Goal: Task Accomplishment & Management: Manage account settings

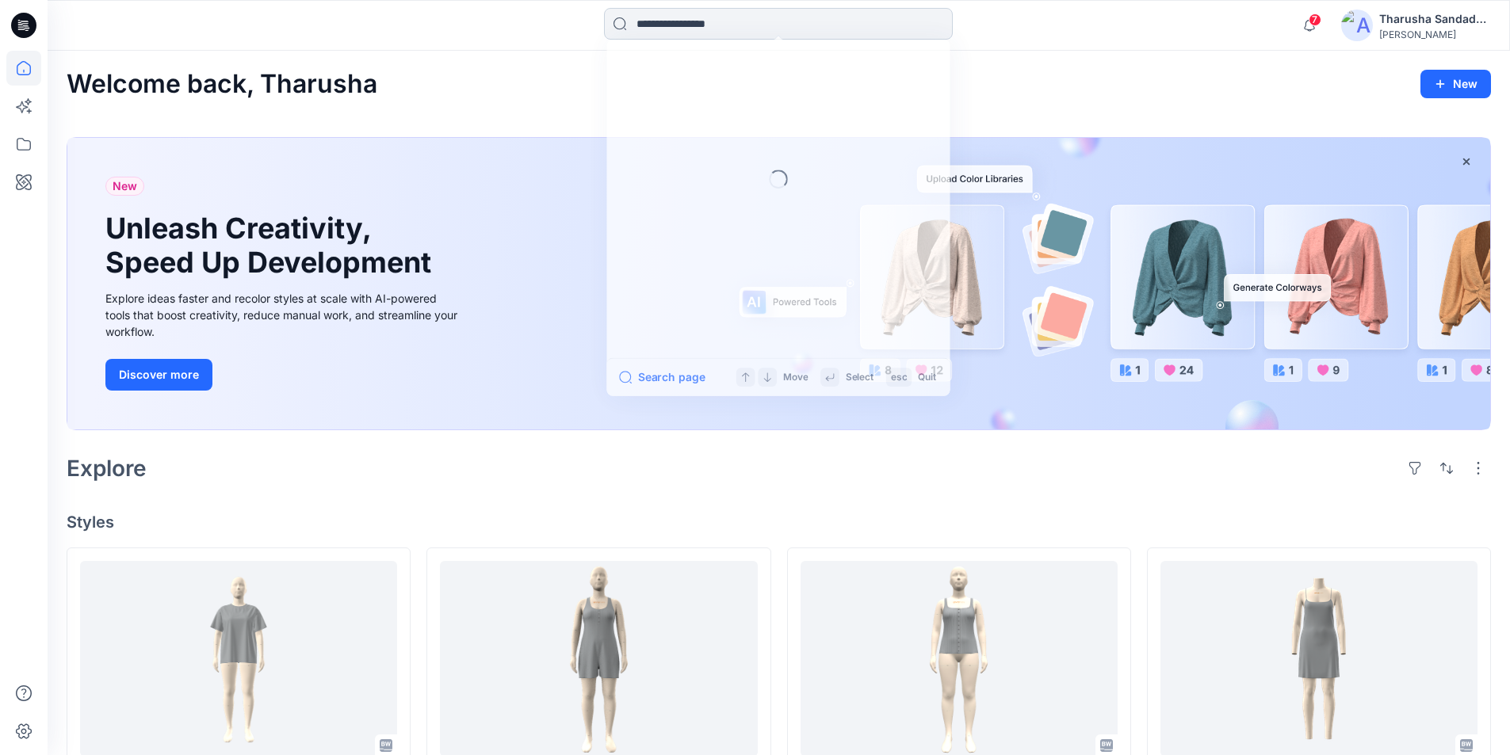
click at [720, 31] on input at bounding box center [778, 24] width 349 height 32
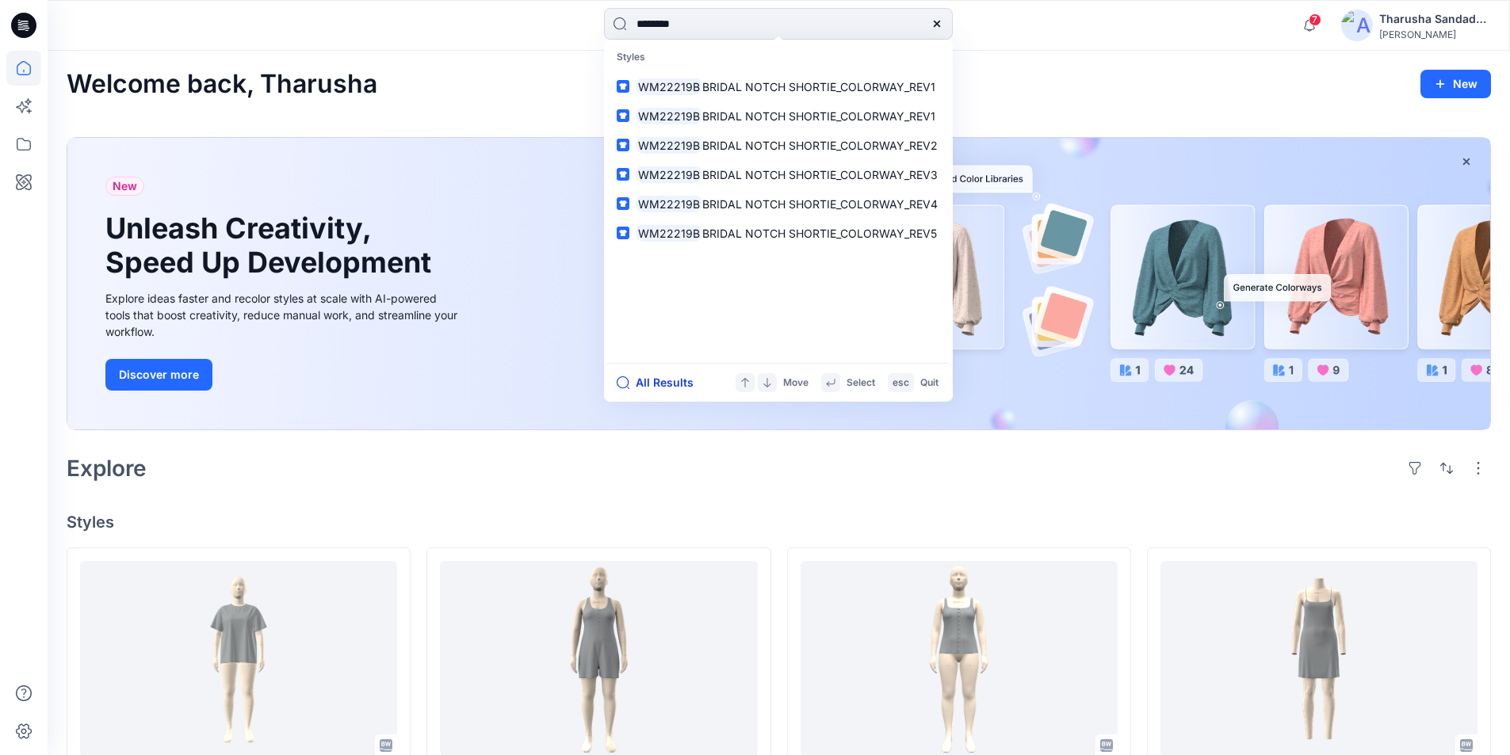
type input "********"
click at [652, 381] on button "All Results" at bounding box center [660, 382] width 87 height 19
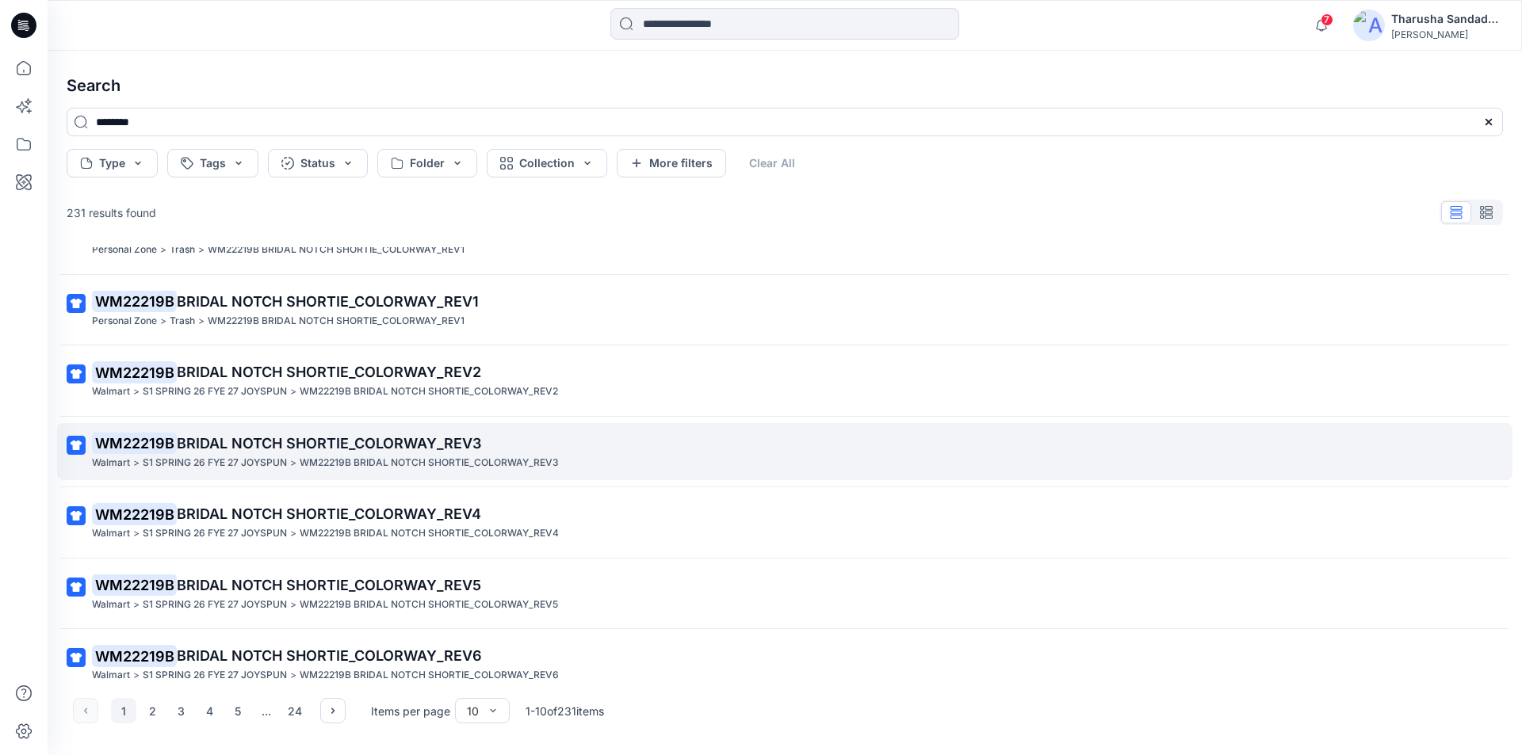
scroll to position [79, 0]
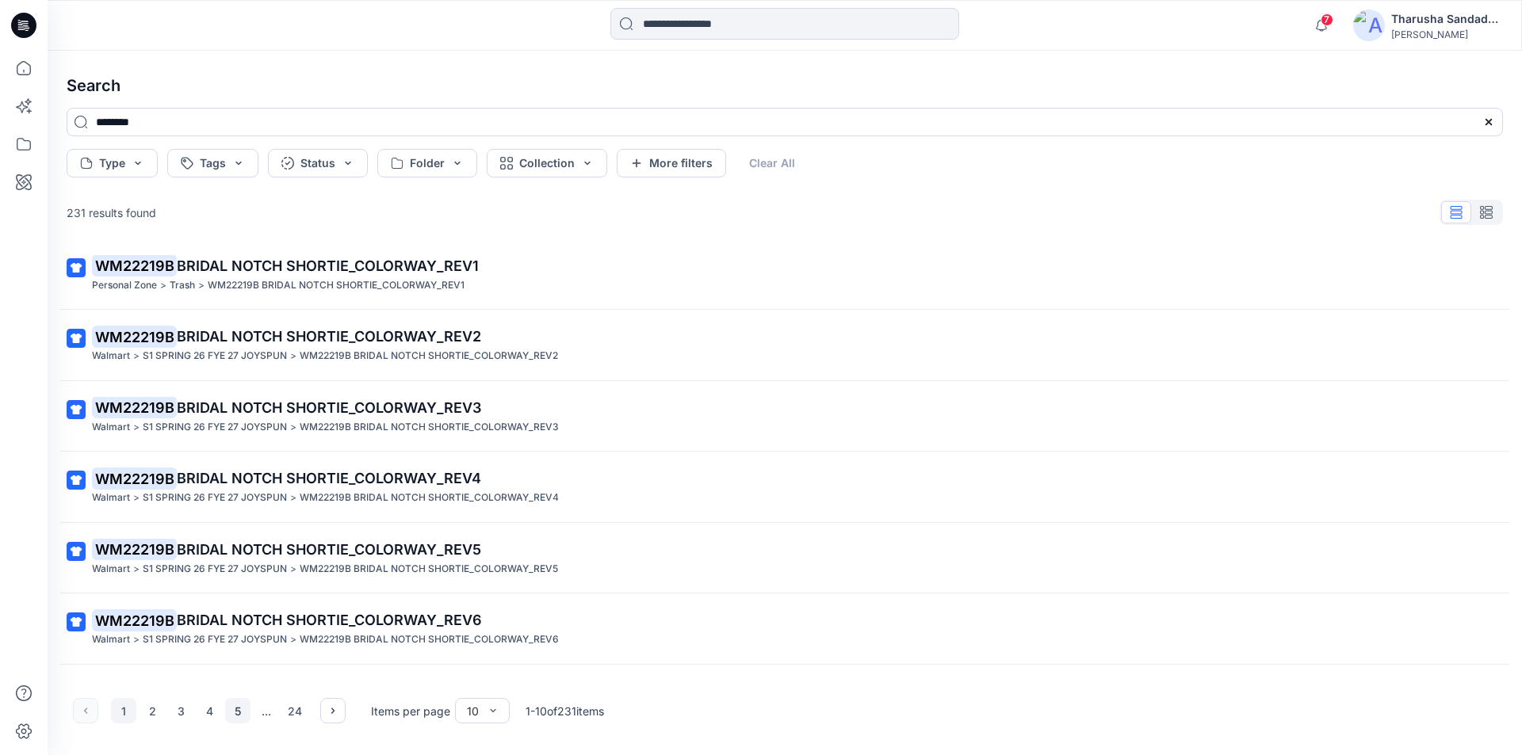
click at [240, 715] on button "5" at bounding box center [237, 710] width 25 height 25
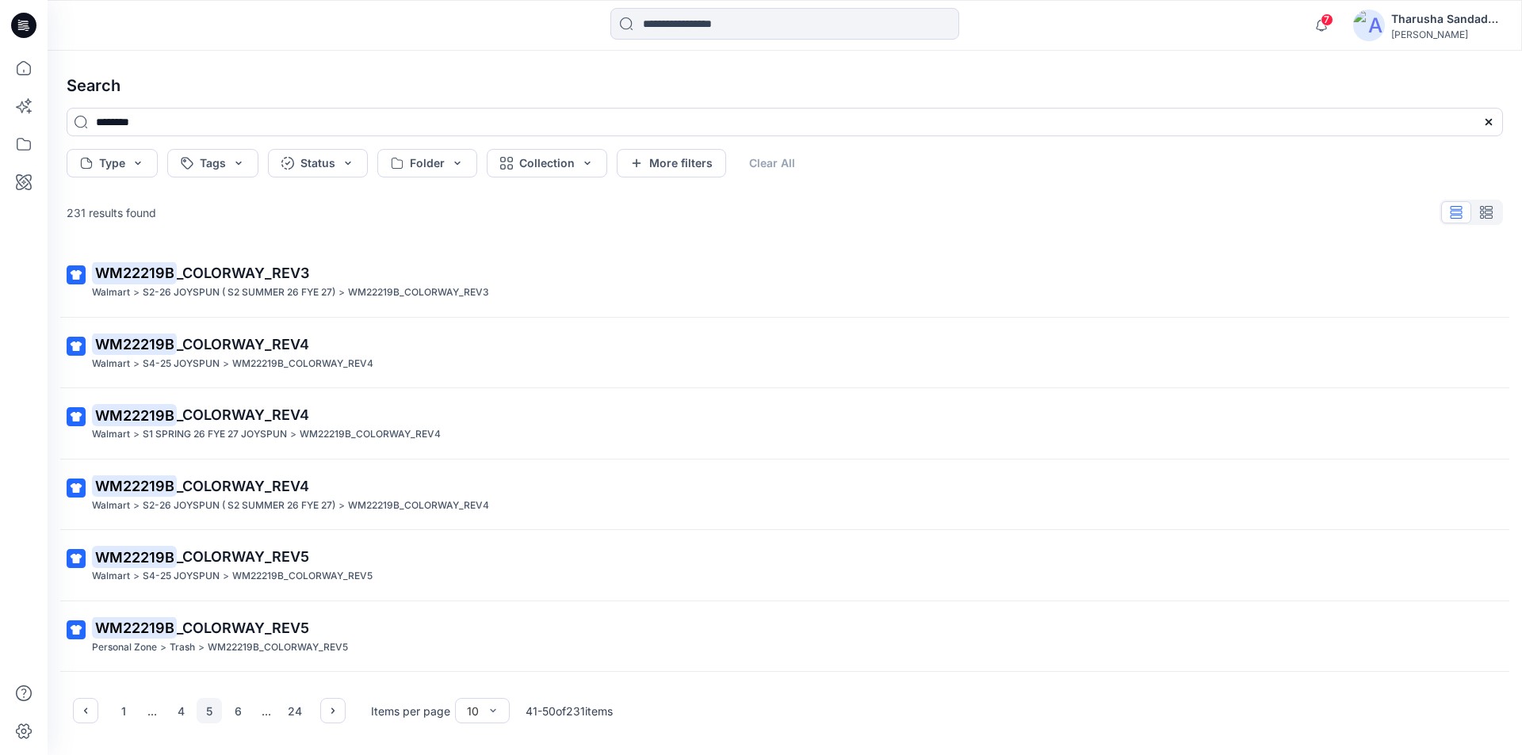
scroll to position [0, 0]
drag, startPoint x: 250, startPoint y: 713, endPoint x: 255, endPoint y: 720, distance: 8.4
click at [249, 715] on button "6" at bounding box center [237, 710] width 25 height 25
click at [244, 713] on button "7" at bounding box center [237, 710] width 25 height 25
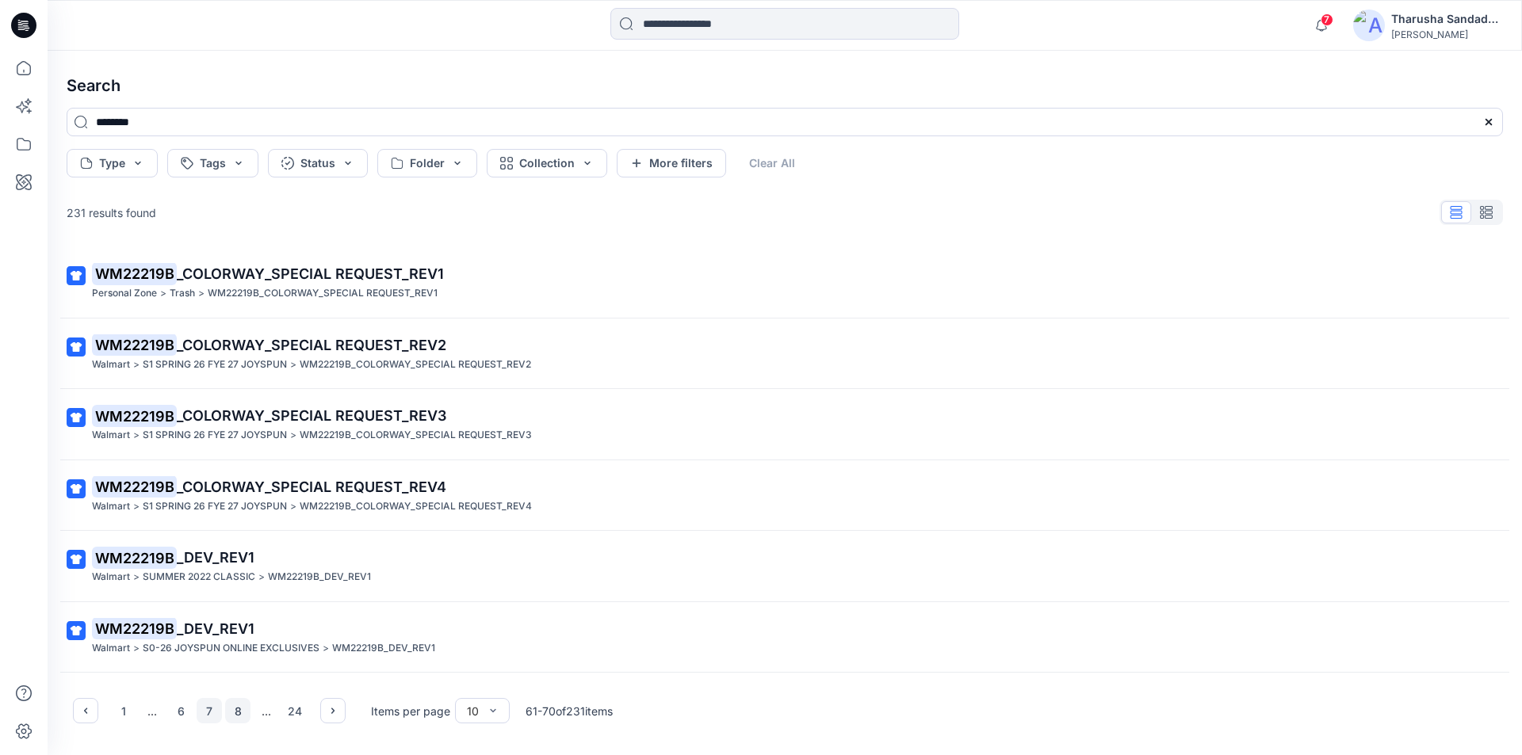
click at [239, 709] on button "8" at bounding box center [237, 710] width 25 height 25
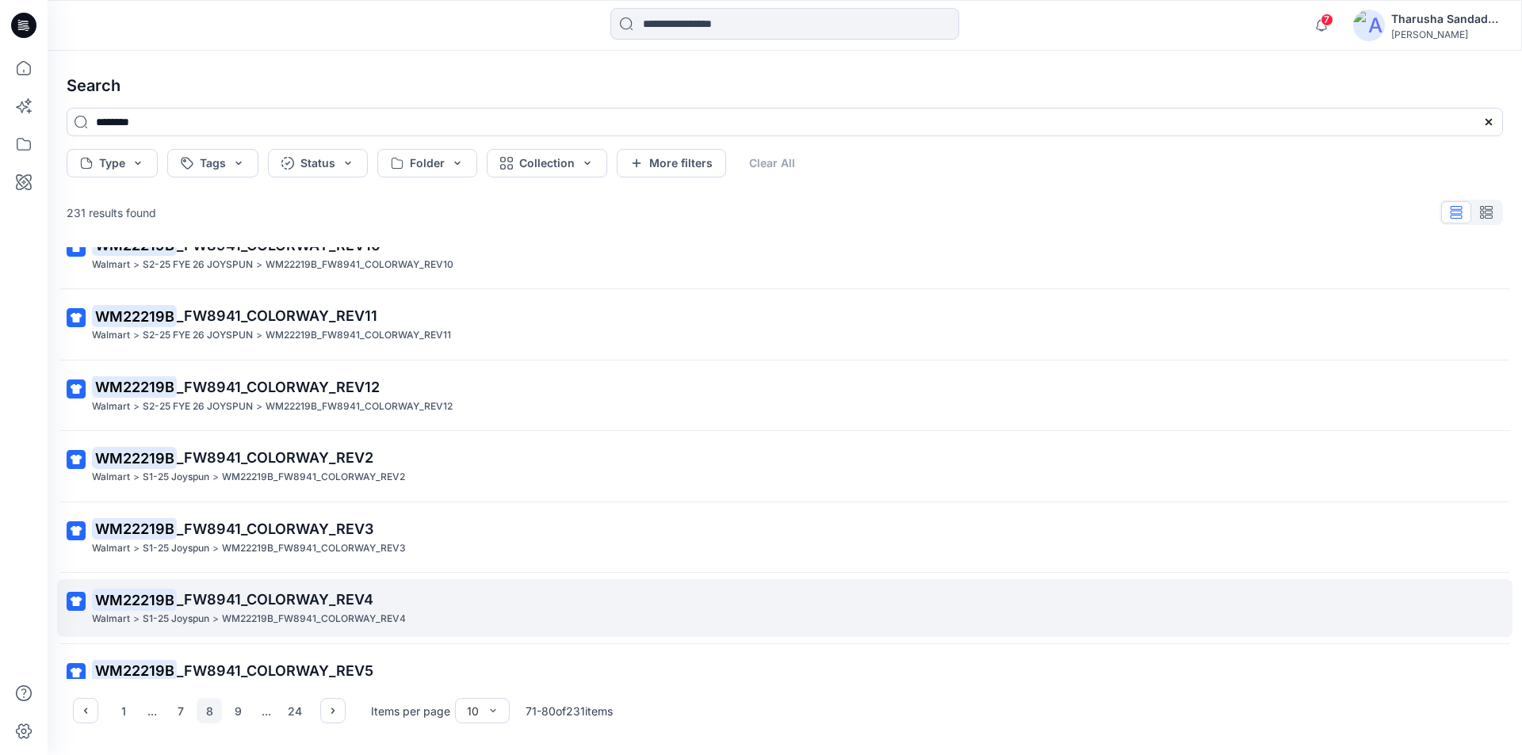
scroll to position [277, 0]
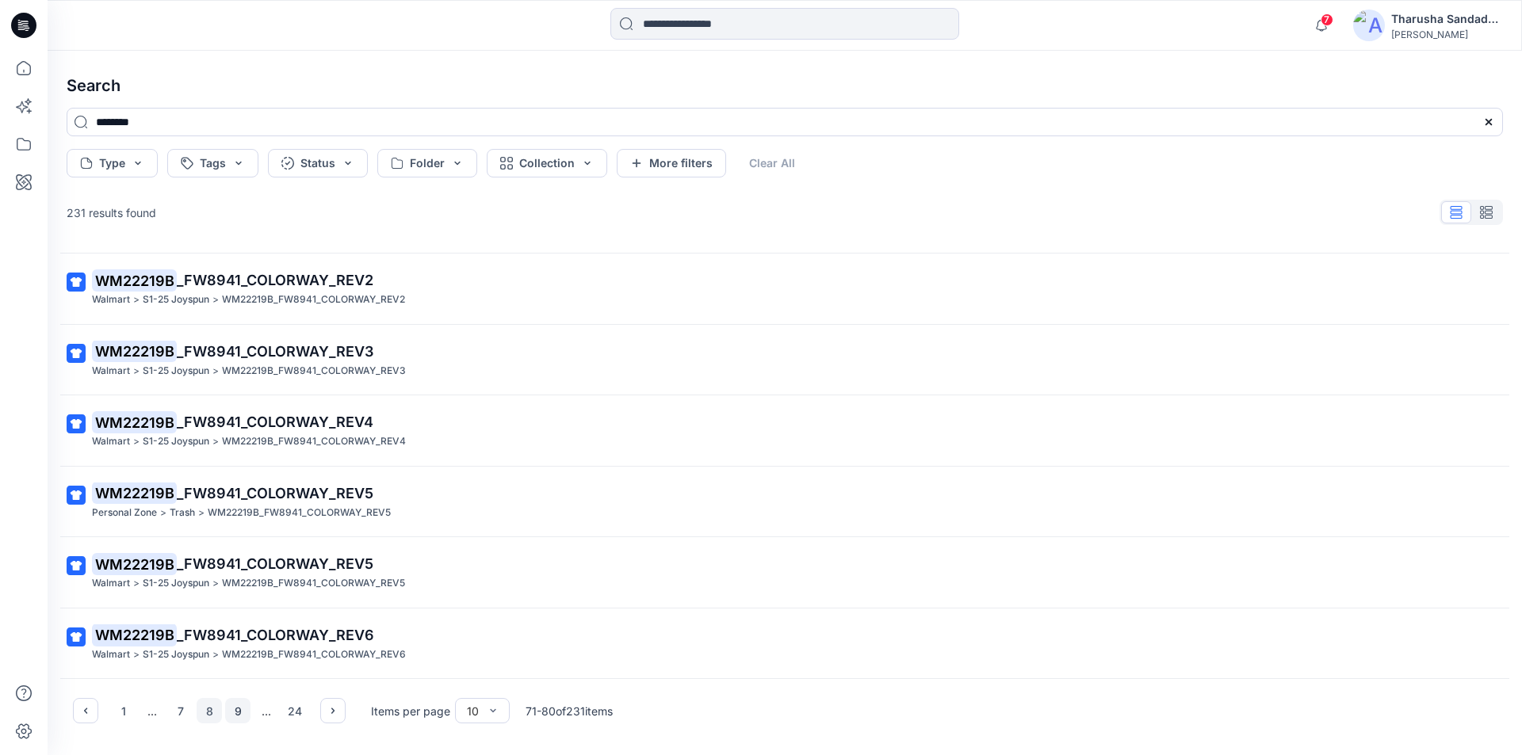
click at [246, 716] on button "9" at bounding box center [237, 710] width 25 height 25
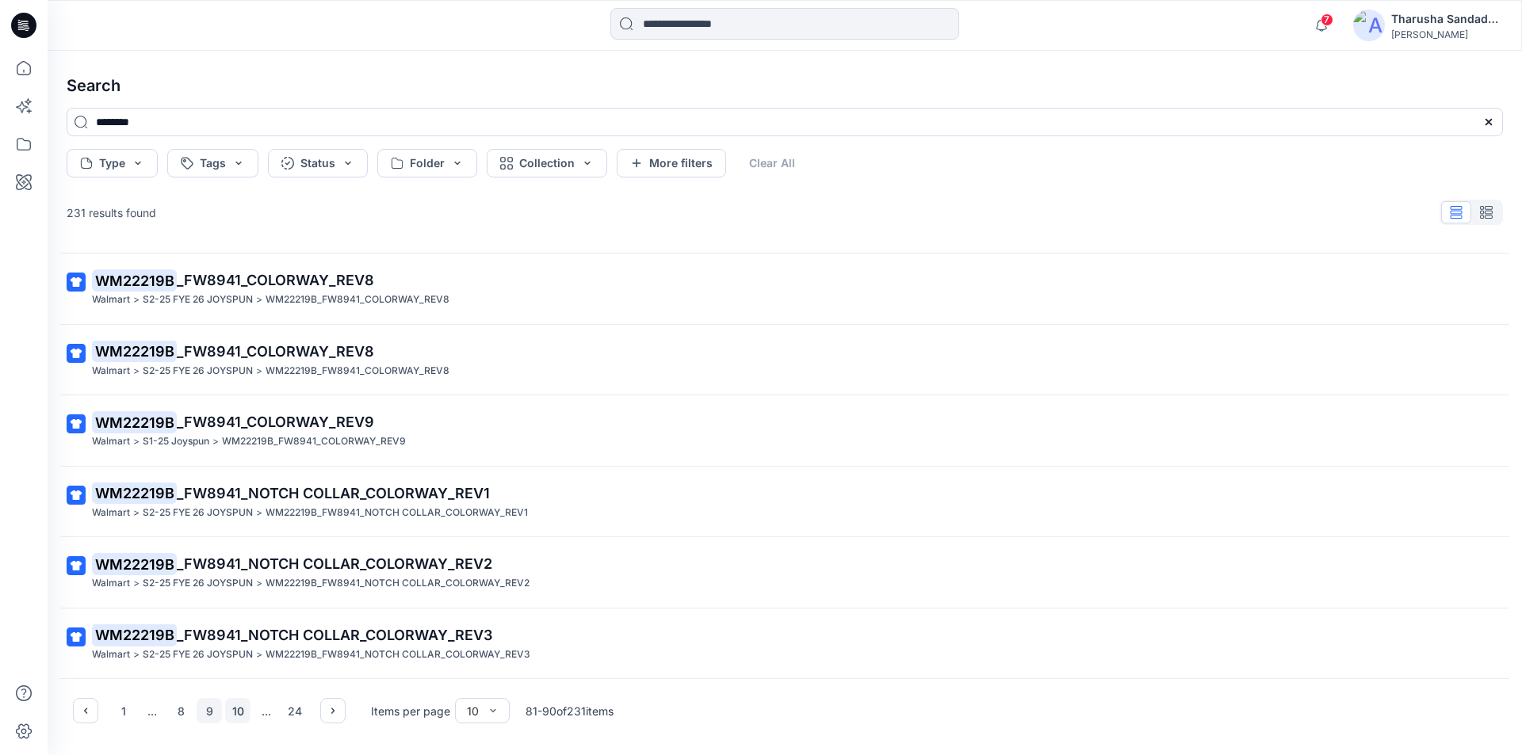
click at [243, 713] on button "10" at bounding box center [237, 710] width 25 height 25
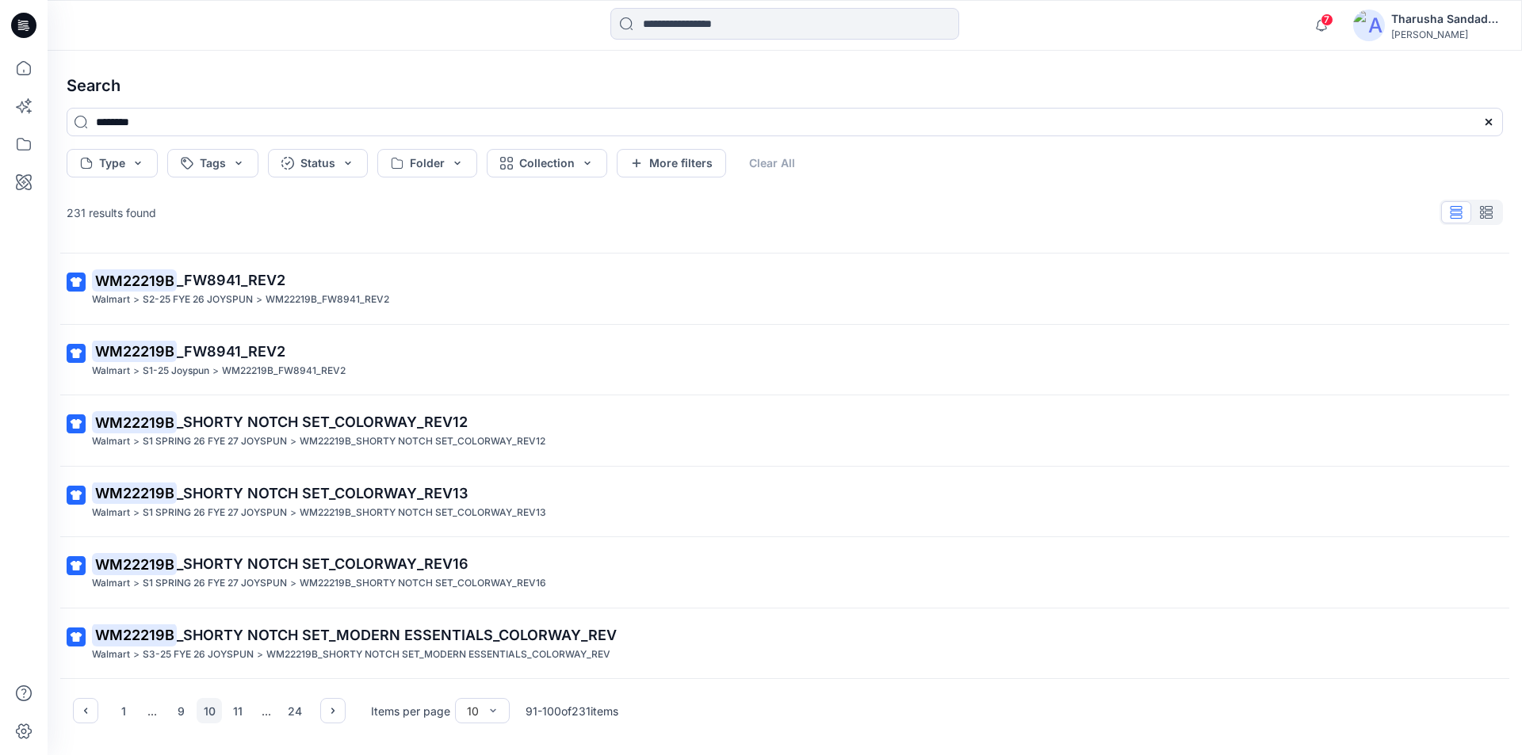
click at [262, 717] on div "..." at bounding box center [266, 710] width 25 height 25
click at [292, 712] on button "24" at bounding box center [294, 710] width 25 height 25
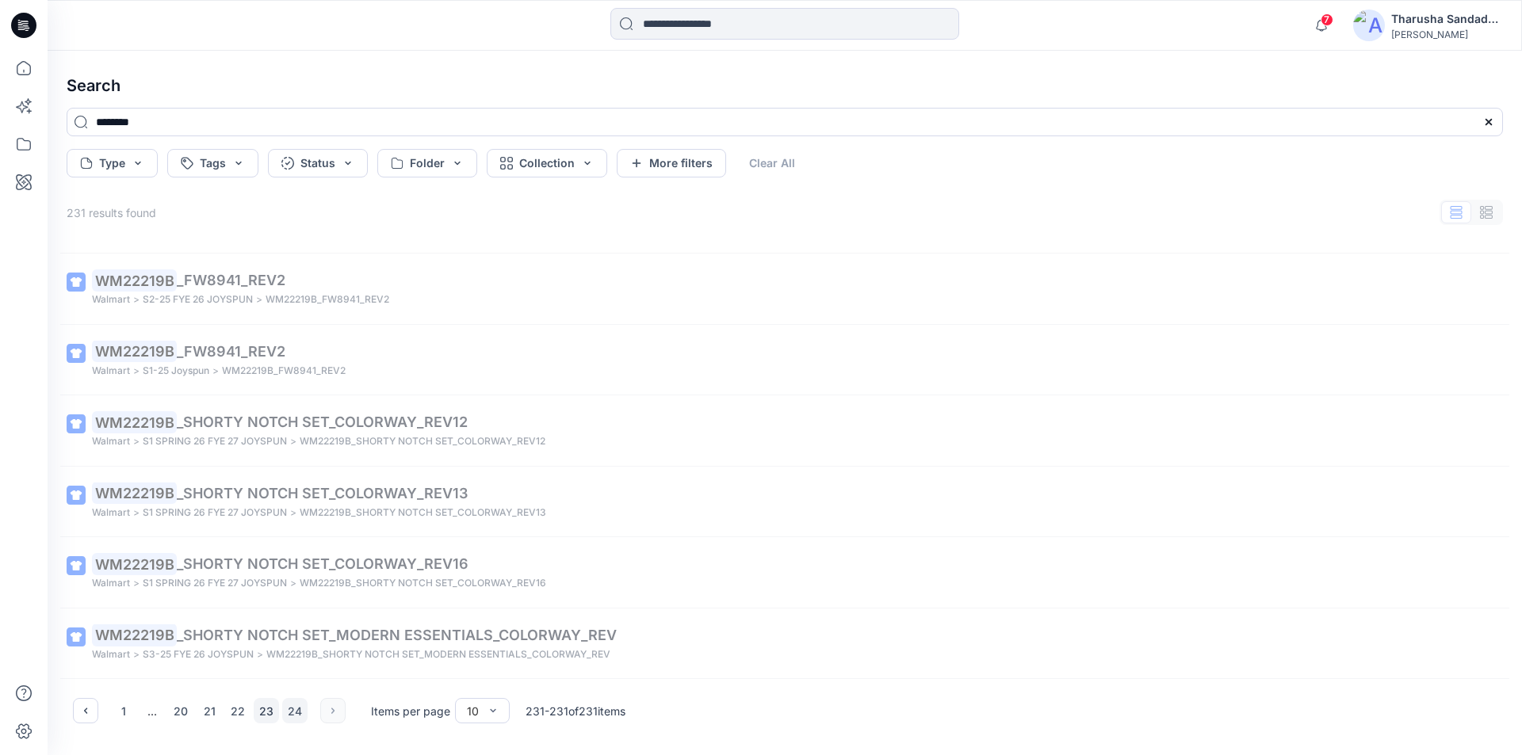
scroll to position [0, 0]
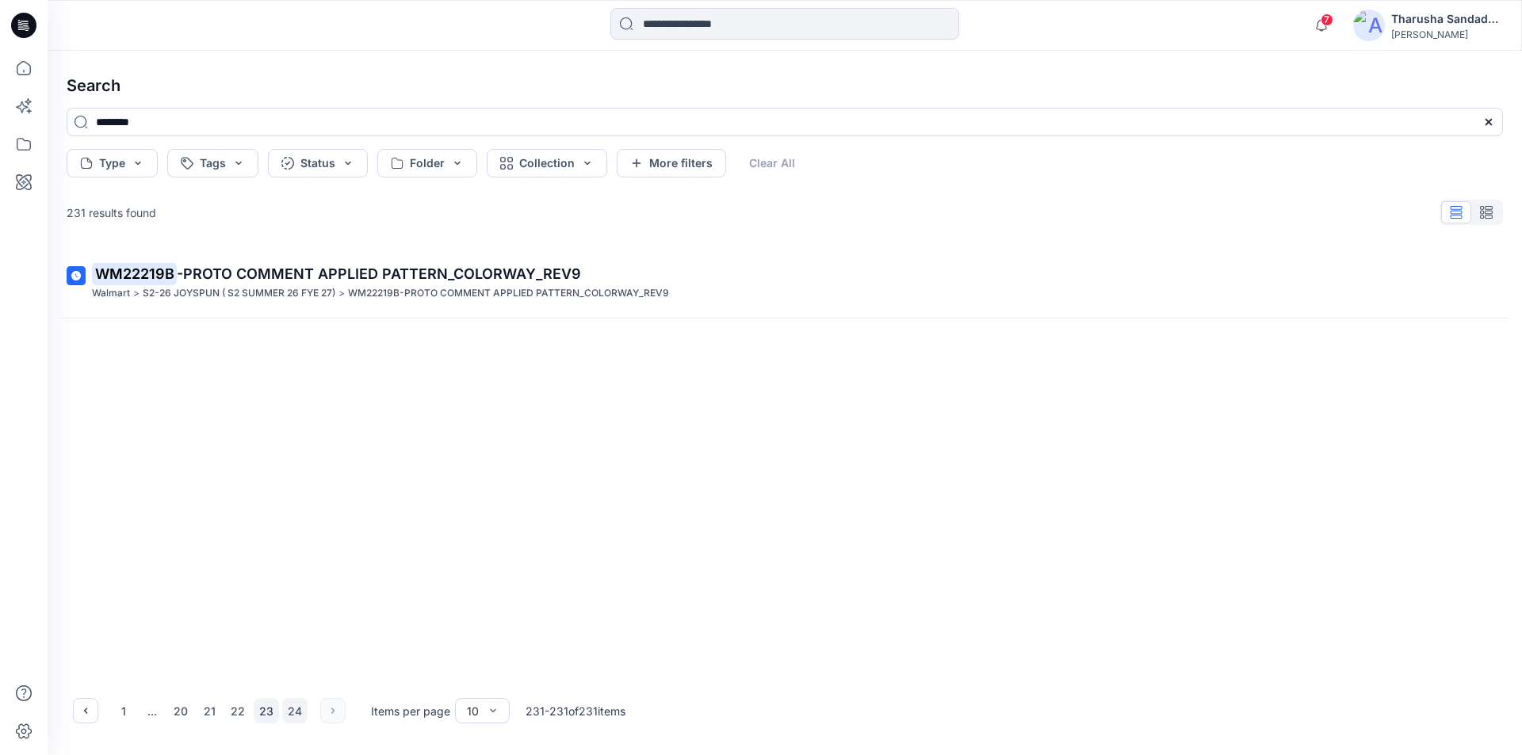
click at [273, 715] on button "23" at bounding box center [266, 710] width 25 height 25
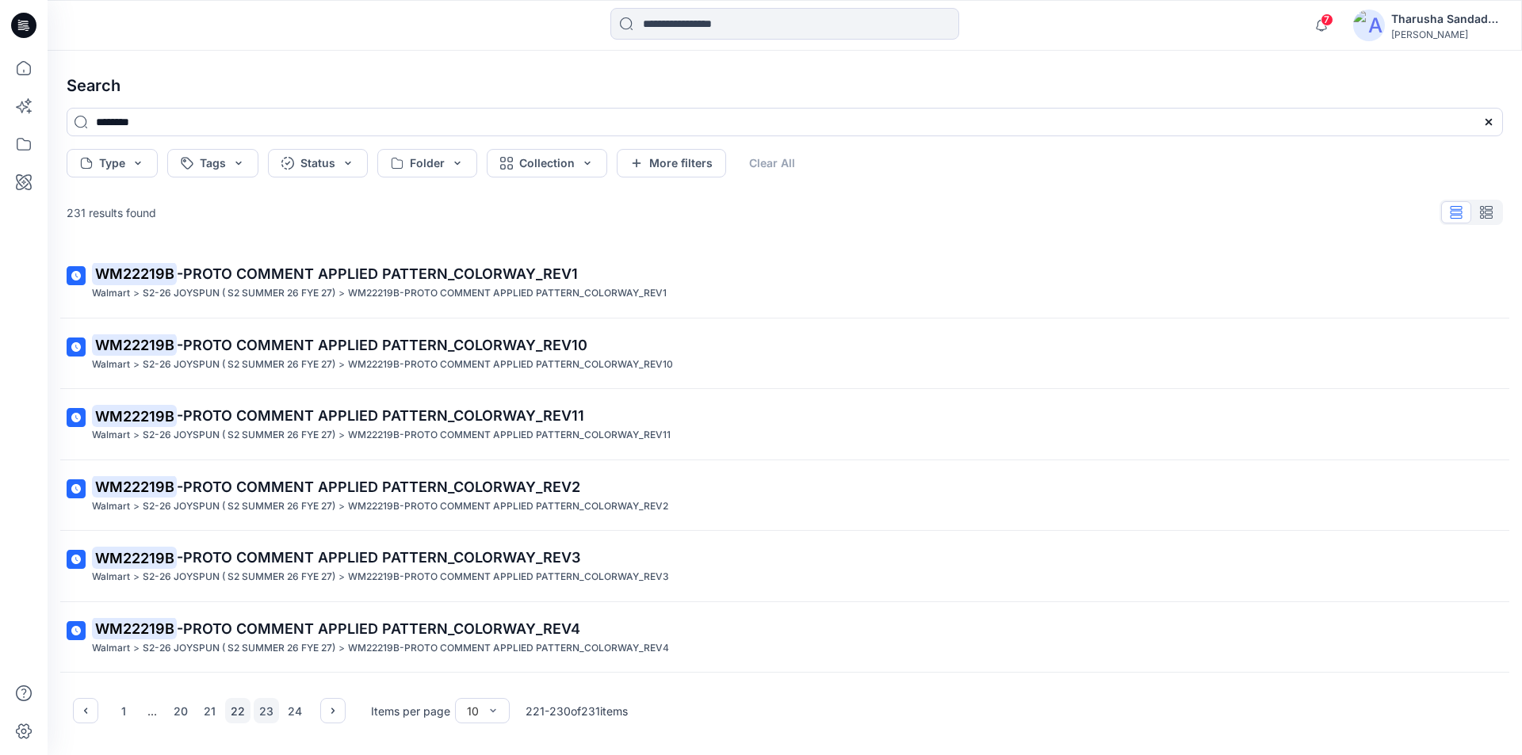
click at [246, 715] on button "22" at bounding box center [237, 710] width 25 height 25
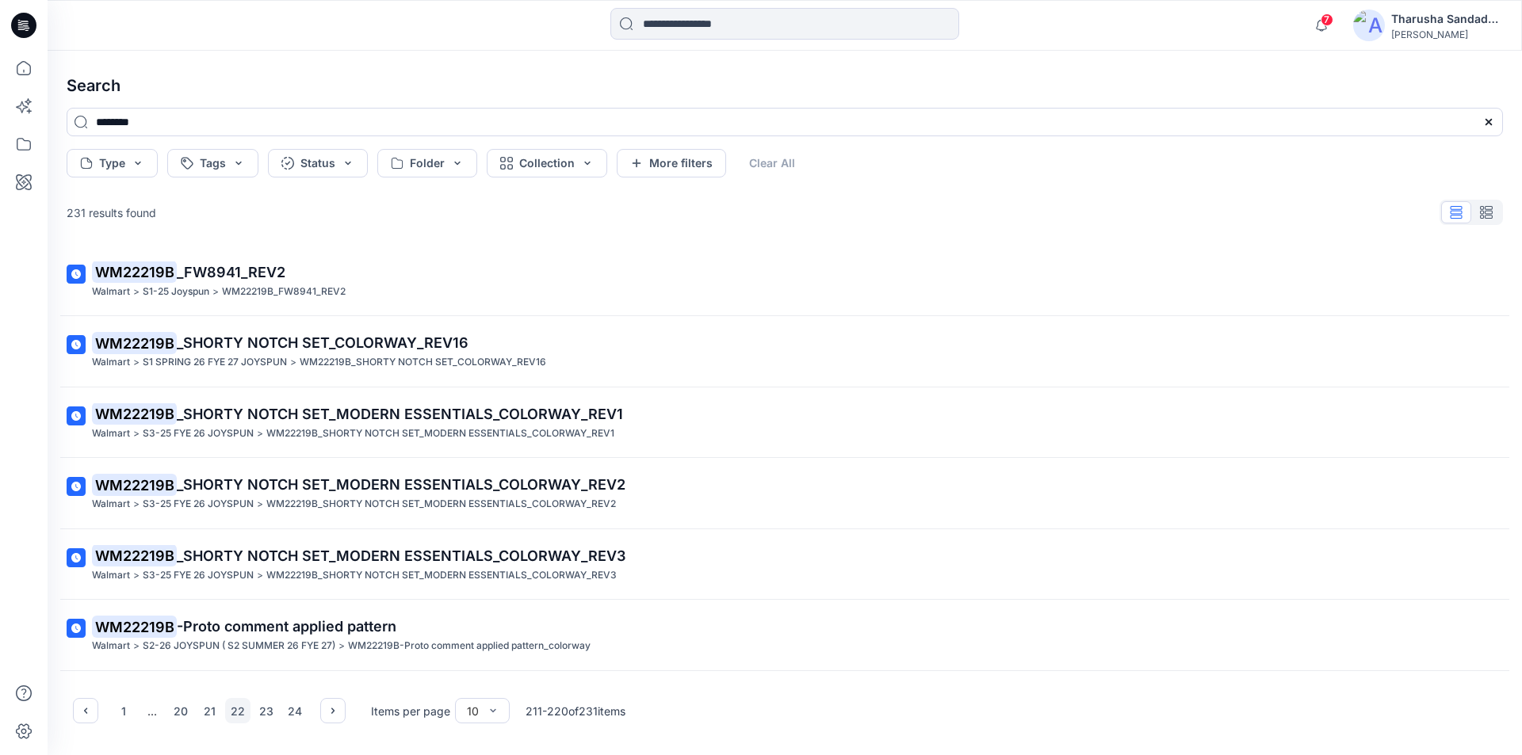
scroll to position [277, 0]
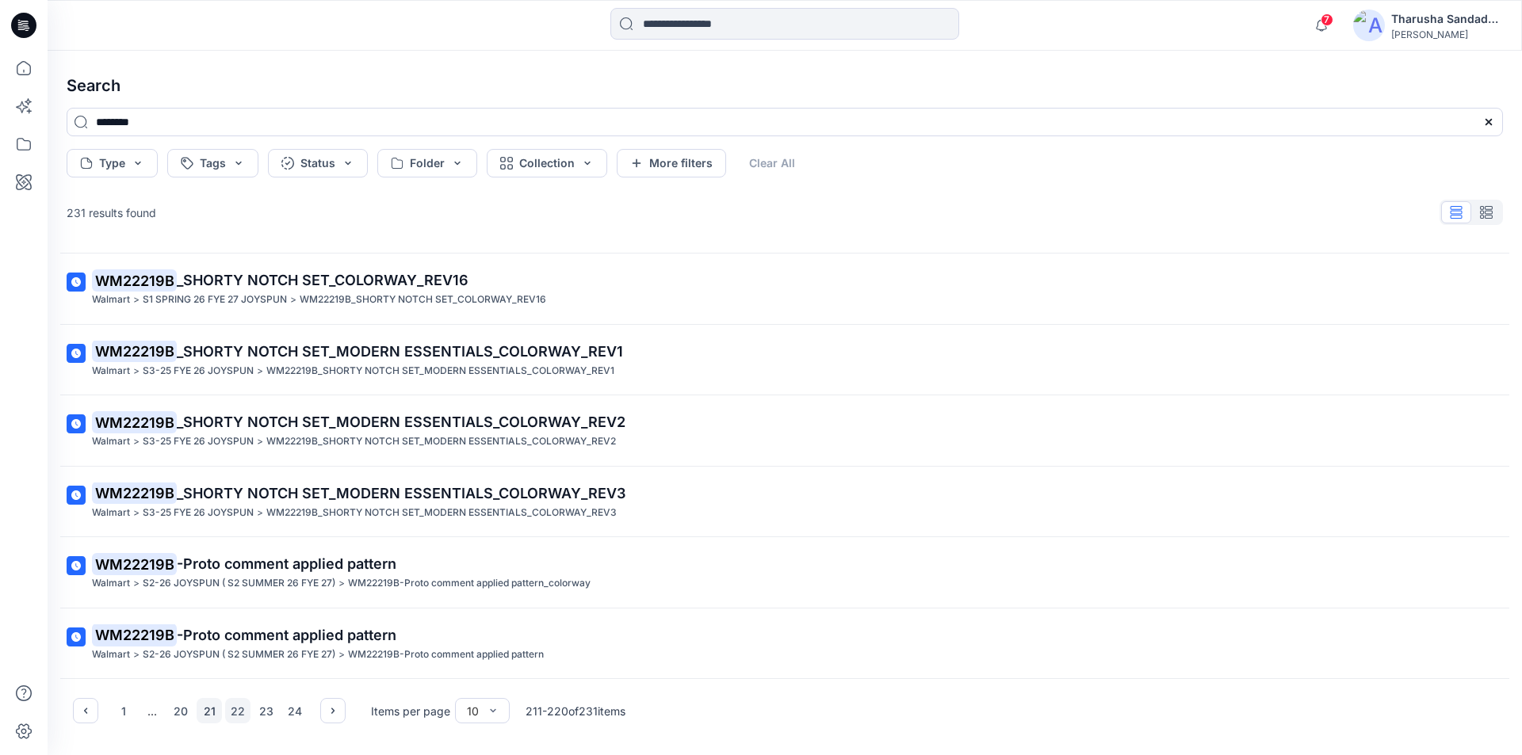
click at [211, 713] on button "21" at bounding box center [209, 710] width 25 height 25
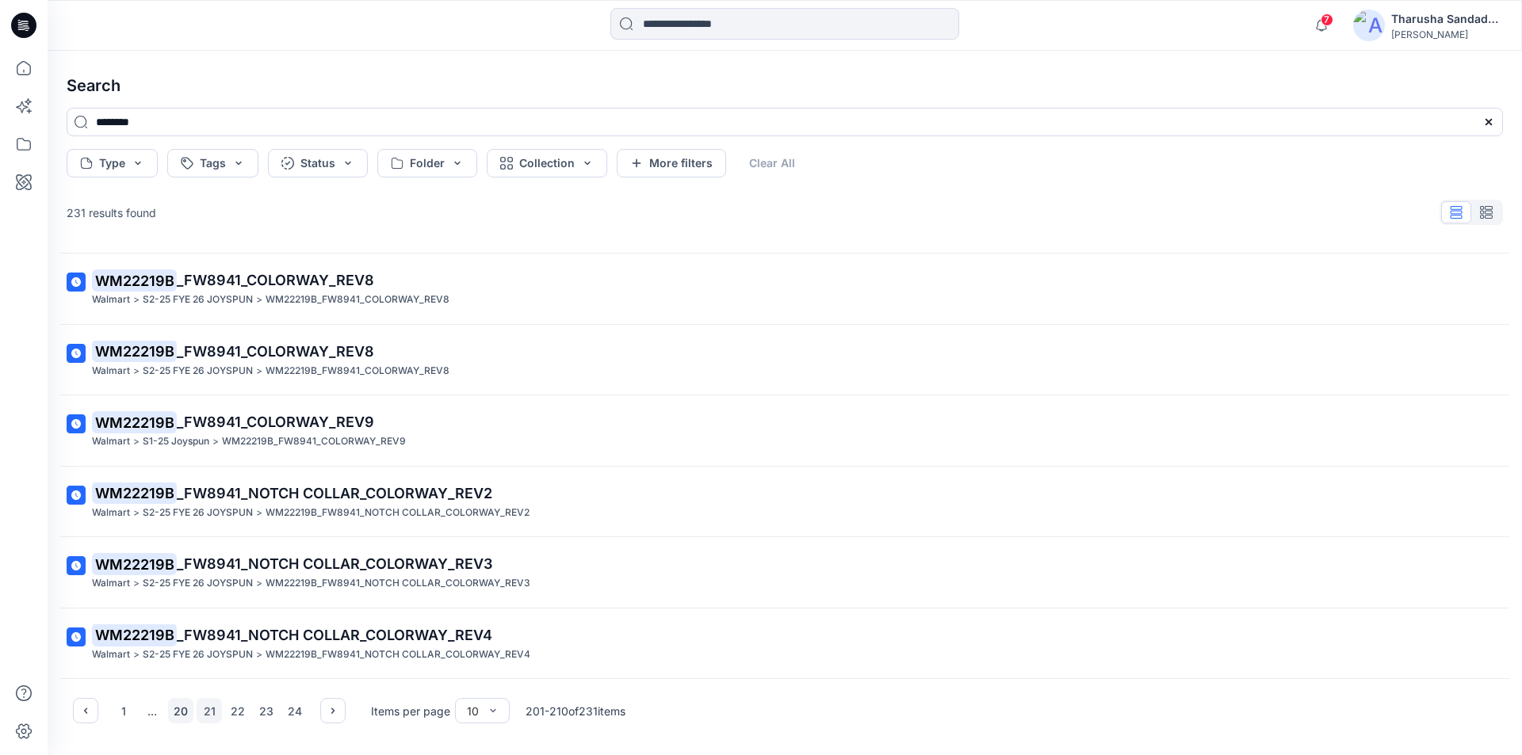
click at [184, 713] on button "20" at bounding box center [180, 710] width 25 height 25
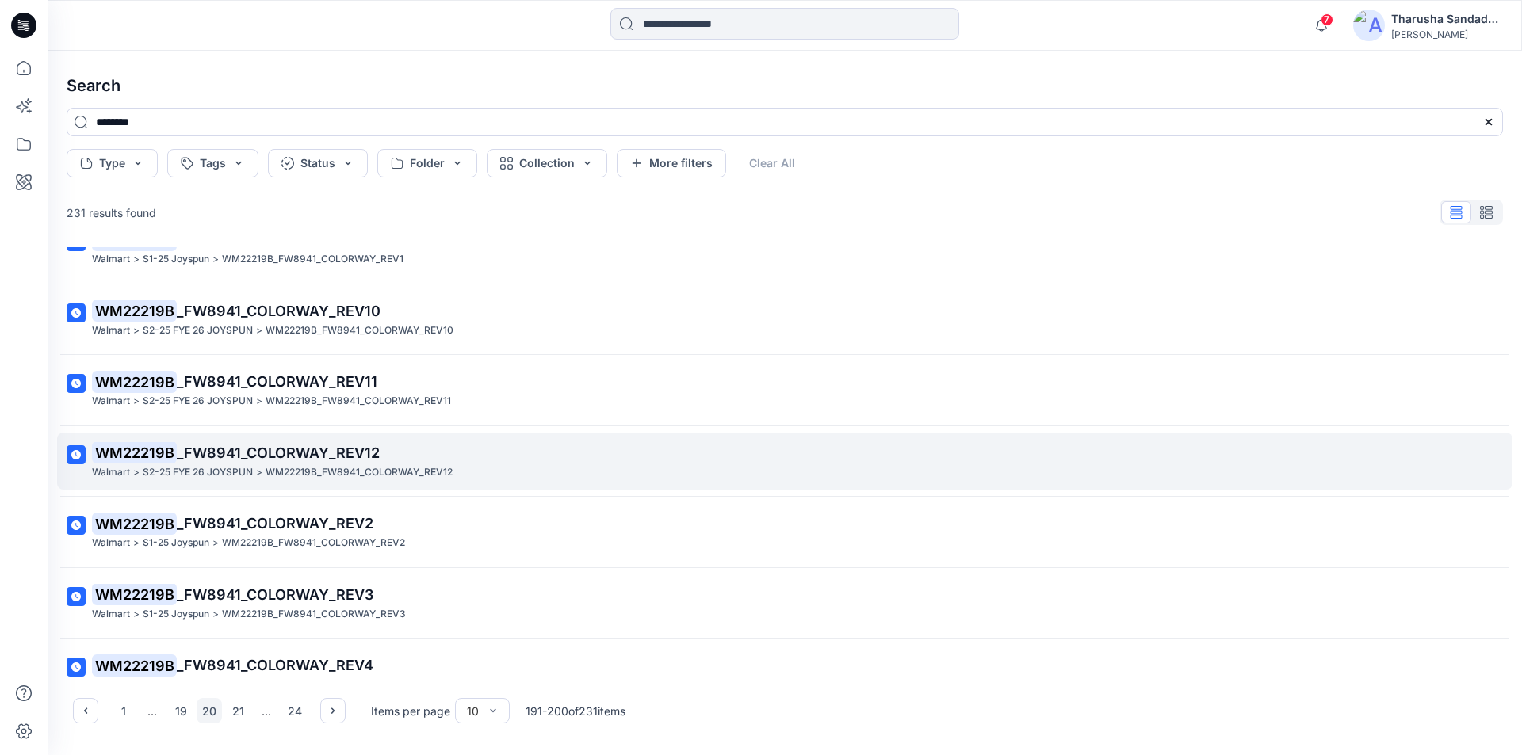
scroll to position [0, 0]
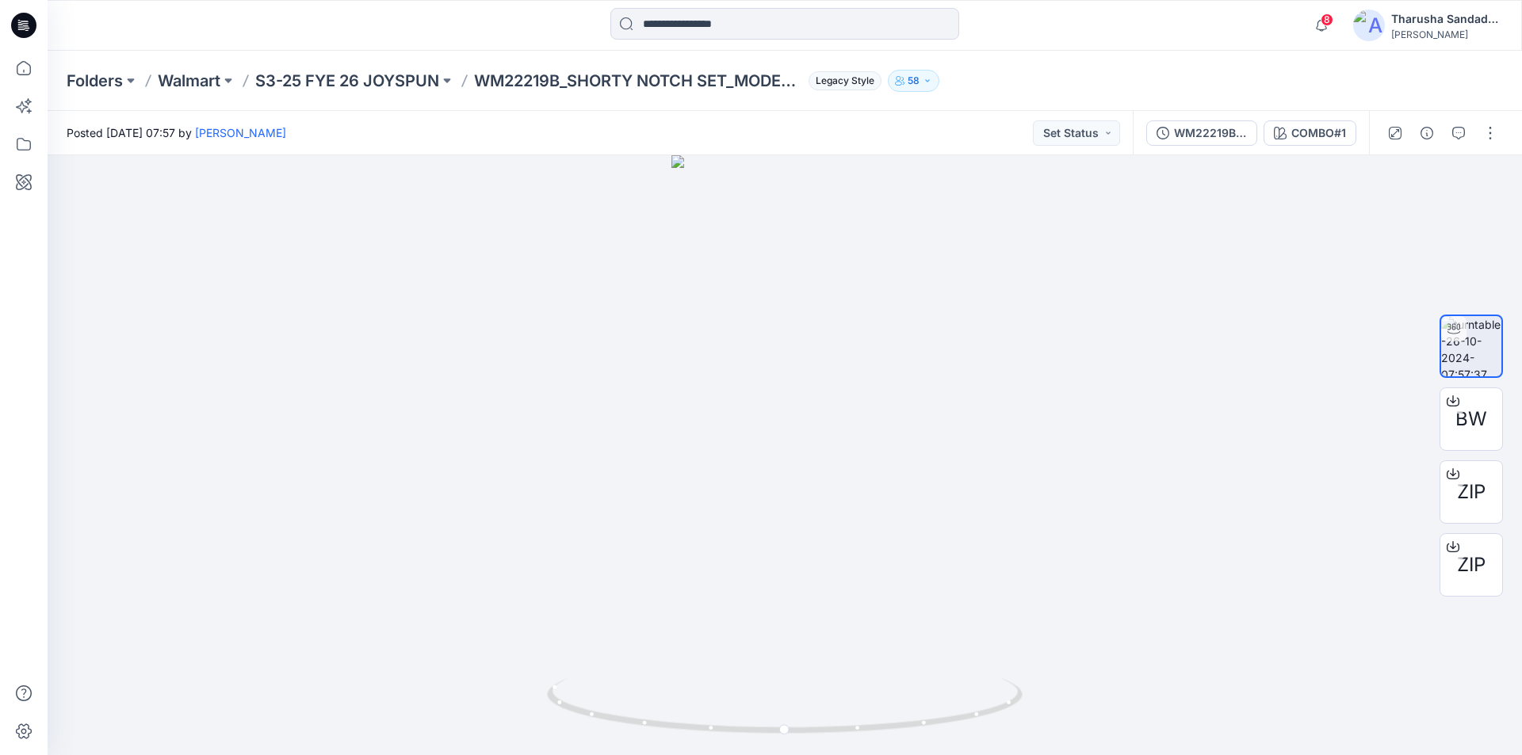
click at [28, 25] on icon at bounding box center [23, 25] width 25 height 25
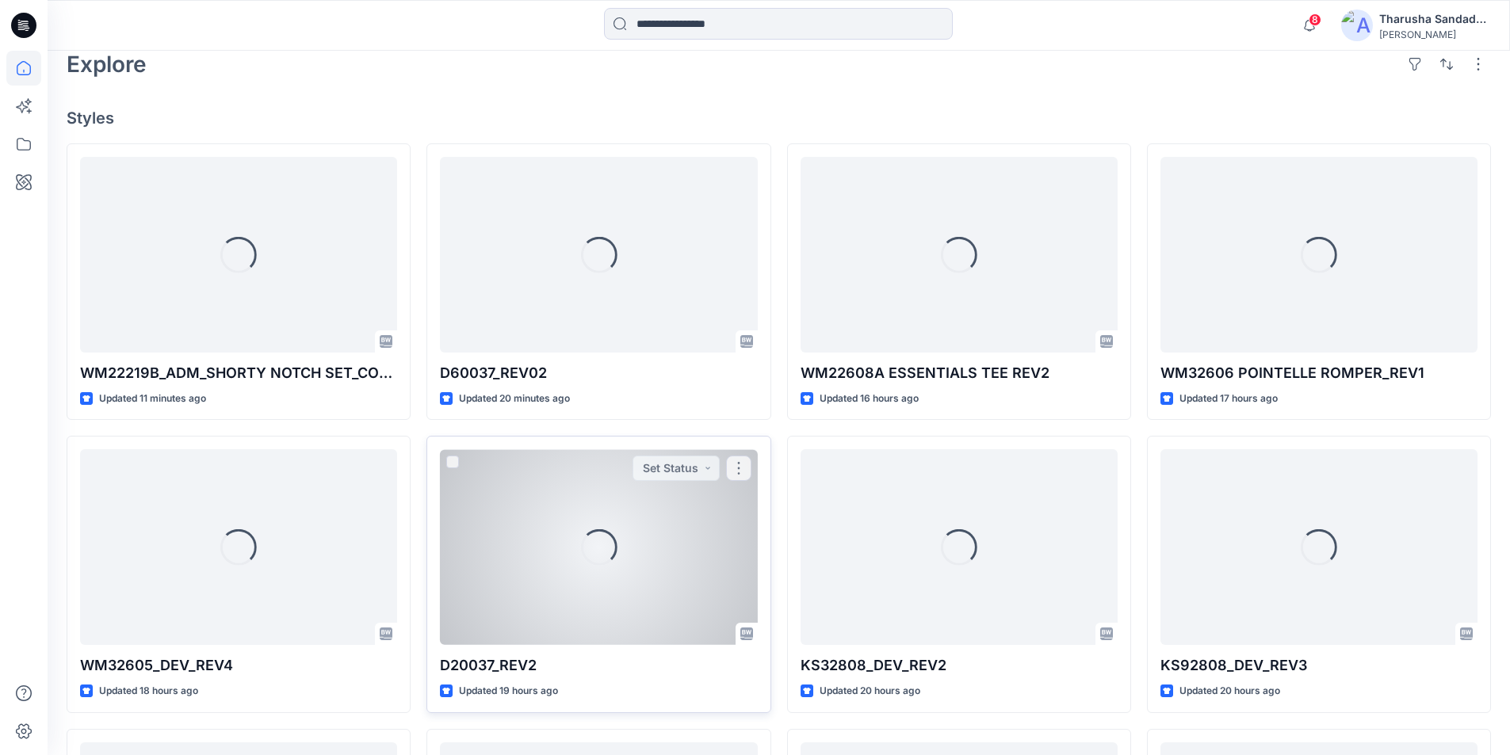
scroll to position [427, 0]
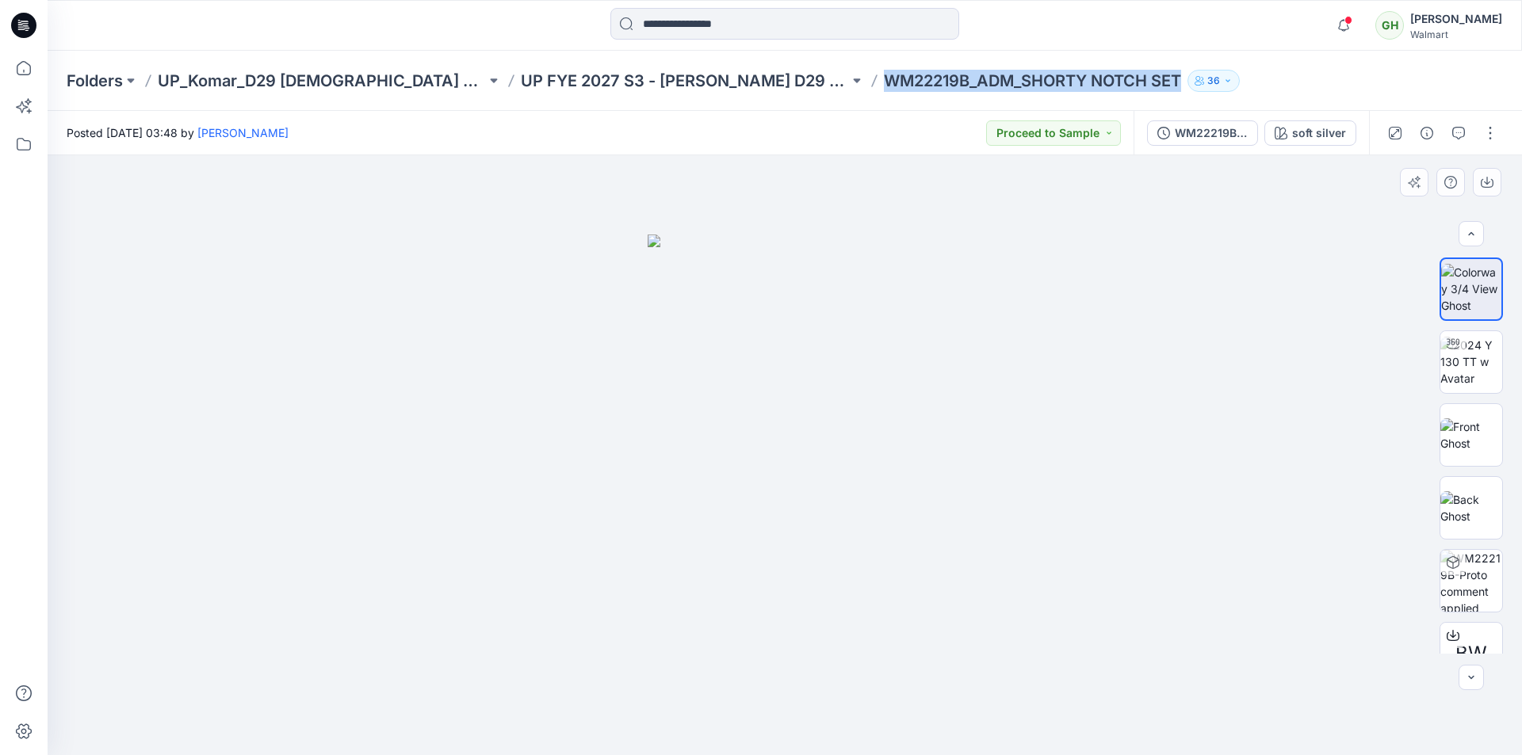
scroll to position [463, 0]
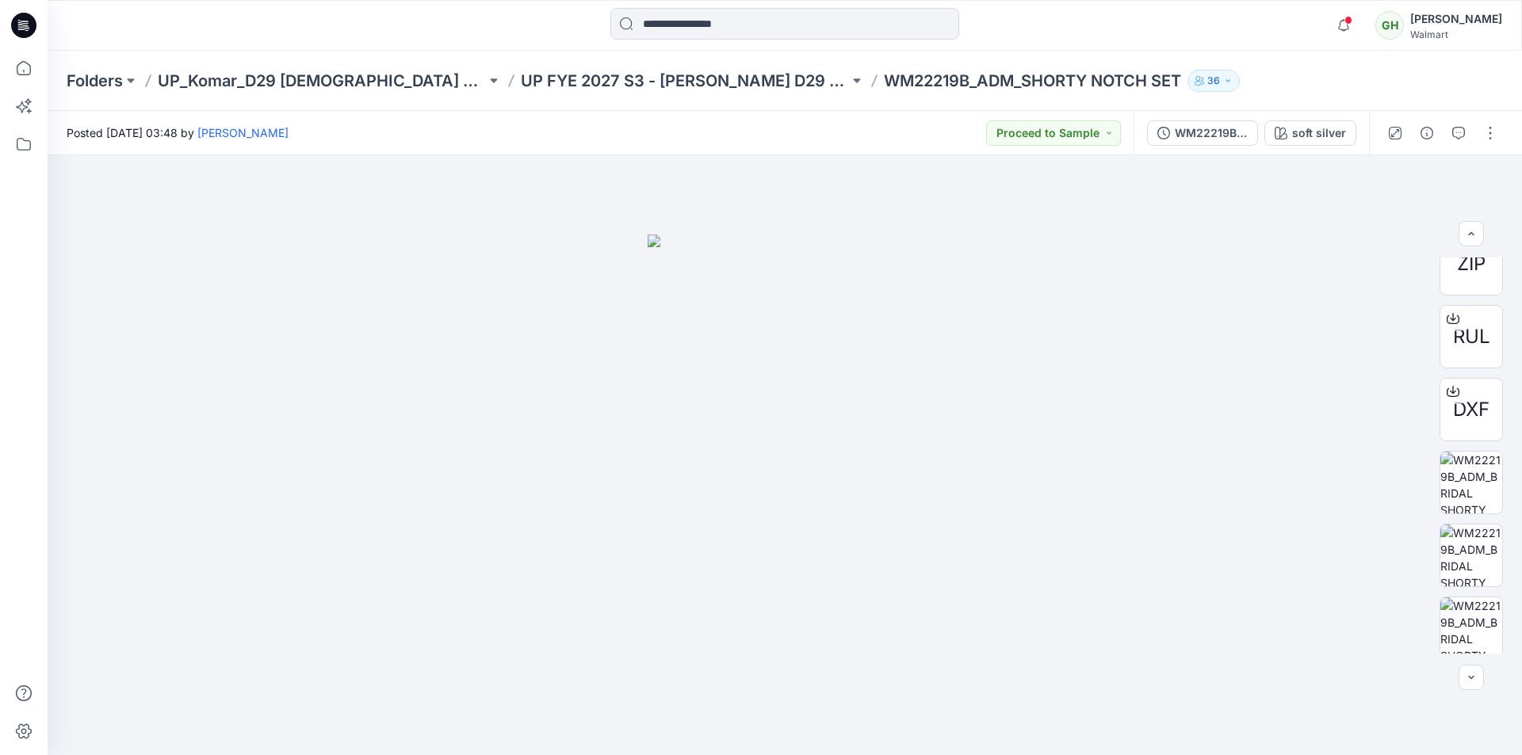
click at [554, 33] on div at bounding box center [784, 25] width 737 height 35
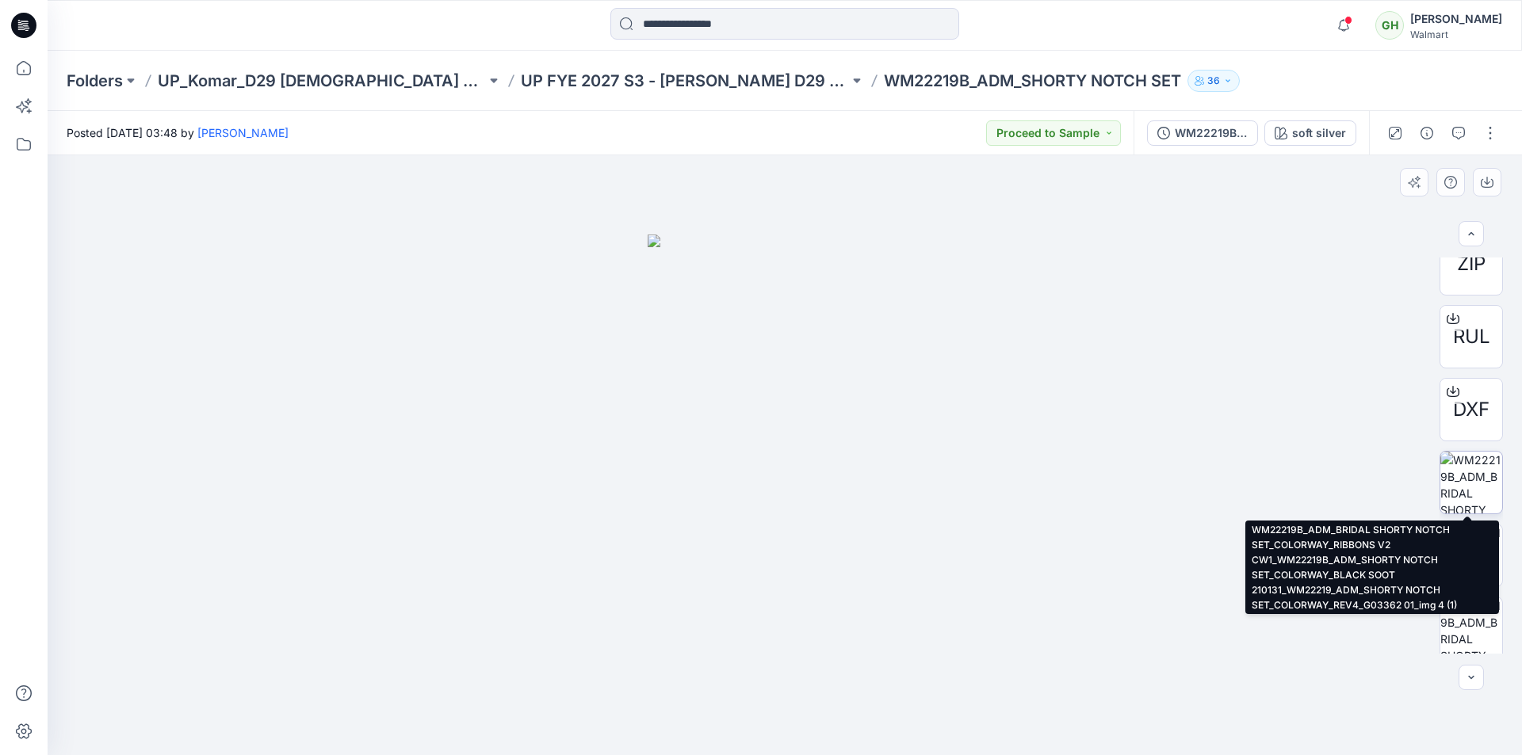
click at [1472, 487] on img at bounding box center [1471, 483] width 62 height 62
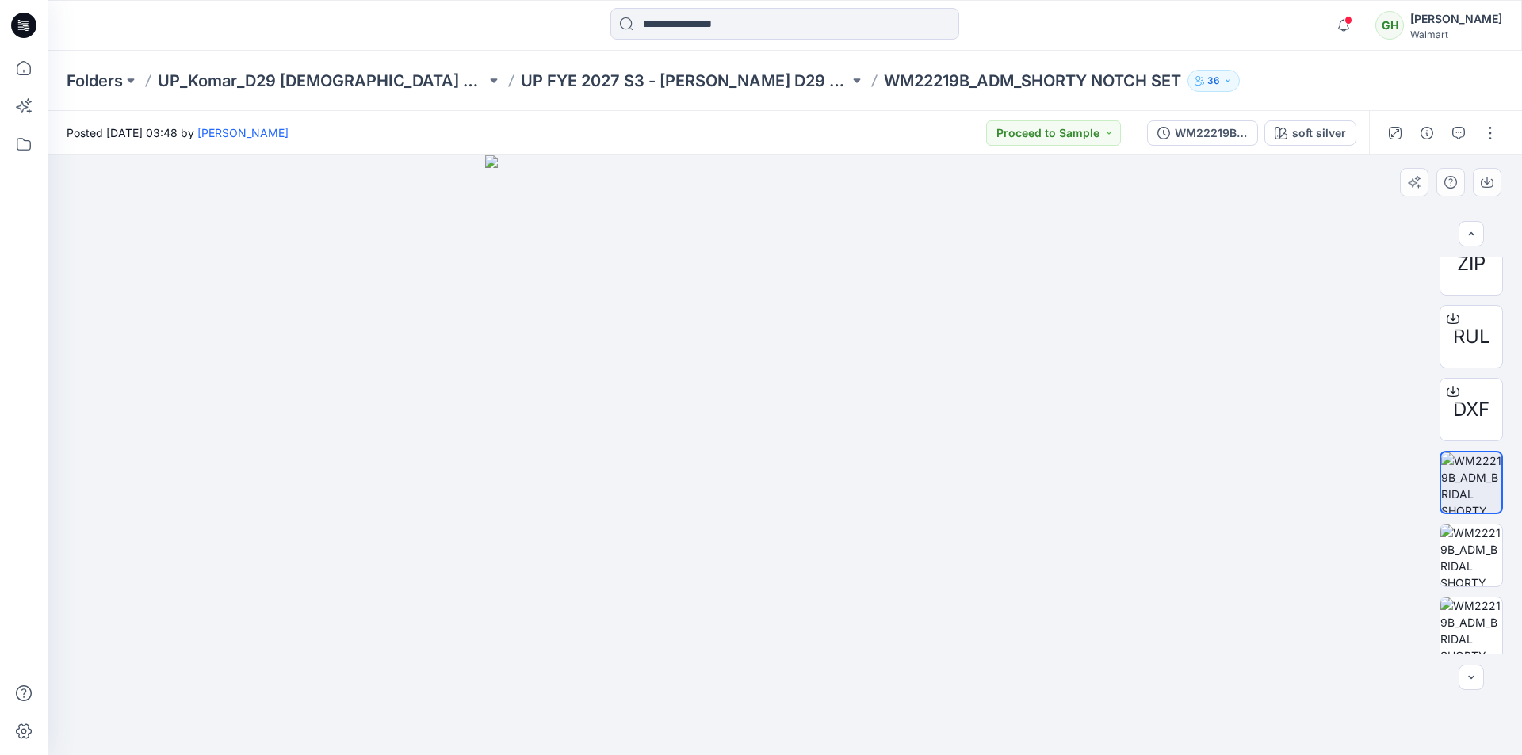
click at [1318, 488] on div at bounding box center [785, 455] width 1475 height 600
click at [1469, 402] on span "DXF" at bounding box center [1471, 410] width 36 height 29
click at [1471, 337] on span "RUL" at bounding box center [1471, 337] width 37 height 29
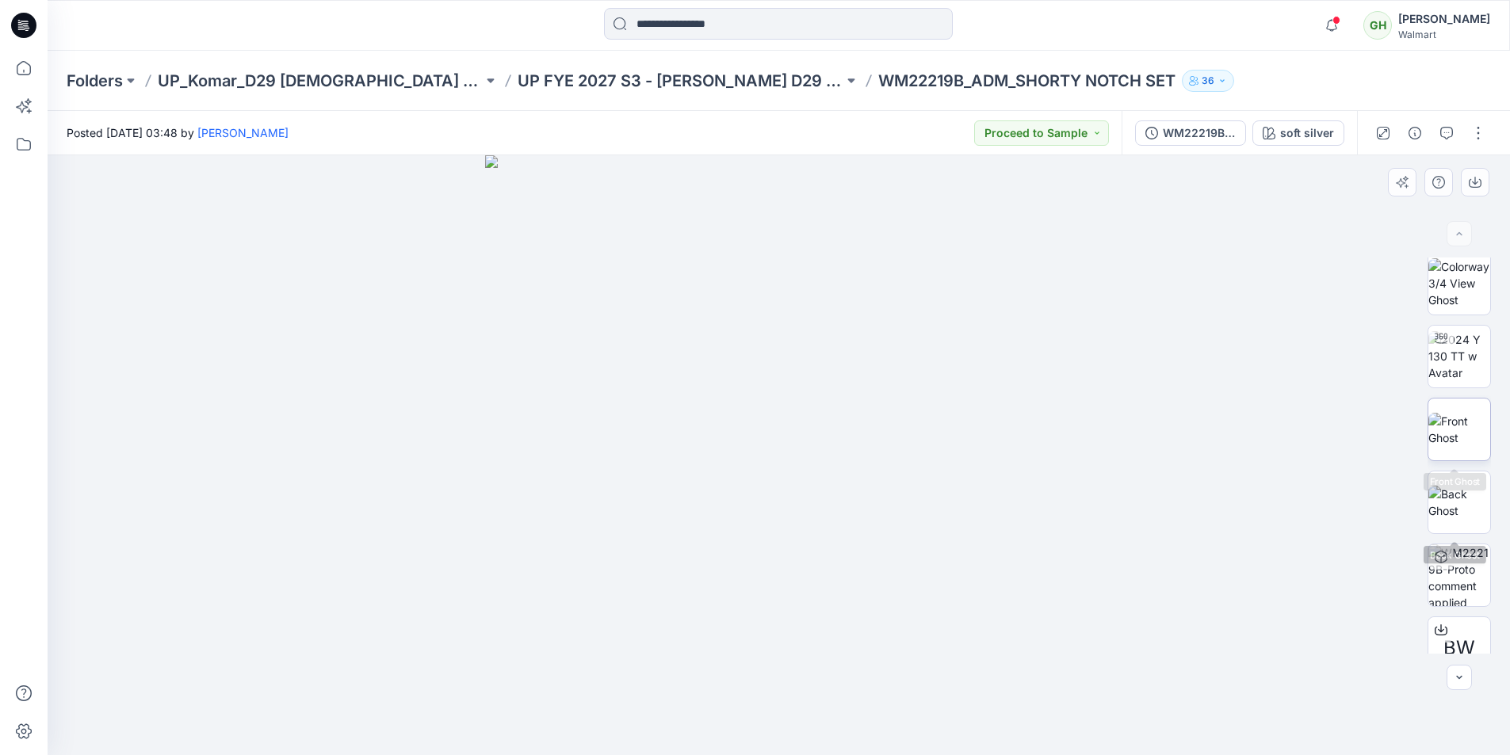
scroll to position [0, 0]
click at [25, 29] on icon at bounding box center [23, 25] width 25 height 51
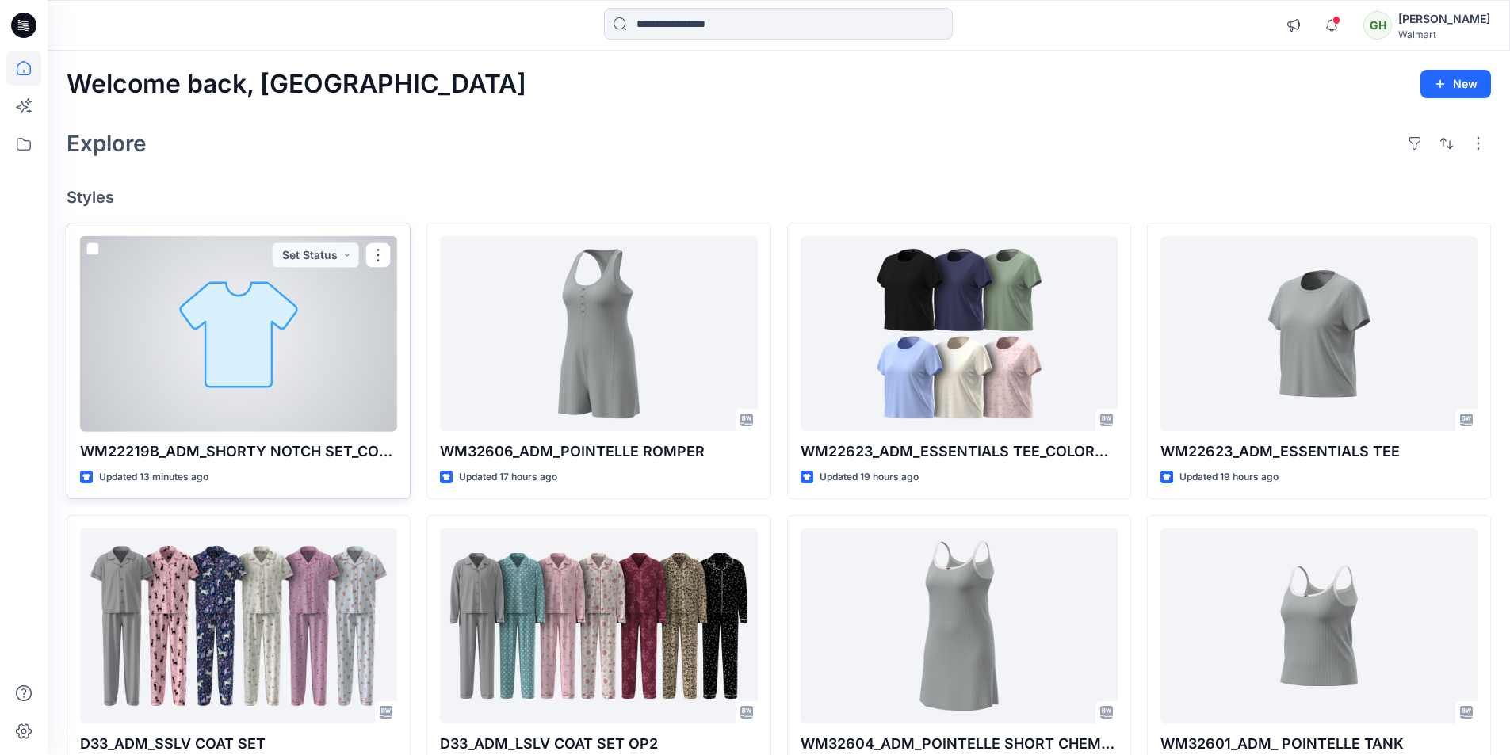
click at [319, 329] on div at bounding box center [238, 334] width 317 height 196
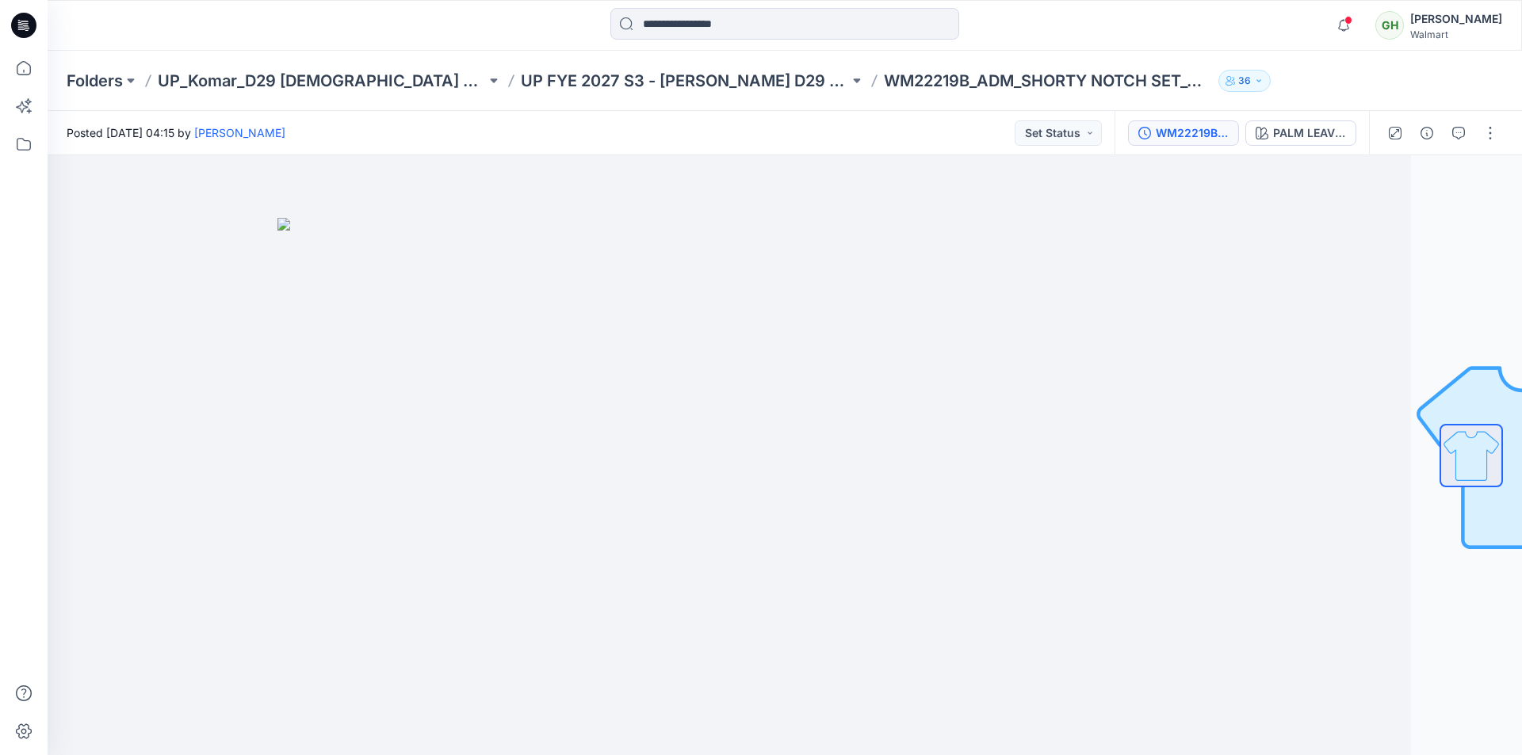
click at [1197, 120] on div "WM22219B_ADM_SHORTY NOTCH SET_COLORWAY PALM LEAVES V1 CW9 WINTER WHITE" at bounding box center [1242, 133] width 254 height 44
click at [1172, 137] on div "WM22219B_ADM_SHORTY NOTCH SET_COLORWAY" at bounding box center [1192, 132] width 73 height 17
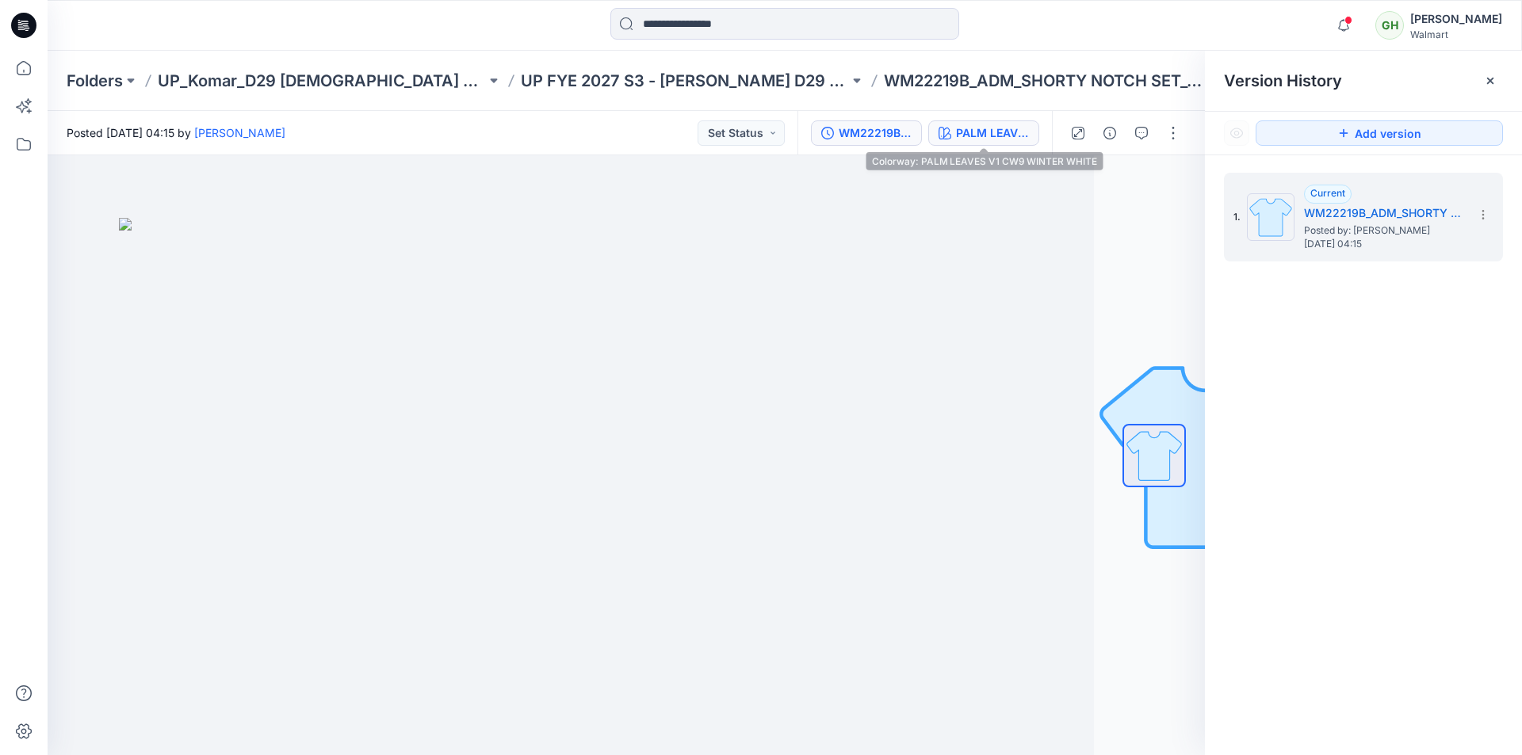
click at [994, 140] on div "PALM LEAVES V1 CW9 WINTER WHITE" at bounding box center [992, 132] width 73 height 17
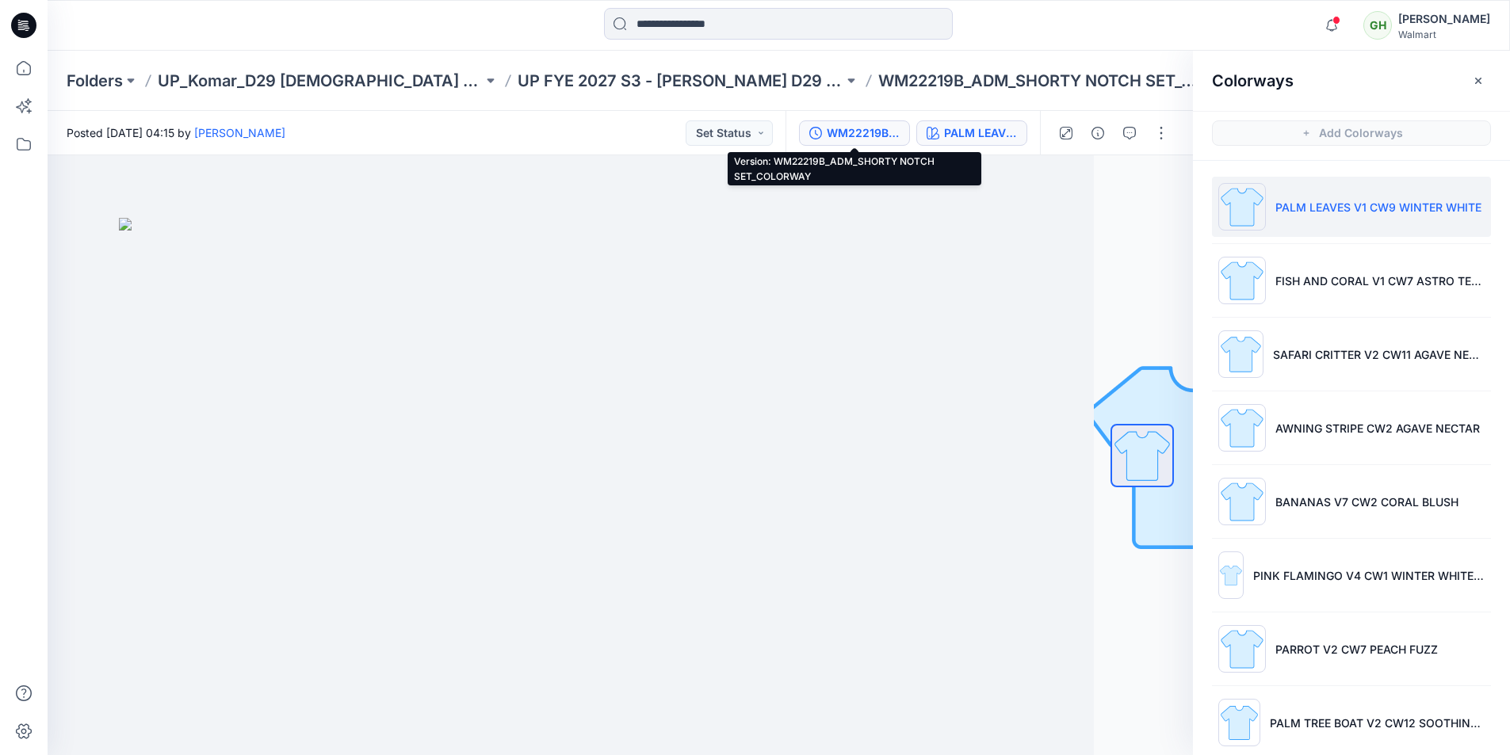
click at [878, 138] on div "WM22219B_ADM_SHORTY NOTCH SET_COLORWAY" at bounding box center [863, 132] width 73 height 17
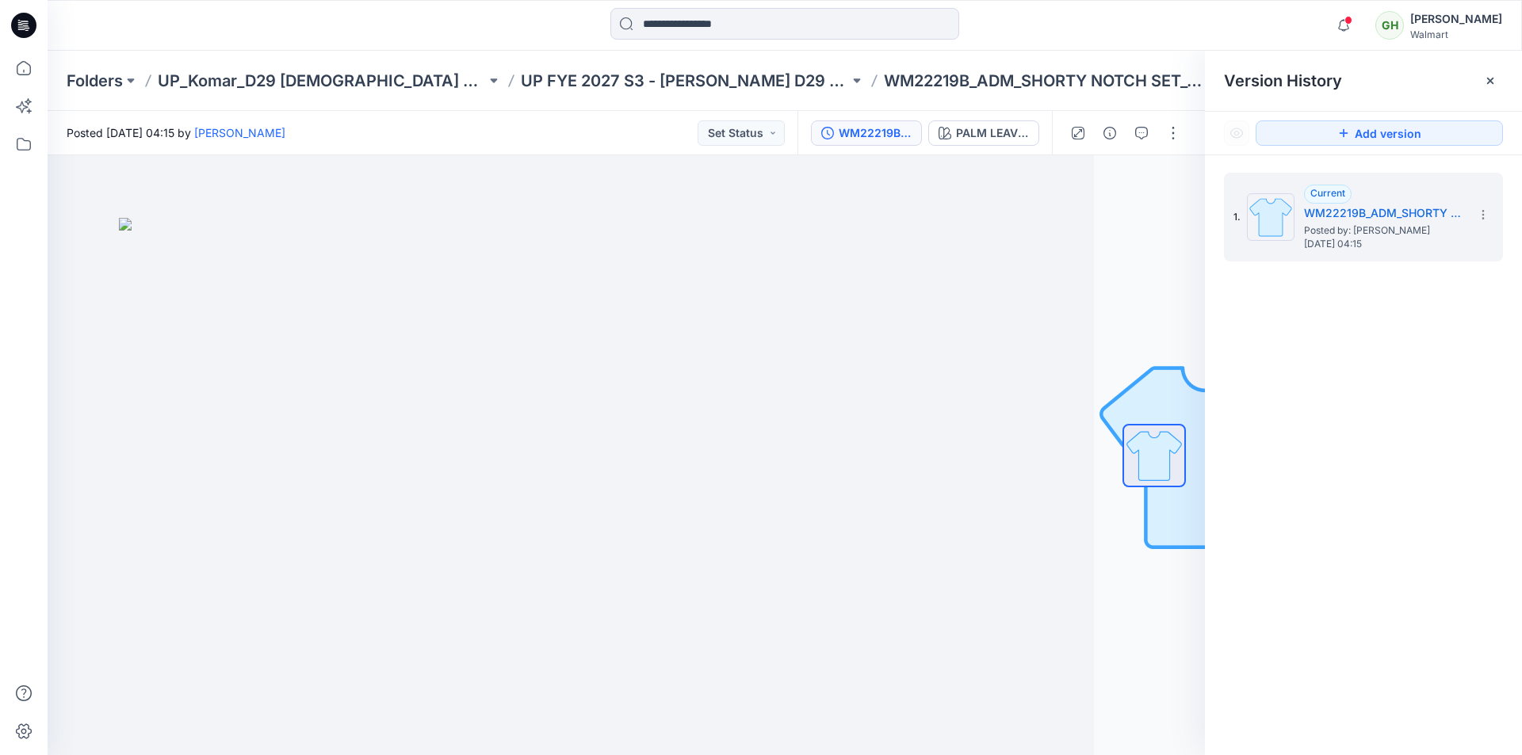
click at [480, 132] on div "Posted Saturday, September 20, 2025 04:15 by Gayan Hettiarachchi Set Status" at bounding box center [423, 133] width 750 height 44
click at [14, 27] on icon at bounding box center [23, 25] width 25 height 25
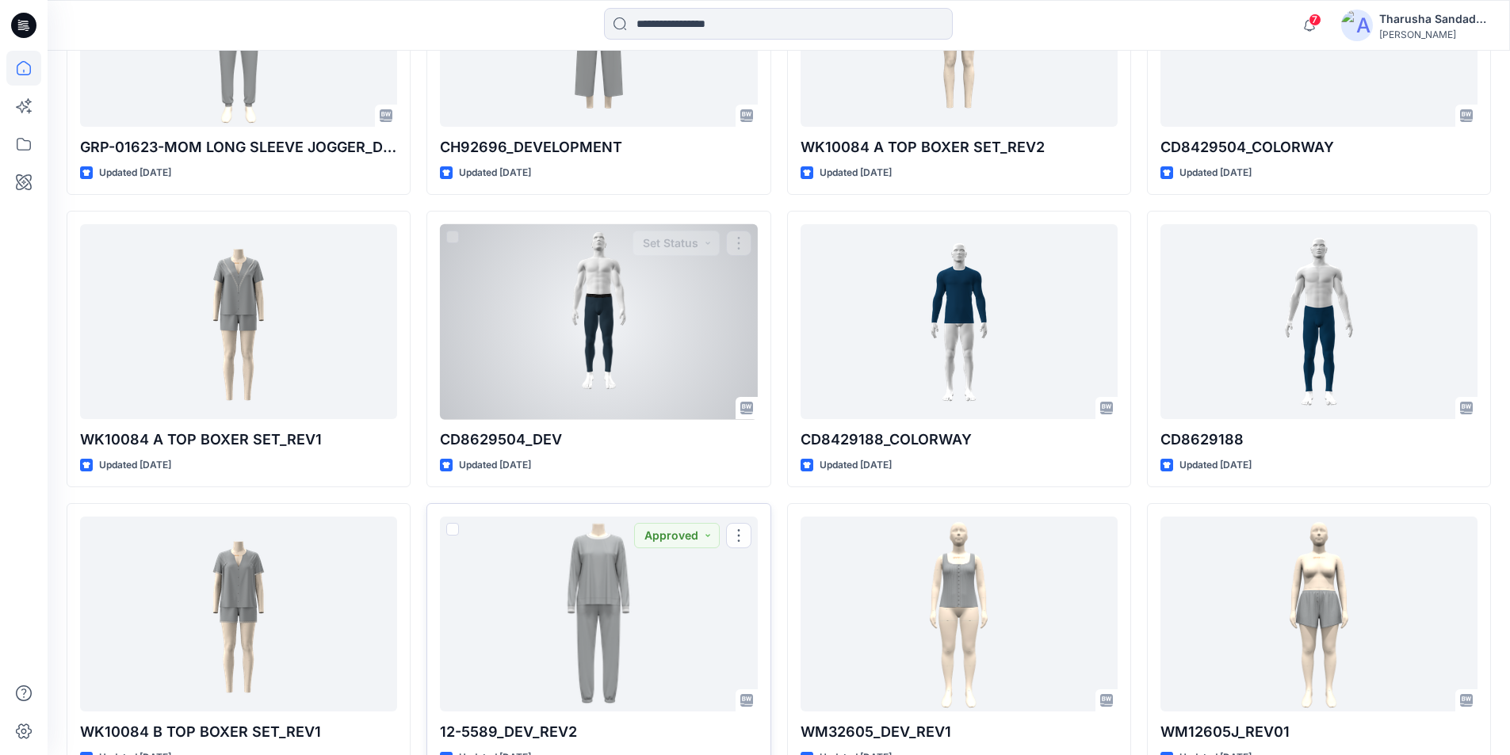
scroll to position [11749, 0]
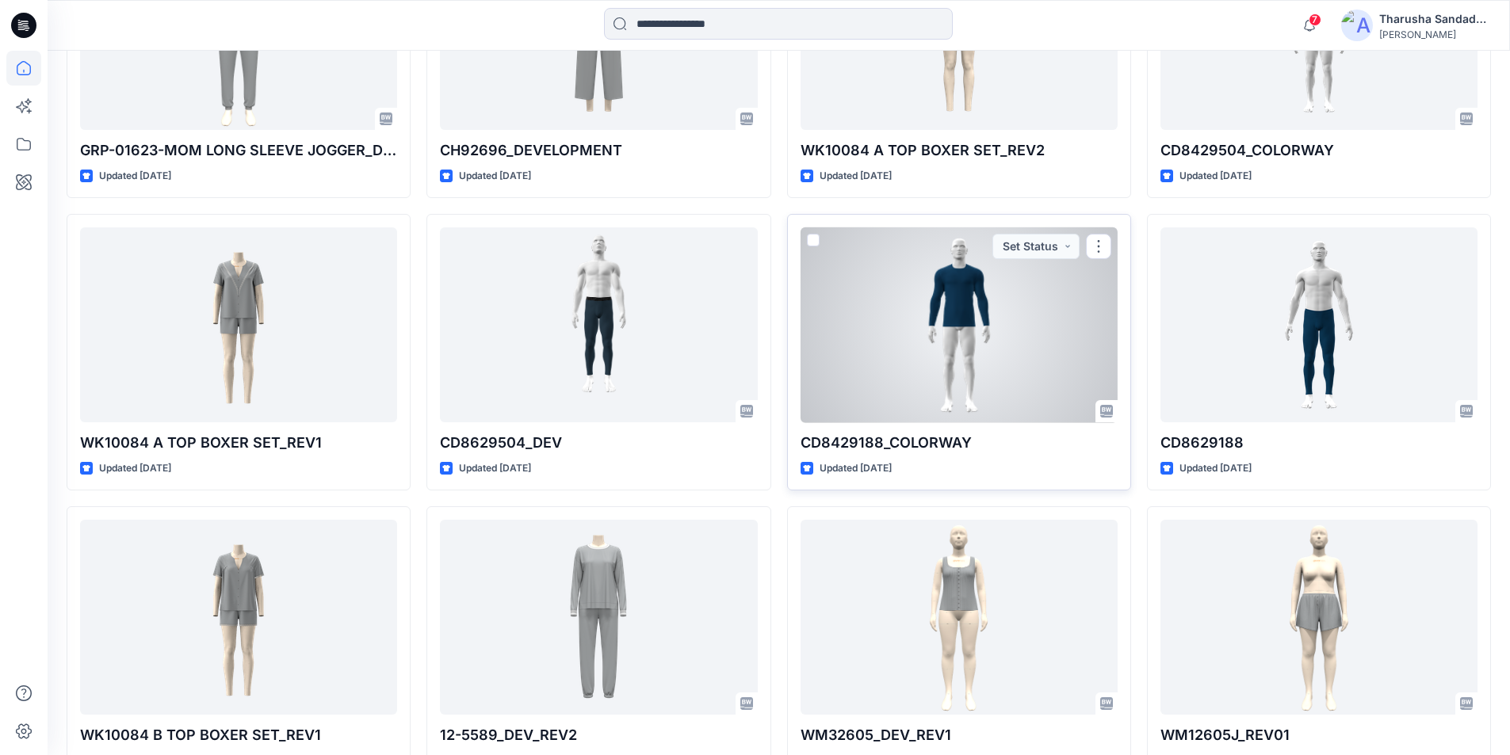
click at [940, 310] on div at bounding box center [959, 326] width 317 height 196
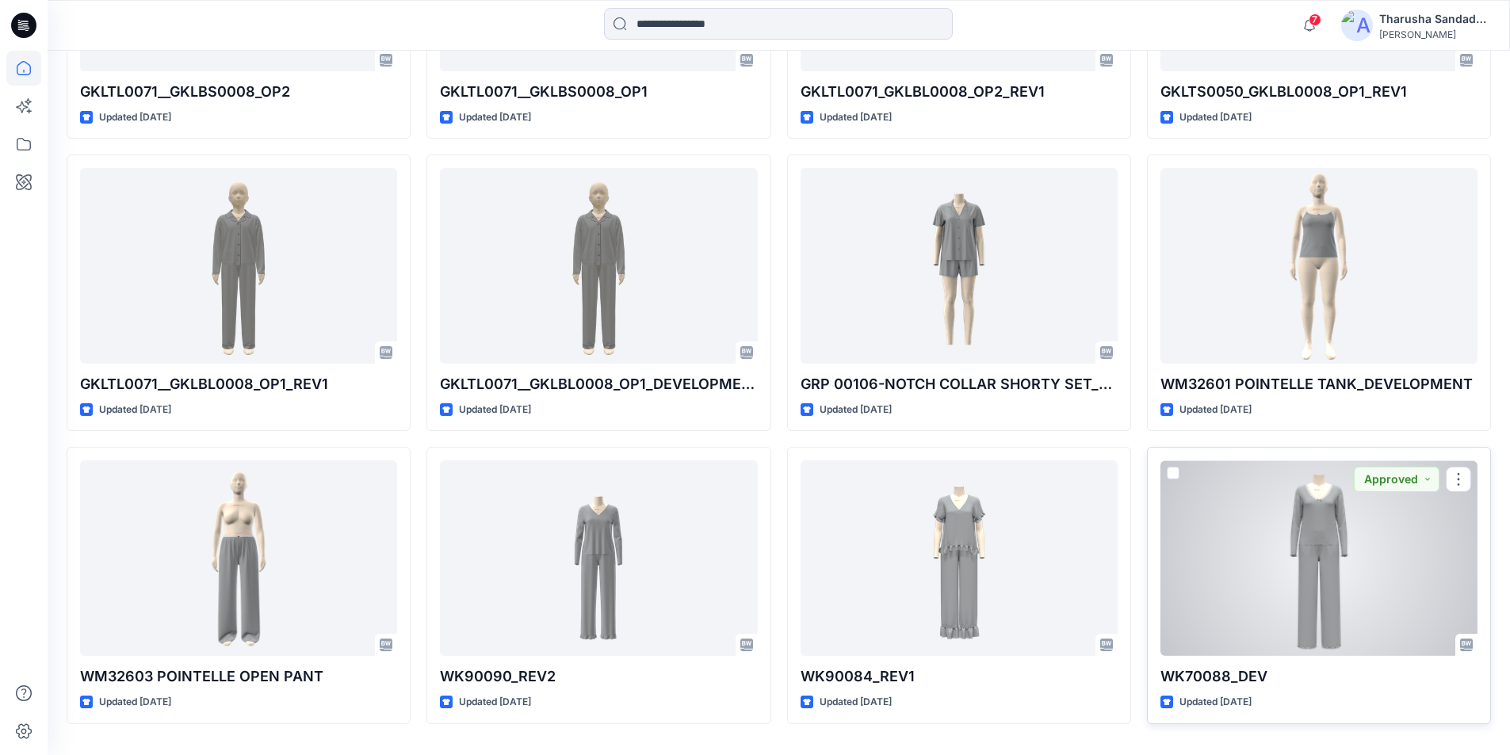
scroll to position [13023, 0]
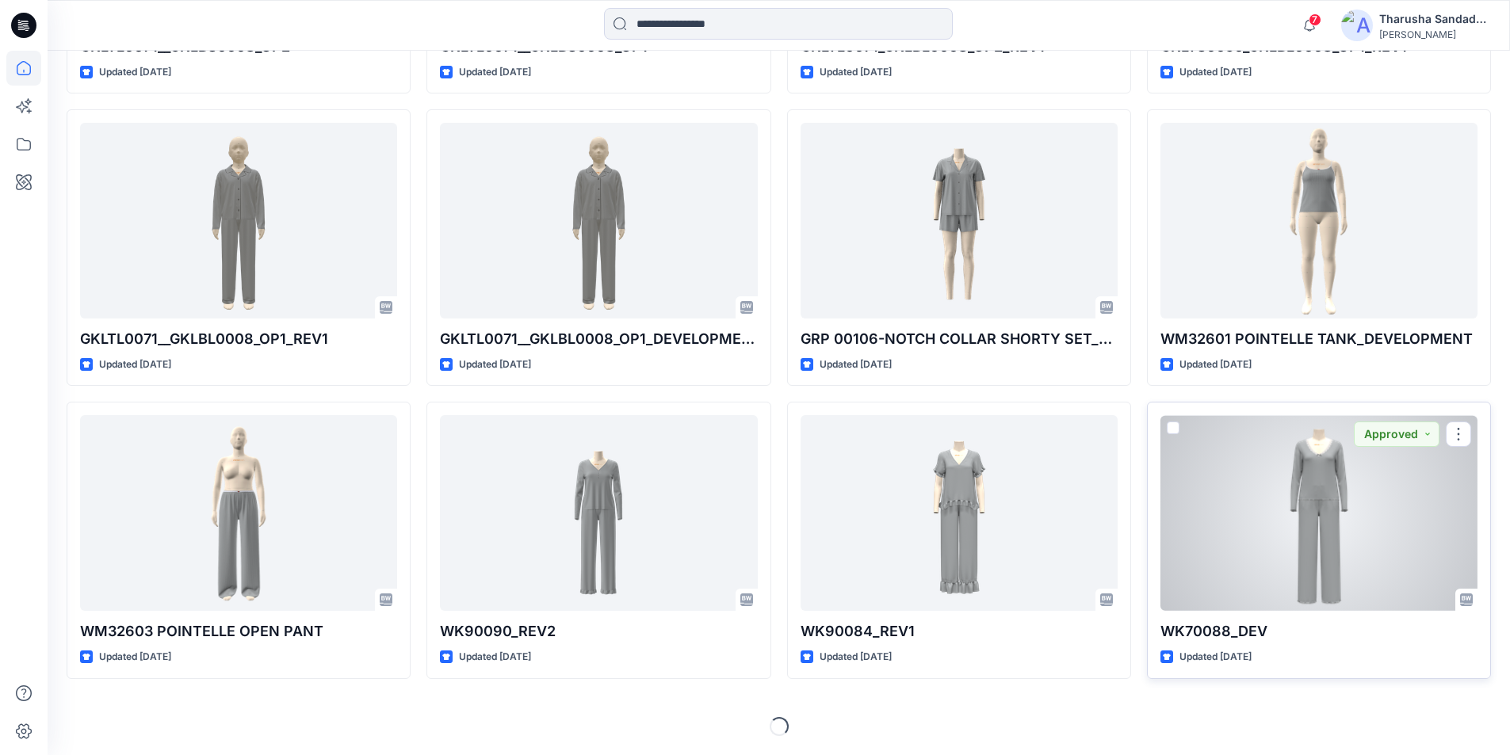
click at [1315, 481] on div at bounding box center [1319, 513] width 317 height 196
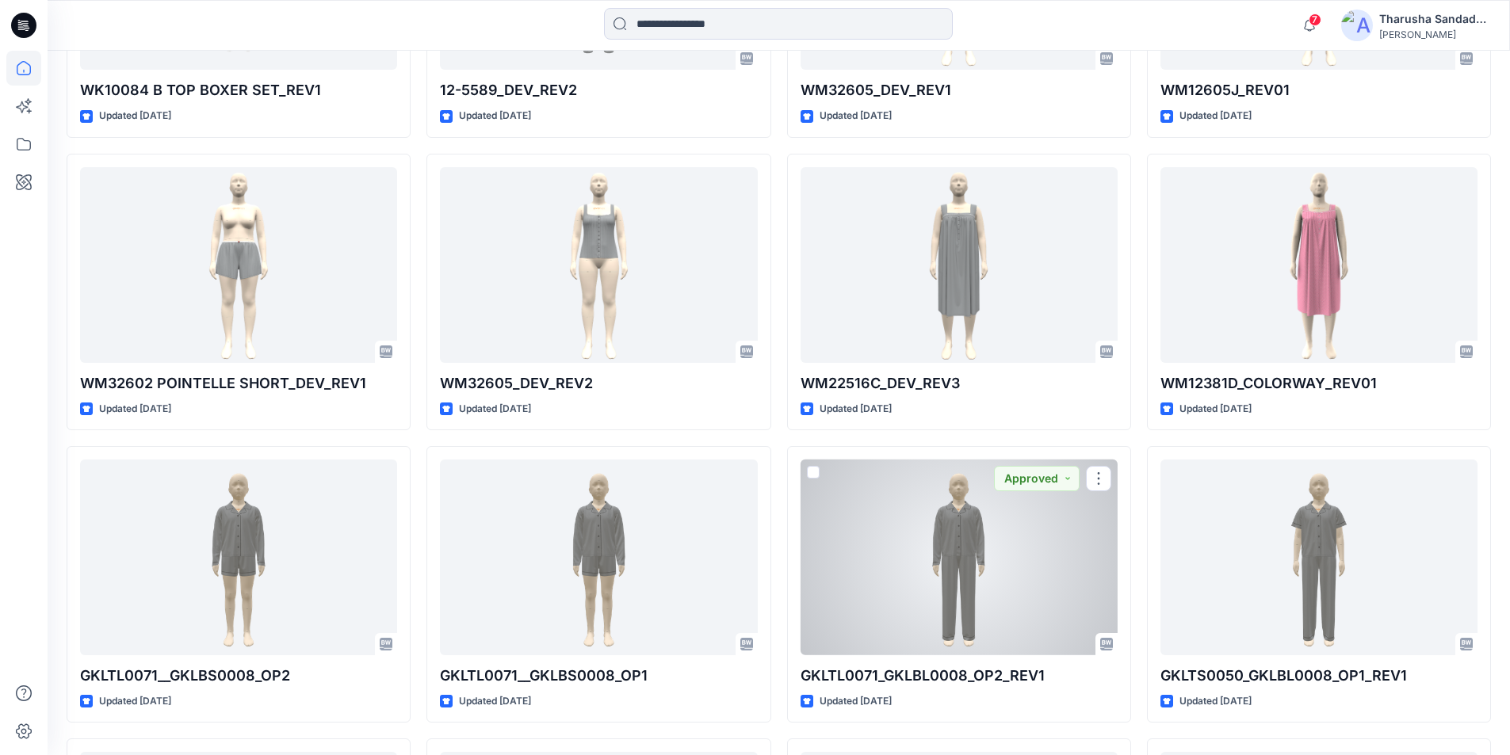
scroll to position [12389, 0]
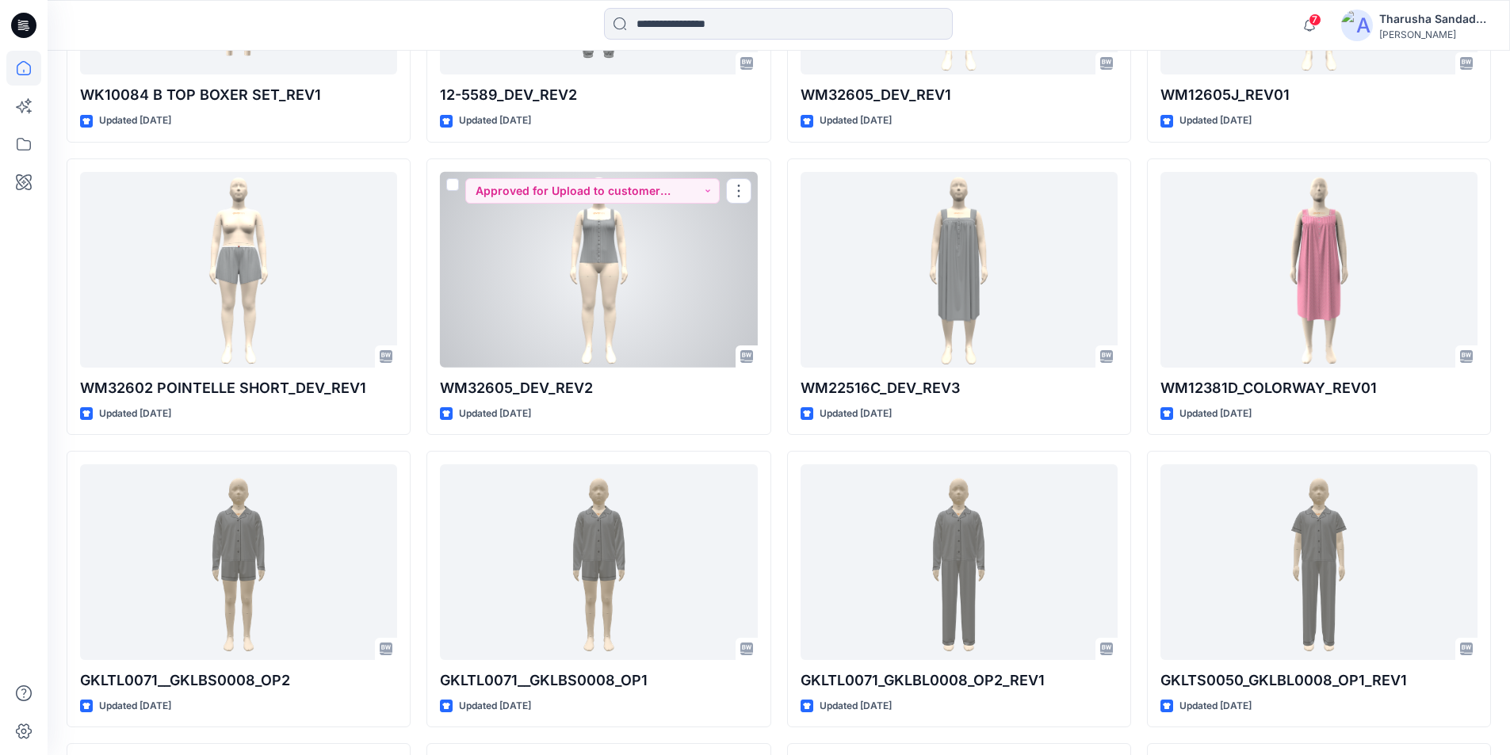
click at [658, 315] on div at bounding box center [598, 270] width 317 height 196
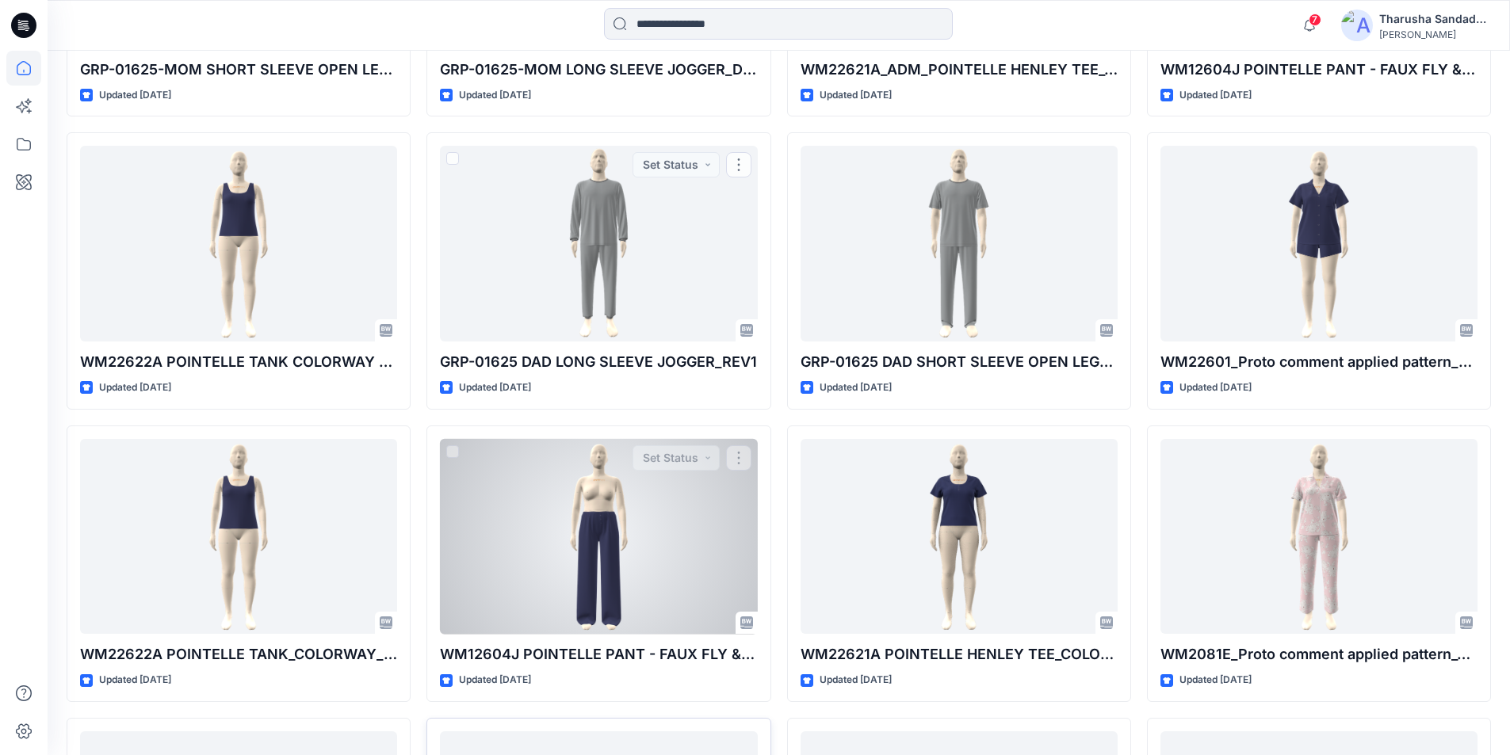
scroll to position [10249, 0]
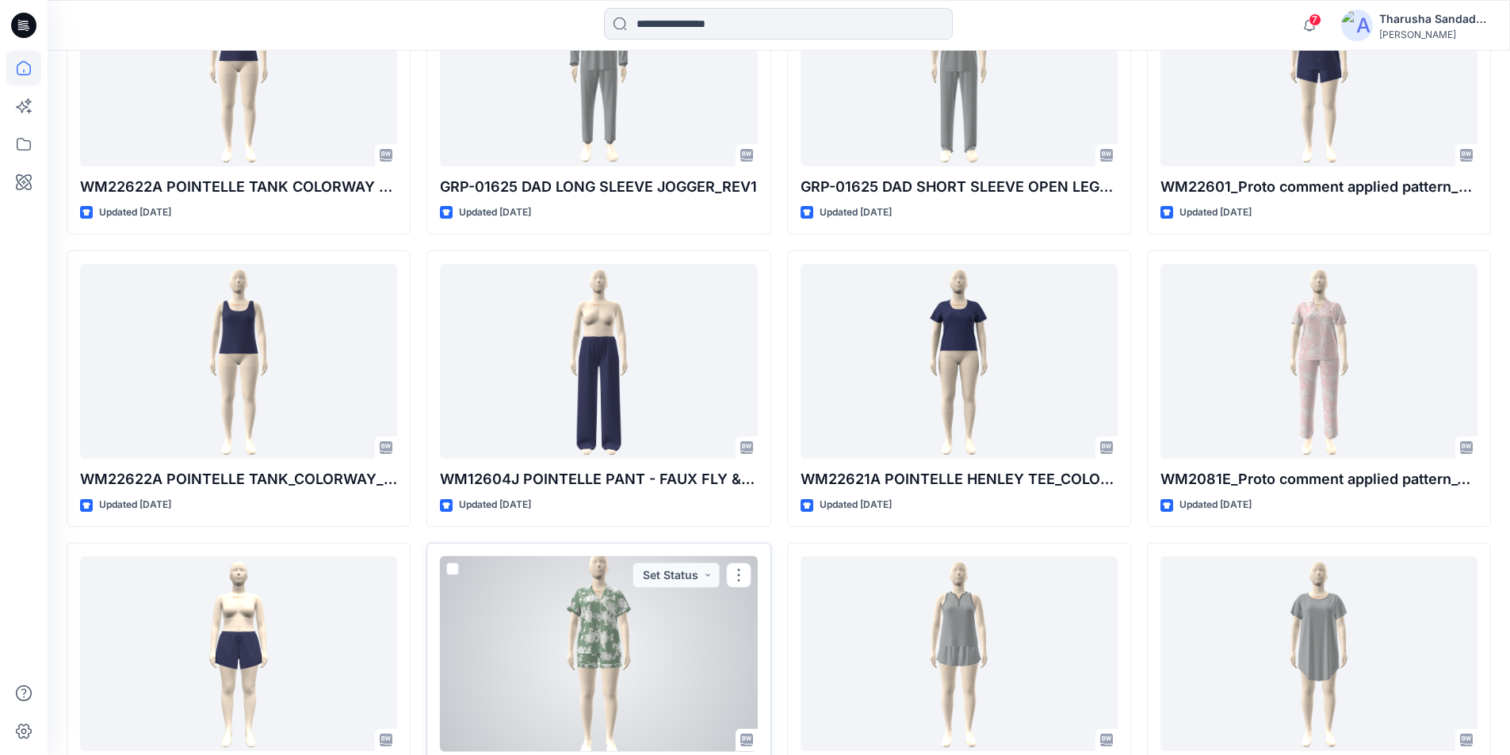
click at [609, 644] on div at bounding box center [598, 655] width 317 height 196
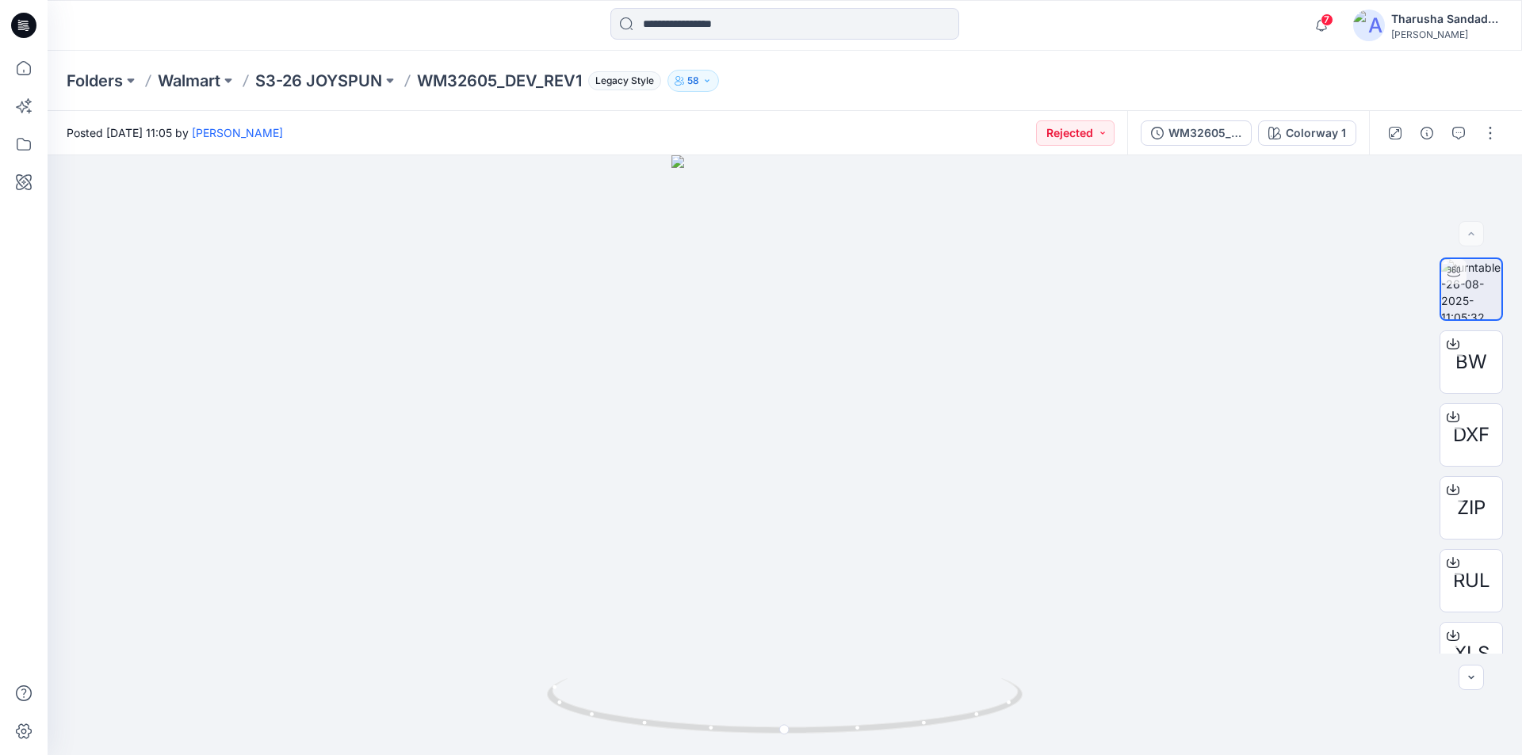
click at [31, 31] on icon at bounding box center [23, 25] width 25 height 25
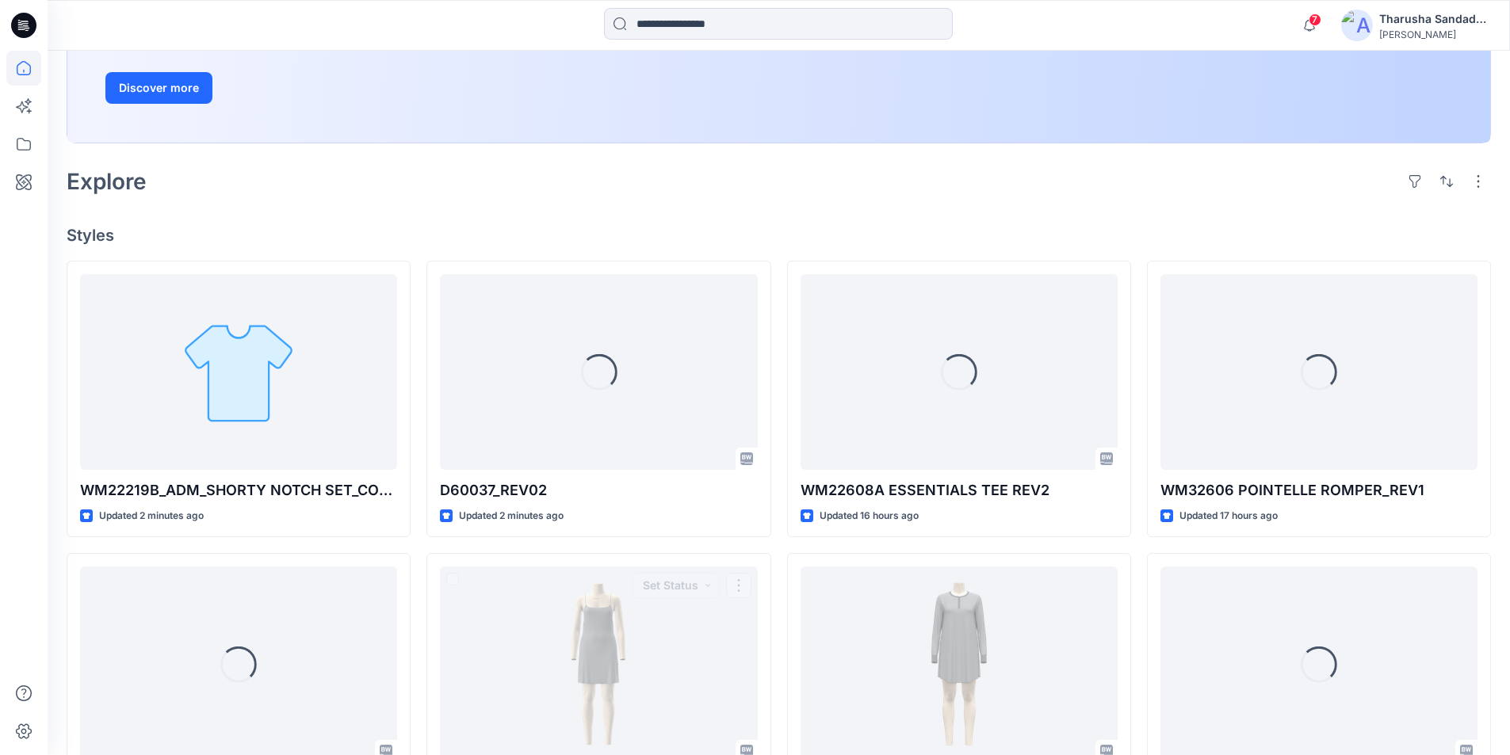
scroll to position [317, 0]
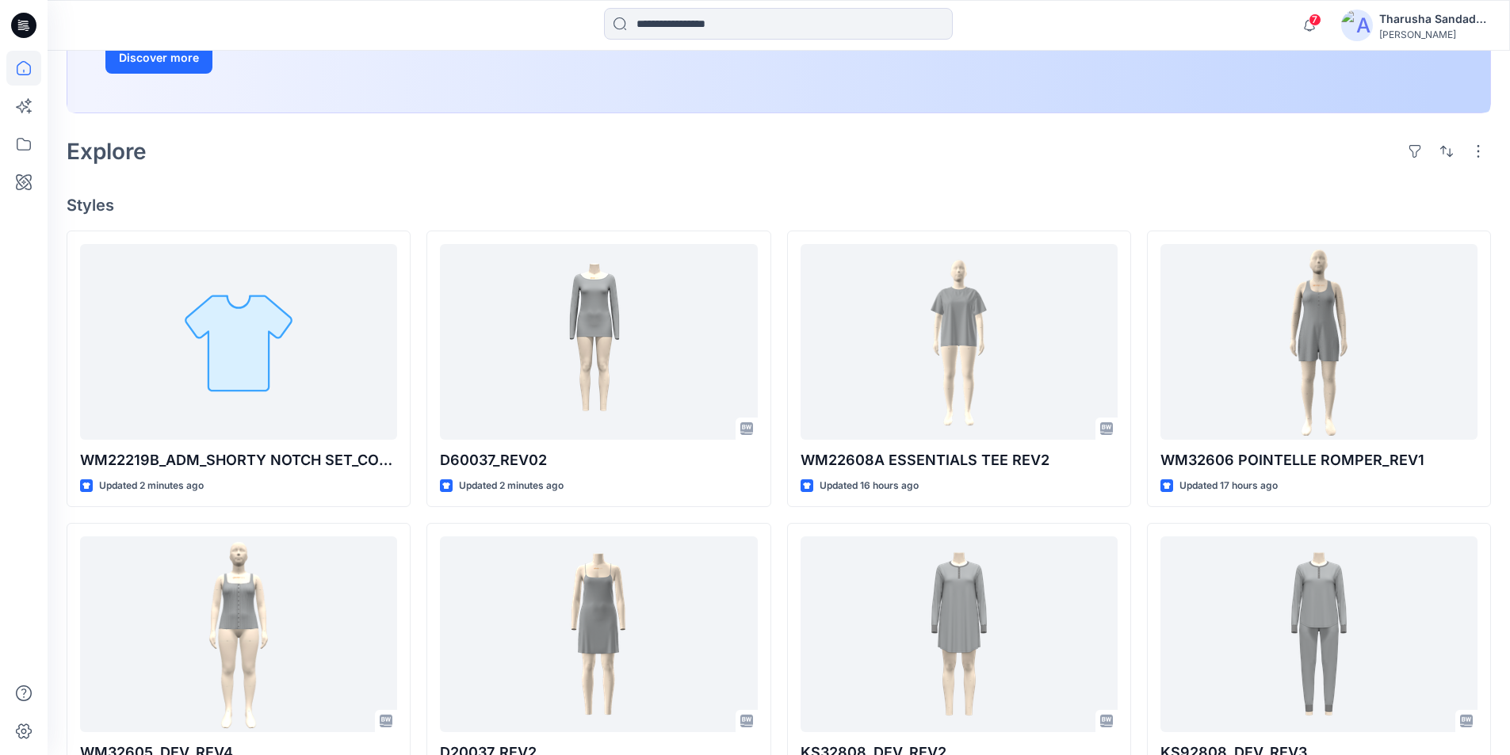
click at [28, 20] on icon at bounding box center [23, 25] width 25 height 25
click at [415, 179] on div "Welcome back, Tharusha New New Unleash Creativity, Speed Up Development Explore…" at bounding box center [779, 452] width 1463 height 1436
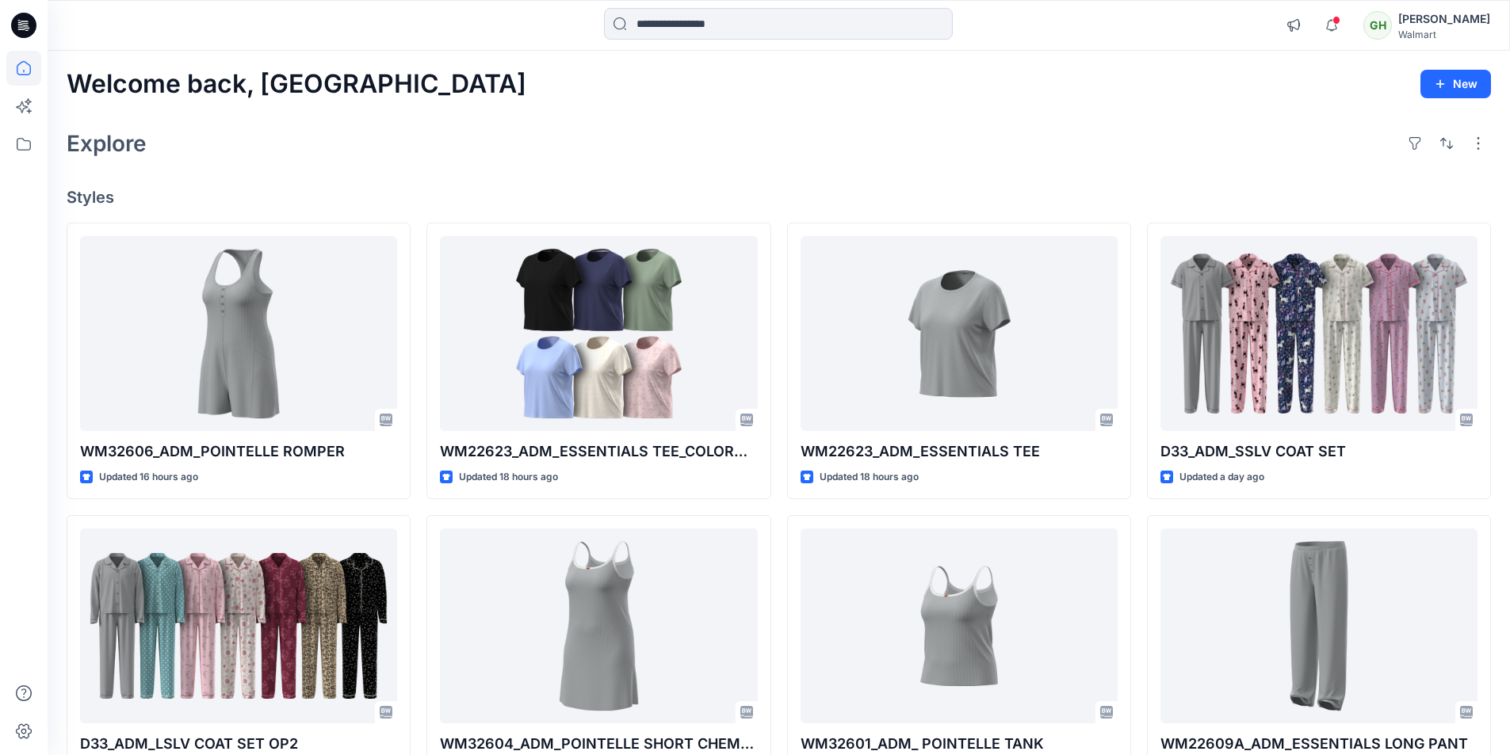
scroll to position [2155, 0]
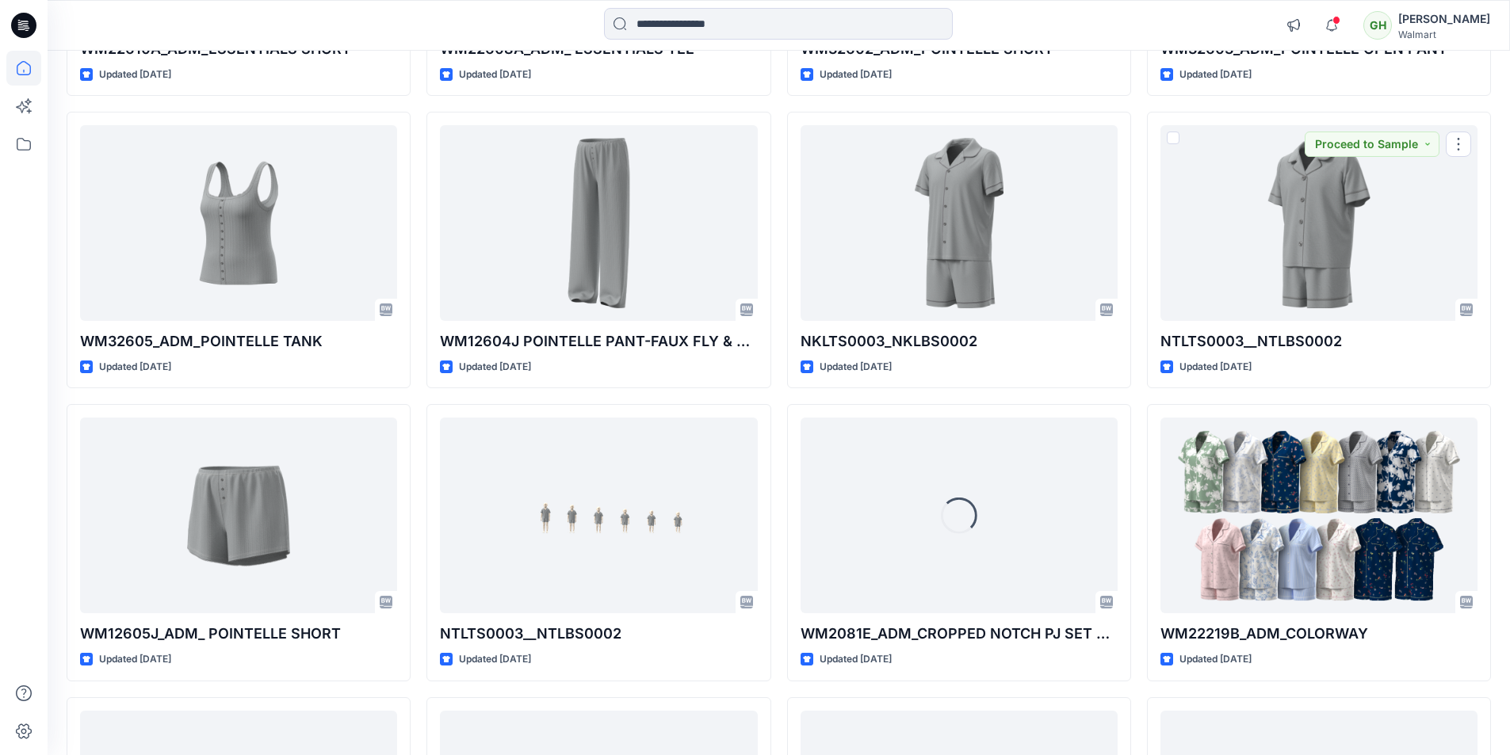
scroll to position [1198, 0]
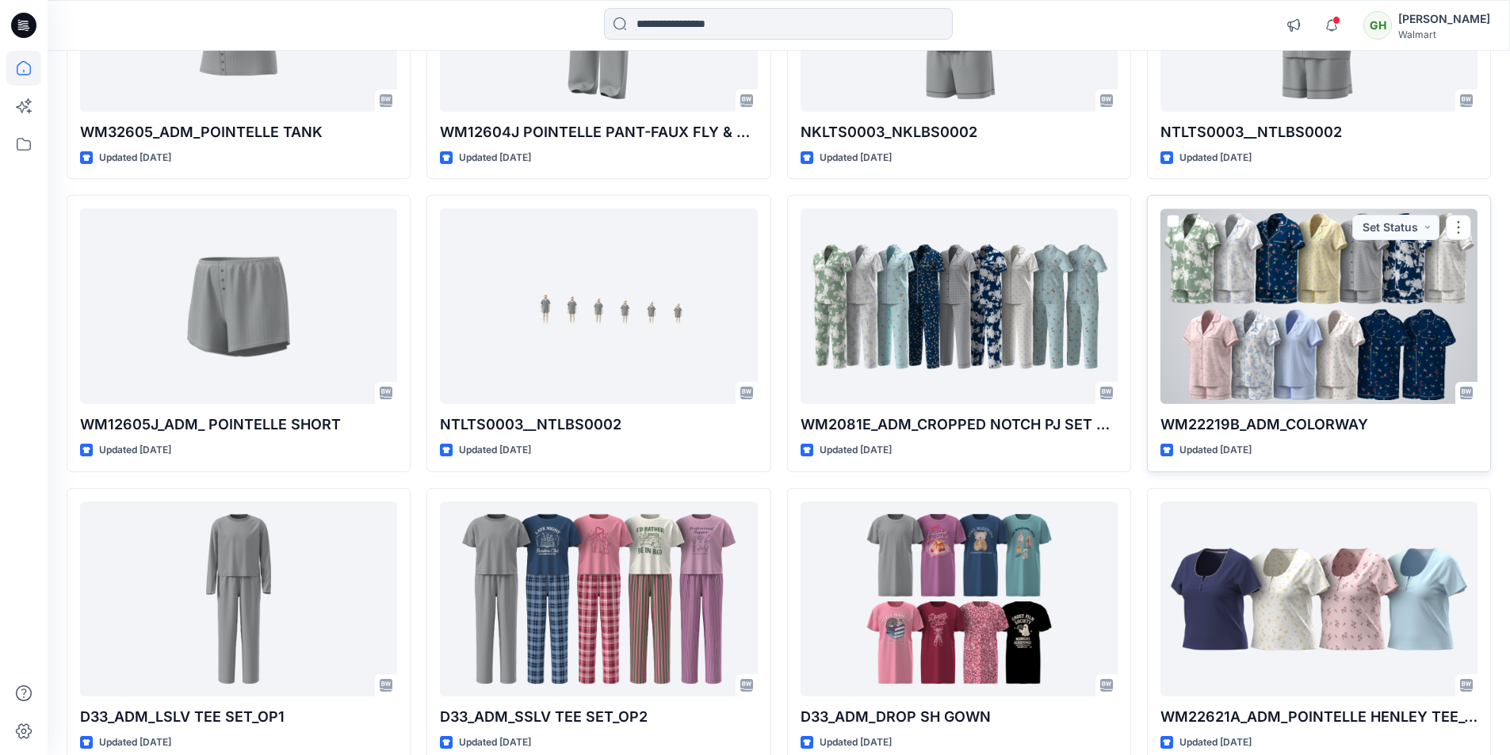
click at [1277, 321] on div at bounding box center [1319, 306] width 317 height 196
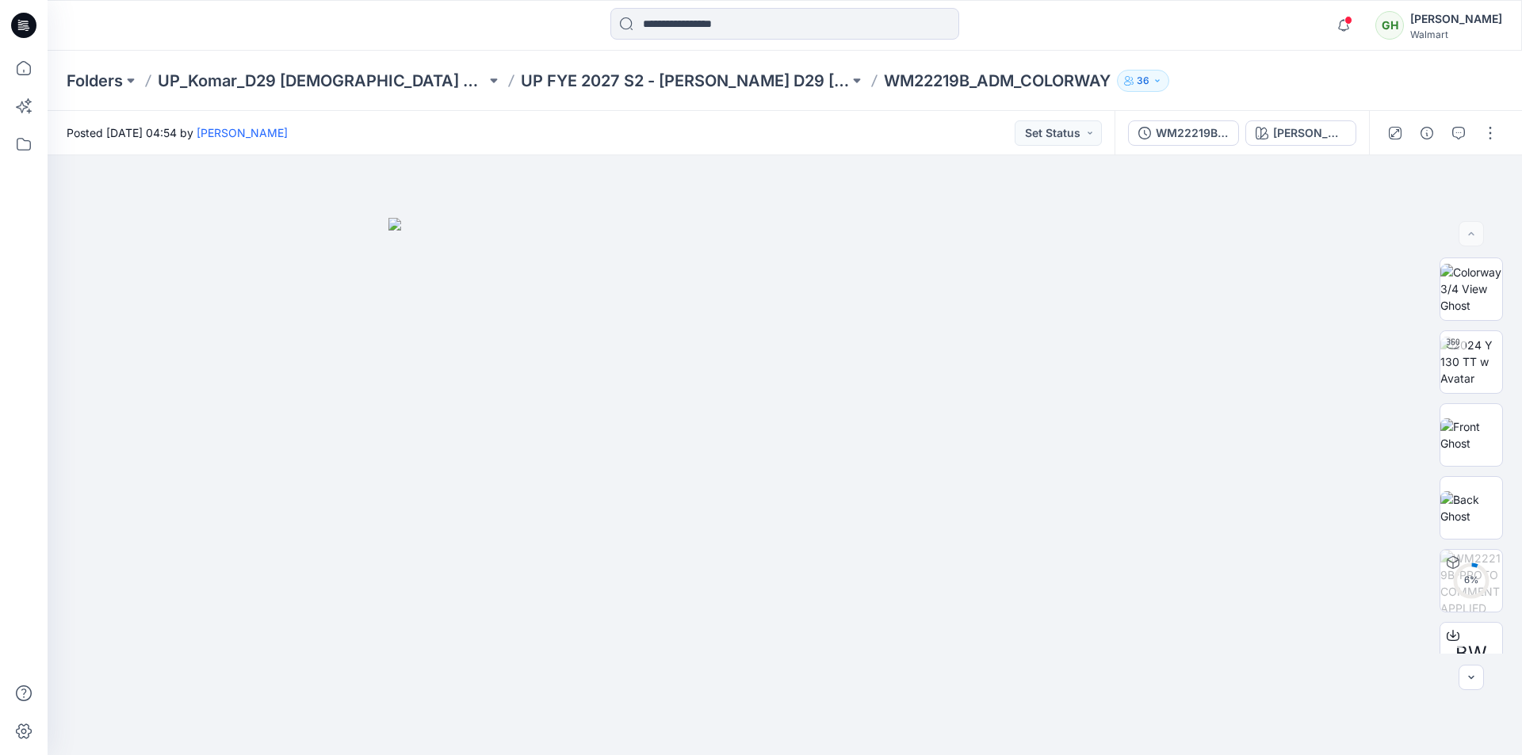
click at [1209, 127] on div "WM22219B-PROTO COMMENT APPLIED PATTERN_COLORWAY_REV11" at bounding box center [1192, 132] width 73 height 17
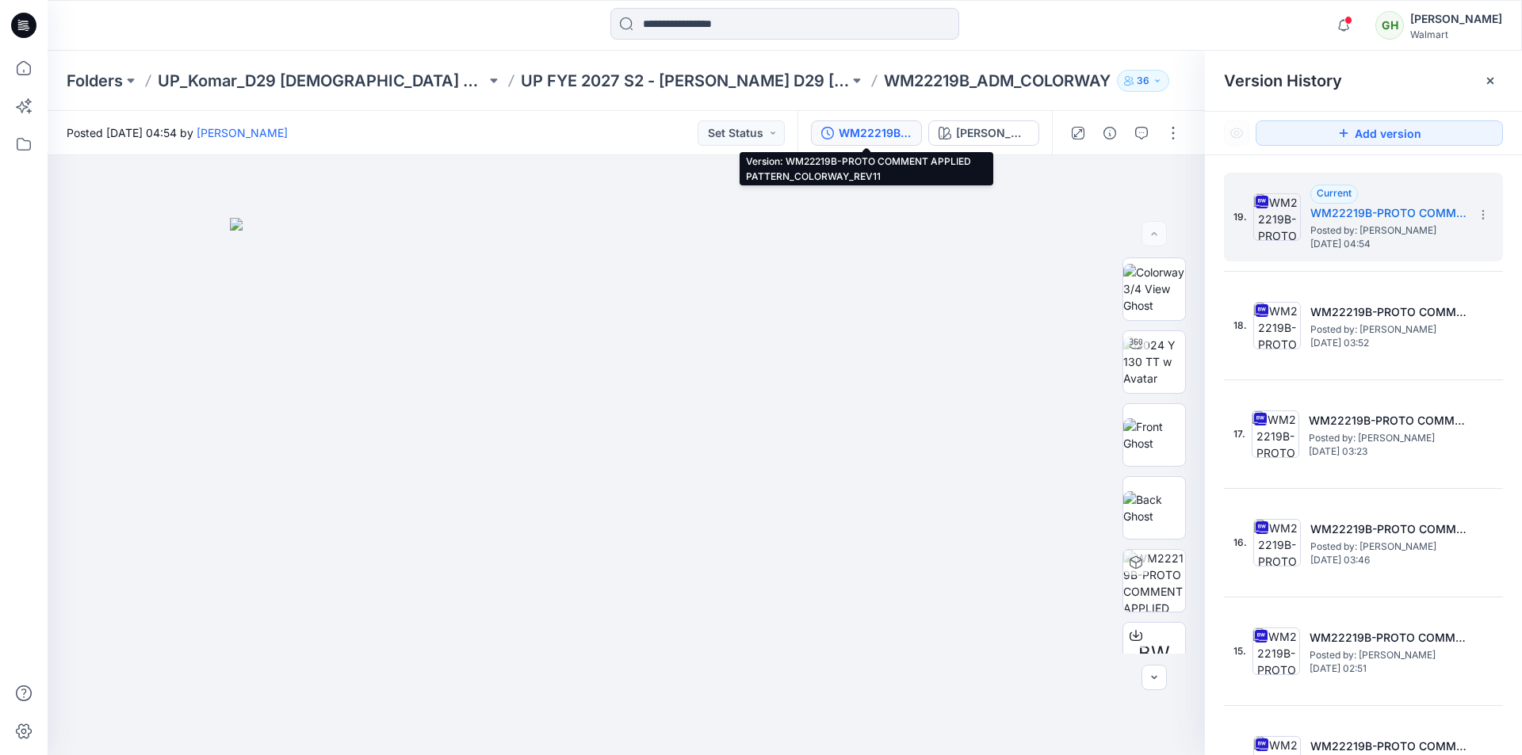
click at [21, 33] on icon at bounding box center [23, 25] width 25 height 25
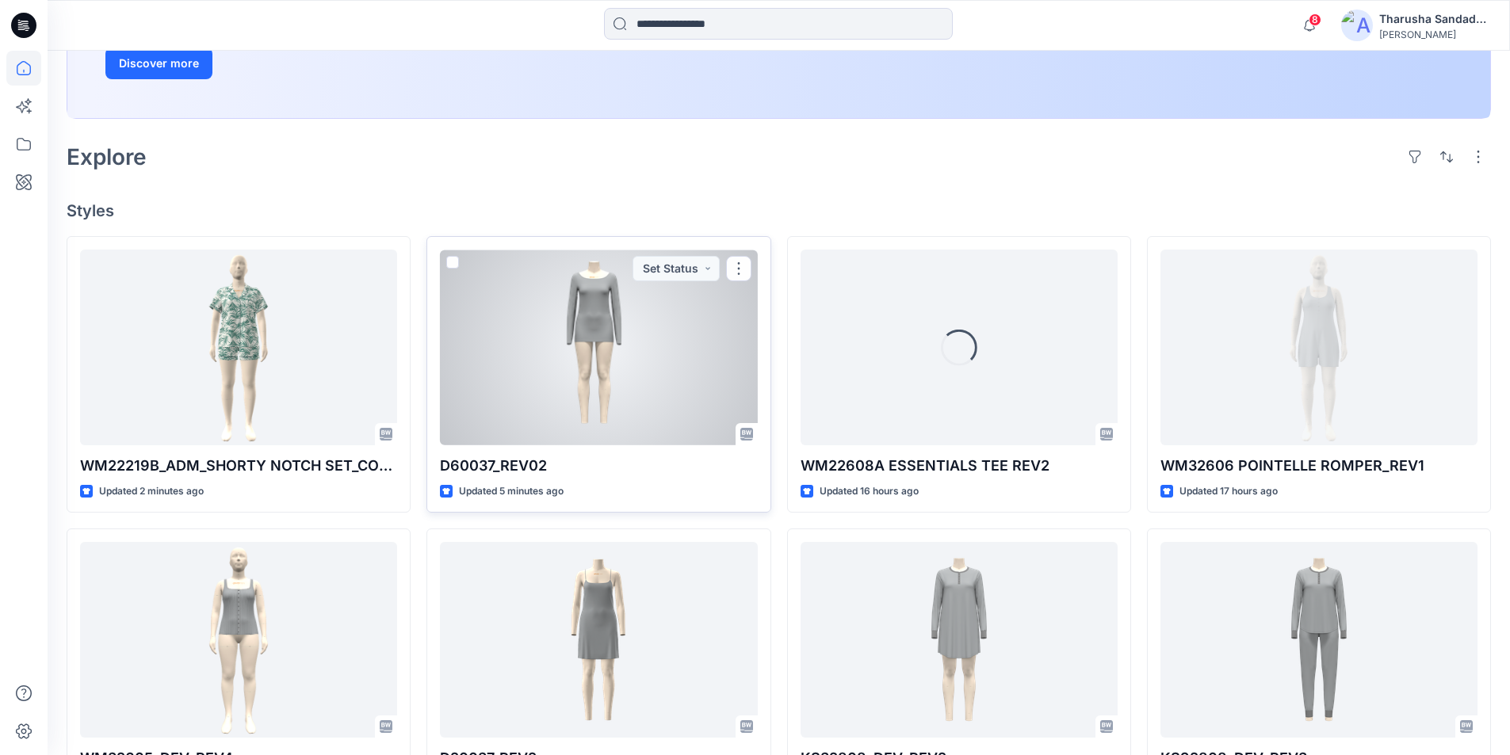
scroll to position [317, 0]
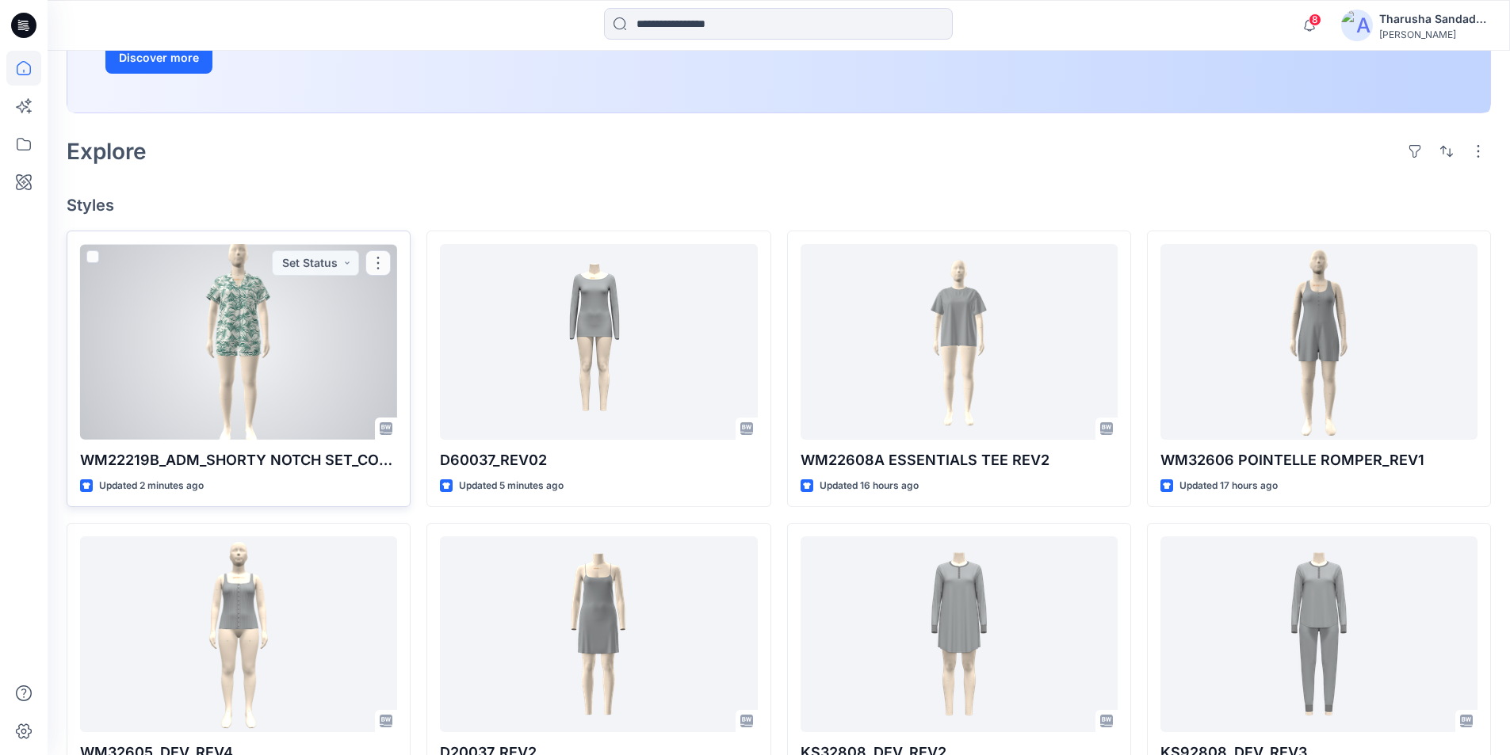
click at [294, 346] on div at bounding box center [238, 342] width 317 height 196
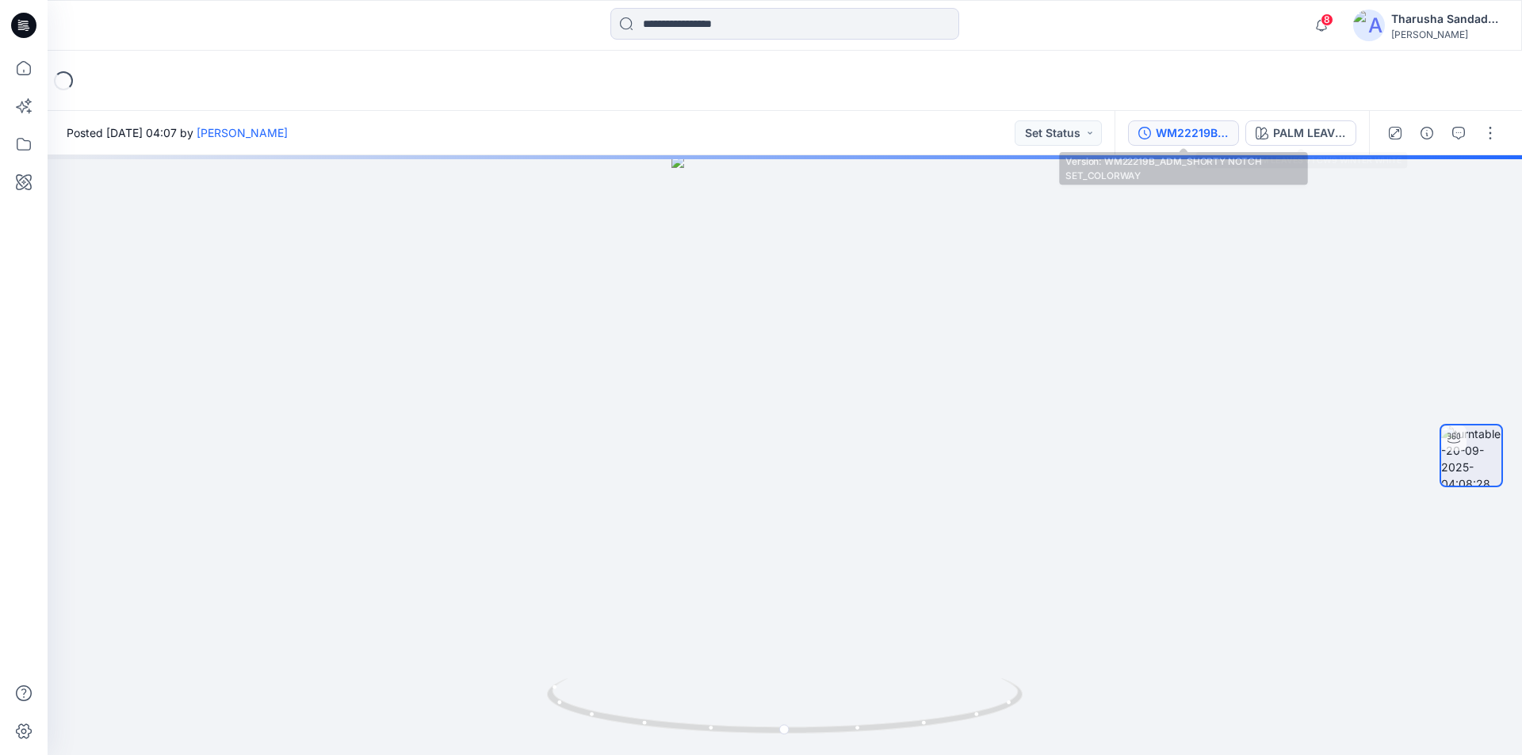
click at [1219, 130] on div "WM22219B_ADM_SHORTY NOTCH SET_COLORWAY" at bounding box center [1192, 132] width 73 height 17
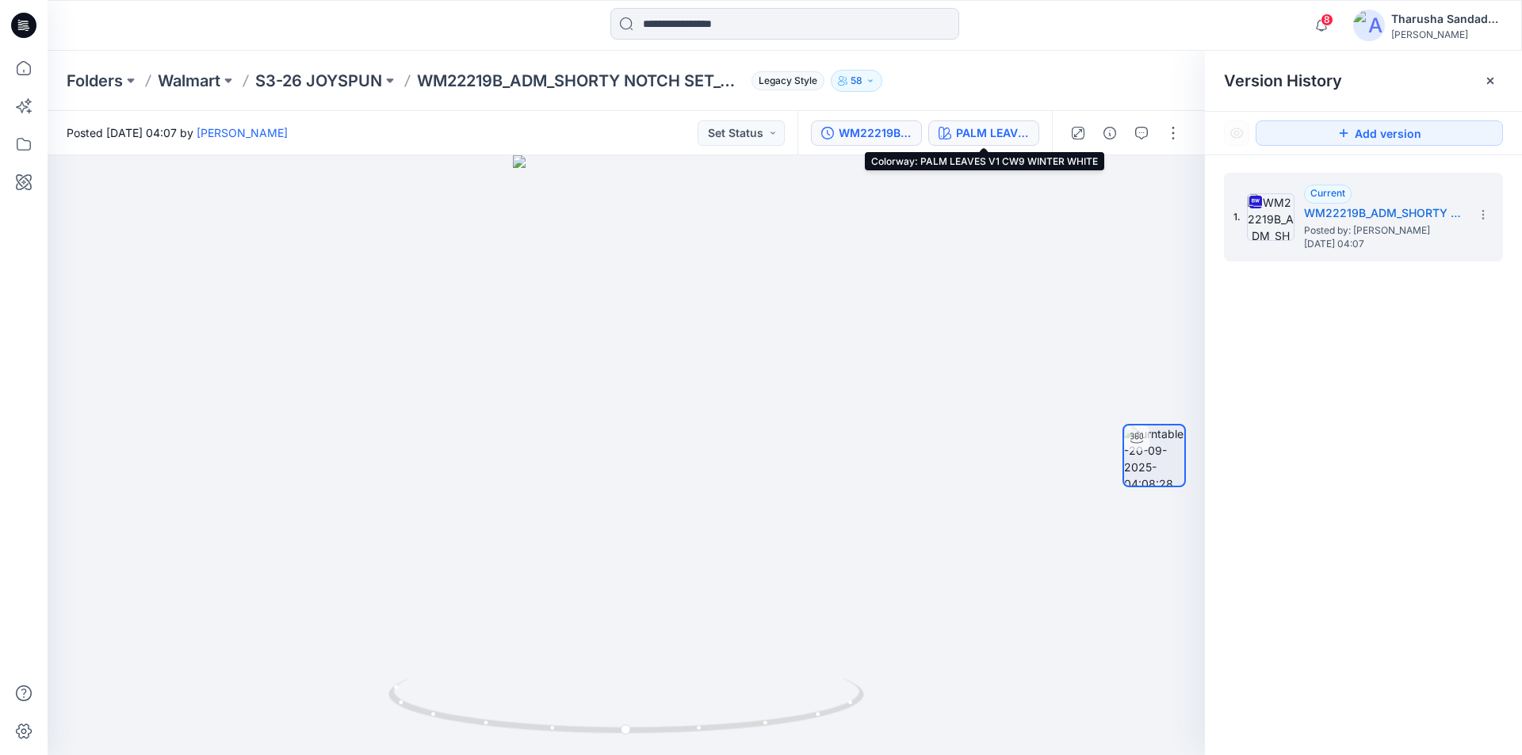
click at [1000, 136] on div "PALM LEAVES V1 CW9 WINTER WHITE" at bounding box center [992, 132] width 73 height 17
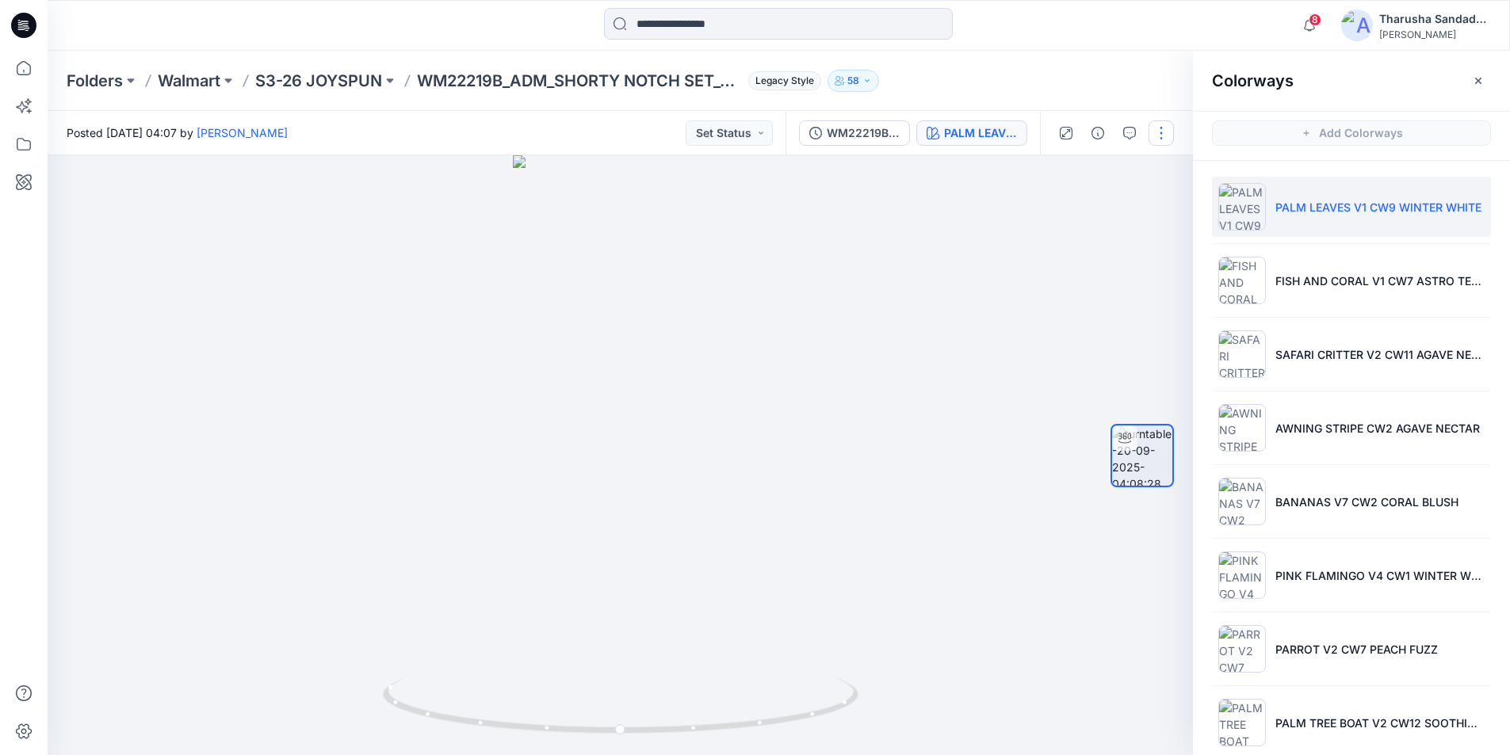
click at [1166, 136] on button "button" at bounding box center [1161, 132] width 25 height 25
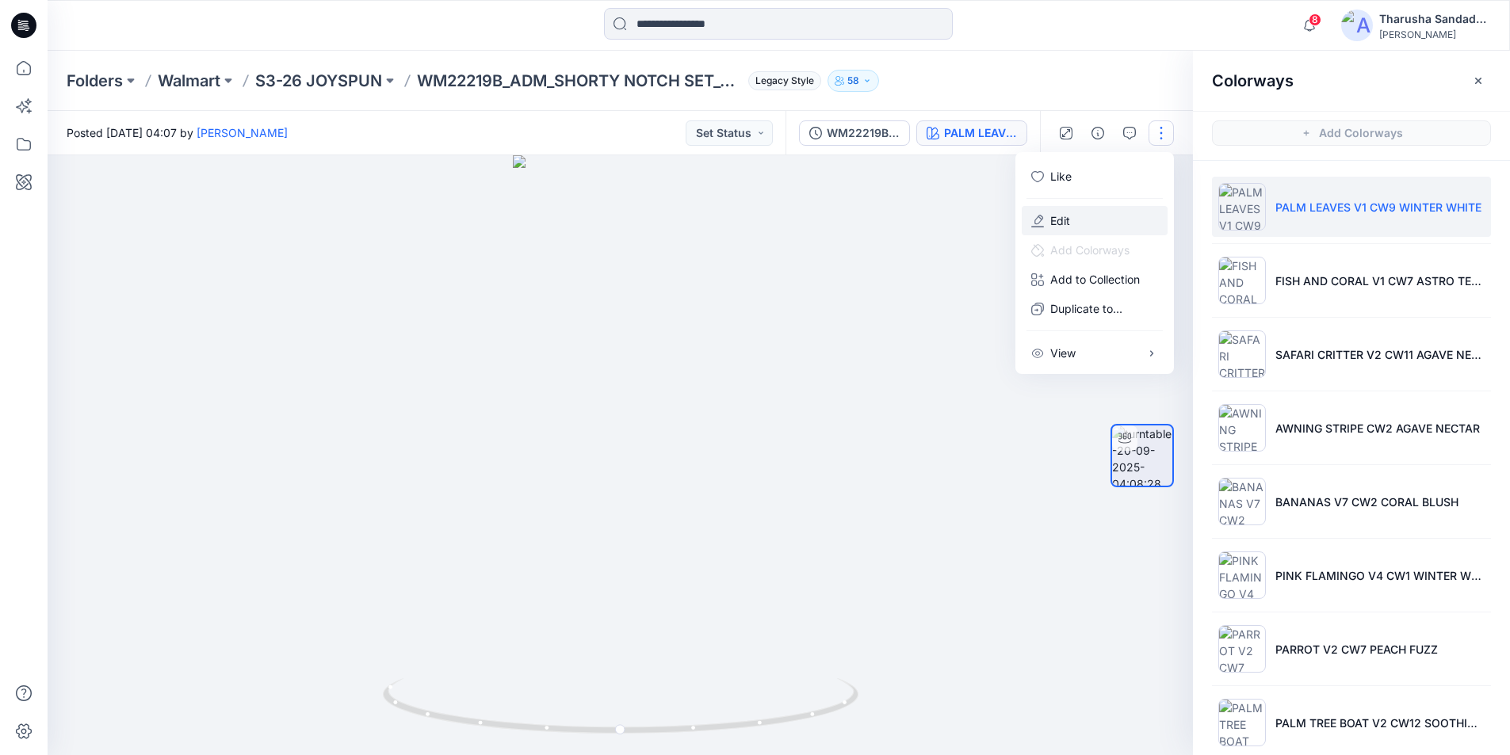
click at [1100, 218] on button "Edit" at bounding box center [1095, 220] width 146 height 29
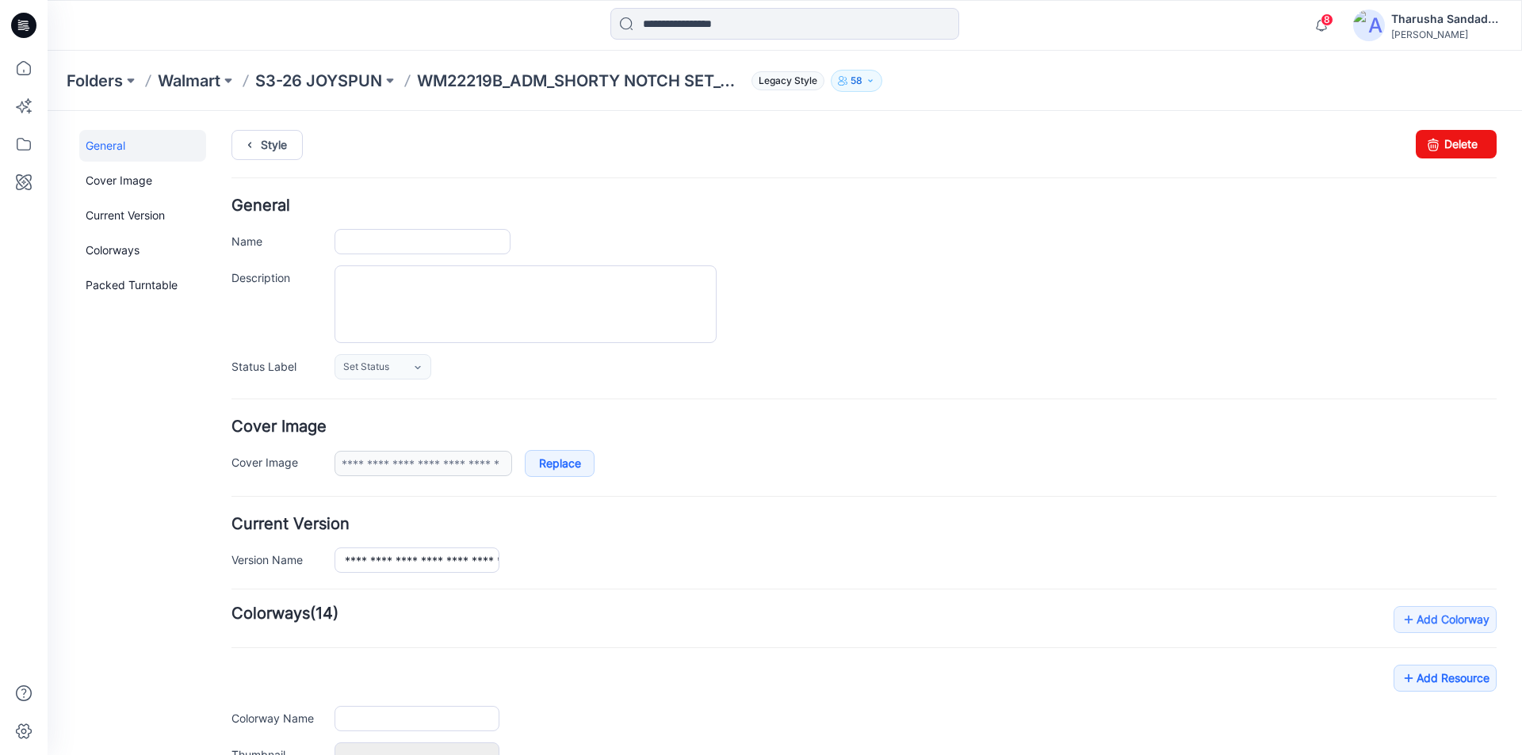
type input "**********"
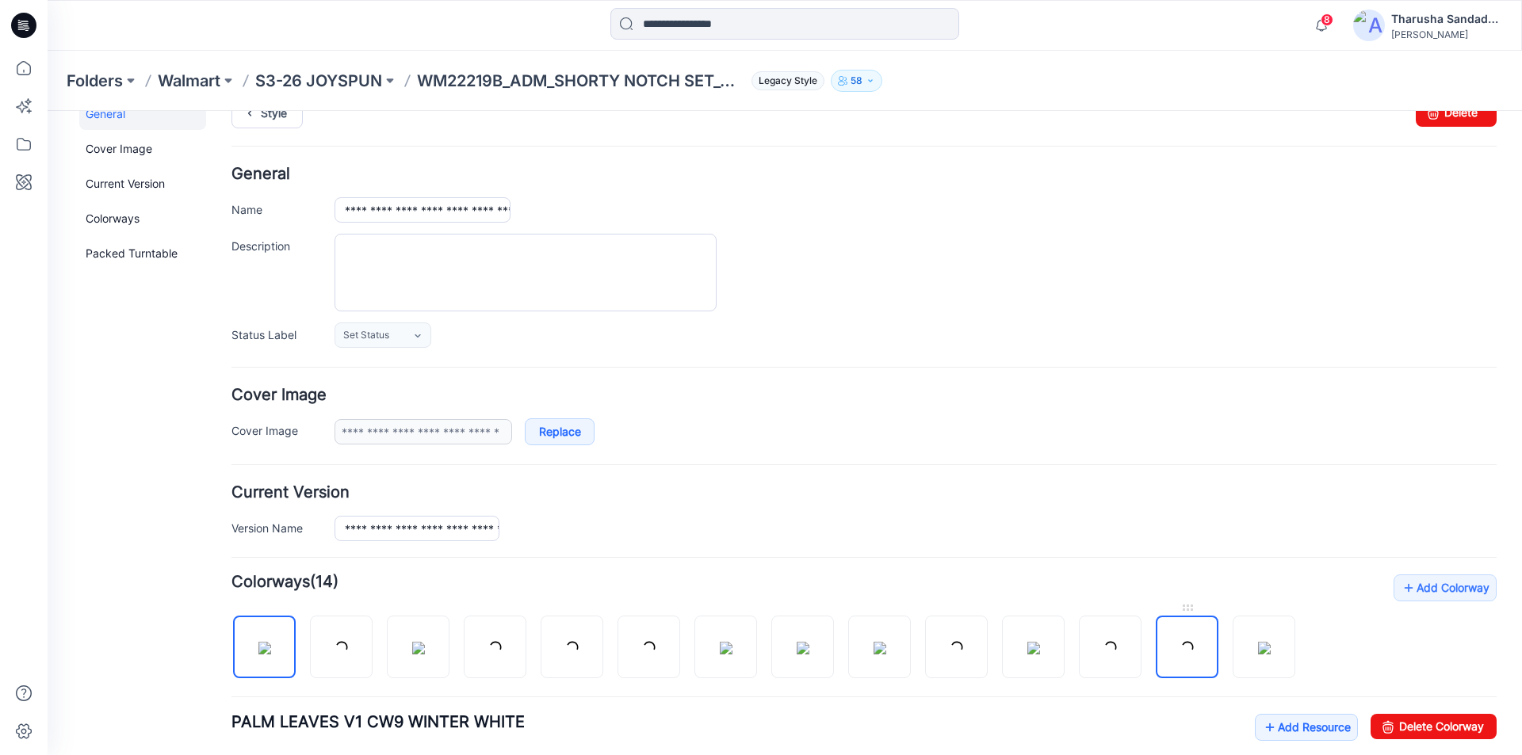
scroll to position [238, 0]
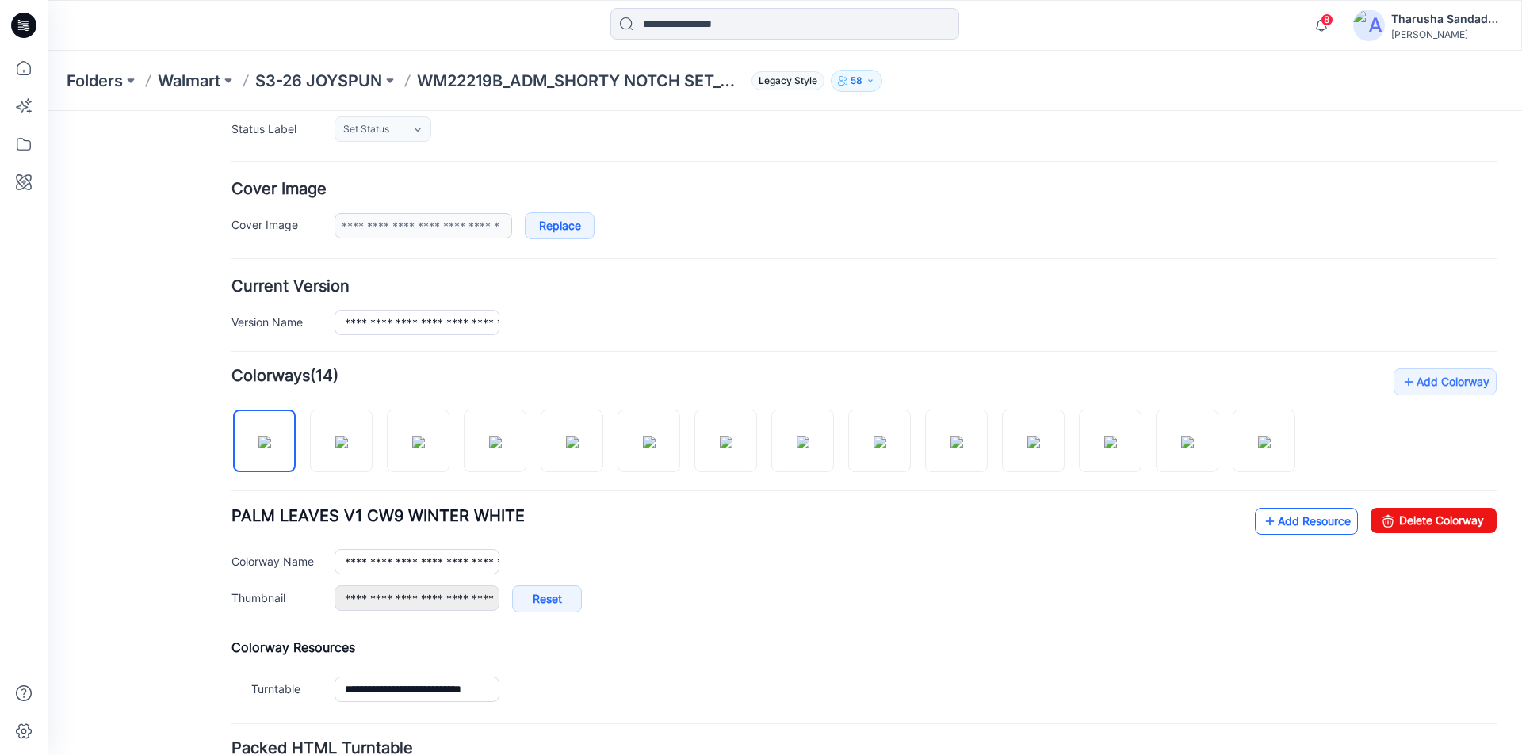
click at [1307, 518] on link "Add Resource" at bounding box center [1306, 521] width 103 height 27
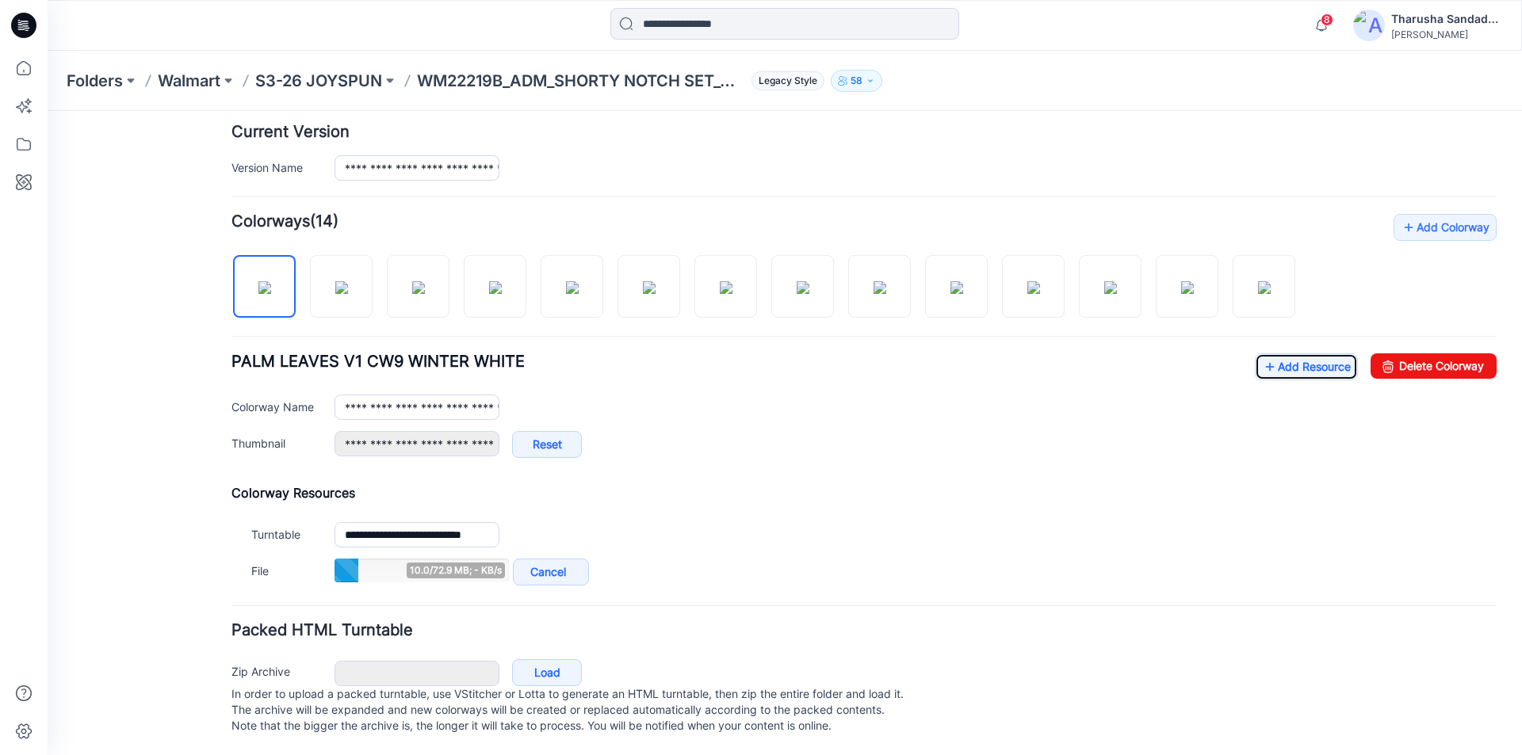
scroll to position [408, 0]
click at [1292, 354] on link "Add Resource" at bounding box center [1306, 367] width 103 height 27
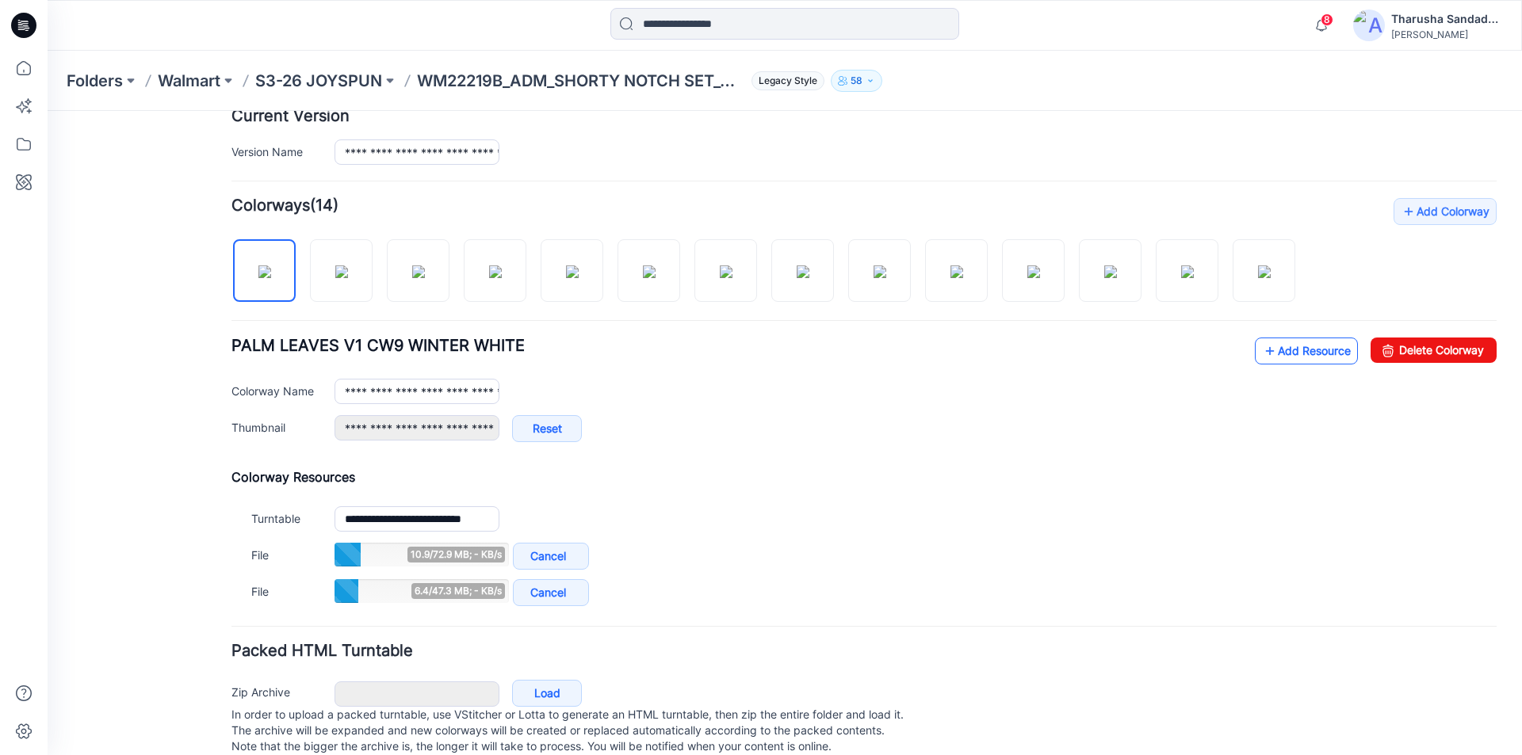
click at [1287, 353] on link "Add Resource" at bounding box center [1306, 351] width 103 height 27
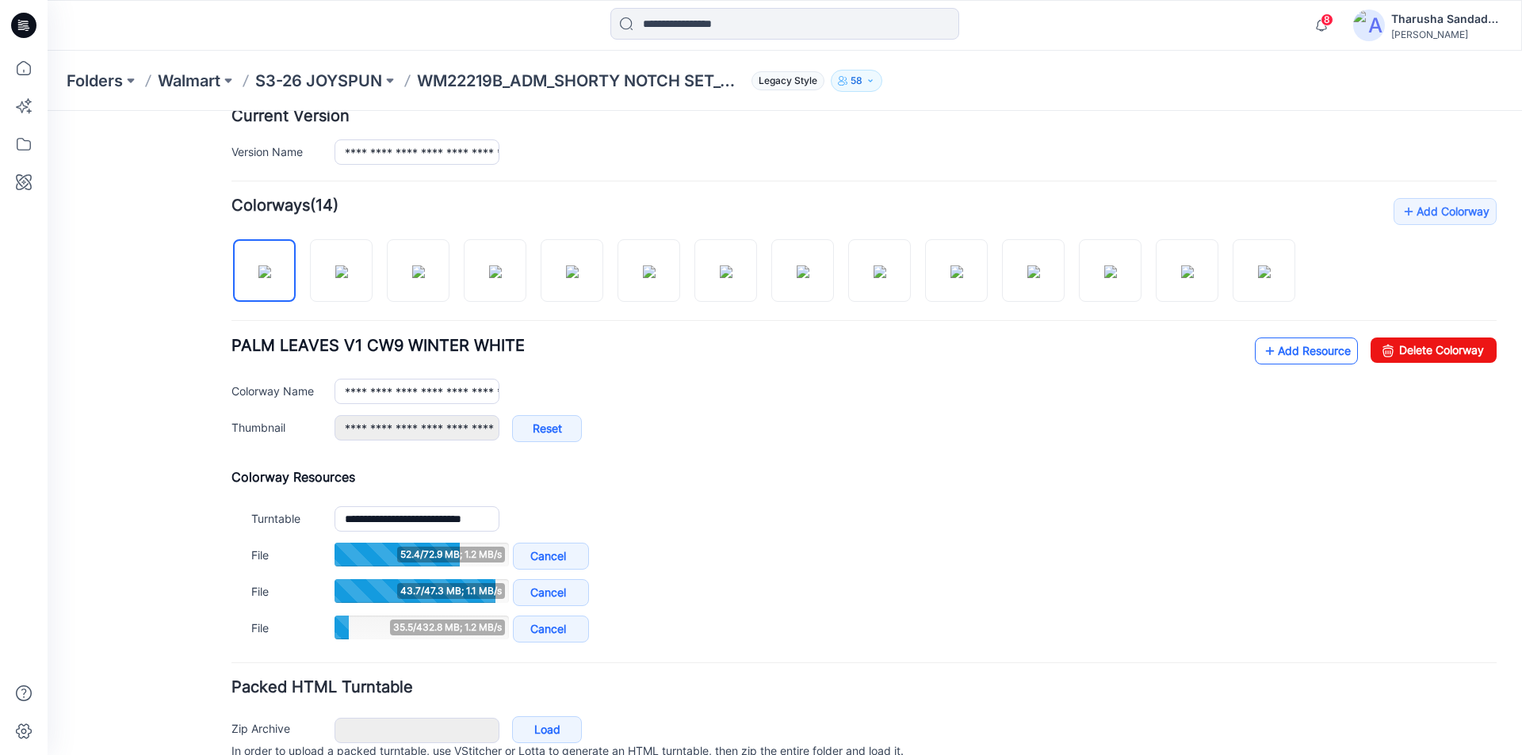
click at [1286, 349] on link "Add Resource" at bounding box center [1306, 351] width 103 height 27
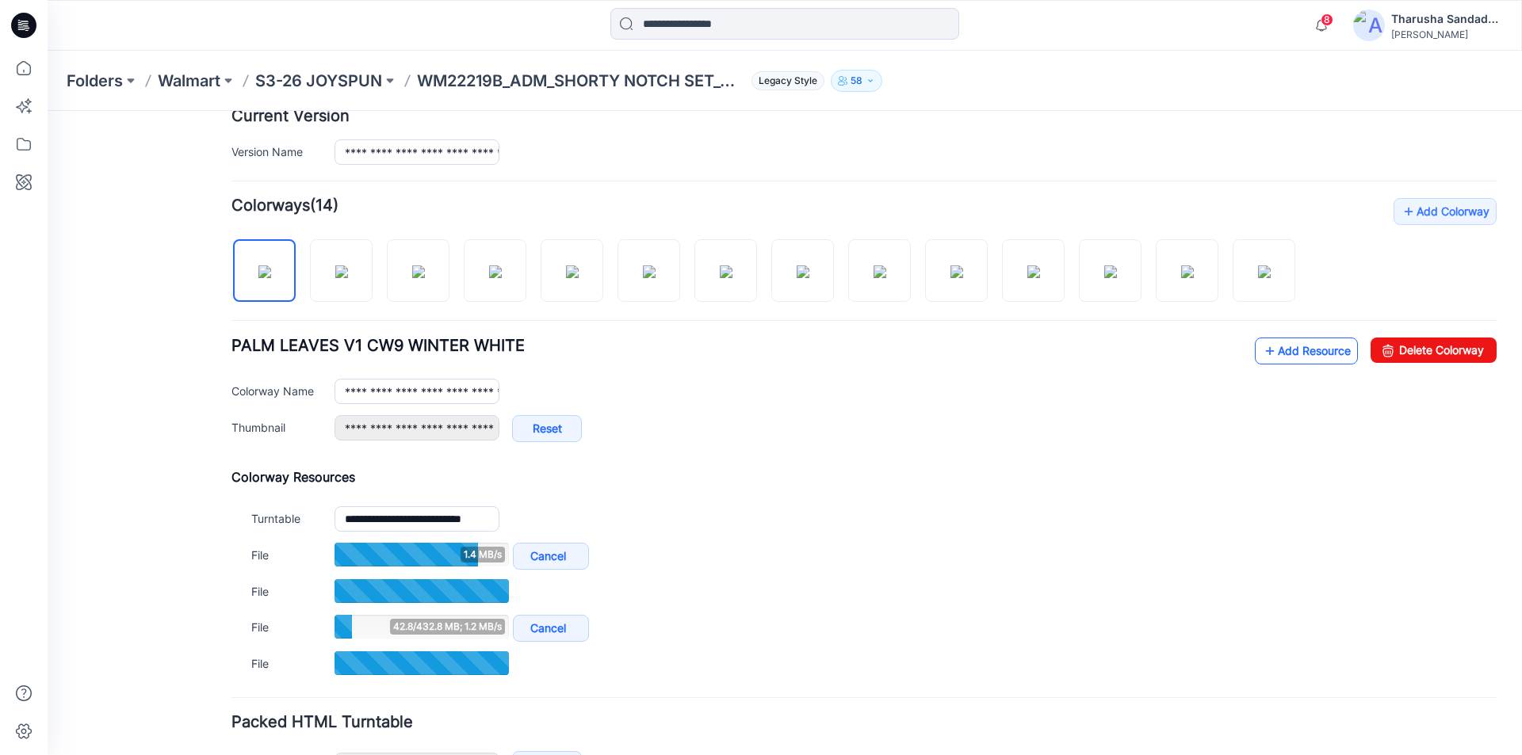
click at [1277, 358] on link "Add Resource" at bounding box center [1306, 351] width 103 height 27
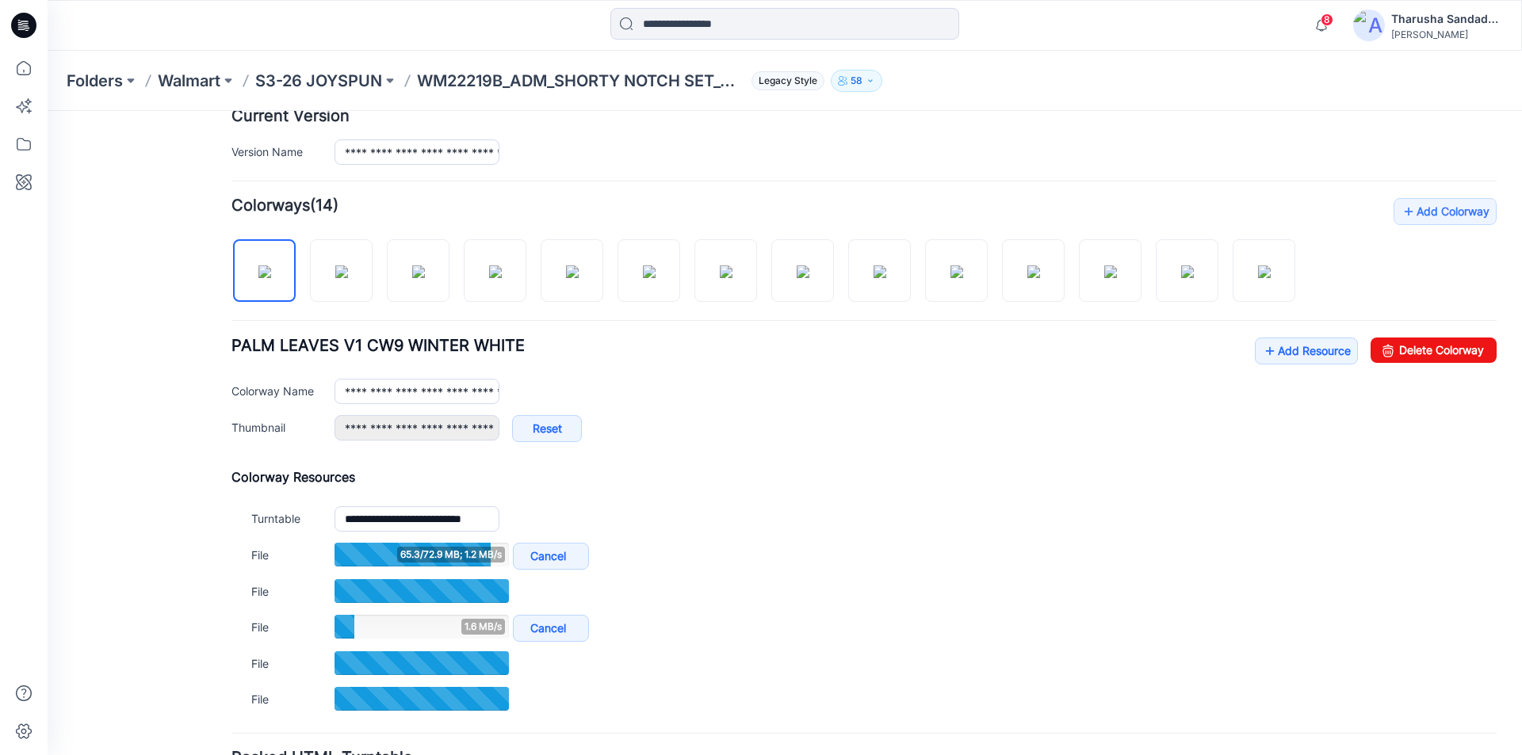
click at [361, 37] on div at bounding box center [232, 25] width 369 height 35
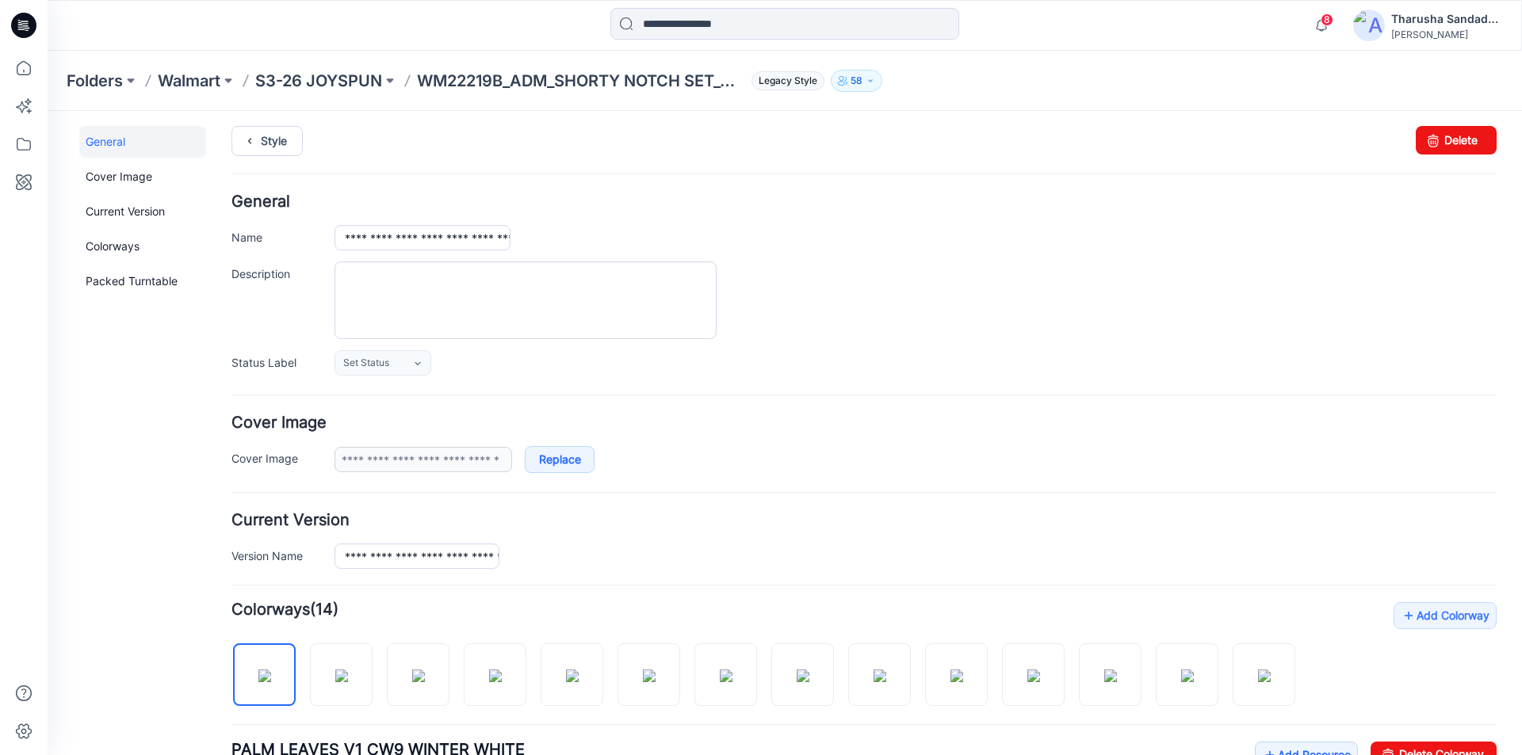
scroll to position [0, 0]
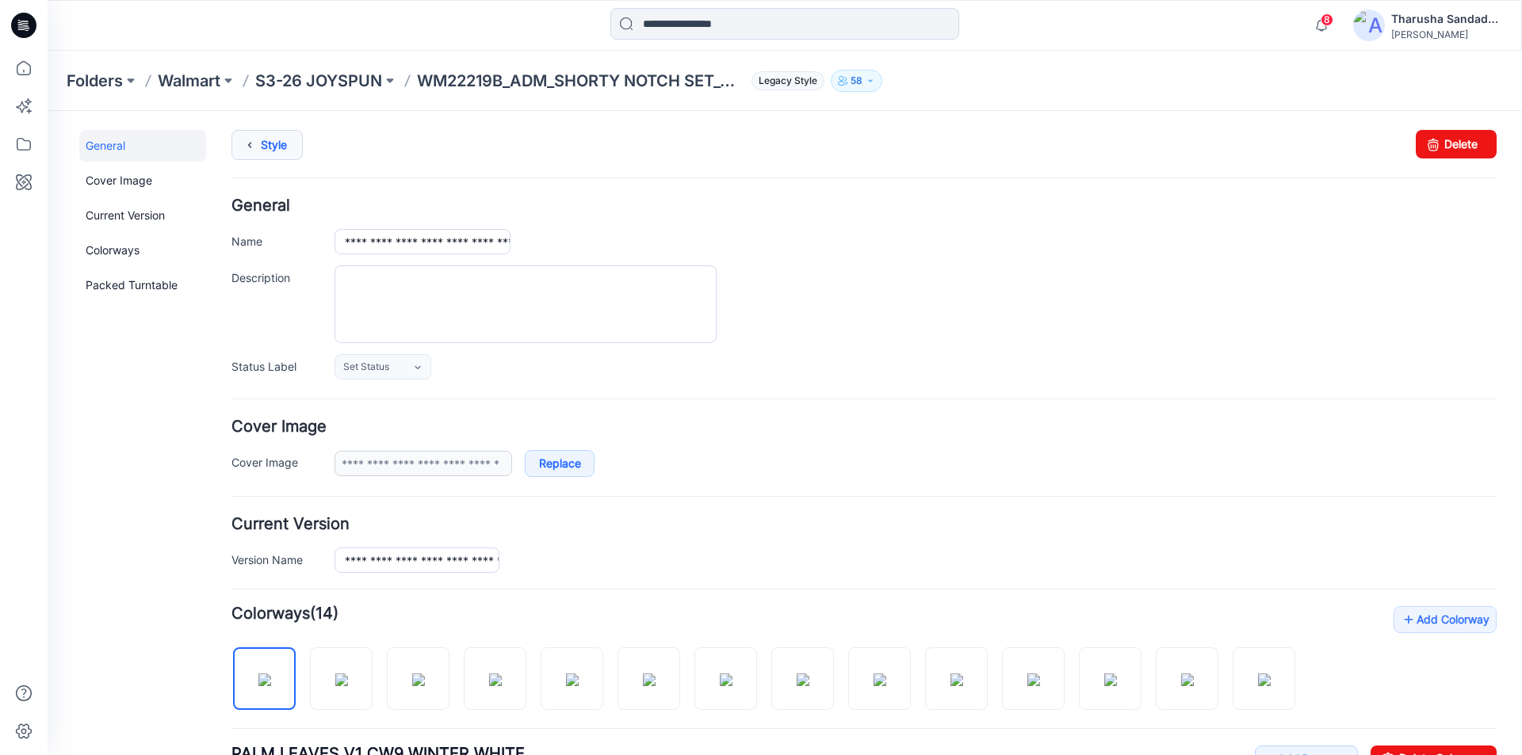
click at [277, 141] on link "Style" at bounding box center [266, 145] width 71 height 30
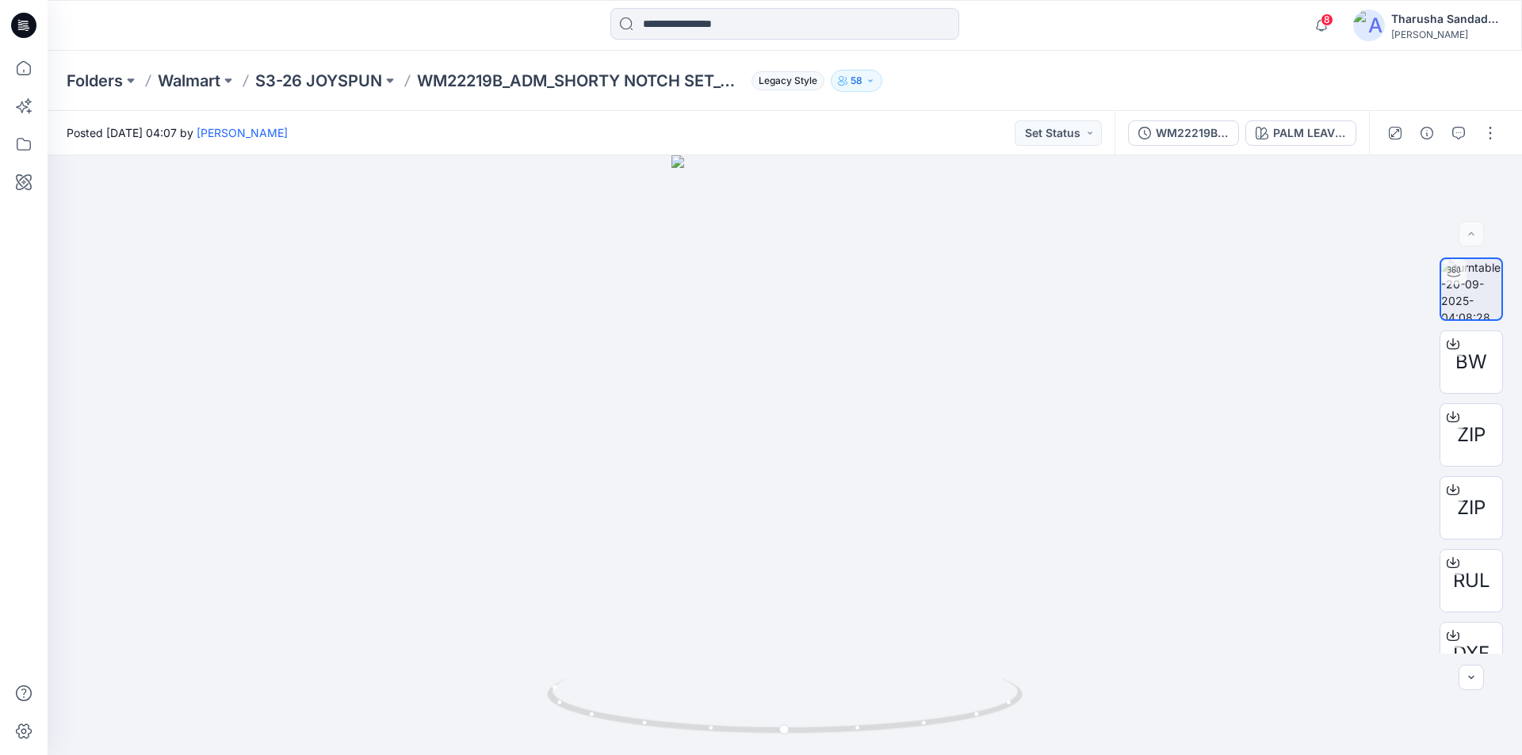
click at [319, 19] on div at bounding box center [232, 25] width 369 height 35
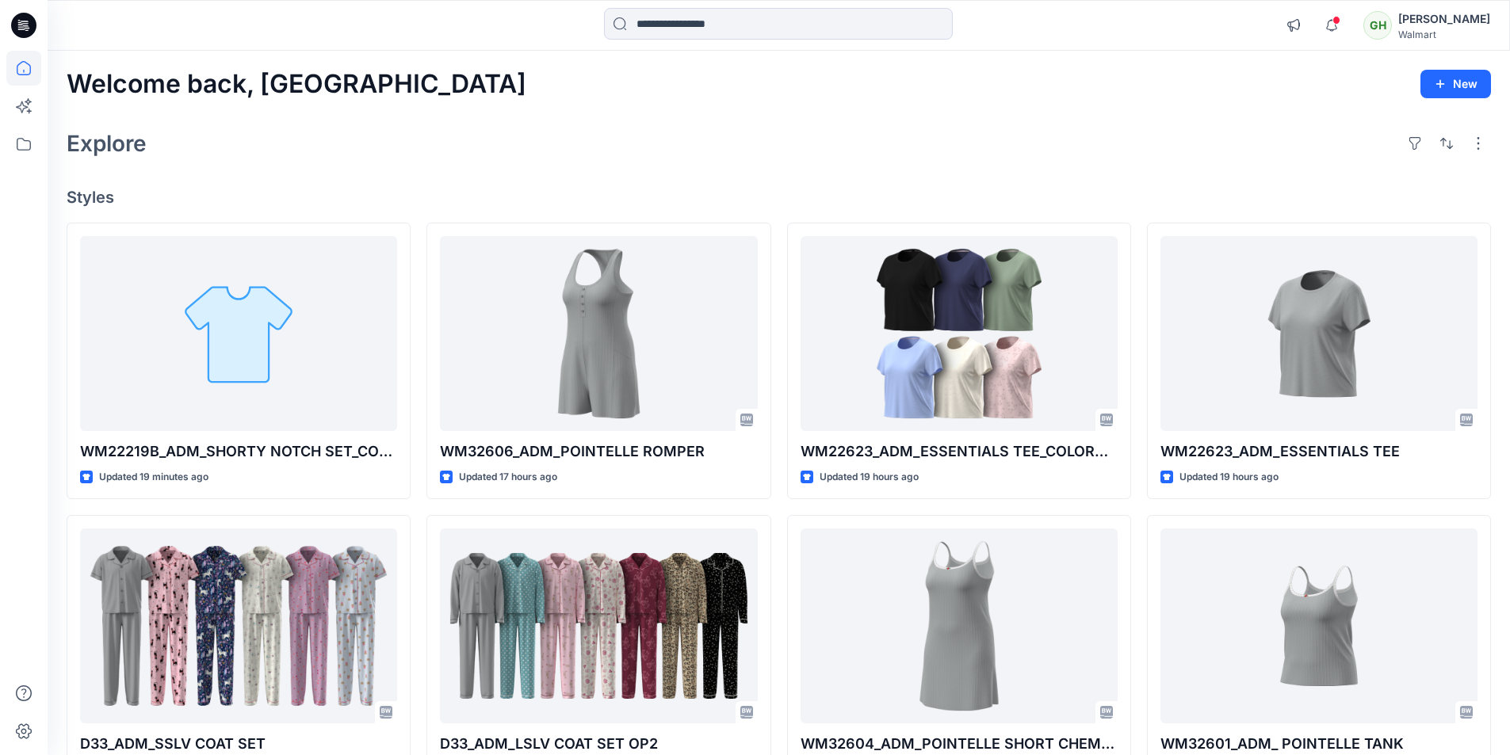
click at [17, 10] on icon at bounding box center [23, 25] width 25 height 51
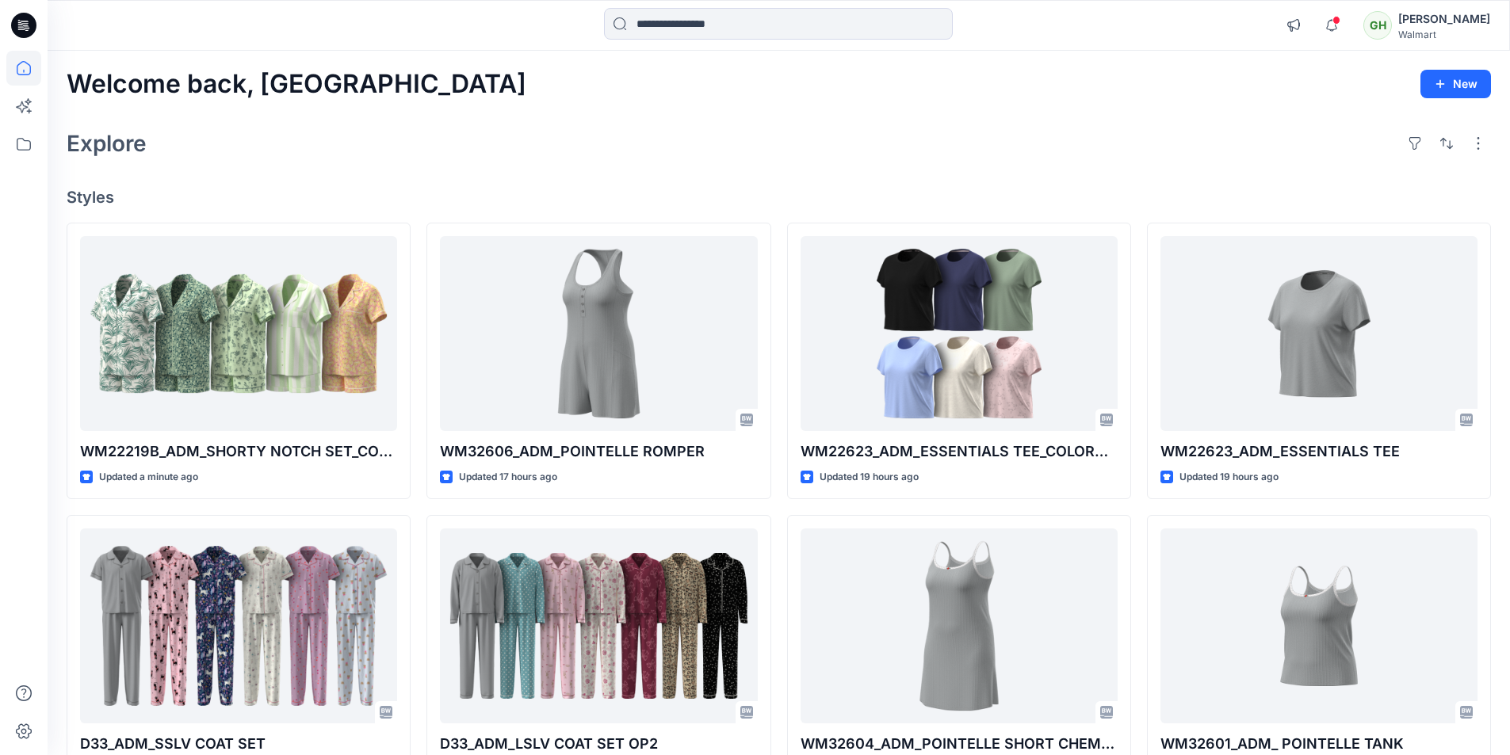
click at [430, 146] on div "Explore" at bounding box center [779, 143] width 1425 height 38
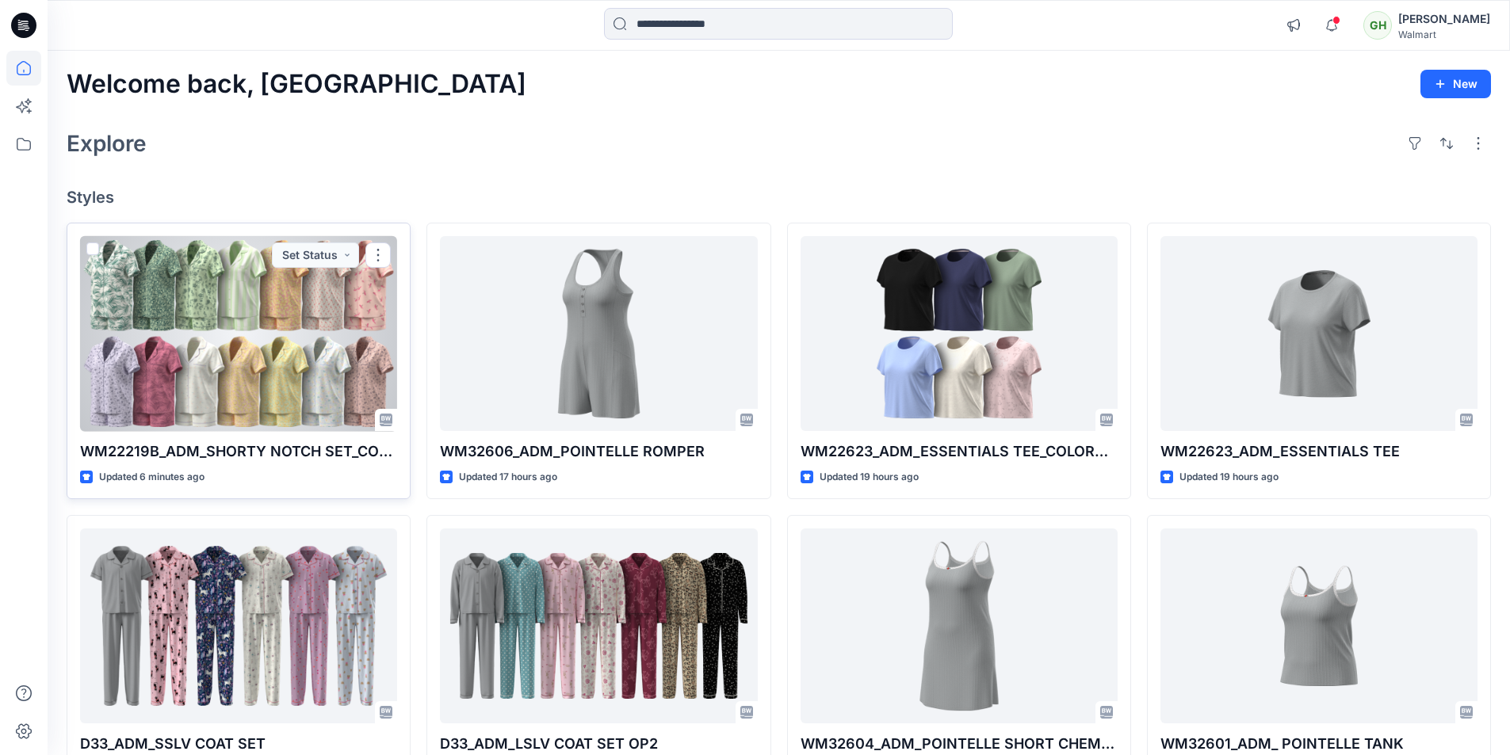
click at [213, 346] on div at bounding box center [238, 334] width 317 height 196
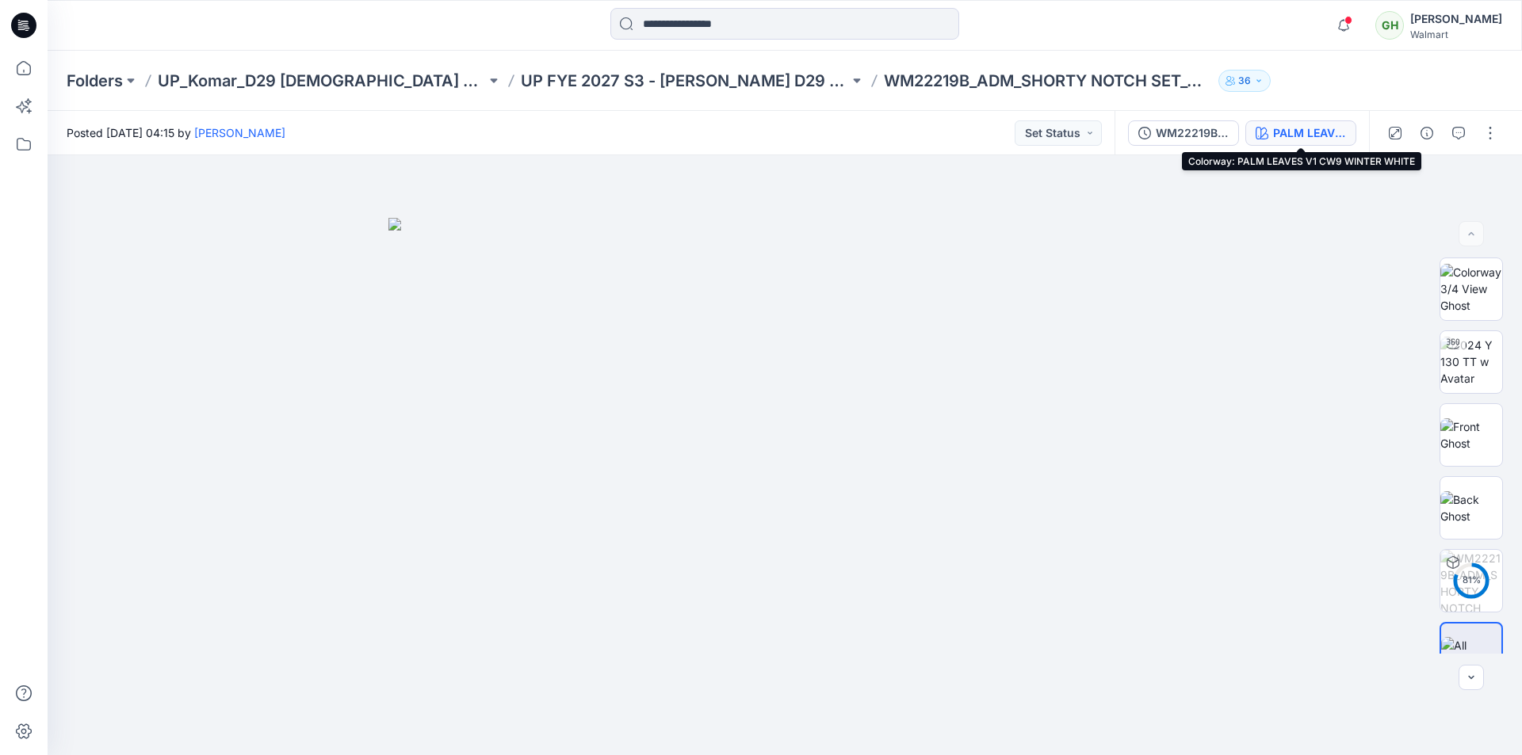
click at [1286, 139] on div "PALM LEAVES V1 CW9 WINTER WHITE" at bounding box center [1309, 132] width 73 height 17
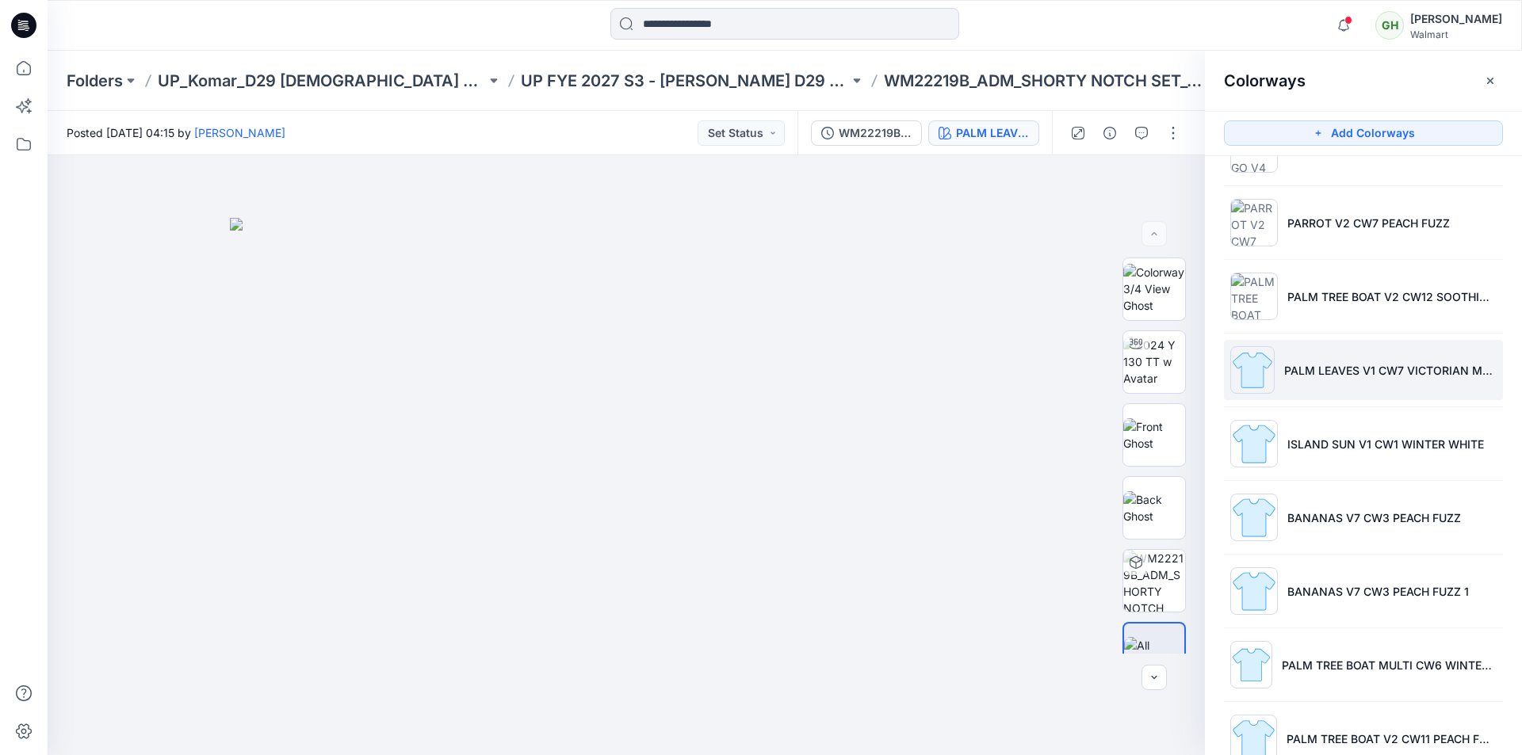
scroll to position [464, 0]
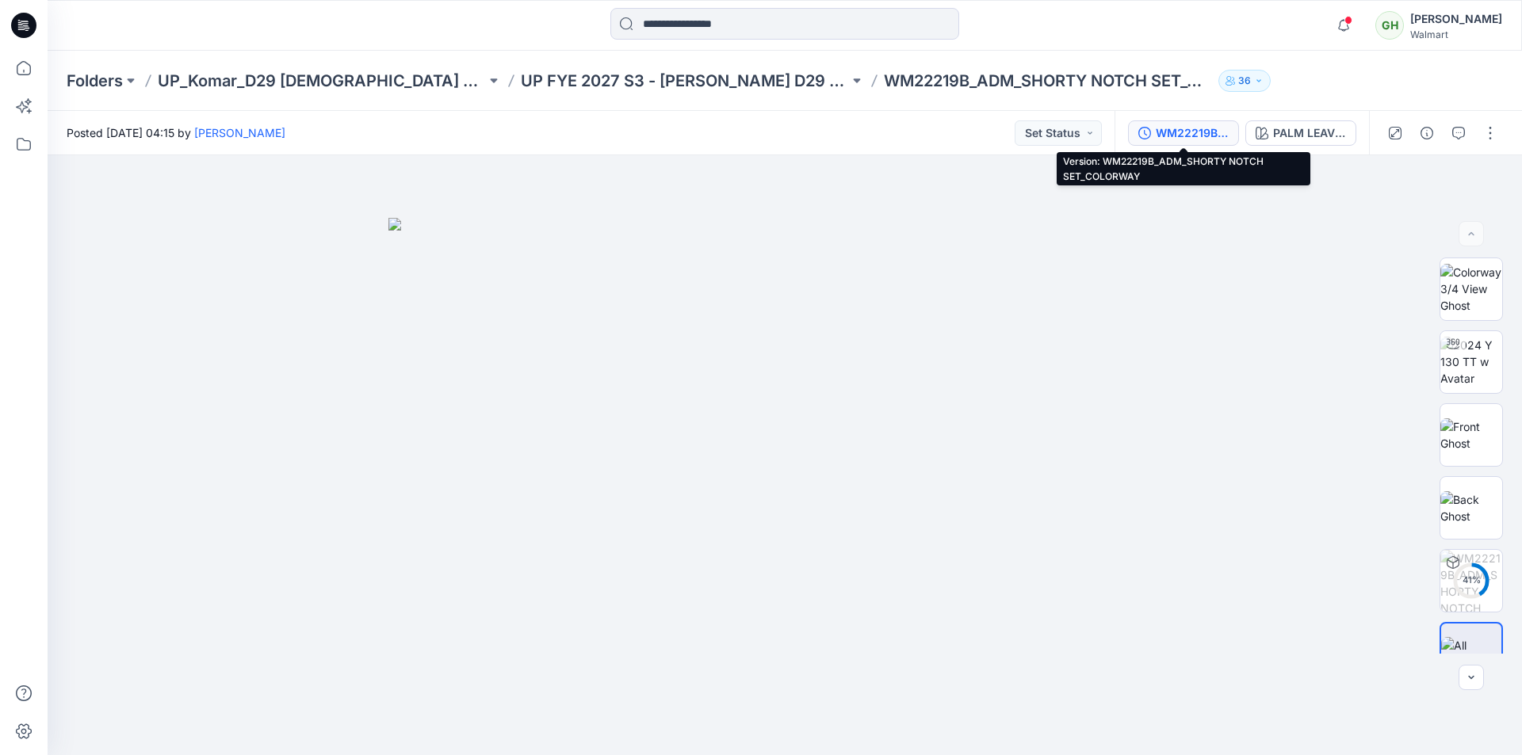
click at [1200, 140] on div "WM22219B_ADM_SHORTY NOTCH SET_COLORWAY" at bounding box center [1192, 132] width 73 height 17
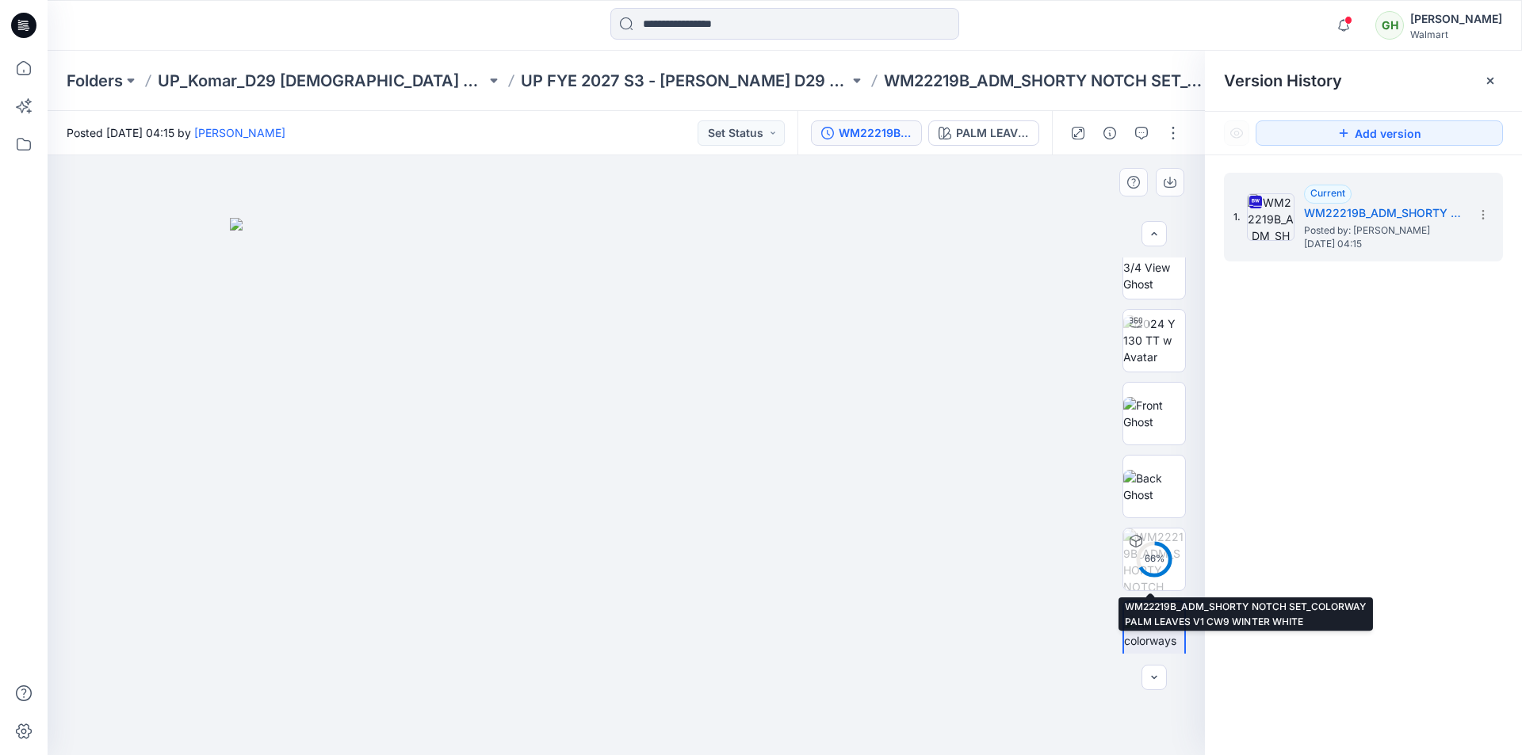
scroll to position [32, 0]
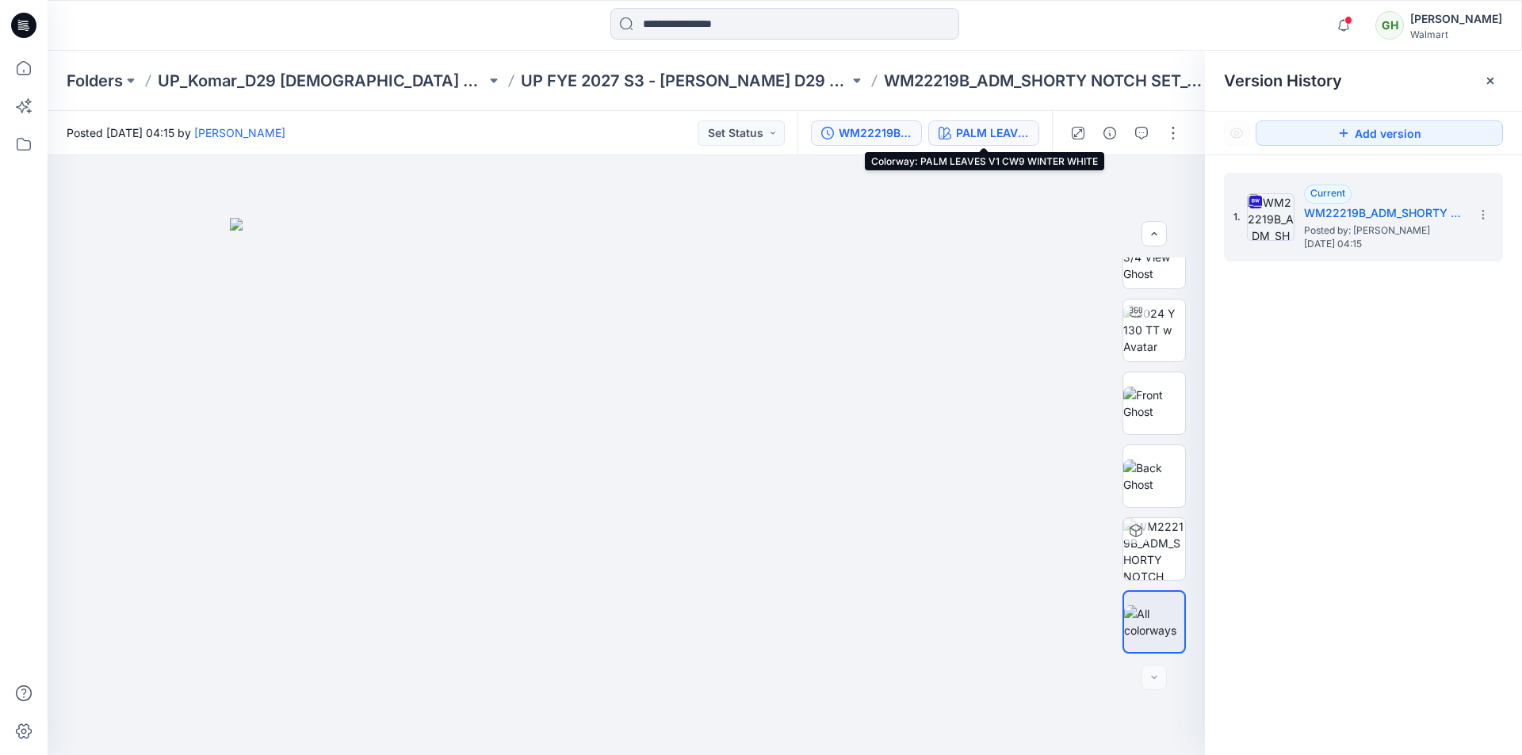
click at [967, 128] on div "PALM LEAVES V1 CW9 WINTER WHITE" at bounding box center [992, 132] width 73 height 17
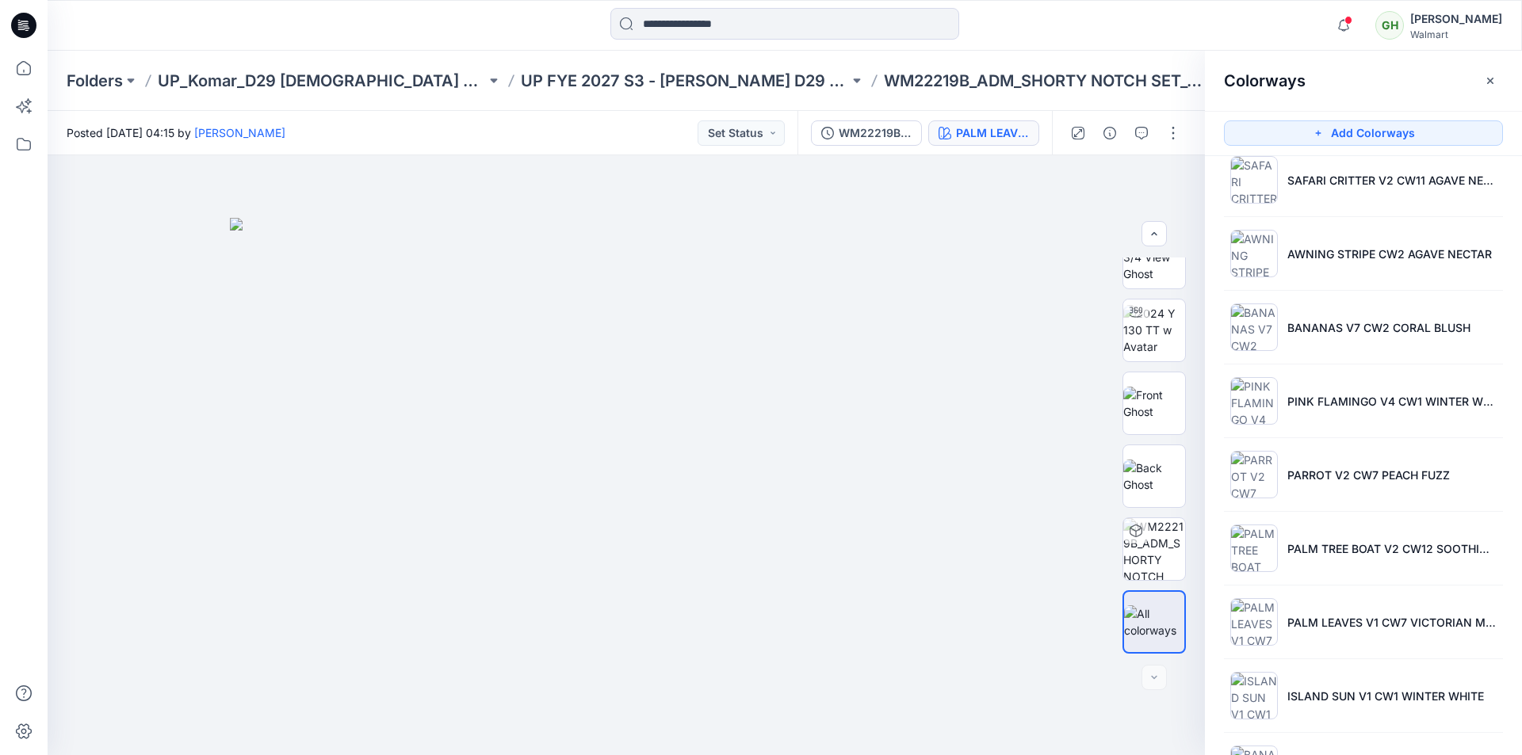
scroll to position [464, 0]
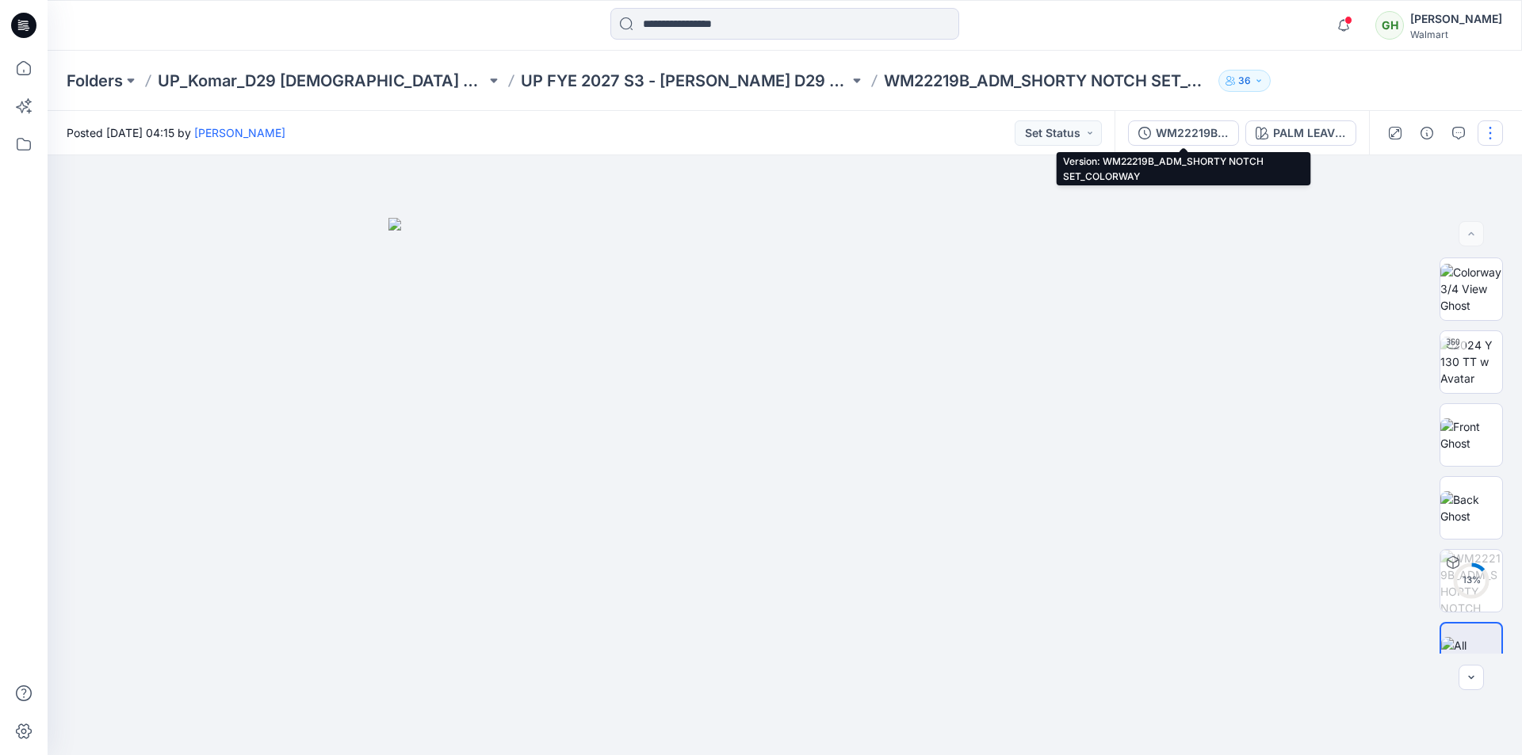
click at [1172, 130] on div "WM22219B_ADM_SHORTY NOTCH SET_COLORWAY" at bounding box center [1192, 132] width 73 height 17
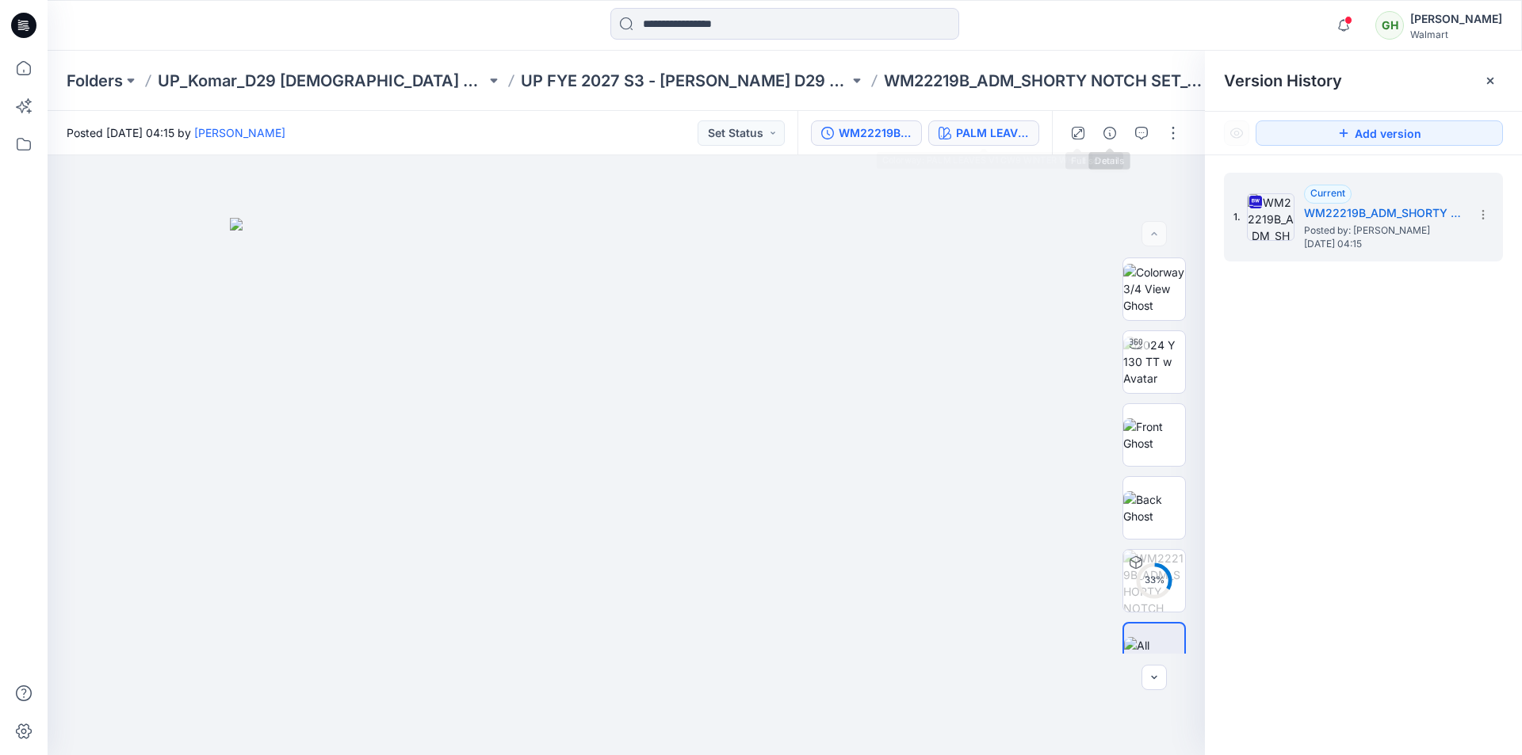
click at [1003, 128] on div "PALM LEAVES V1 CW9 WINTER WHITE" at bounding box center [992, 132] width 73 height 17
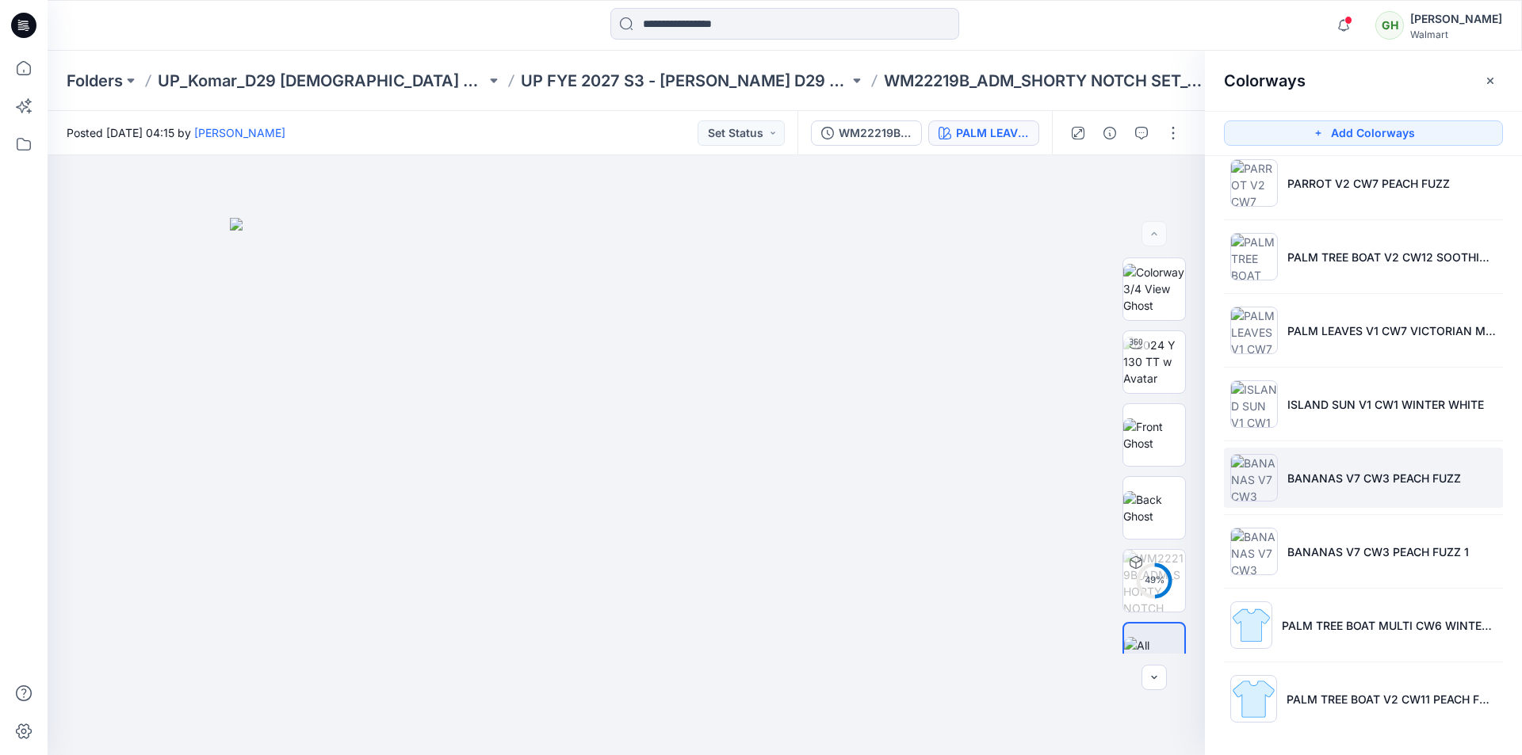
scroll to position [464, 0]
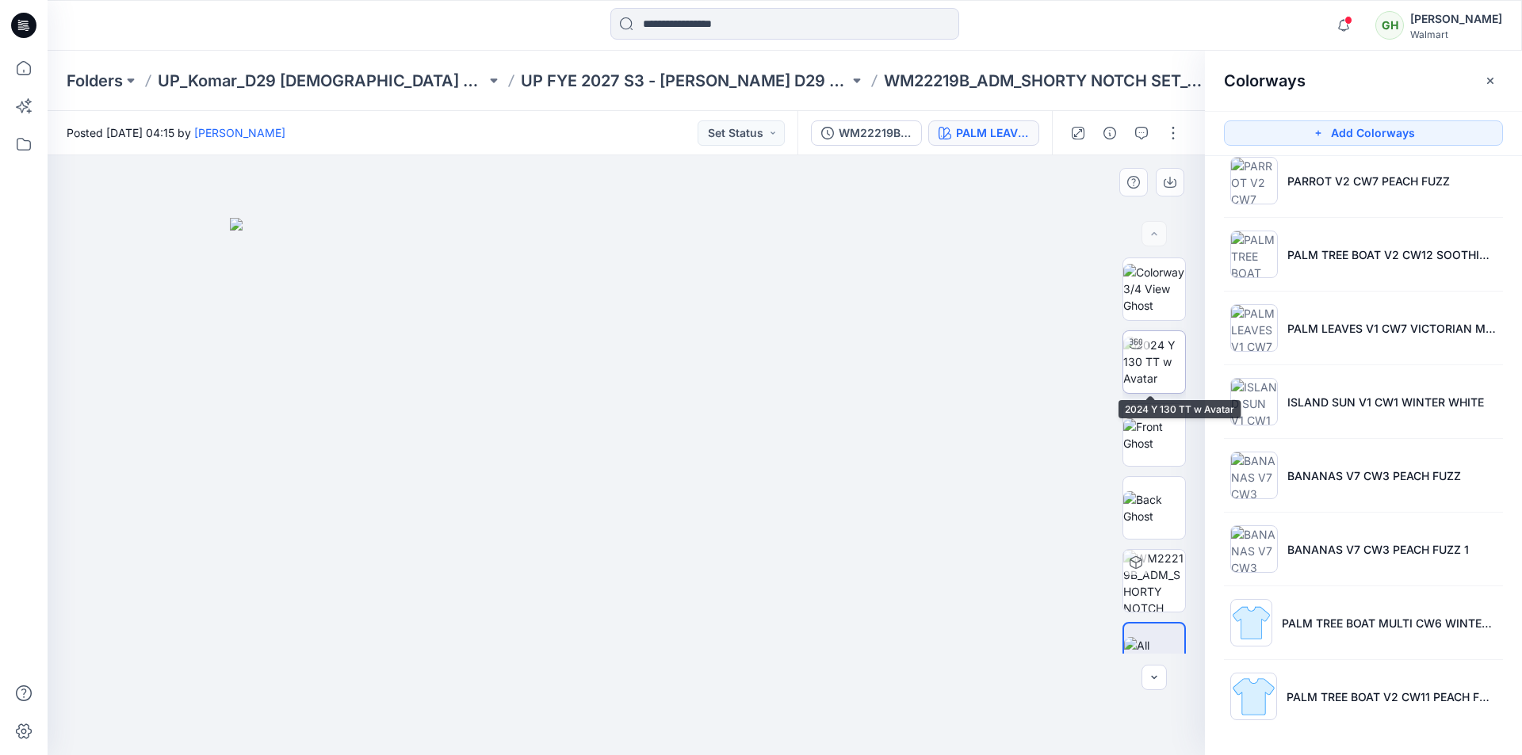
click at [1146, 359] on img at bounding box center [1154, 362] width 62 height 50
drag, startPoint x: 741, startPoint y: 732, endPoint x: 548, endPoint y: 699, distance: 196.1
click at [548, 699] on icon at bounding box center [628, 708] width 480 height 59
drag, startPoint x: 715, startPoint y: 740, endPoint x: 850, endPoint y: 730, distance: 135.1
click at [850, 730] on icon at bounding box center [628, 708] width 480 height 59
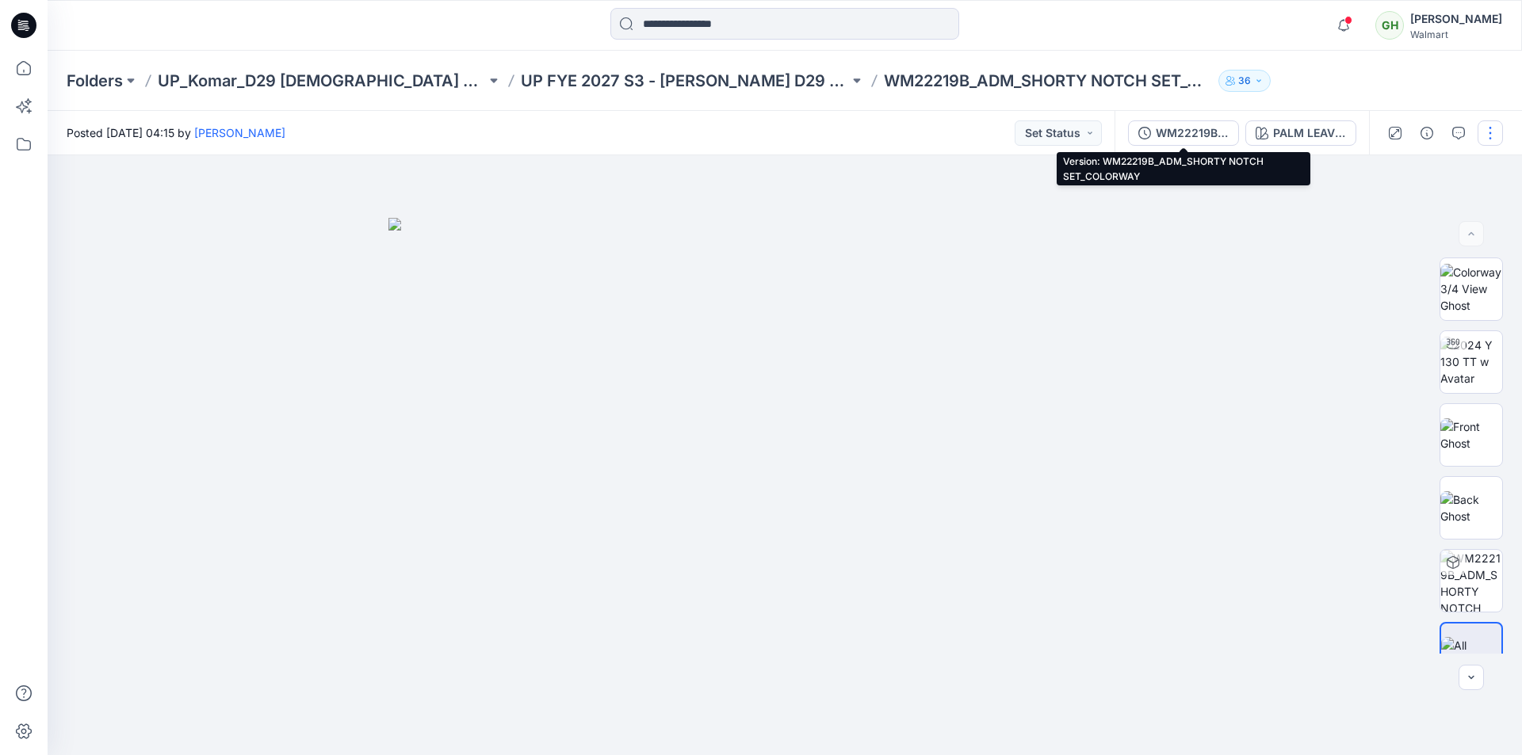
click at [1168, 131] on div "WM22219B_ADM_SHORTY NOTCH SET_COLORWAY" at bounding box center [1192, 132] width 73 height 17
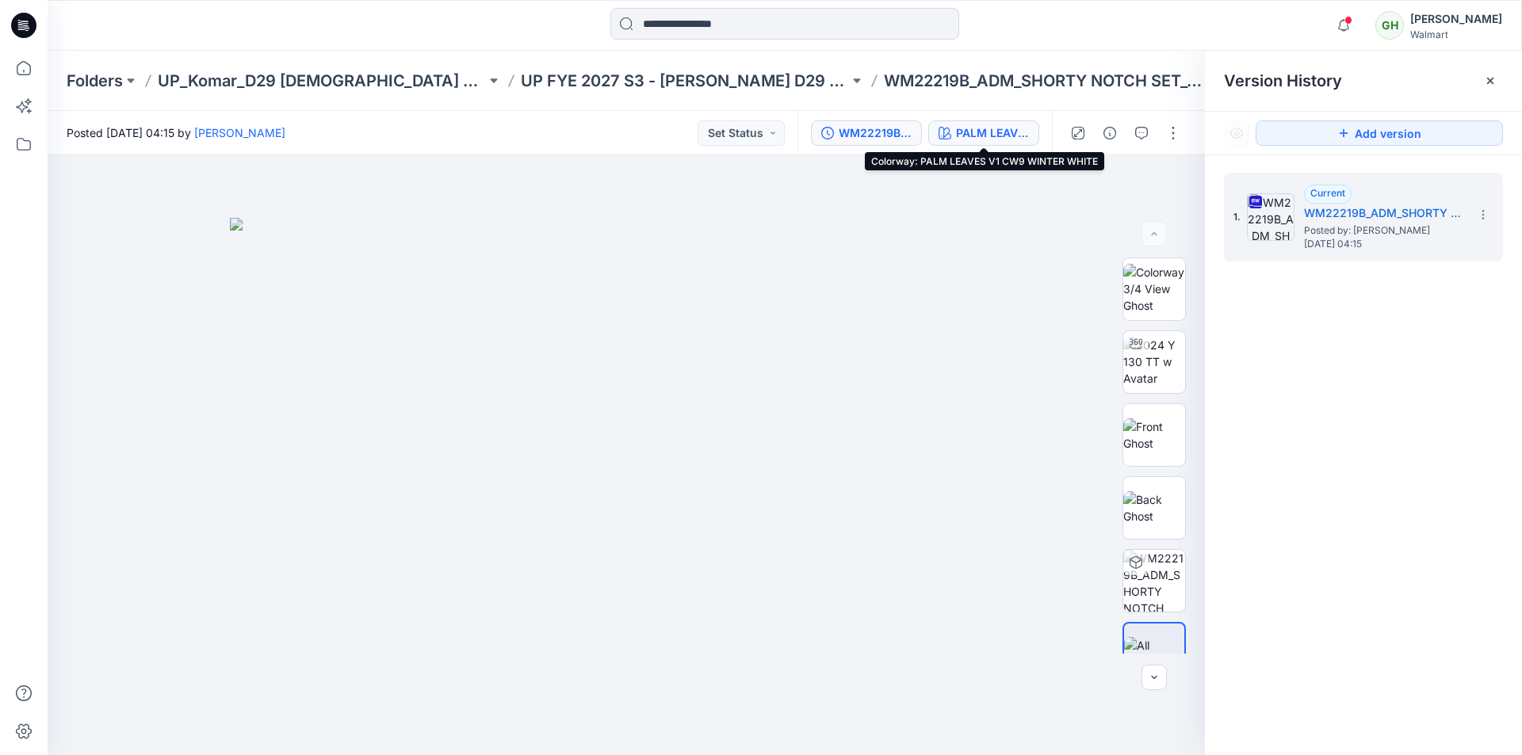
click at [979, 134] on div "PALM LEAVES V1 CW9 WINTER WHITE" at bounding box center [992, 132] width 73 height 17
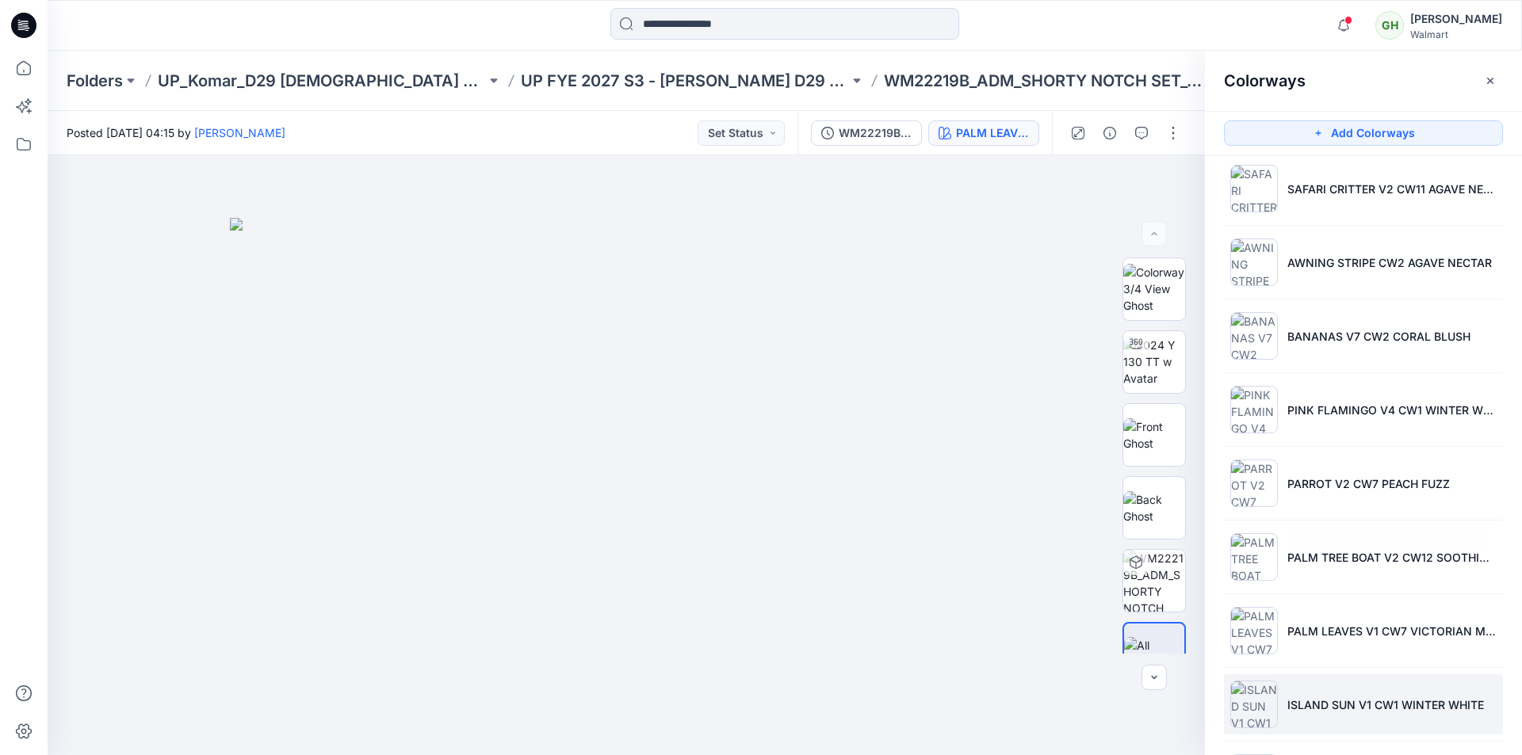
scroll to position [226, 0]
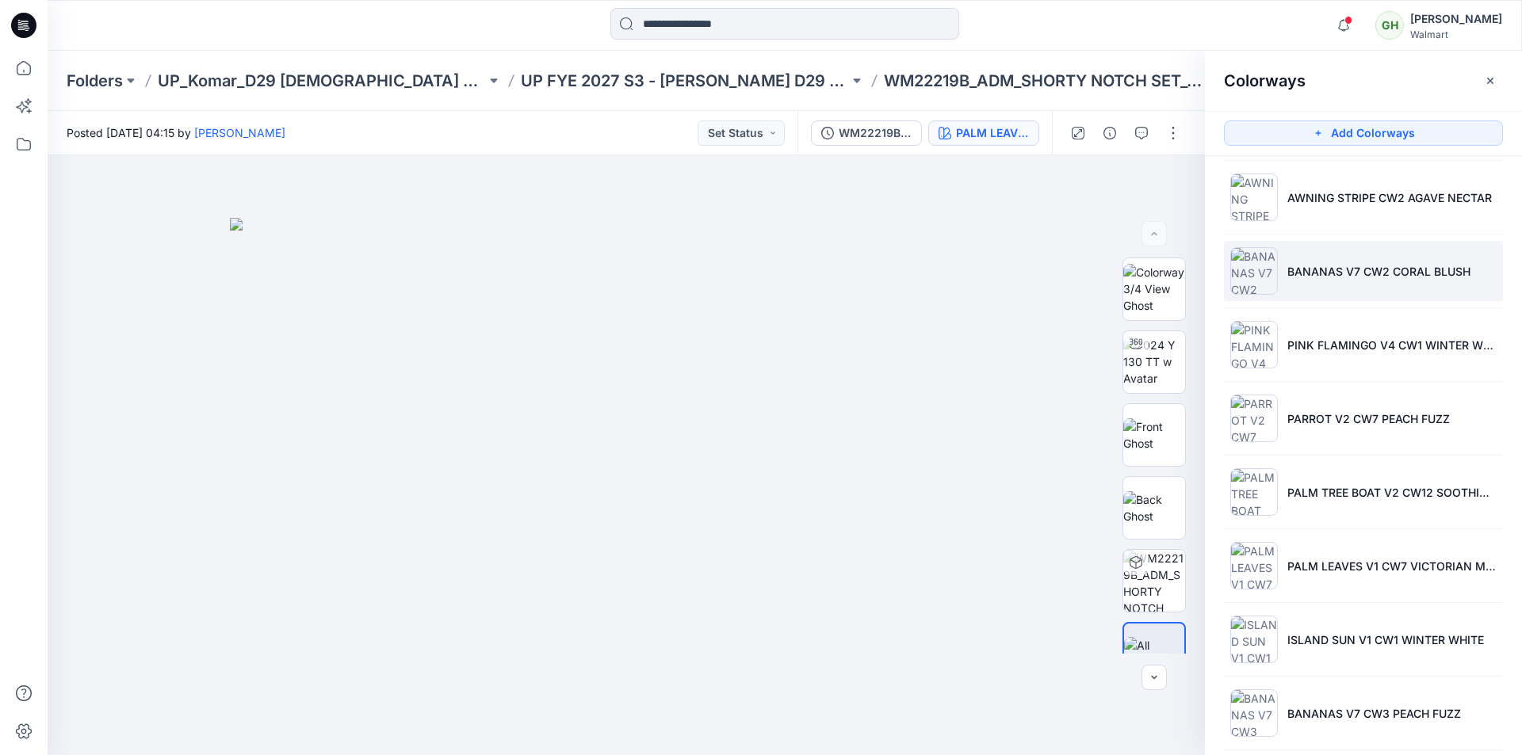
click at [1295, 284] on li "BANANAS V7 CW2 CORAL BLUSH" at bounding box center [1363, 271] width 279 height 60
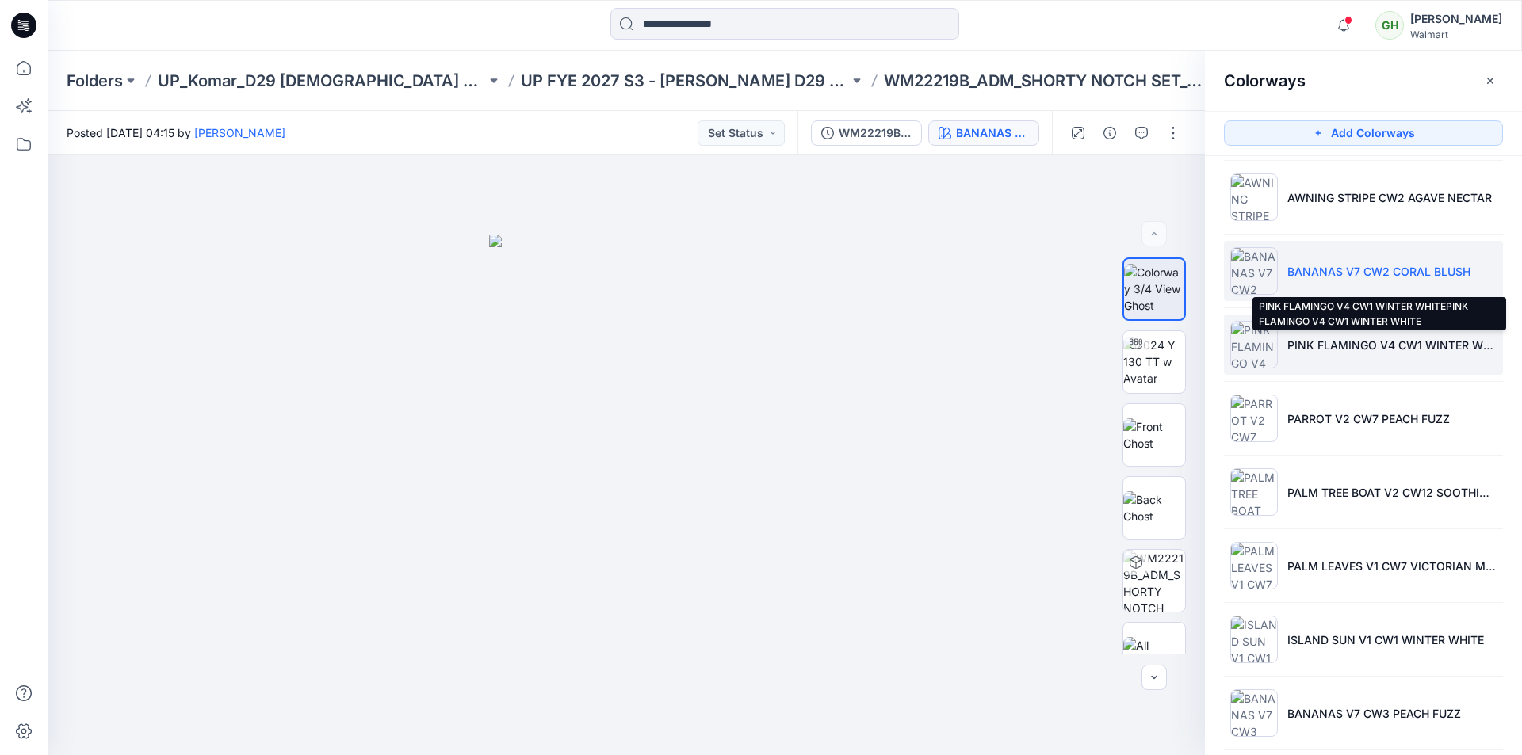
click at [1347, 350] on p "PINK FLAMINGO V4 CW1 WINTER WHITEPINK FLAMINGO V4 CW1 WINTER WHITE" at bounding box center [1391, 345] width 209 height 17
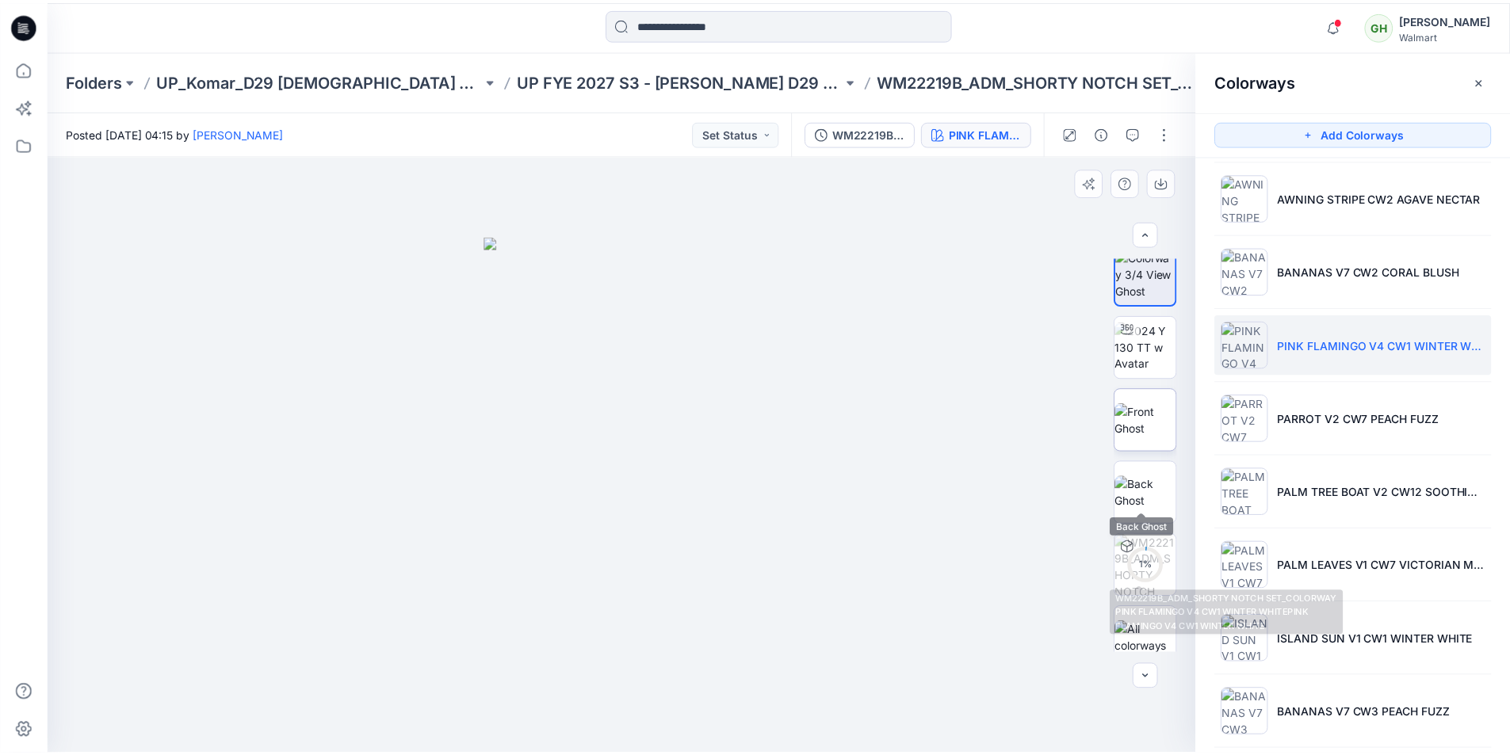
scroll to position [0, 0]
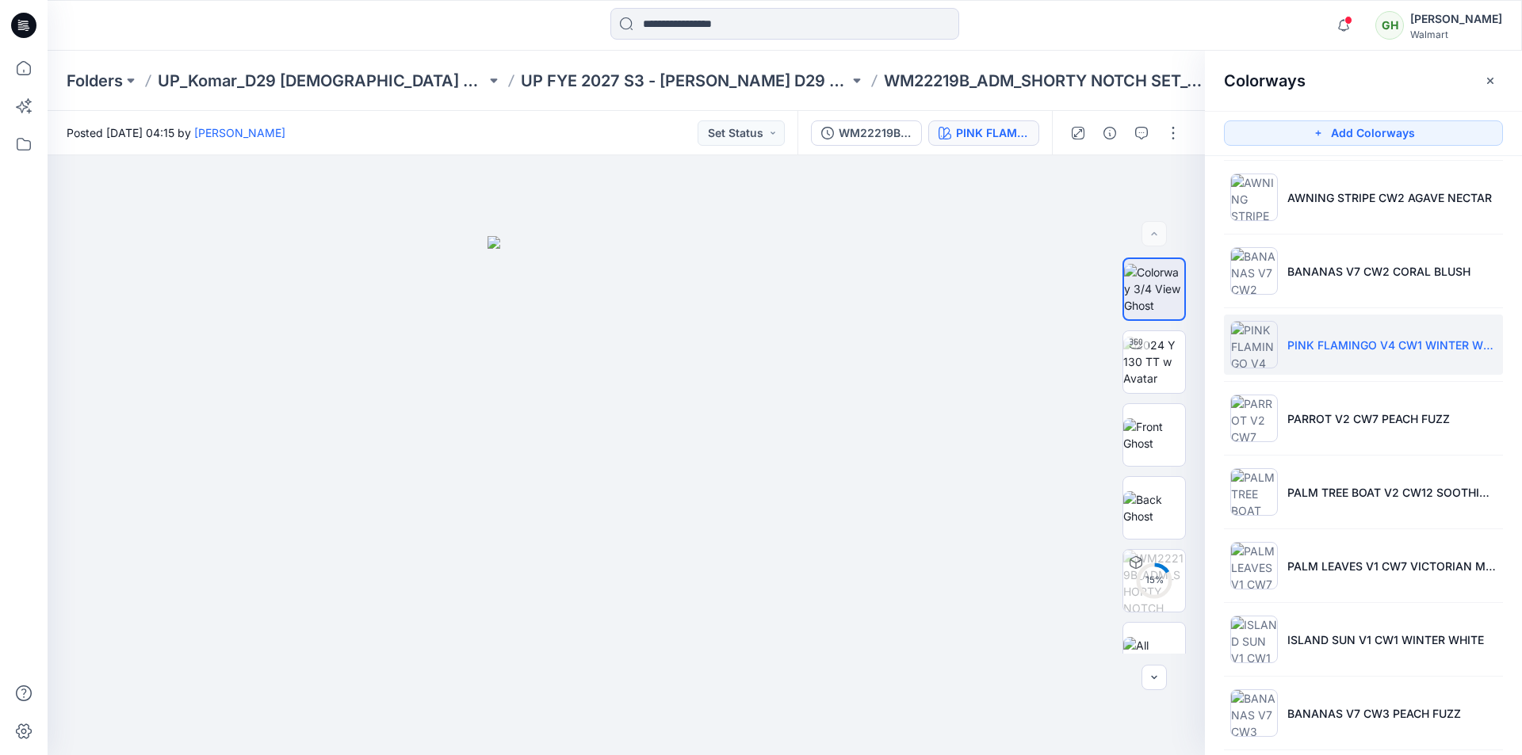
click at [35, 29] on icon at bounding box center [23, 25] width 25 height 25
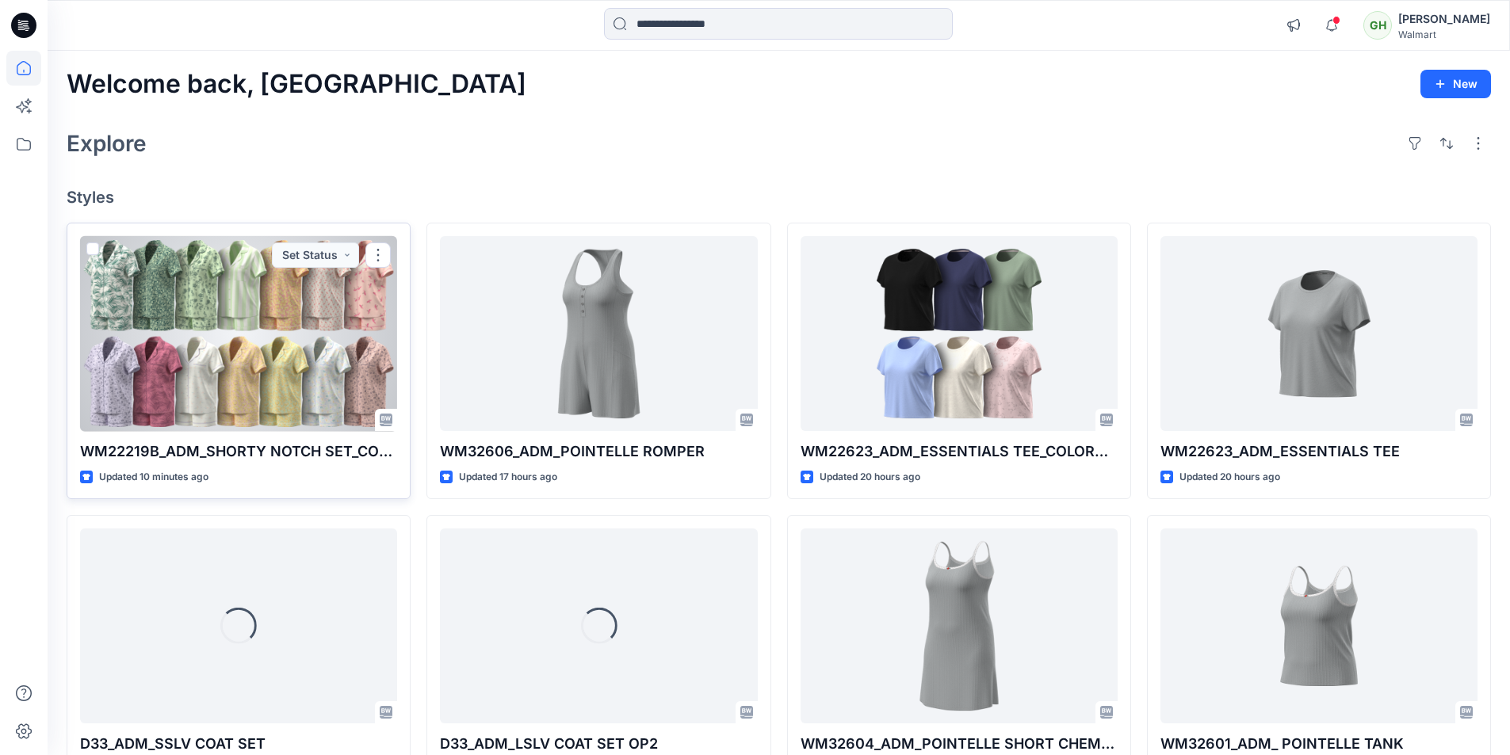
click at [261, 303] on div at bounding box center [238, 334] width 317 height 196
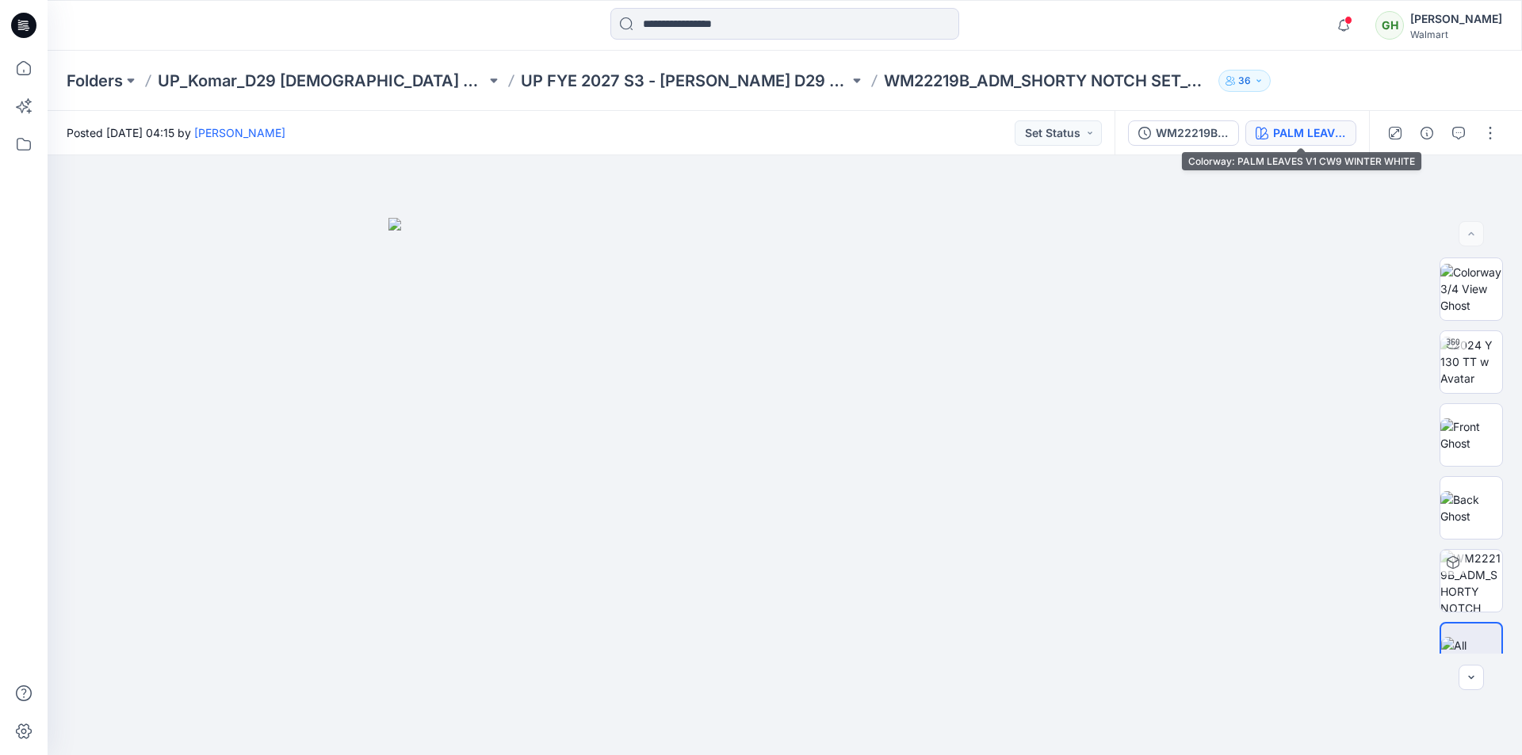
click at [1287, 141] on div "PALM LEAVES V1 CW9 WINTER WHITE" at bounding box center [1309, 132] width 73 height 17
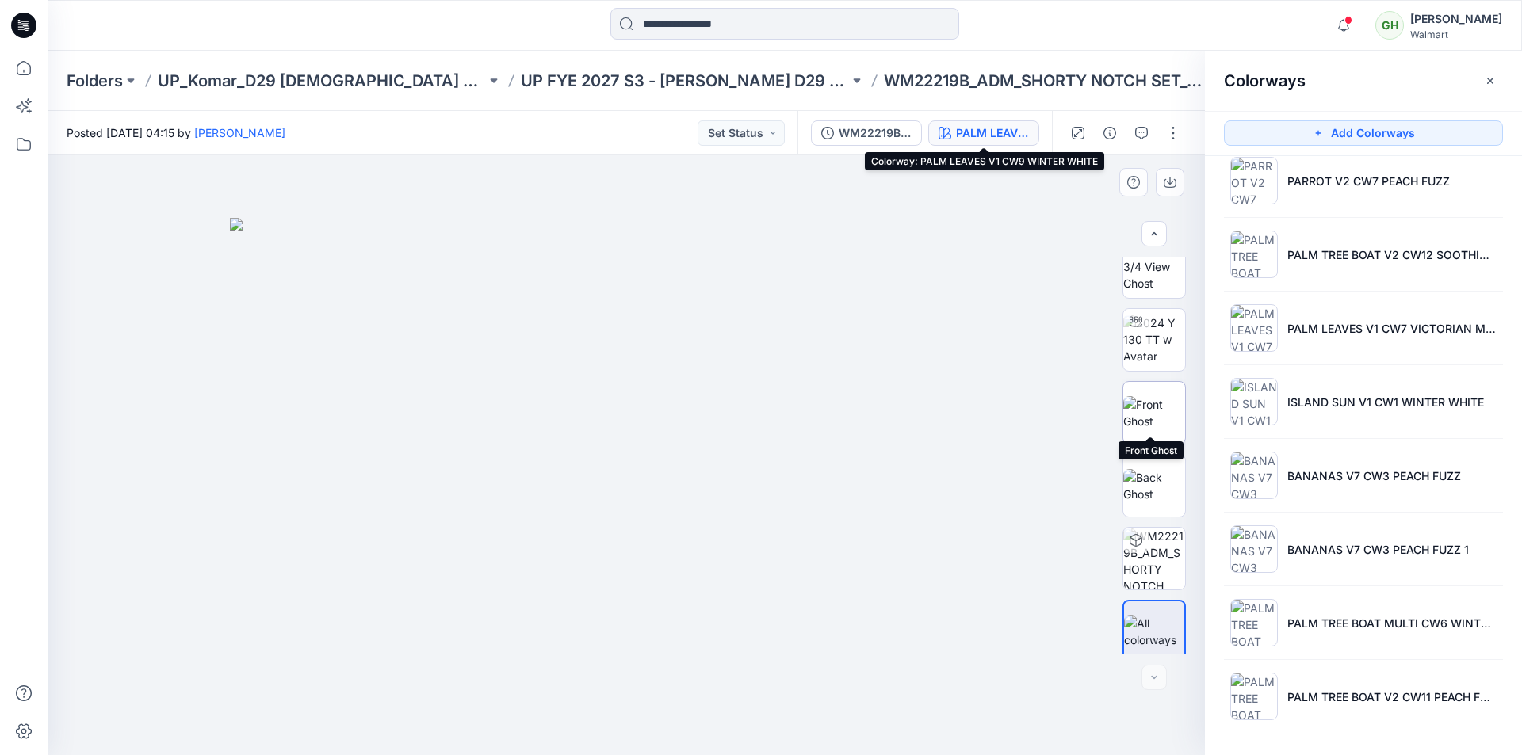
scroll to position [32, 0]
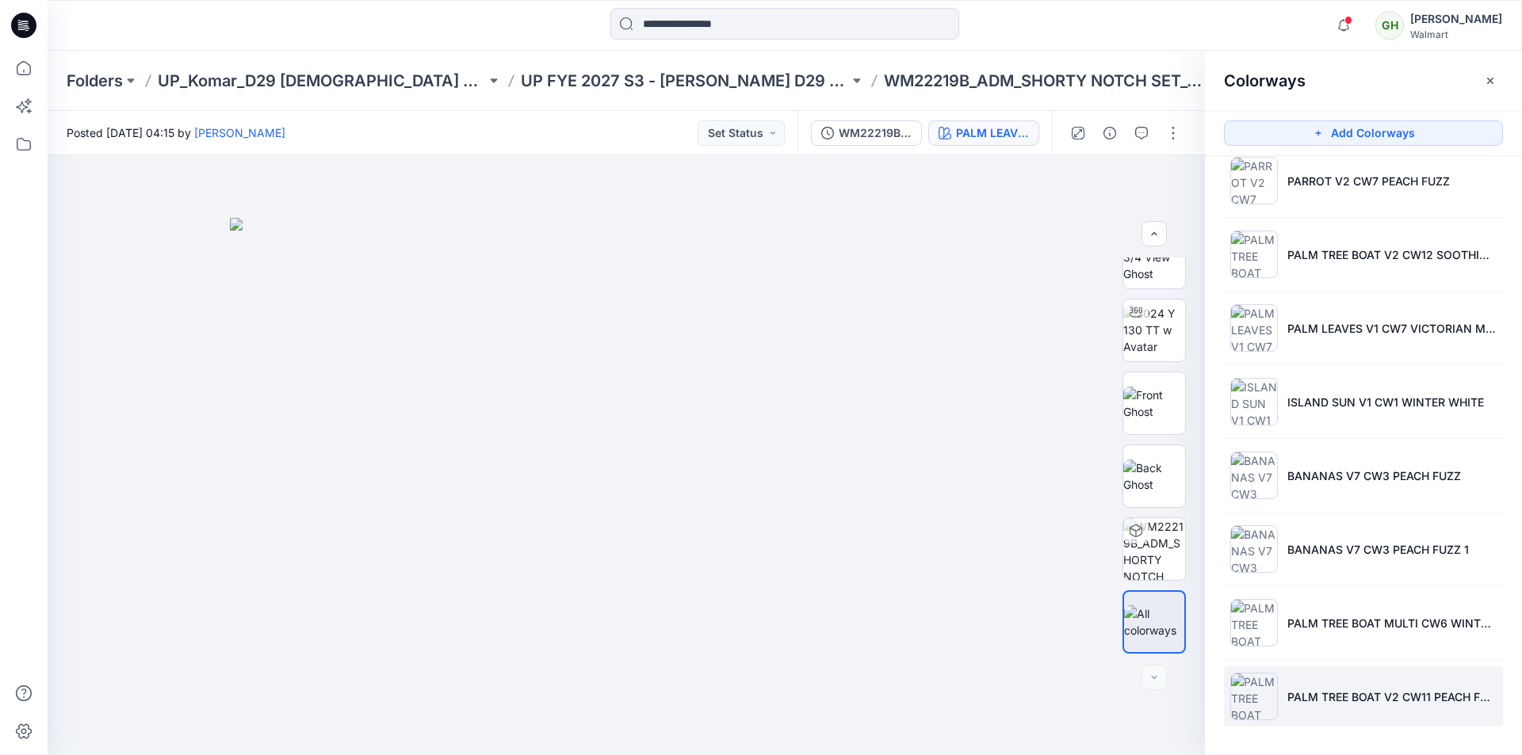
click at [1352, 677] on li "PALM TREE BOAT V2 CW11 PEACH FUZZ" at bounding box center [1363, 697] width 279 height 60
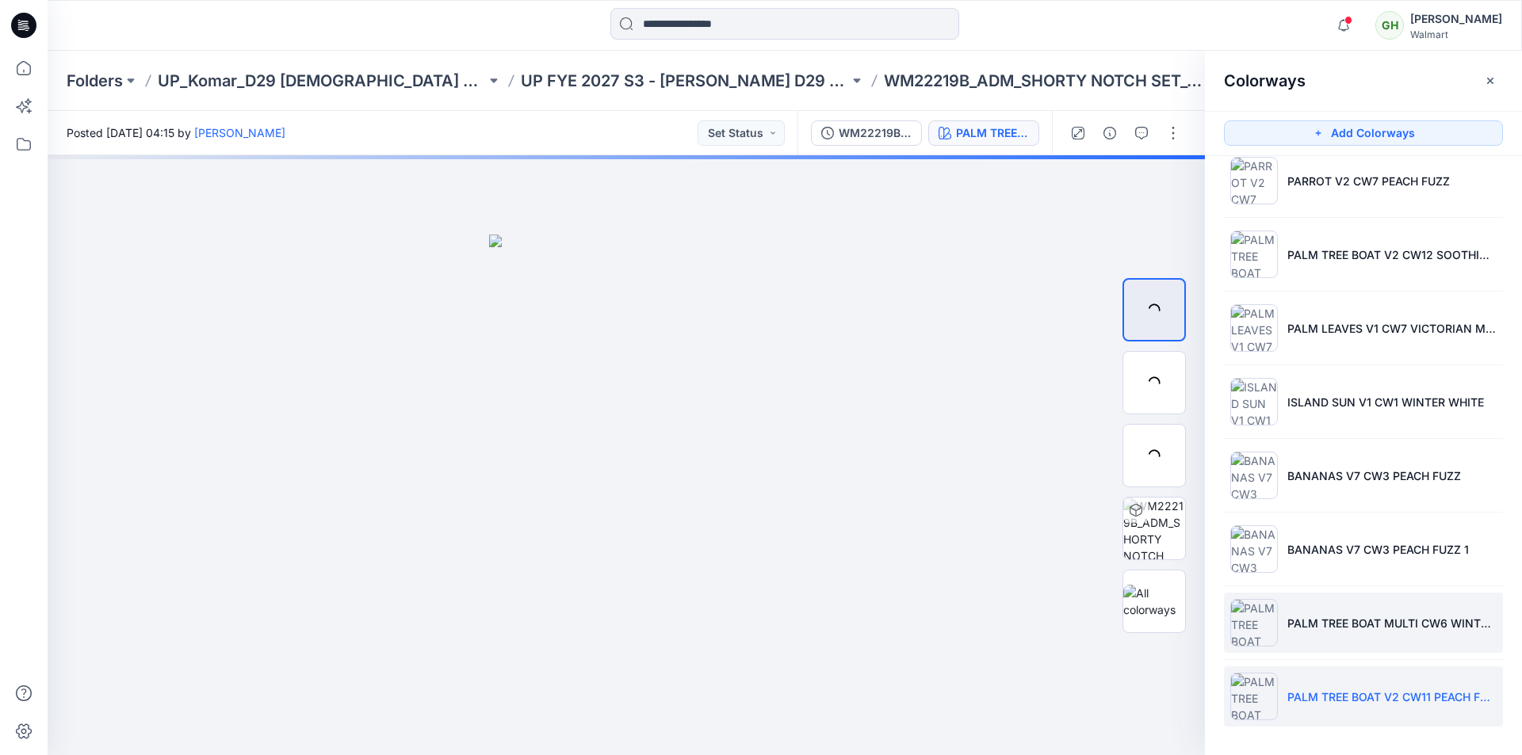
scroll to position [0, 0]
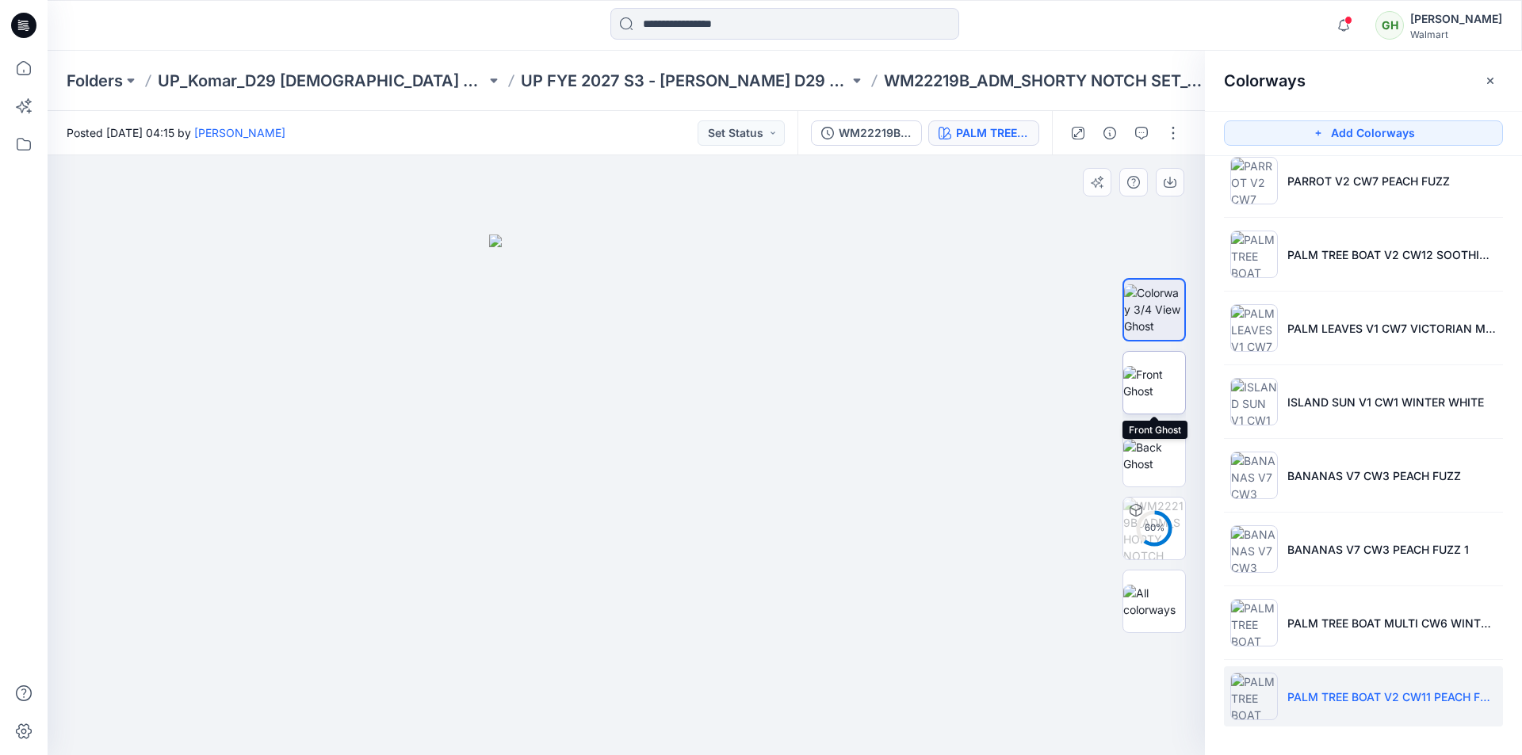
click at [1142, 382] on img at bounding box center [1154, 382] width 62 height 33
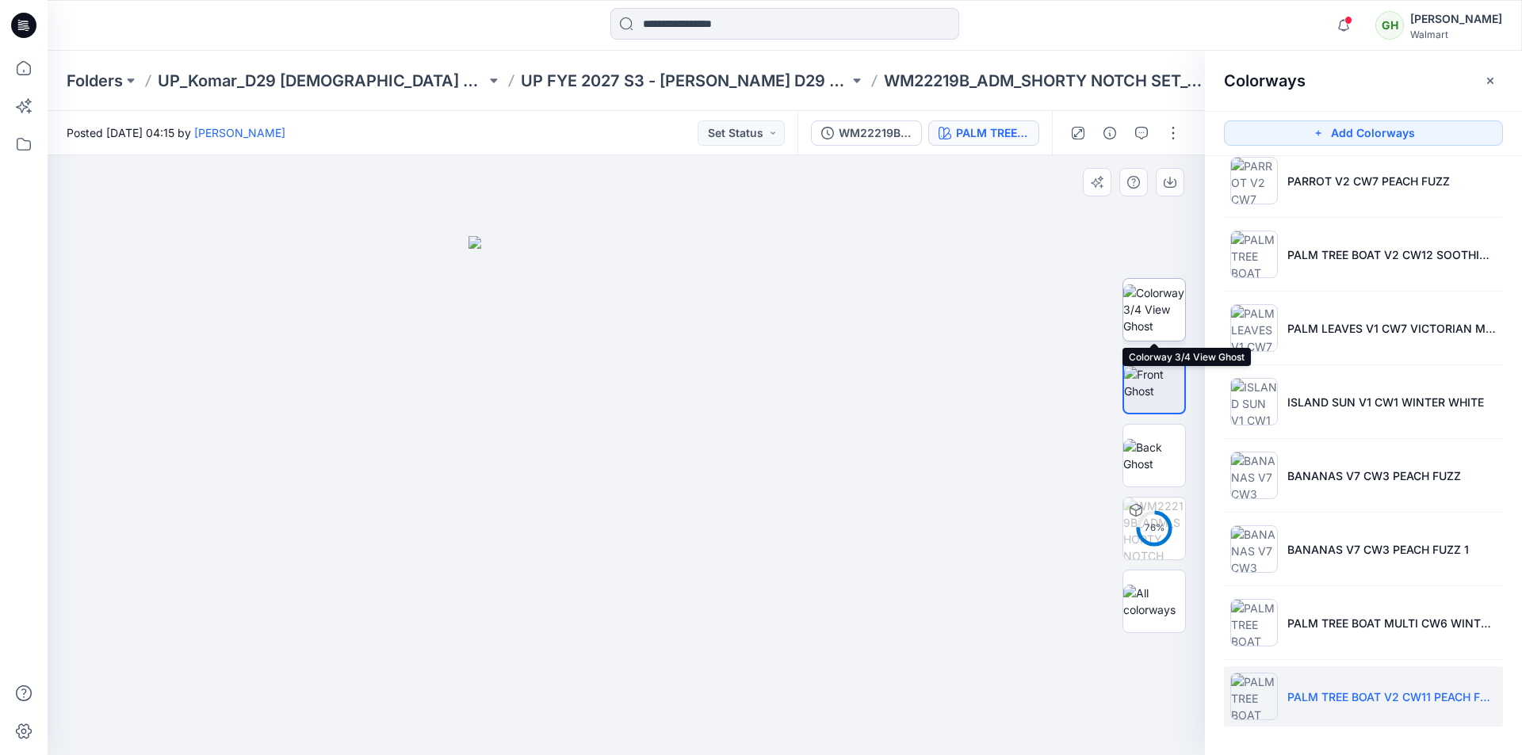
click at [1162, 310] on img at bounding box center [1154, 310] width 62 height 50
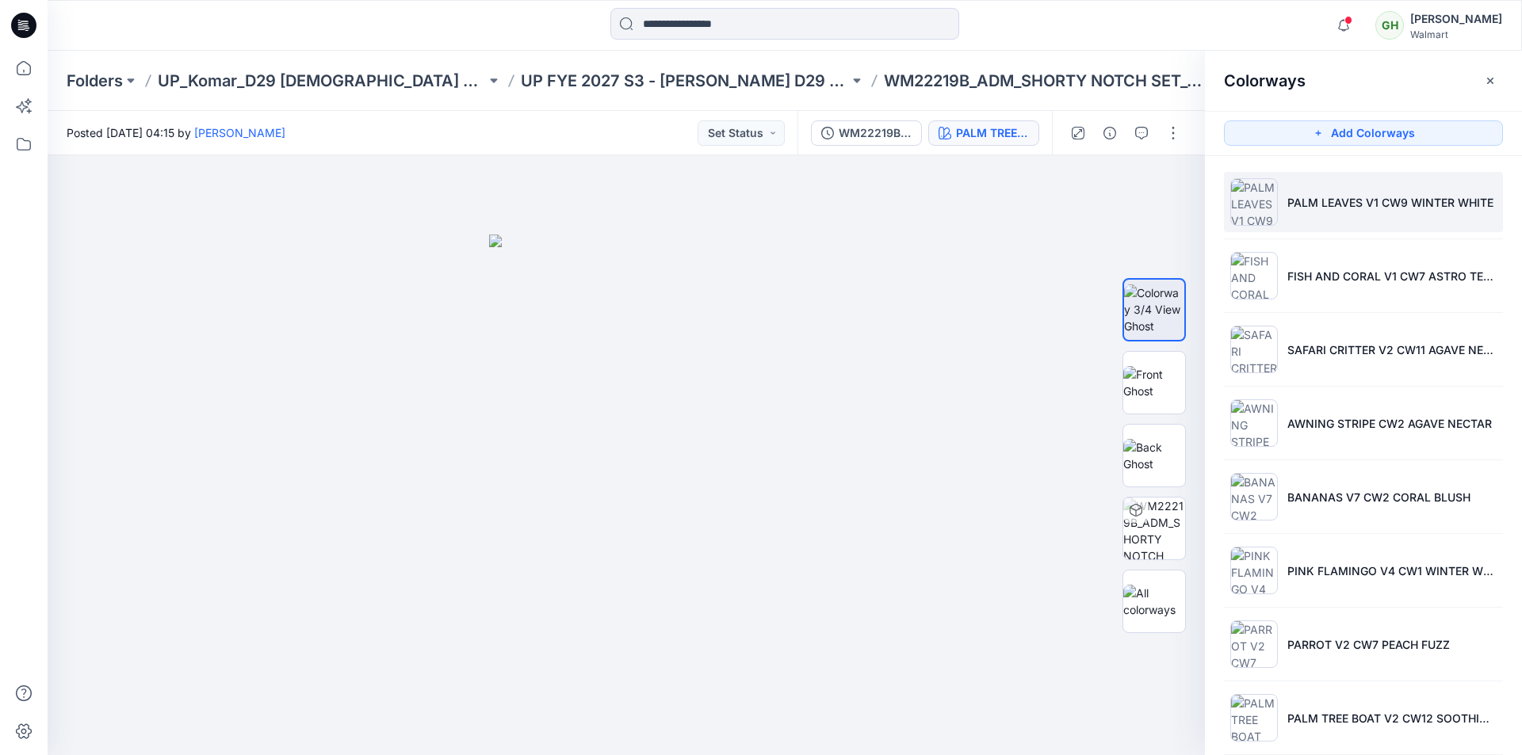
drag, startPoint x: 1341, startPoint y: 217, endPoint x: 970, endPoint y: 160, distance: 374.6
click at [1339, 216] on li "PALM LEAVES V1 CW9 WINTER WHITE" at bounding box center [1363, 202] width 279 height 60
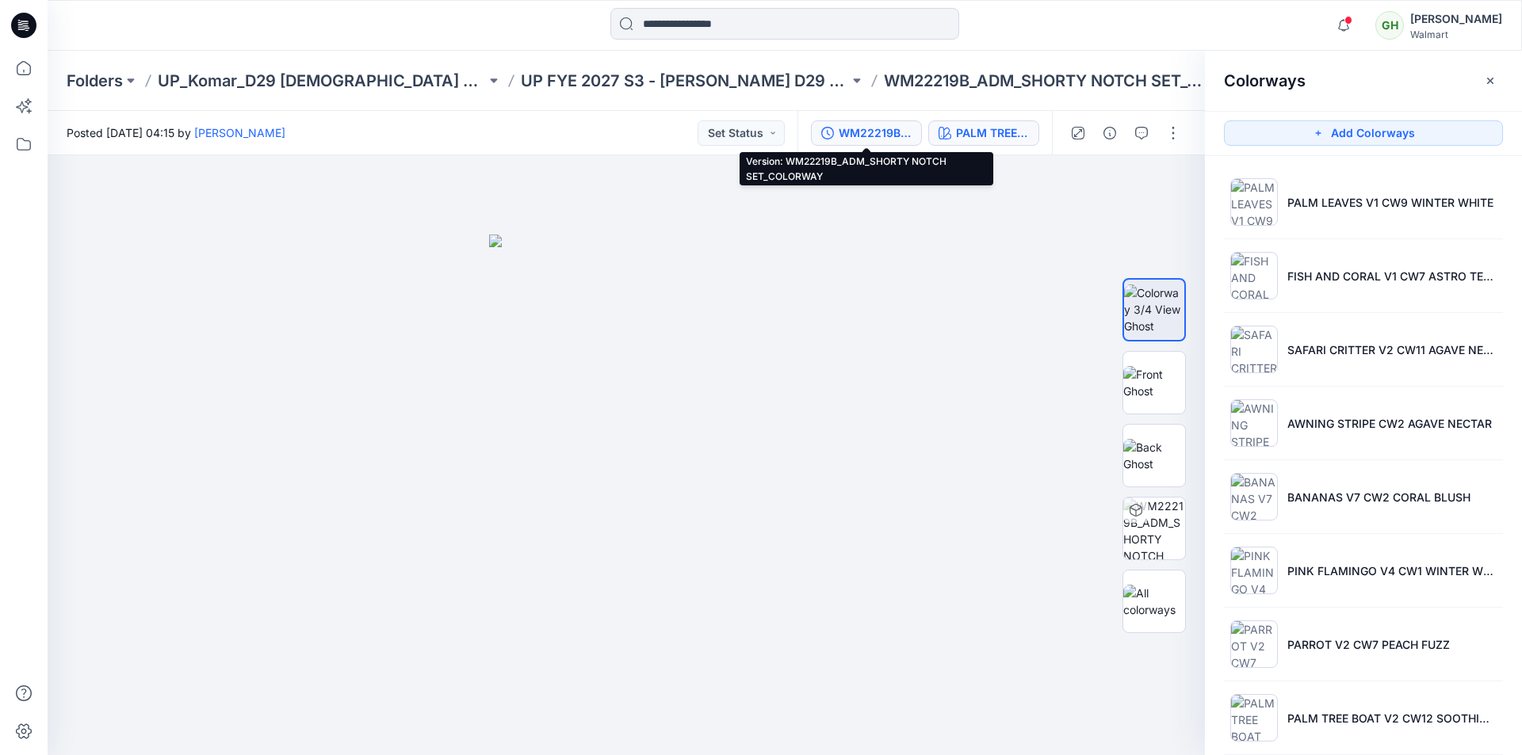
click at [853, 135] on div "WM22219B_ADM_SHORTY NOTCH SET_COLORWAY" at bounding box center [875, 132] width 73 height 17
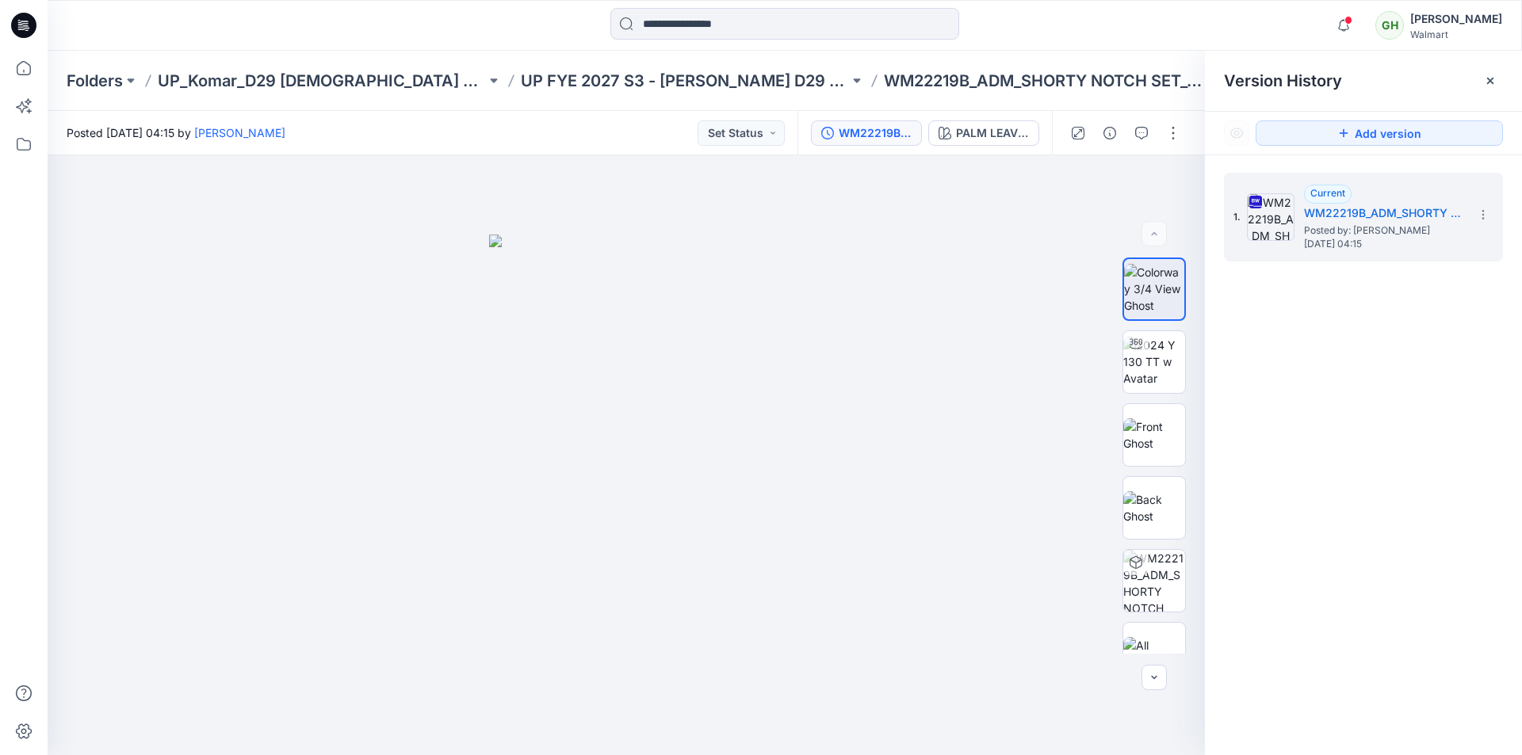
click at [23, 26] on icon at bounding box center [23, 25] width 25 height 51
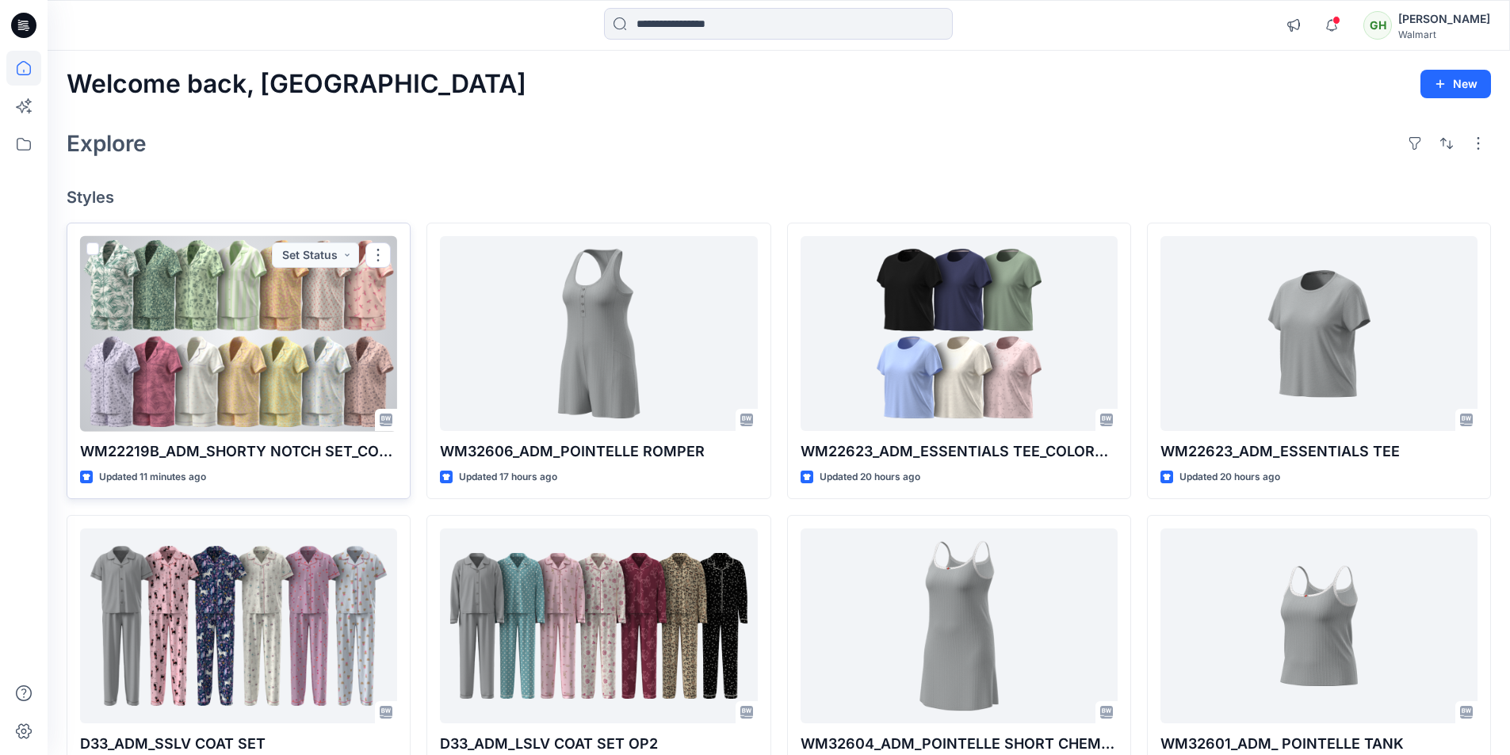
click at [197, 377] on div at bounding box center [238, 334] width 317 height 196
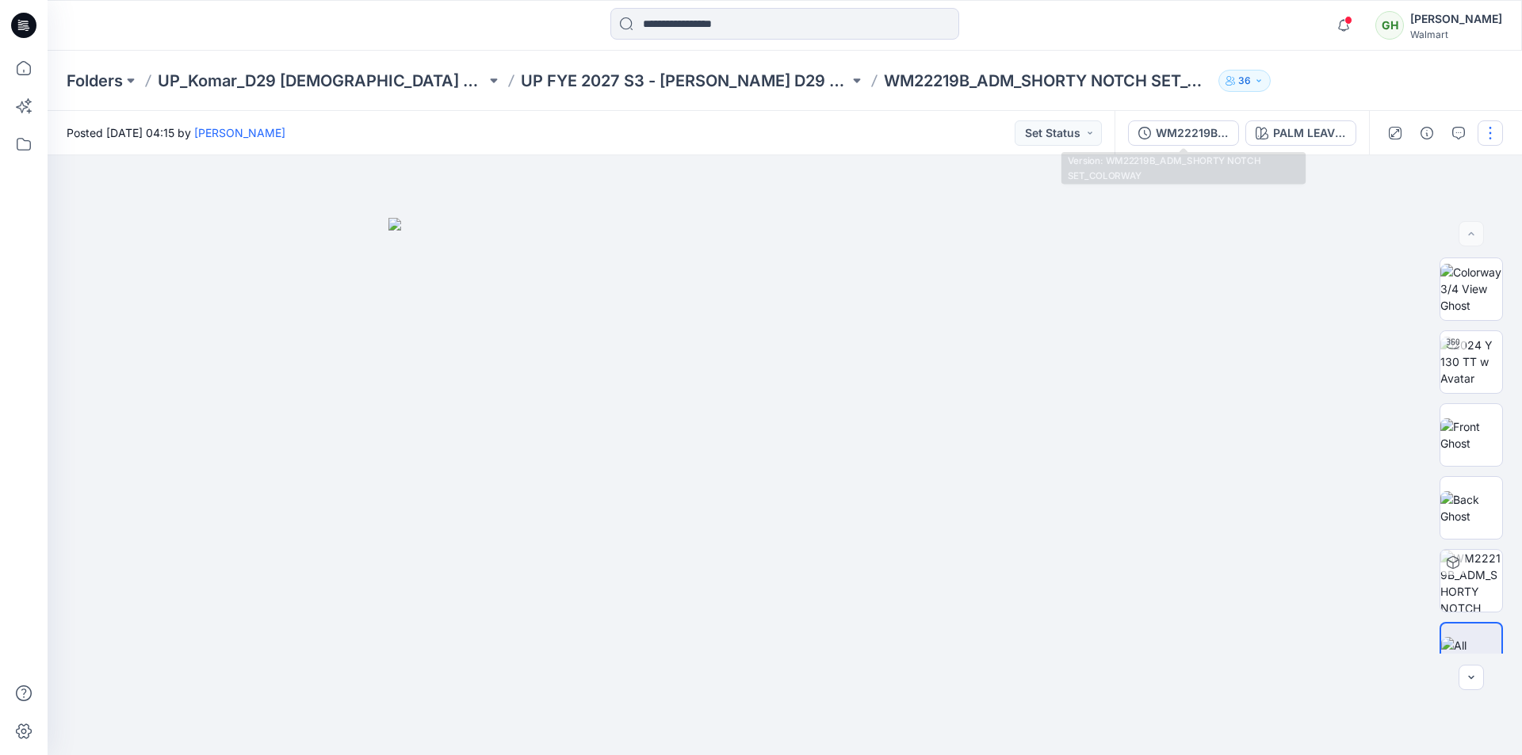
click at [1172, 123] on button "WM22219B_ADM_SHORTY NOTCH SET_COLORWAY" at bounding box center [1183, 132] width 111 height 25
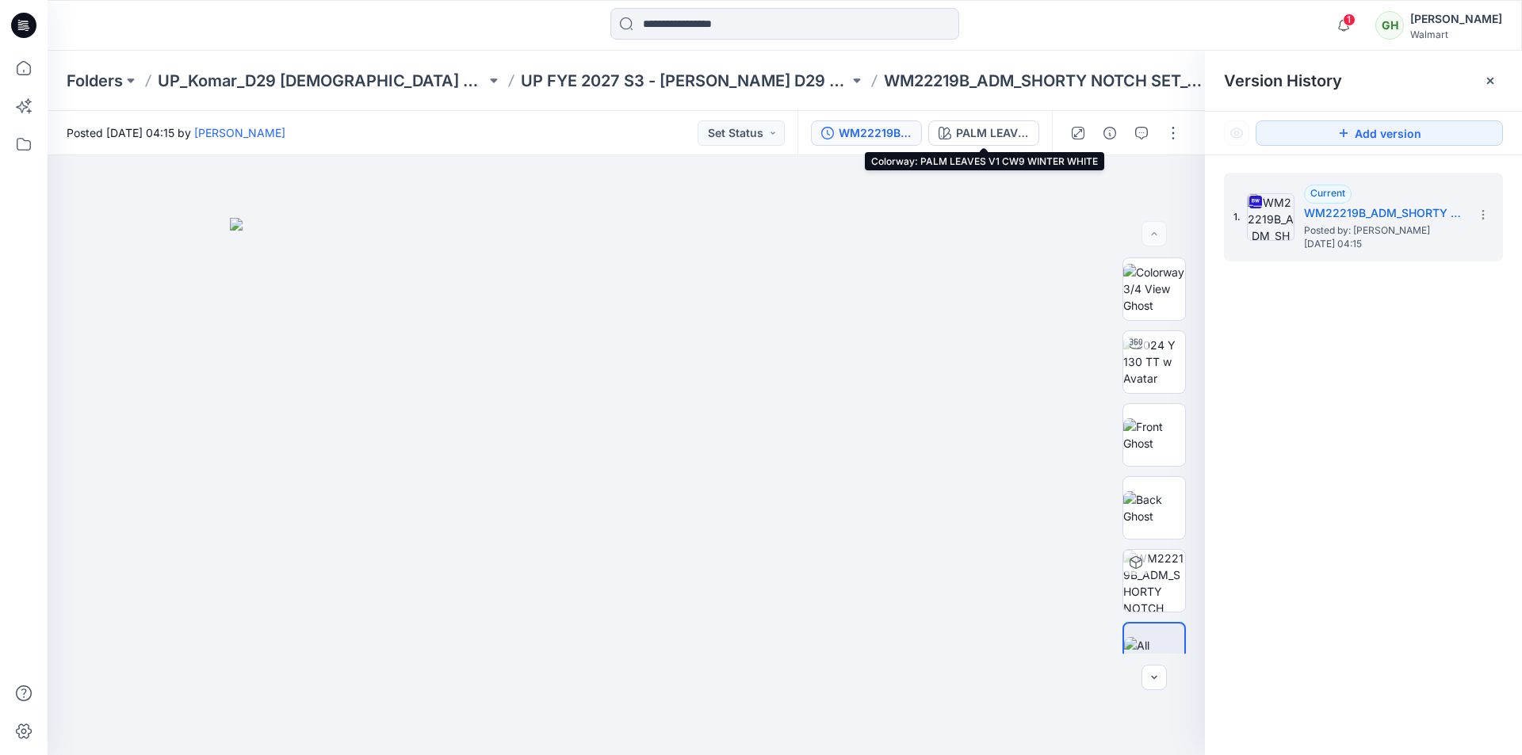
drag, startPoint x: 996, startPoint y: 133, endPoint x: 989, endPoint y: 149, distance: 17.7
click at [994, 135] on div "PALM LEAVES V1 CW9 WINTER WHITE" at bounding box center [992, 132] width 73 height 17
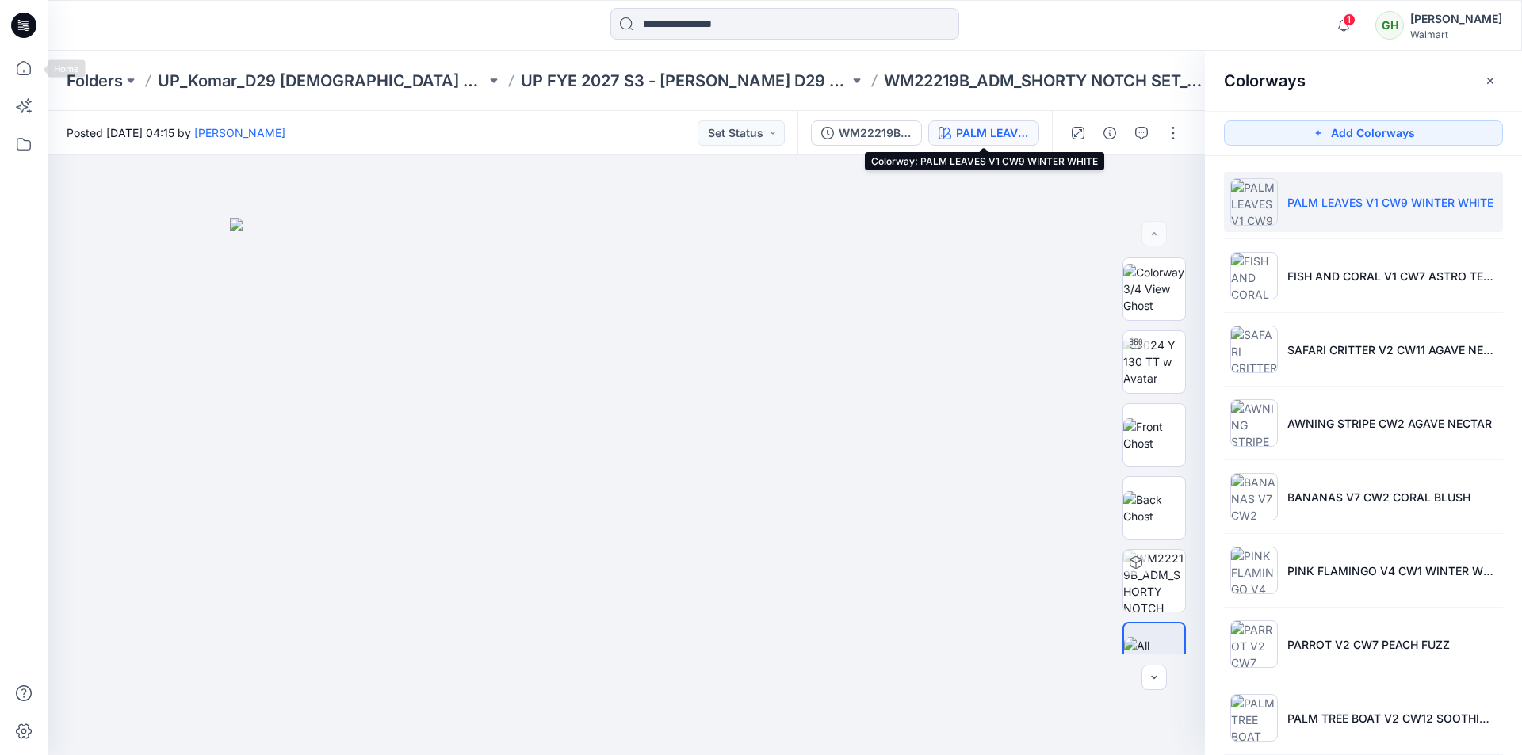
click at [31, 32] on icon at bounding box center [23, 25] width 25 height 25
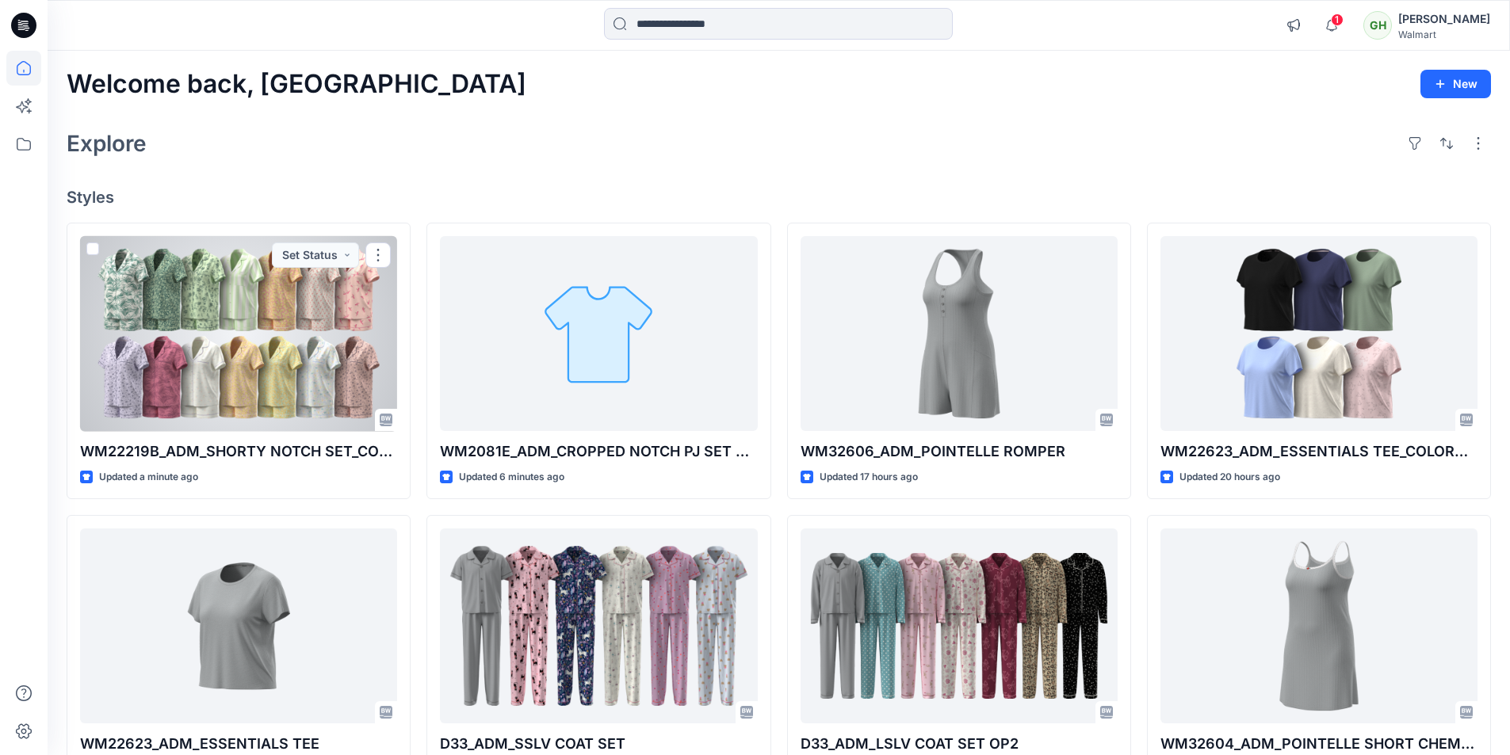
click at [177, 319] on div at bounding box center [238, 334] width 317 height 196
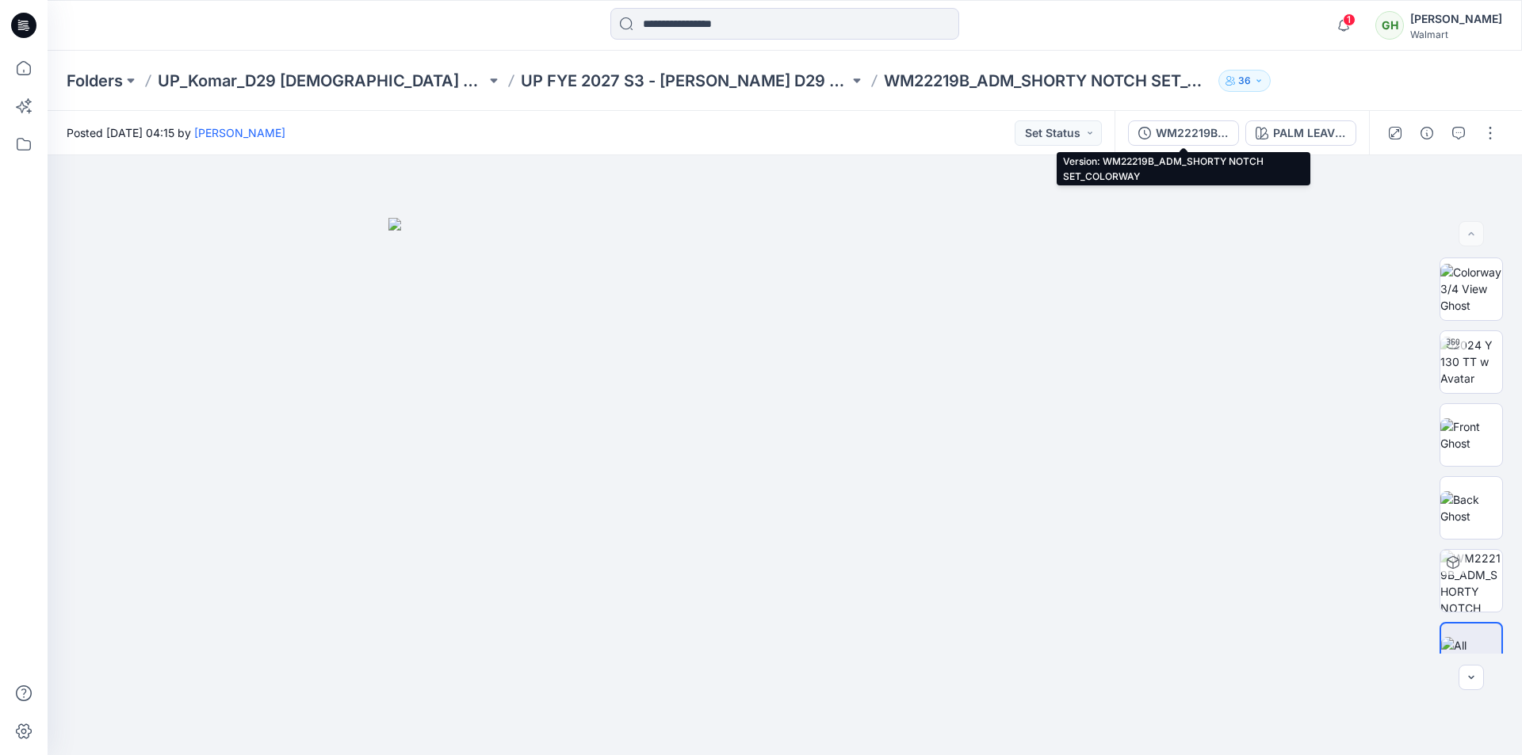
click at [1221, 132] on div "WM22219B_ADM_SHORTY NOTCH SET_COLORWAY" at bounding box center [1192, 132] width 73 height 17
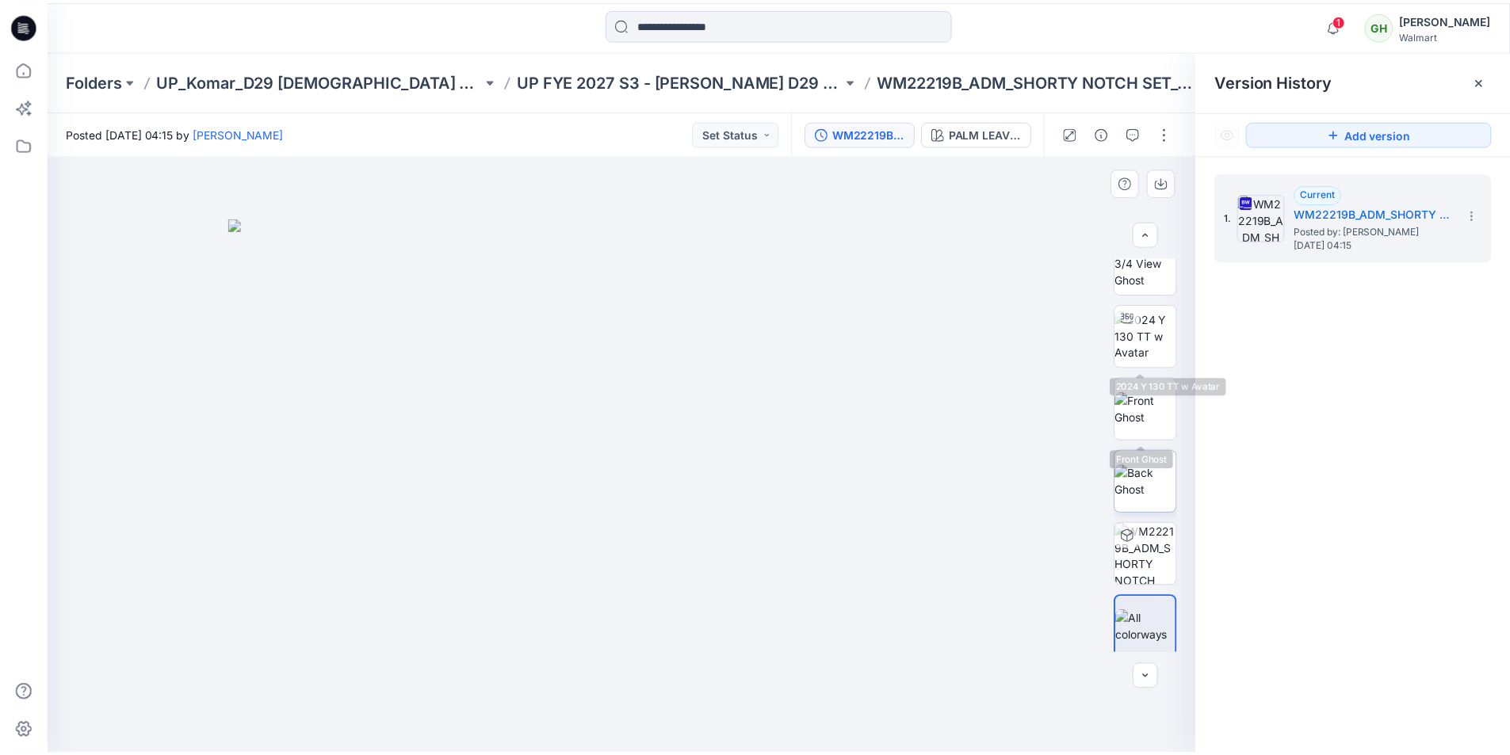
scroll to position [32, 0]
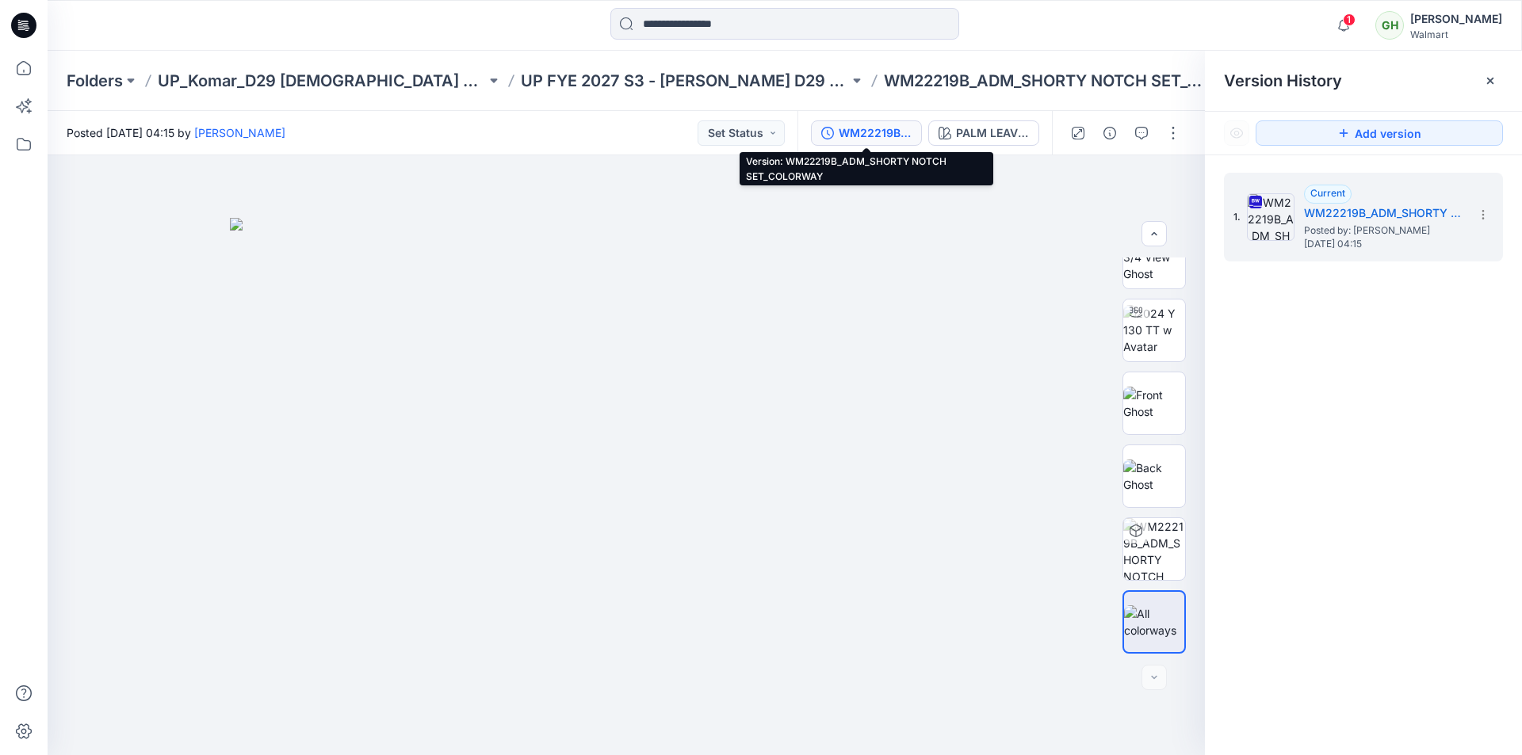
click at [21, 20] on icon at bounding box center [23, 25] width 25 height 25
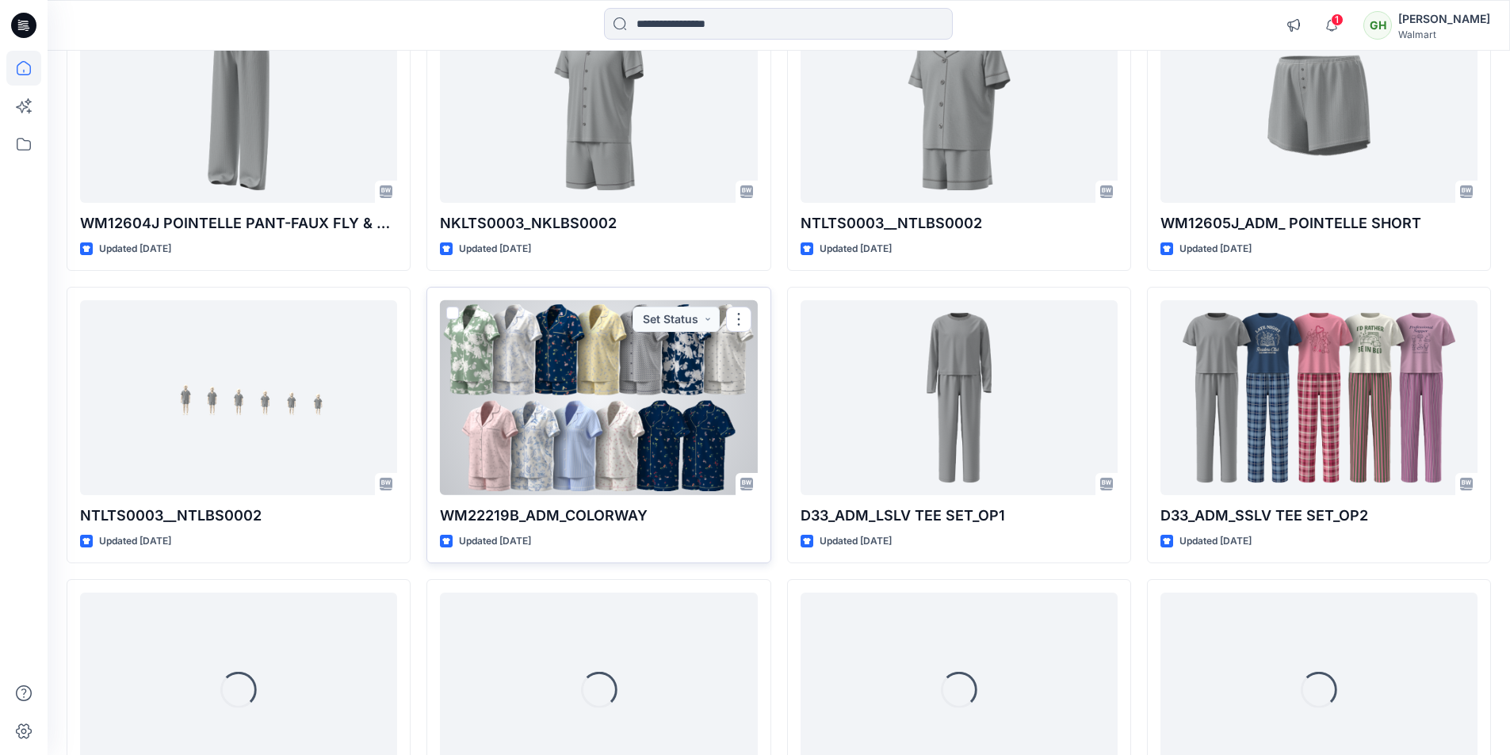
scroll to position [1521, 0]
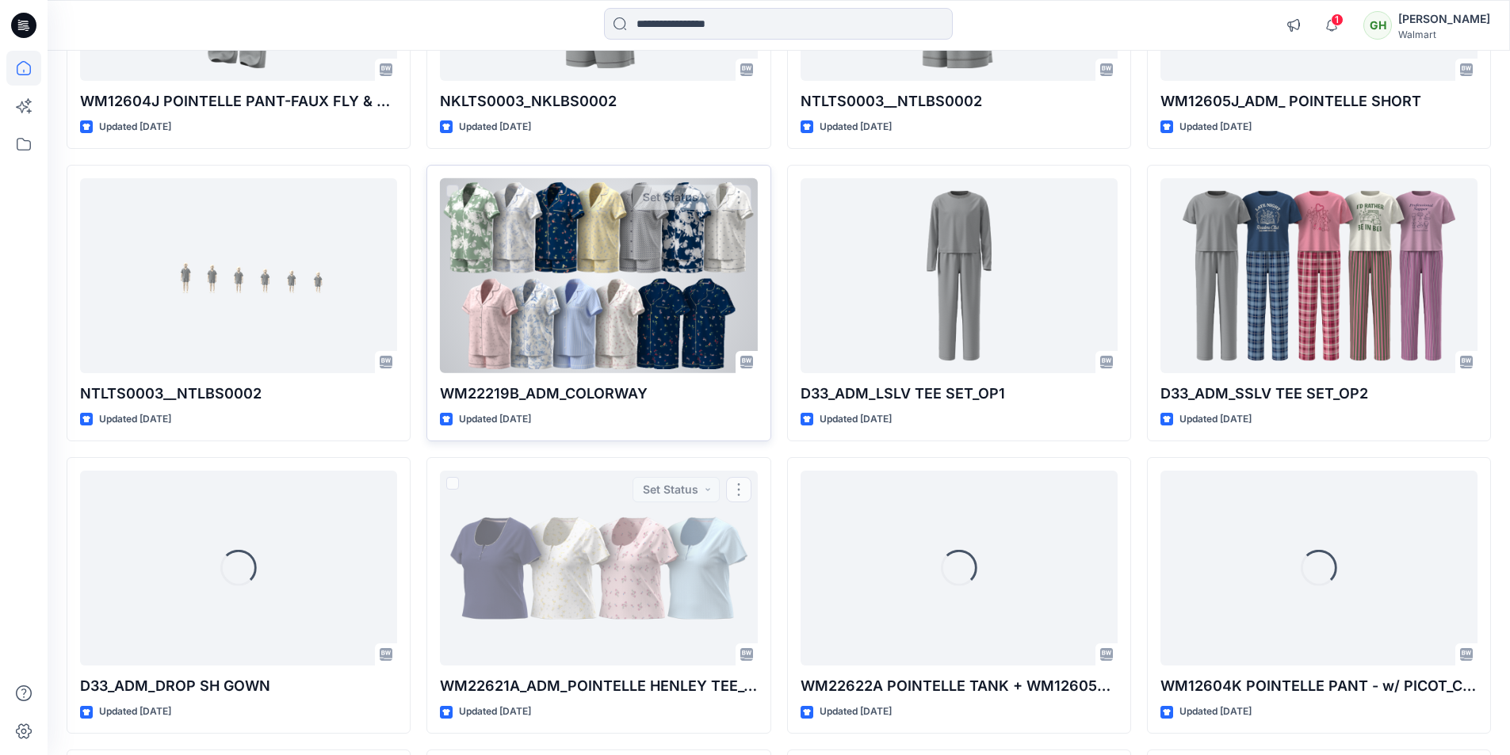
click at [595, 357] on div at bounding box center [598, 276] width 317 height 196
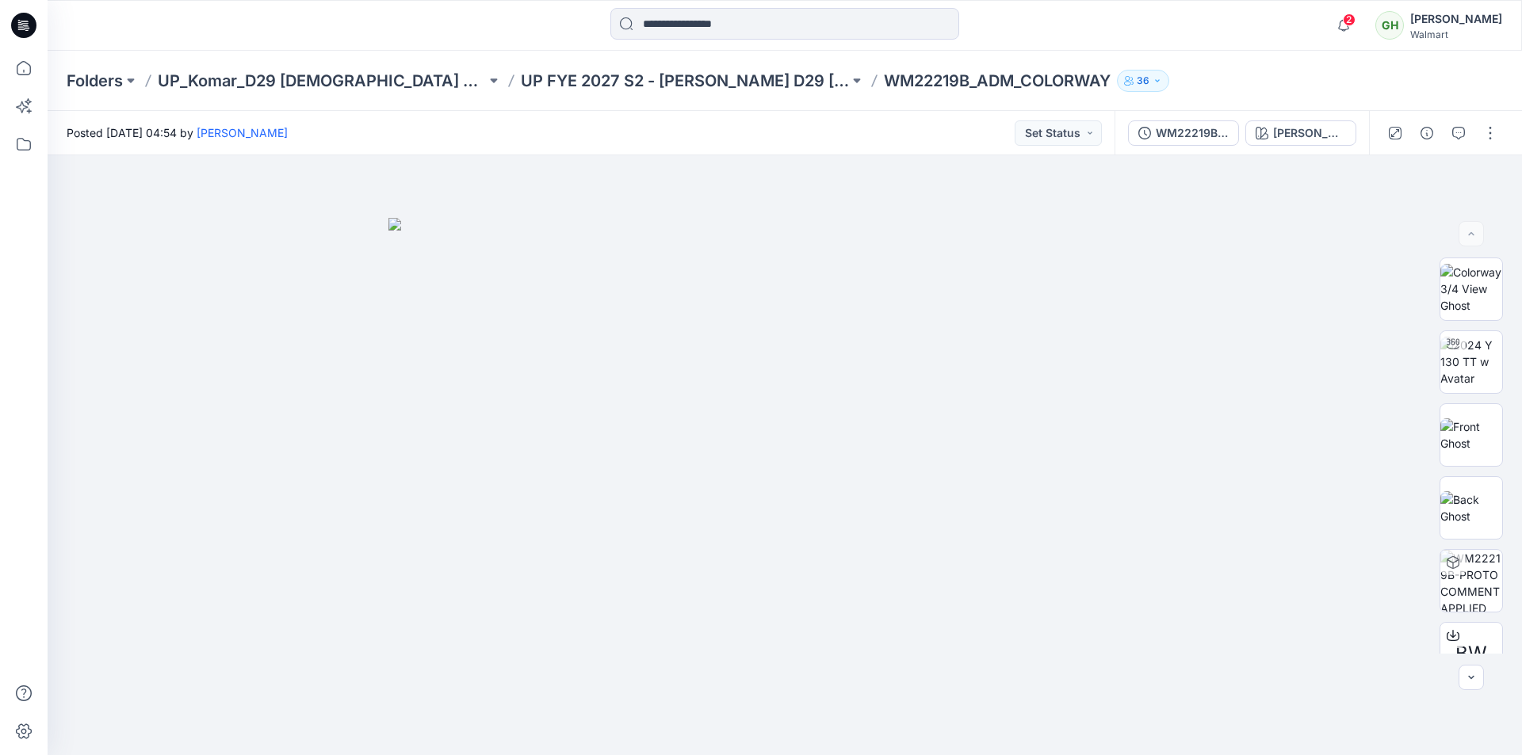
click at [24, 20] on icon at bounding box center [23, 25] width 25 height 25
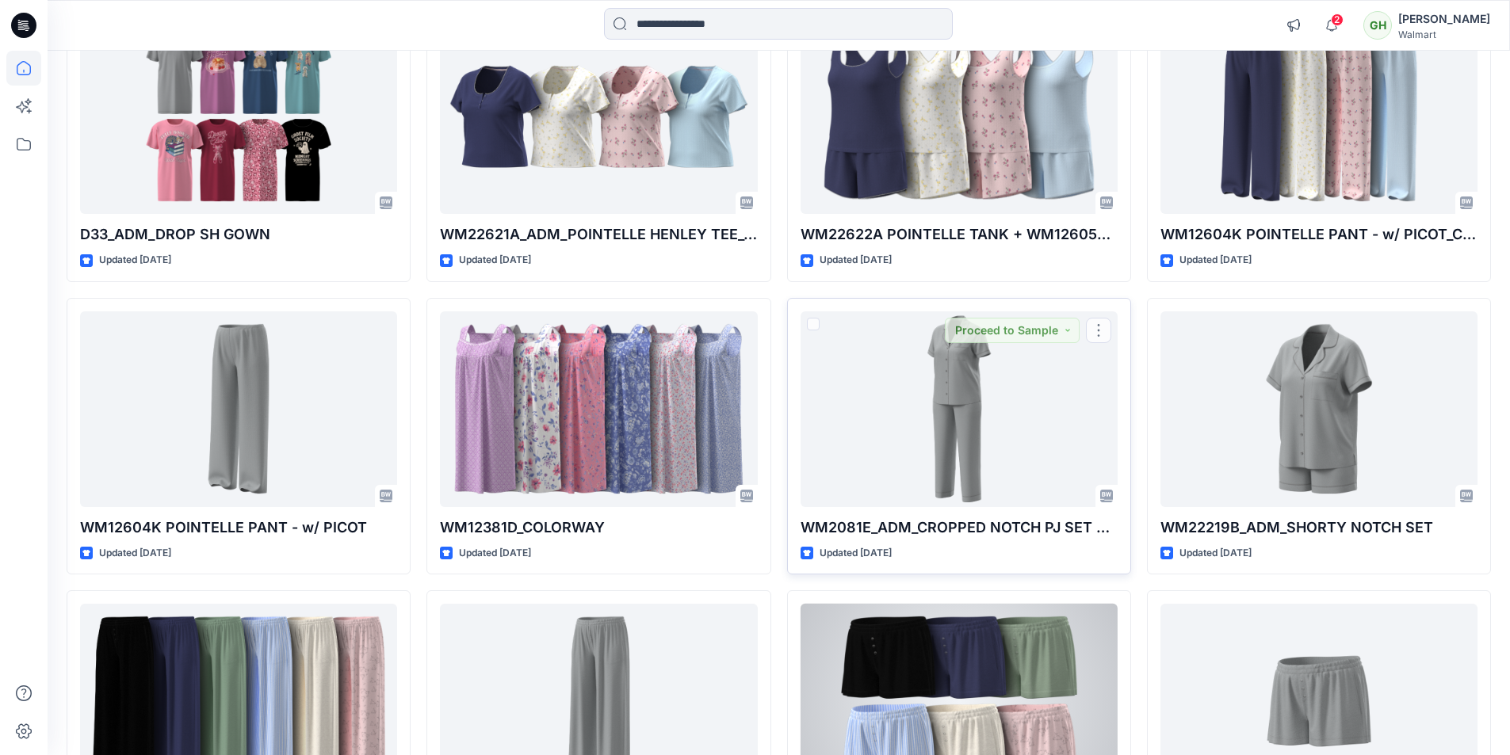
scroll to position [2161, 0]
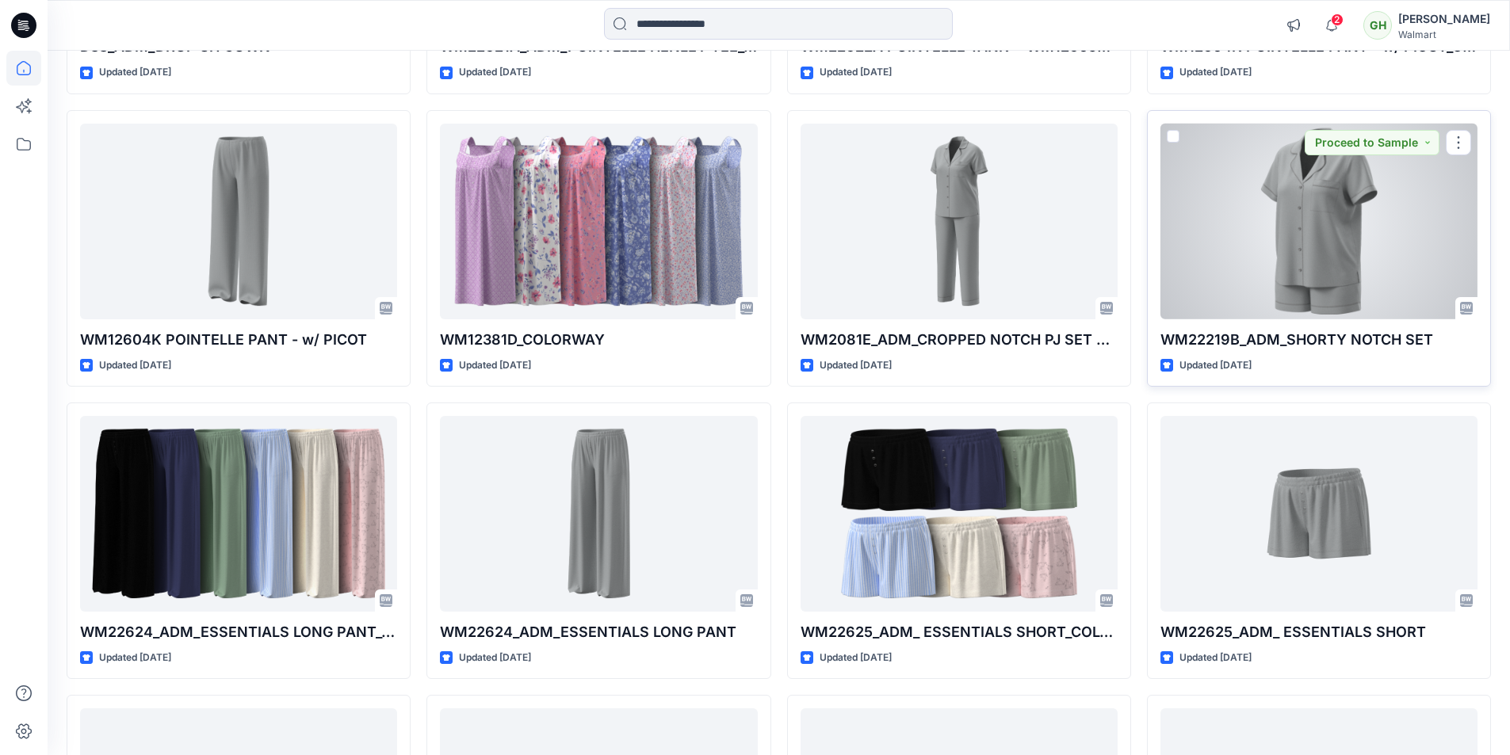
click at [1325, 260] on div at bounding box center [1319, 222] width 317 height 196
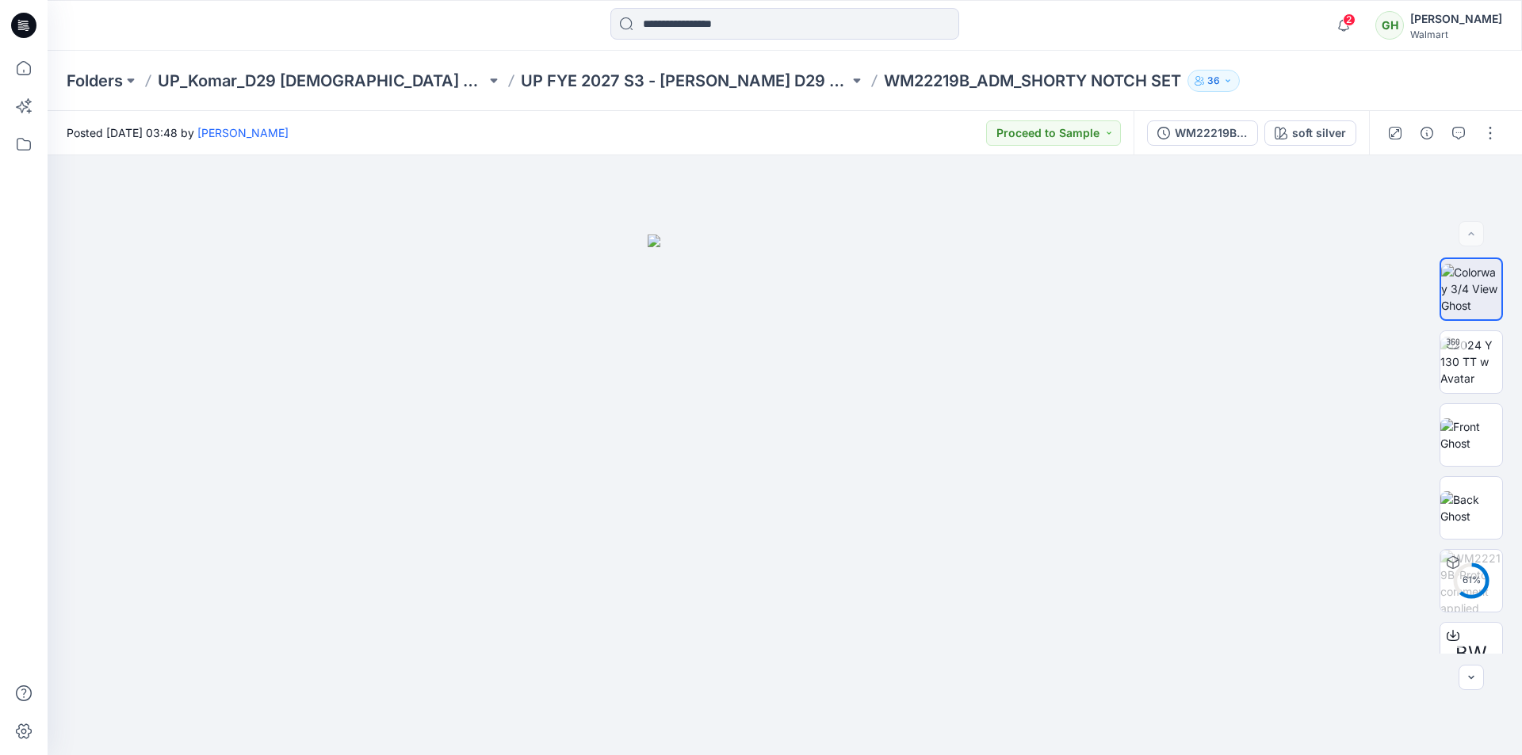
click at [16, 28] on icon at bounding box center [23, 25] width 25 height 25
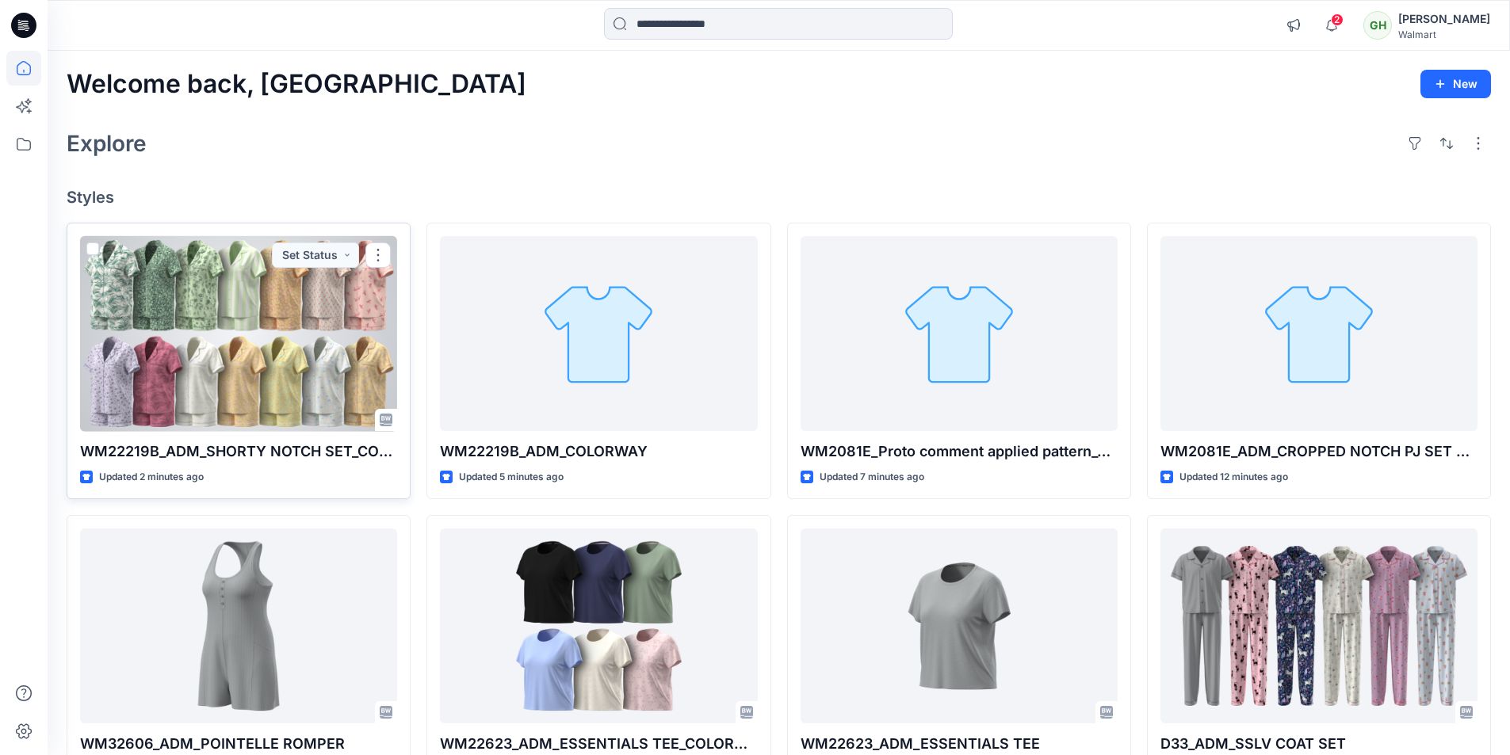
click at [250, 330] on div at bounding box center [238, 334] width 317 height 196
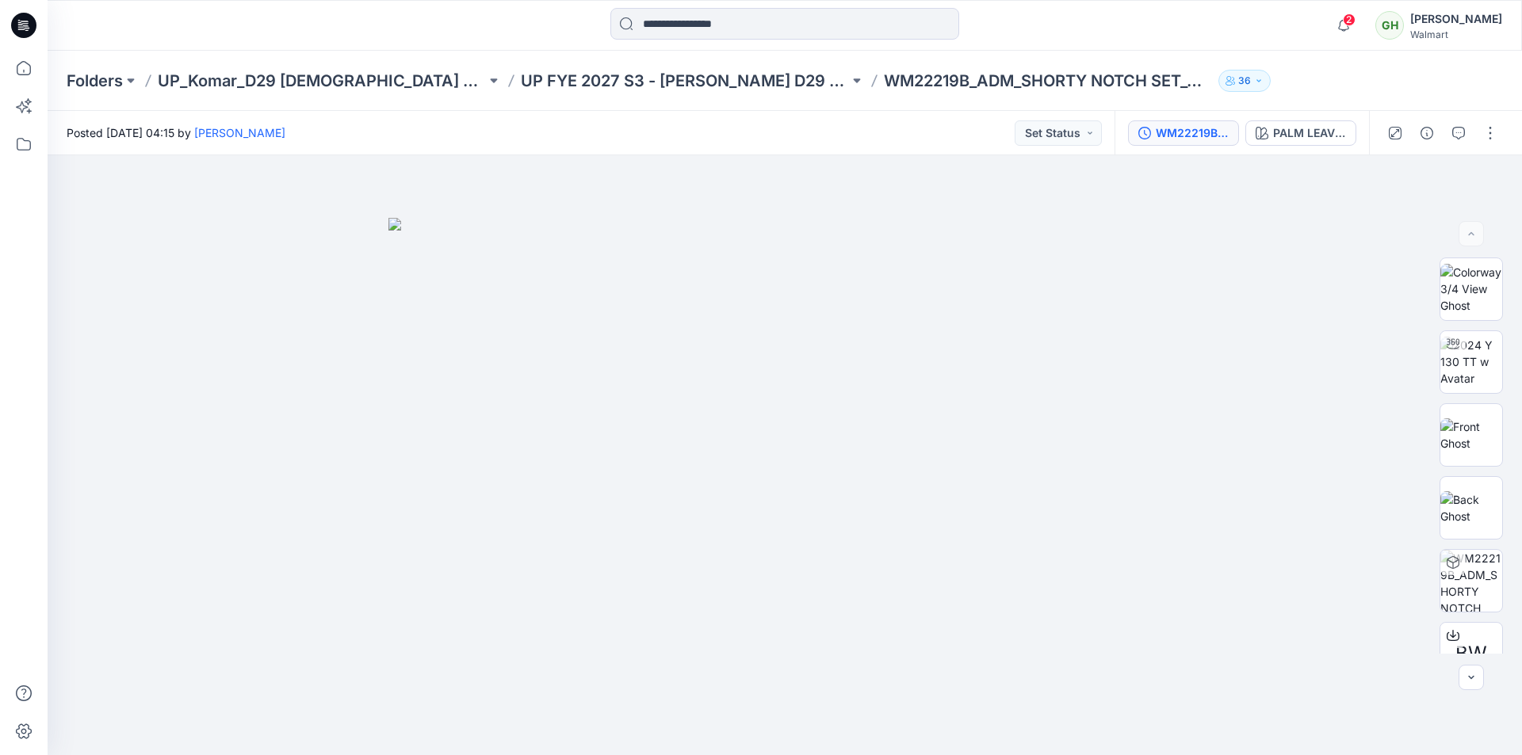
click at [1181, 129] on div "WM22219B_ADM_SHORTY NOTCH SET_COLORWAY" at bounding box center [1192, 132] width 73 height 17
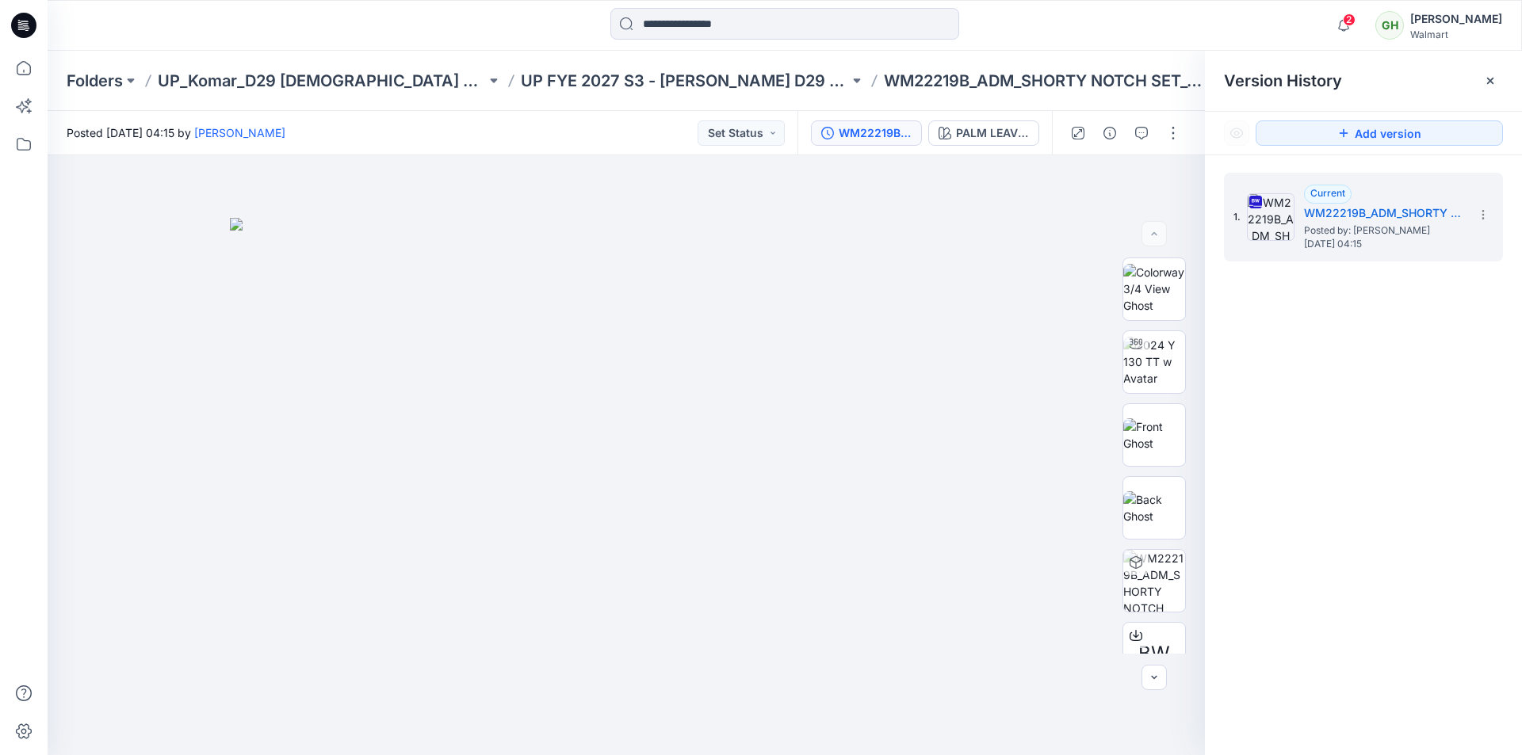
click at [31, 25] on icon at bounding box center [23, 25] width 25 height 25
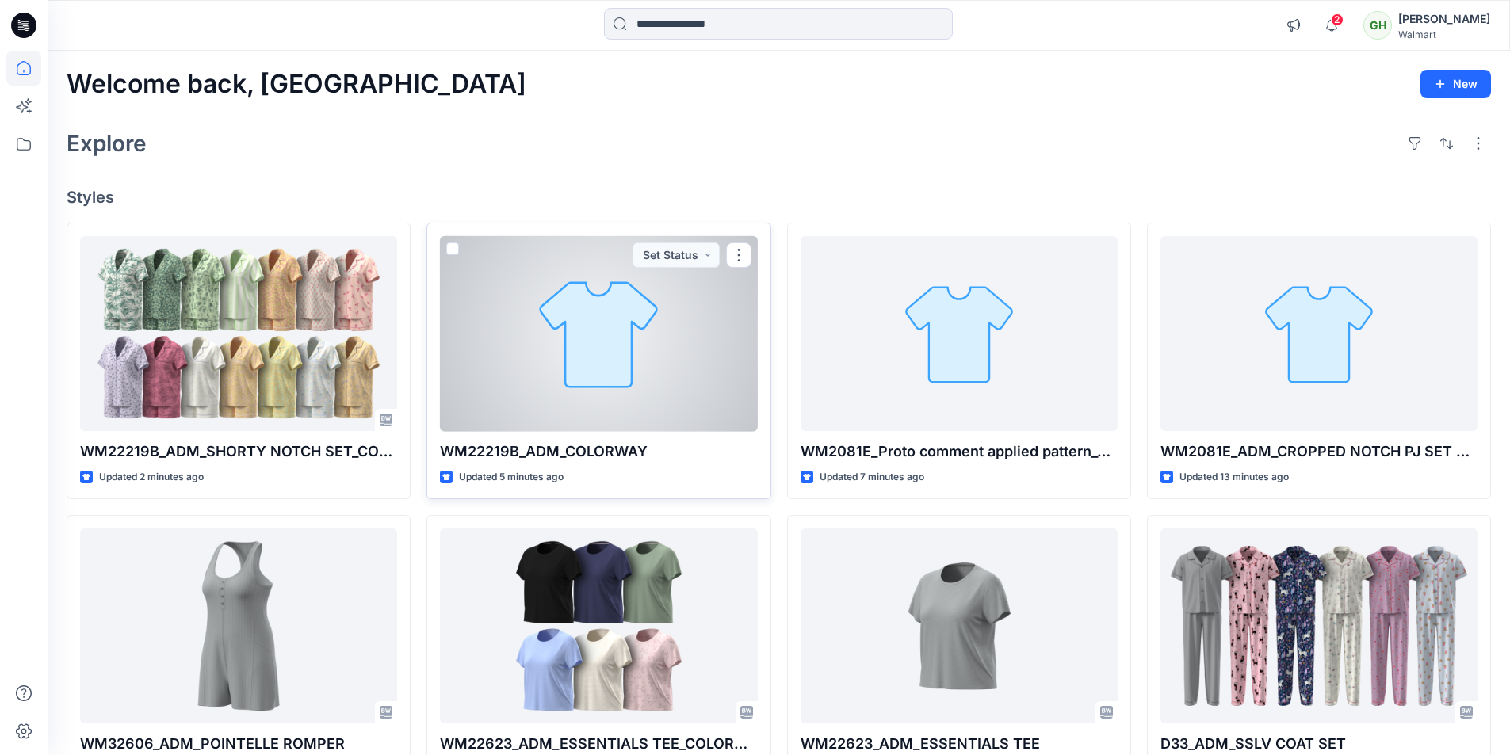
click at [584, 357] on div at bounding box center [598, 334] width 317 height 196
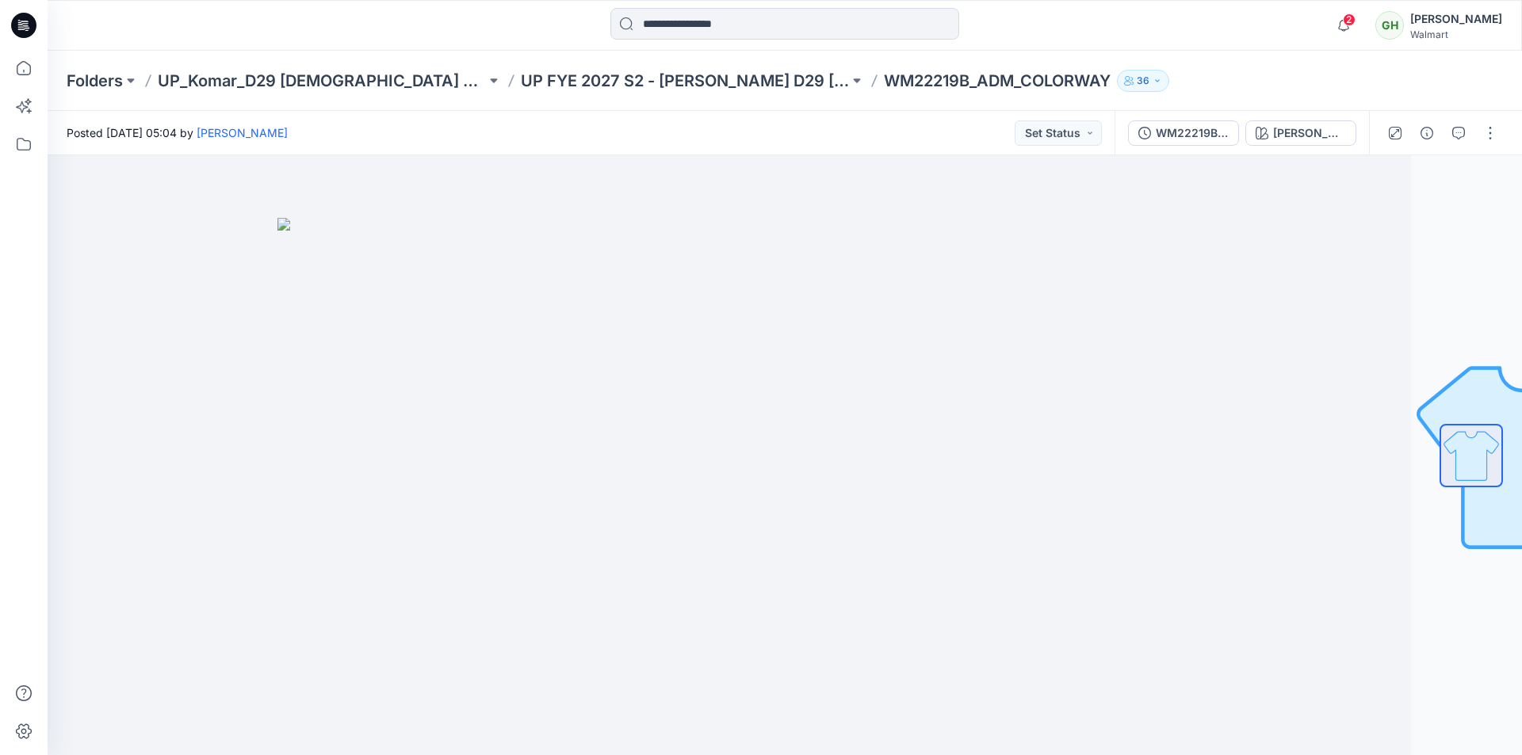
click at [884, 80] on p "WM22219B_ADM_COLORWAY" at bounding box center [997, 81] width 227 height 22
click at [1156, 134] on div "WM22219B-PROTO COMMENT APPLIED PATTERN_COLORWAY_REV12" at bounding box center [1192, 132] width 73 height 17
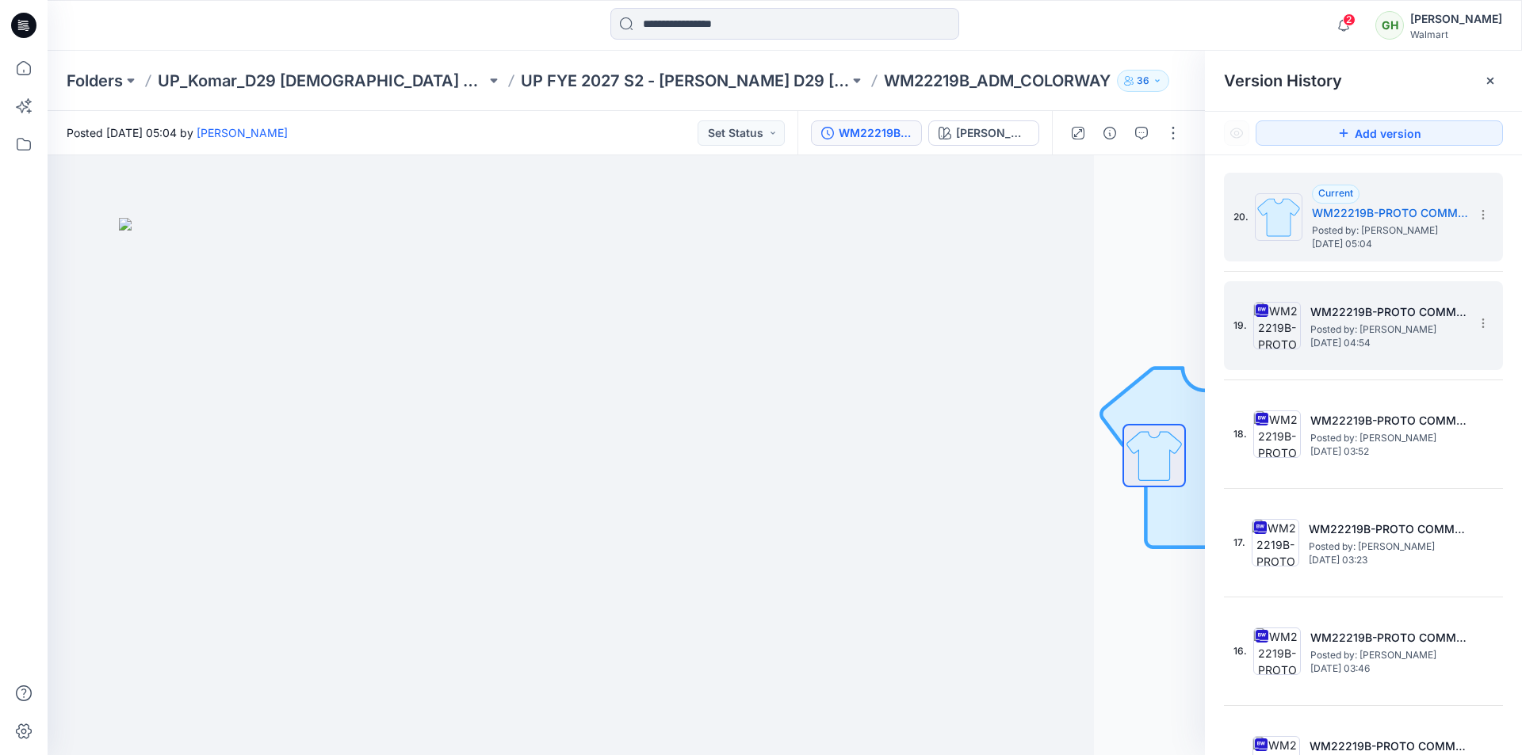
click at [1371, 310] on h5 "WM22219B-PROTO COMMENT APPLIED PATTERN_COLORWAY_REV11" at bounding box center [1389, 312] width 159 height 19
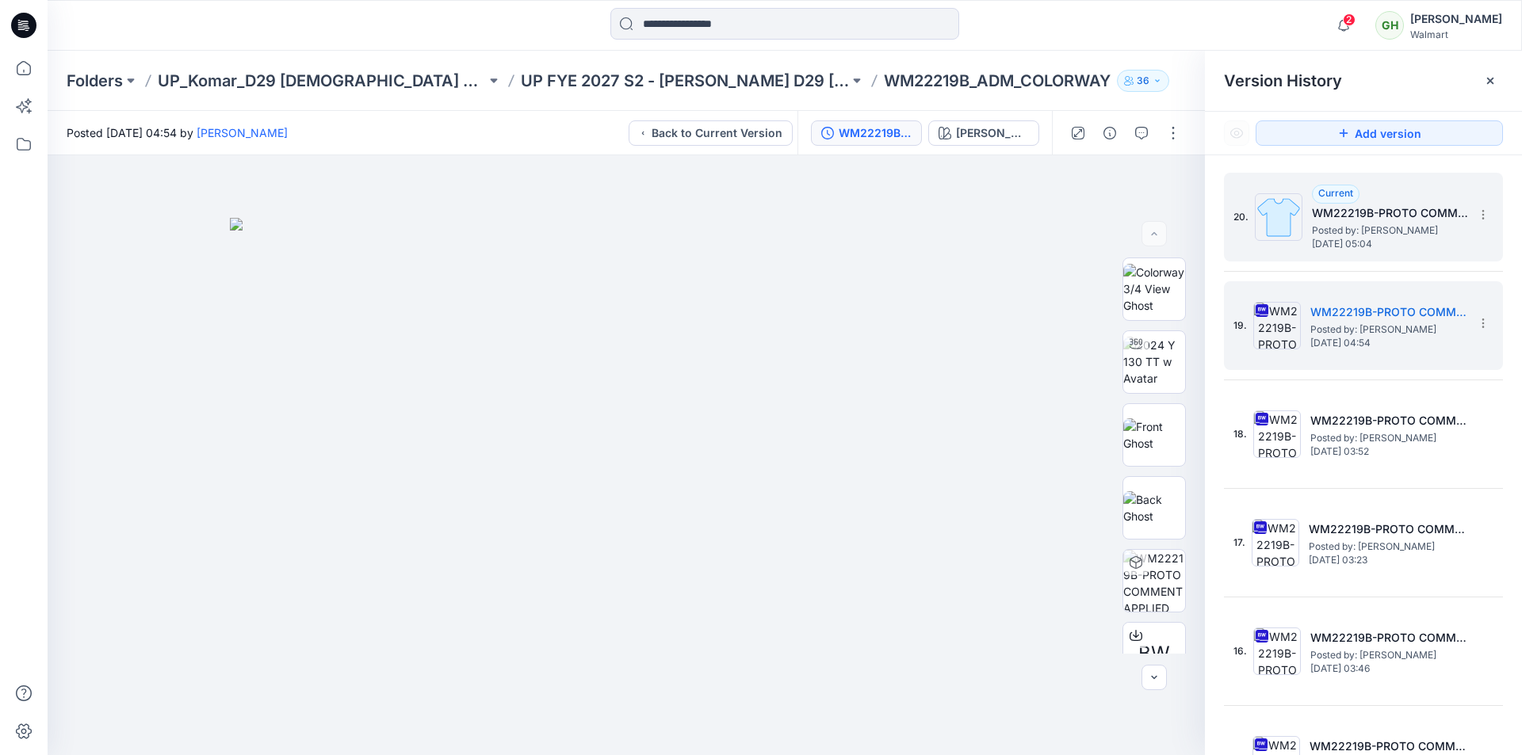
click at [1361, 214] on h5 "WM22219B-PROTO COMMENT APPLIED PATTERN_COLORWAY_REV12" at bounding box center [1391, 213] width 159 height 19
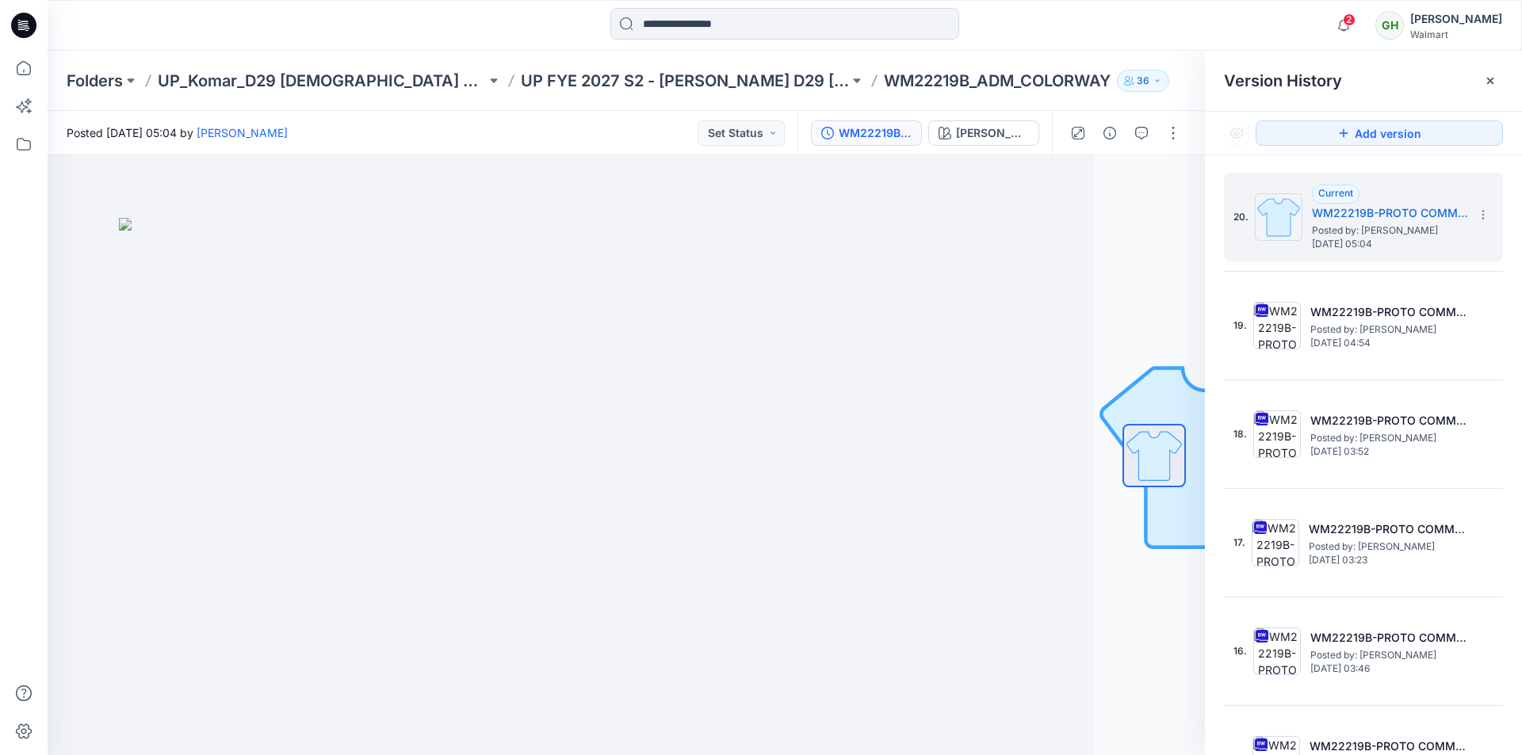
click at [33, 25] on icon at bounding box center [23, 25] width 25 height 25
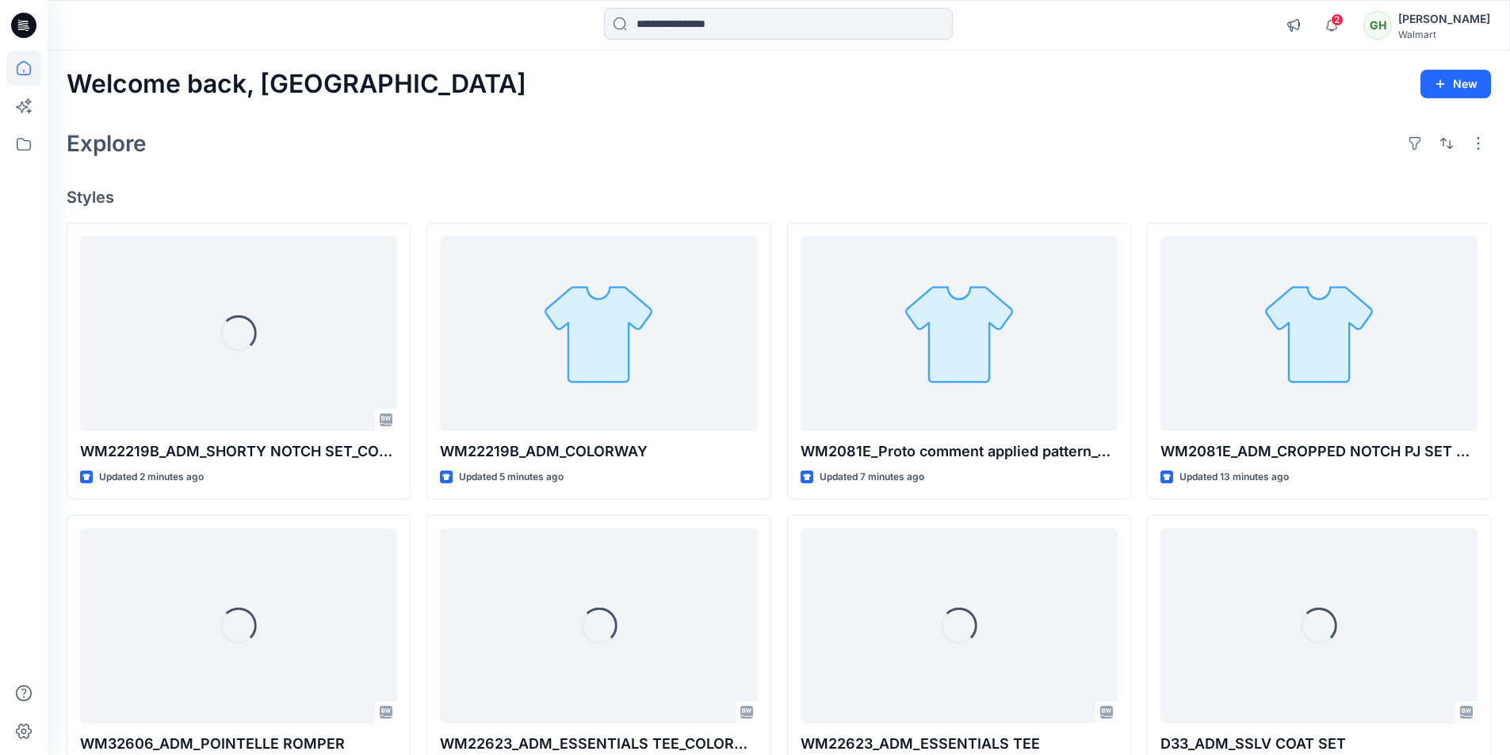
click at [95, 31] on div at bounding box center [230, 25] width 365 height 35
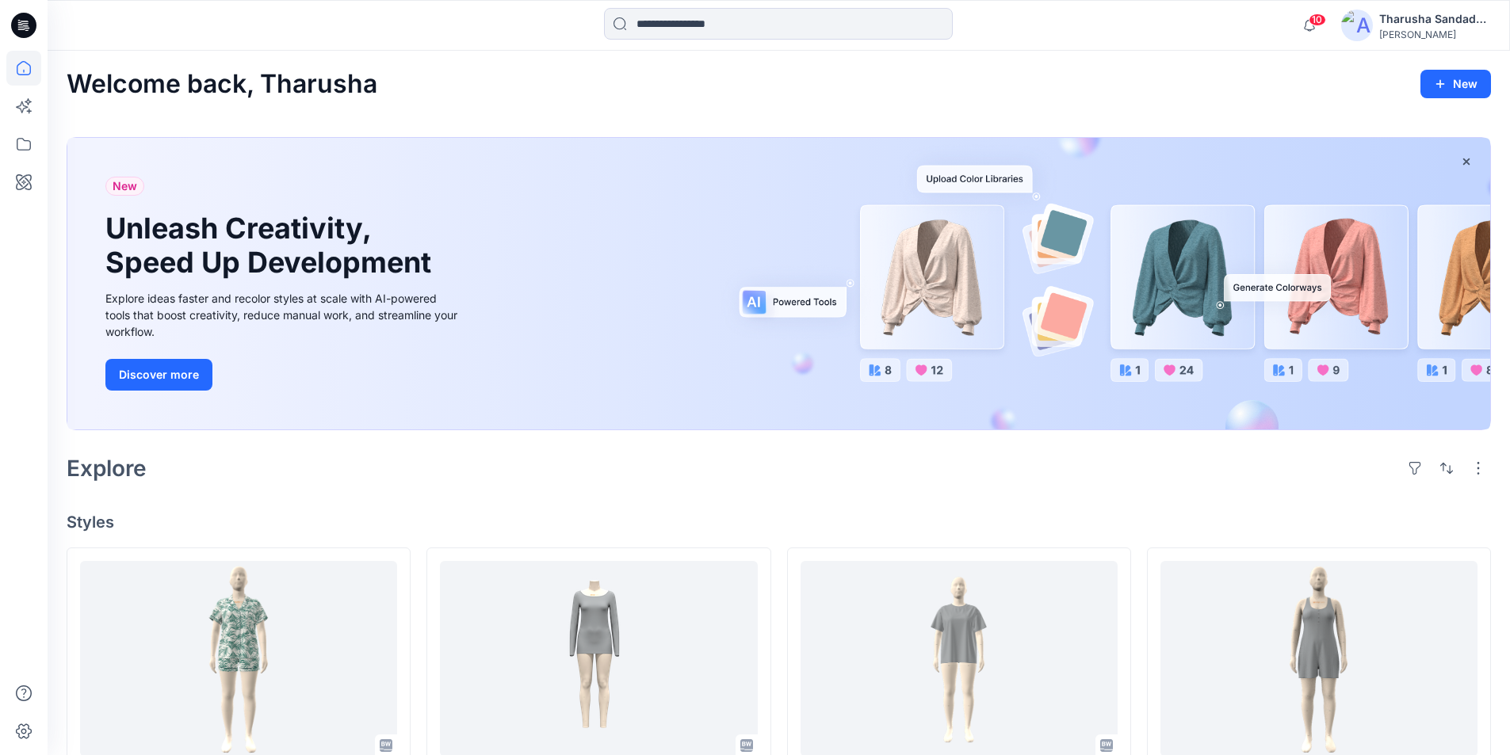
scroll to position [109, 0]
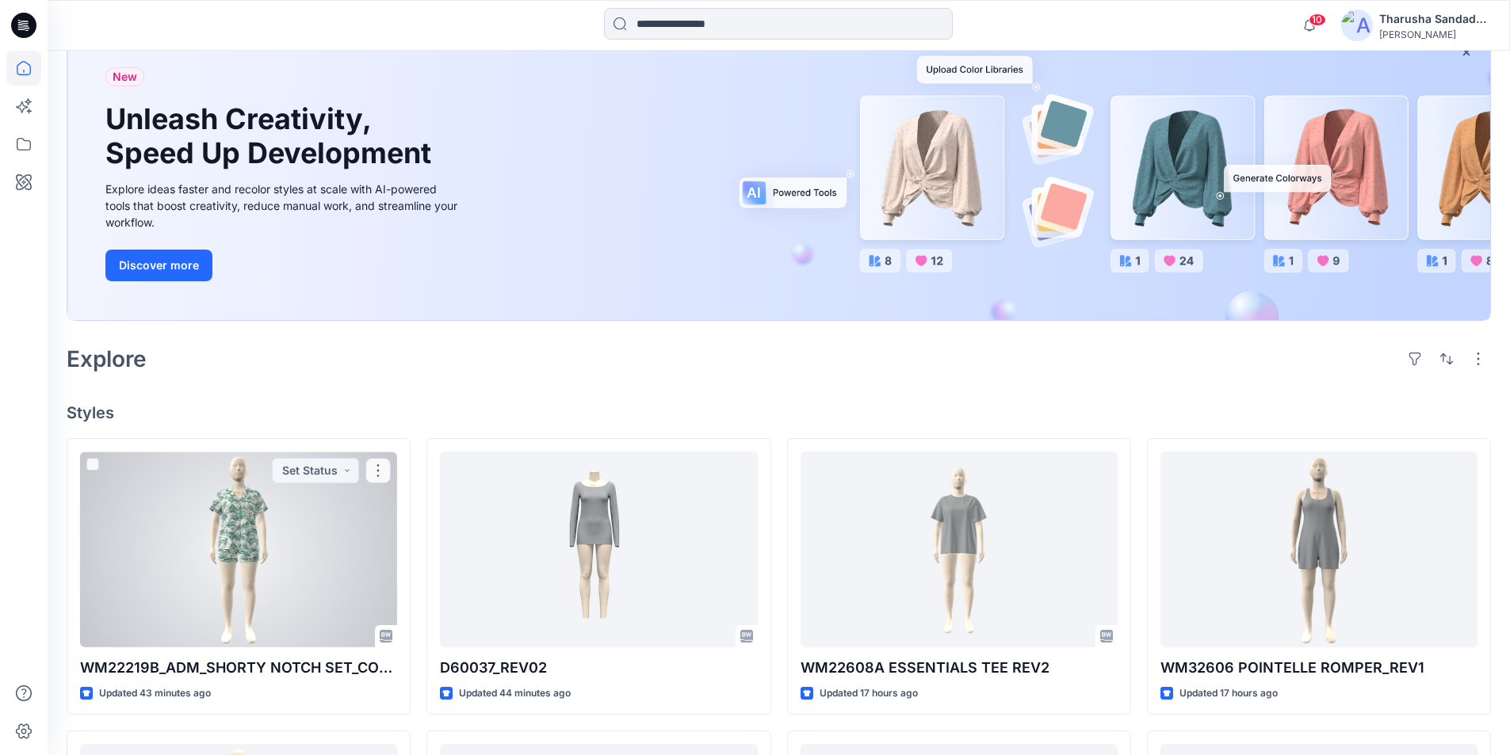
click at [221, 542] on div at bounding box center [238, 550] width 317 height 196
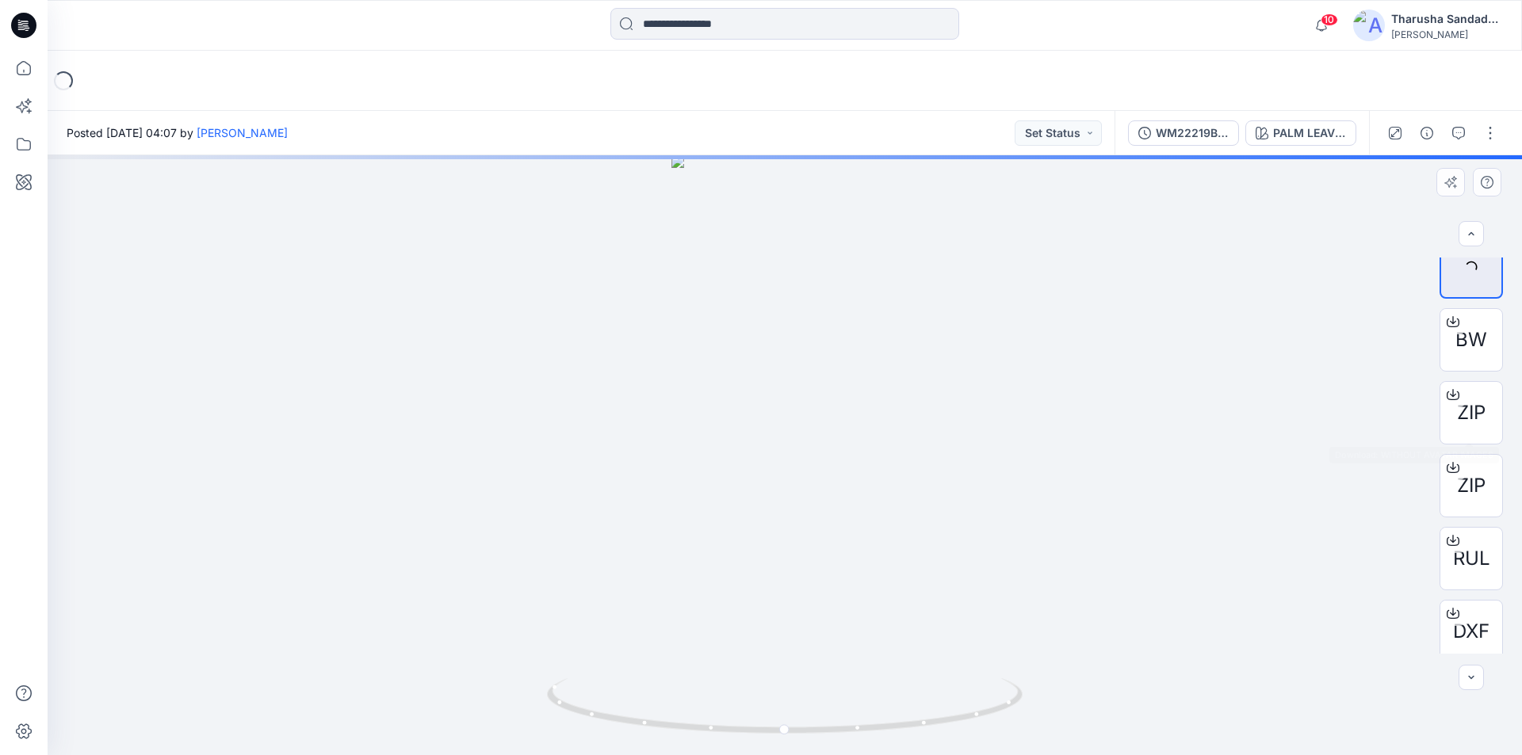
scroll to position [32, 0]
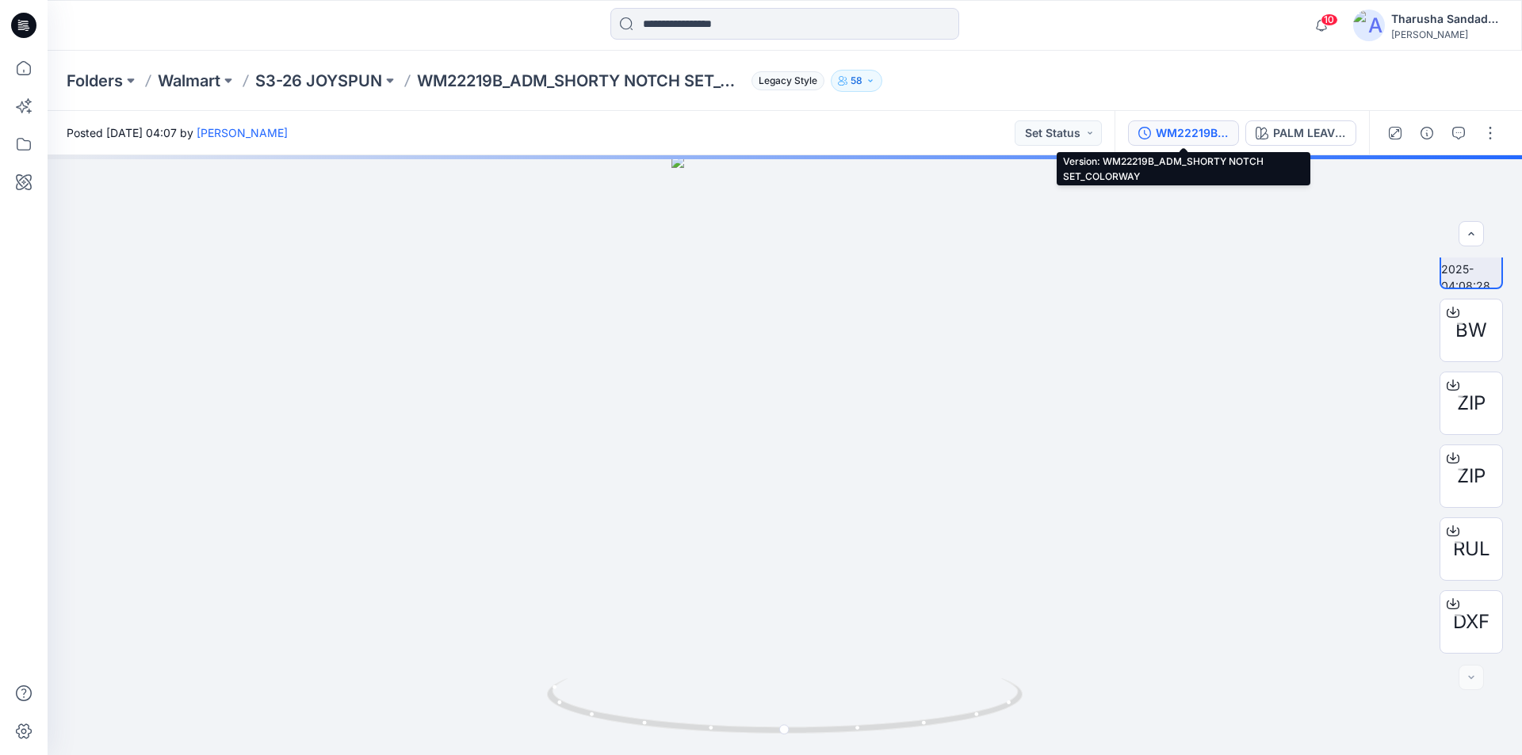
click at [1214, 136] on div "WM22219B_ADM_SHORTY NOTCH SET_COLORWAY" at bounding box center [1192, 132] width 73 height 17
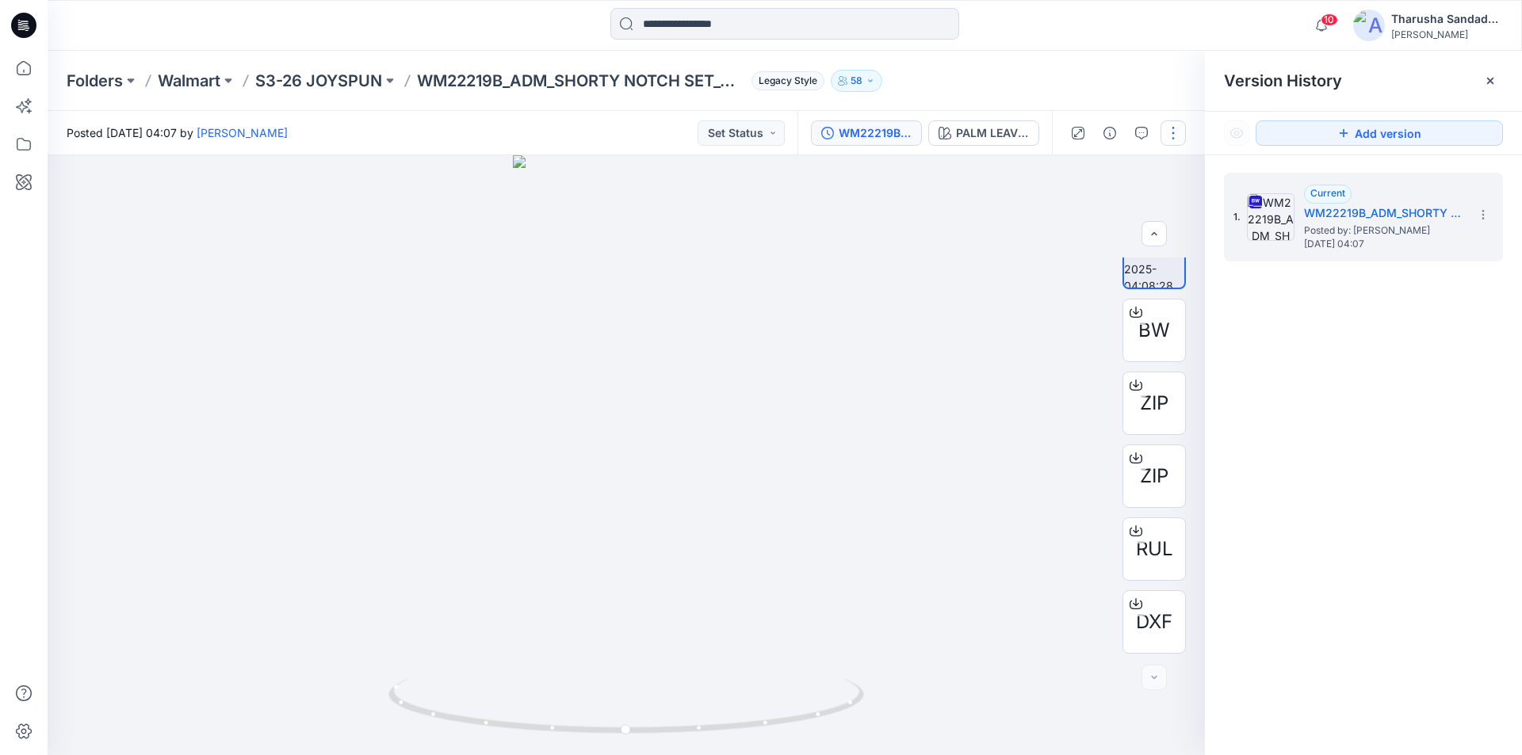
click at [1175, 130] on button "button" at bounding box center [1173, 132] width 25 height 25
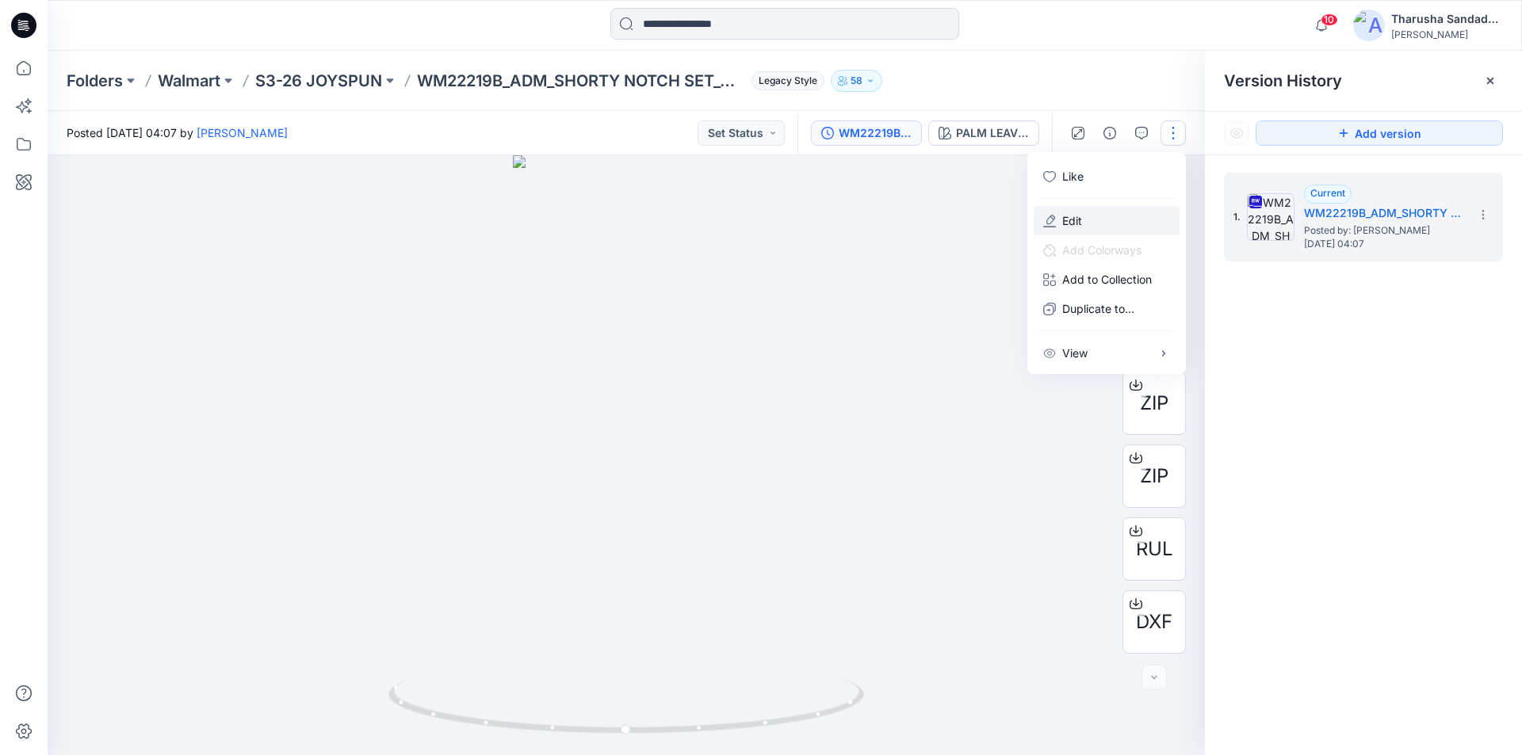
click at [1080, 226] on p "Edit" at bounding box center [1072, 220] width 20 height 17
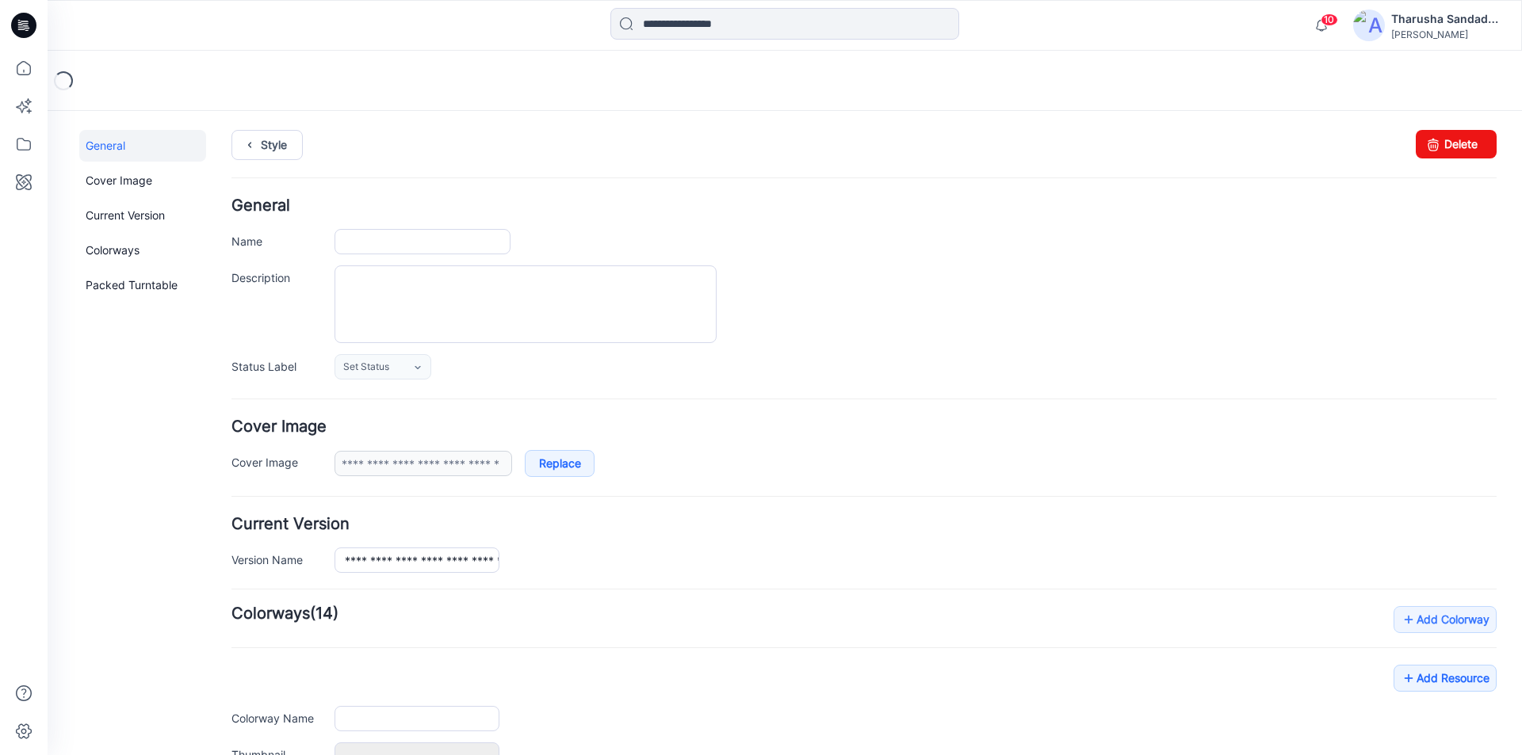
type input "**********"
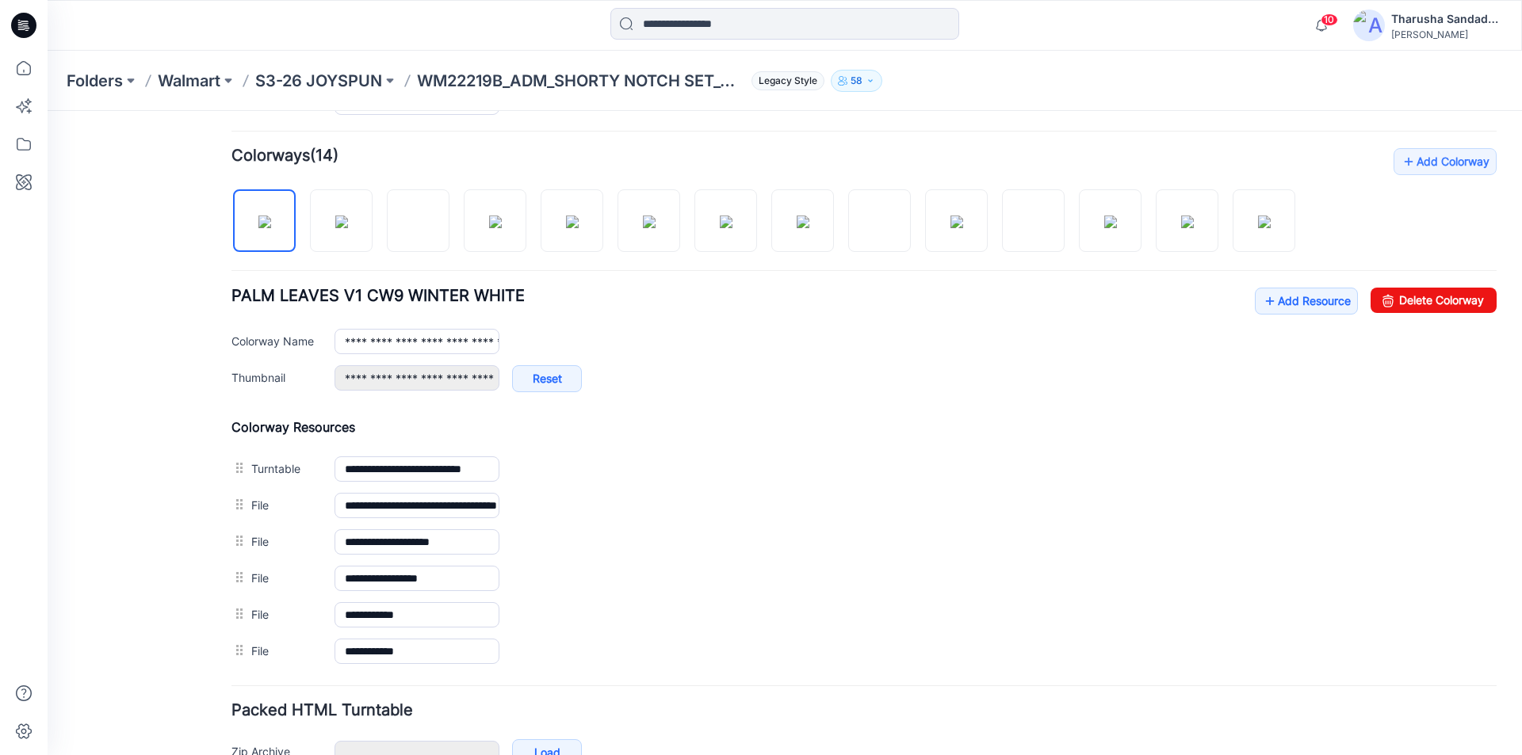
scroll to position [476, 0]
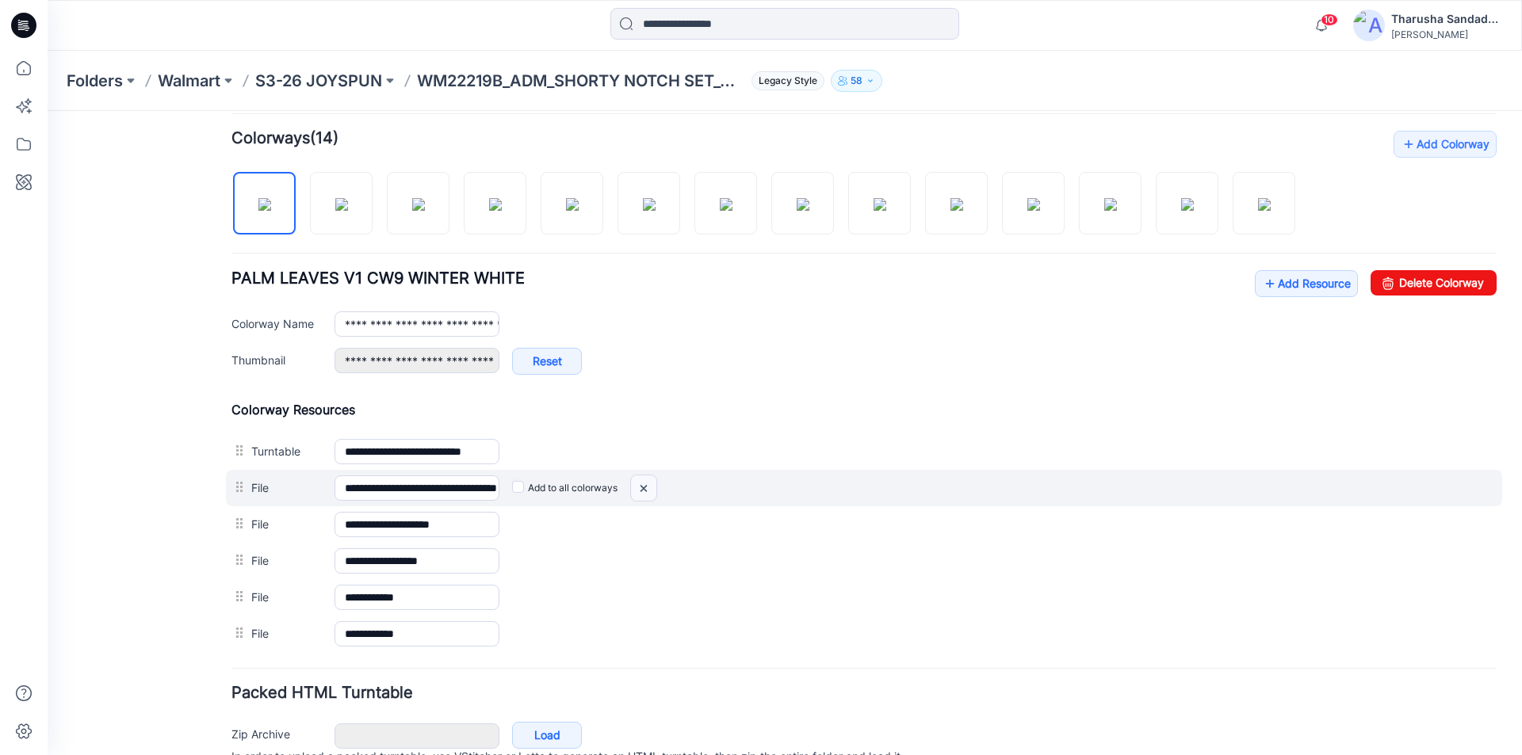
drag, startPoint x: 642, startPoint y: 485, endPoint x: 877, endPoint y: 217, distance: 356.2
click at [642, 485] on img at bounding box center [643, 489] width 25 height 26
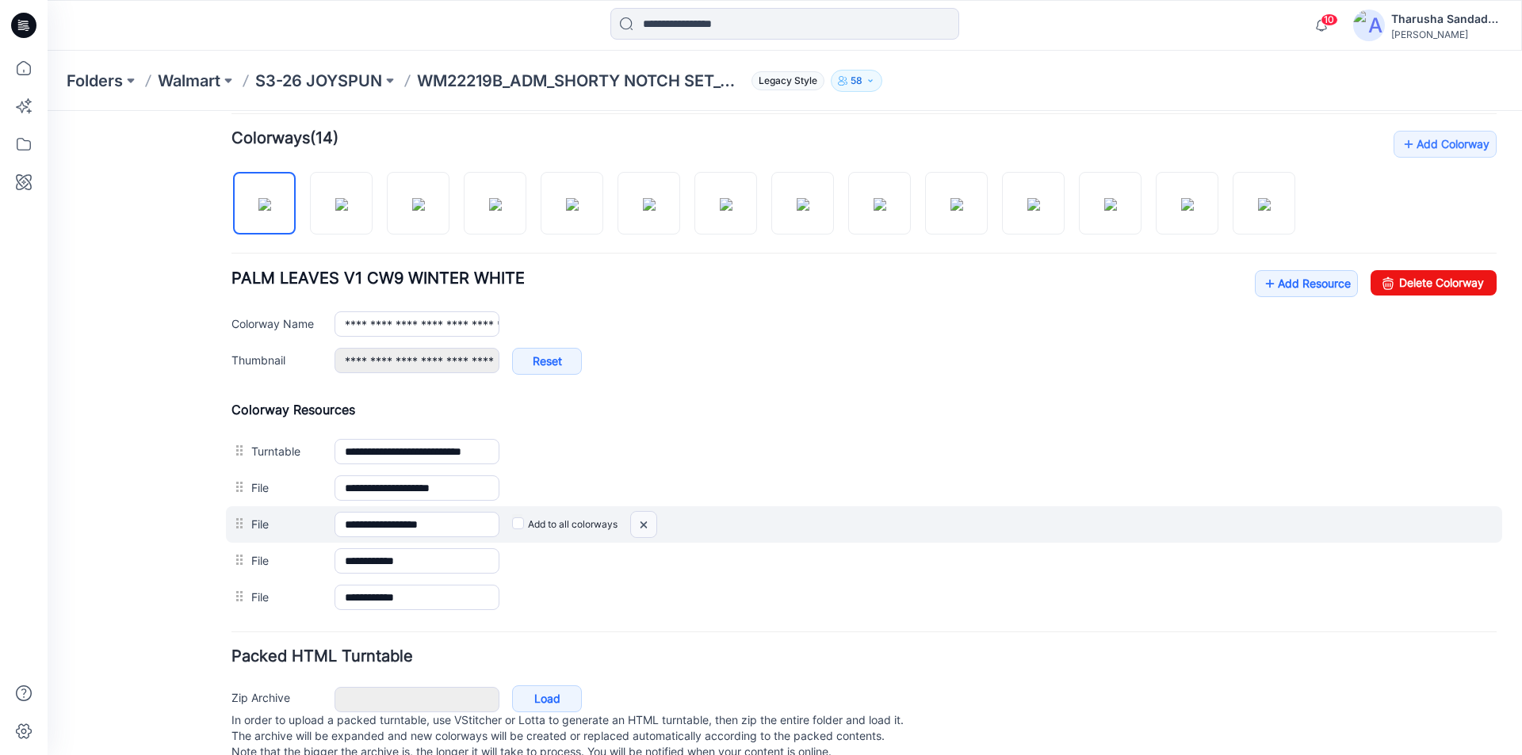
drag, startPoint x: 639, startPoint y: 524, endPoint x: 889, endPoint y: 205, distance: 405.5
click at [640, 524] on img at bounding box center [643, 525] width 25 height 26
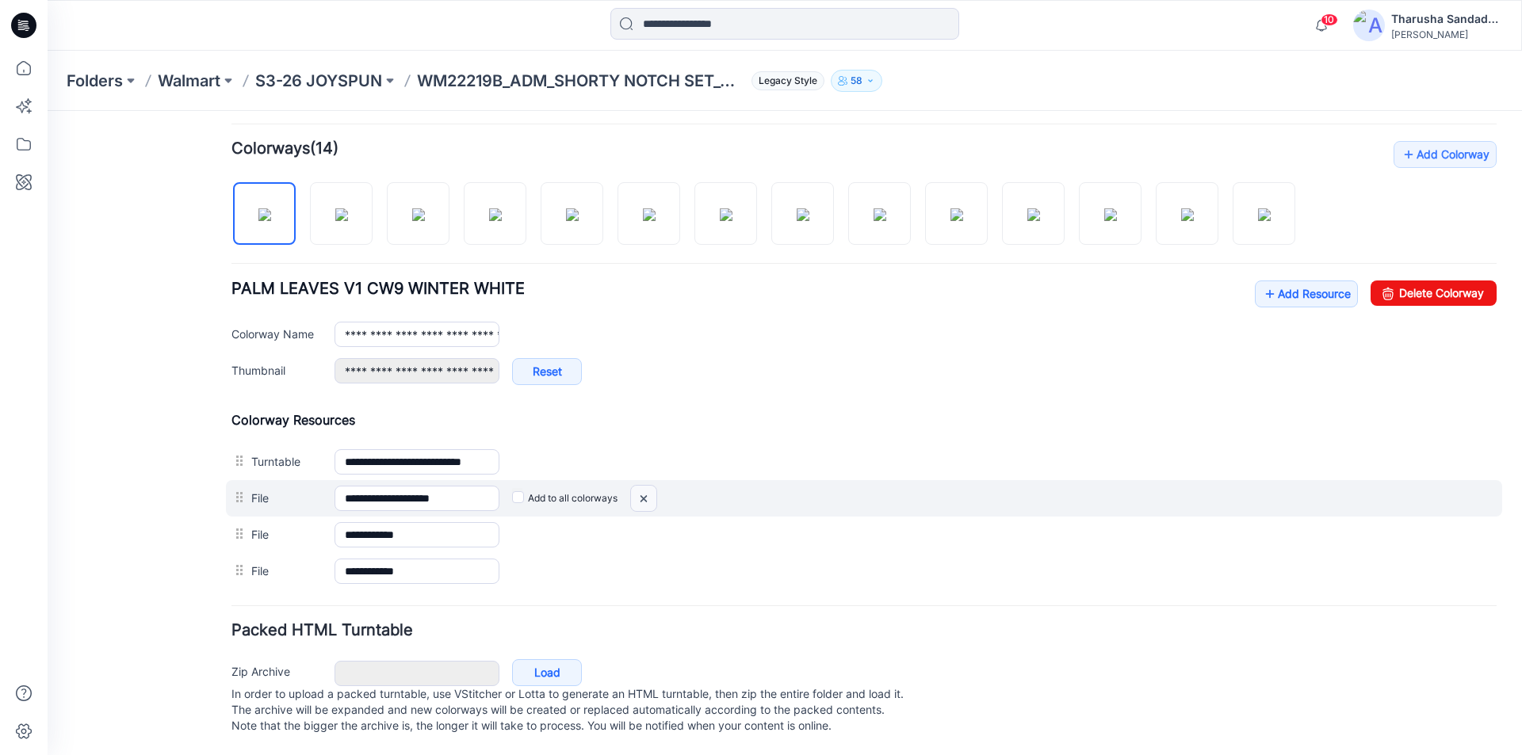
click at [645, 486] on img at bounding box center [643, 499] width 25 height 26
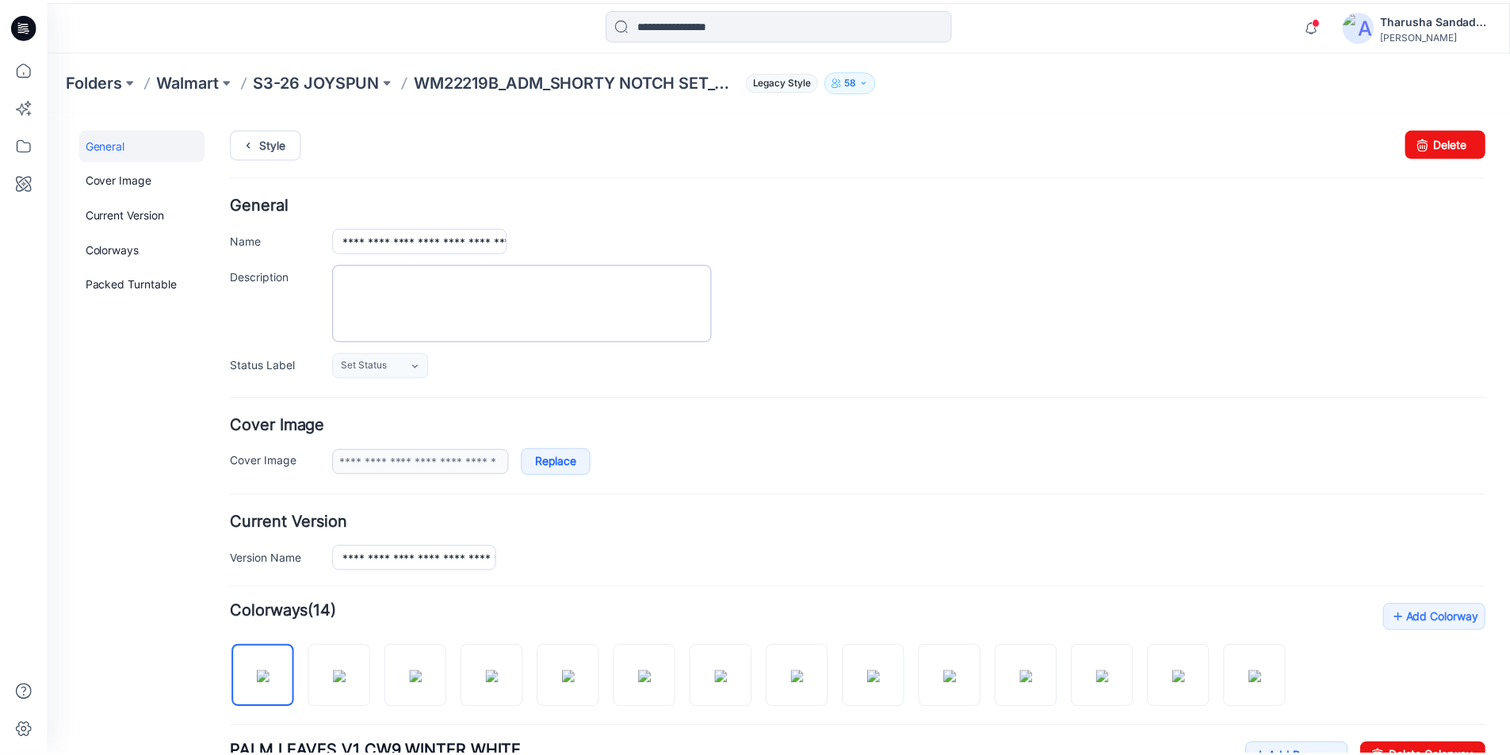
scroll to position [0, 0]
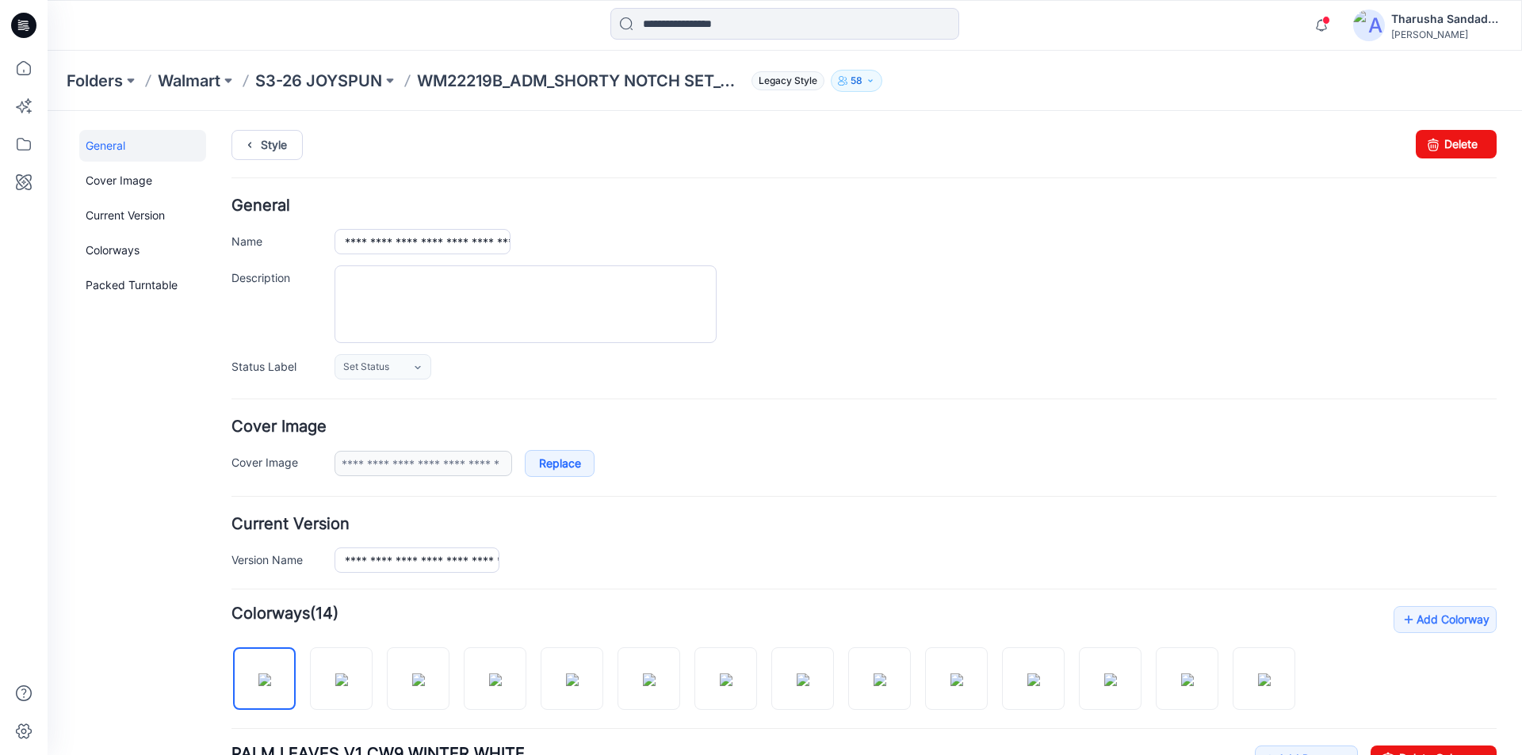
click at [31, 30] on icon at bounding box center [23, 25] width 25 height 25
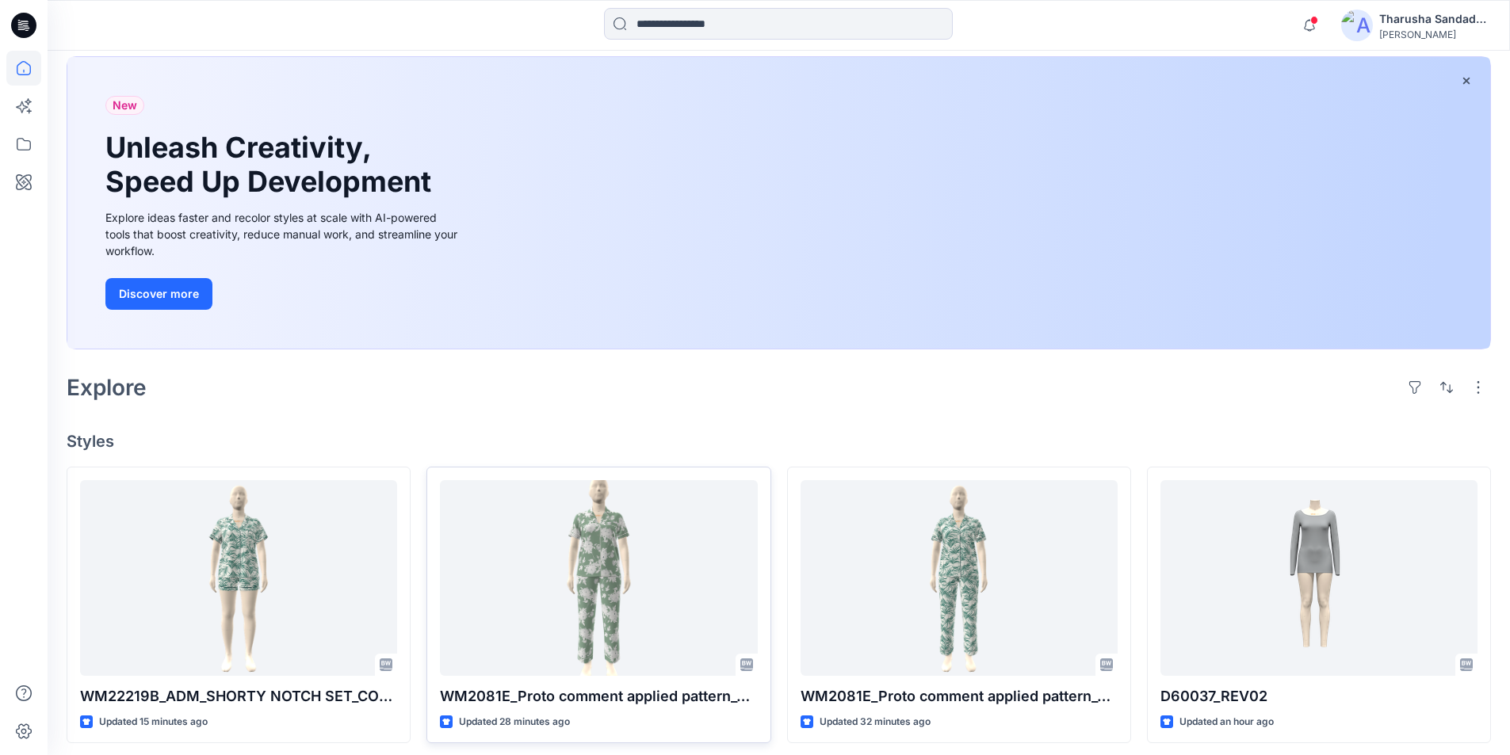
scroll to position [159, 0]
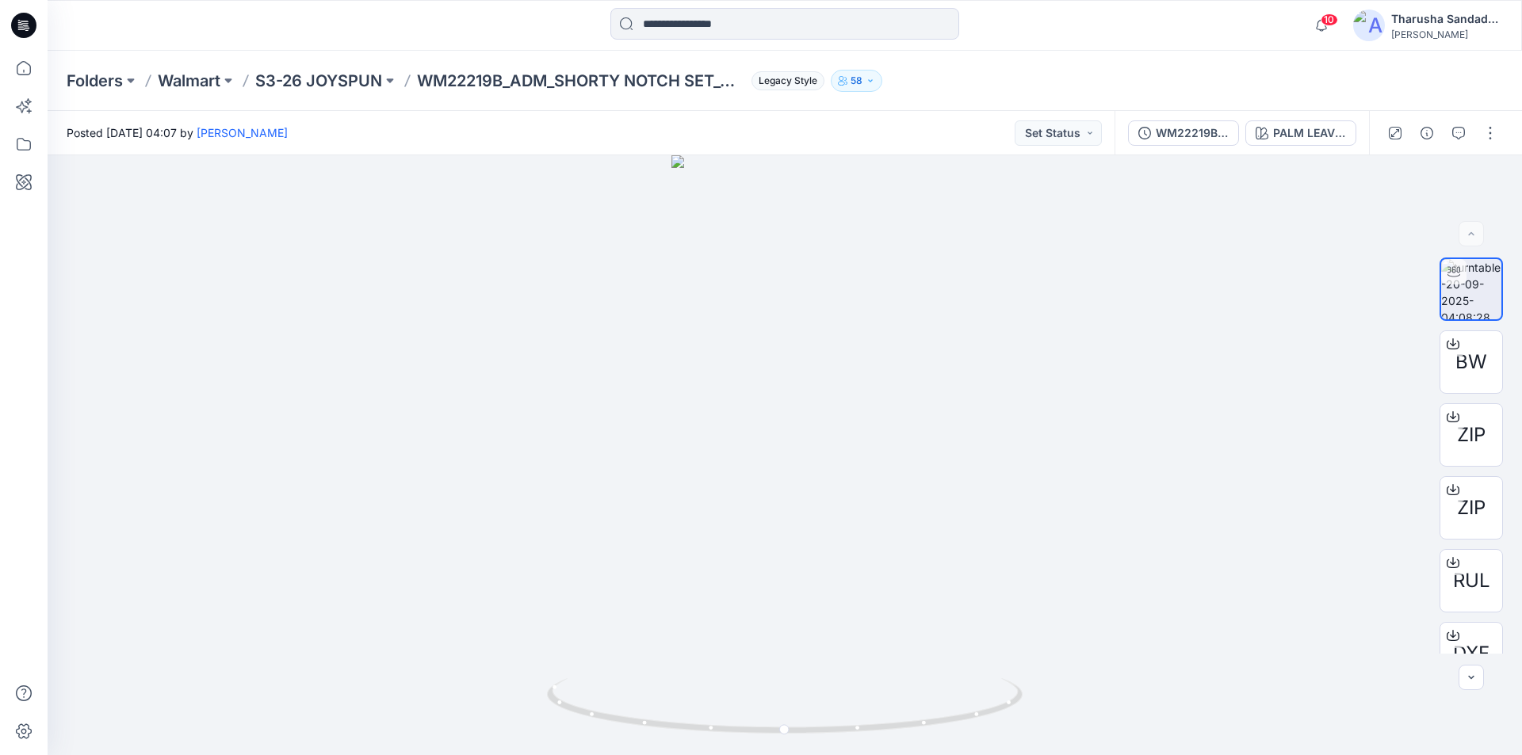
click at [20, 28] on icon at bounding box center [23, 25] width 25 height 25
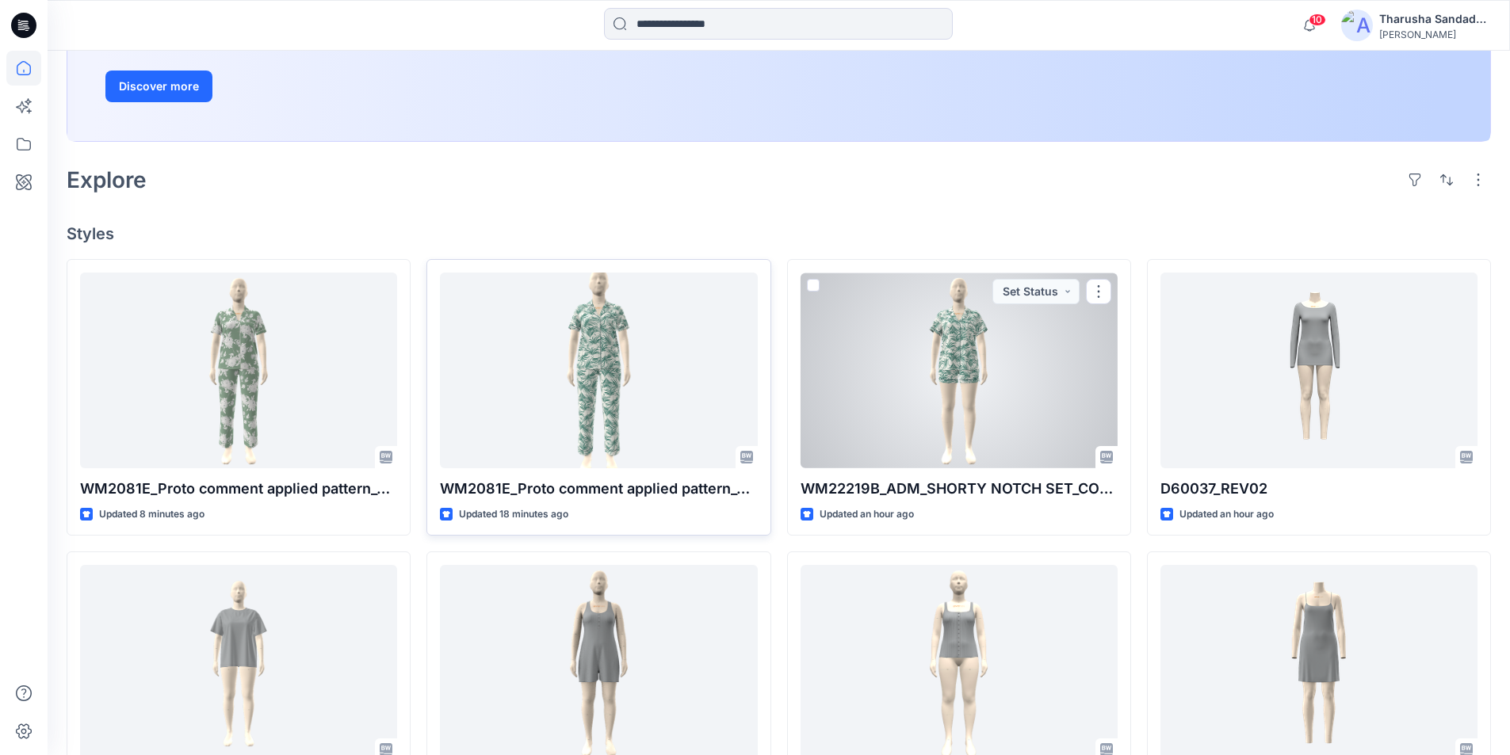
scroll to position [317, 0]
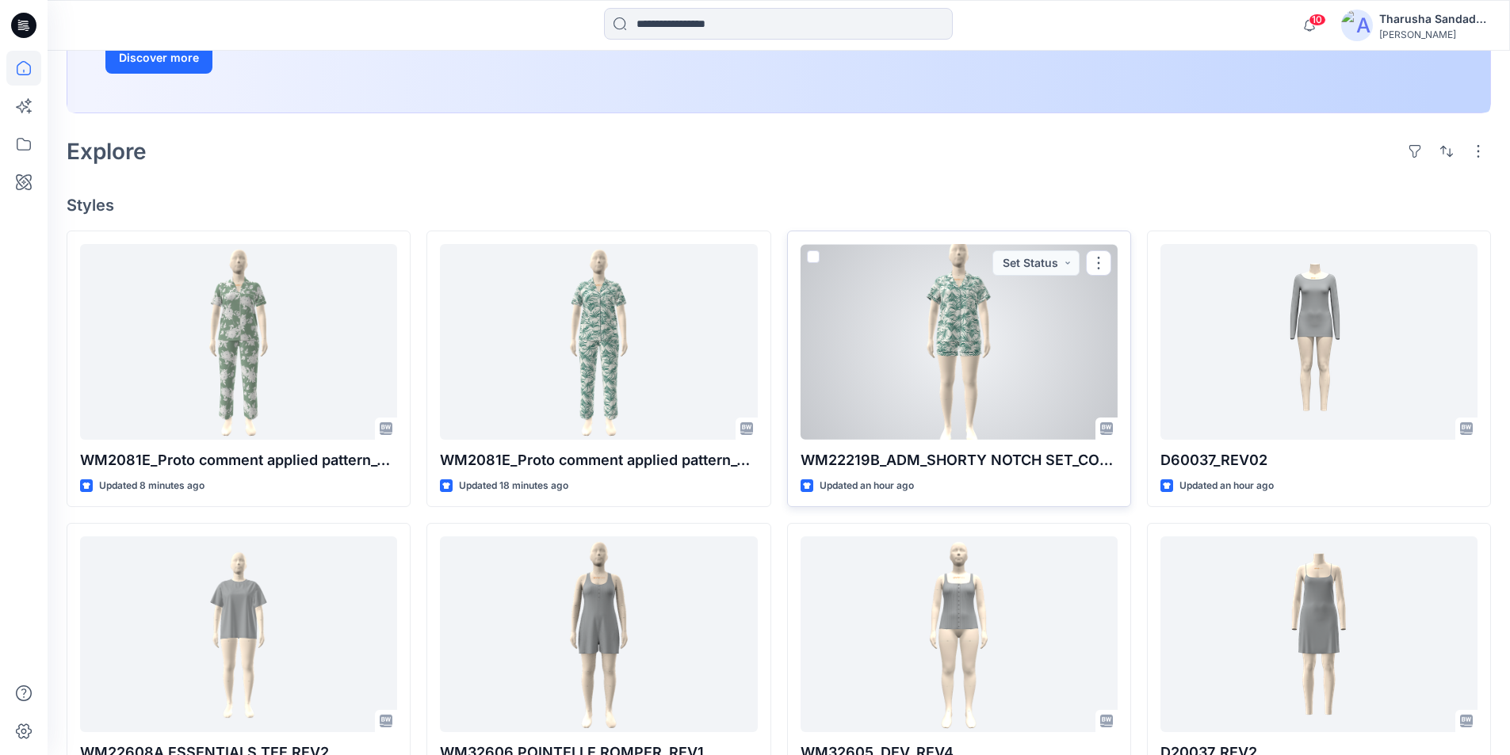
click at [954, 320] on div at bounding box center [959, 342] width 317 height 196
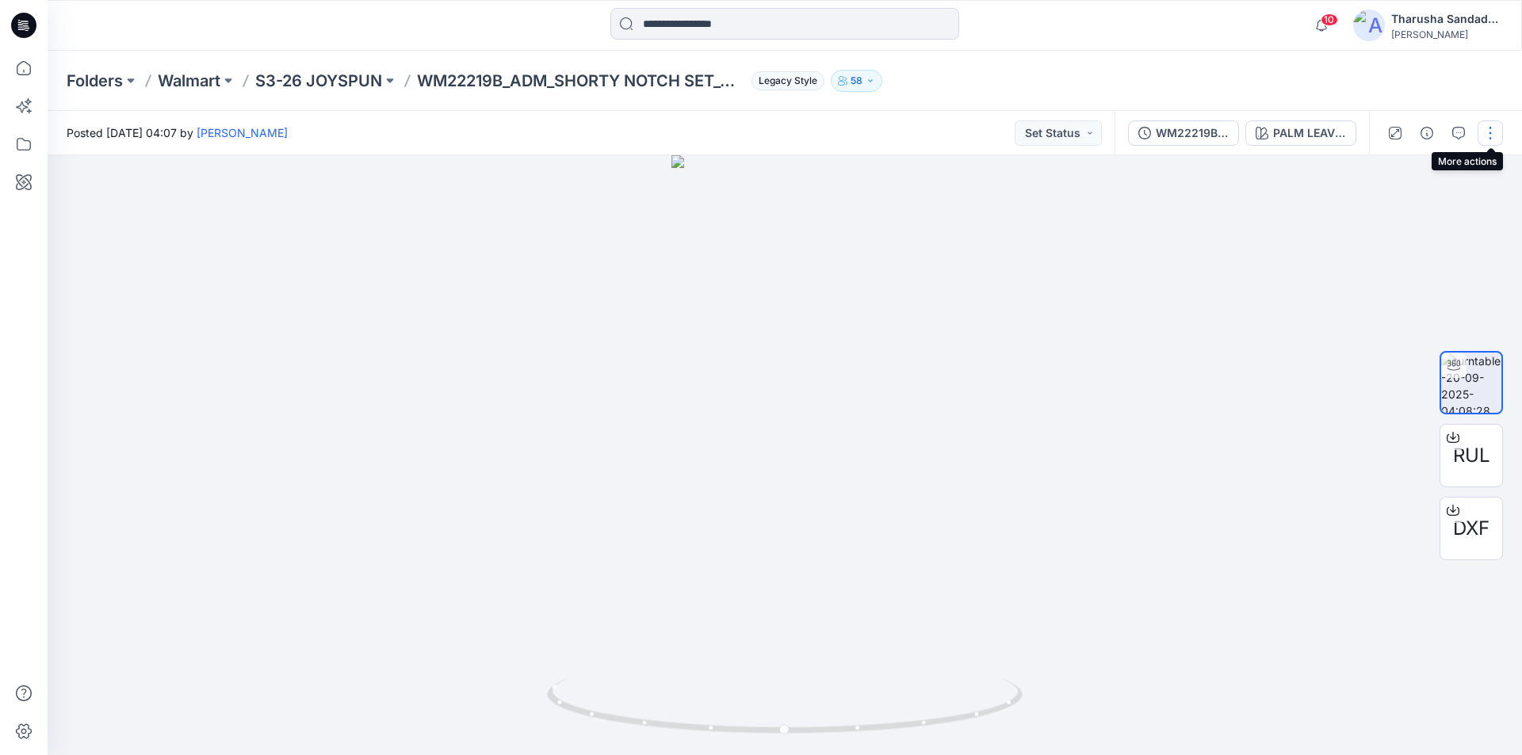
click at [1494, 132] on button "button" at bounding box center [1490, 132] width 25 height 25
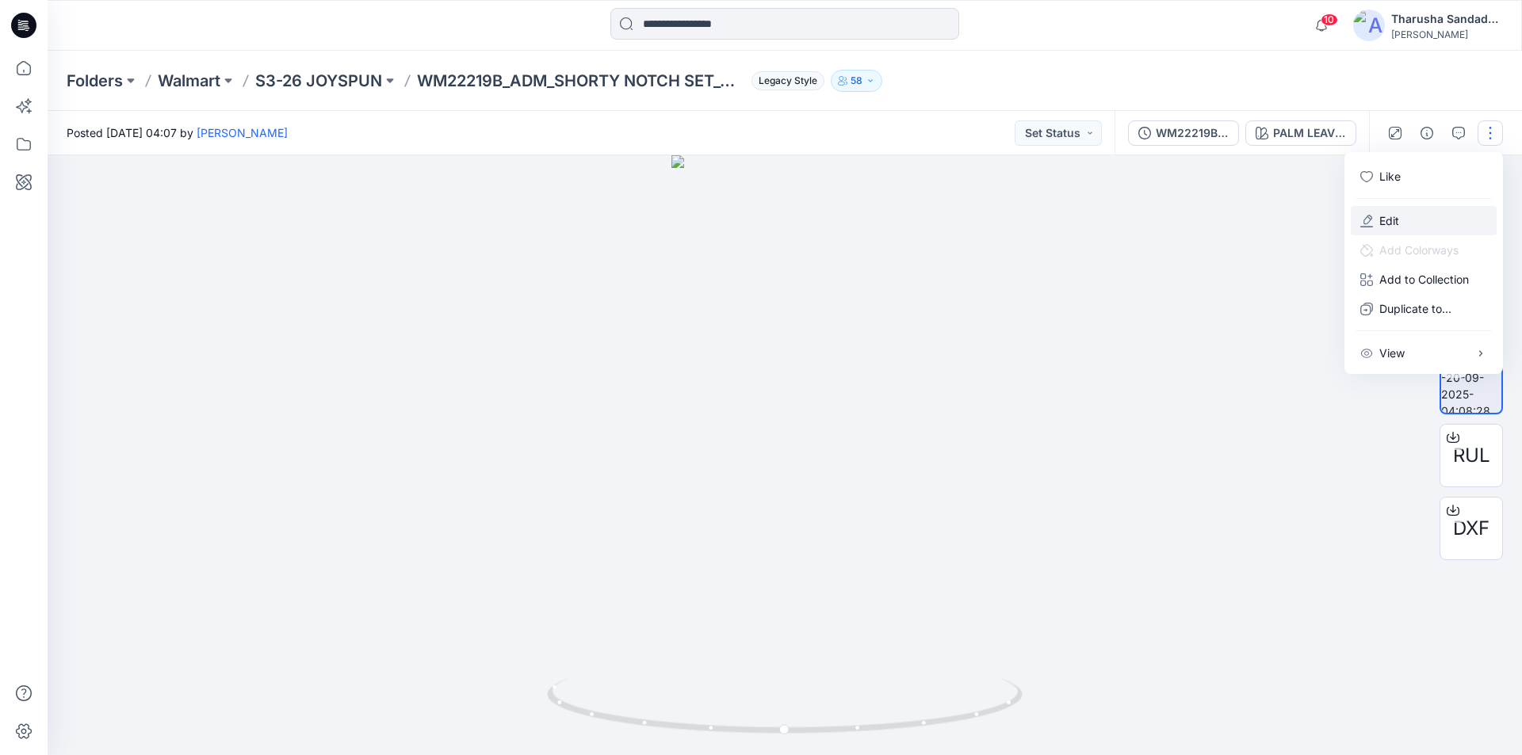
click at [1387, 220] on p "Edit" at bounding box center [1389, 220] width 20 height 17
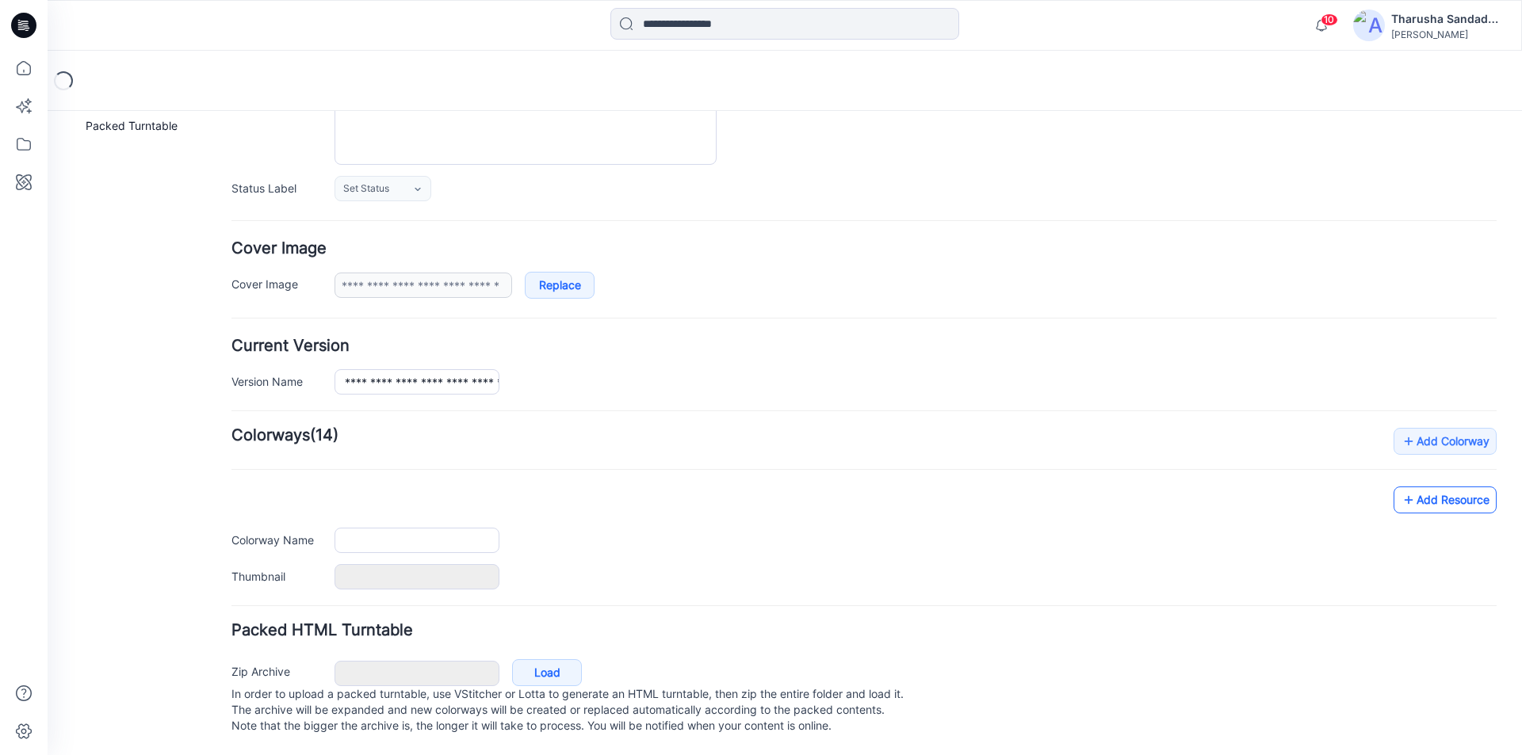
type input "**********"
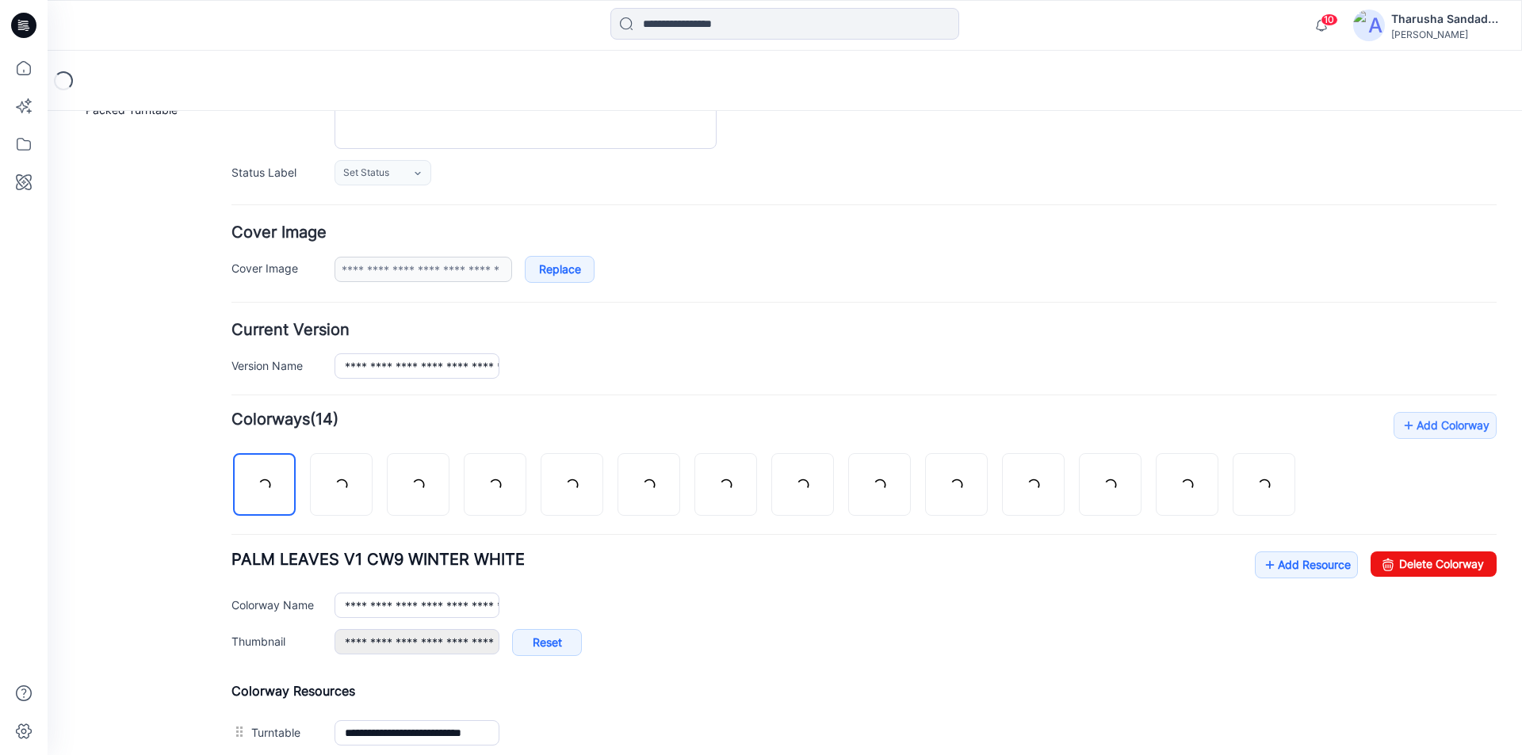
scroll to position [214, 0]
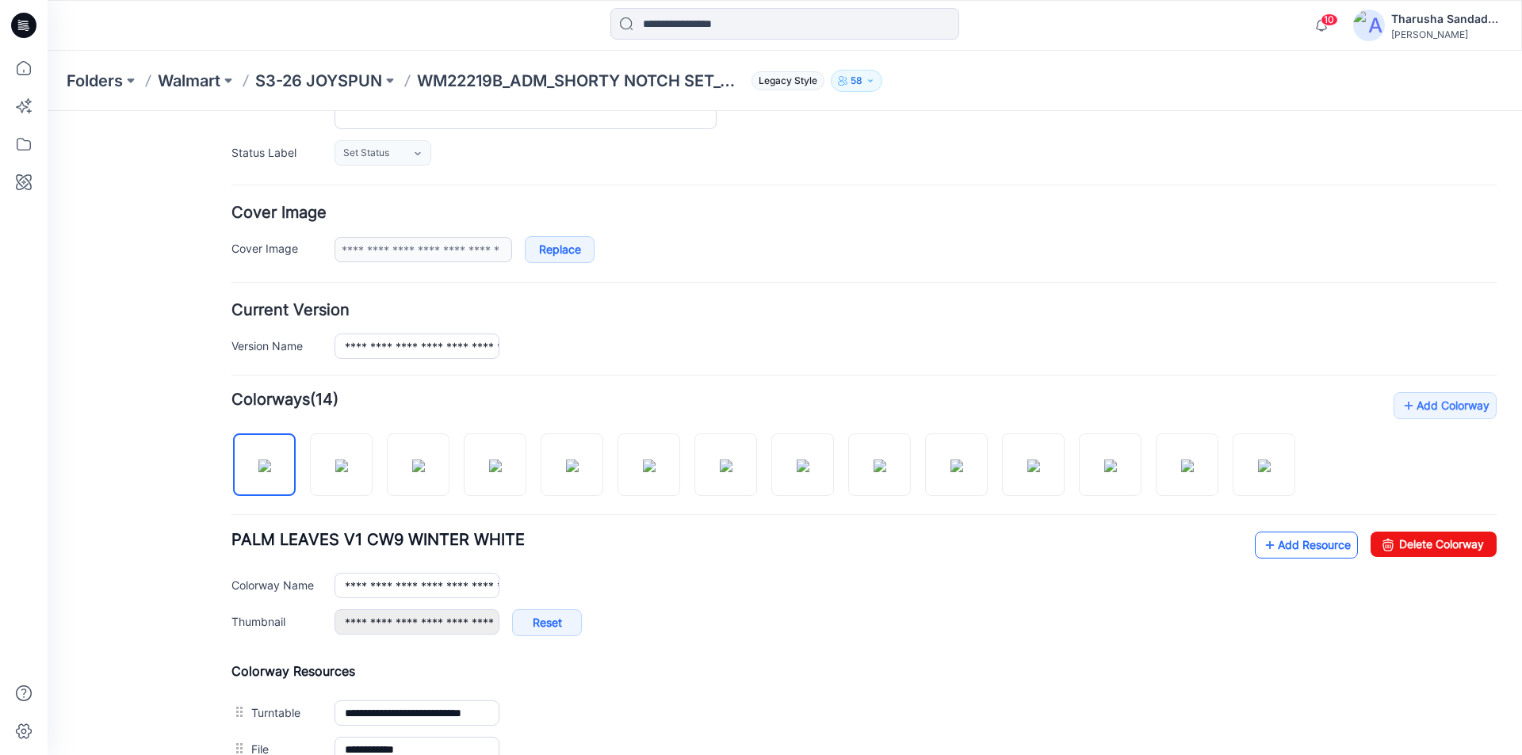
click at [1276, 552] on link "Add Resource" at bounding box center [1306, 545] width 103 height 27
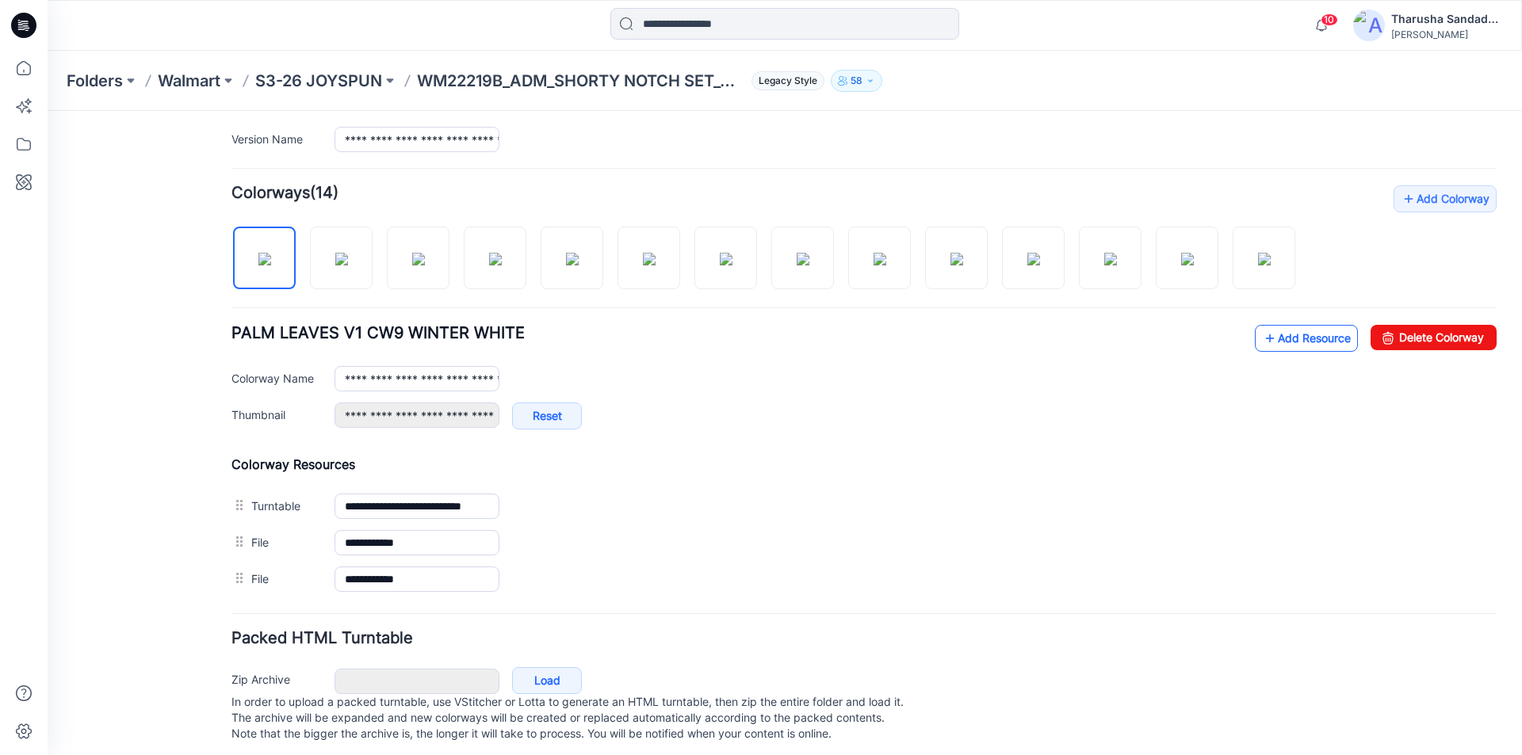
scroll to position [445, 0]
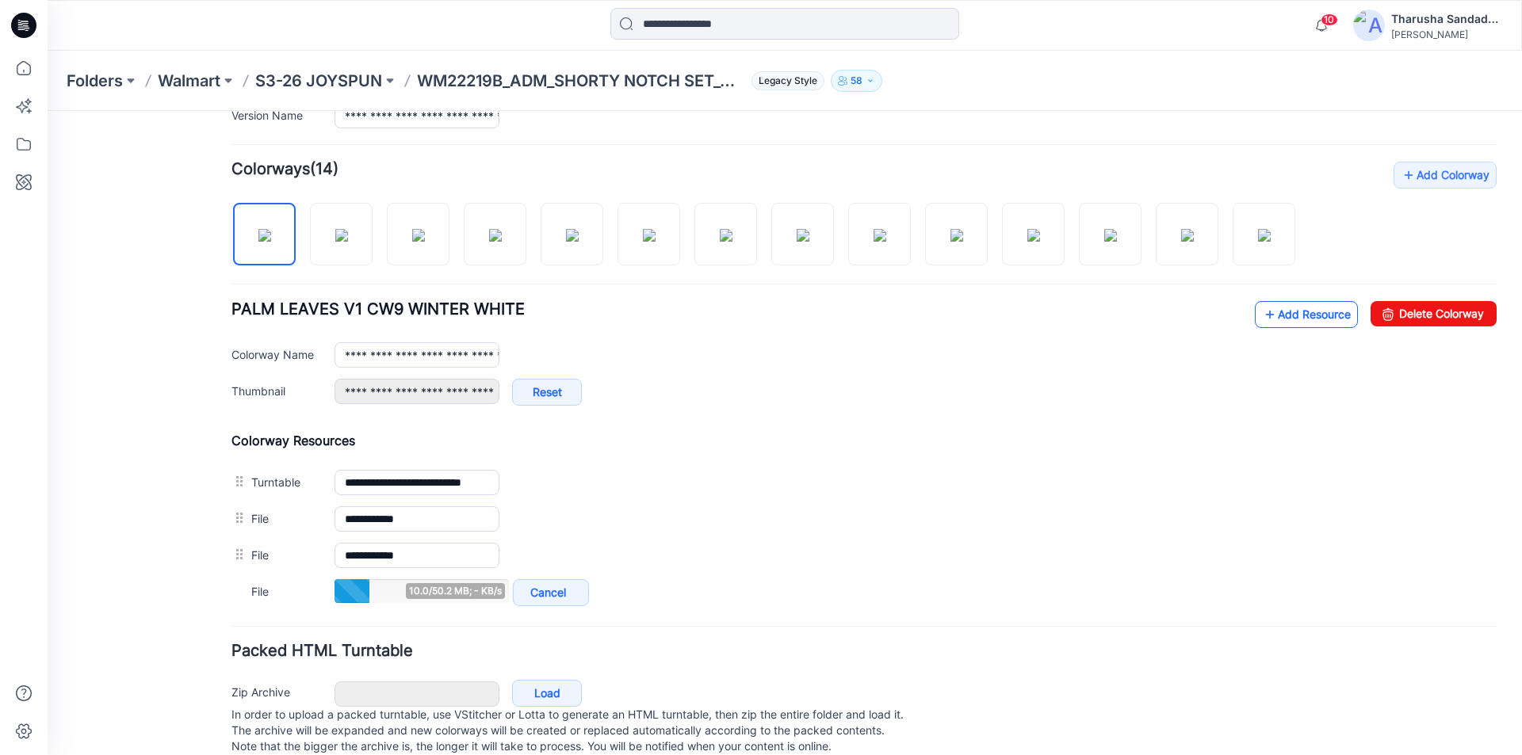
click at [1322, 316] on link "Add Resource" at bounding box center [1306, 314] width 103 height 27
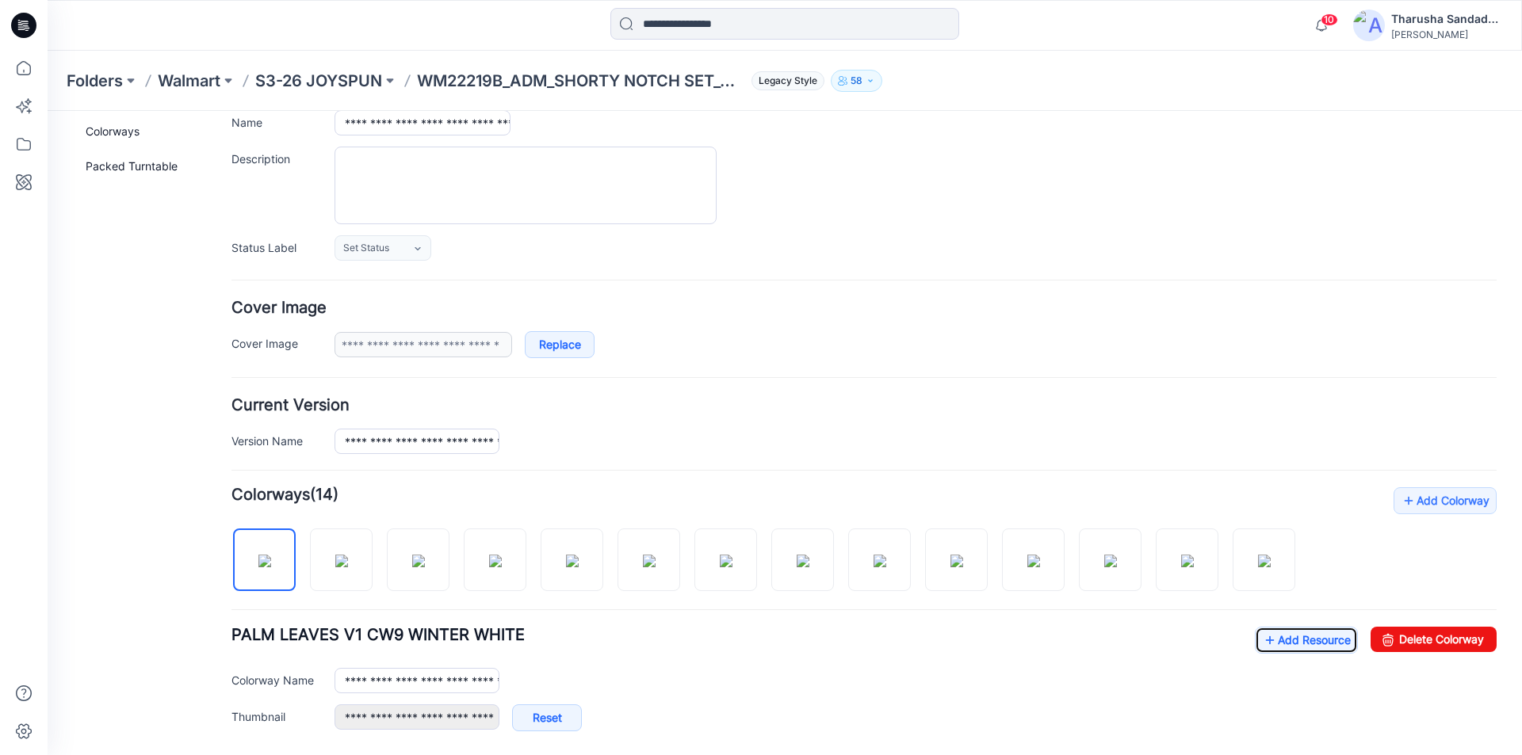
scroll to position [0, 0]
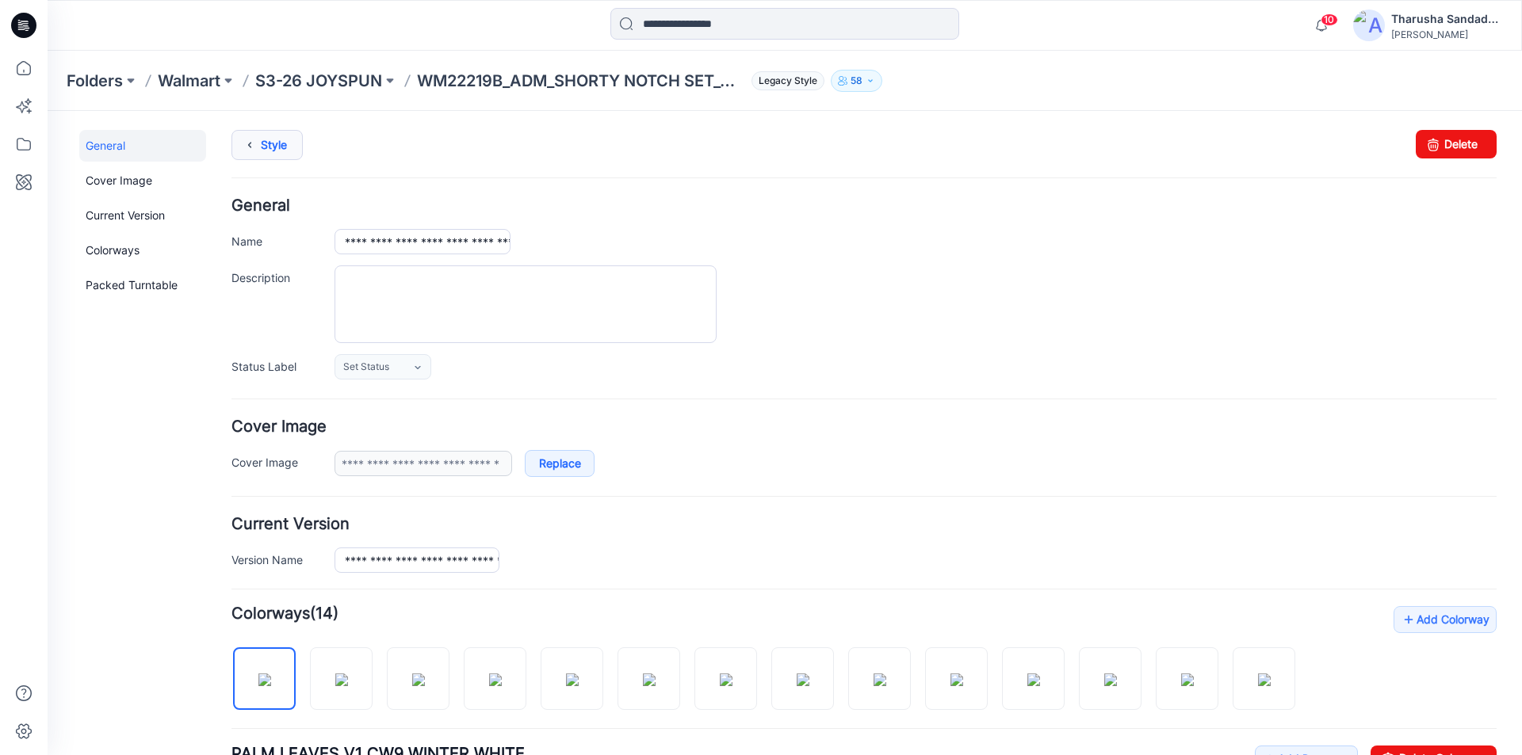
click at [273, 151] on link "Style" at bounding box center [266, 145] width 71 height 30
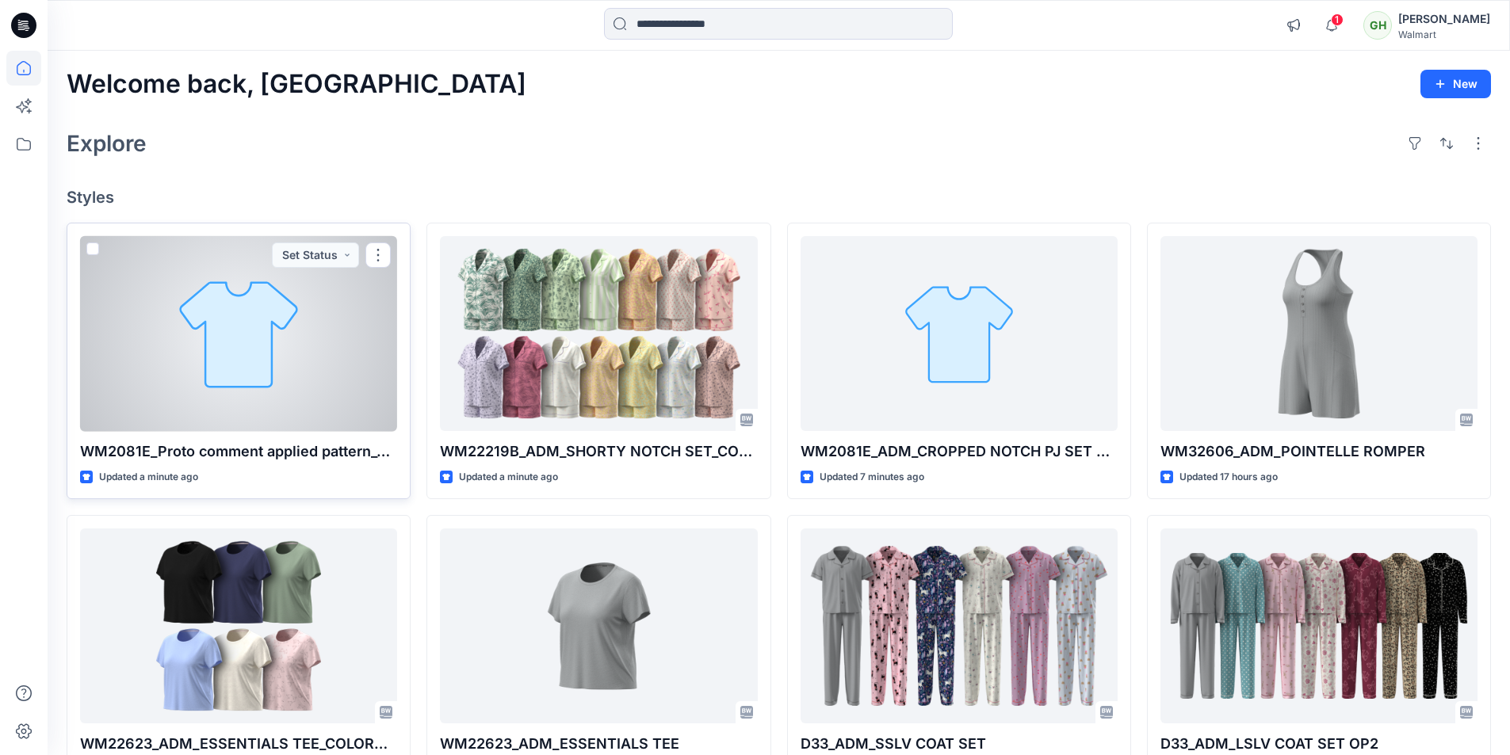
click at [319, 399] on div at bounding box center [238, 334] width 317 height 196
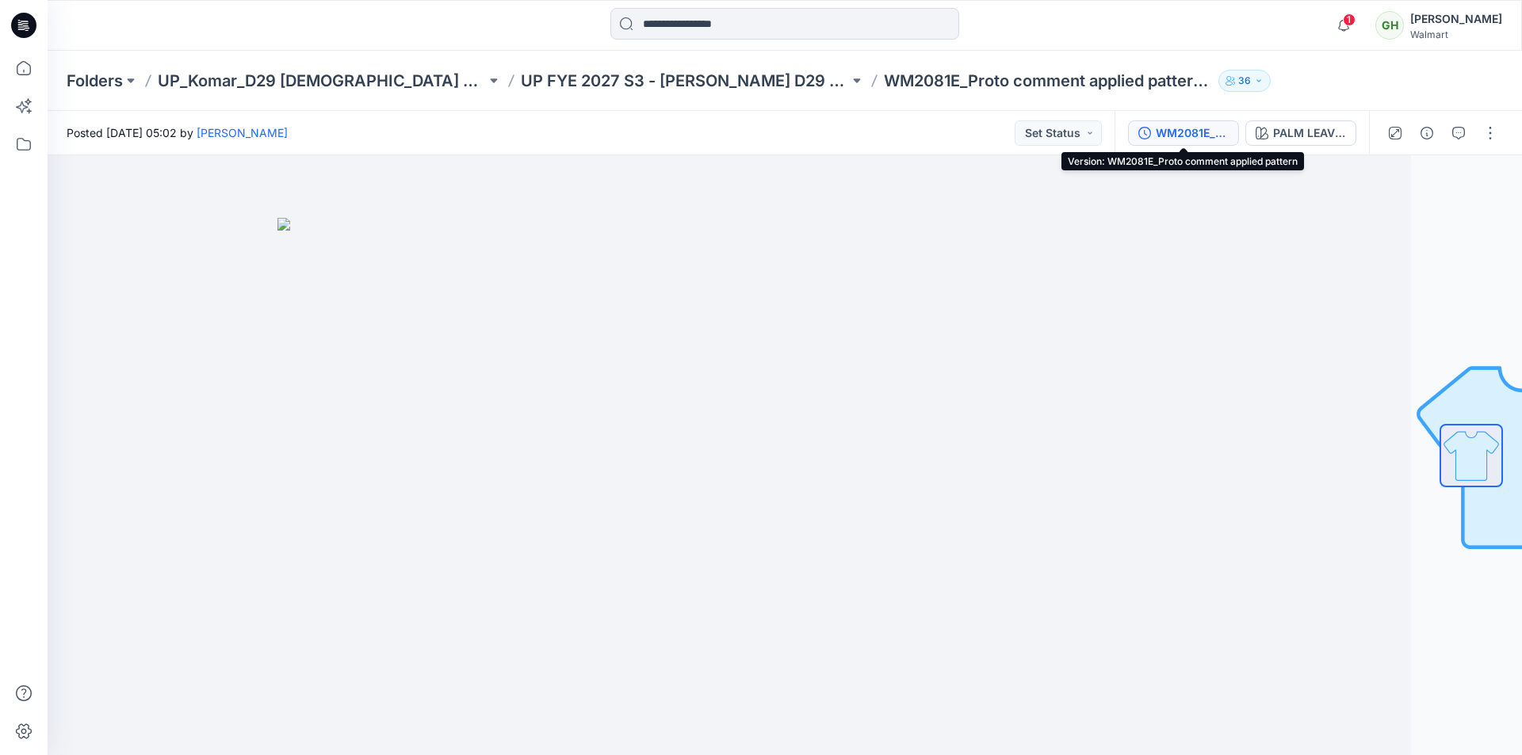
click at [1195, 132] on div "WM2081E_Proto comment applied pattern" at bounding box center [1192, 132] width 73 height 17
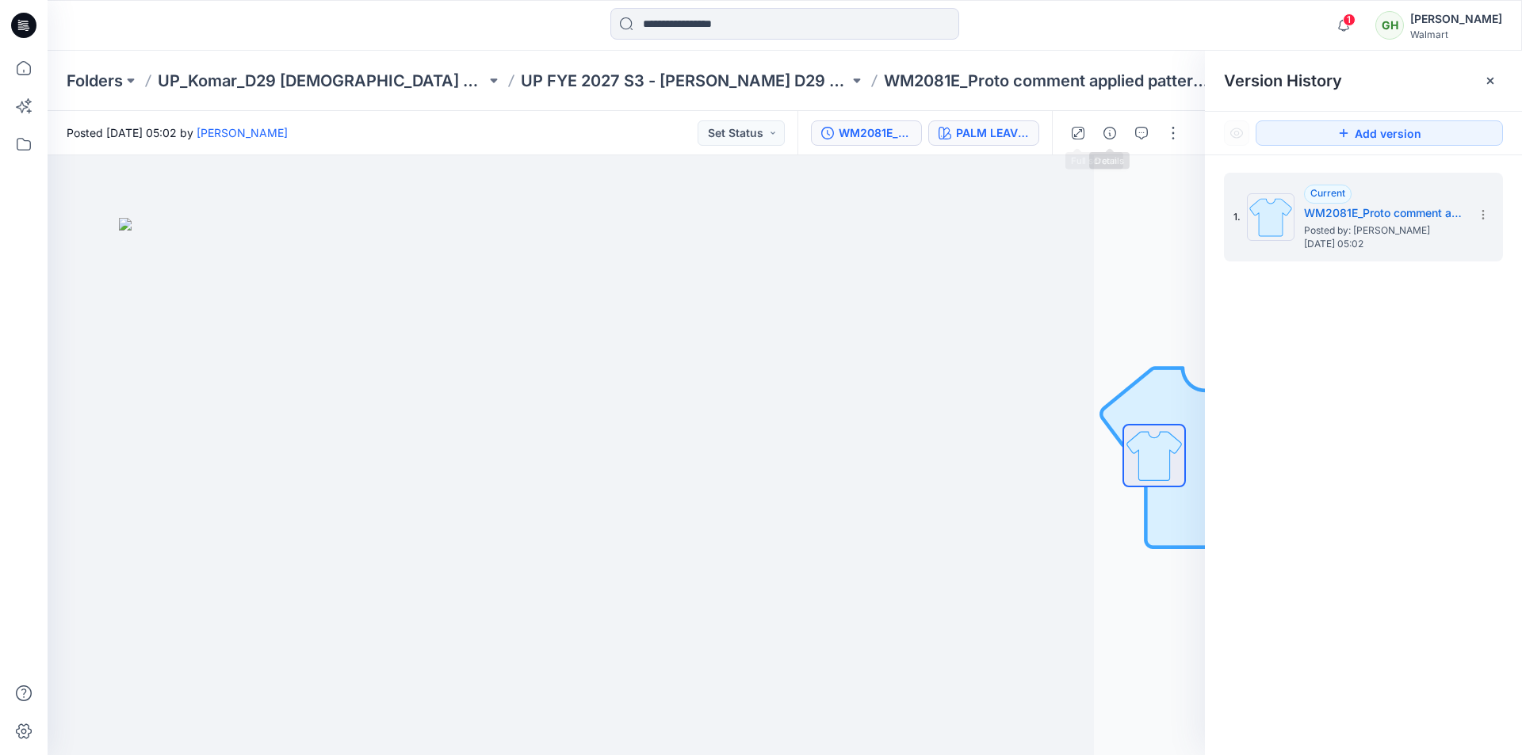
click at [1010, 136] on div "PALM LEAVES V1 CW9 WINTER WHITE" at bounding box center [992, 132] width 73 height 17
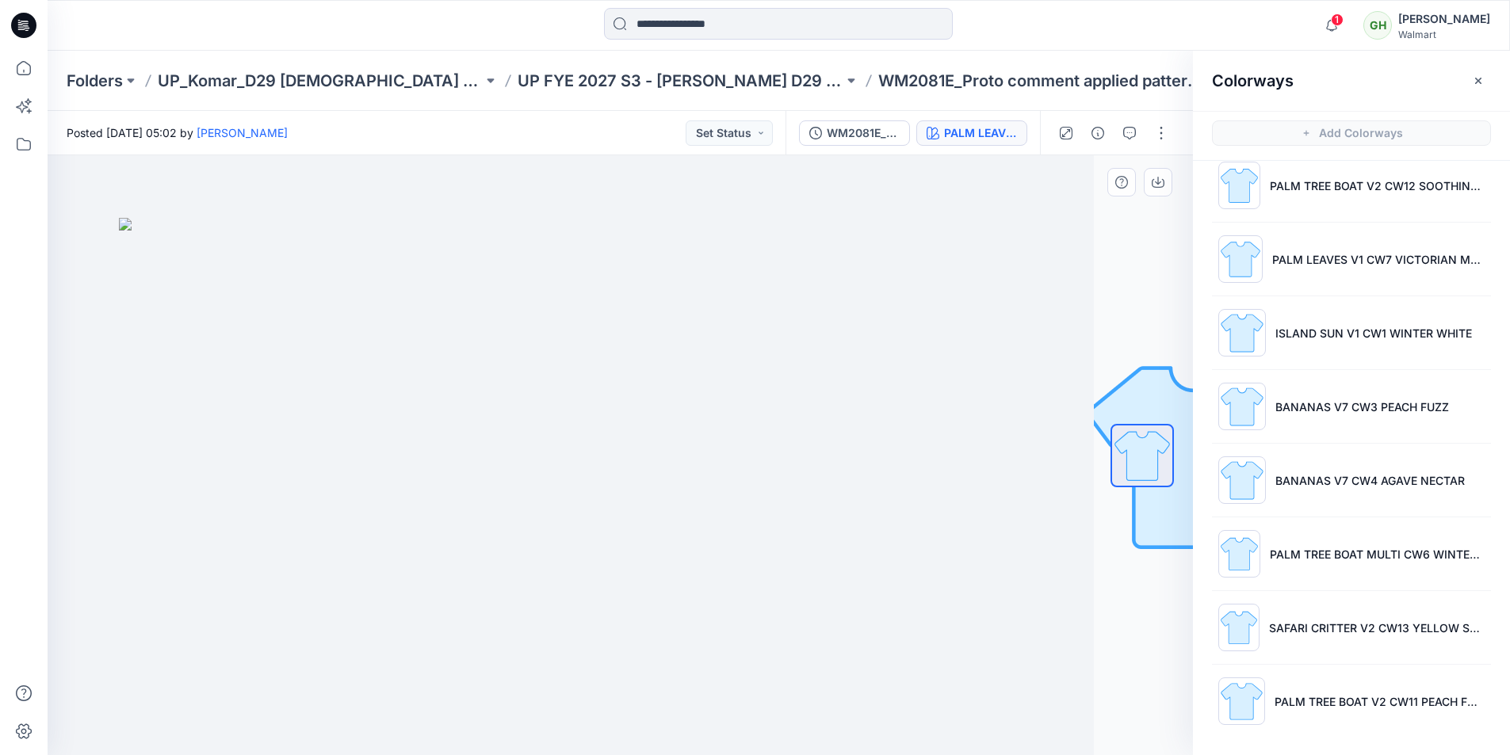
scroll to position [5, 0]
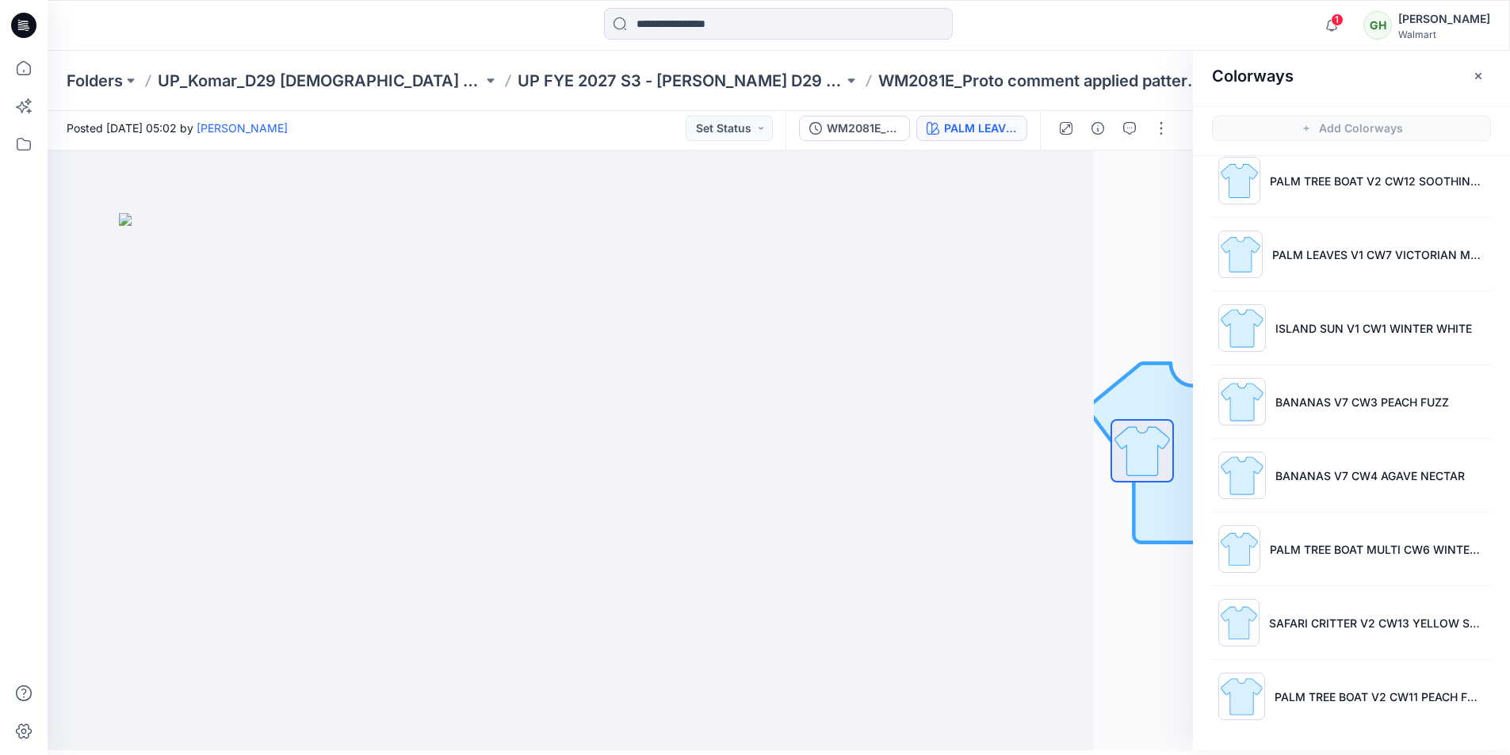
click at [30, 25] on icon at bounding box center [23, 25] width 25 height 25
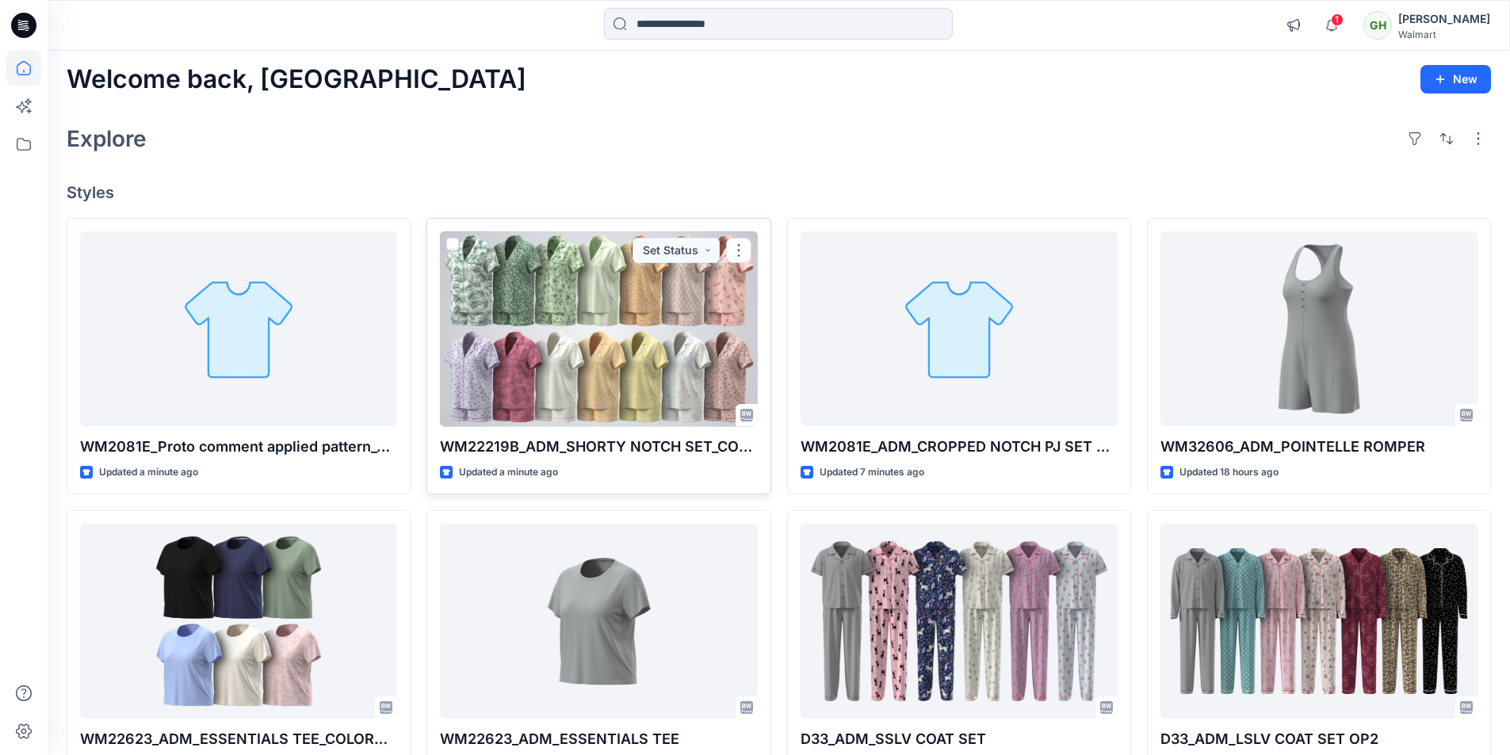
click at [618, 281] on div at bounding box center [598, 329] width 317 height 196
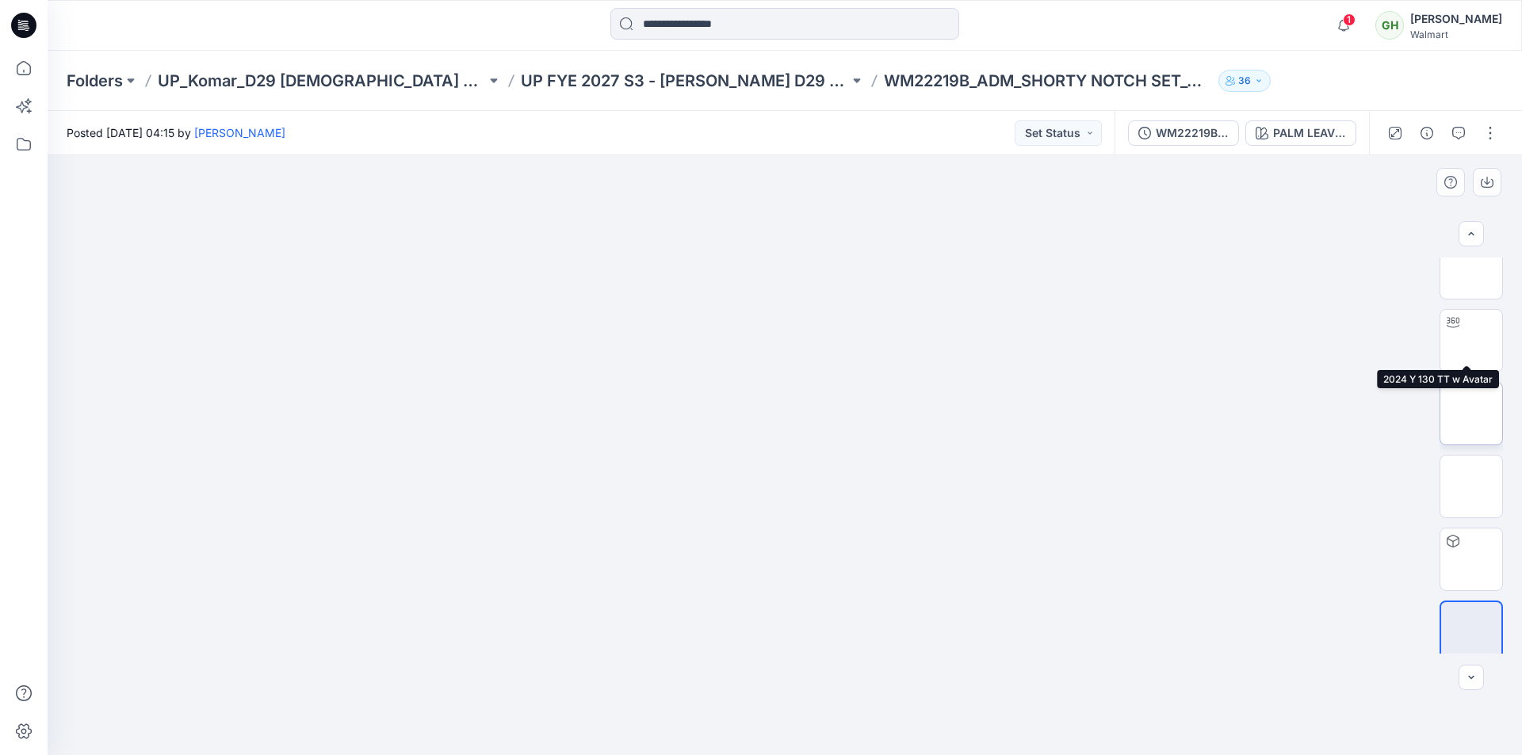
scroll to position [32, 0]
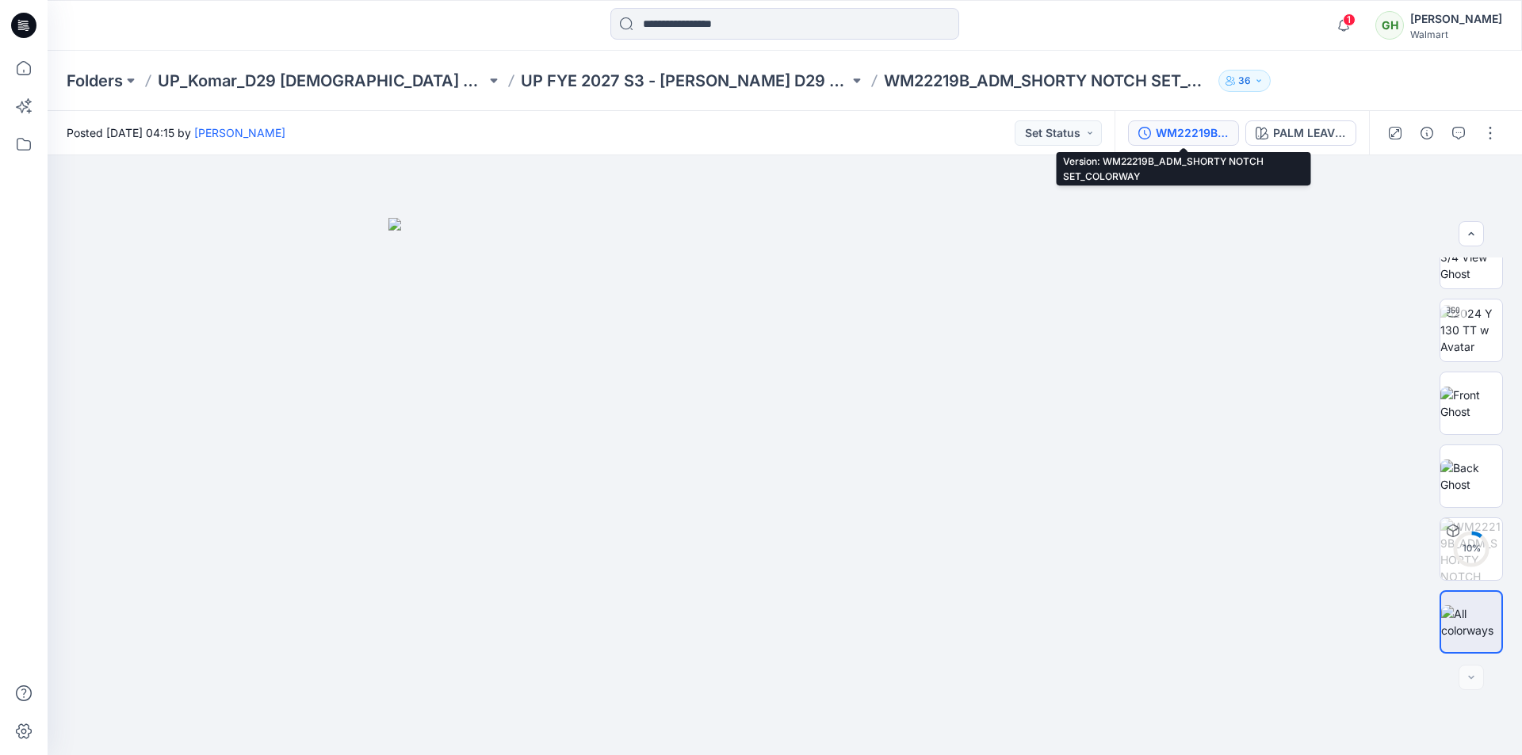
click at [1195, 126] on div "WM22219B_ADM_SHORTY NOTCH SET_COLORWAY" at bounding box center [1192, 132] width 73 height 17
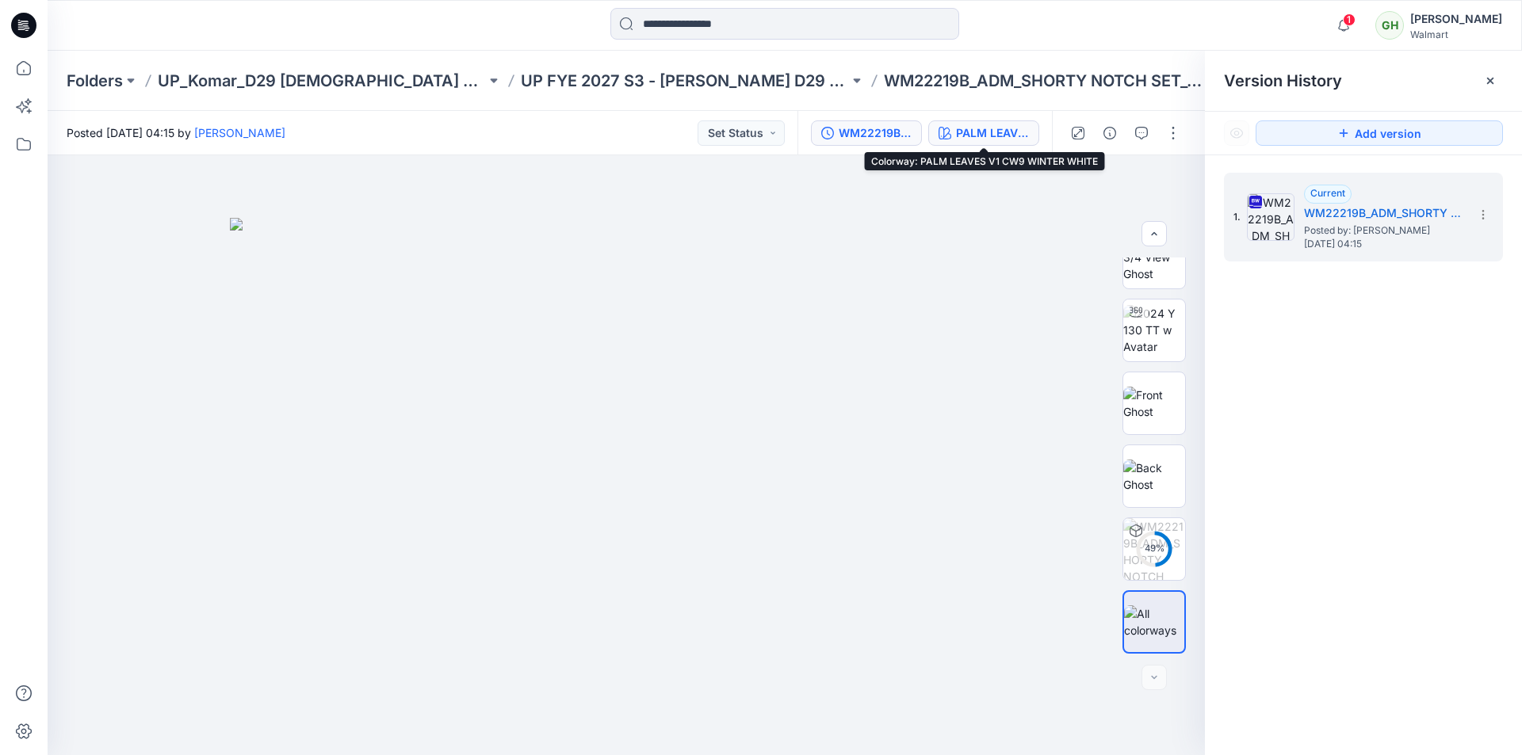
click at [998, 128] on div "PALM LEAVES V1 CW9 WINTER WHITE" at bounding box center [992, 132] width 73 height 17
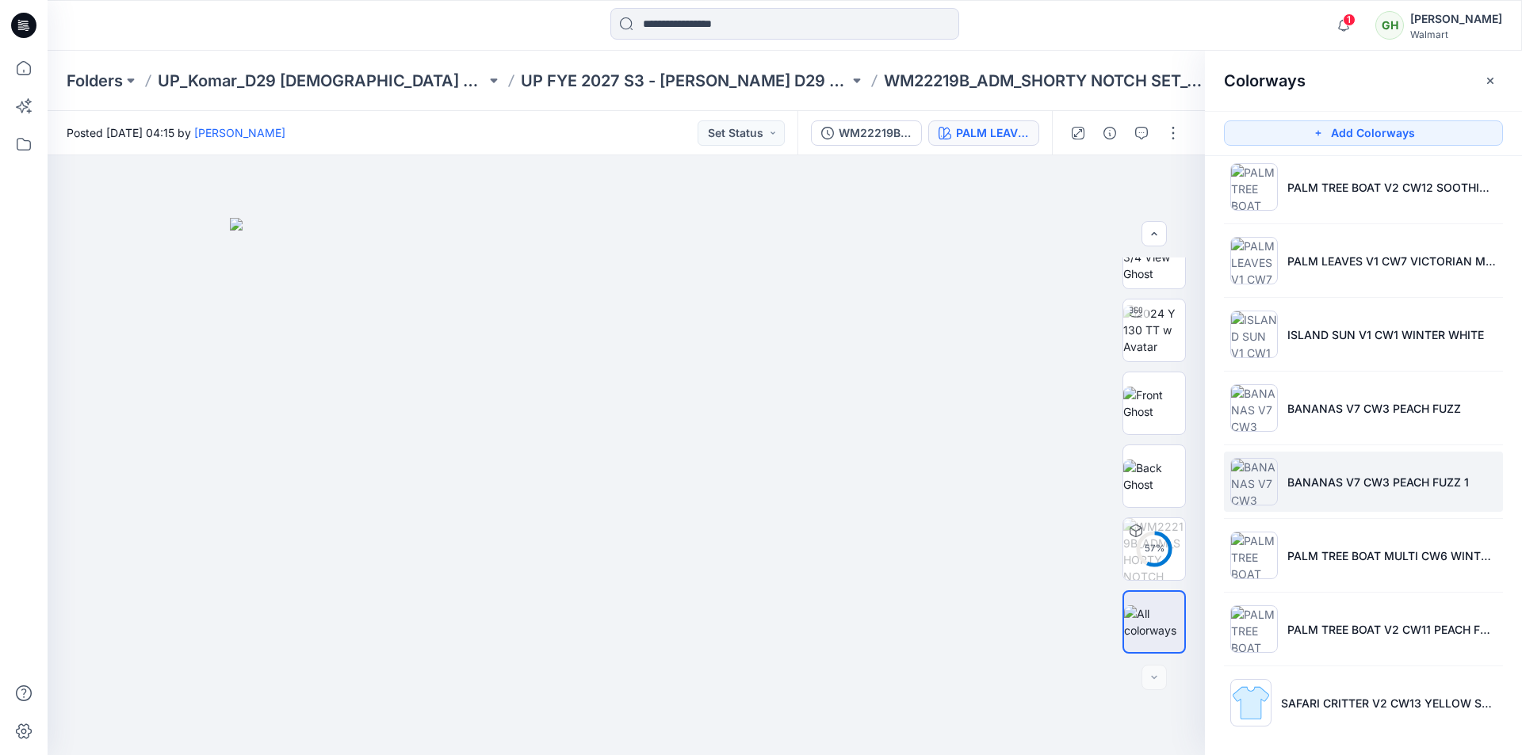
scroll to position [537, 0]
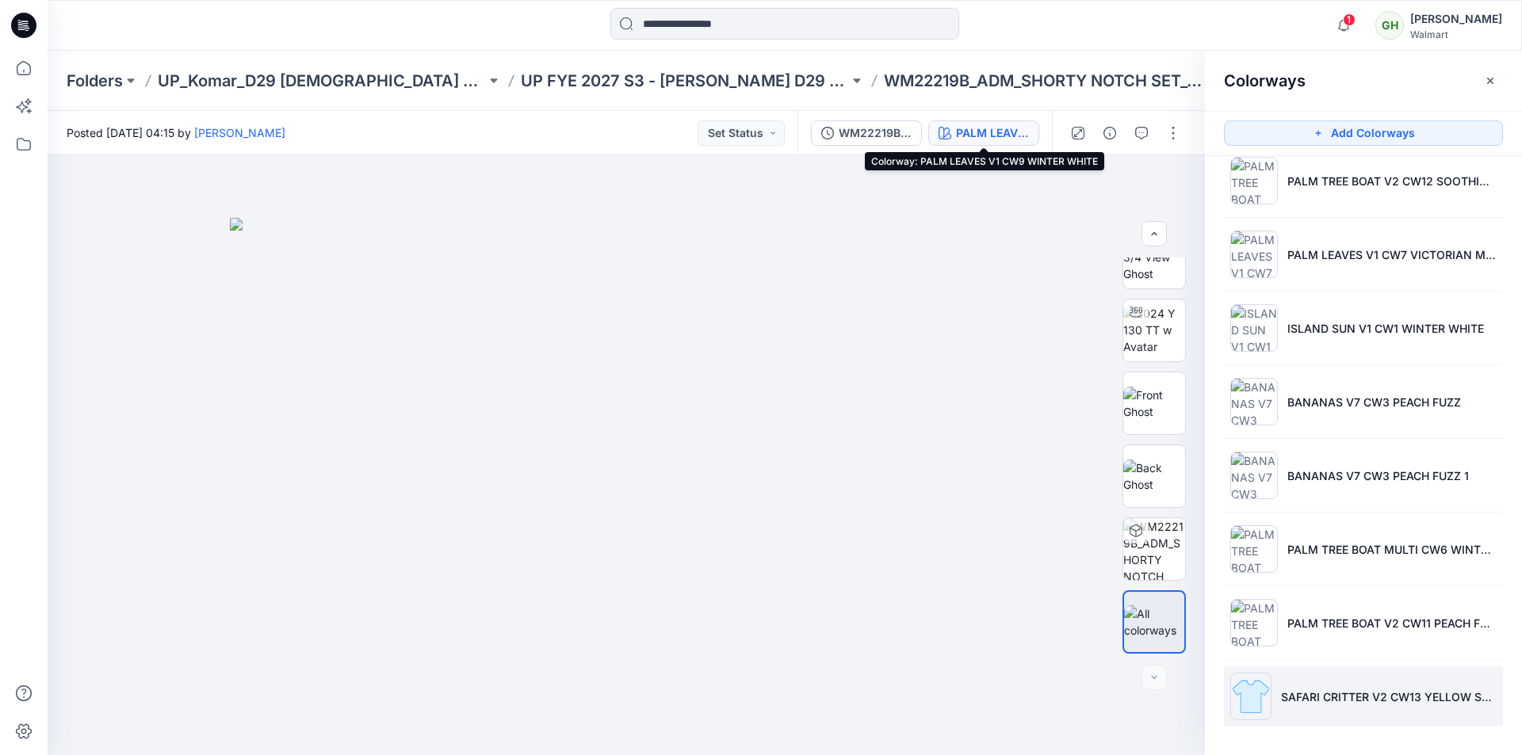
click at [1275, 706] on li "SAFARI CRITTER V2 CW13 YELLOW SANDBOX" at bounding box center [1363, 697] width 279 height 60
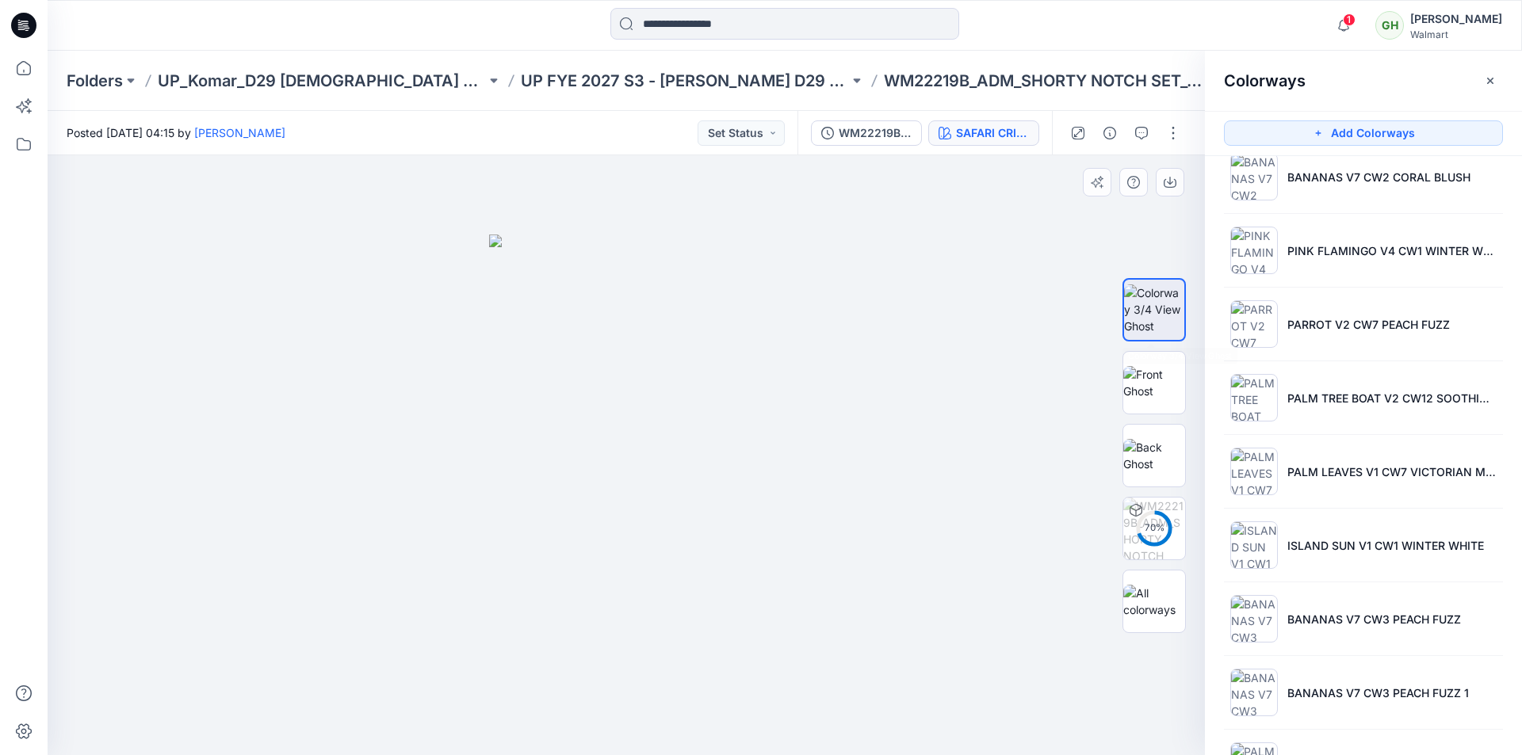
scroll to position [300, 0]
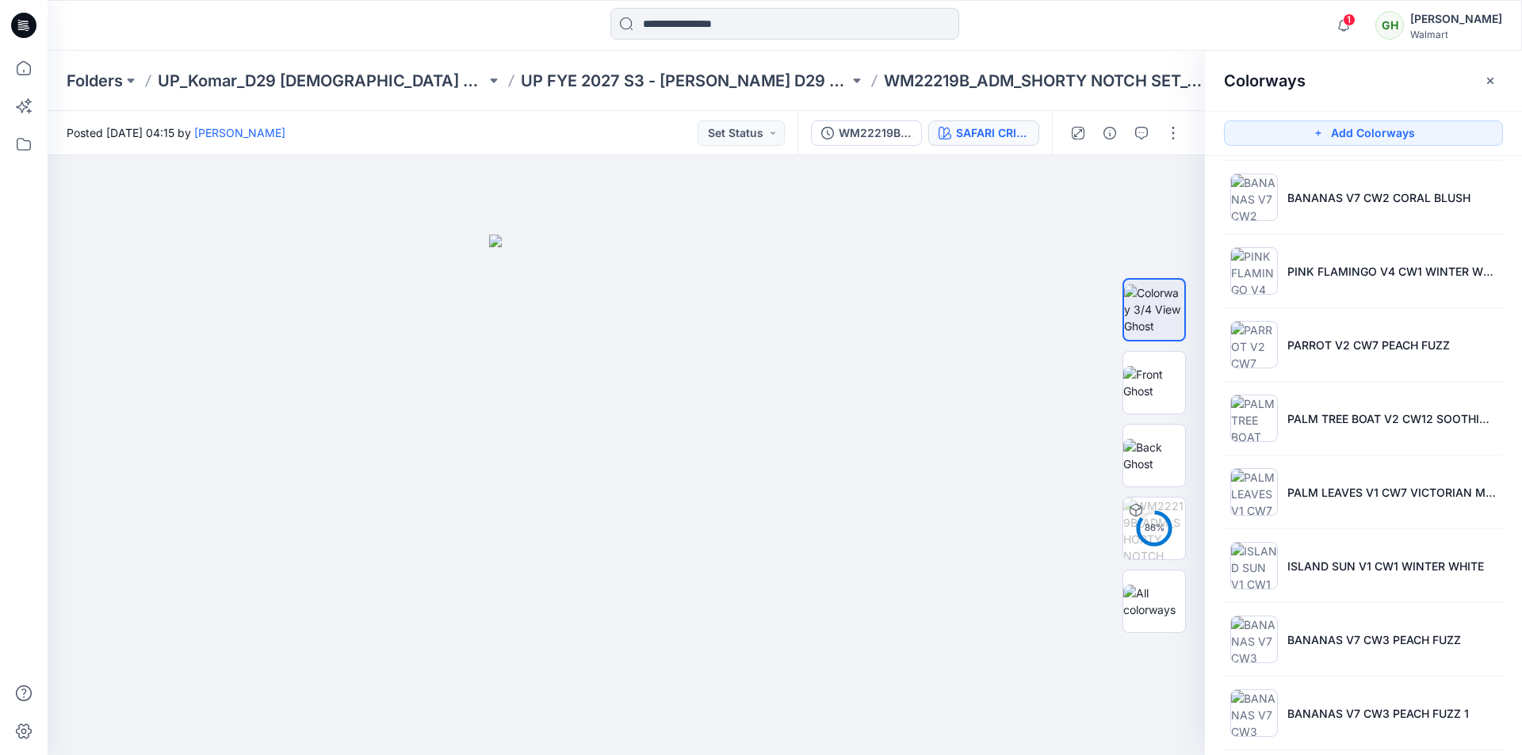
click at [38, 30] on div at bounding box center [23, 25] width 51 height 51
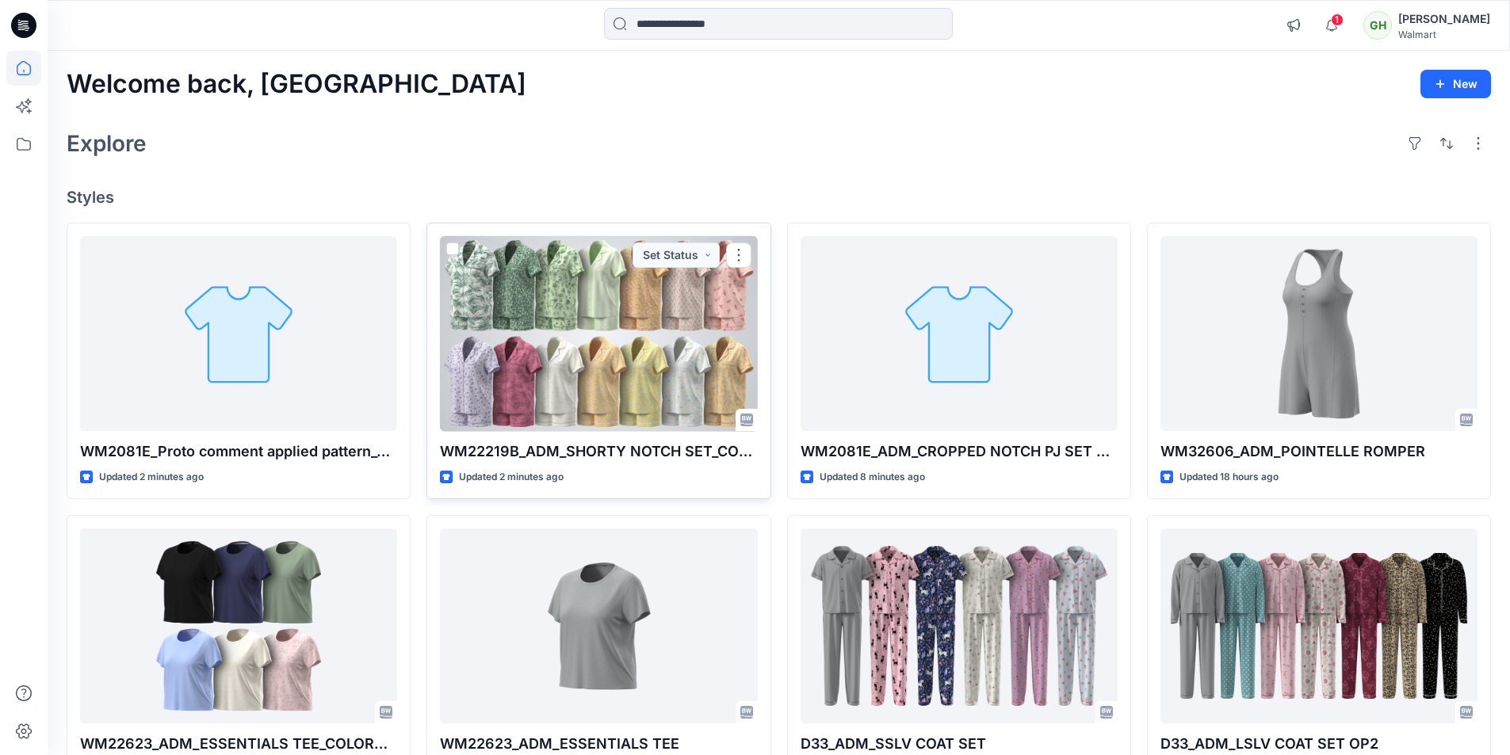
click at [595, 326] on div at bounding box center [598, 334] width 317 height 196
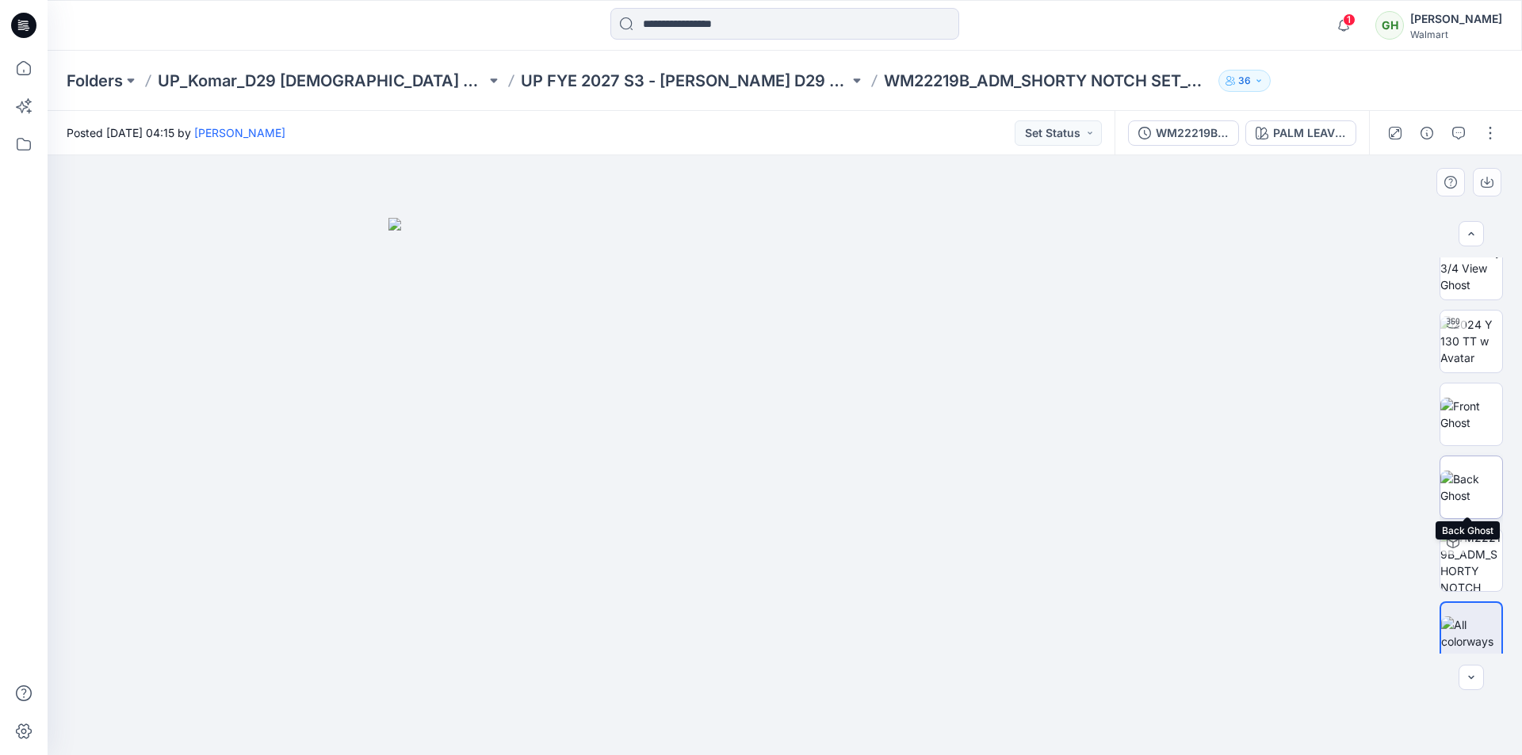
scroll to position [32, 0]
click at [21, 29] on icon at bounding box center [23, 25] width 25 height 25
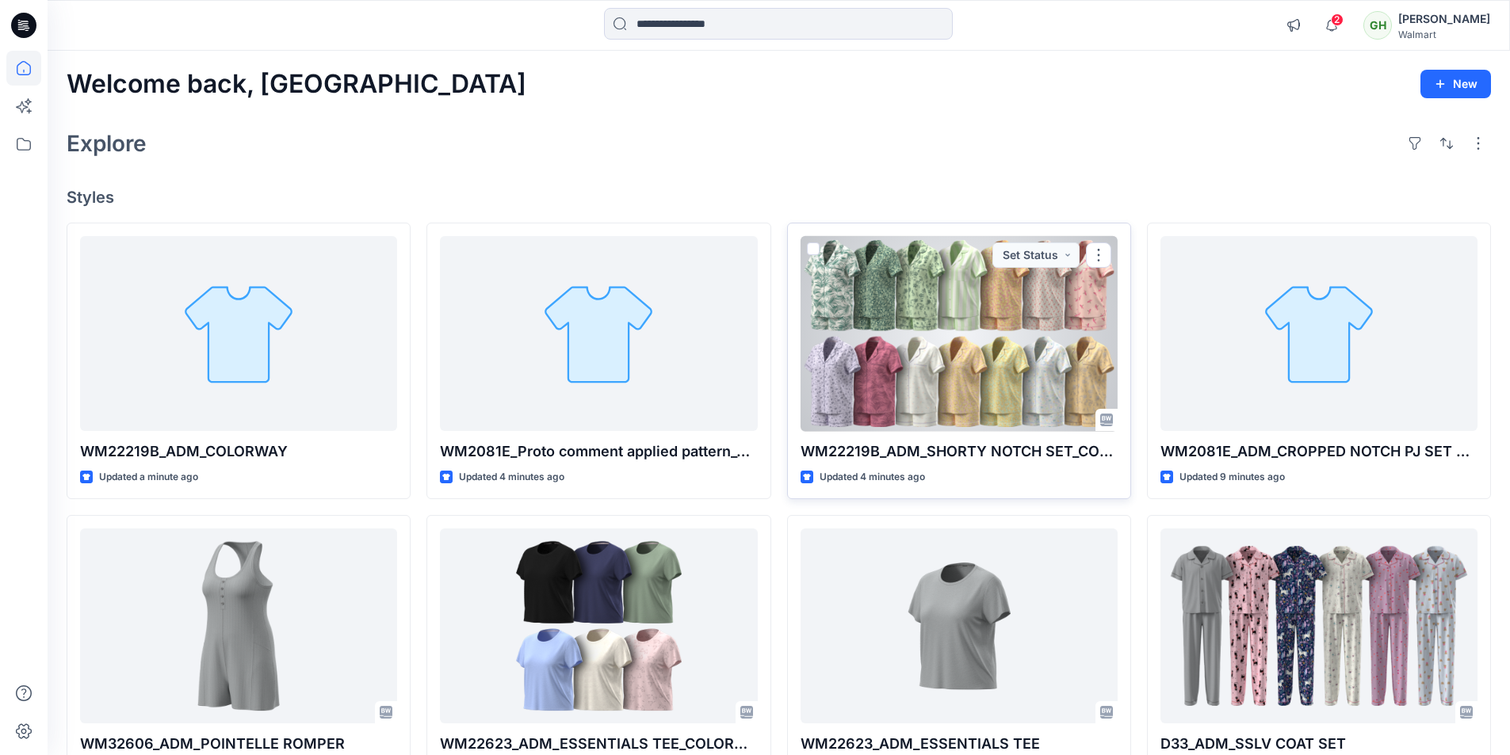
click at [991, 362] on div at bounding box center [959, 334] width 317 height 196
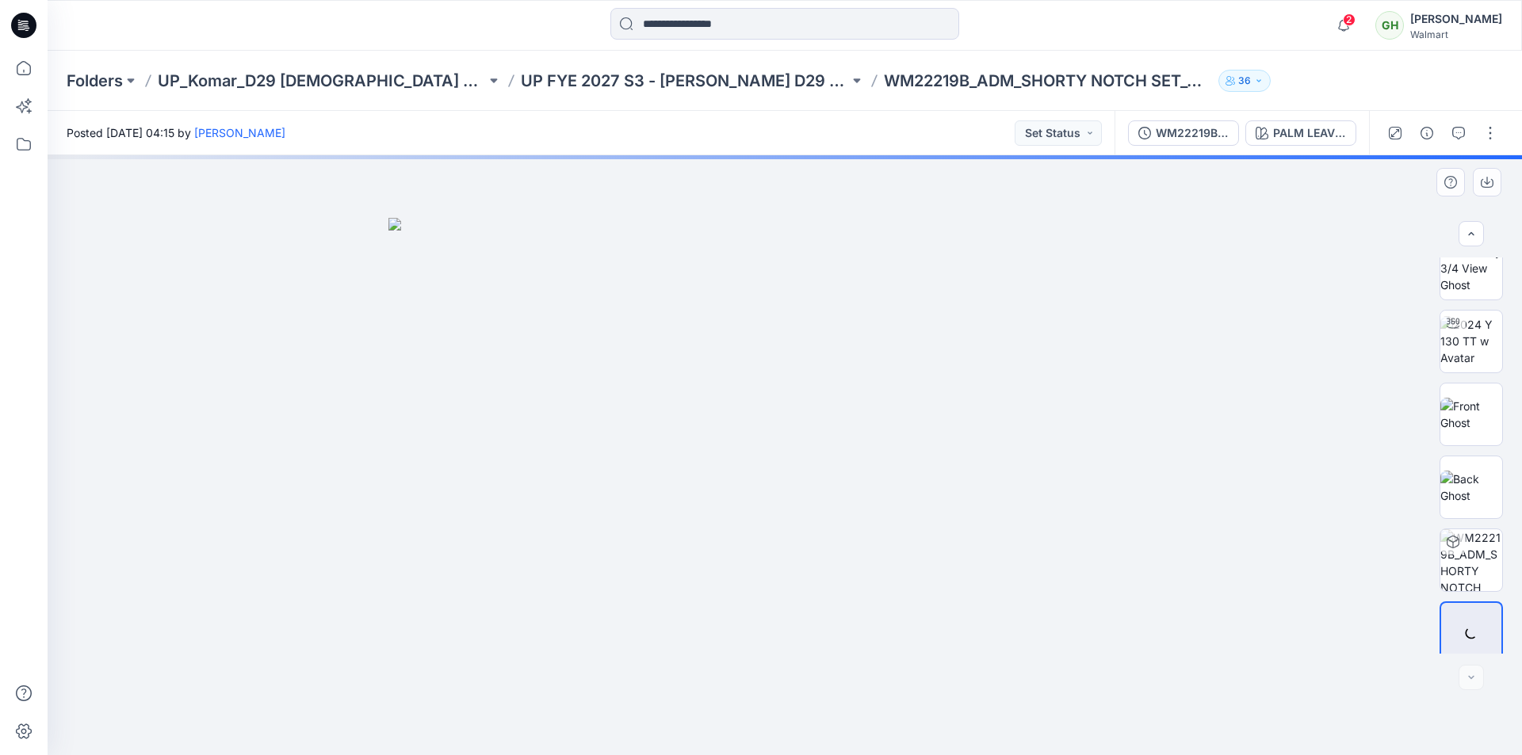
scroll to position [32, 0]
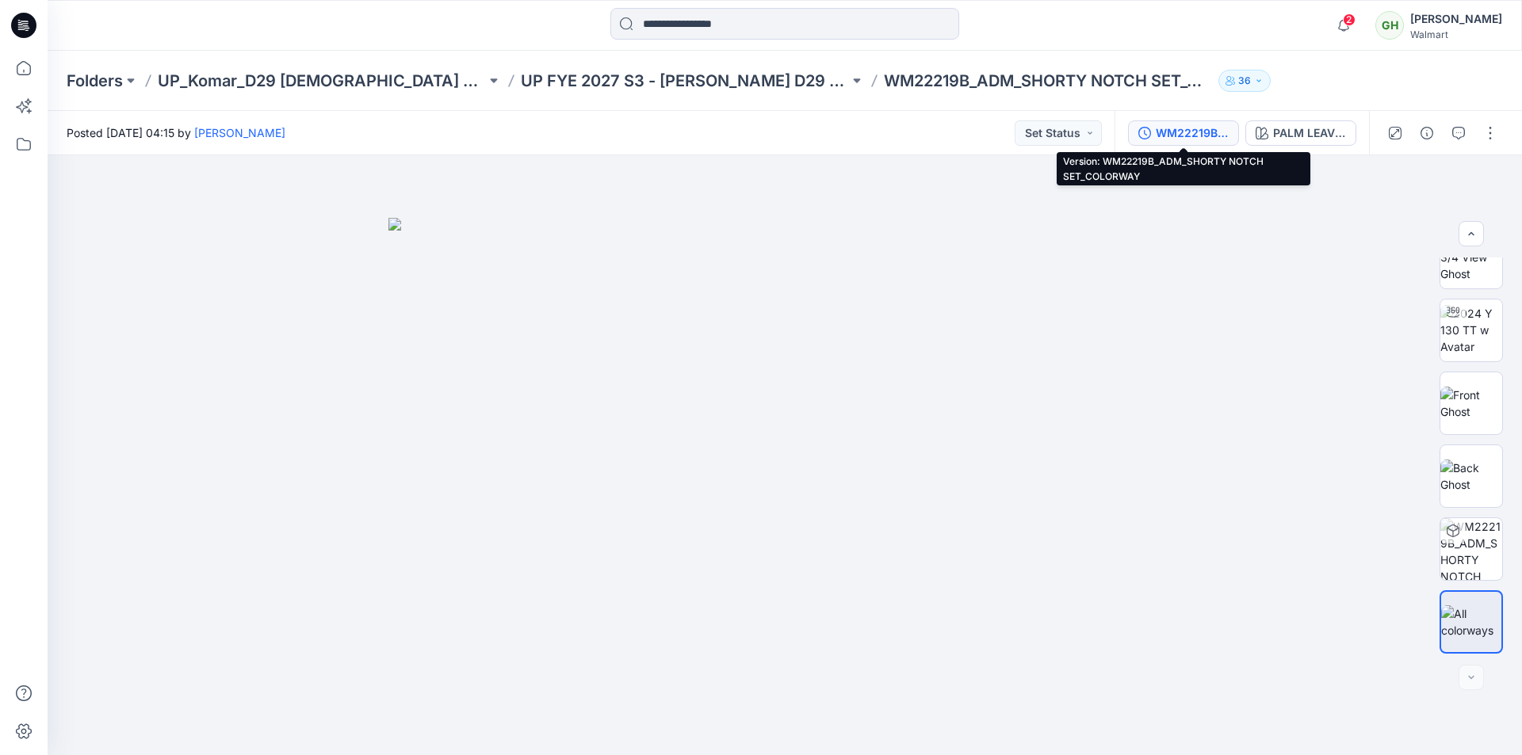
click at [1184, 130] on div "WM22219B_ADM_SHORTY NOTCH SET_COLORWAY" at bounding box center [1192, 132] width 73 height 17
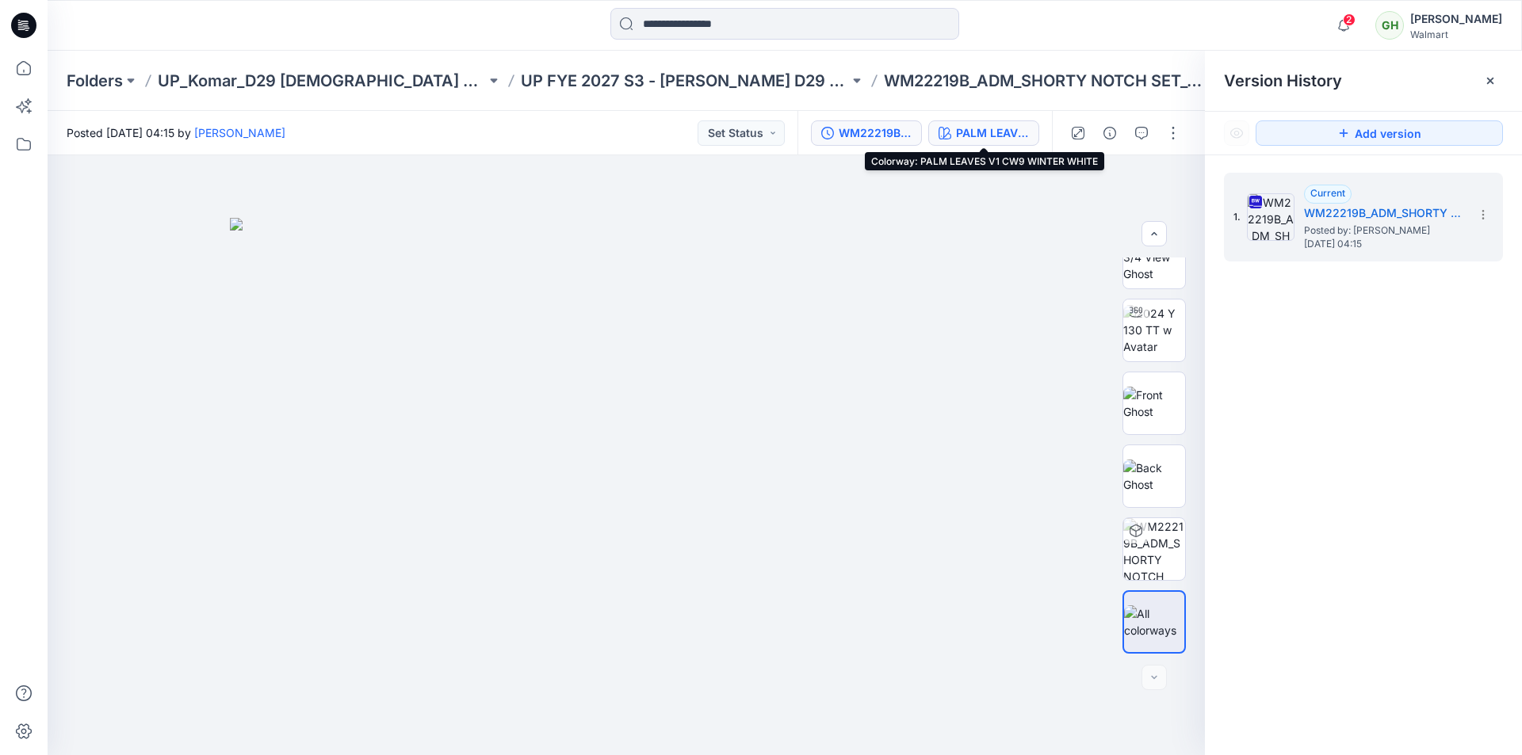
click at [1000, 132] on div "PALM LEAVES V1 CW9 WINTER WHITE" at bounding box center [992, 132] width 73 height 17
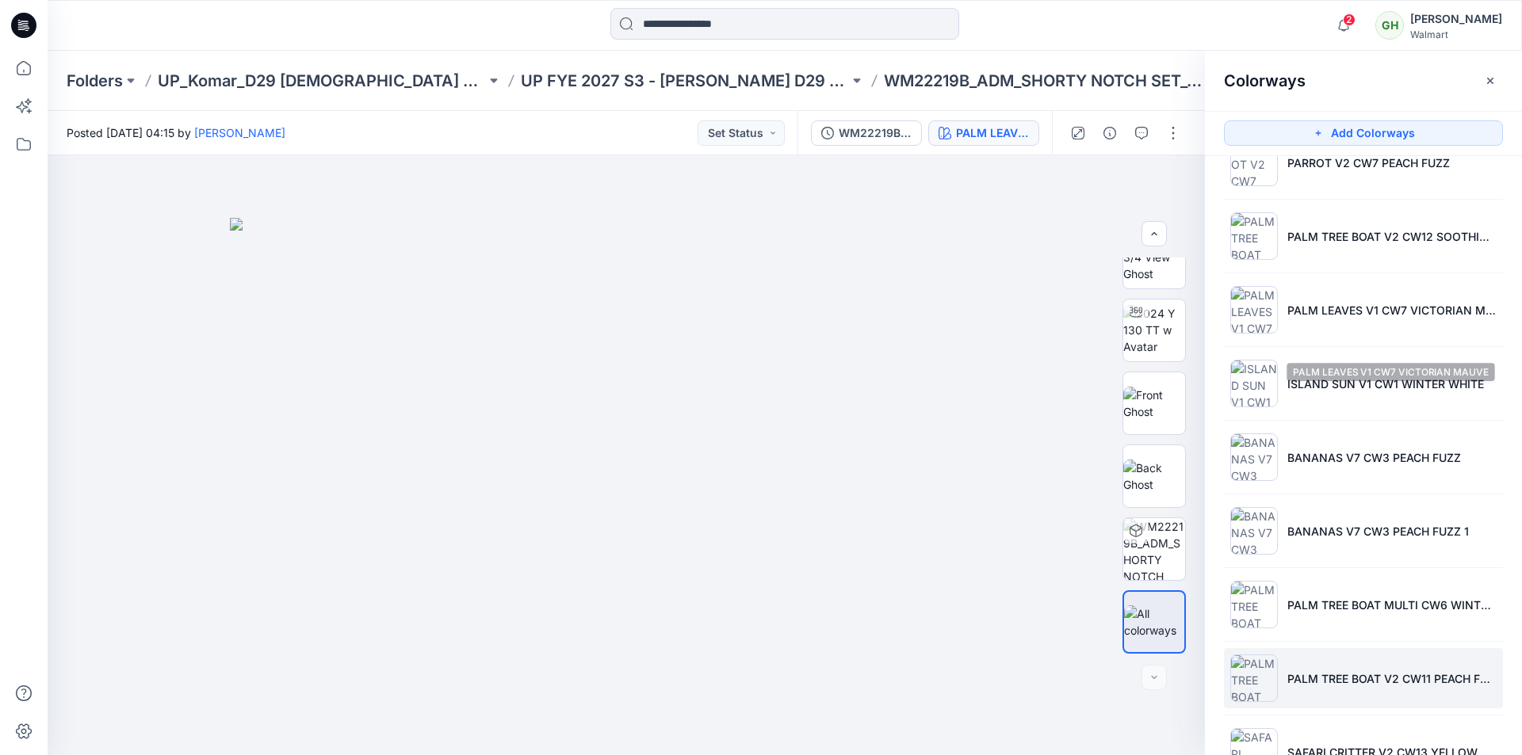
scroll to position [537, 0]
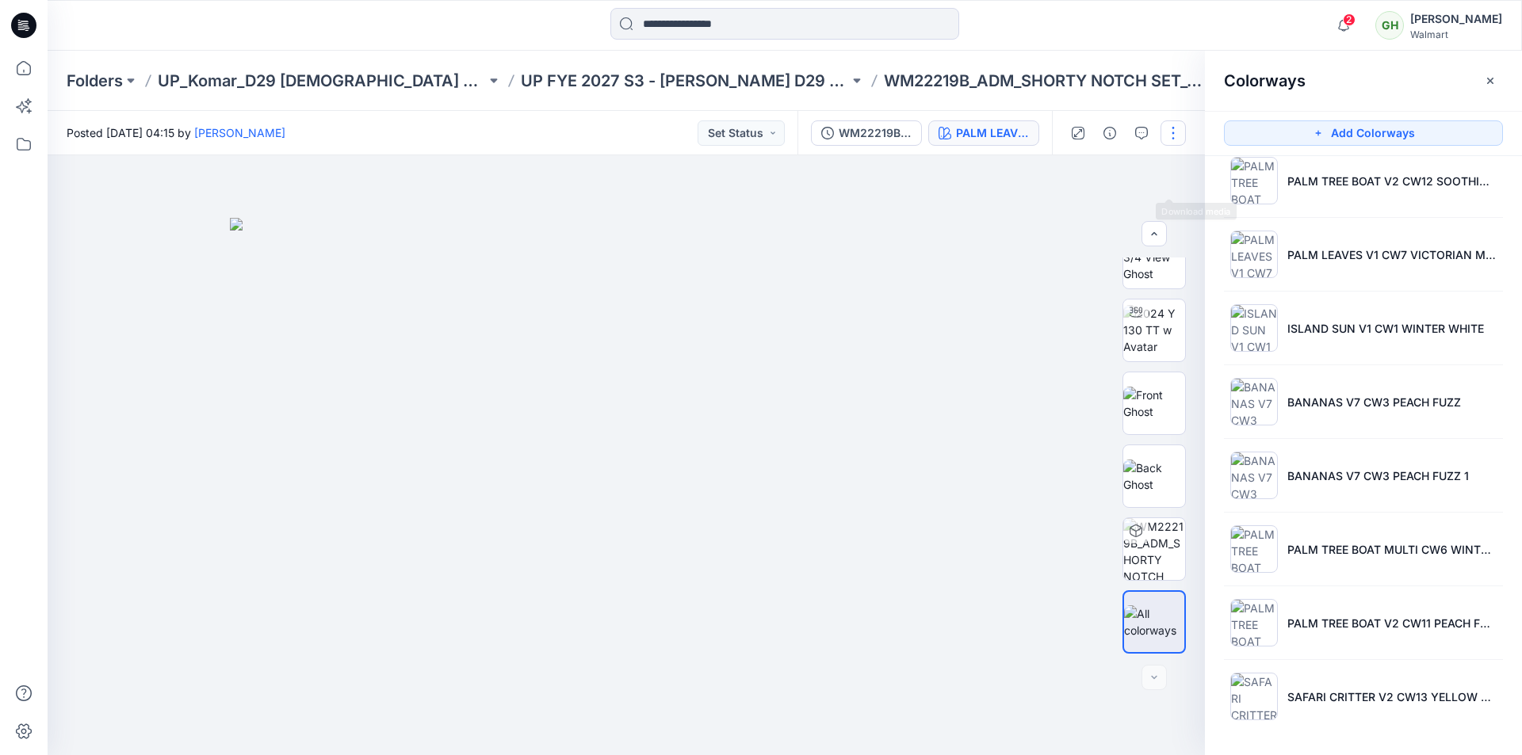
click at [1173, 132] on button "button" at bounding box center [1173, 132] width 25 height 25
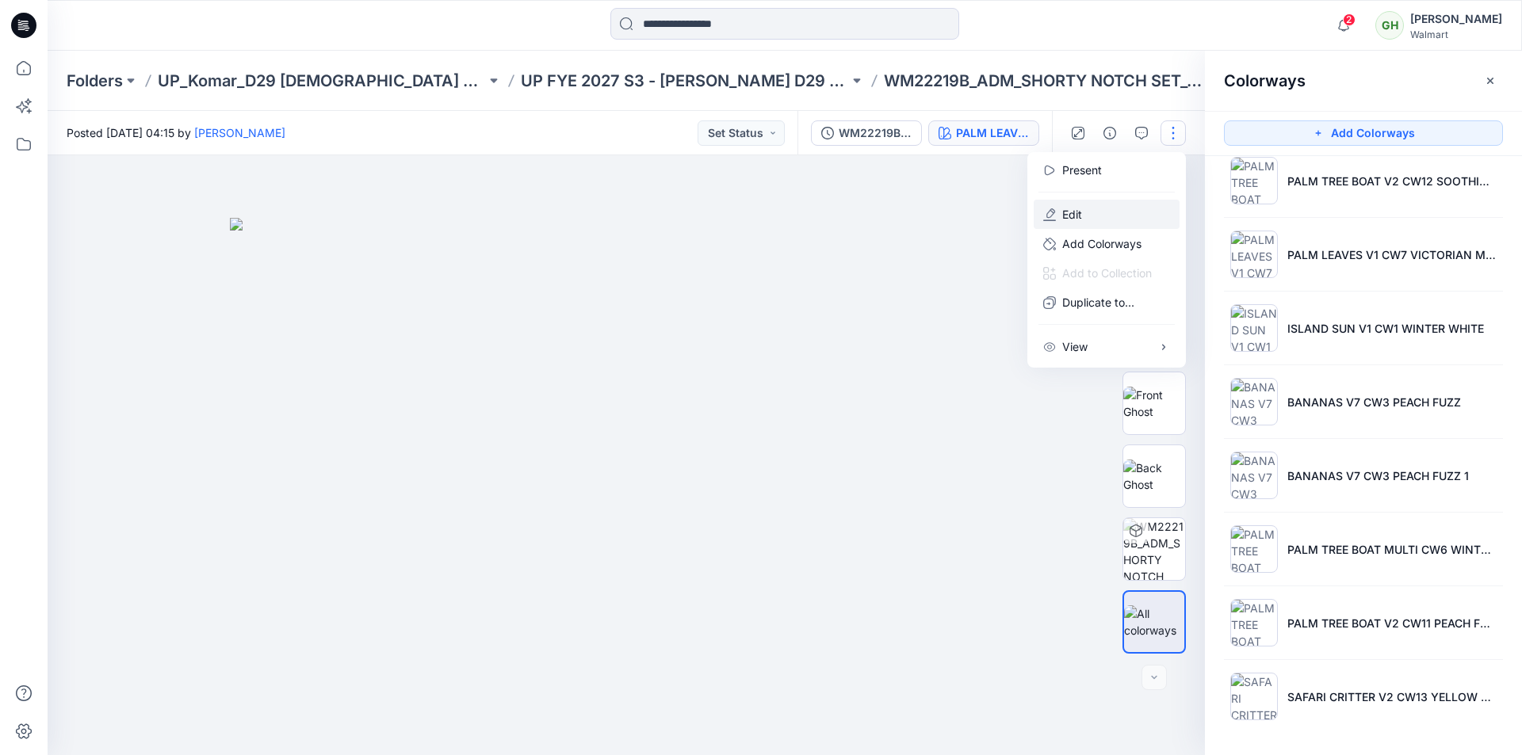
click at [1069, 213] on p "Edit" at bounding box center [1072, 214] width 20 height 17
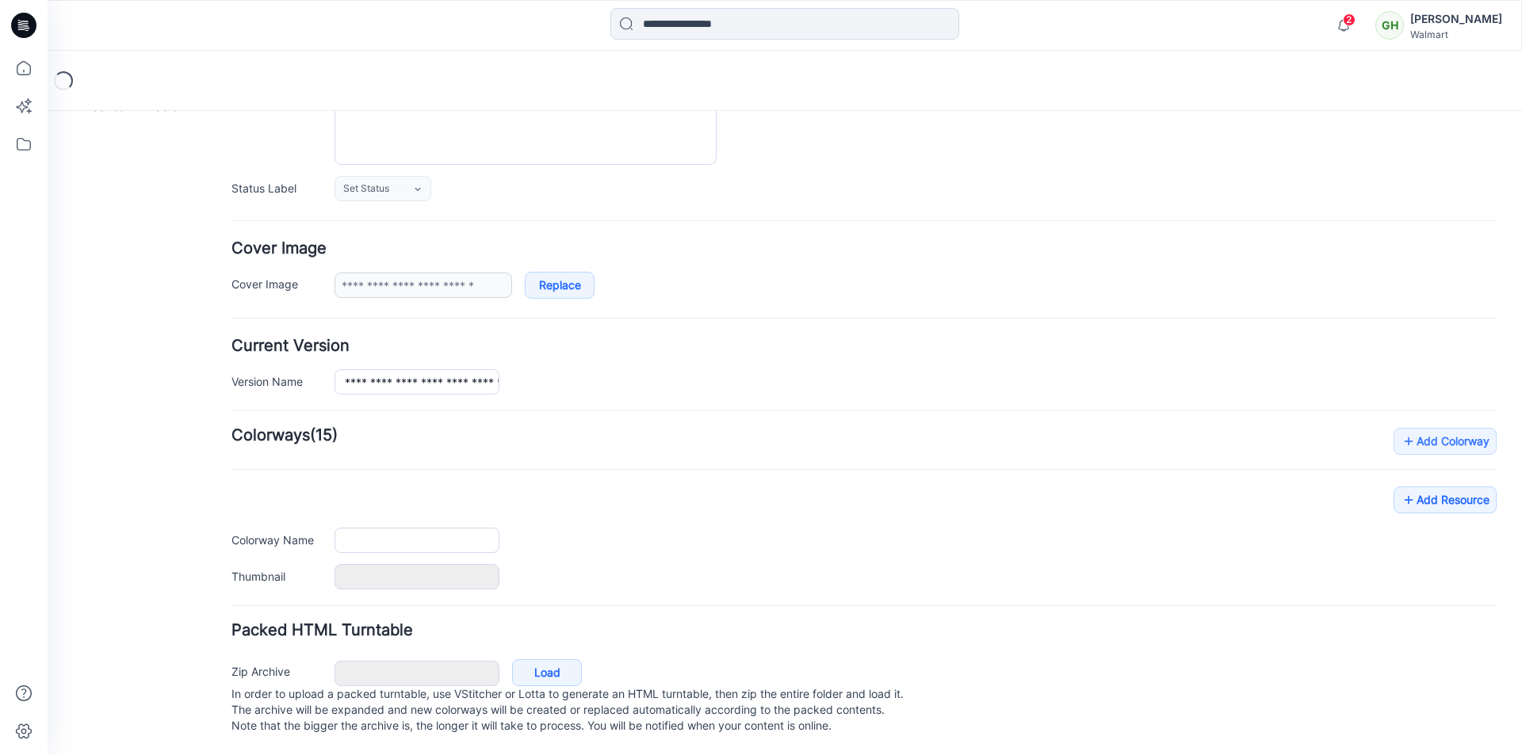
type input "**********"
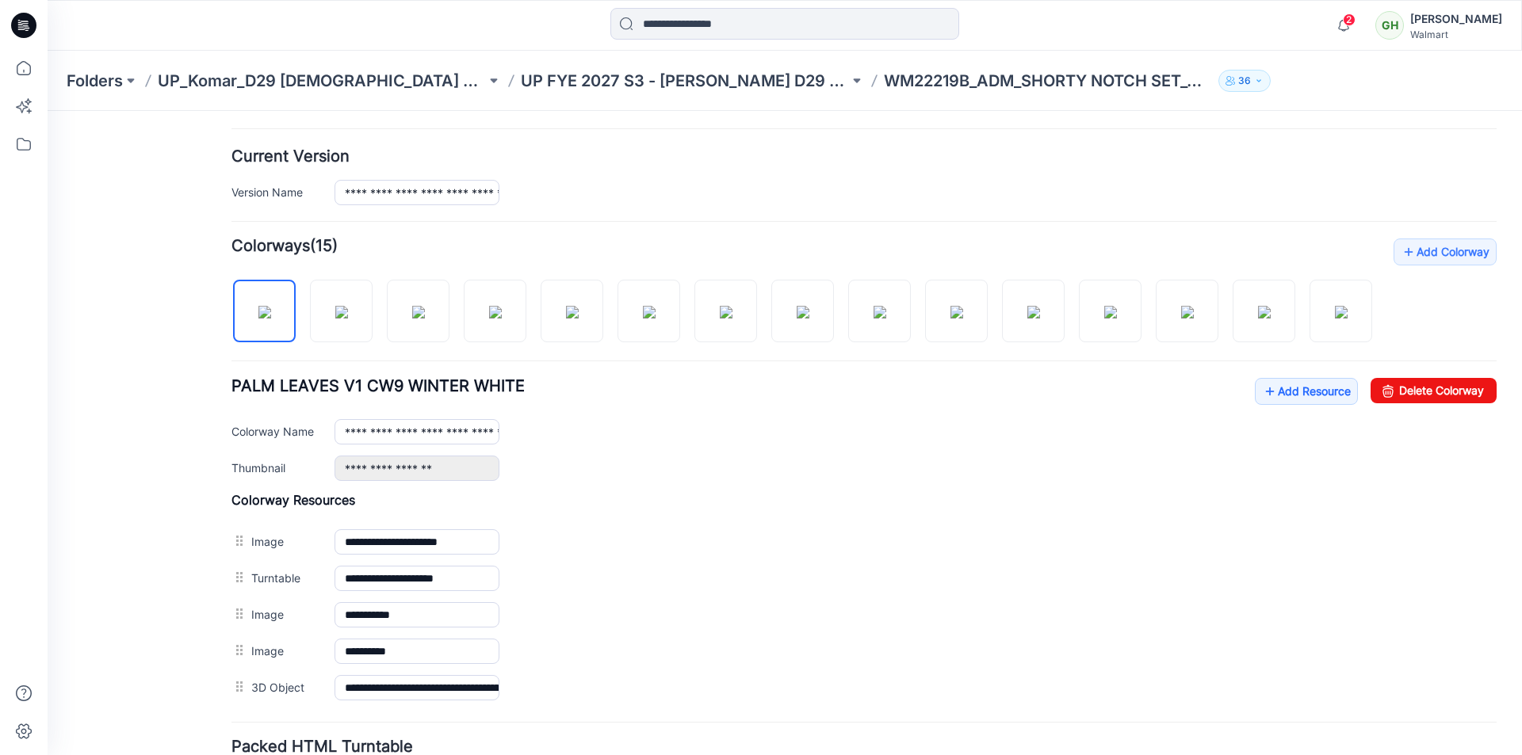
scroll to position [359, 0]
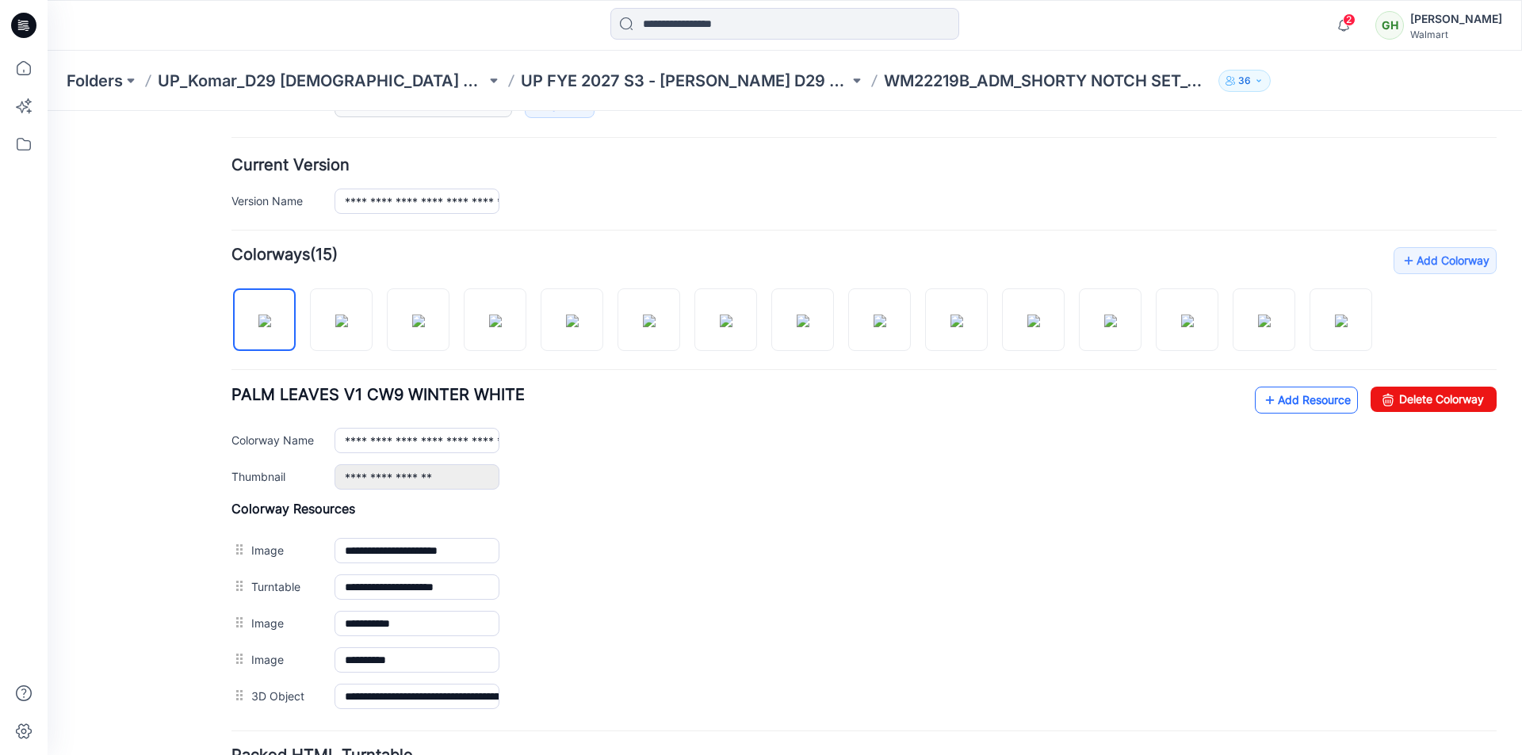
click at [1262, 413] on icon at bounding box center [1270, 400] width 16 height 25
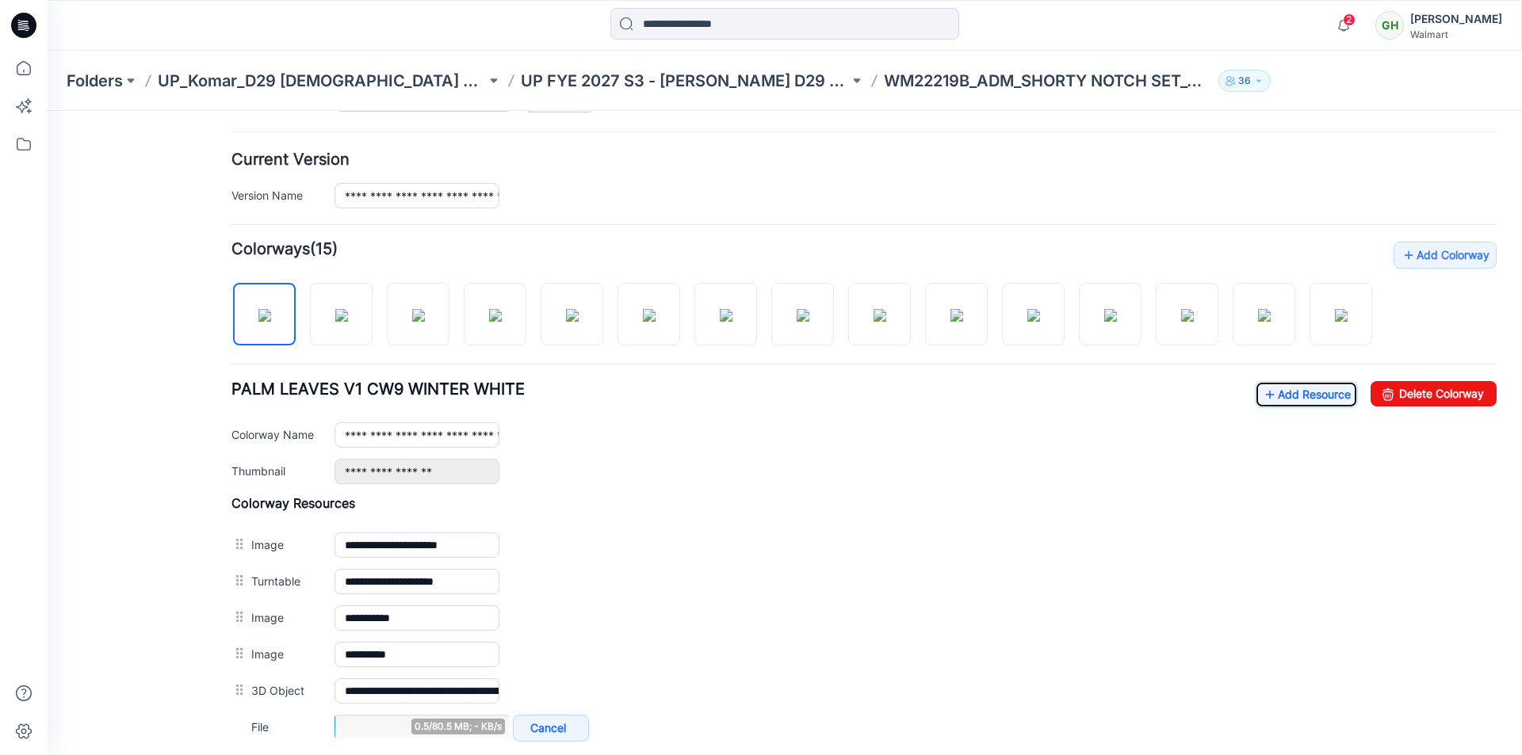
scroll to position [554, 0]
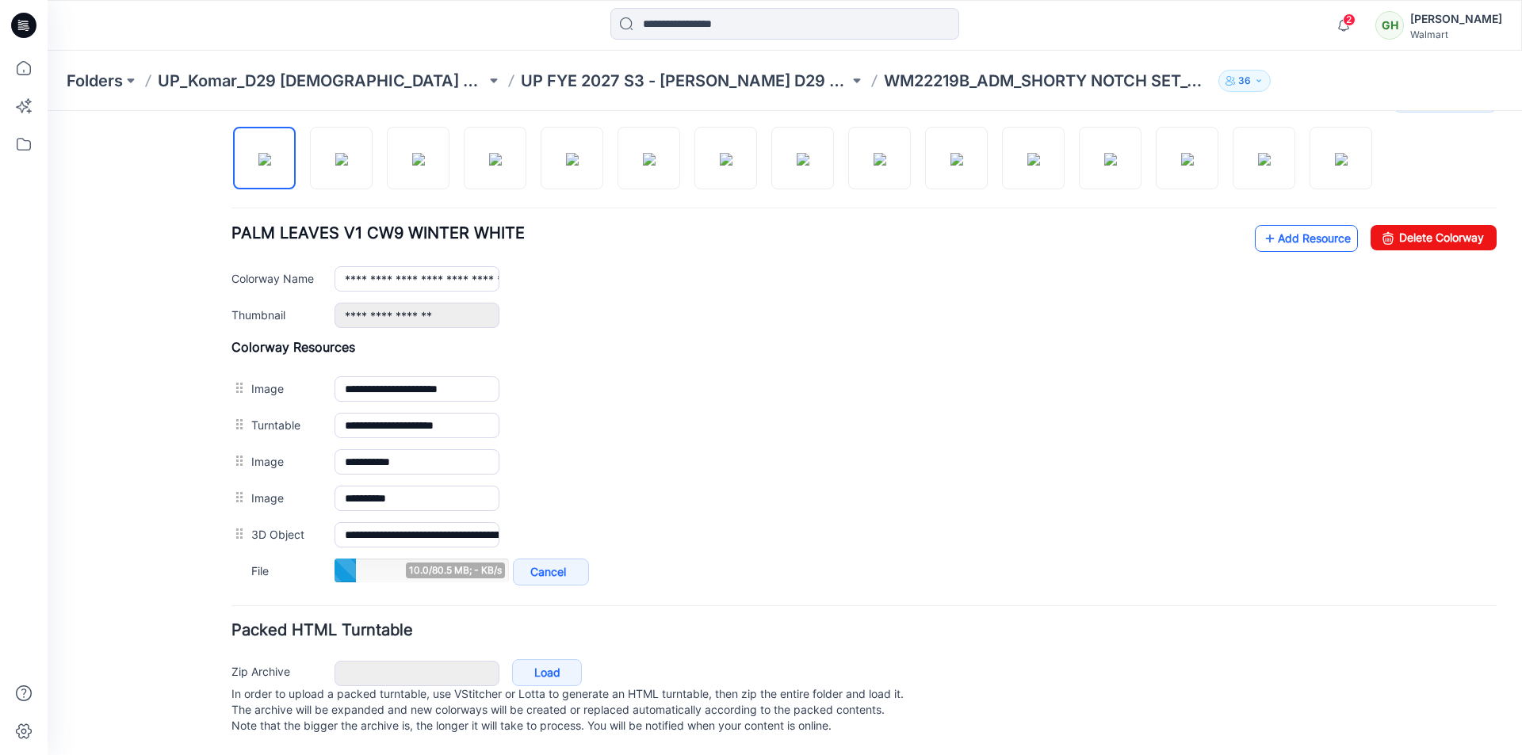
click at [1293, 230] on link "Add Resource" at bounding box center [1306, 238] width 103 height 27
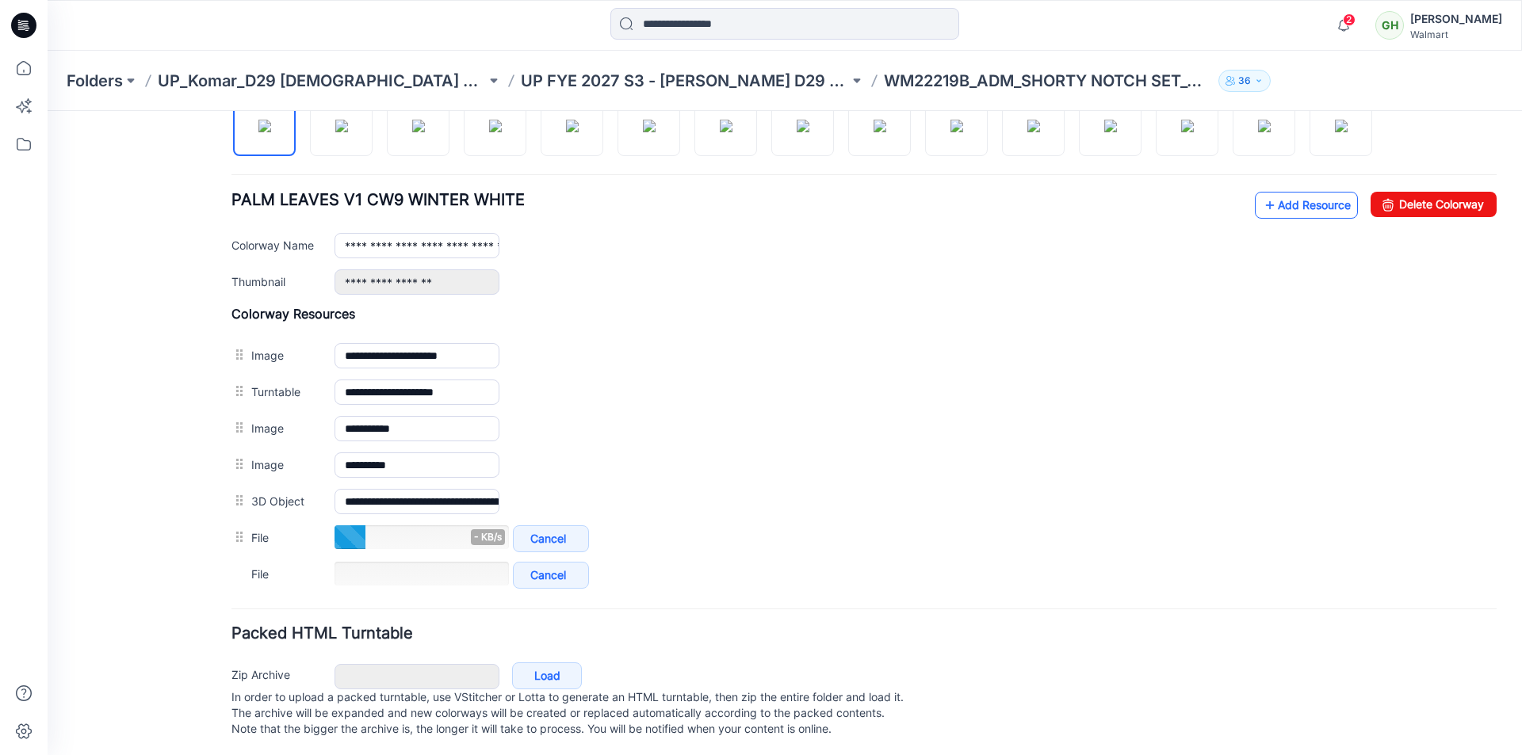
click at [1276, 219] on link "Add Resource" at bounding box center [1306, 205] width 103 height 27
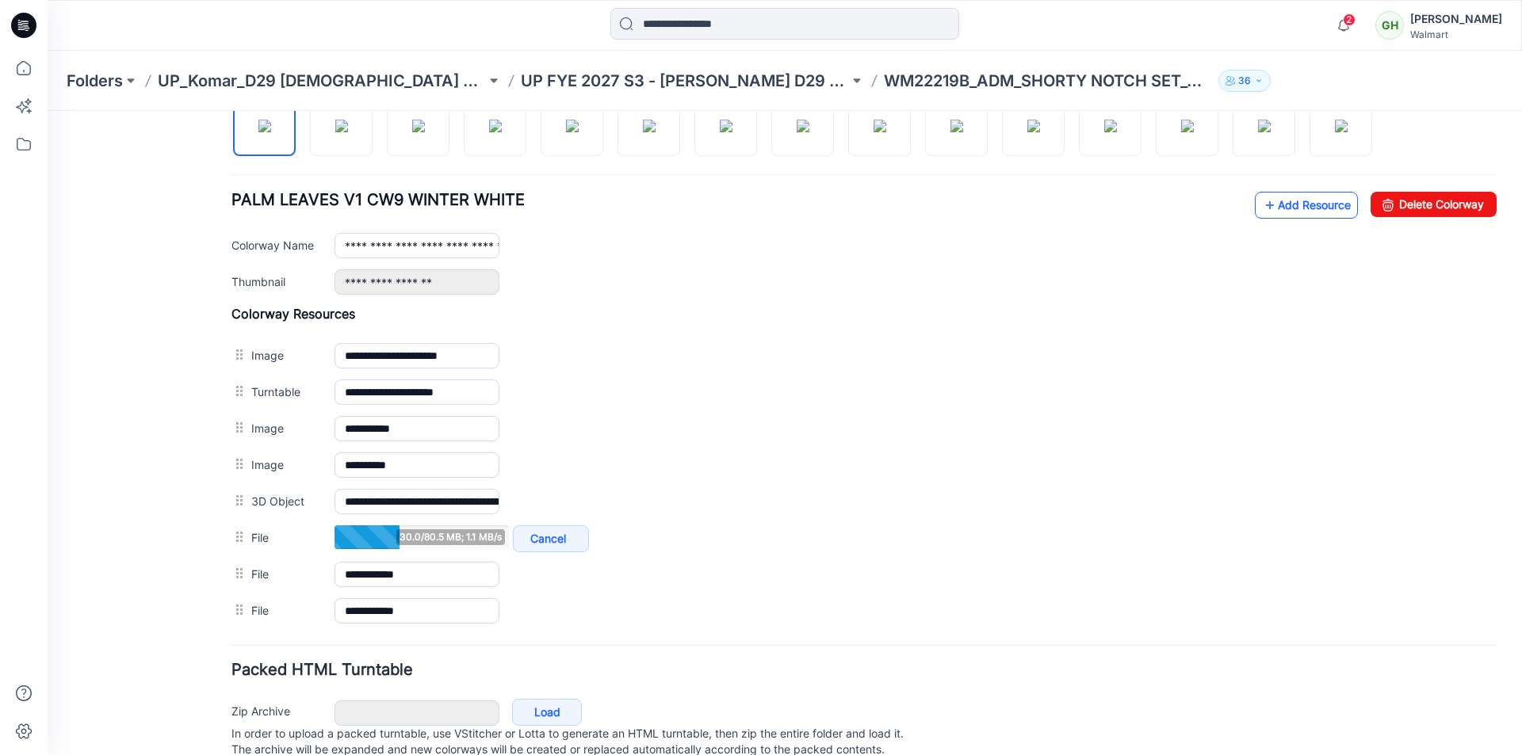
click at [1276, 219] on link "Add Resource" at bounding box center [1306, 205] width 103 height 27
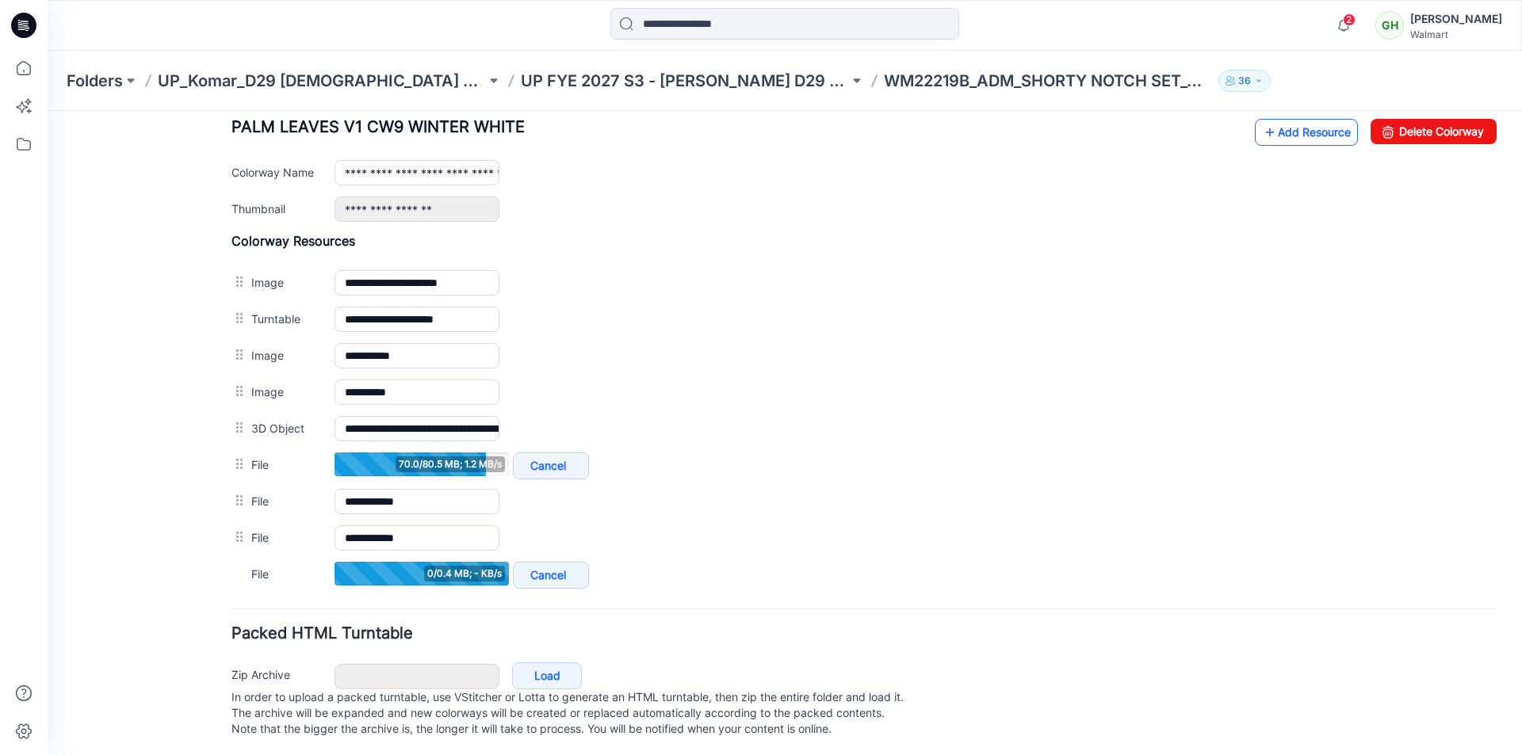
click at [1277, 146] on link "Add Resource" at bounding box center [1306, 132] width 103 height 27
click at [1283, 146] on link "Add Resource" at bounding box center [1306, 132] width 103 height 27
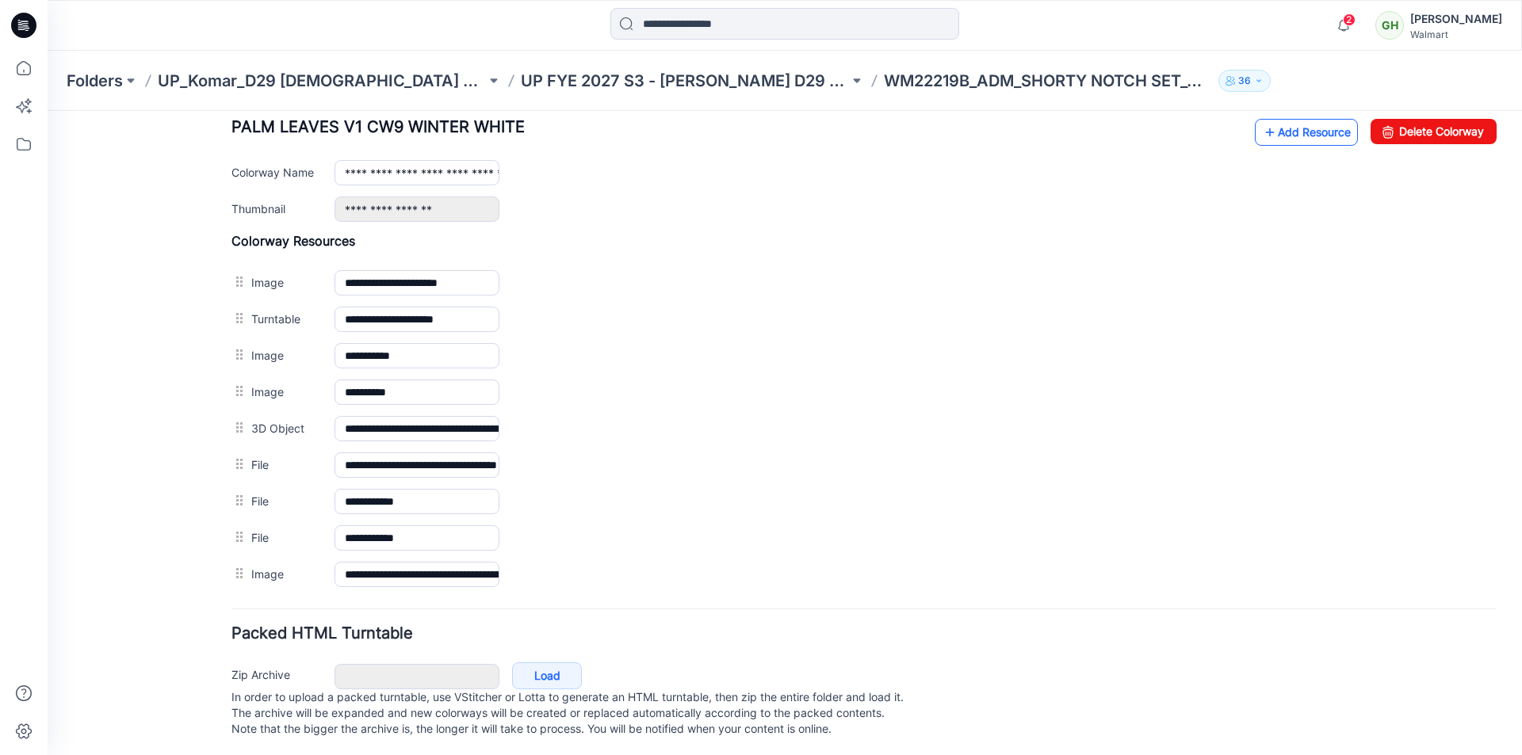
click at [1308, 146] on link "Add Resource" at bounding box center [1306, 132] width 103 height 27
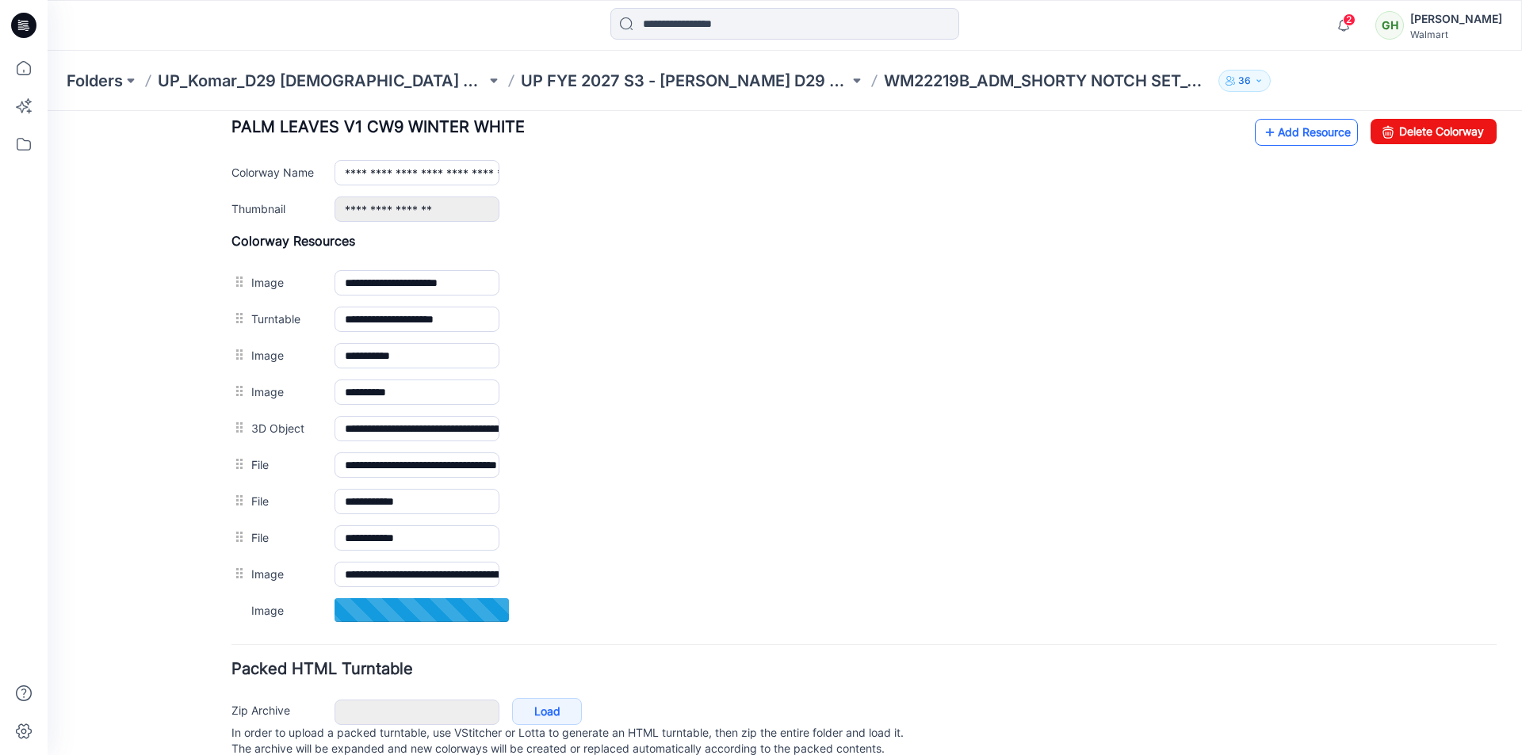
click at [1312, 146] on link "Add Resource" at bounding box center [1306, 132] width 103 height 27
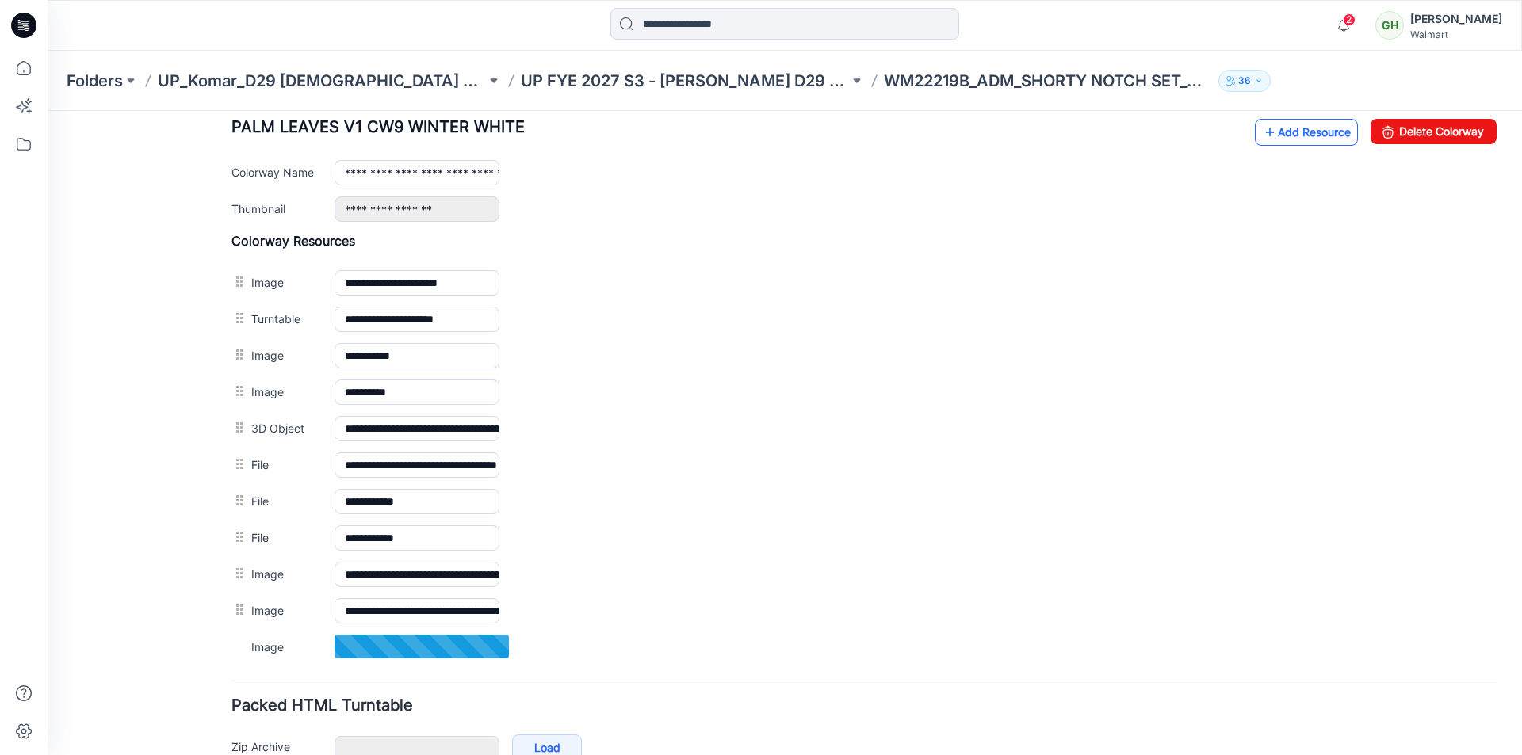
click at [1272, 146] on link "Add Resource" at bounding box center [1306, 132] width 103 height 27
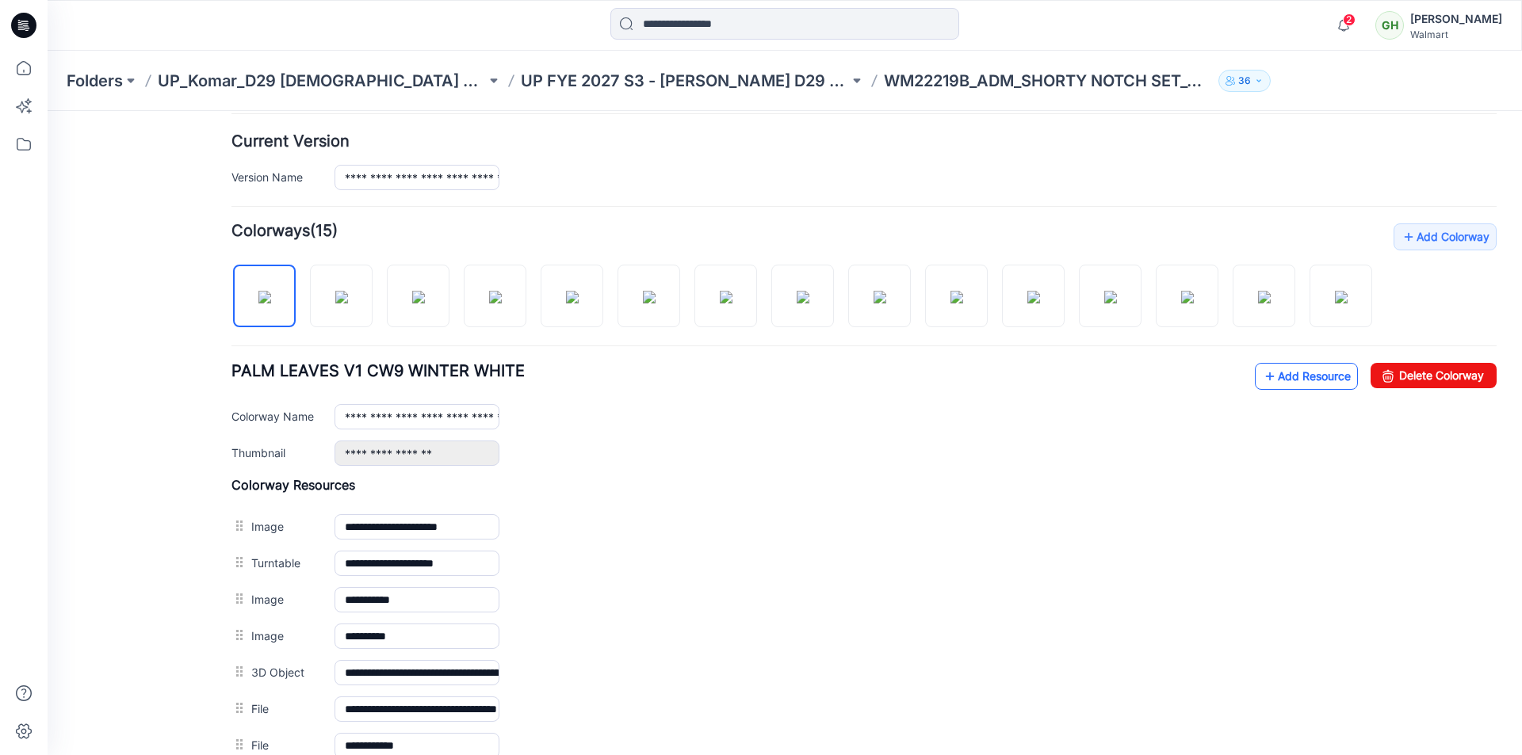
scroll to position [419, 0]
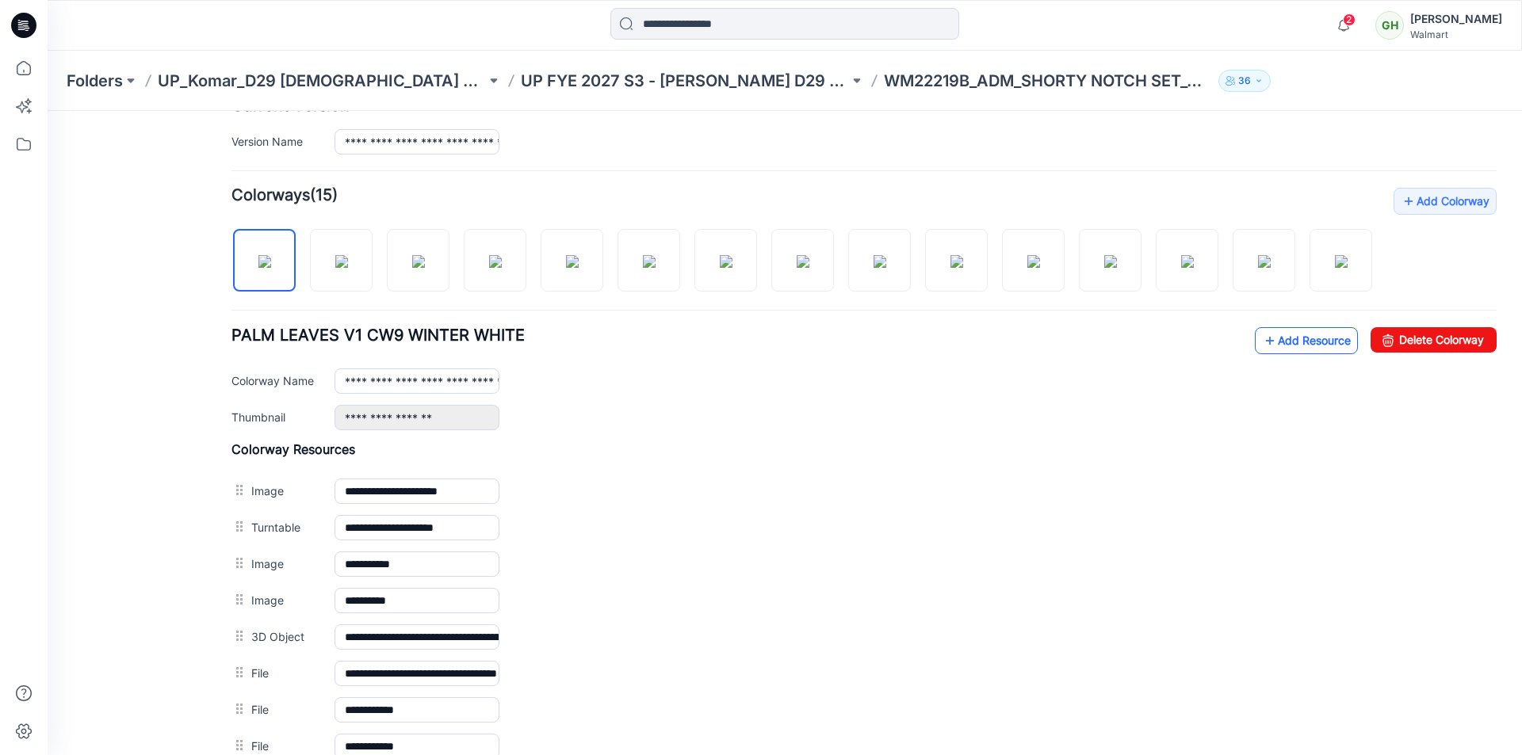
click at [1280, 354] on link "Add Resource" at bounding box center [1306, 340] width 103 height 27
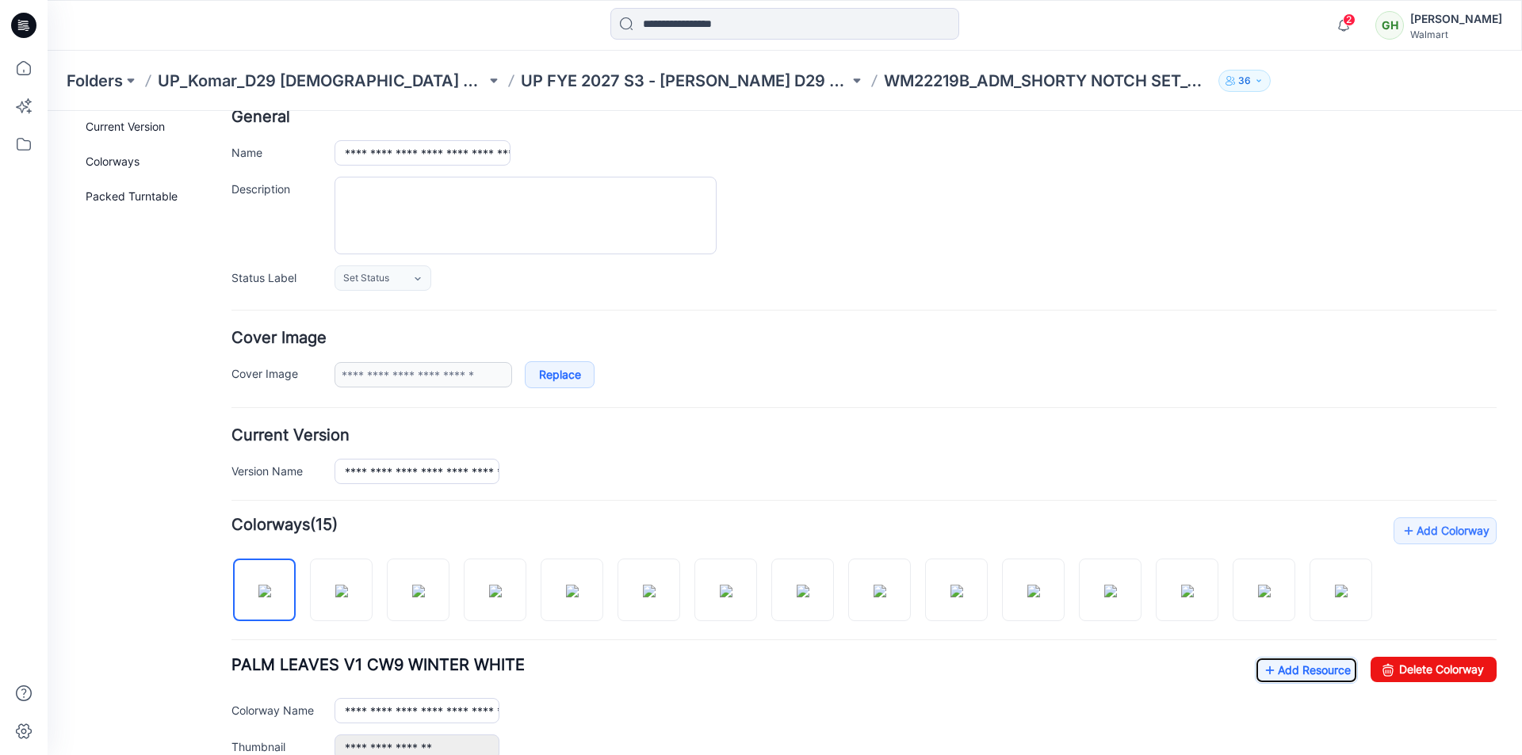
scroll to position [0, 0]
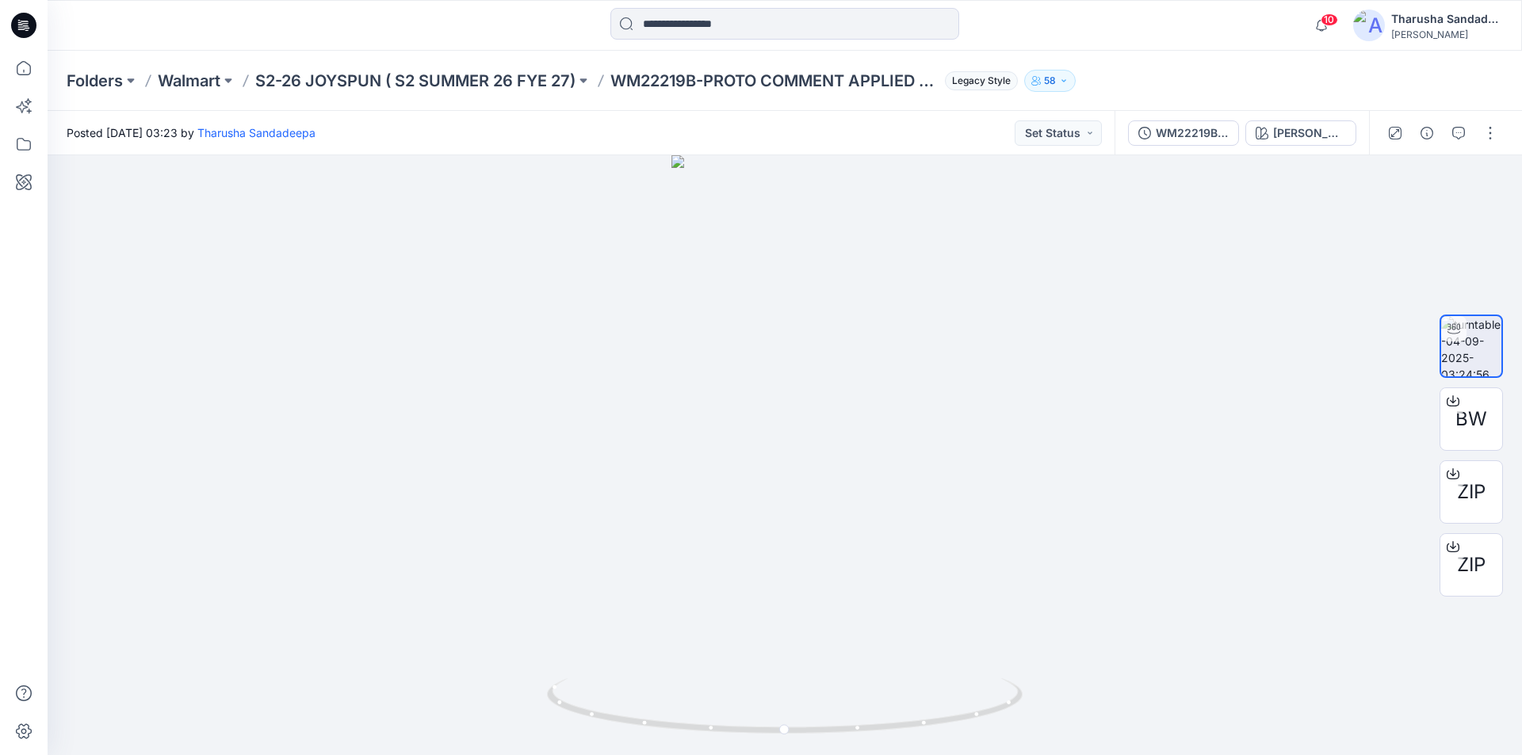
click at [35, 31] on icon at bounding box center [23, 25] width 25 height 25
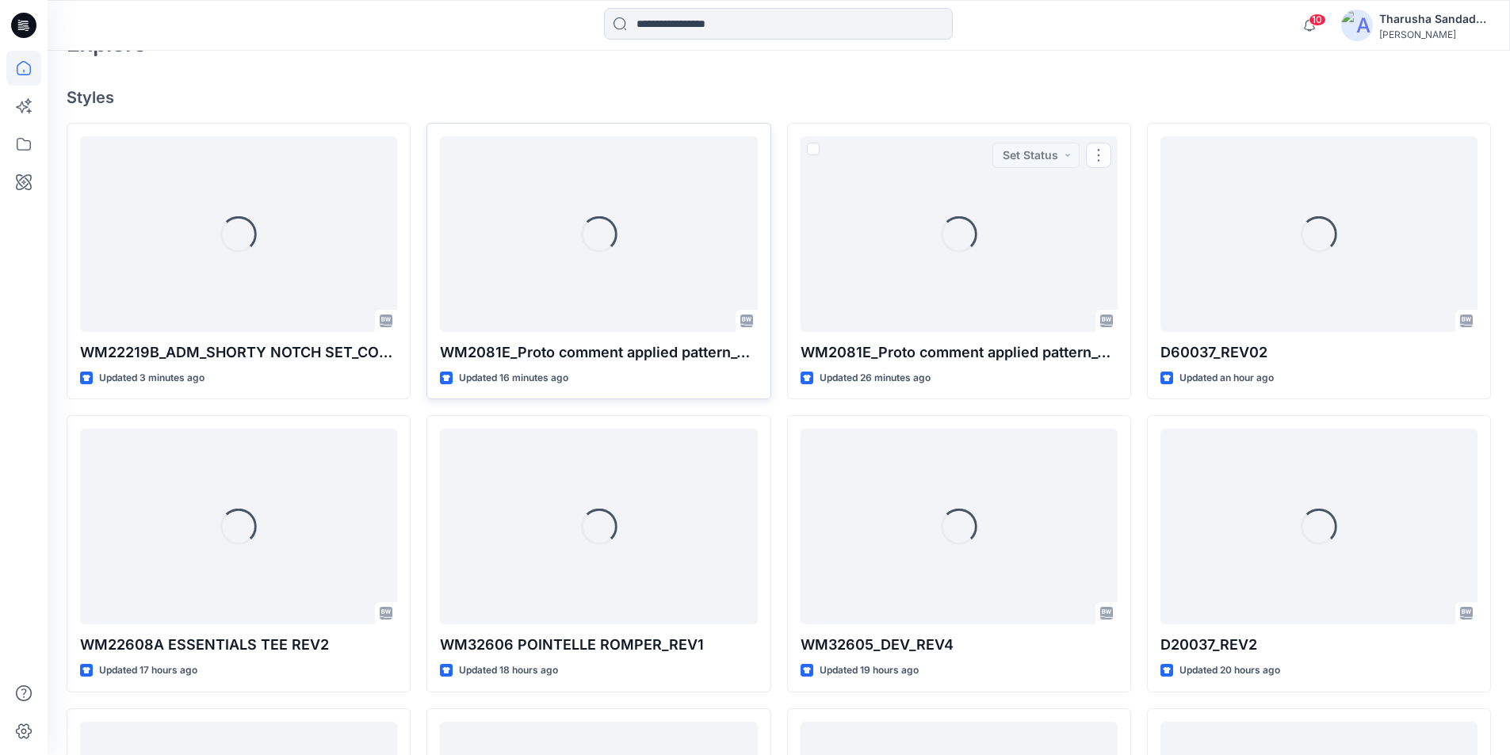
scroll to position [427, 0]
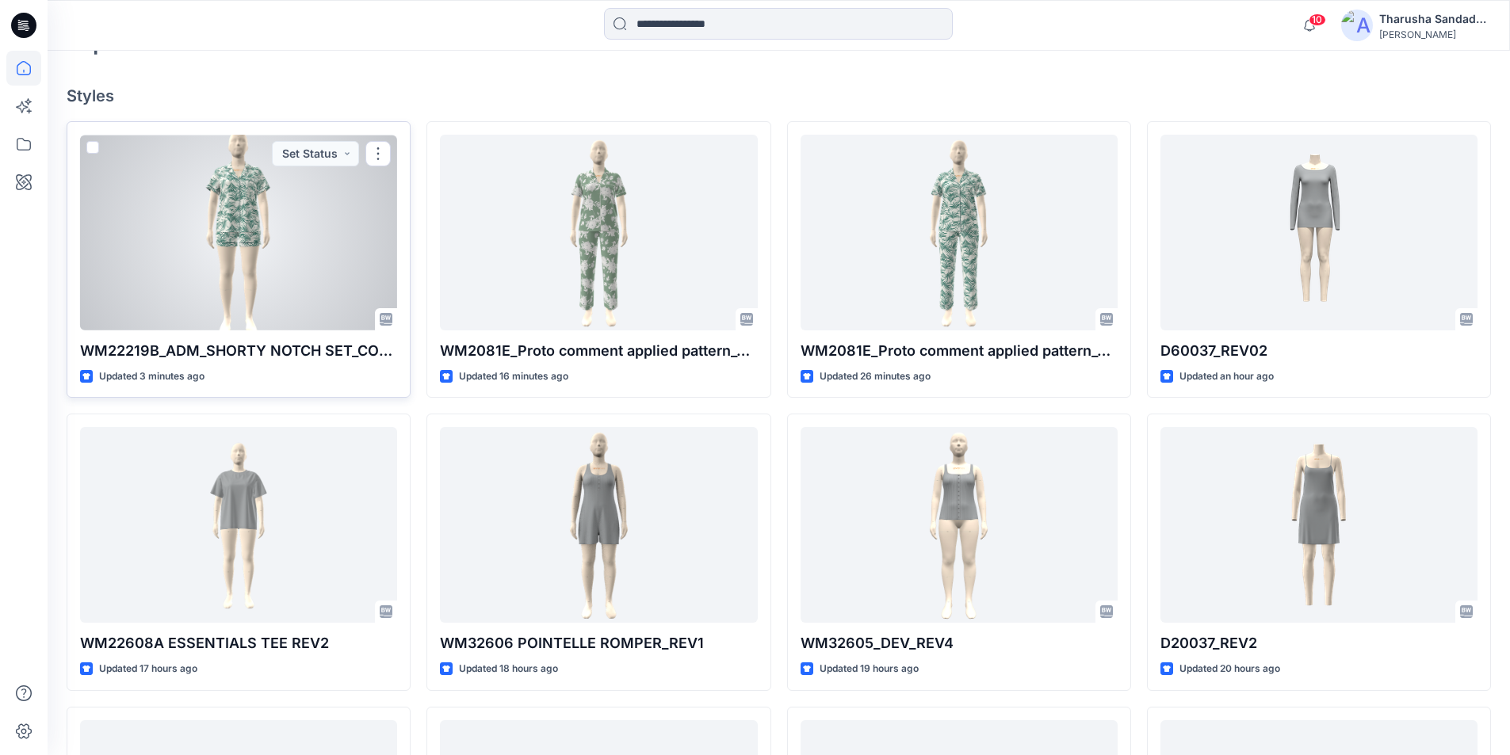
click at [265, 254] on div at bounding box center [238, 233] width 317 height 196
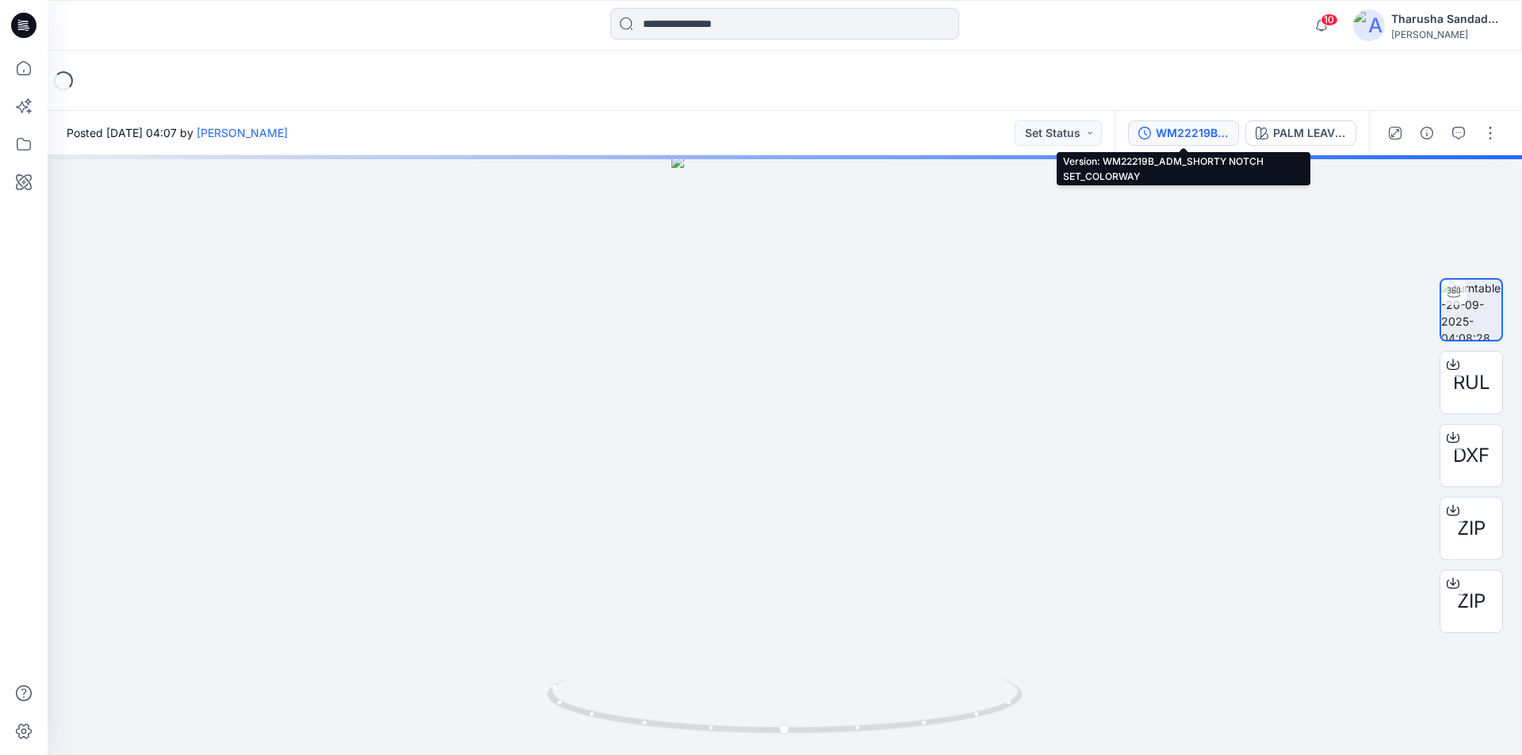
click at [1174, 141] on div "WM22219B_ADM_SHORTY NOTCH SET_COLORWAY" at bounding box center [1192, 132] width 73 height 17
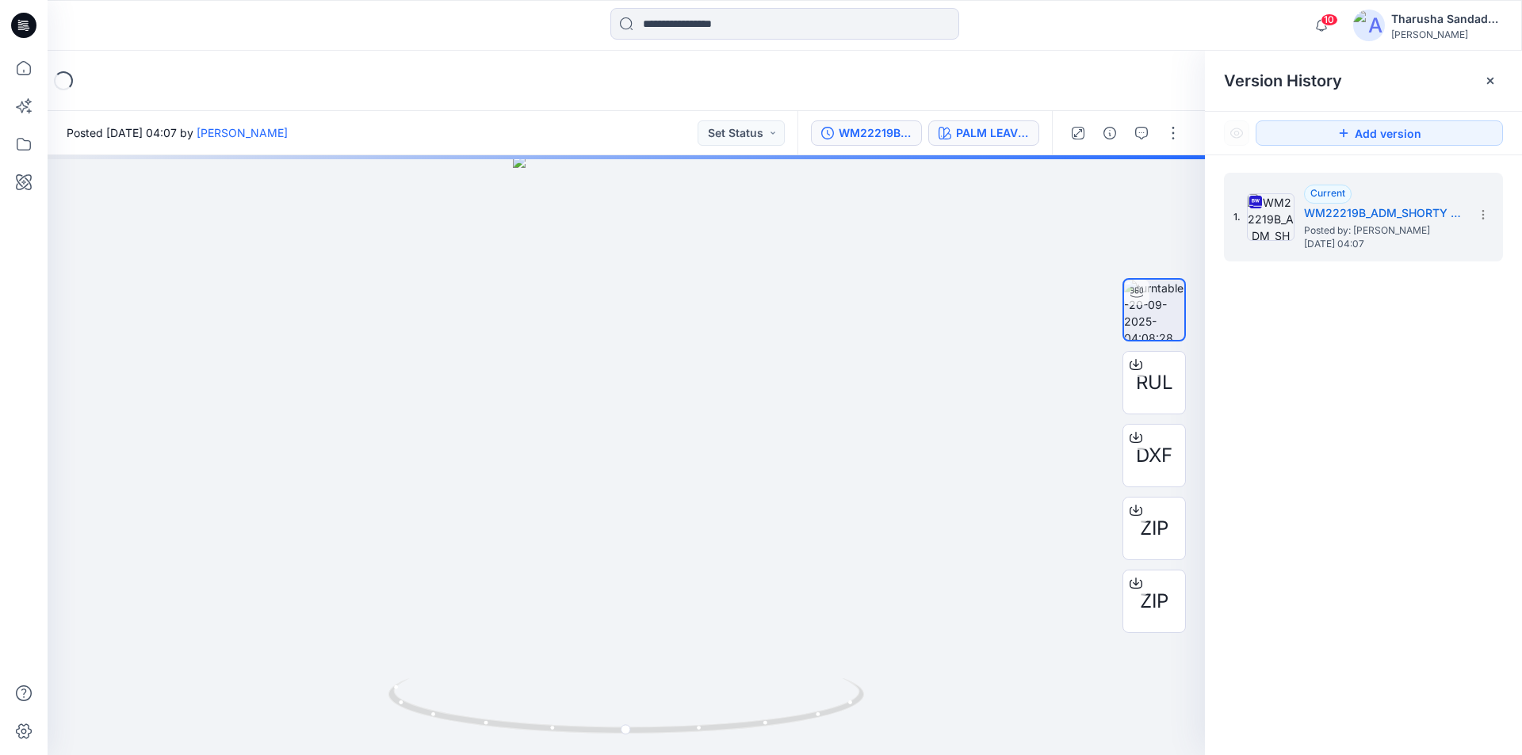
click at [988, 137] on div "PALM LEAVES V1 CW9 WINTER WHITE" at bounding box center [992, 132] width 73 height 17
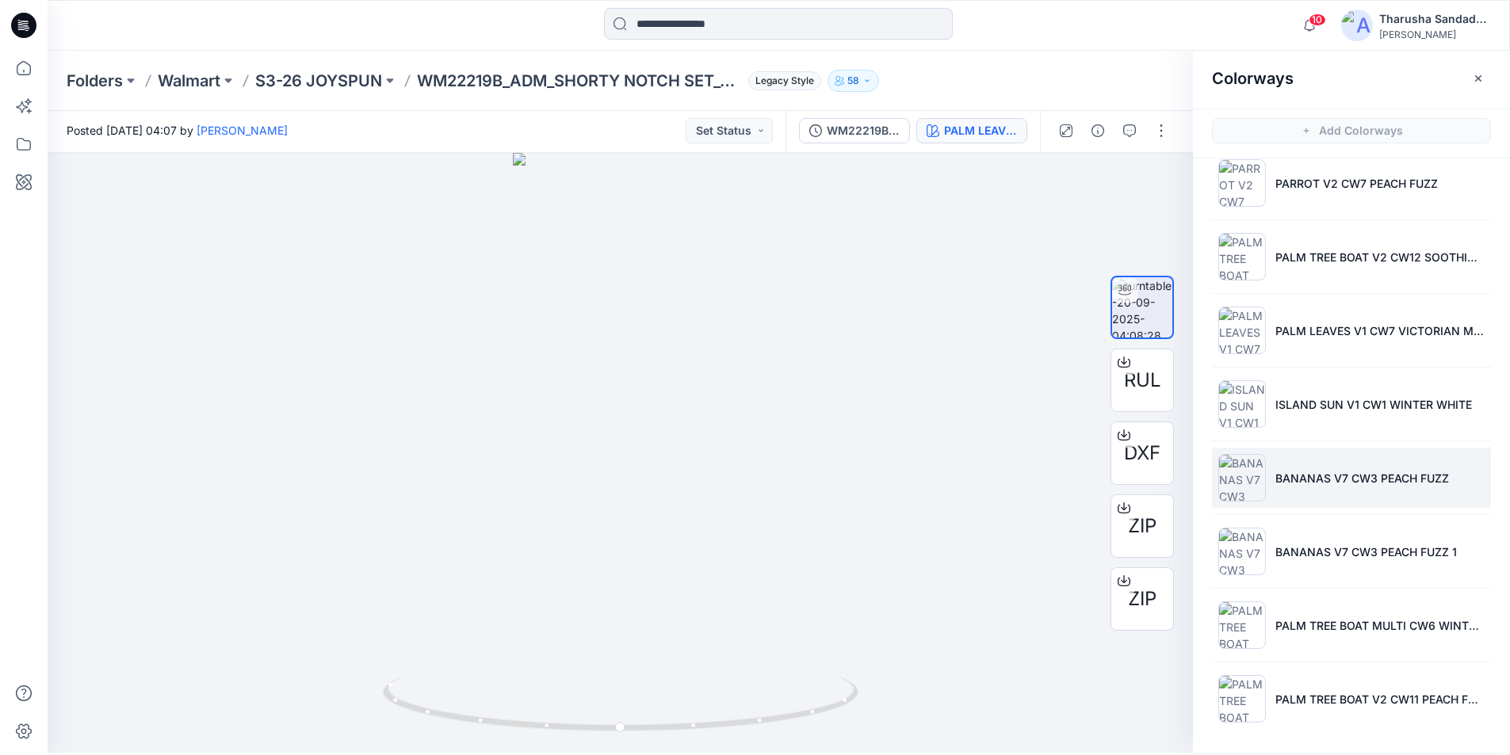
scroll to position [5, 0]
click at [1050, 21] on div at bounding box center [778, 25] width 731 height 35
click at [17, 27] on icon at bounding box center [23, 25] width 25 height 25
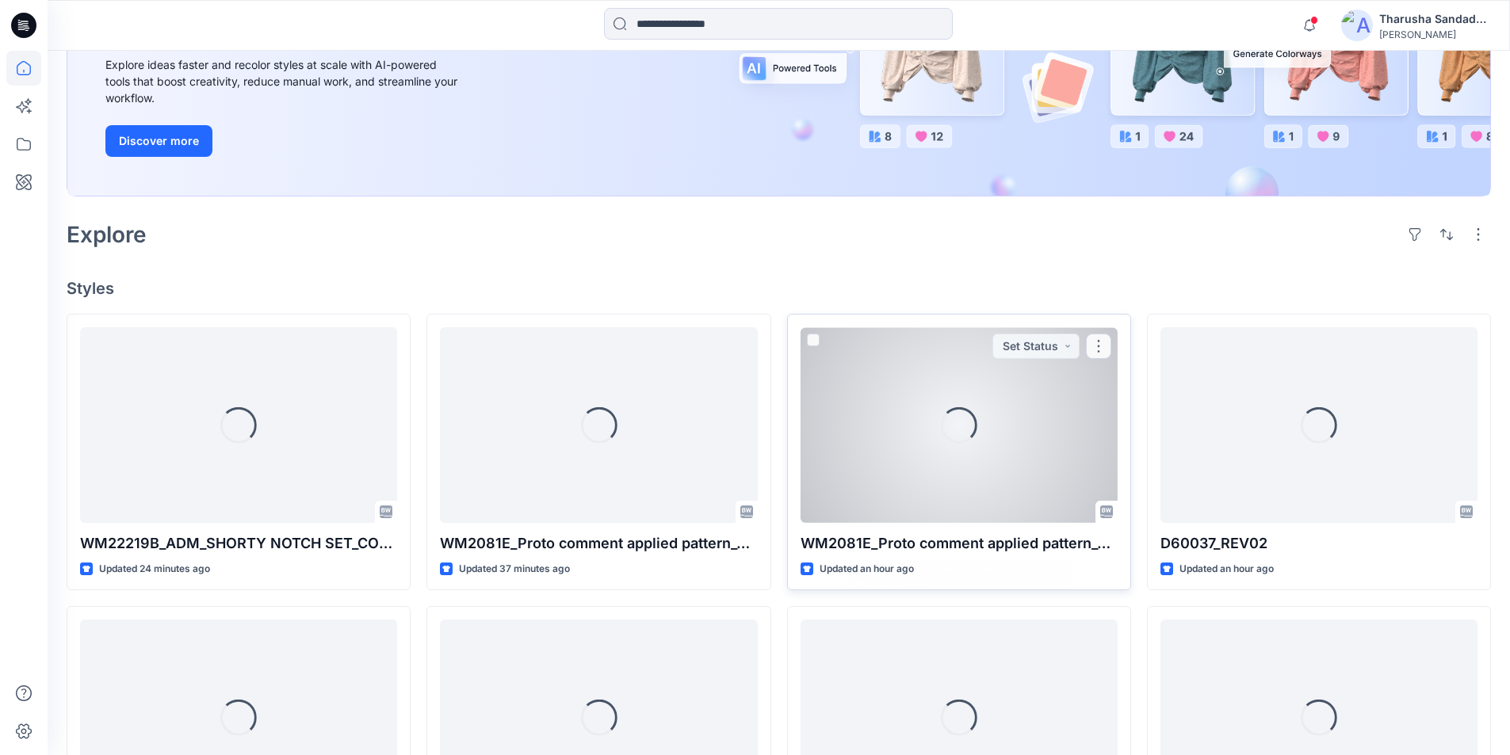
scroll to position [189, 0]
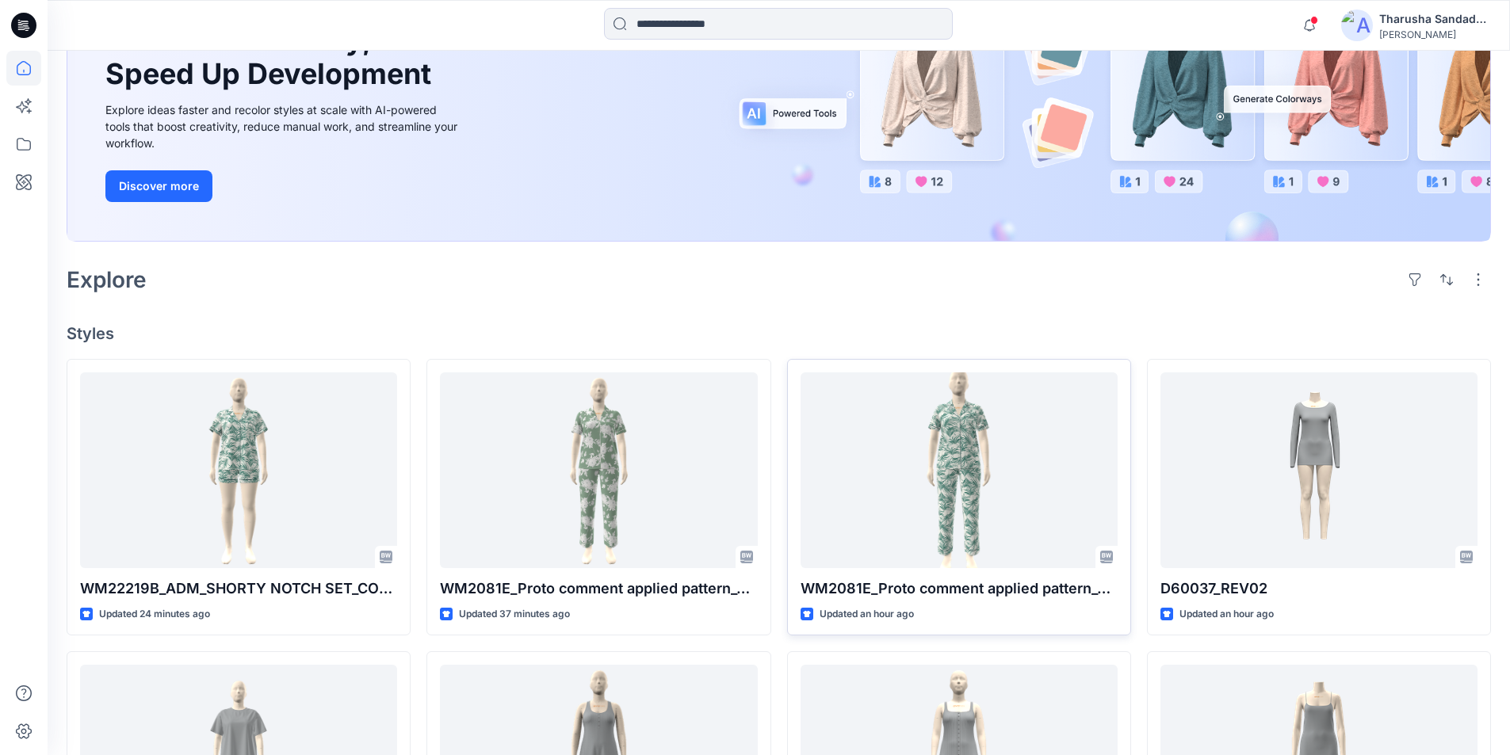
click at [882, 306] on div "Welcome back, Tharusha New New Unleash Creativity, Speed Up Development Explore…" at bounding box center [779, 580] width 1463 height 1436
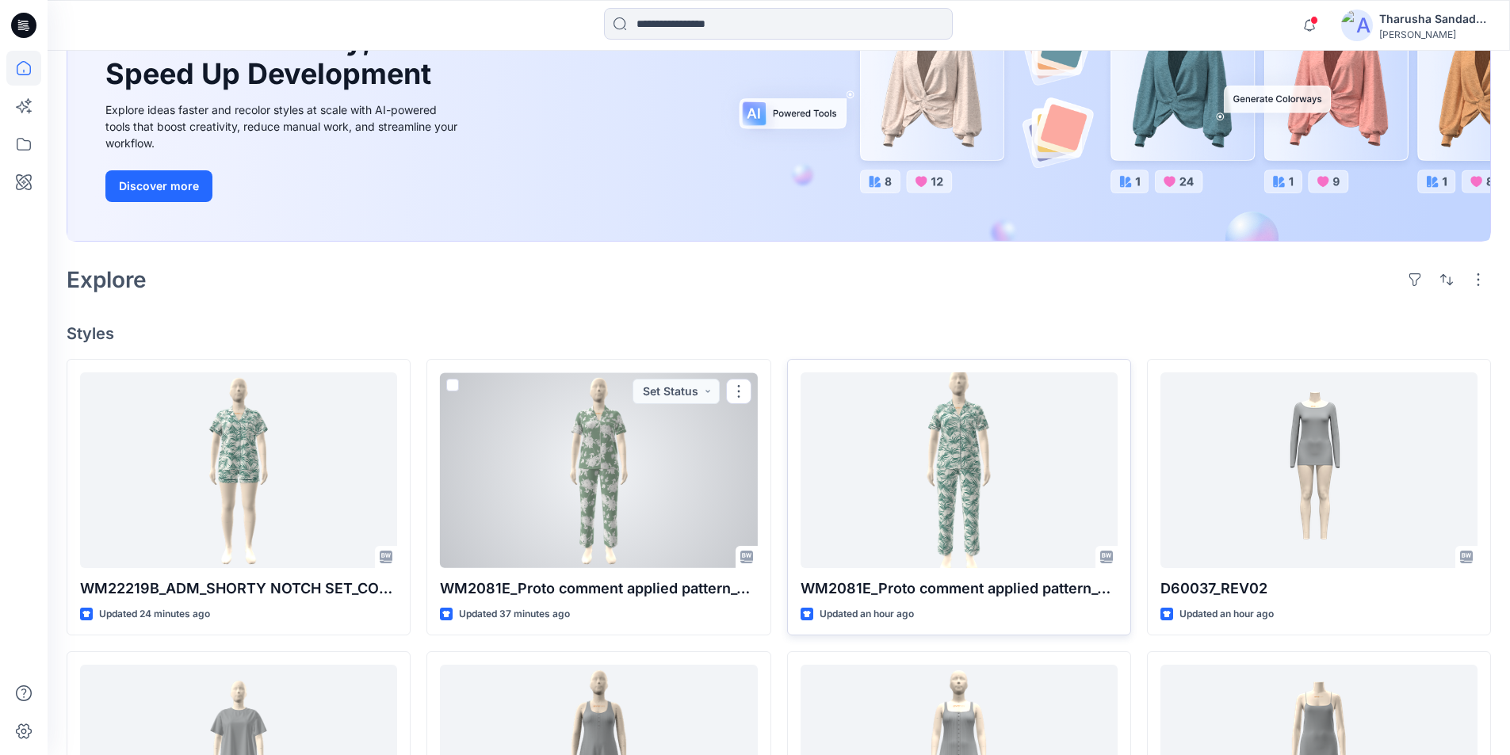
click at [613, 449] on div at bounding box center [598, 471] width 317 height 196
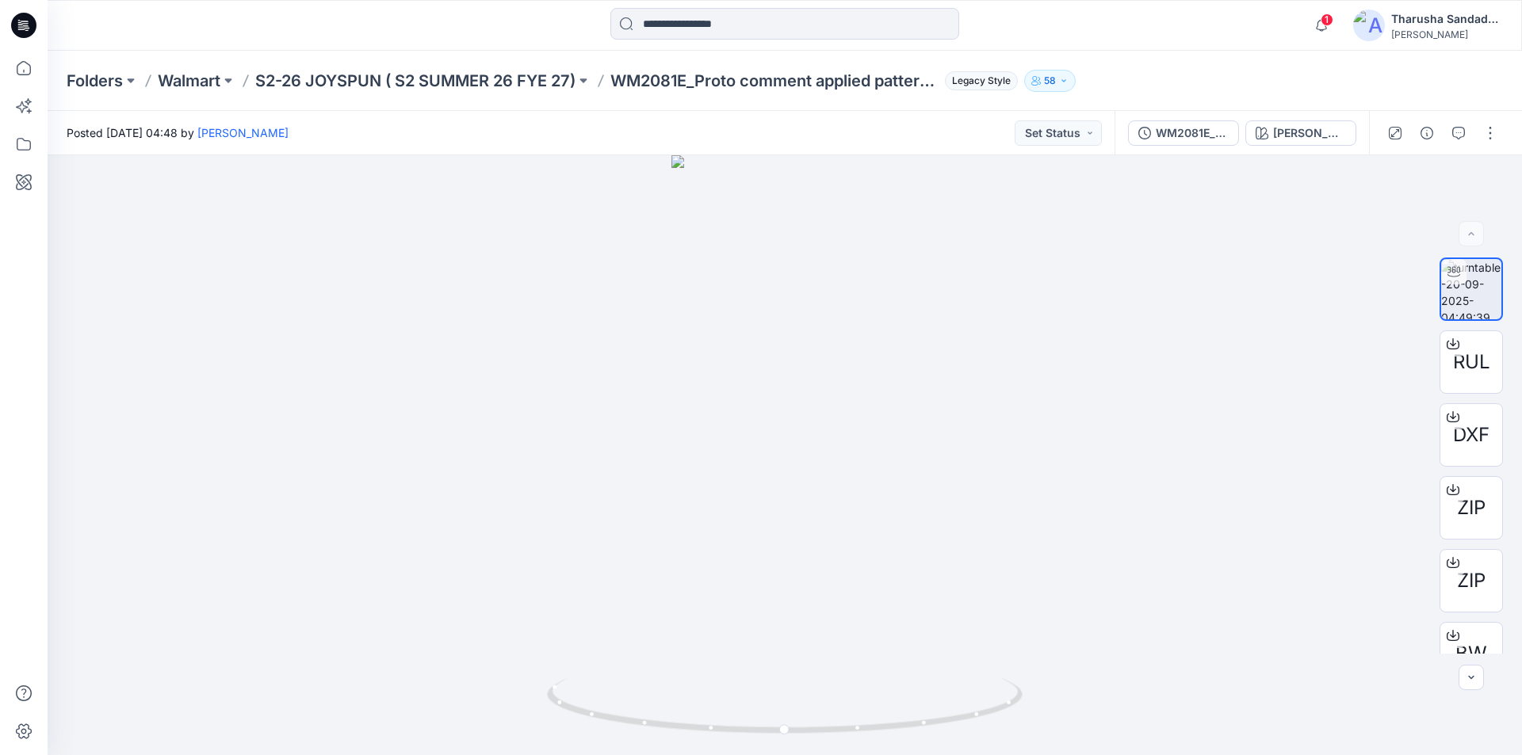
click at [28, 29] on icon at bounding box center [23, 25] width 25 height 25
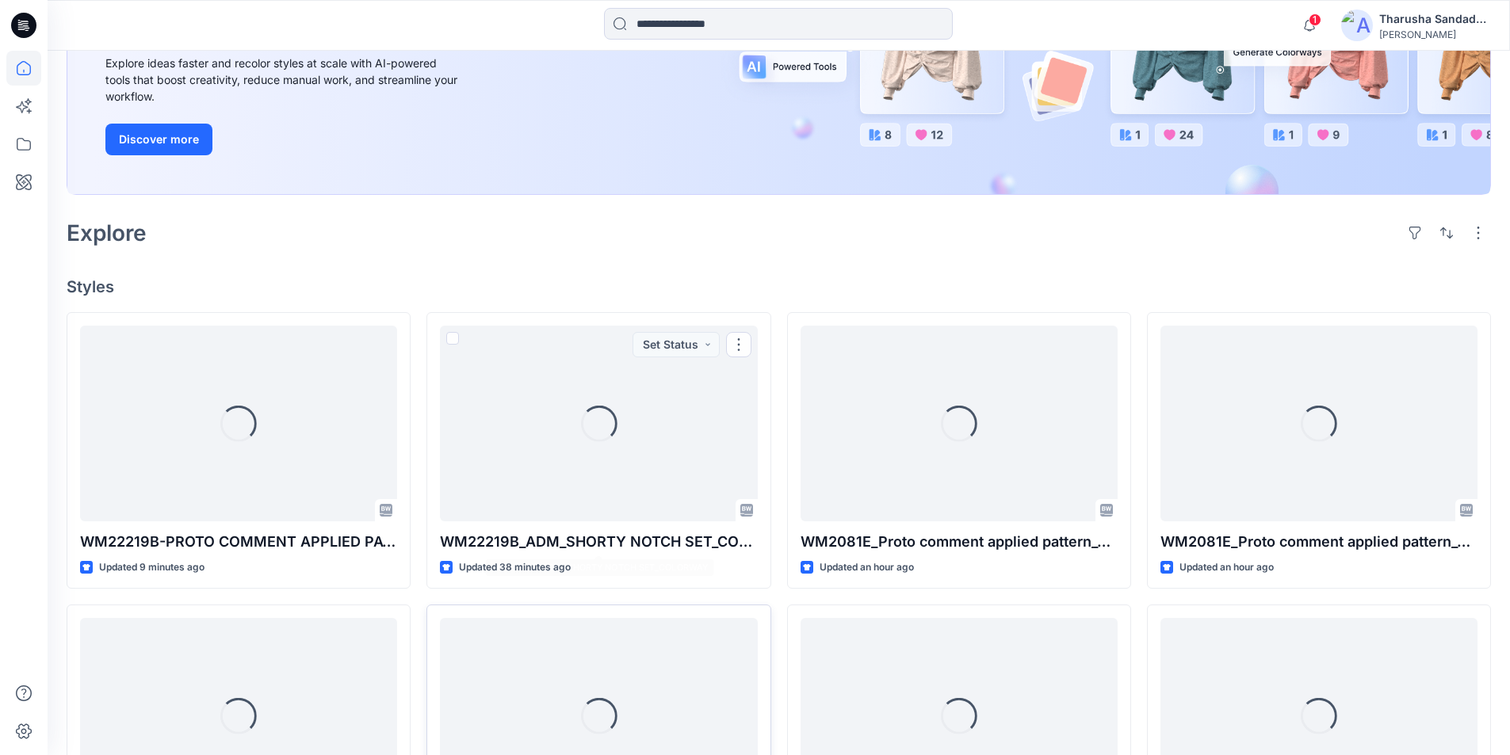
scroll to position [427, 0]
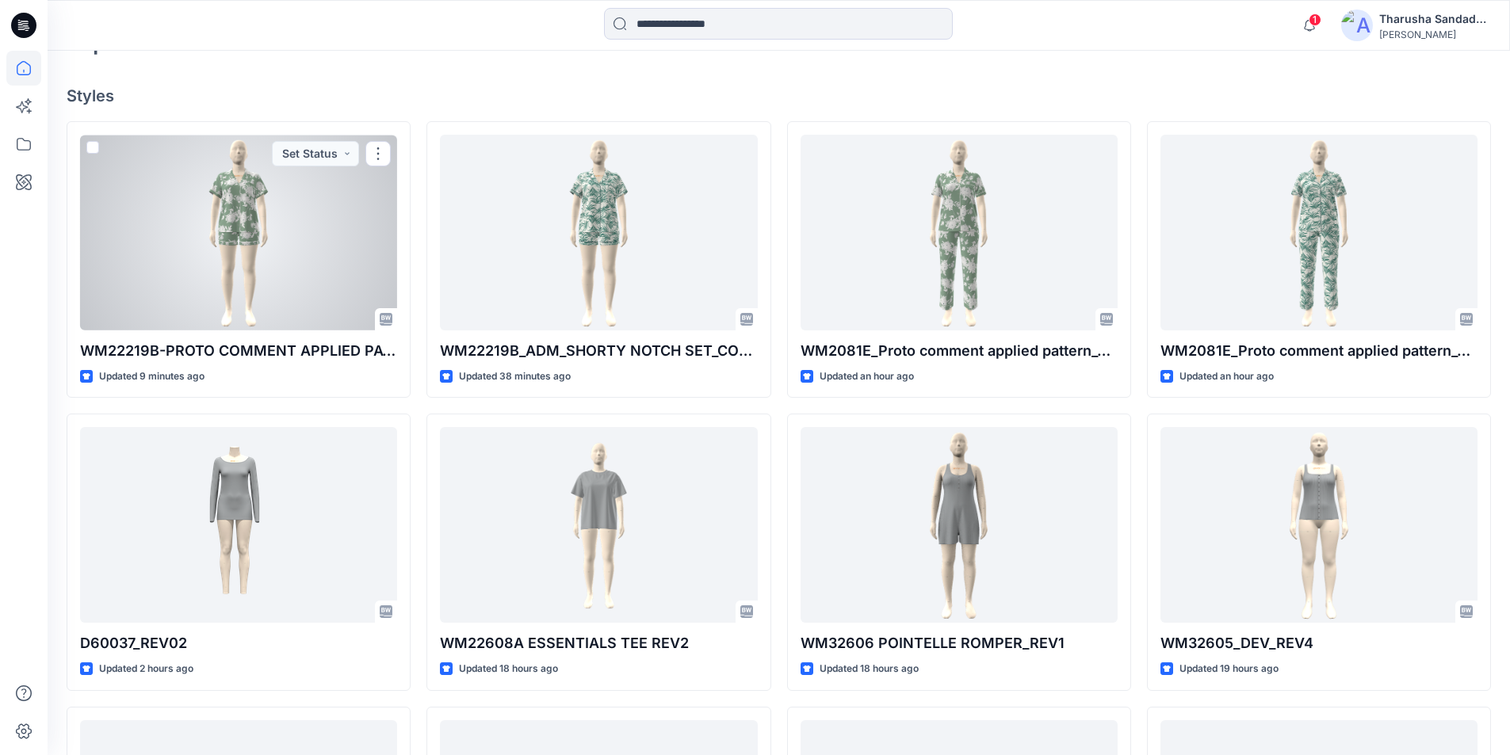
click at [233, 251] on div at bounding box center [238, 233] width 317 height 196
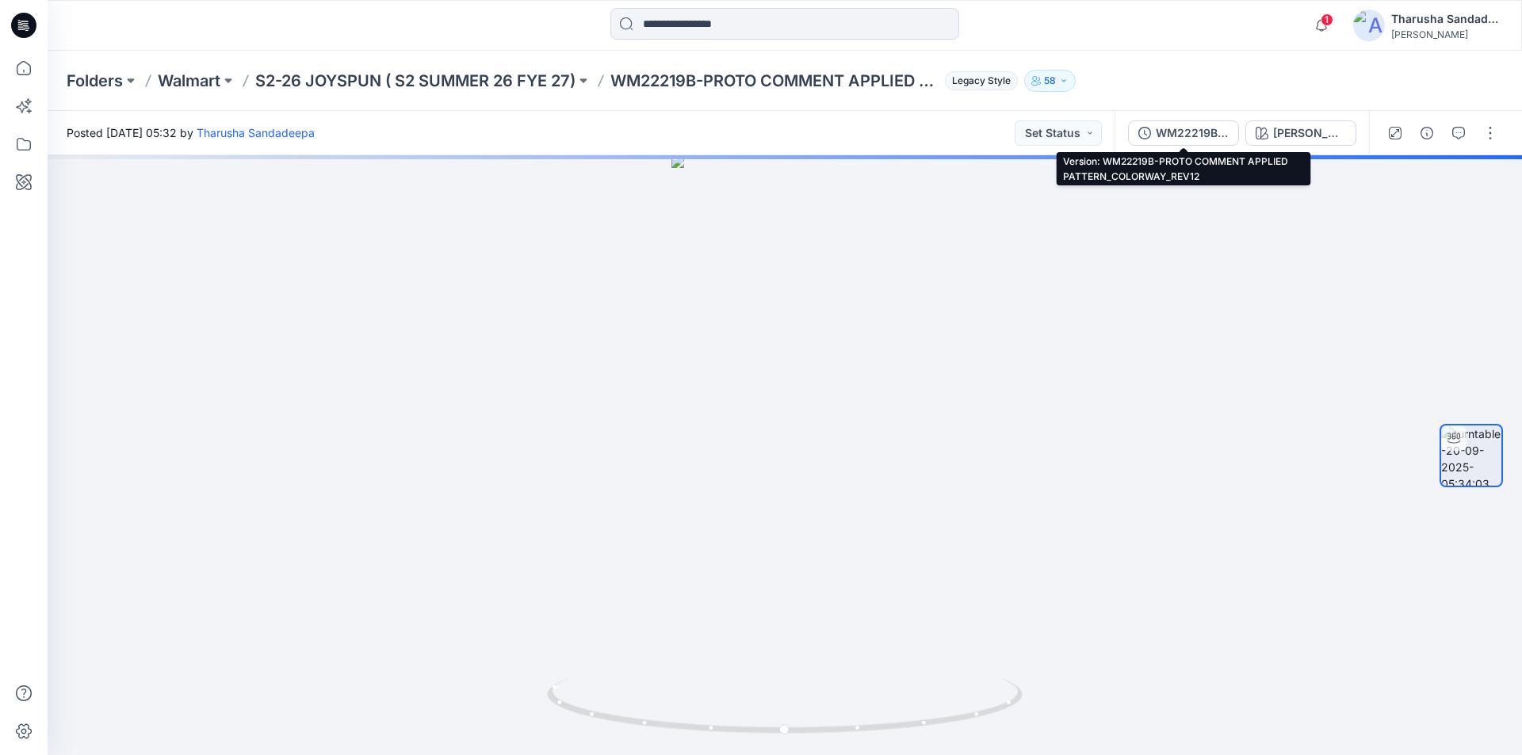
click at [1217, 142] on button "WM22219B-PROTO COMMENT APPLIED PATTERN_COLORWAY_REV12" at bounding box center [1183, 132] width 111 height 25
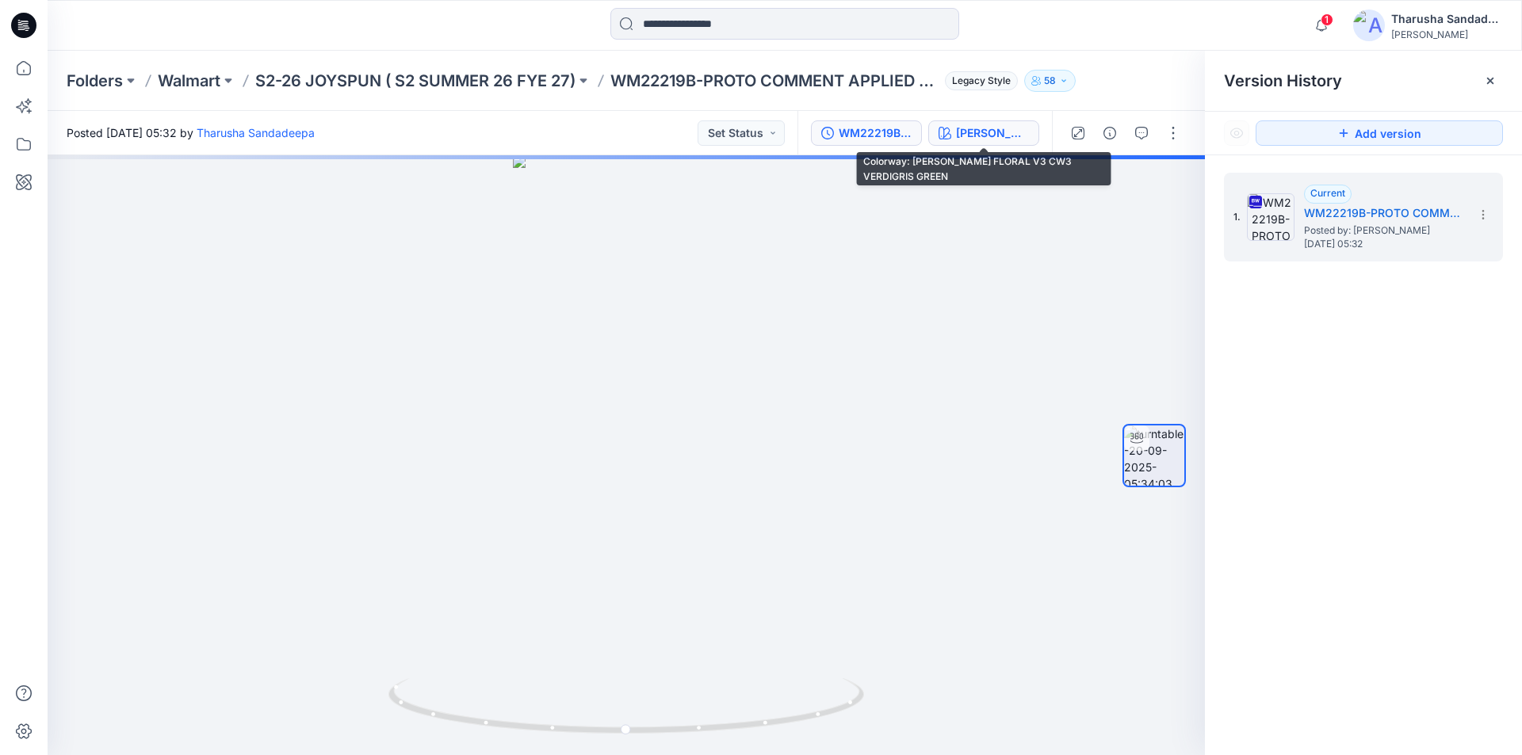
click at [995, 136] on div "[PERSON_NAME] FLORAL V3 CW3 VERDIGRIS GREEN" at bounding box center [992, 132] width 73 height 17
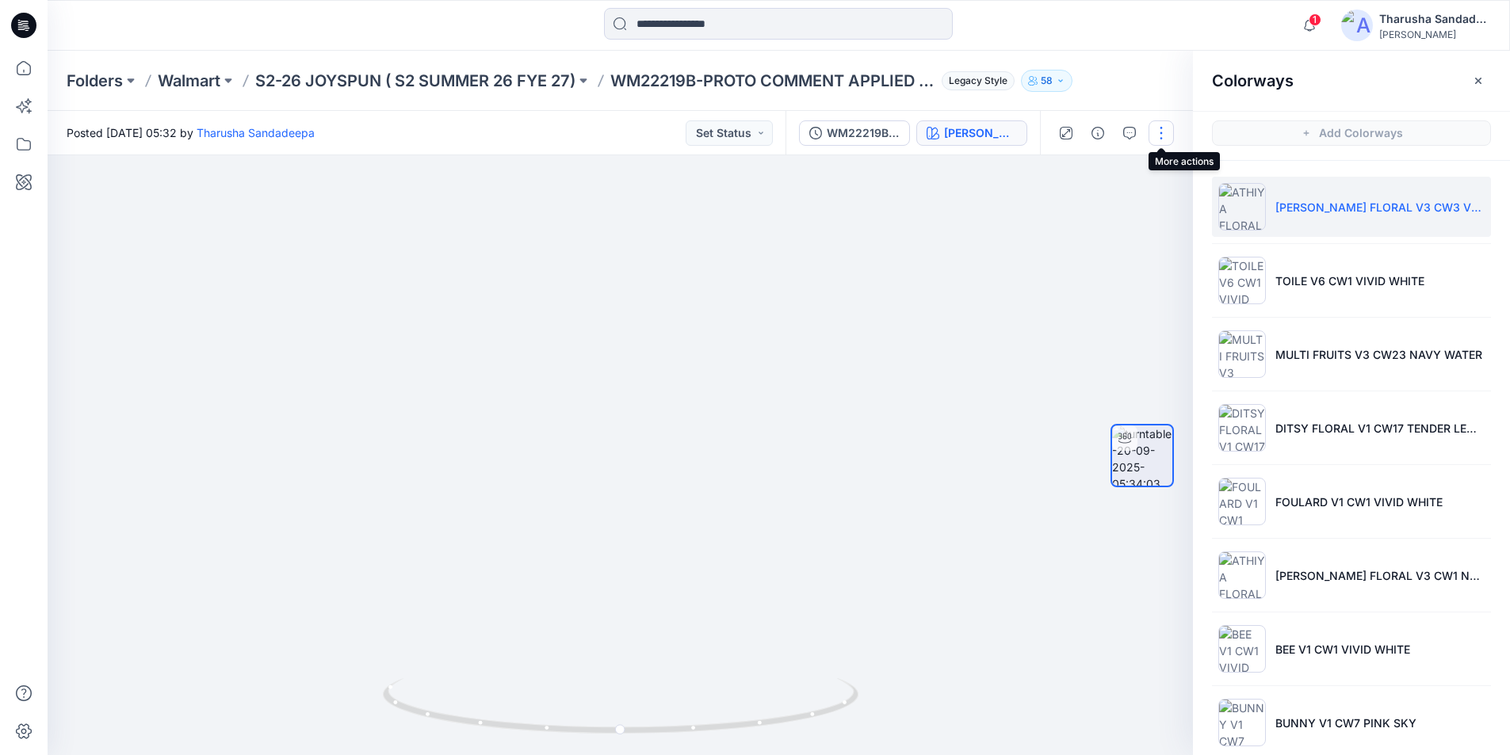
click at [1165, 136] on button "button" at bounding box center [1161, 132] width 25 height 25
click at [1081, 171] on button "Edit" at bounding box center [1095, 169] width 146 height 29
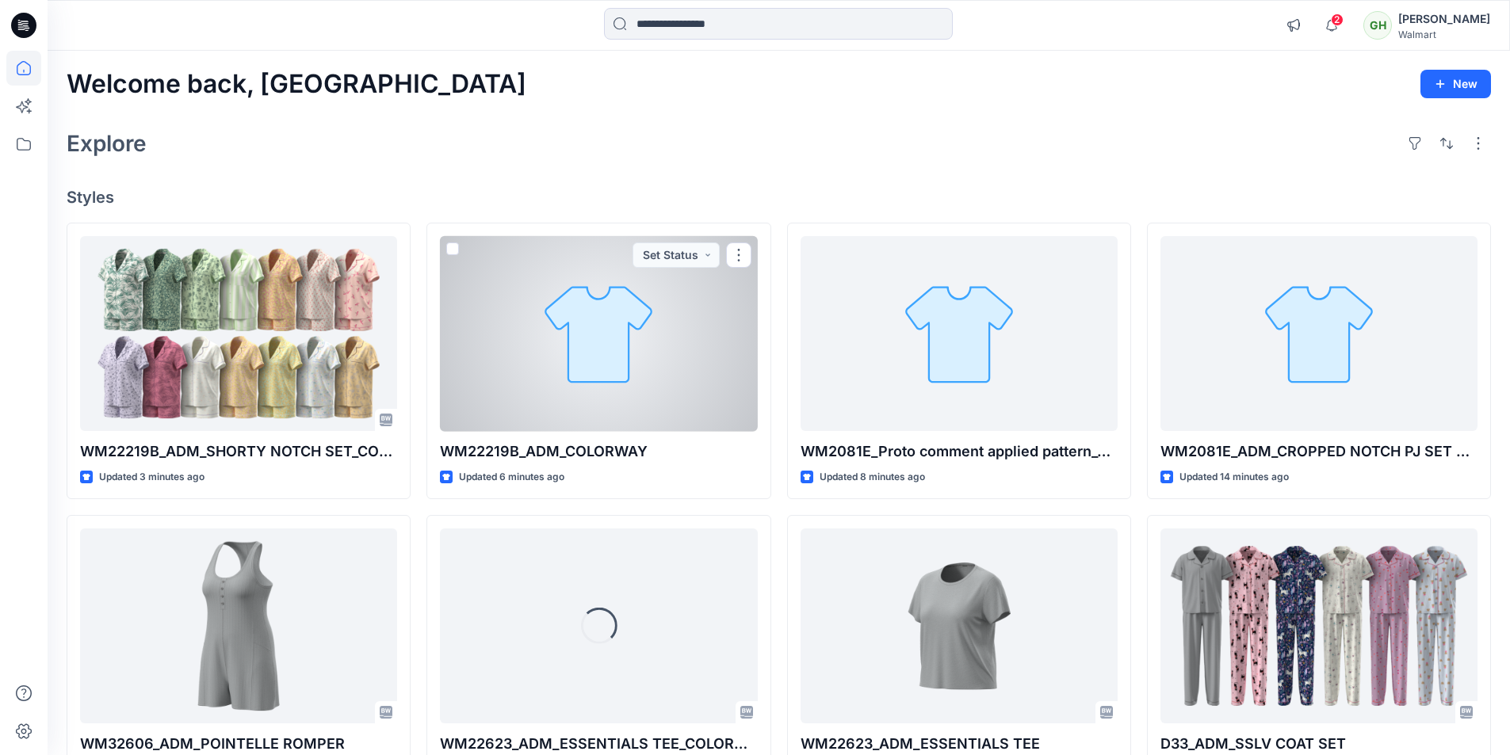
click at [638, 379] on div at bounding box center [598, 334] width 317 height 196
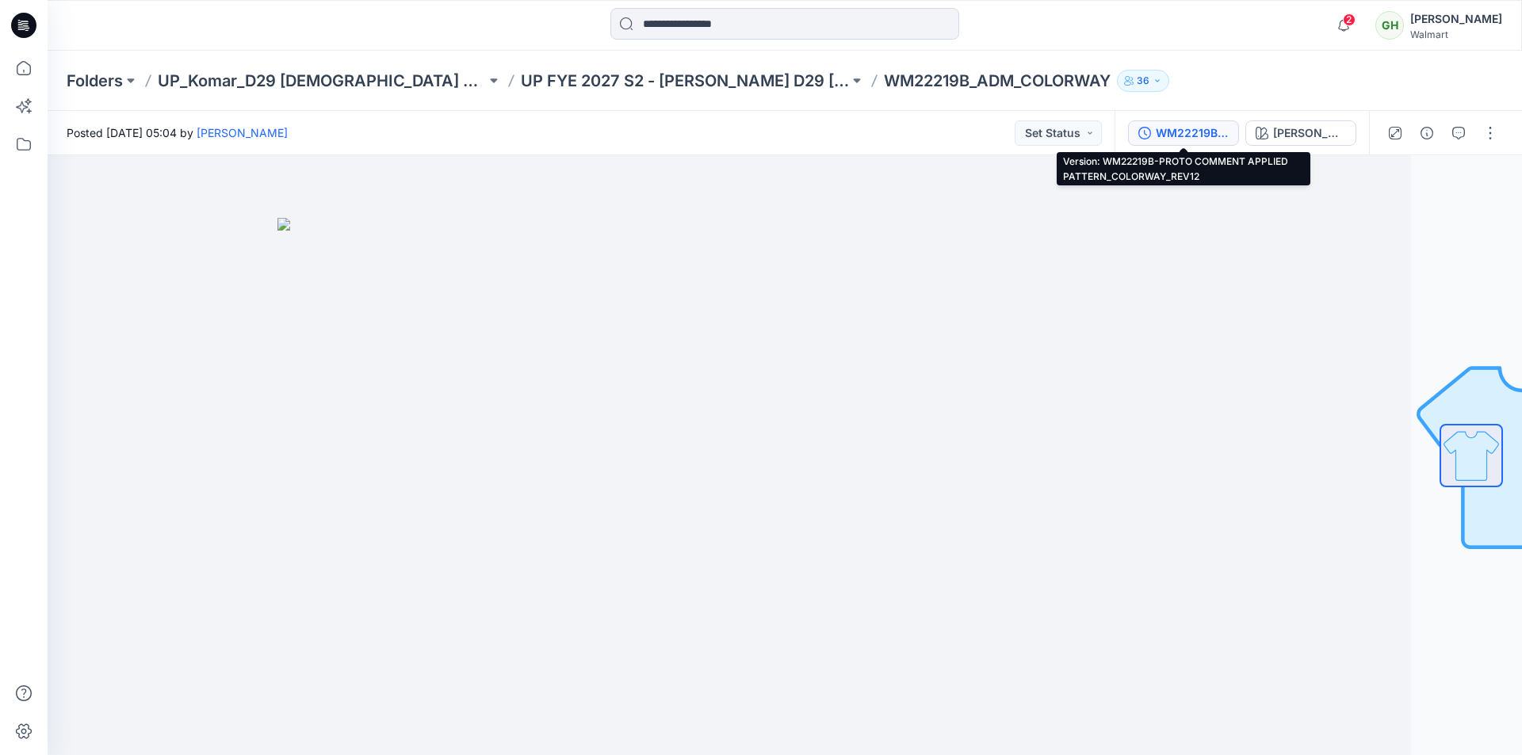
click at [1185, 128] on div "WM22219B-PROTO COMMENT APPLIED PATTERN_COLORWAY_REV12" at bounding box center [1192, 132] width 73 height 17
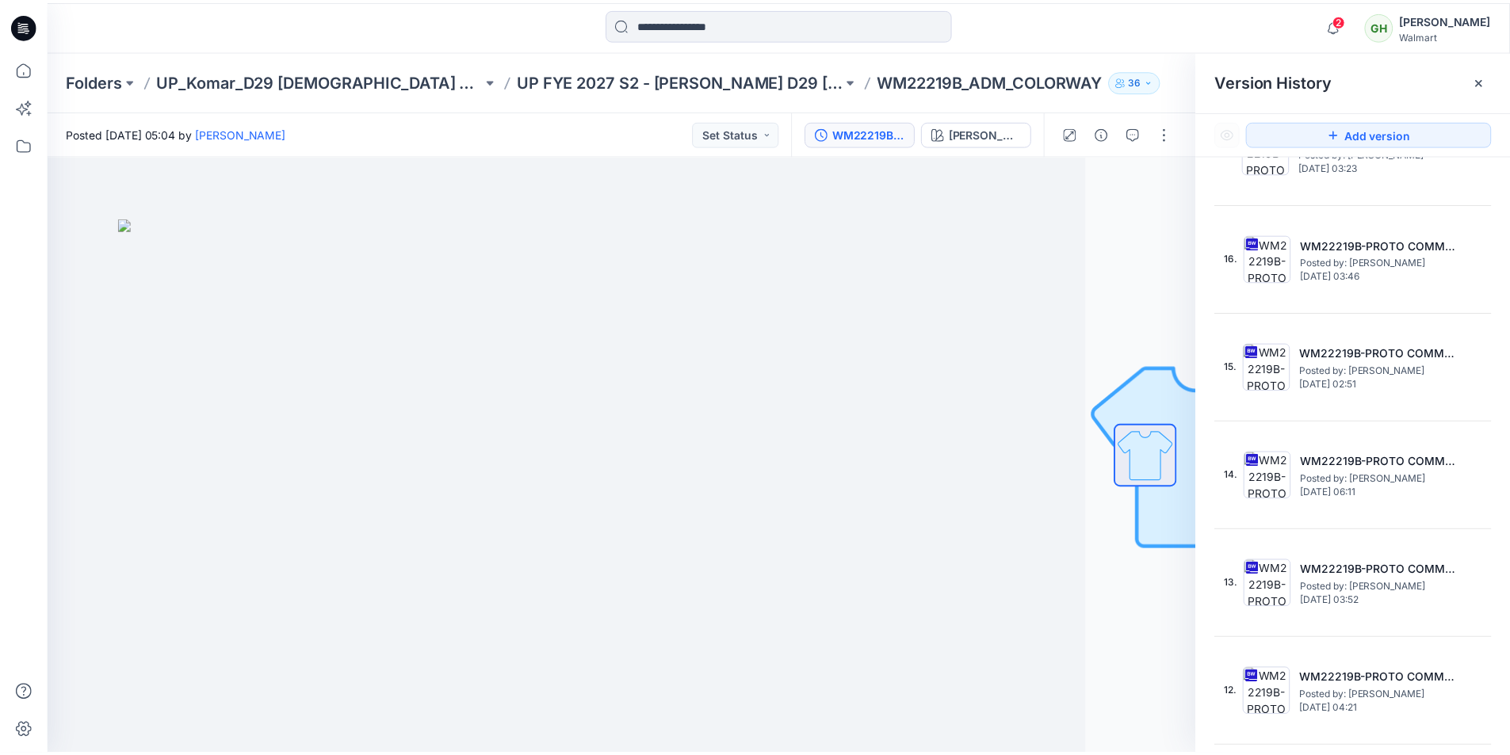
scroll to position [476, 0]
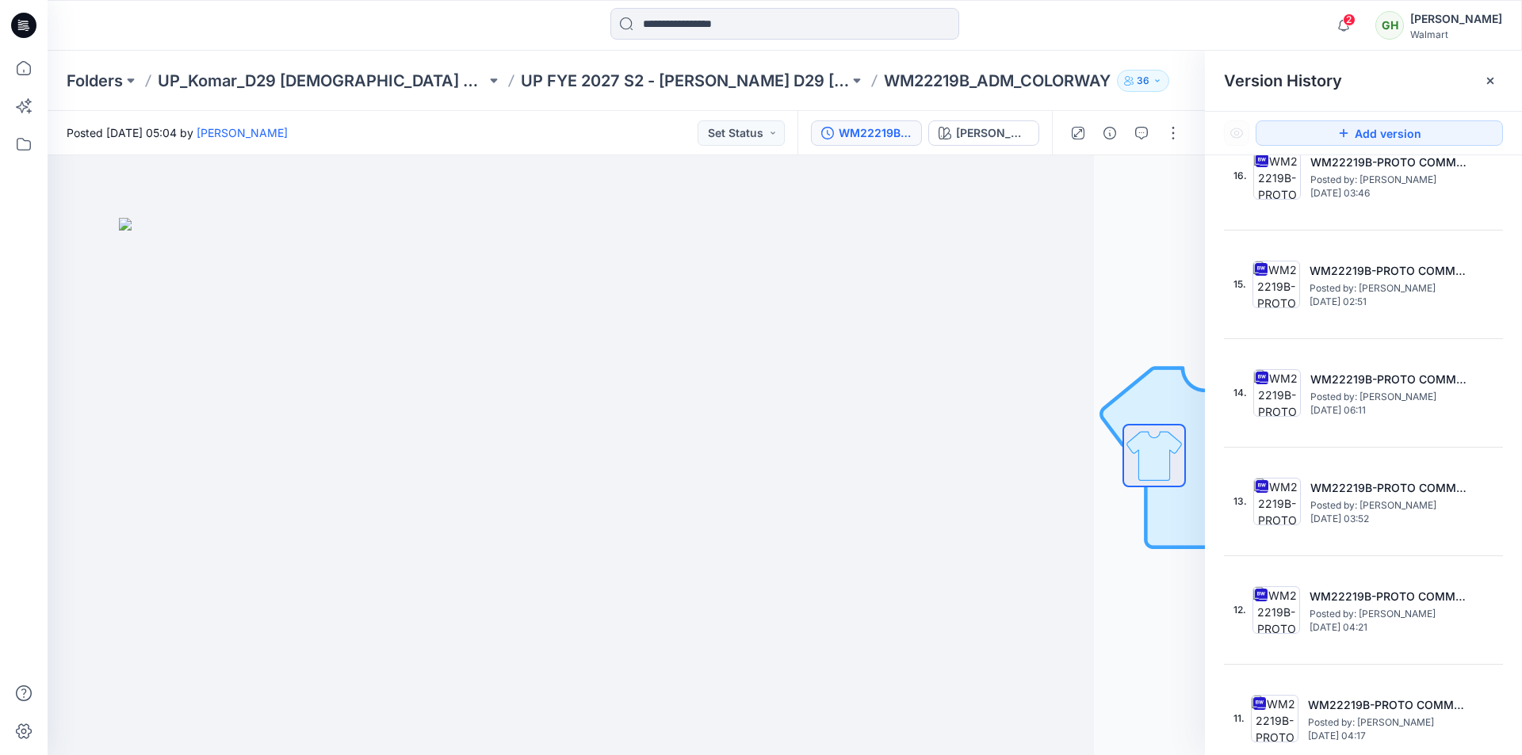
click at [21, 24] on icon at bounding box center [23, 25] width 25 height 25
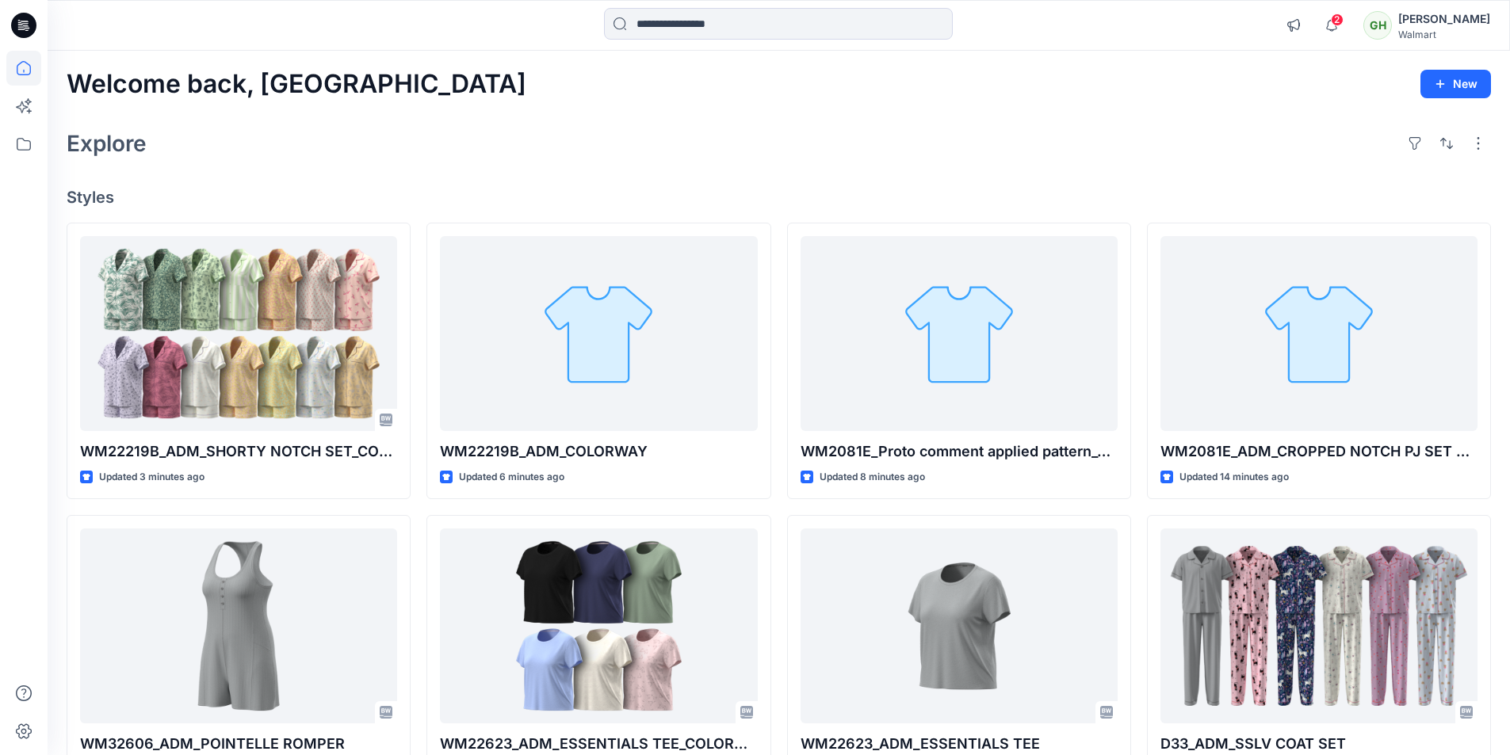
drag, startPoint x: 667, startPoint y: 175, endPoint x: 656, endPoint y: 184, distance: 14.1
click at [664, 179] on div "Welcome back, Gayan New Explore Styles WM22219B_ADM_SHORTY NOTCH SET_COLORWAY U…" at bounding box center [779, 606] width 1463 height 1110
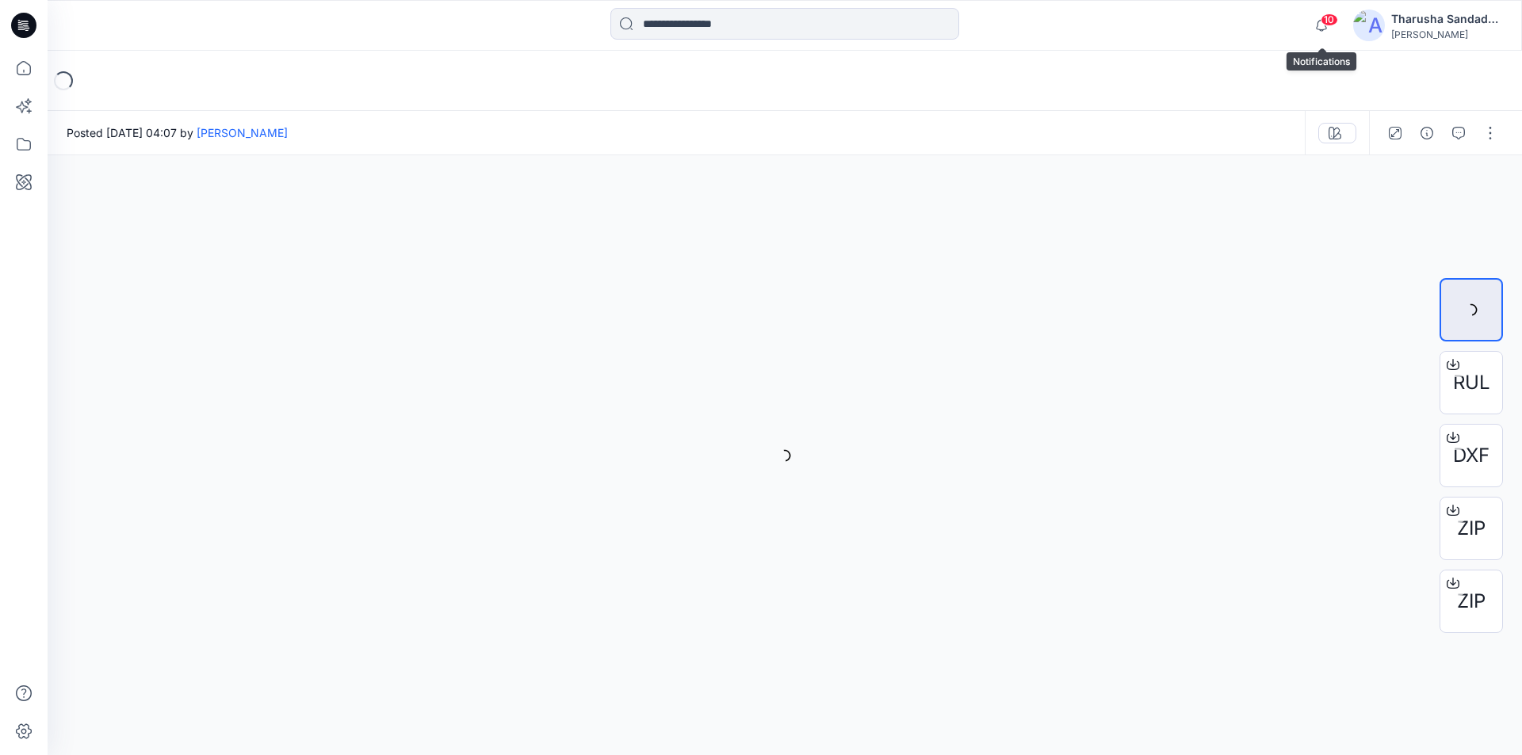
click at [1325, 19] on span "10" at bounding box center [1329, 19] width 17 height 13
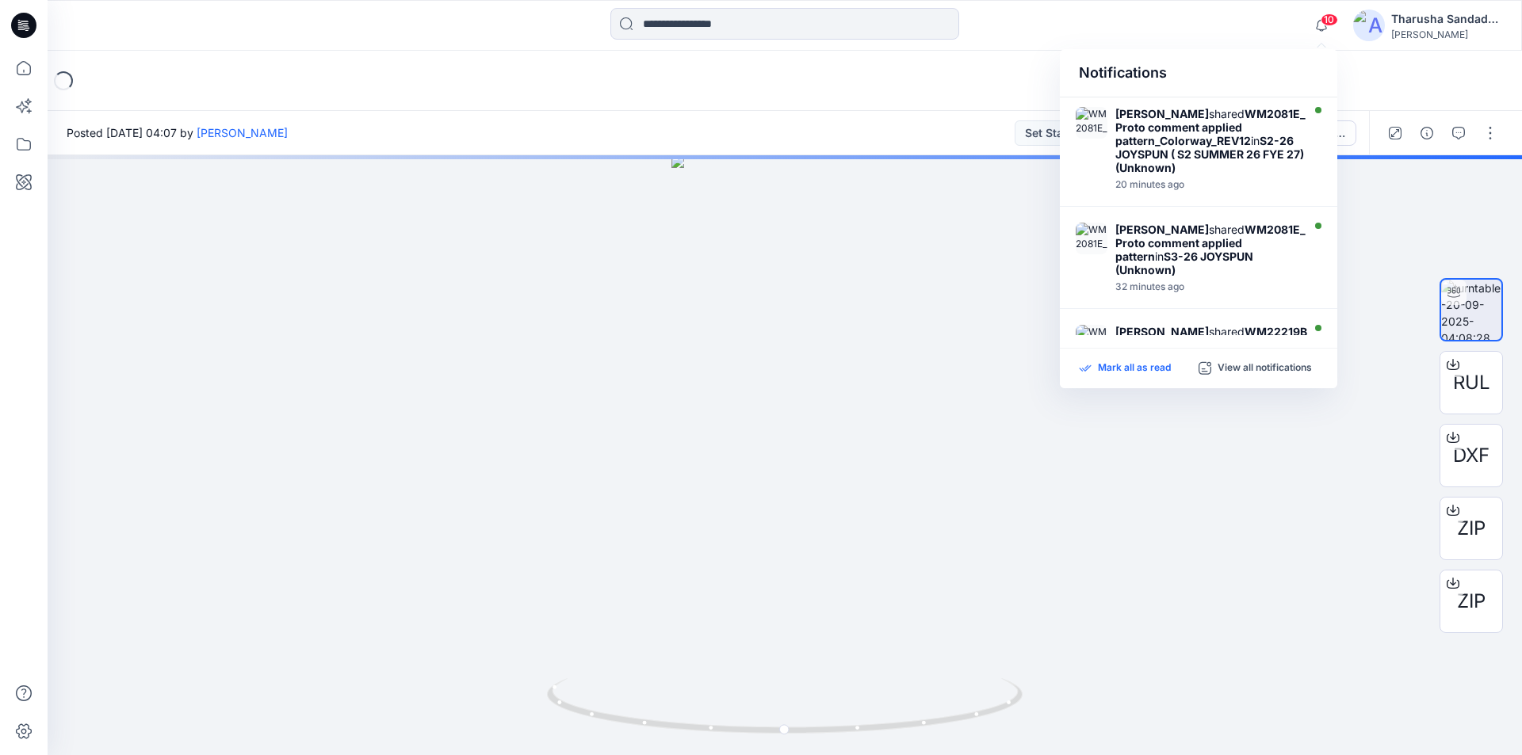
click at [1171, 364] on div "Mark all as read" at bounding box center [1139, 368] width 120 height 14
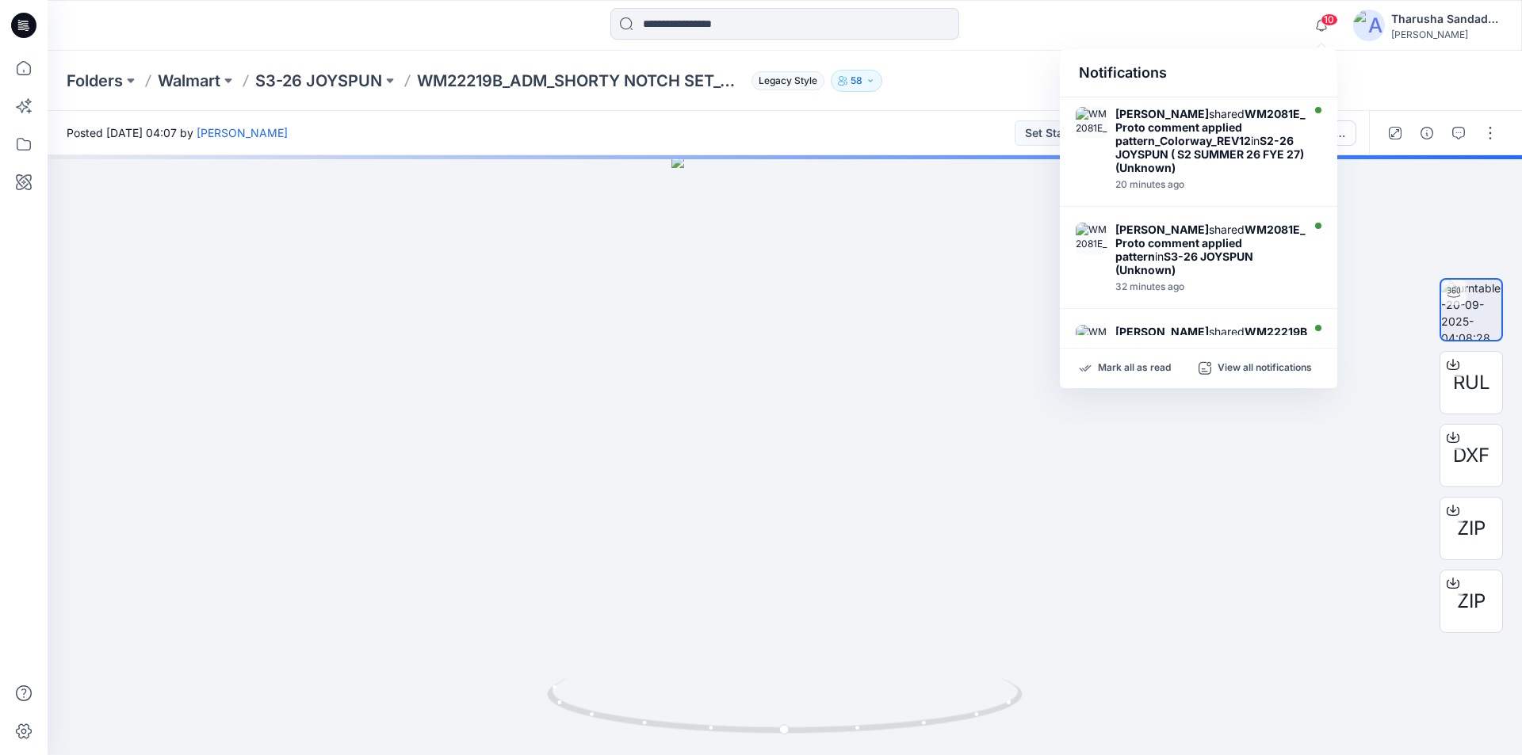
click at [1008, 87] on div "Folders Walmart S3-26 JOYSPUN WM22219B_ADM_SHORTY NOTCH SET_COLORWAY Legacy Sty…" at bounding box center [723, 81] width 1313 height 22
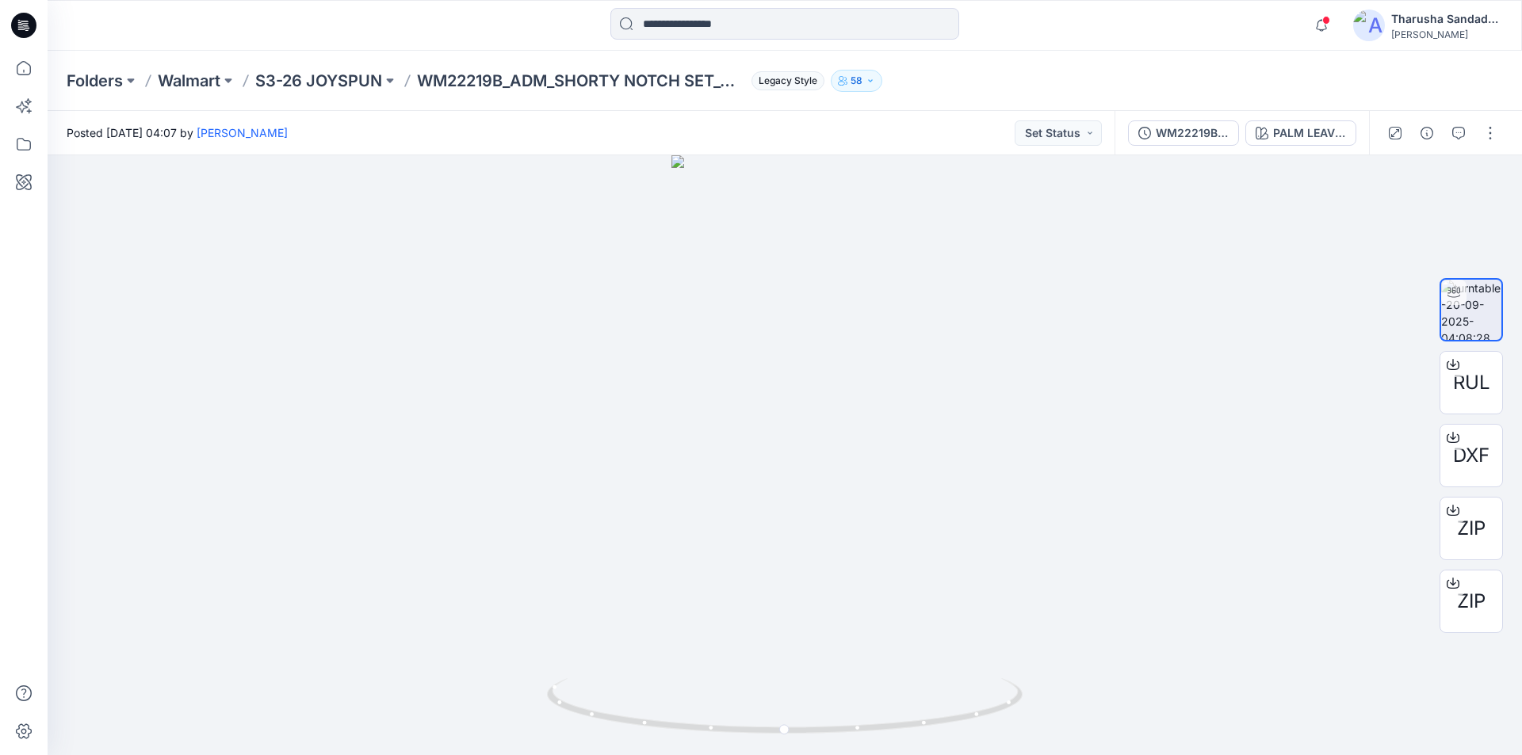
drag, startPoint x: 27, startPoint y: 29, endPoint x: 7, endPoint y: 29, distance: 19.8
click at [20, 38] on icon at bounding box center [23, 25] width 25 height 51
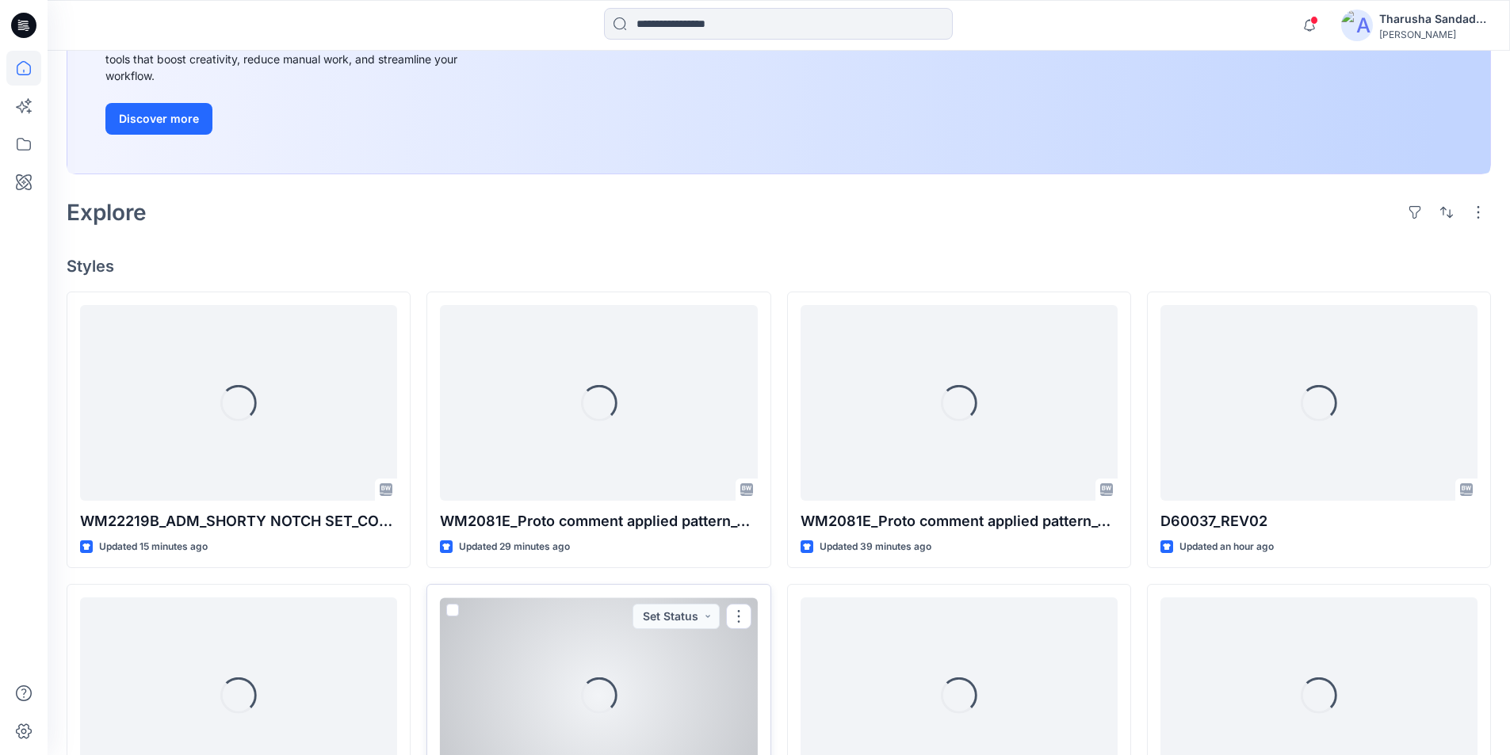
scroll to position [255, 0]
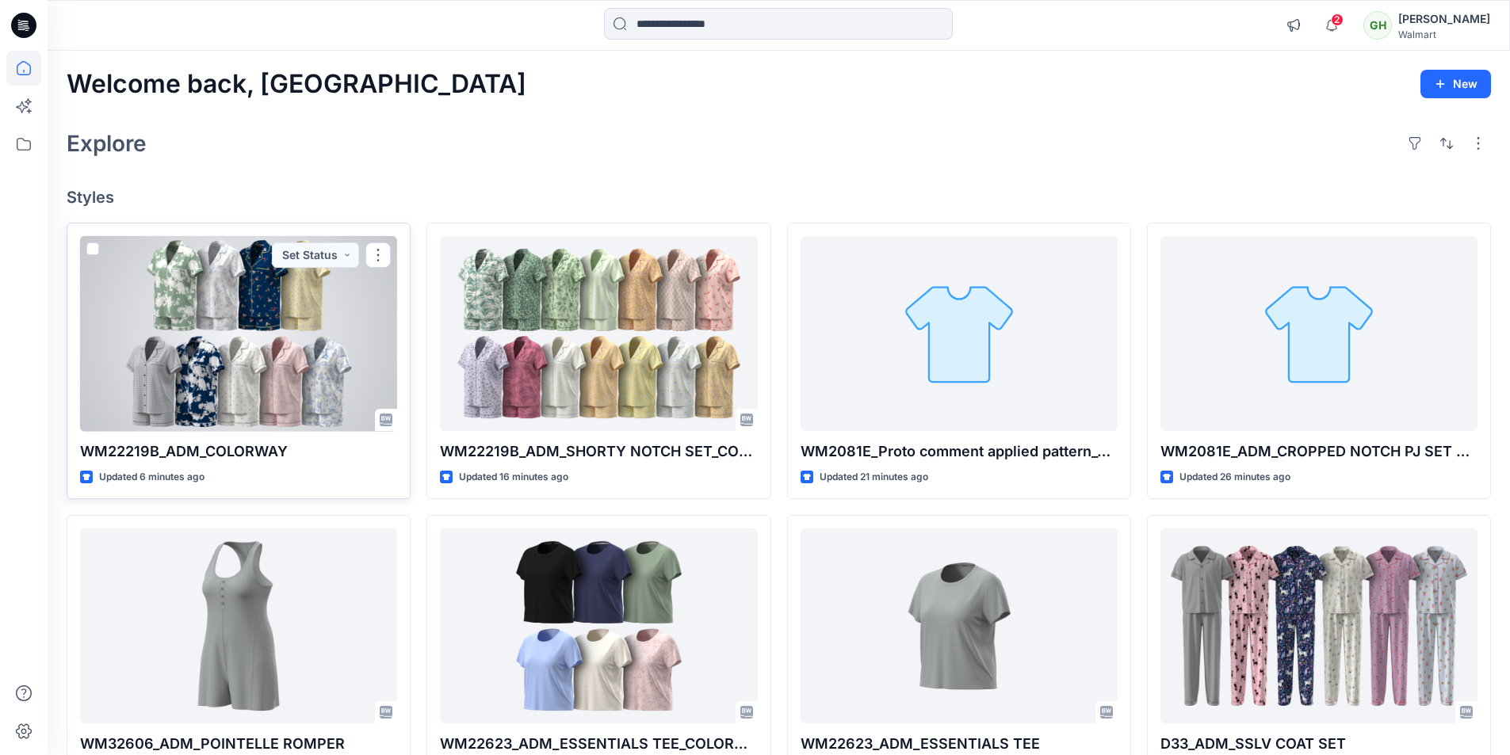
click at [296, 354] on div at bounding box center [238, 334] width 317 height 196
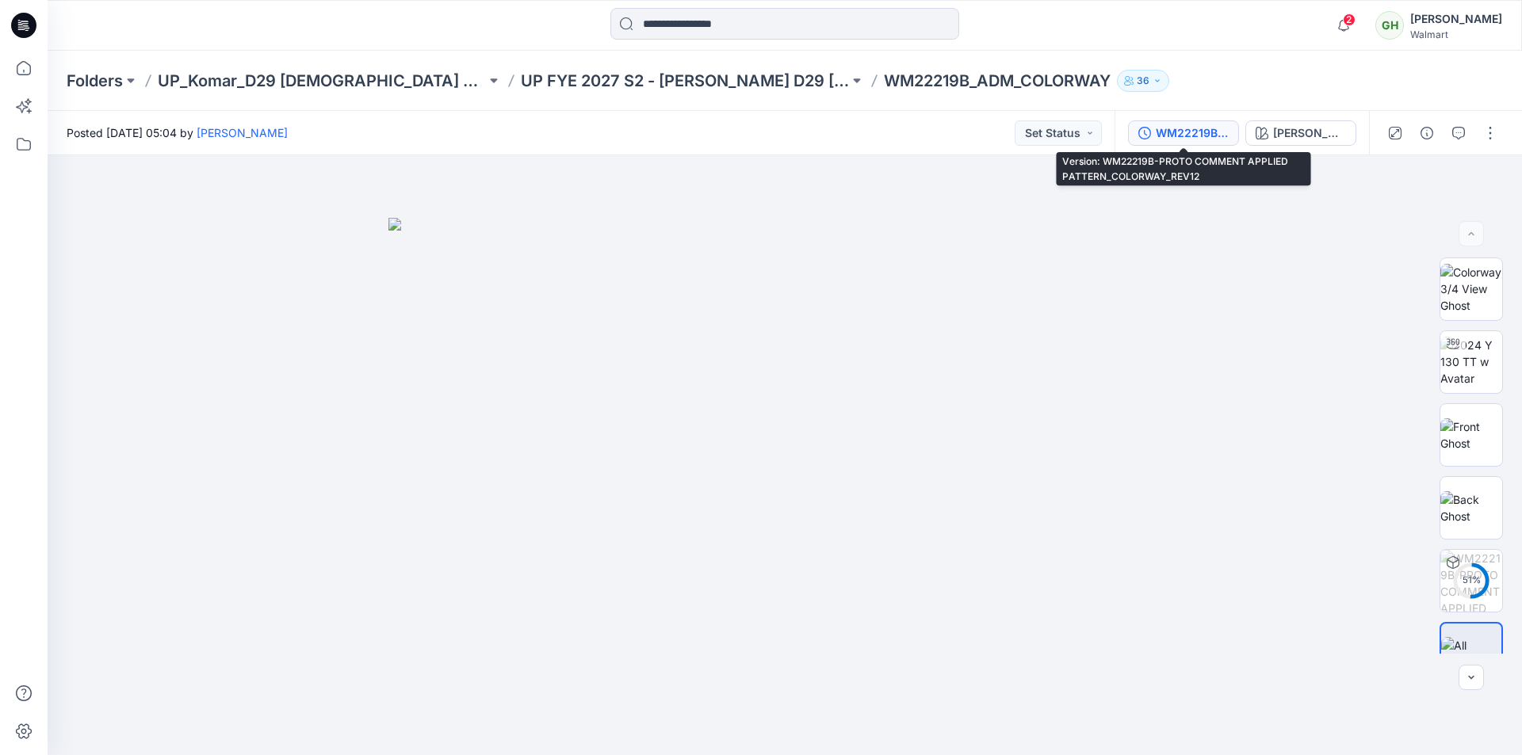
click at [1195, 136] on div "WM22219B-PROTO COMMENT APPLIED PATTERN_COLORWAY_REV12" at bounding box center [1192, 132] width 73 height 17
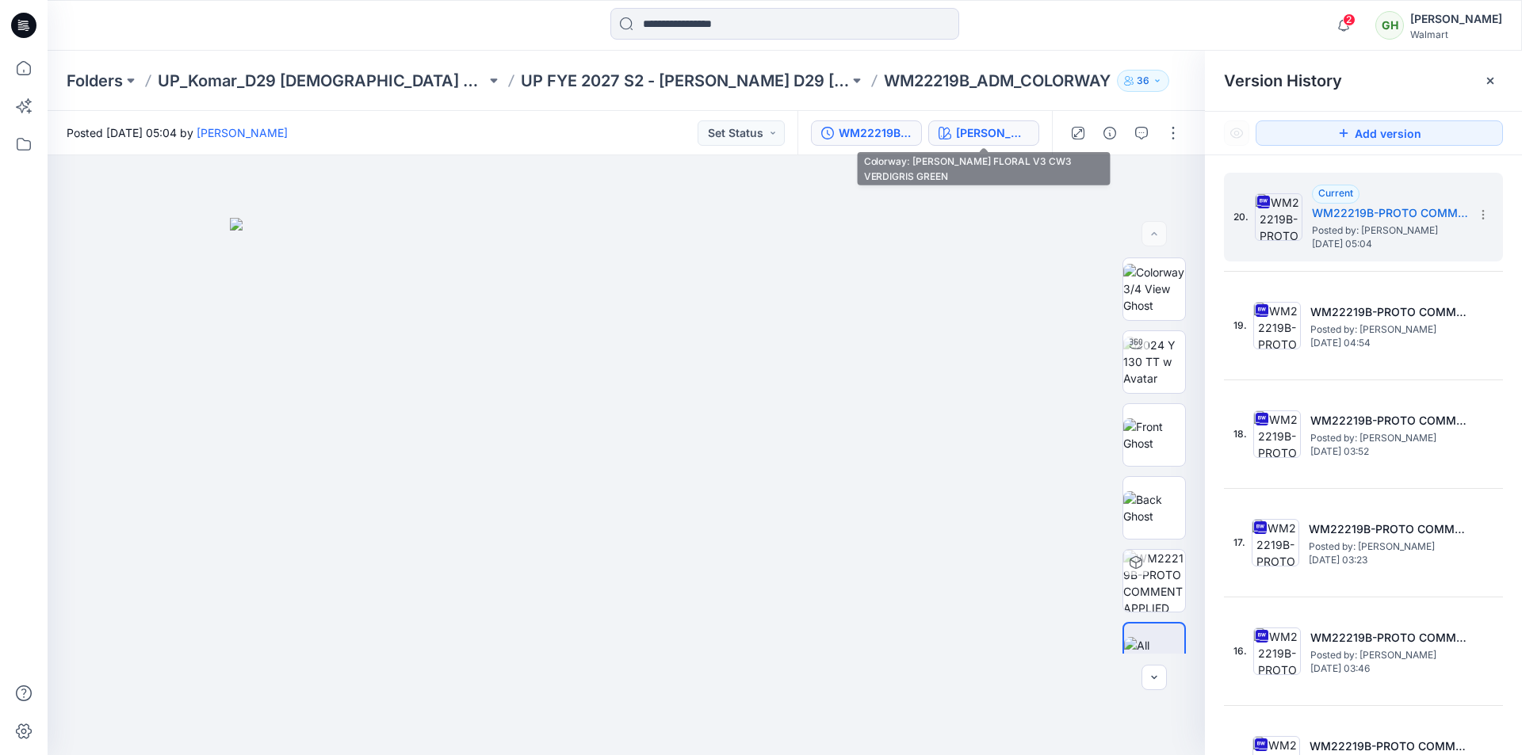
click at [984, 143] on button "[PERSON_NAME] FLORAL V3 CW3 VERDIGRIS GREEN" at bounding box center [983, 132] width 111 height 25
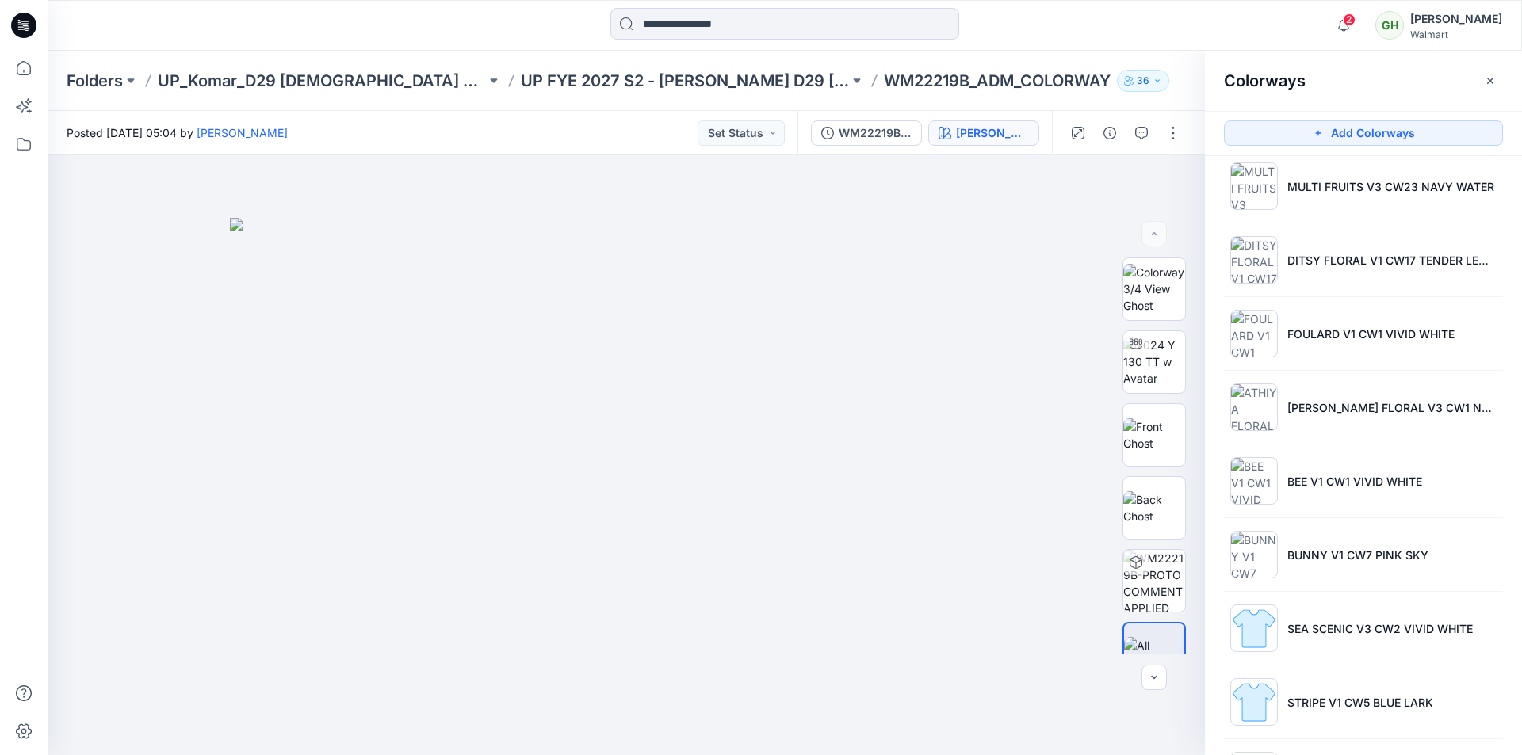
scroll to position [243, 0]
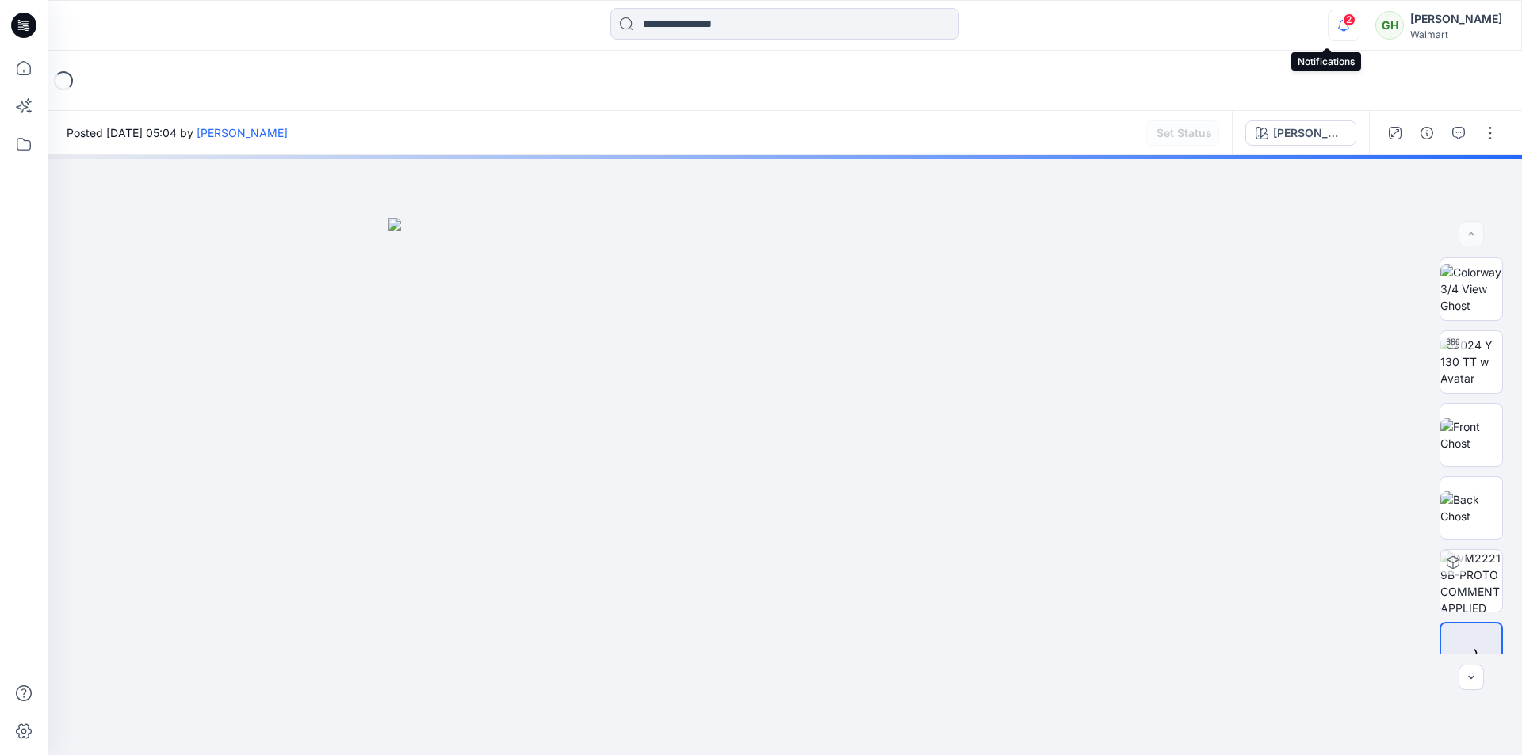
click at [1329, 34] on icon "button" at bounding box center [1344, 26] width 30 height 32
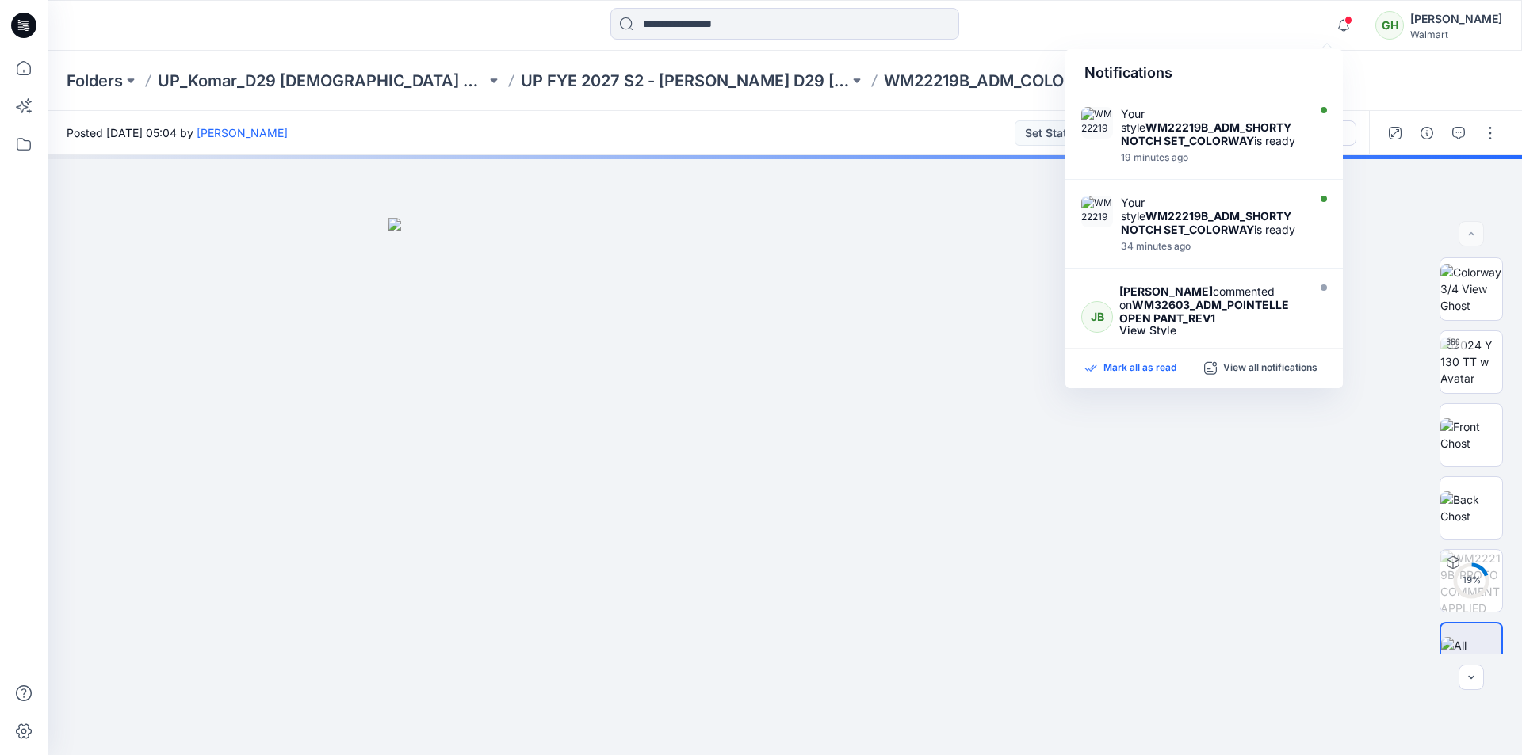
click at [1128, 364] on p "Mark all as read" at bounding box center [1140, 368] width 73 height 14
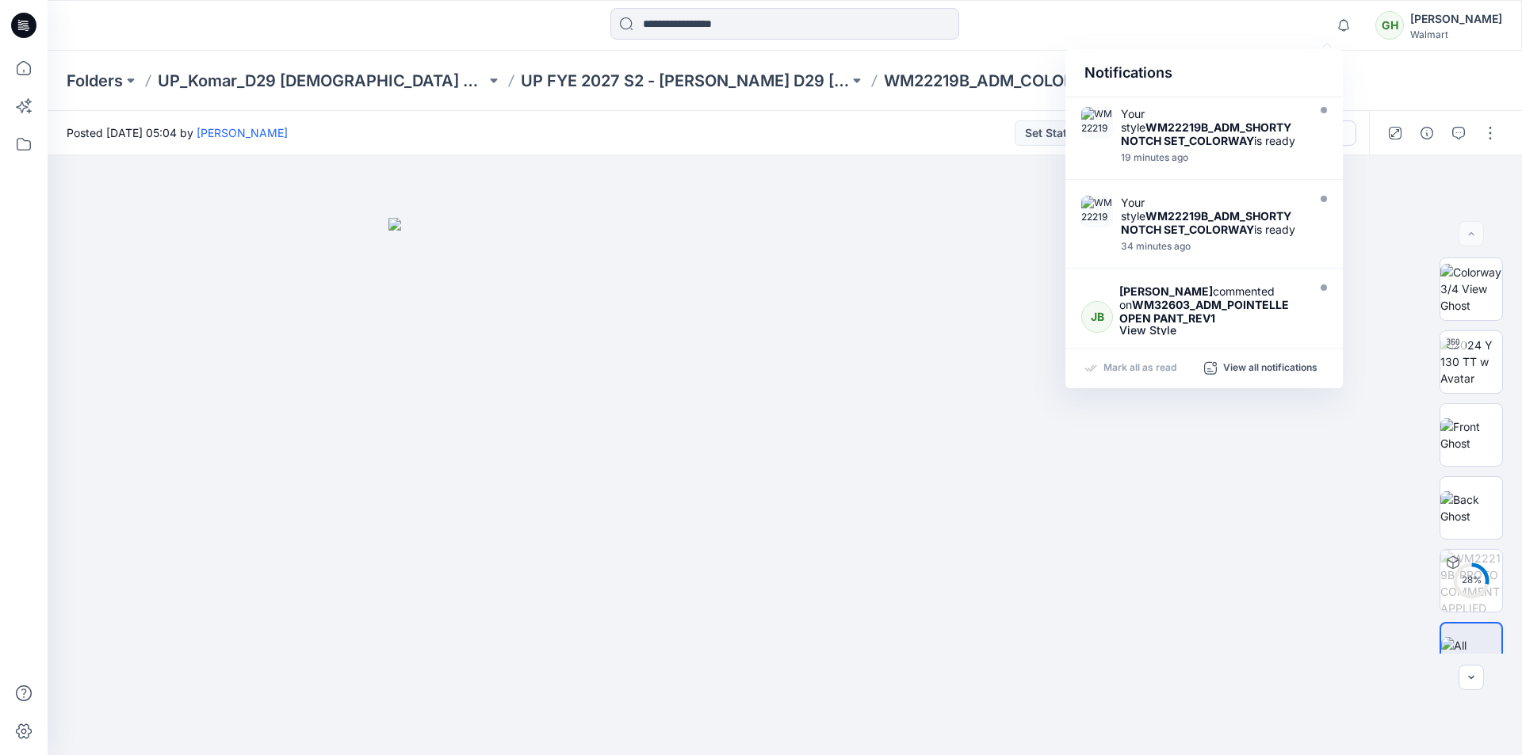
click at [840, 143] on div "Posted Saturday, September 20, 2025 05:04 by Gayan Hettiarachchi Set Status" at bounding box center [581, 133] width 1067 height 44
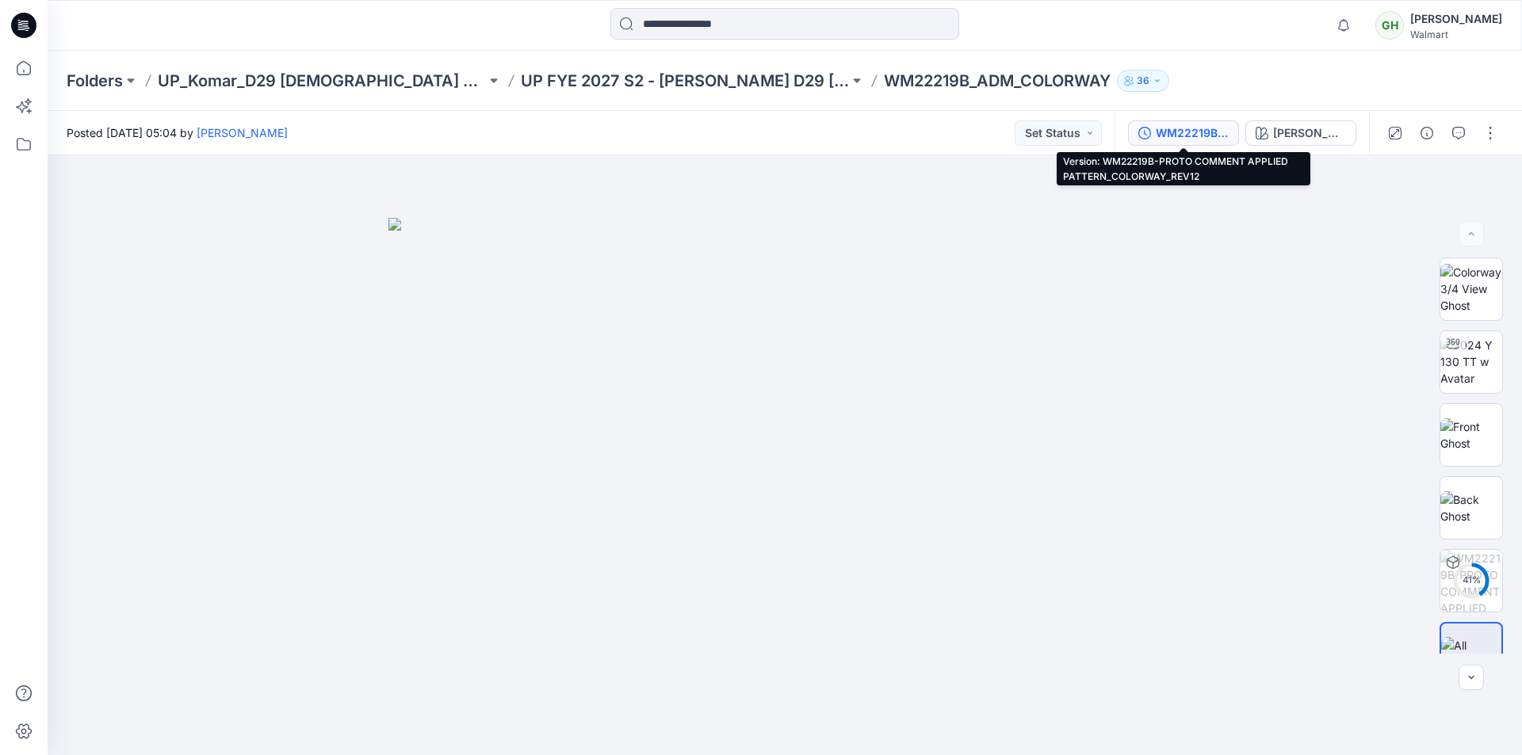
click at [1199, 141] on div "WM22219B-PROTO COMMENT APPLIED PATTERN_COLORWAY_REV12" at bounding box center [1192, 132] width 73 height 17
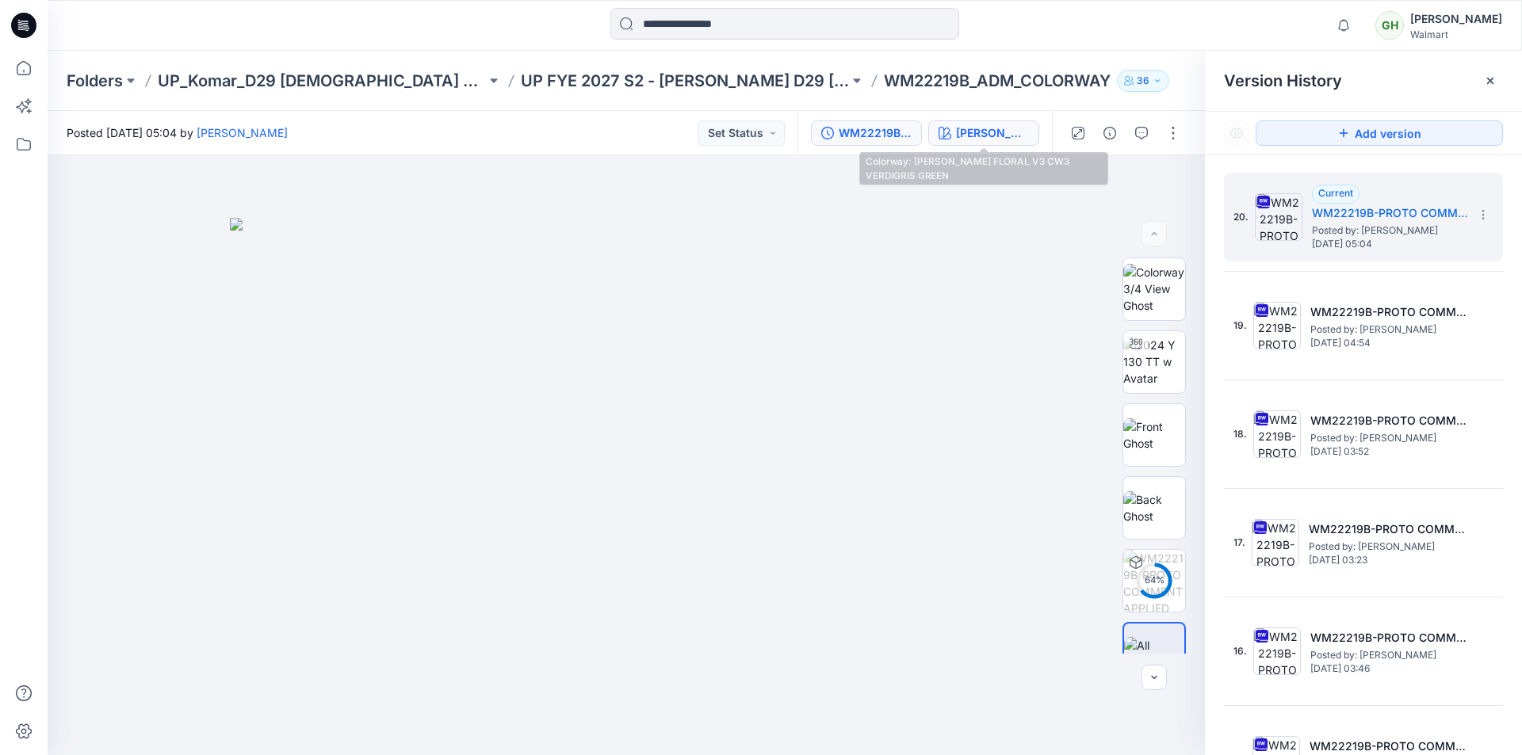
click at [982, 137] on div "[PERSON_NAME] FLORAL V3 CW3 VERDIGRIS GREEN" at bounding box center [992, 132] width 73 height 17
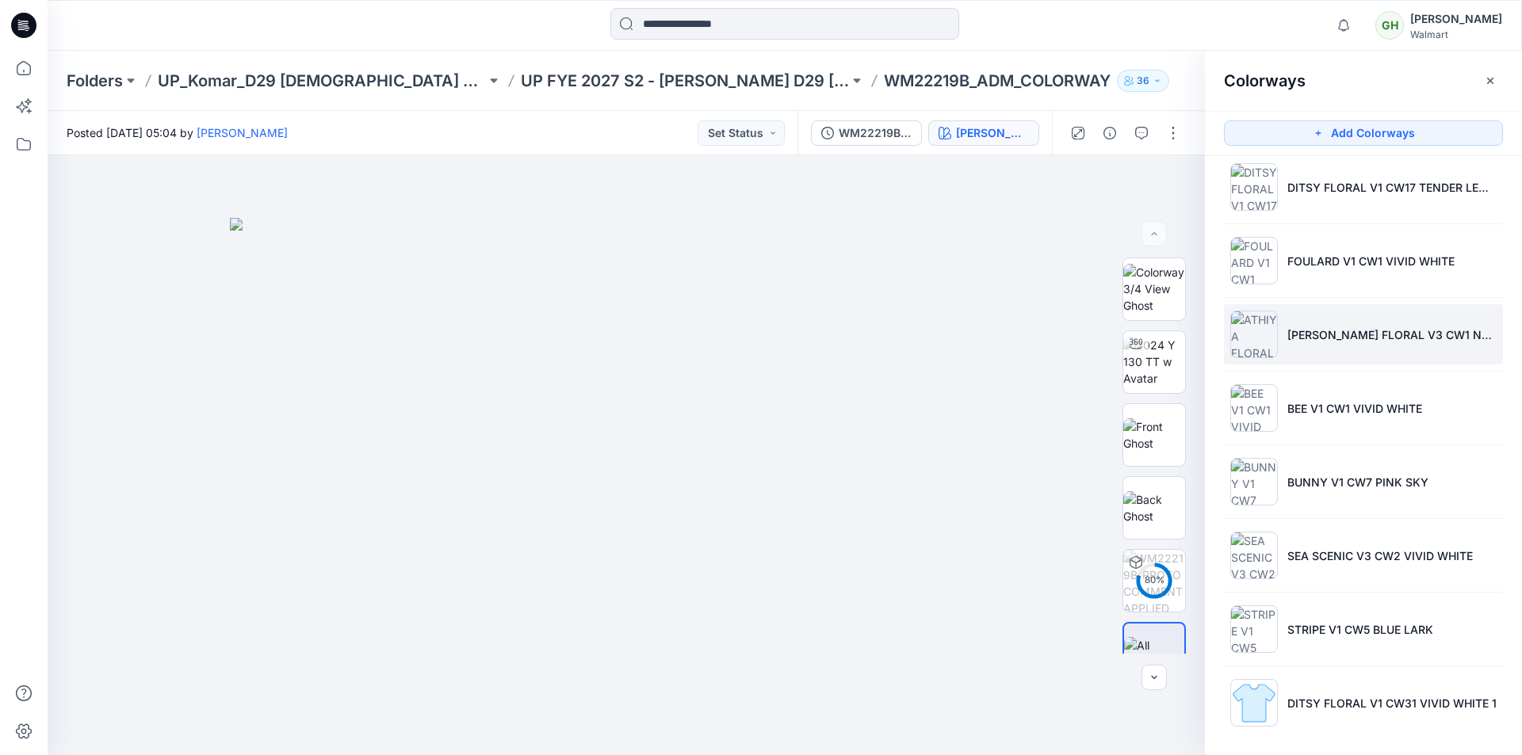
scroll to position [243, 0]
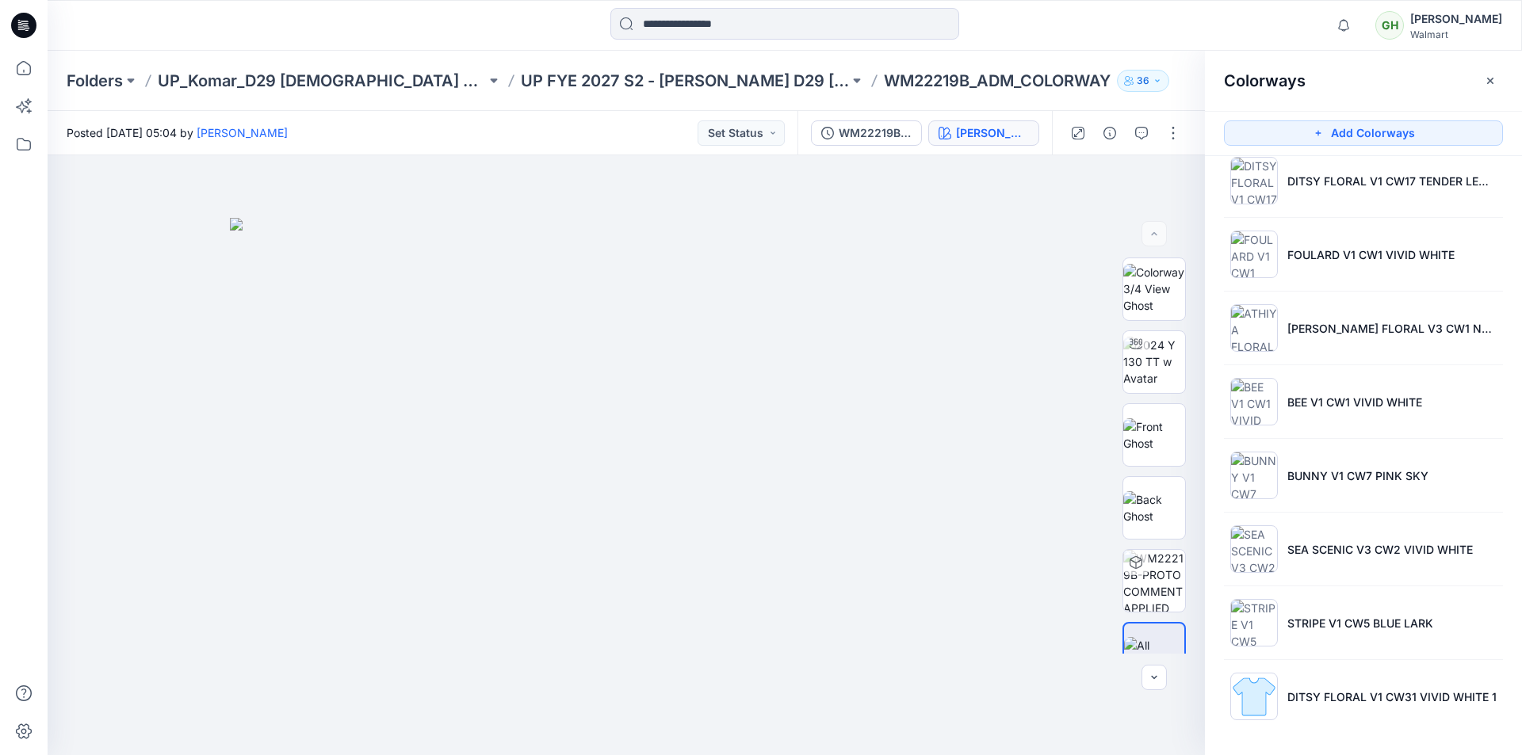
click at [516, 32] on div at bounding box center [784, 25] width 737 height 35
click at [1325, 698] on p "DITSY FLORAL V1 CW31 VIVID WHITE 1" at bounding box center [1391, 697] width 209 height 17
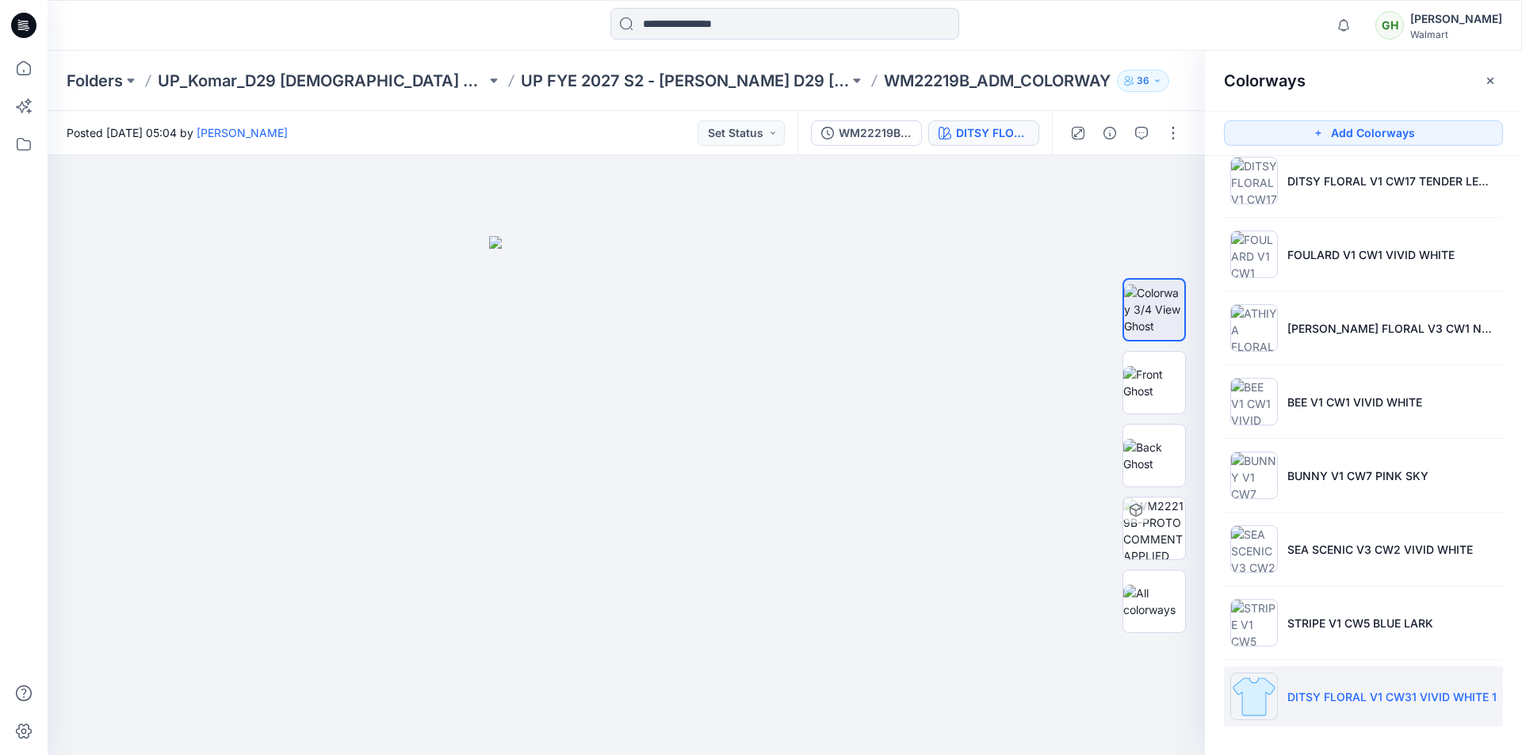
click at [23, 27] on icon at bounding box center [23, 25] width 25 height 51
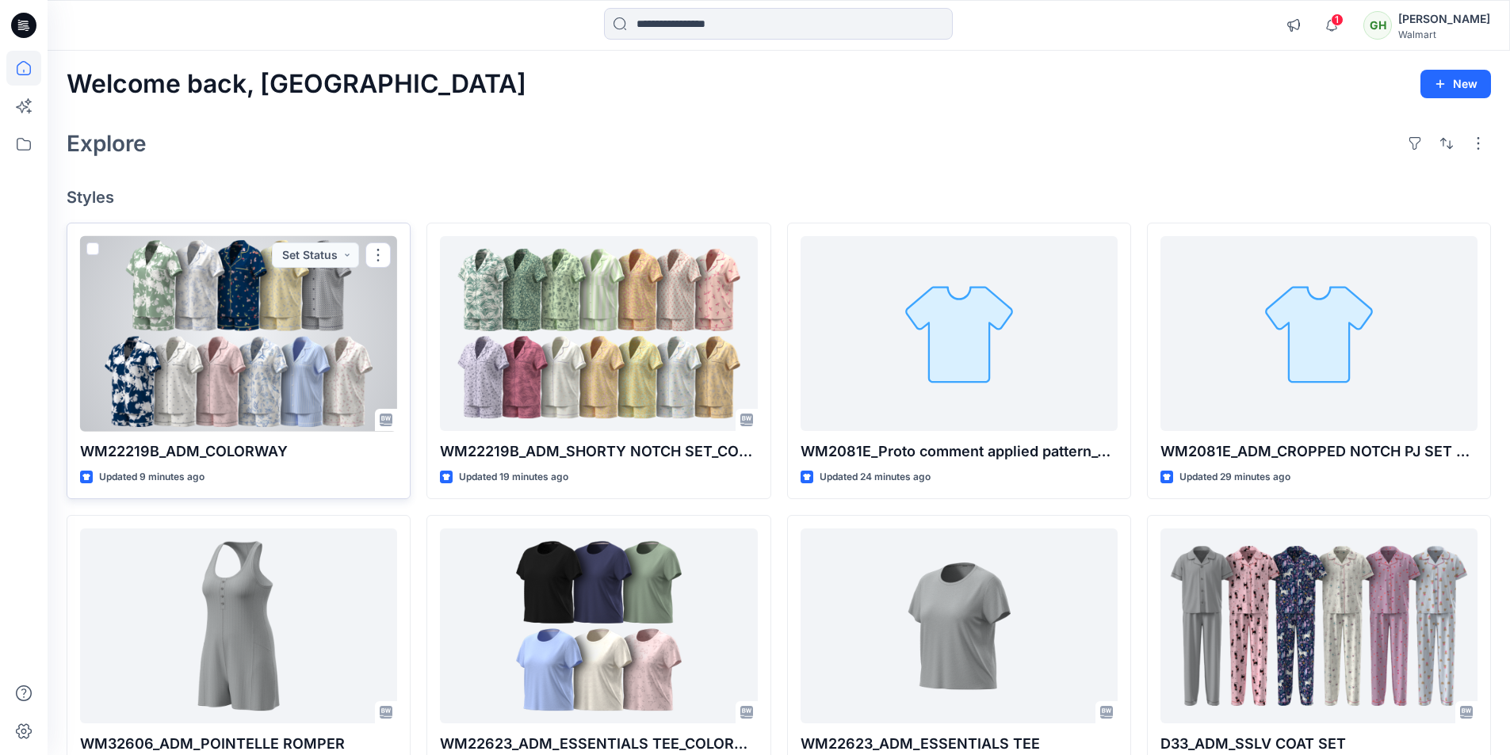
click at [233, 350] on div at bounding box center [238, 334] width 317 height 196
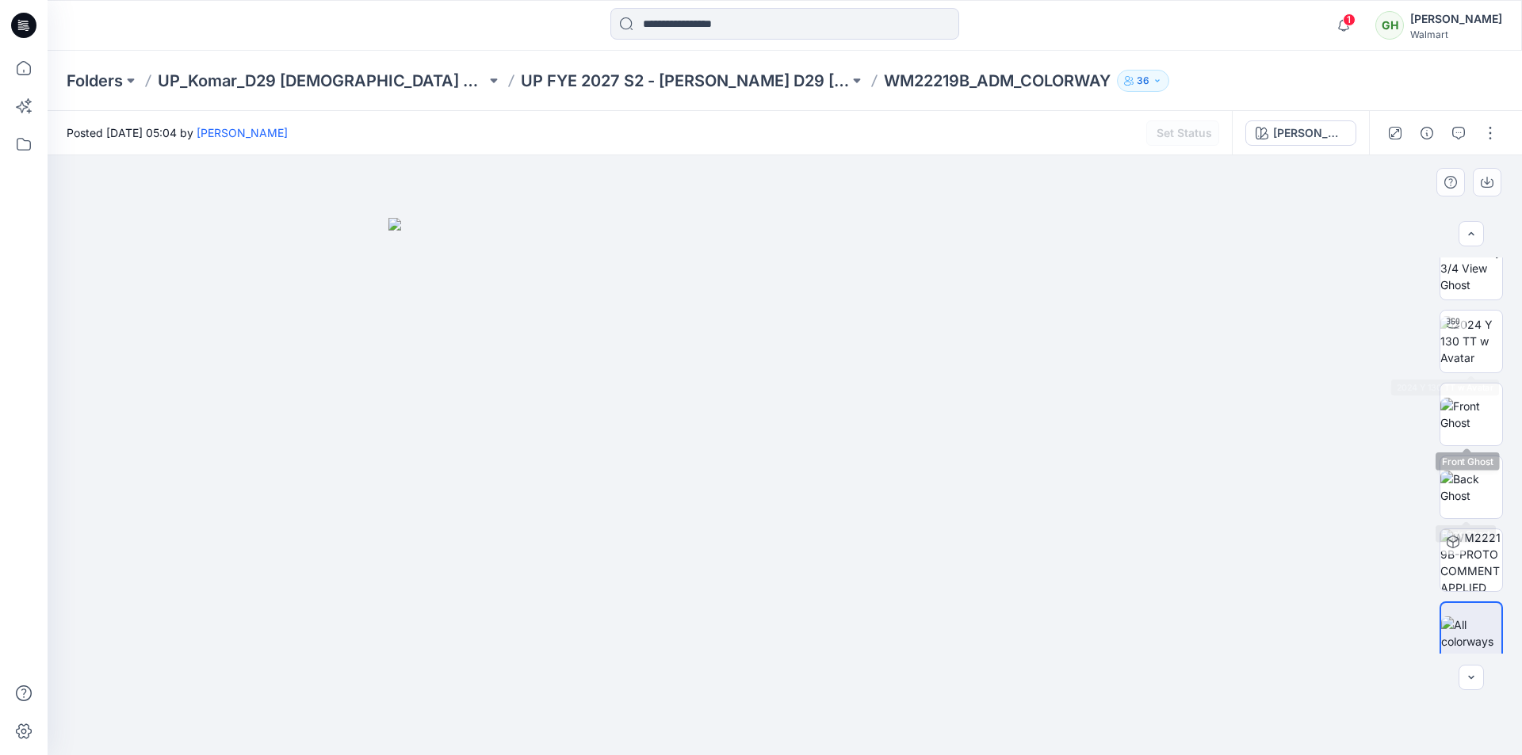
scroll to position [32, 0]
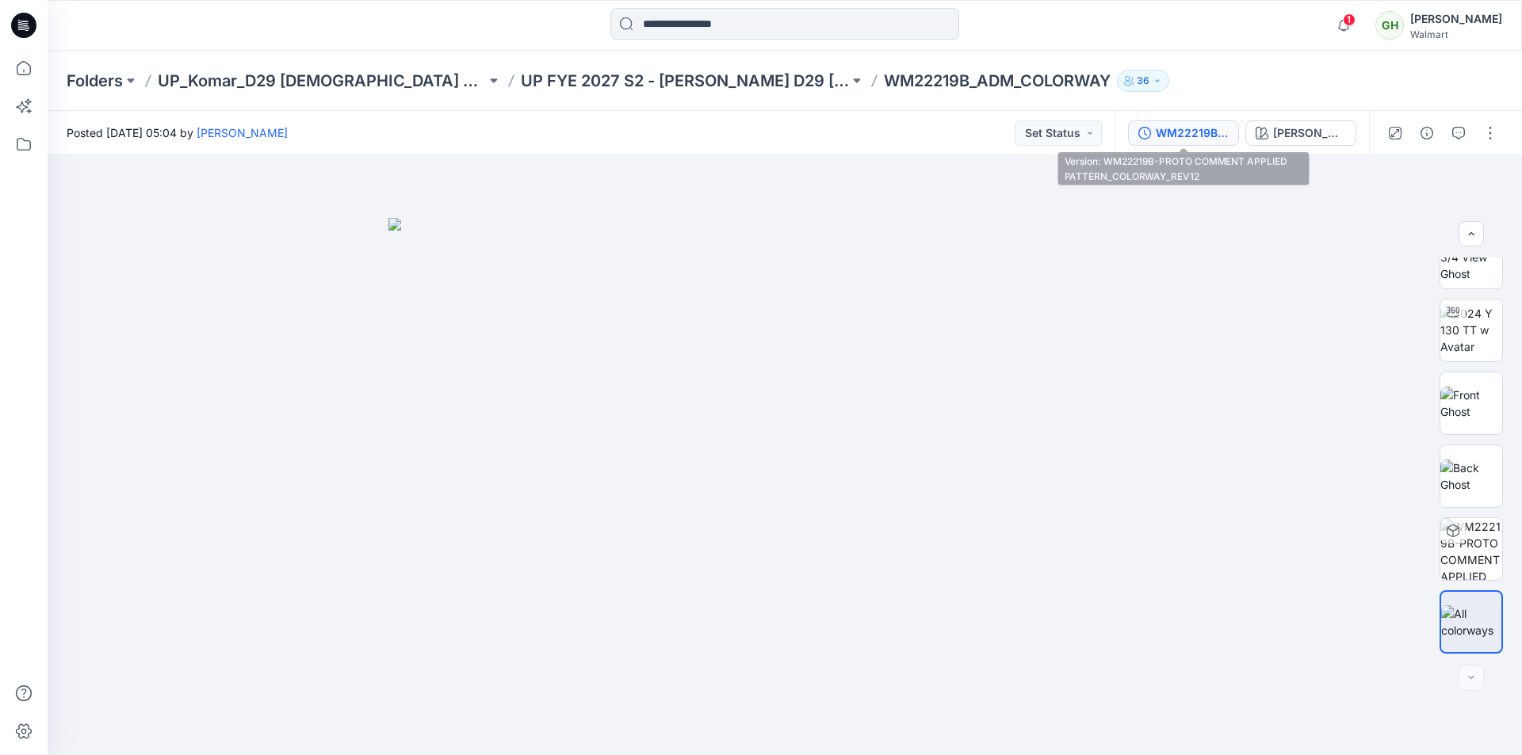
click at [1195, 136] on div "WM22219B-PROTO COMMENT APPLIED PATTERN_COLORWAY_REV12" at bounding box center [1192, 132] width 73 height 17
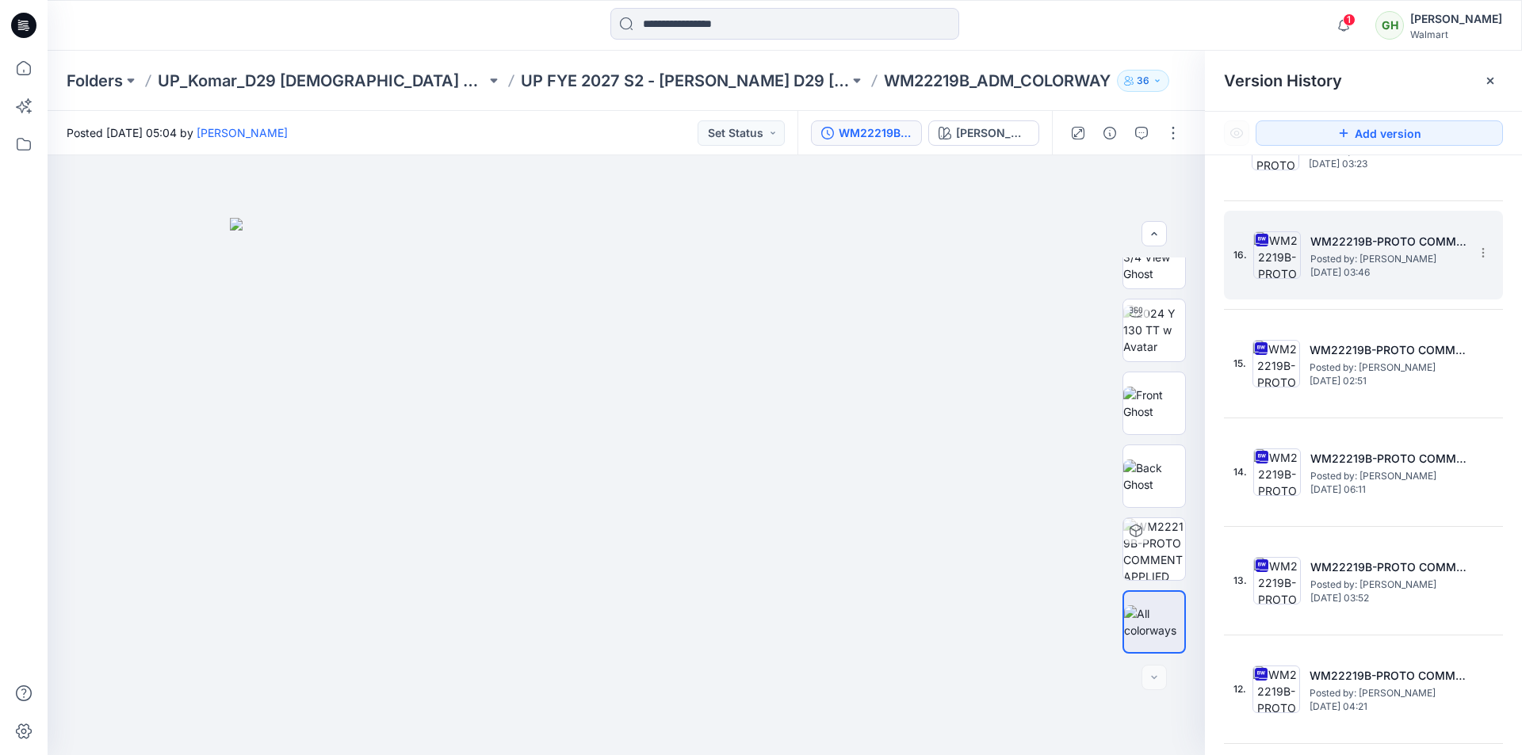
scroll to position [0, 0]
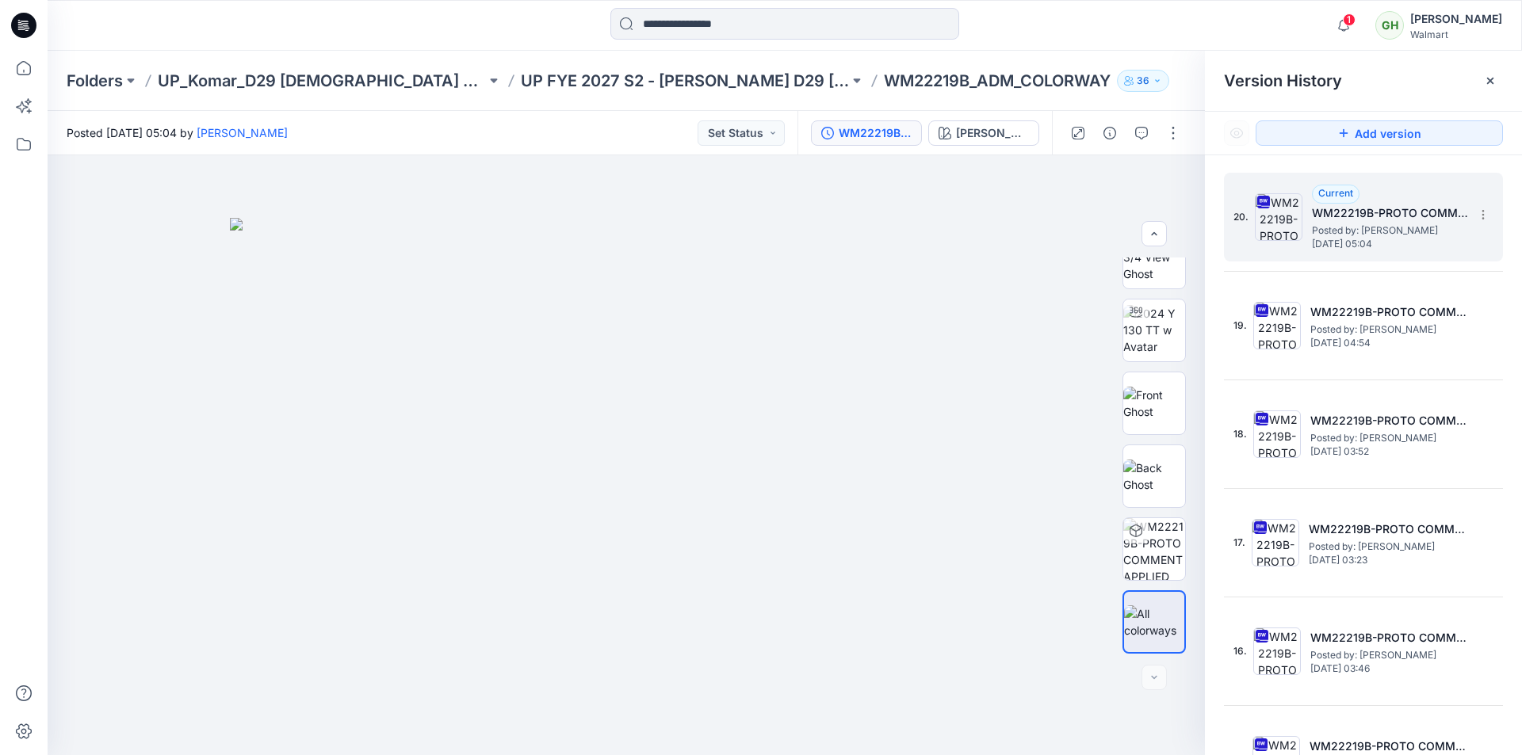
click at [1381, 223] on span "Posted by: Gayan Hettiarachchi" at bounding box center [1391, 231] width 159 height 16
click at [1167, 135] on button "button" at bounding box center [1173, 132] width 25 height 25
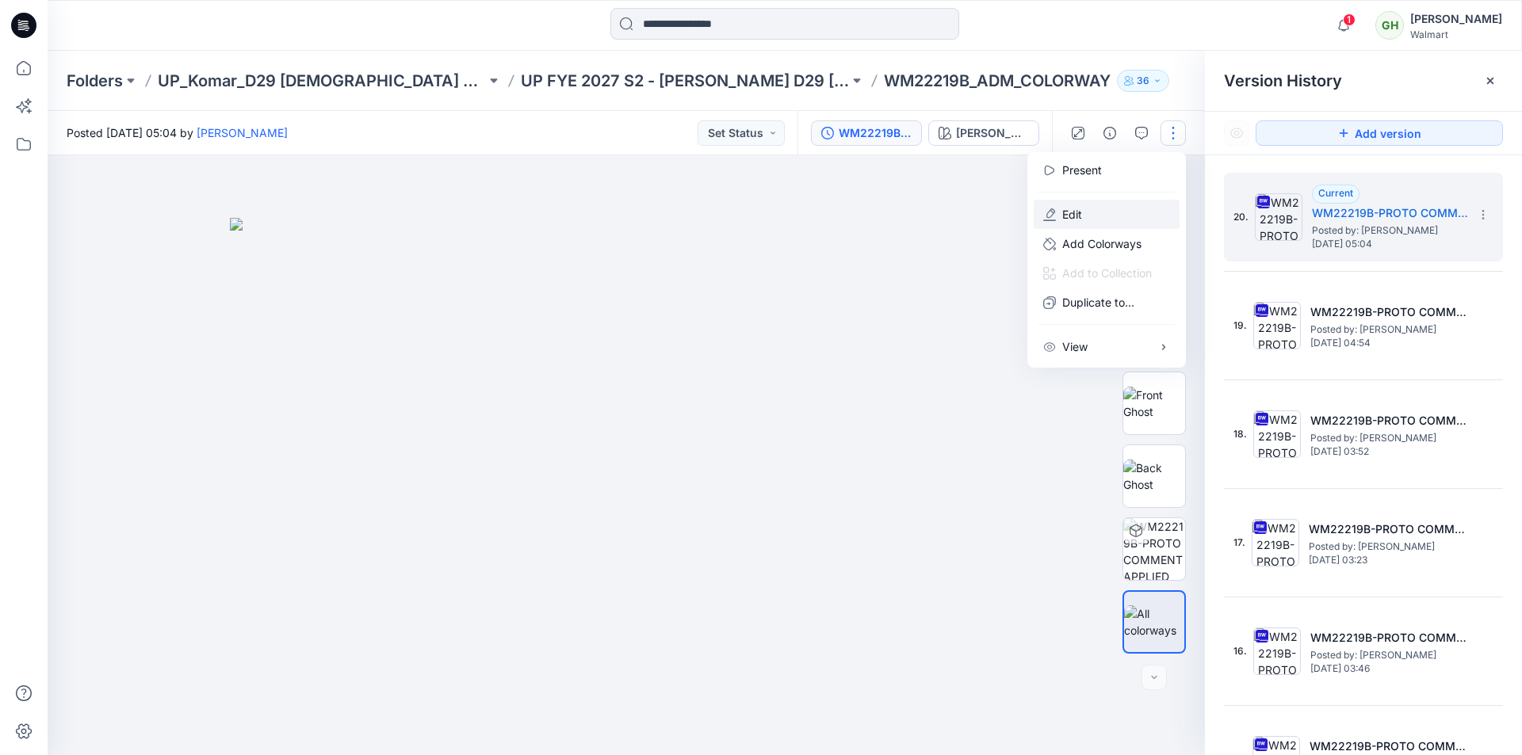
click at [1099, 216] on button "Edit" at bounding box center [1107, 214] width 146 height 29
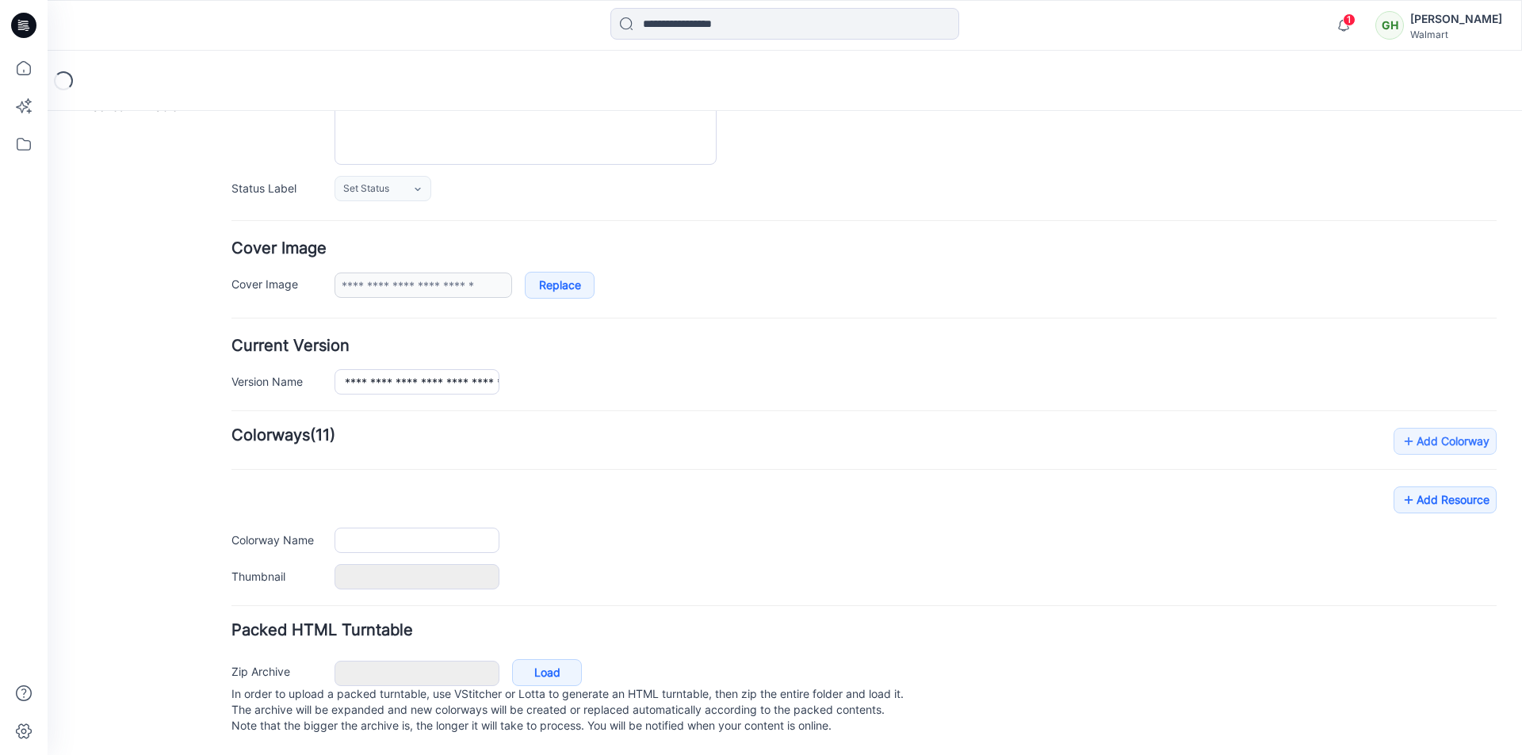
type input "**********"
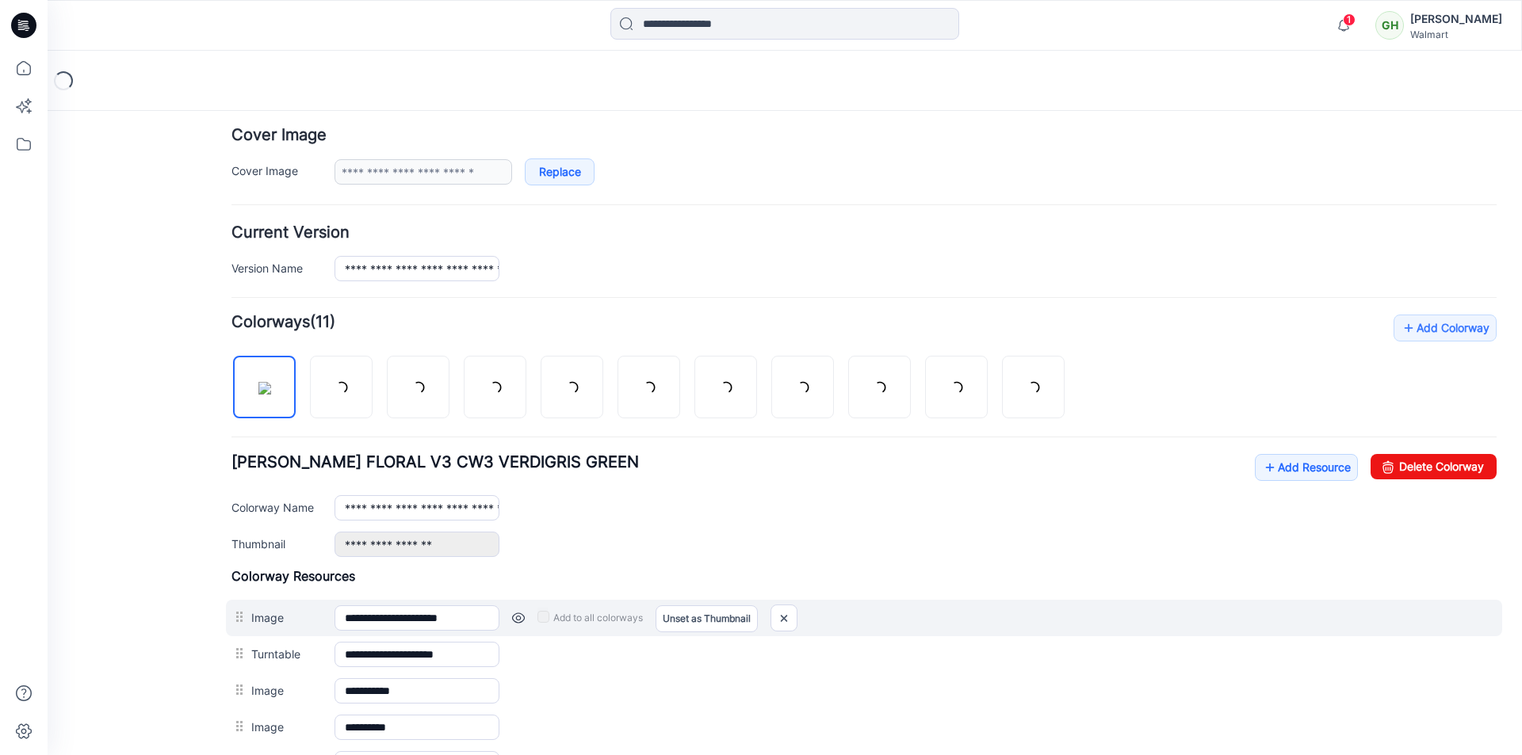
scroll to position [353, 0]
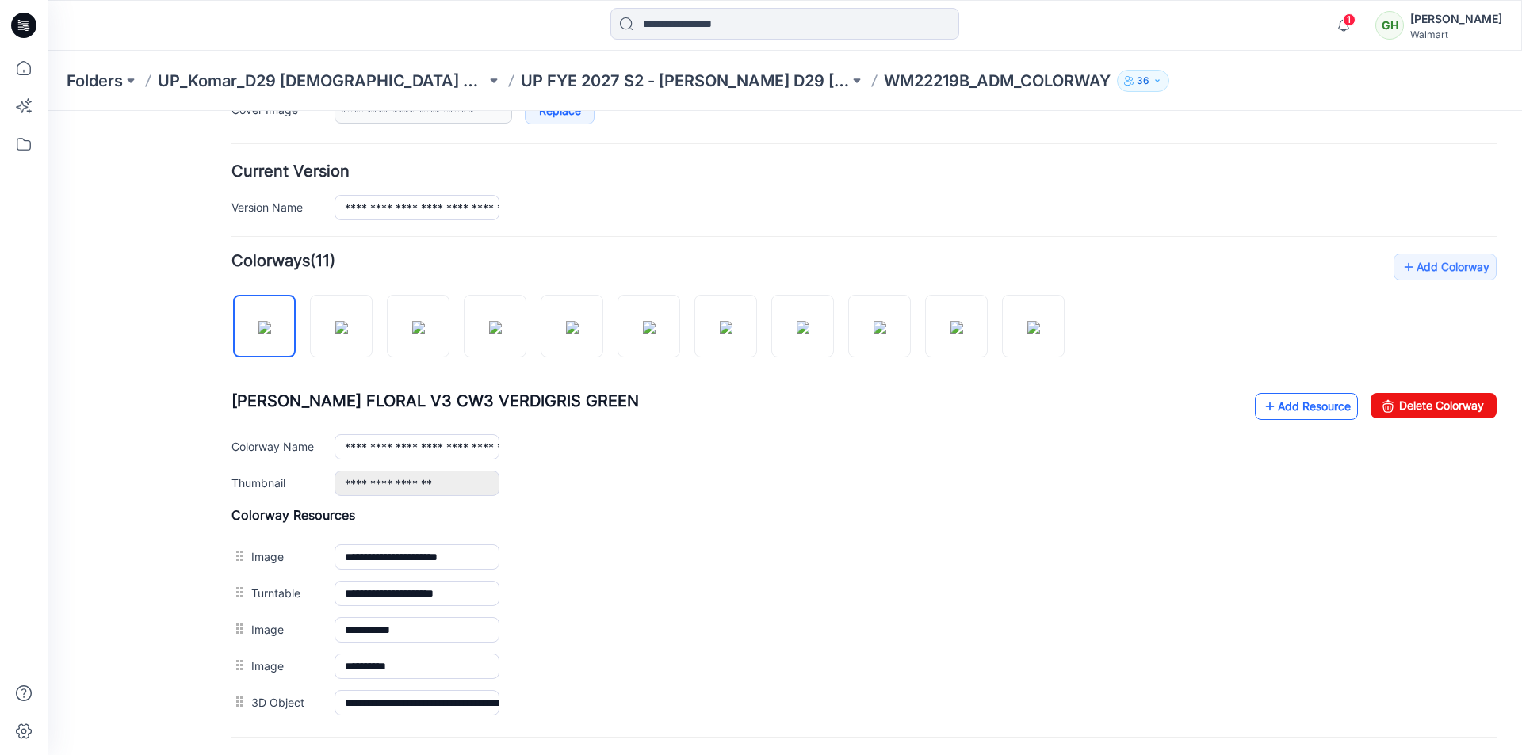
click at [1283, 410] on link "Add Resource" at bounding box center [1306, 406] width 103 height 27
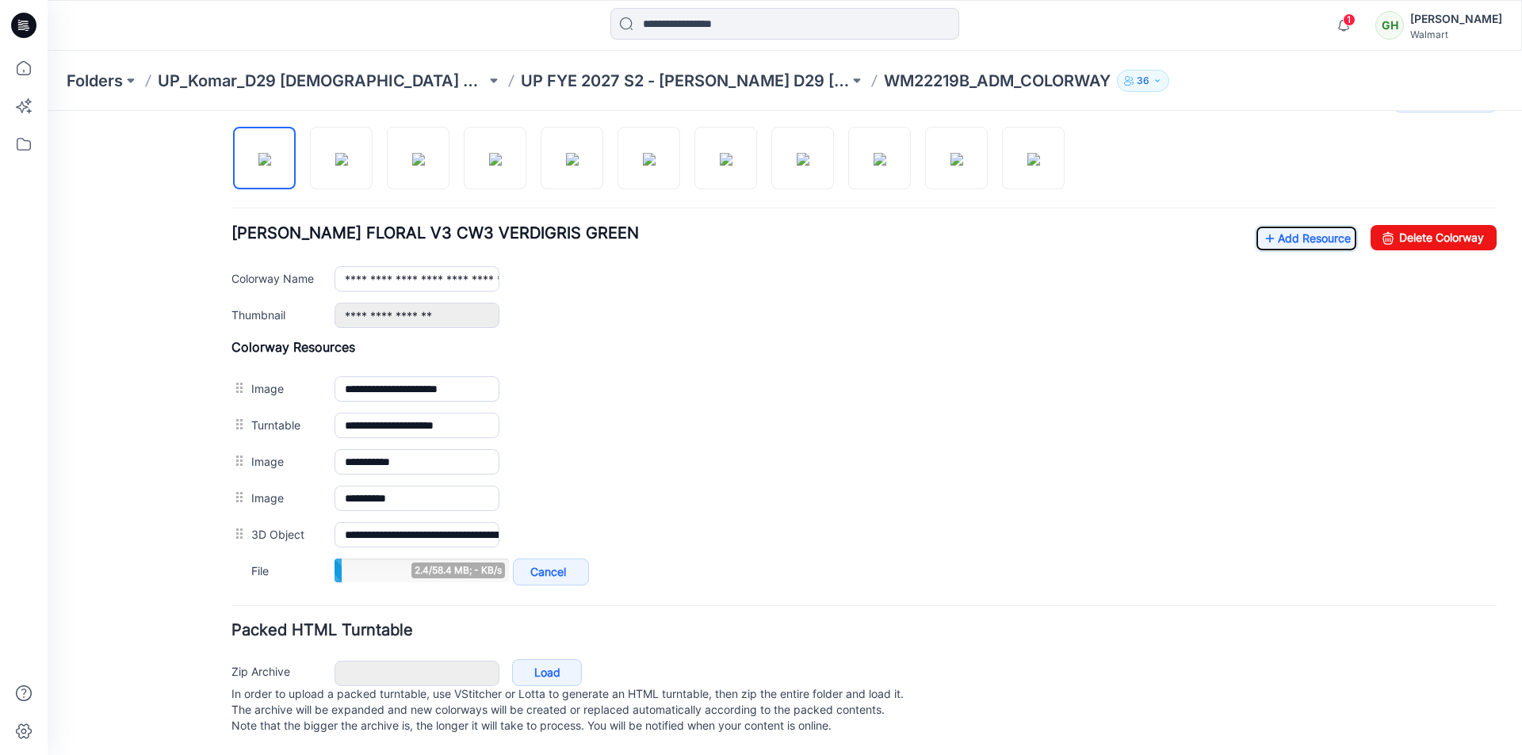
scroll to position [537, 0]
click at [1270, 225] on link "Add Resource" at bounding box center [1306, 238] width 103 height 27
click at [1313, 225] on link "Add Resource" at bounding box center [1306, 238] width 103 height 27
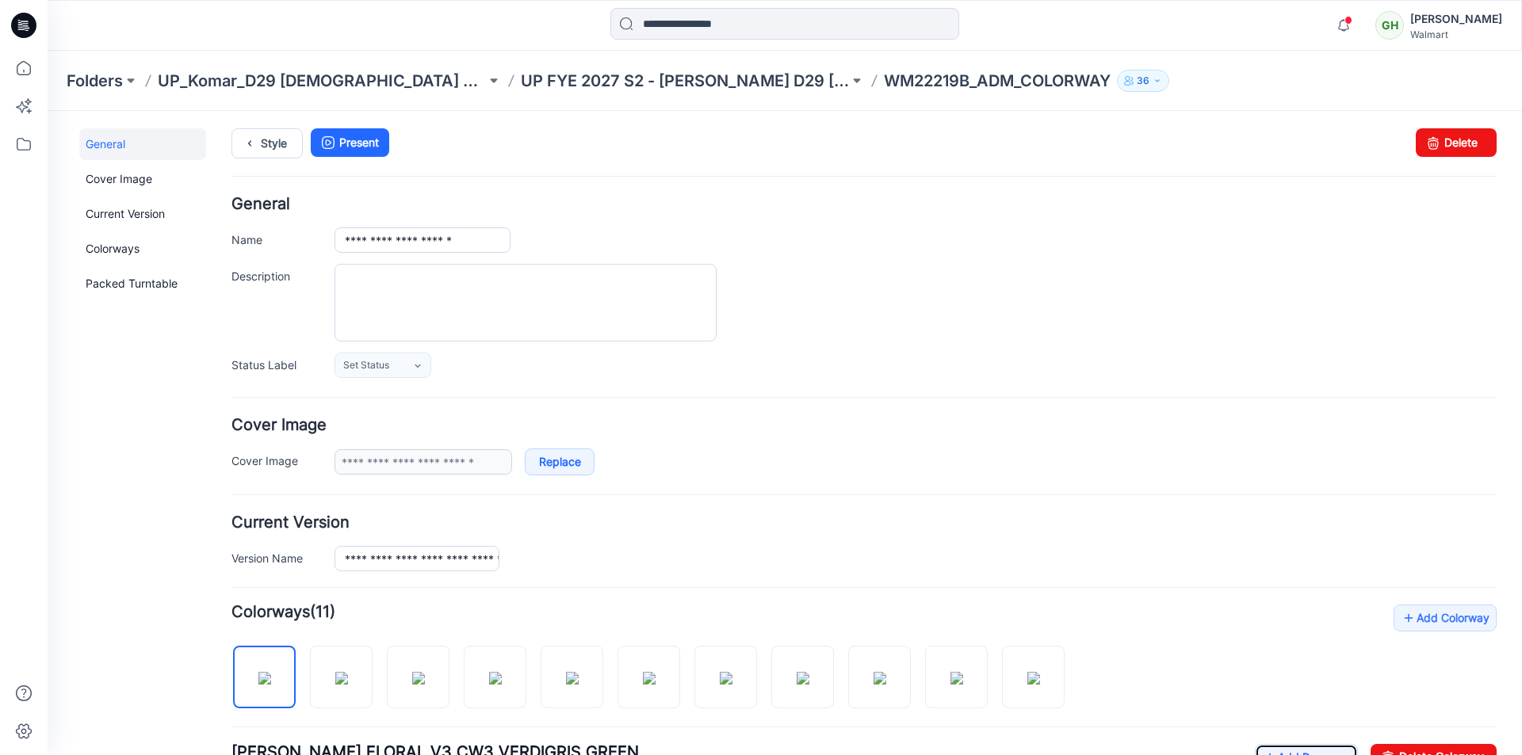
scroll to position [0, 0]
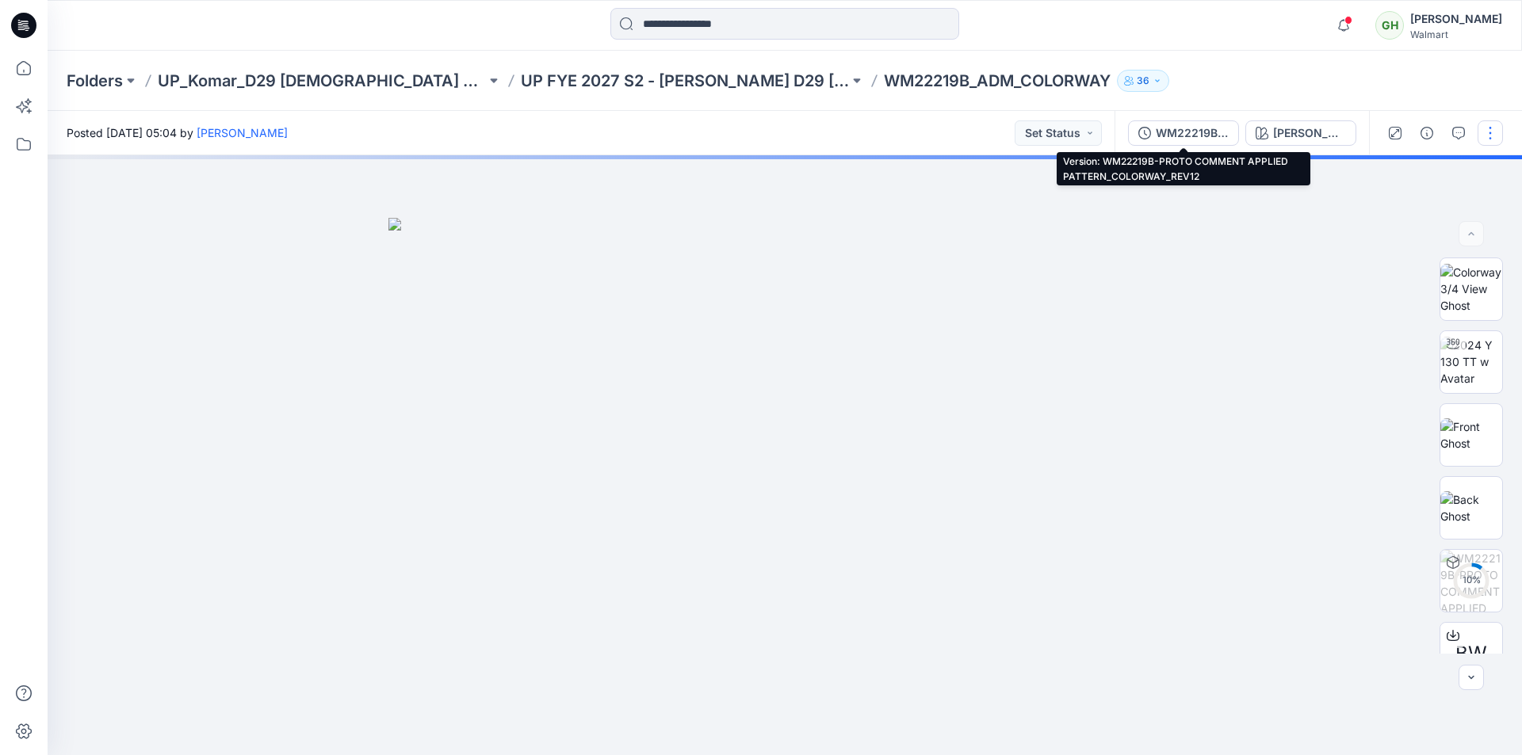
click at [1172, 134] on div "WM22219B-PROTO COMMENT APPLIED PATTERN_COLORWAY_REV12" at bounding box center [1192, 132] width 73 height 17
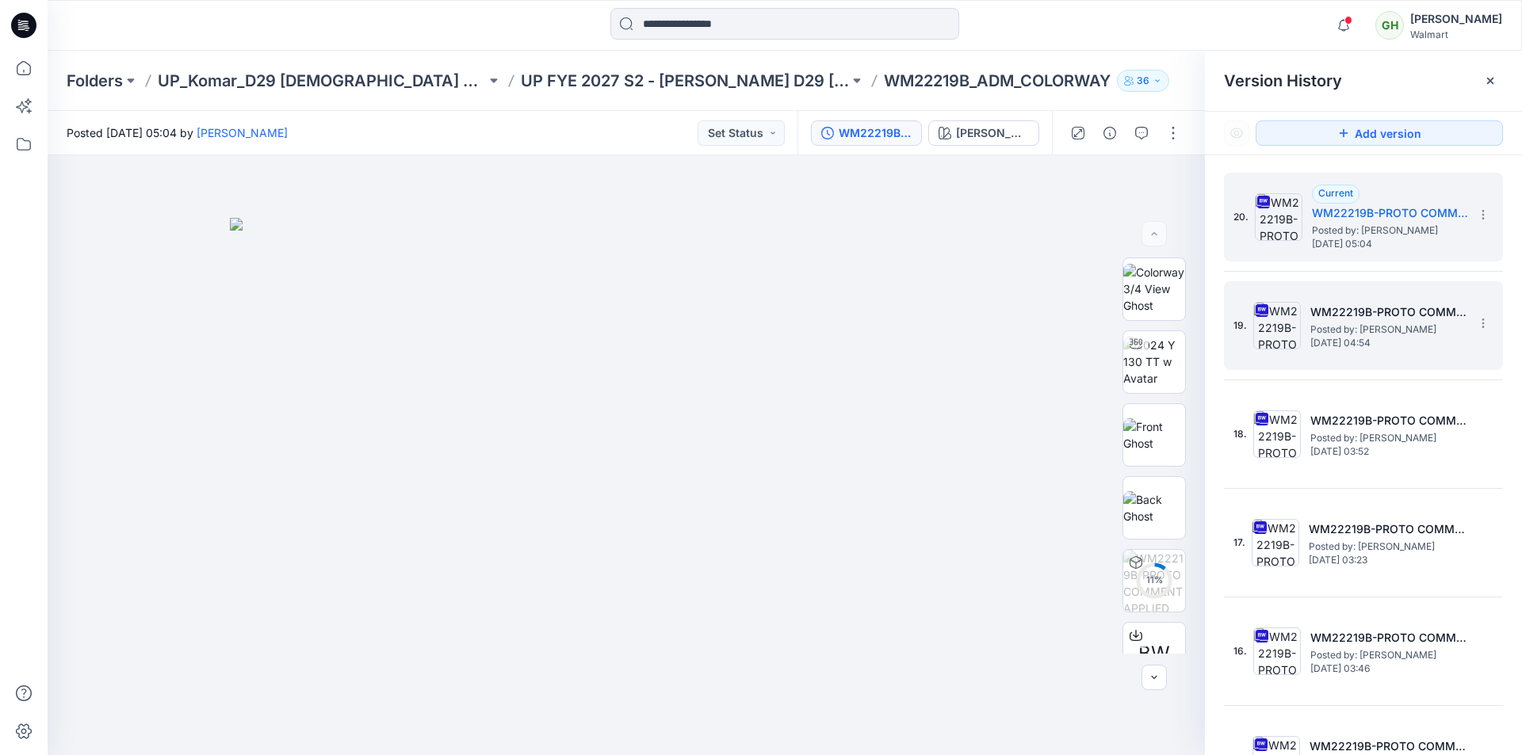
click at [1333, 338] on span "[DATE] 04:54" at bounding box center [1389, 343] width 159 height 11
click at [1376, 216] on h5 "WM22219B-PROTO COMMENT APPLIED PATTERN_COLORWAY_REV12" at bounding box center [1391, 213] width 159 height 19
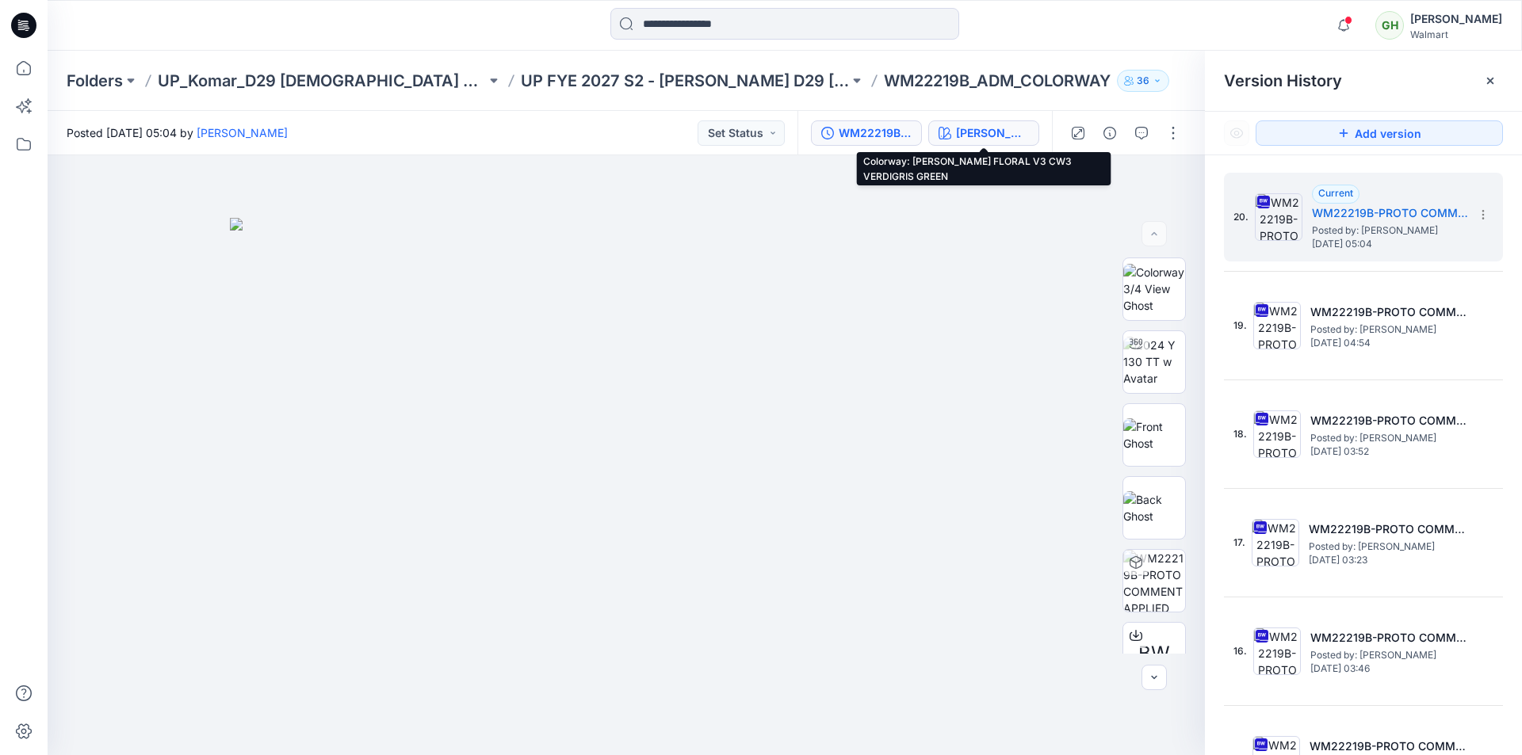
click at [973, 128] on div "[PERSON_NAME] FLORAL V3 CW3 VERDIGRIS GREEN" at bounding box center [992, 132] width 73 height 17
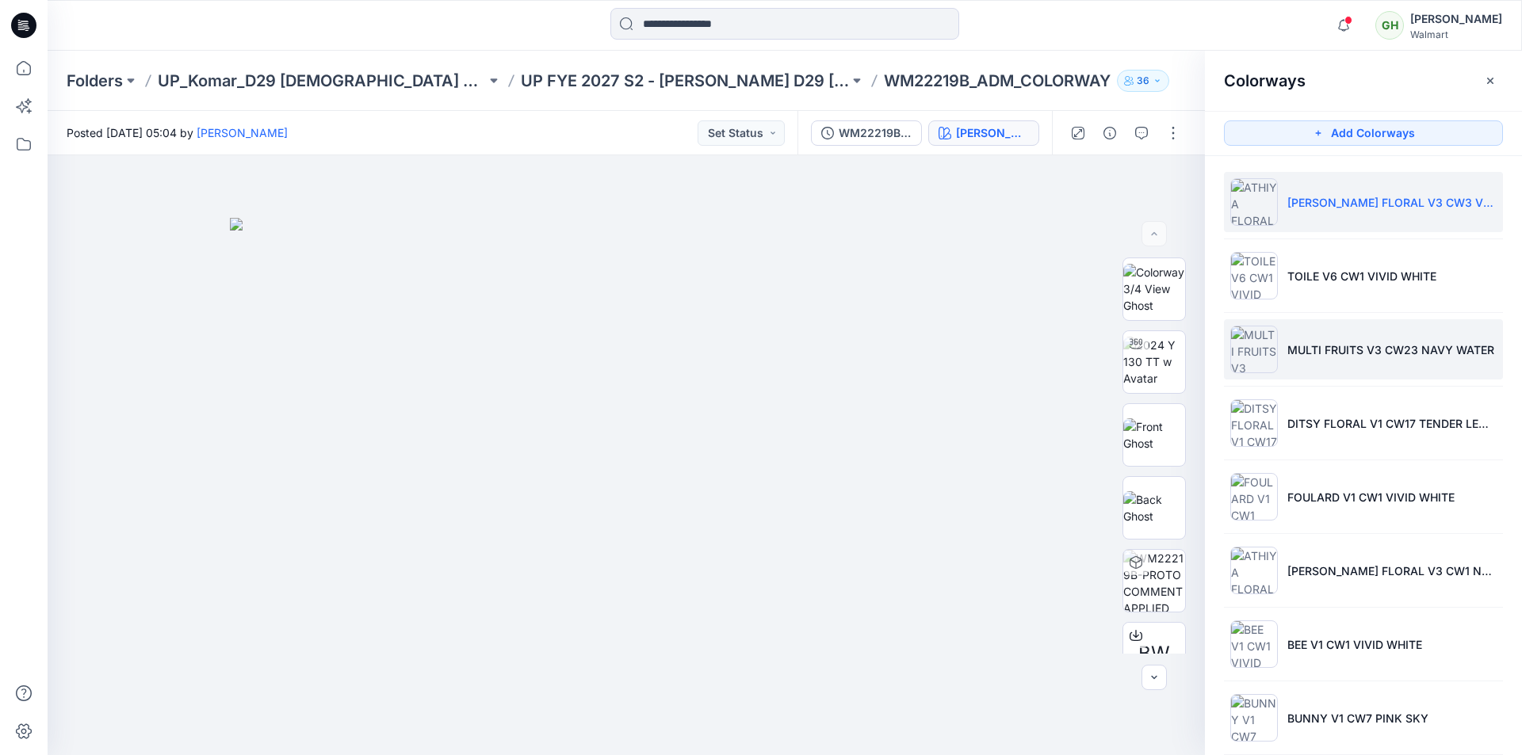
click at [1345, 342] on p "MULTI FRUITS V3 CW23 NAVY WATER" at bounding box center [1390, 350] width 207 height 17
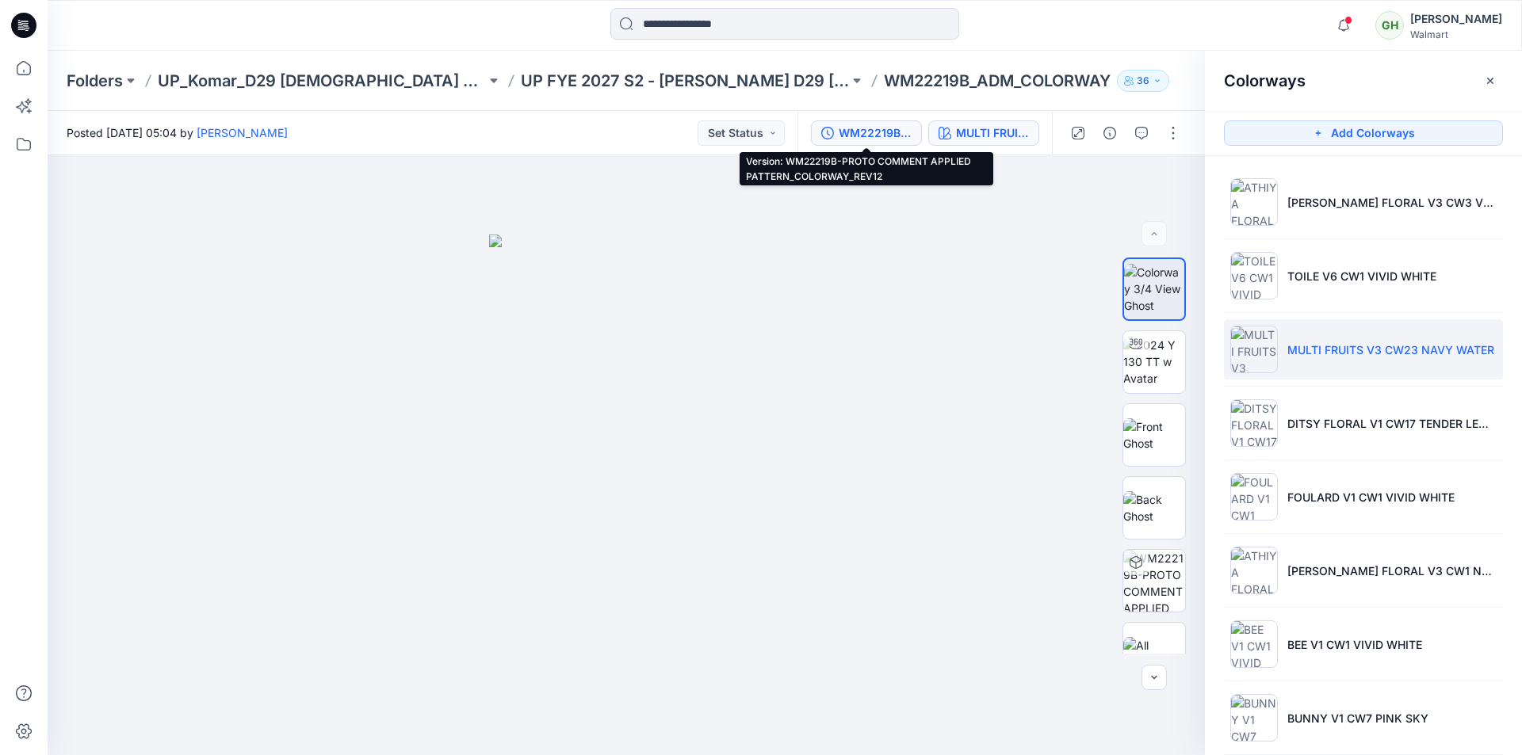
click at [898, 140] on div "WM22219B-PROTO COMMENT APPLIED PATTERN_COLORWAY_REV12" at bounding box center [875, 132] width 73 height 17
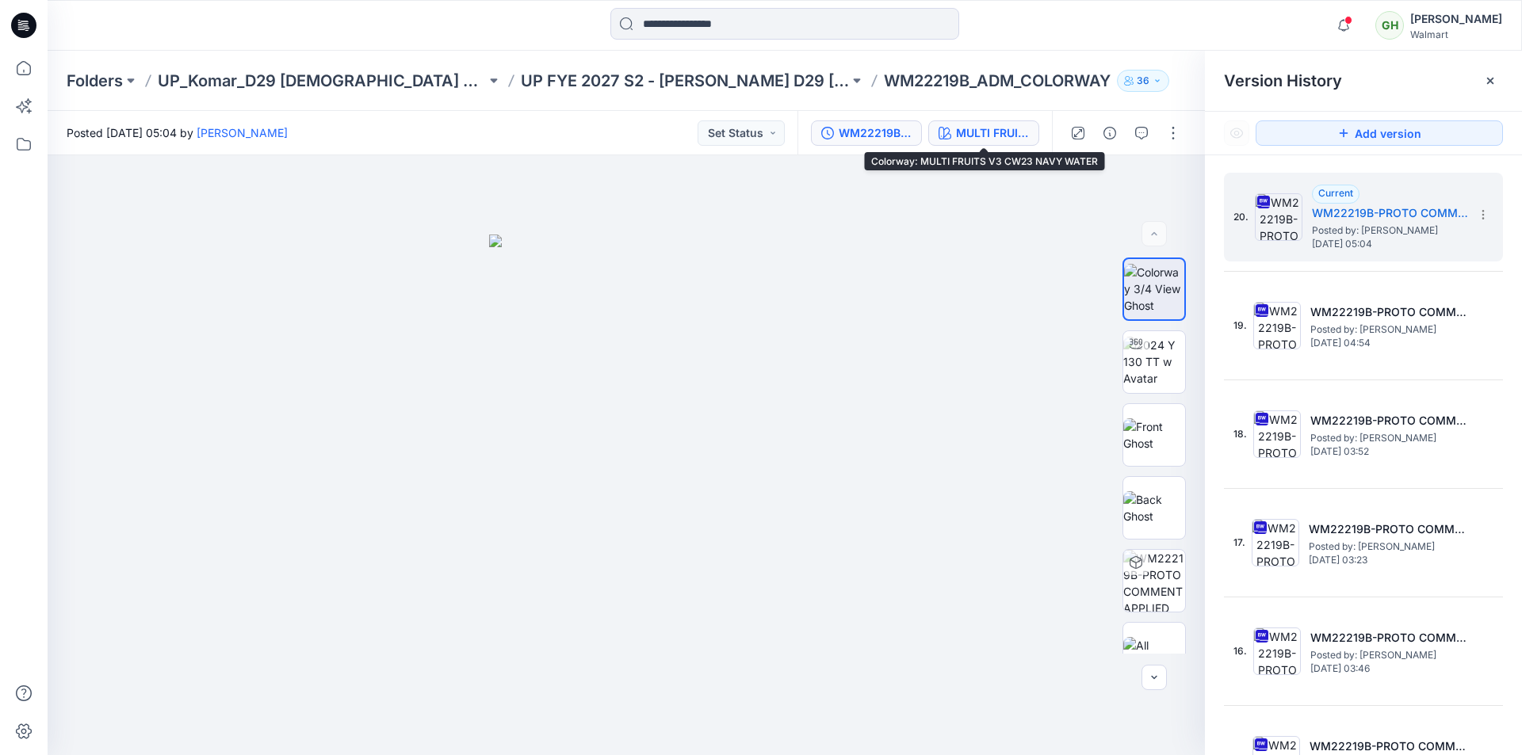
click at [1004, 139] on div "MULTI FRUITS V3 CW23 NAVY WATER" at bounding box center [992, 132] width 73 height 17
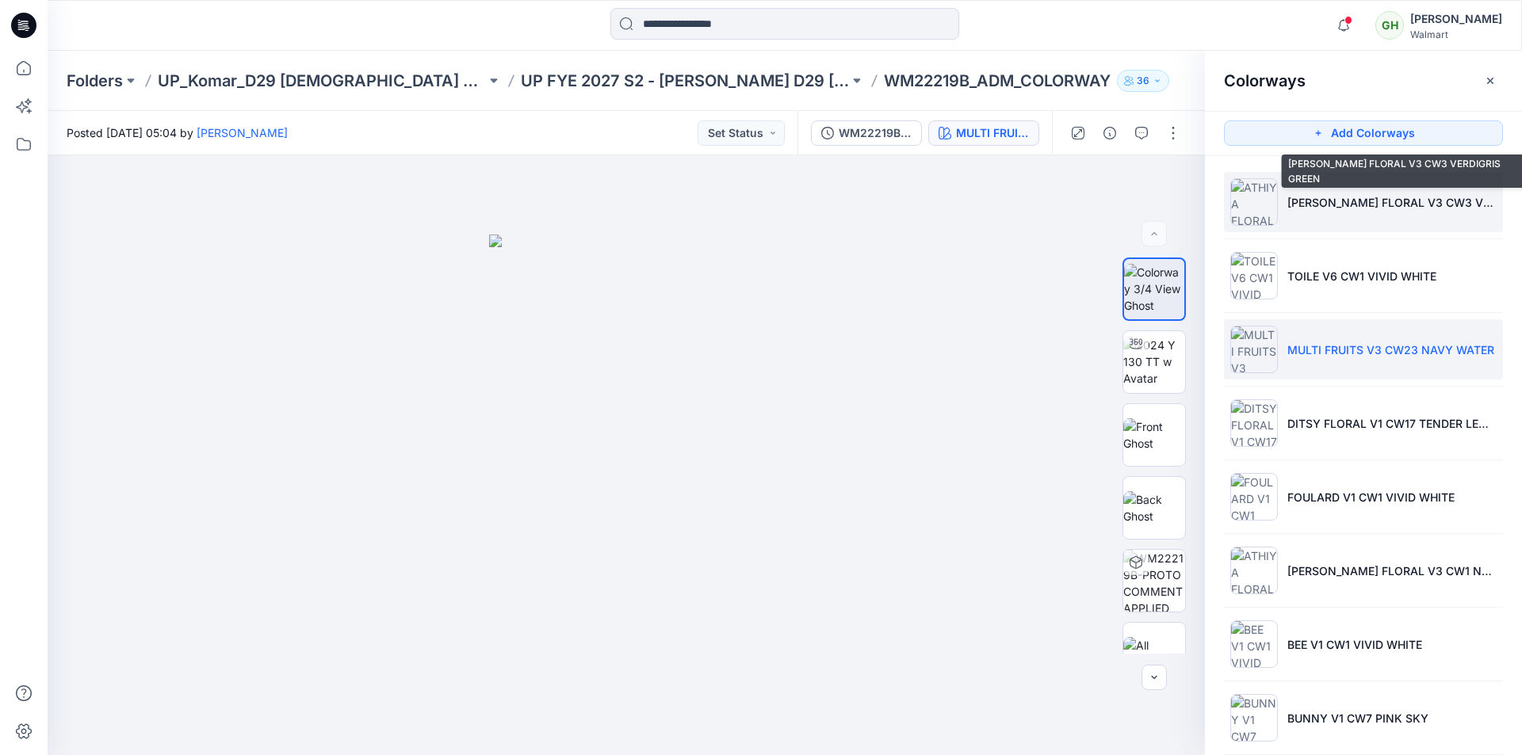
click at [1330, 202] on p "[PERSON_NAME] FLORAL V3 CW3 VERDIGRIS GREEN" at bounding box center [1391, 202] width 209 height 17
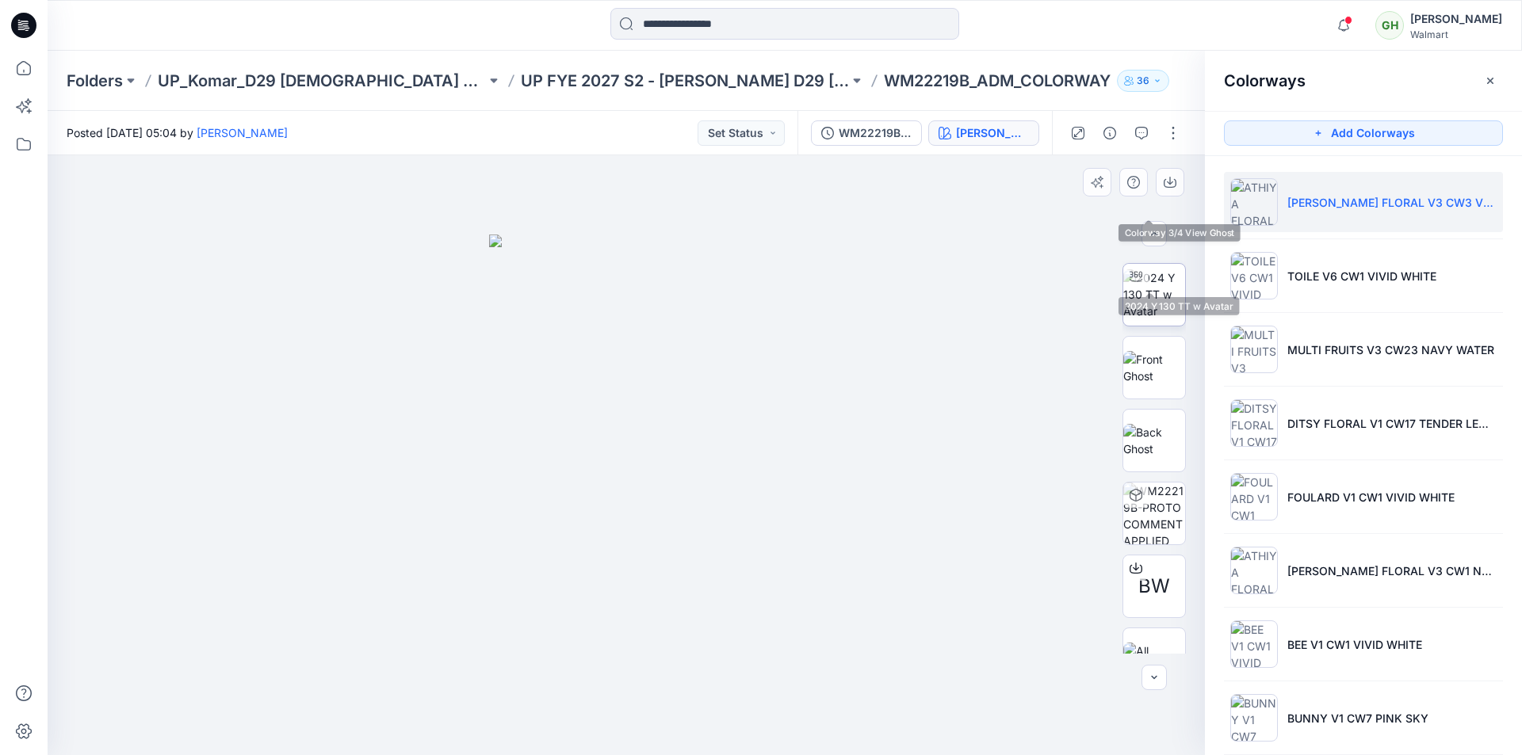
scroll to position [105, 0]
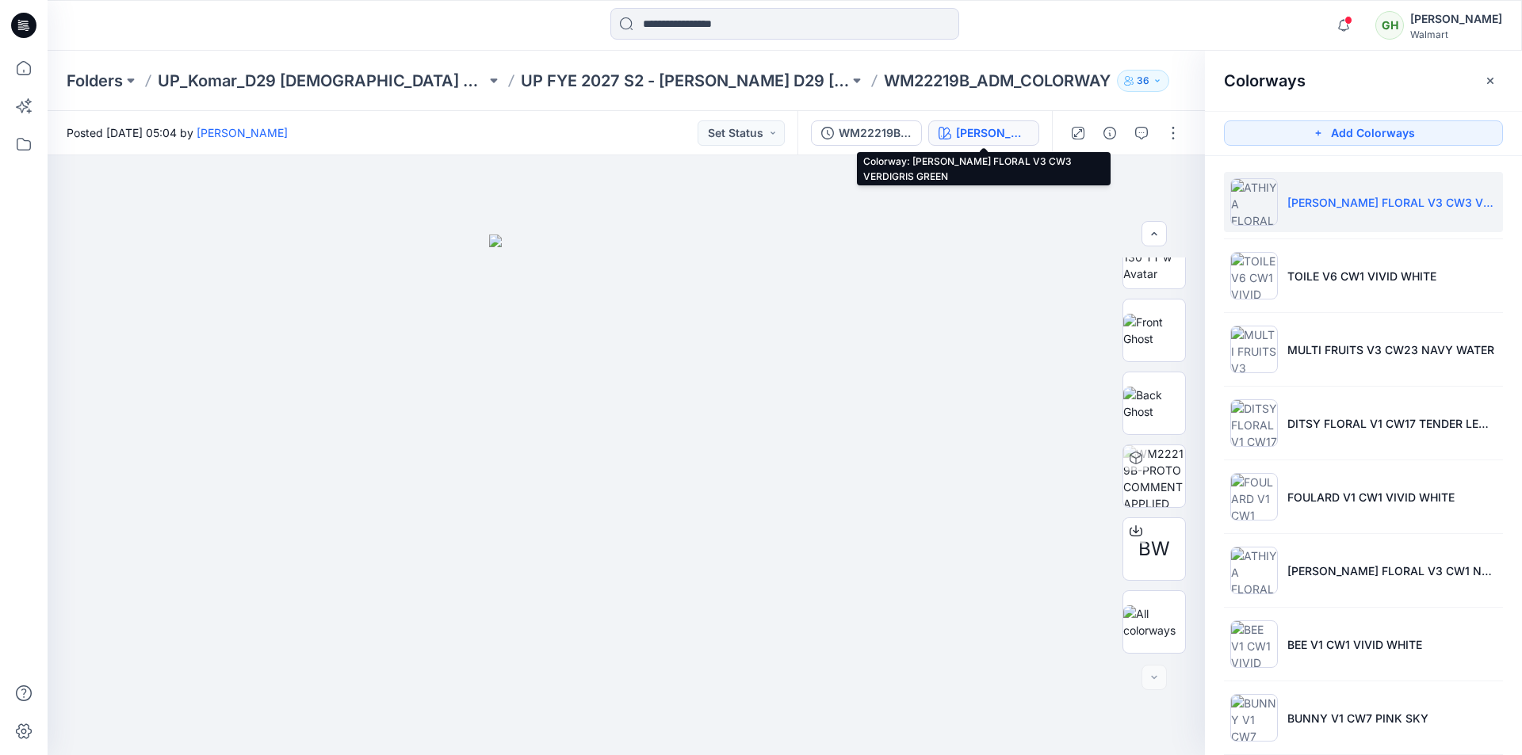
click at [996, 137] on div "[PERSON_NAME] FLORAL V3 CW3 VERDIGRIS GREEN" at bounding box center [992, 132] width 73 height 17
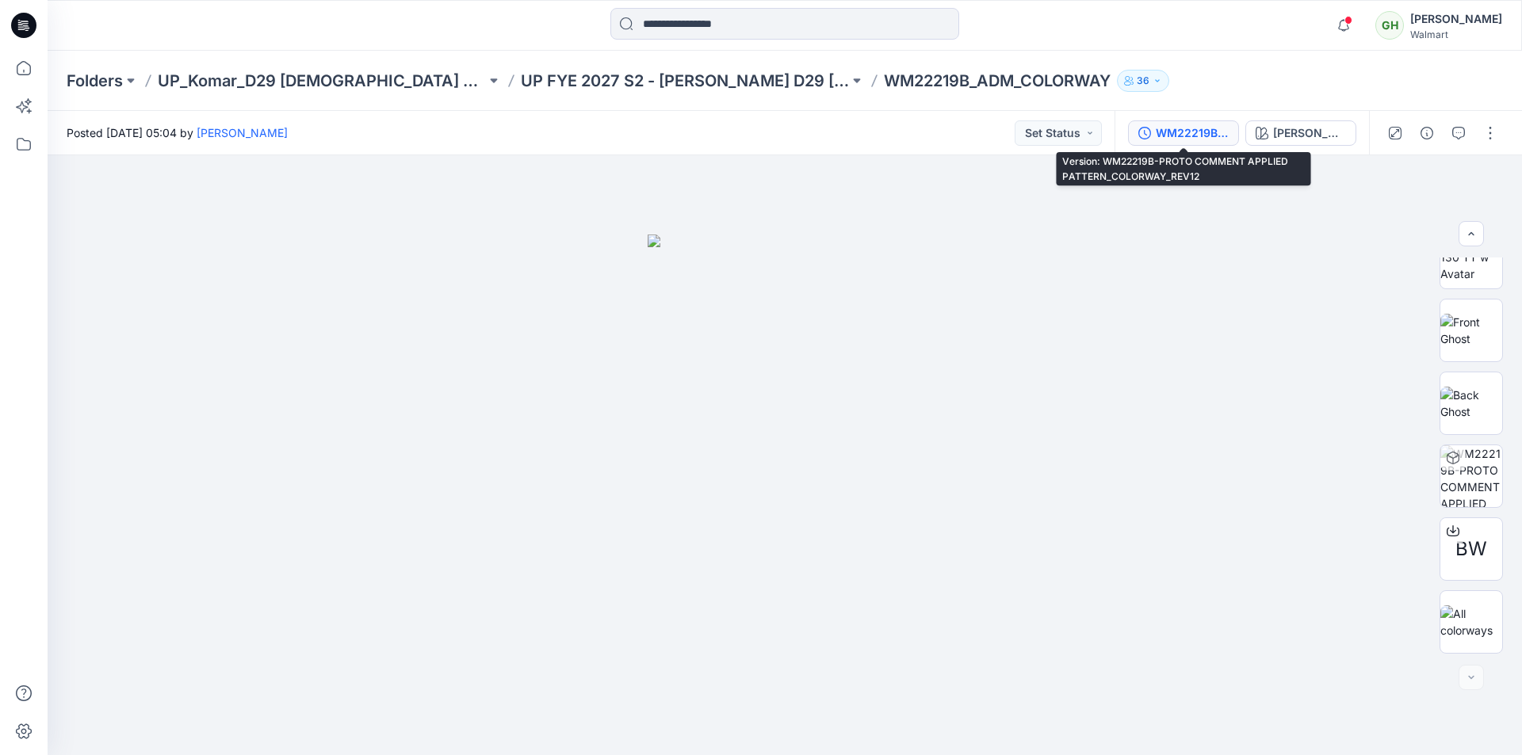
click at [1193, 145] on button "WM22219B-PROTO COMMENT APPLIED PATTERN_COLORWAY_REV12" at bounding box center [1183, 132] width 111 height 25
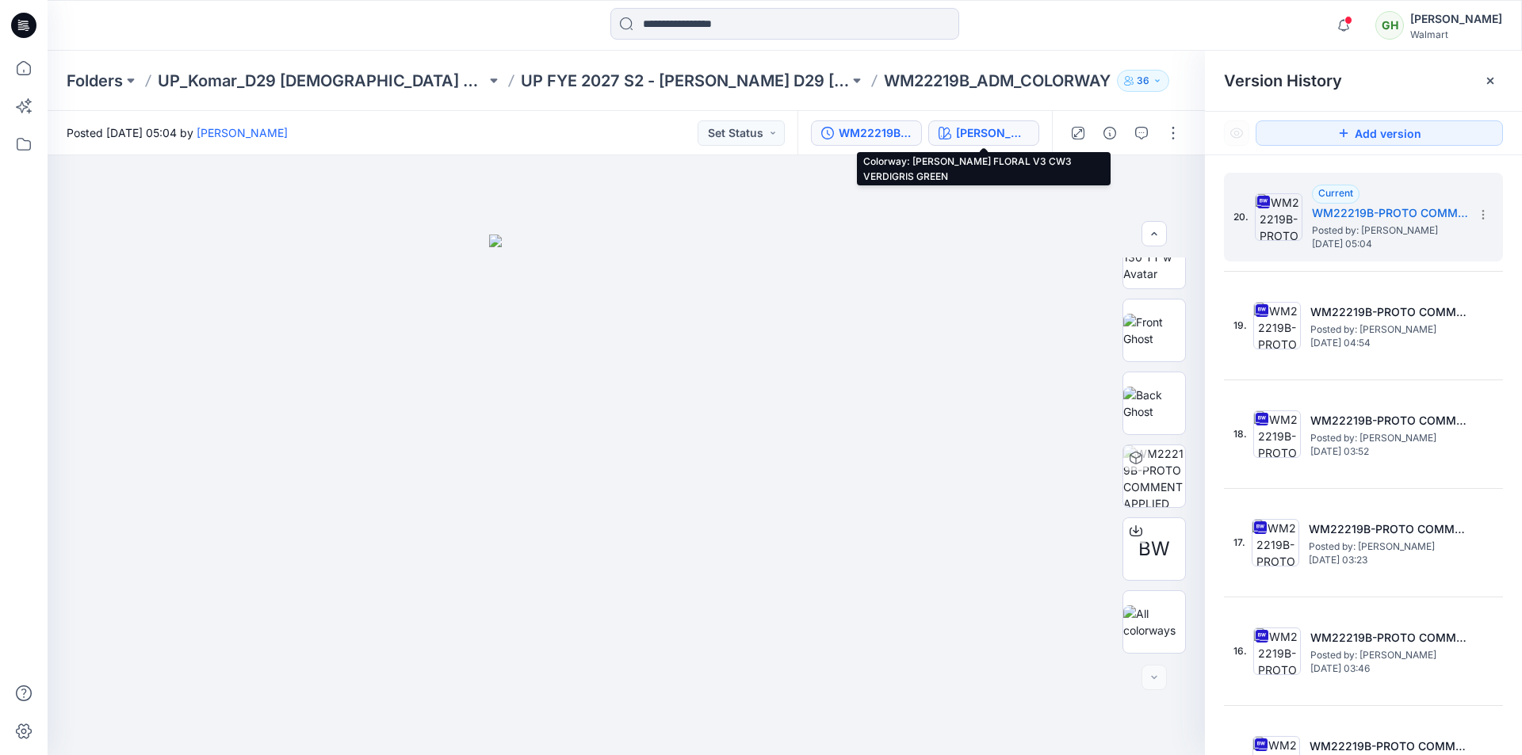
click at [985, 132] on div "[PERSON_NAME] FLORAL V3 CW3 VERDIGRIS GREEN" at bounding box center [992, 132] width 73 height 17
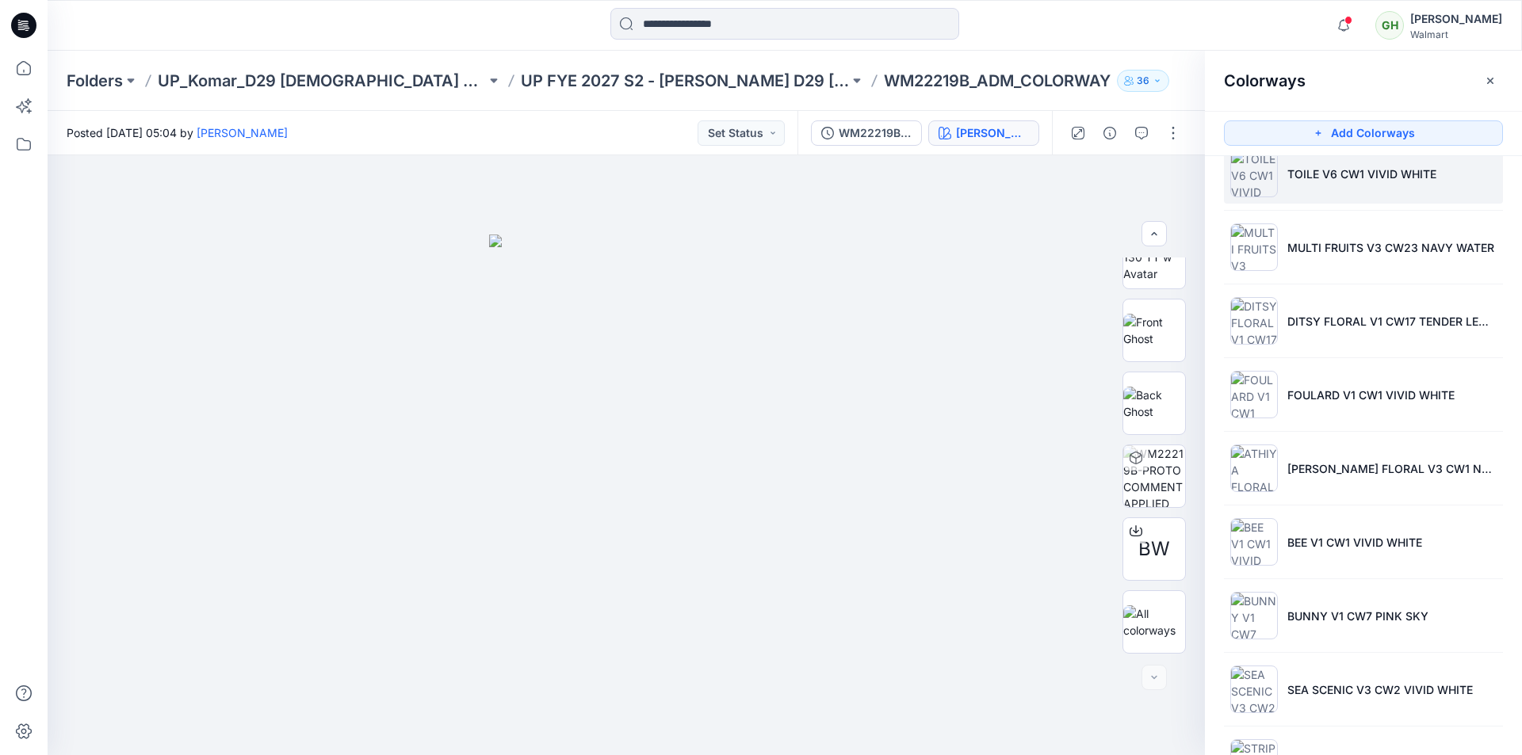
scroll to position [0, 0]
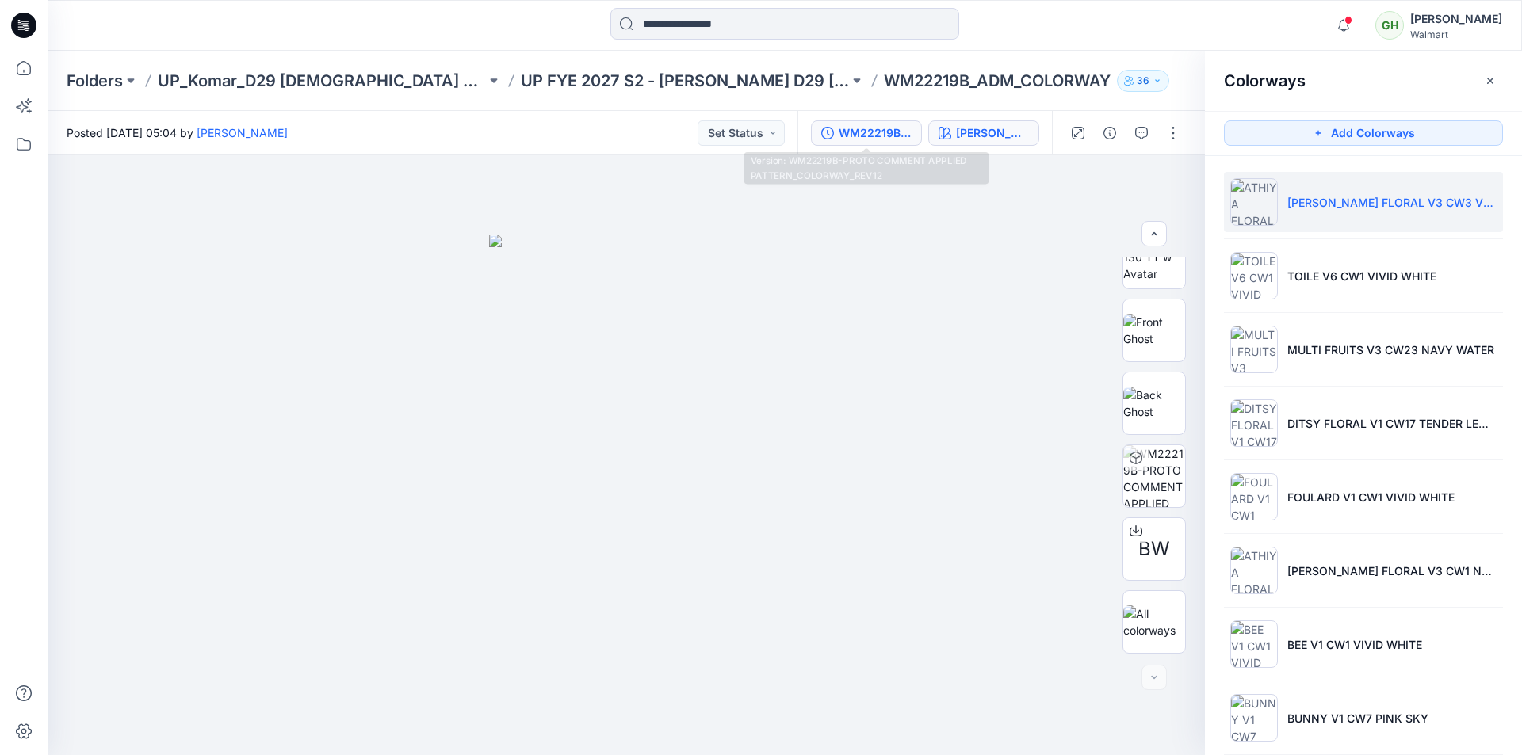
click at [880, 140] on div "WM22219B-PROTO COMMENT APPLIED PATTERN_COLORWAY_REV12" at bounding box center [875, 132] width 73 height 17
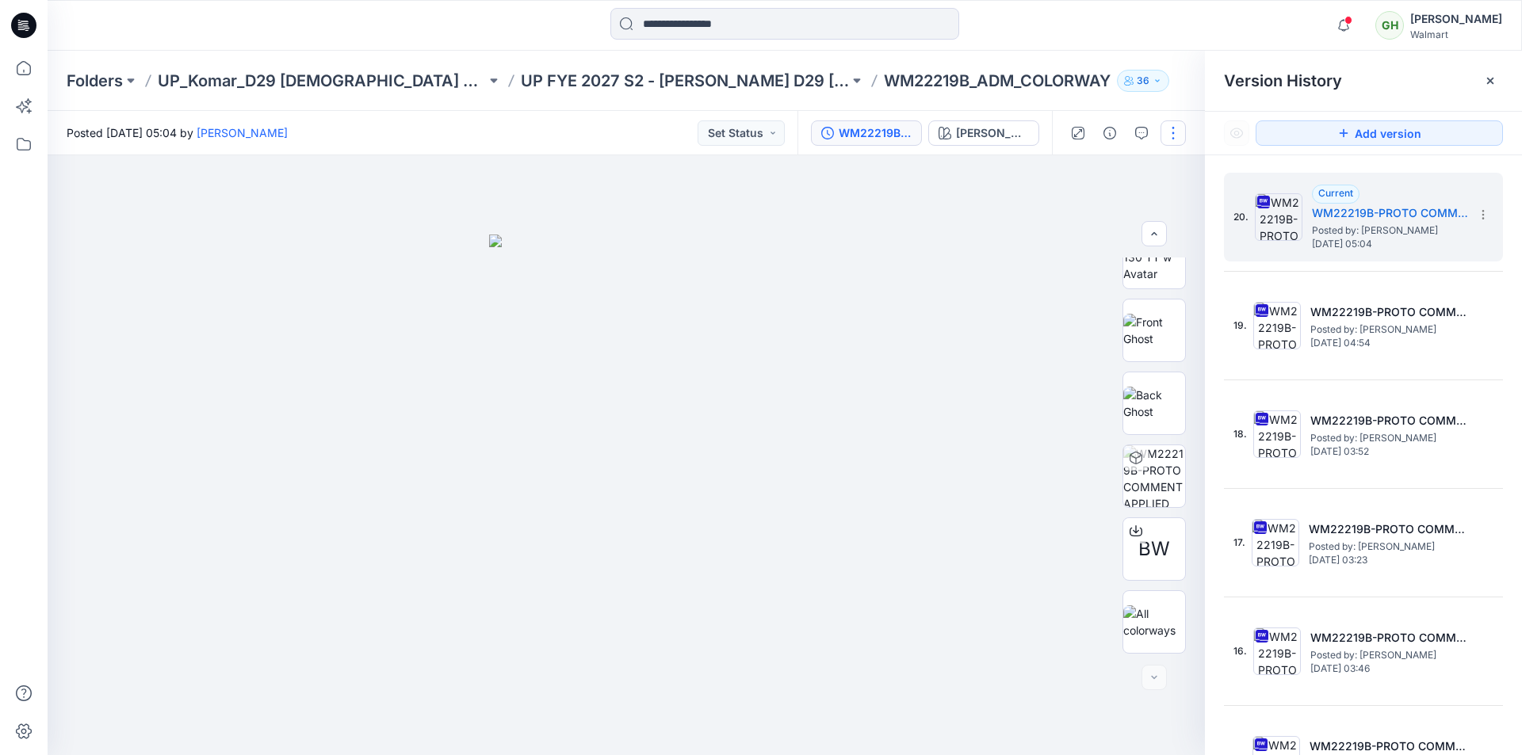
click at [1169, 136] on button "button" at bounding box center [1173, 132] width 25 height 25
click at [1074, 221] on p "Edit" at bounding box center [1072, 214] width 20 height 17
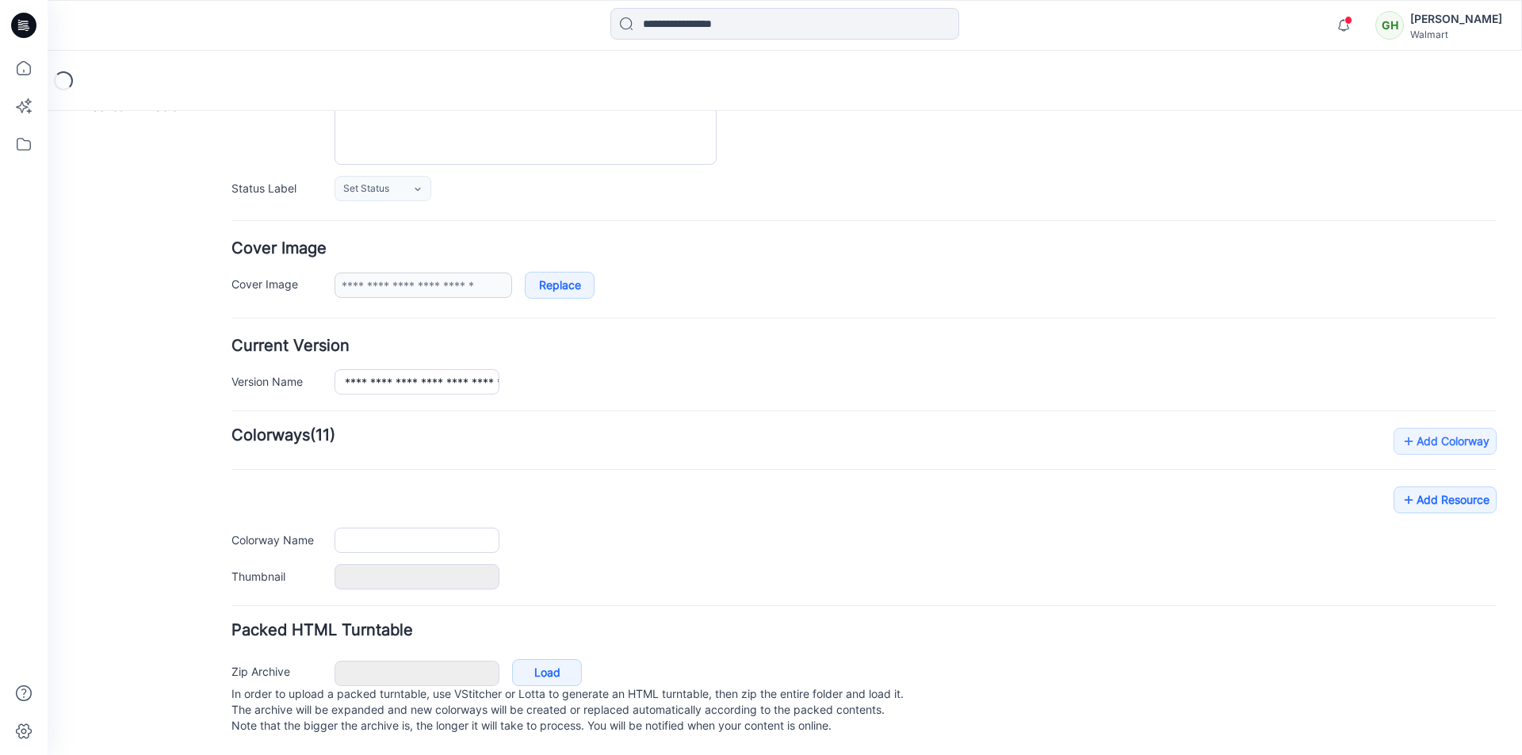
type input "**********"
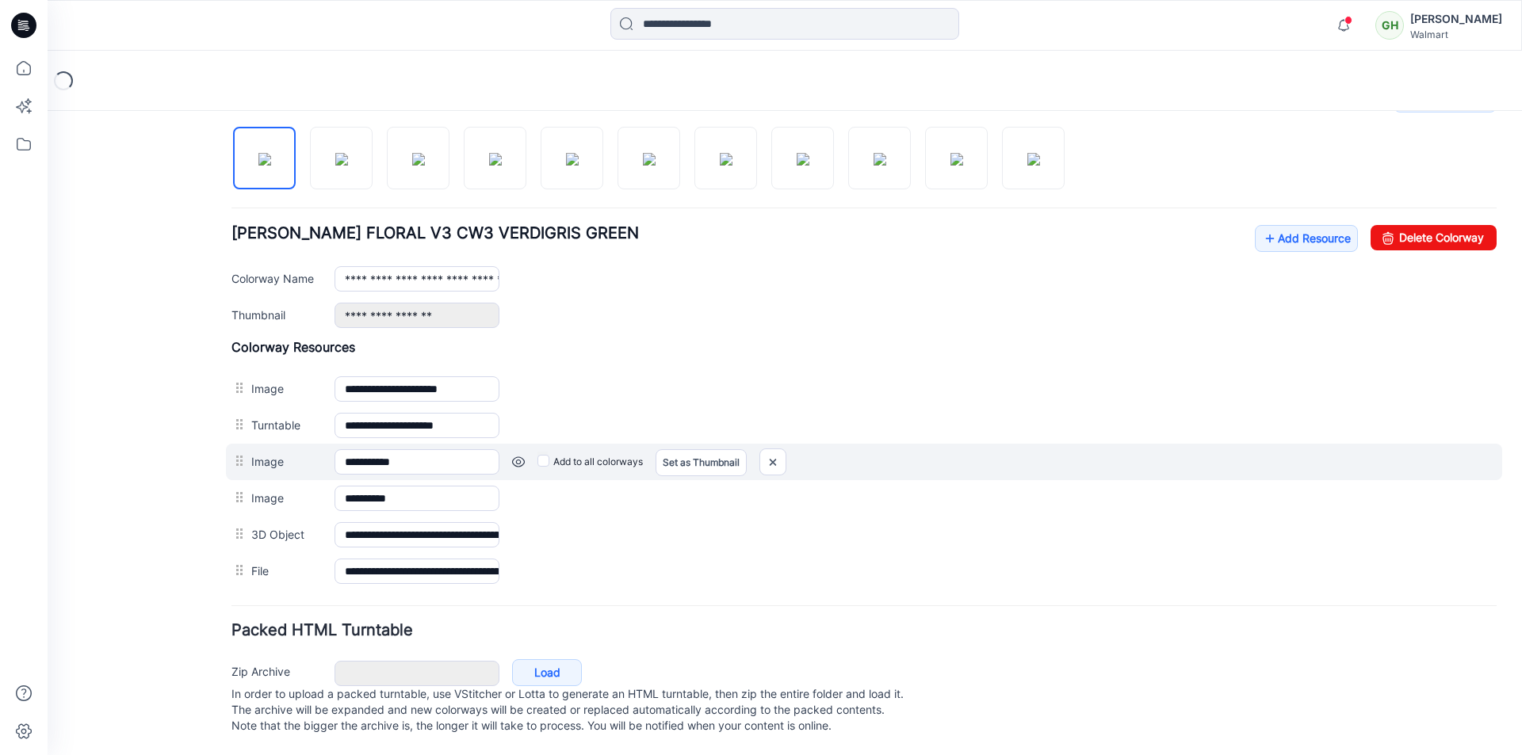
scroll to position [537, 0]
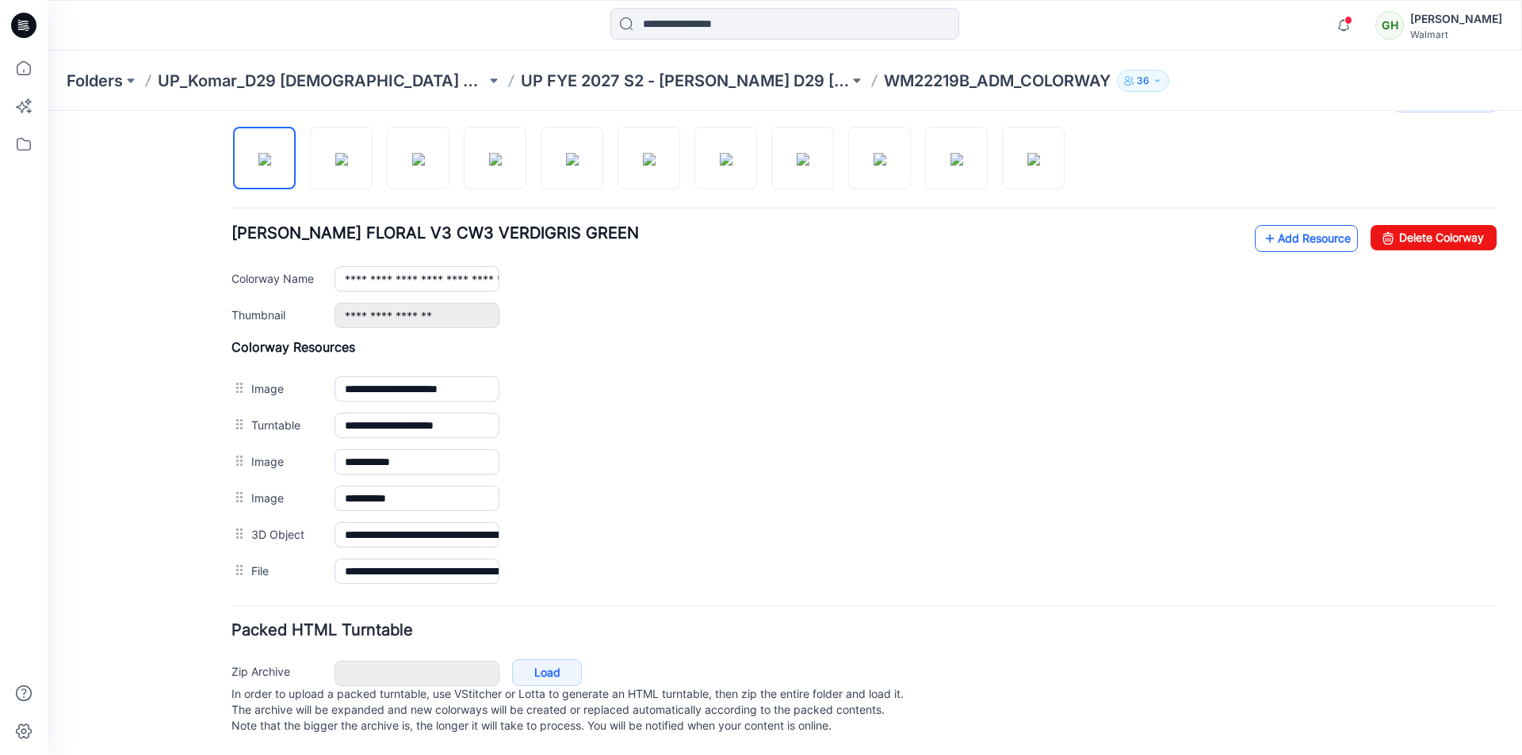
click at [1268, 225] on link "Add Resource" at bounding box center [1306, 238] width 103 height 27
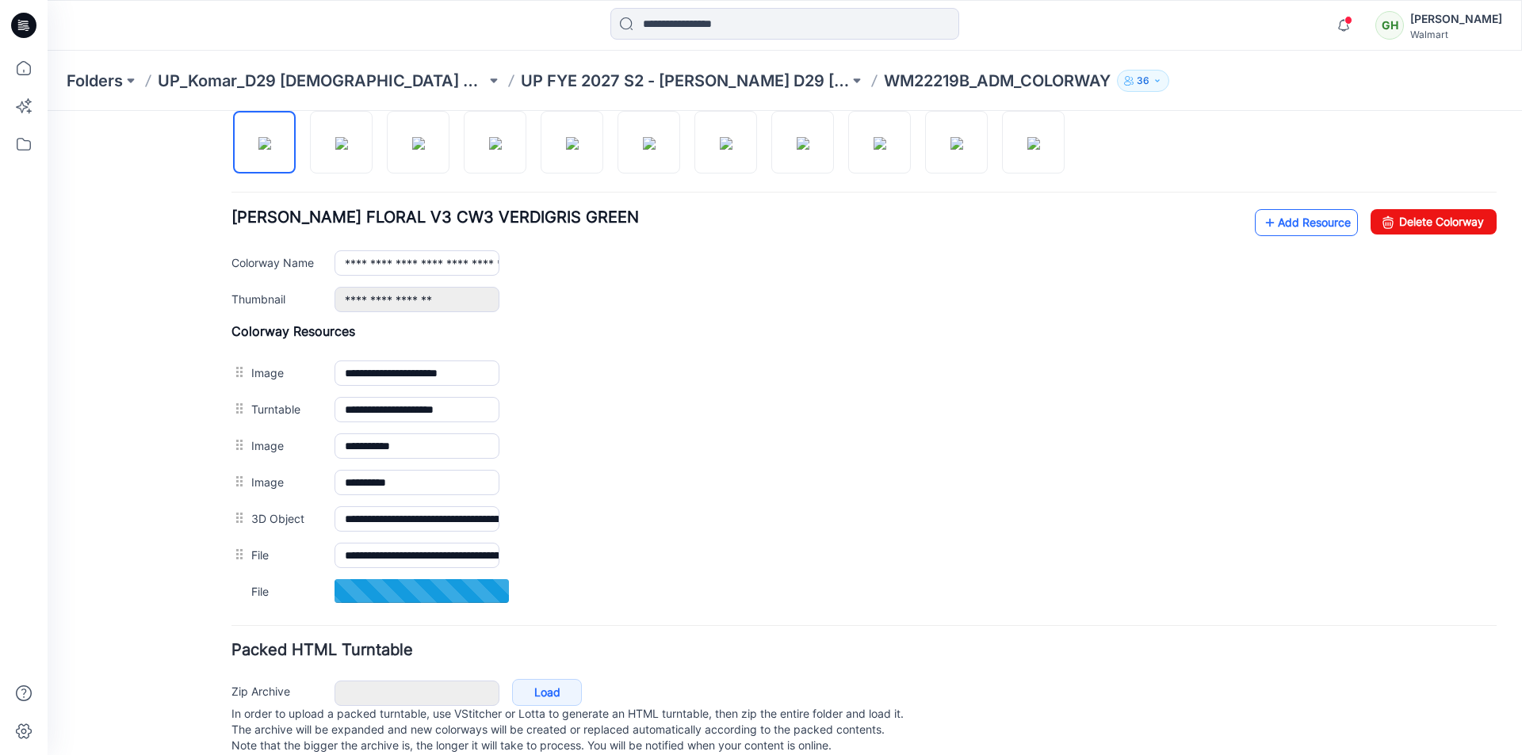
click at [1302, 227] on link "Add Resource" at bounding box center [1306, 222] width 103 height 27
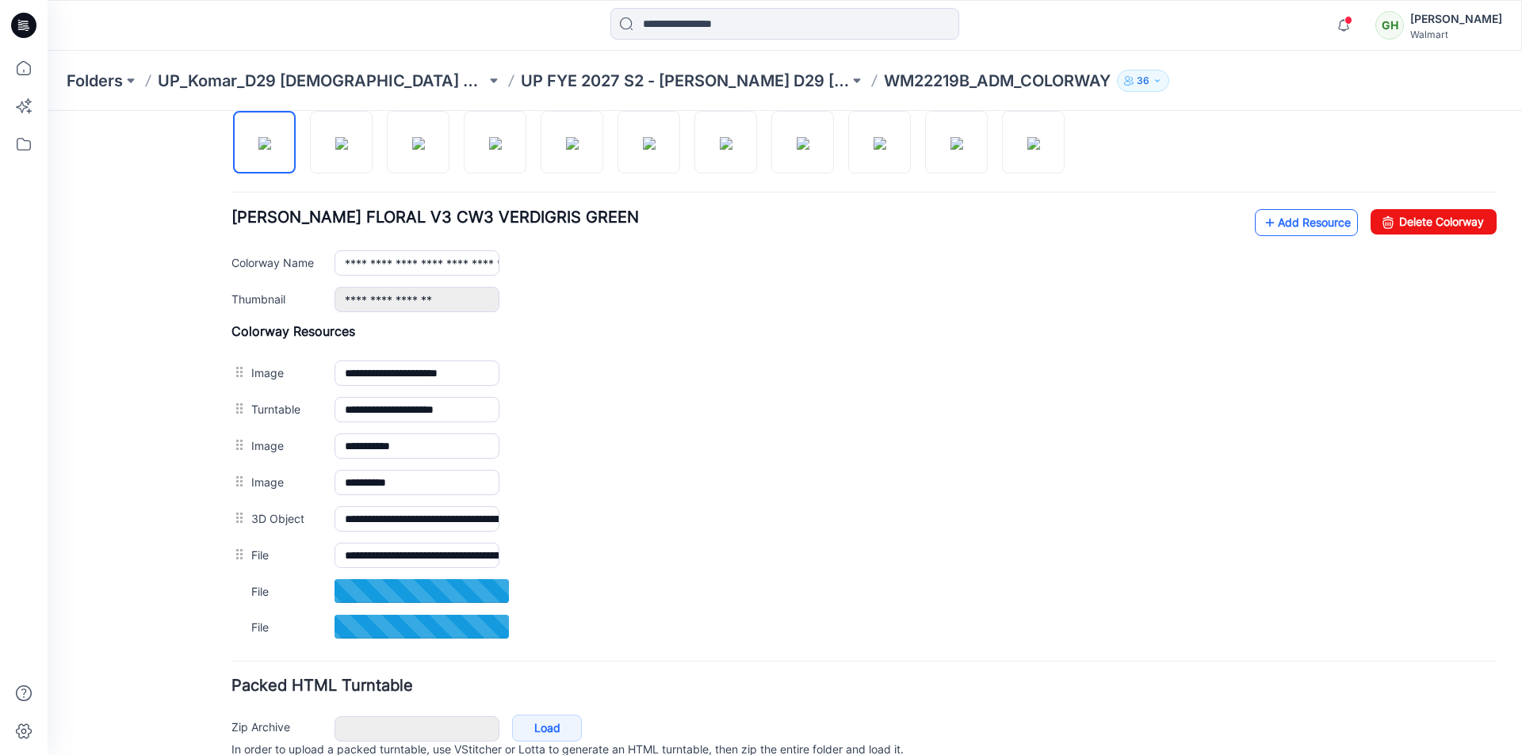
click at [1280, 226] on link "Add Resource" at bounding box center [1306, 222] width 103 height 27
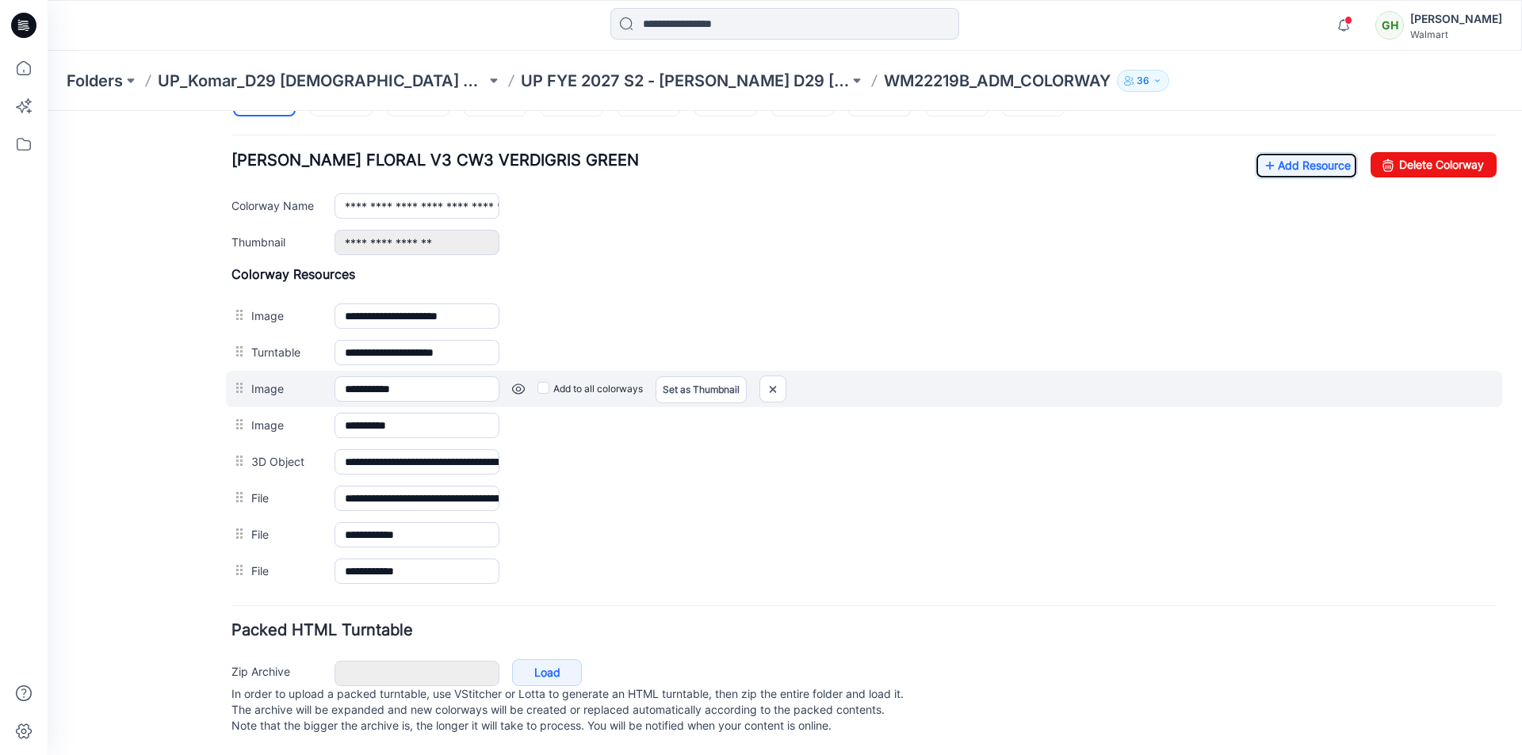
scroll to position [610, 0]
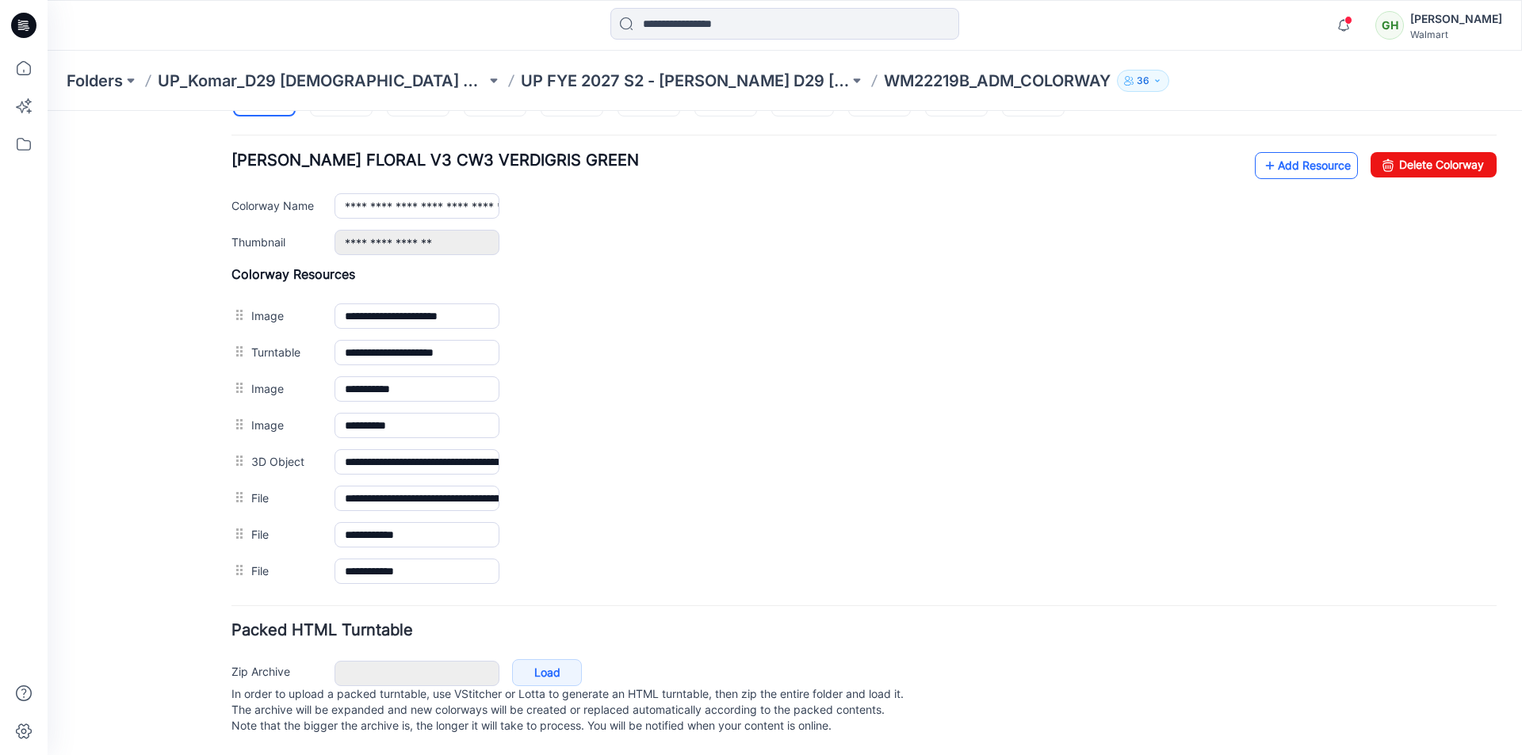
click at [1299, 157] on link "Add Resource" at bounding box center [1306, 165] width 103 height 27
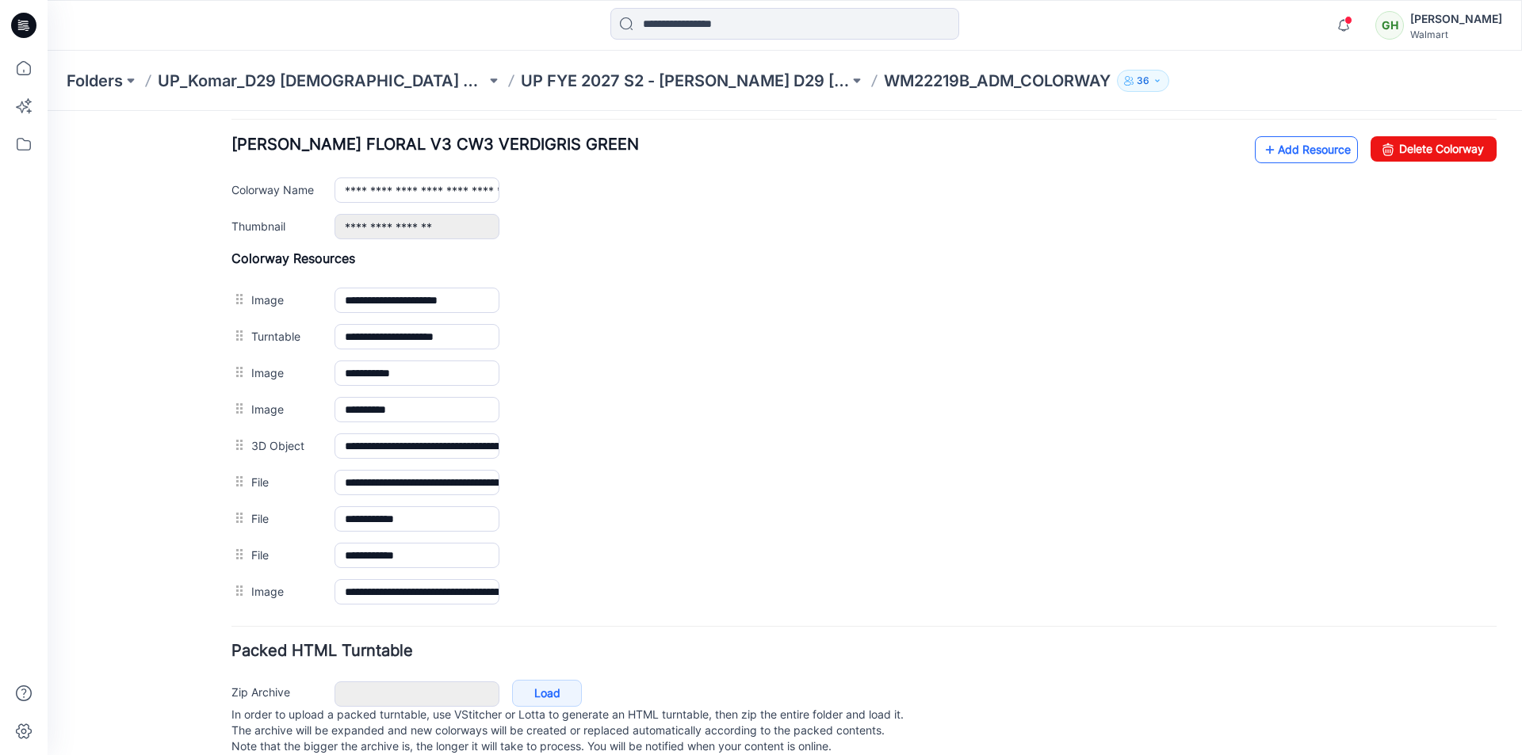
click at [1264, 146] on link "Add Resource" at bounding box center [1306, 149] width 103 height 27
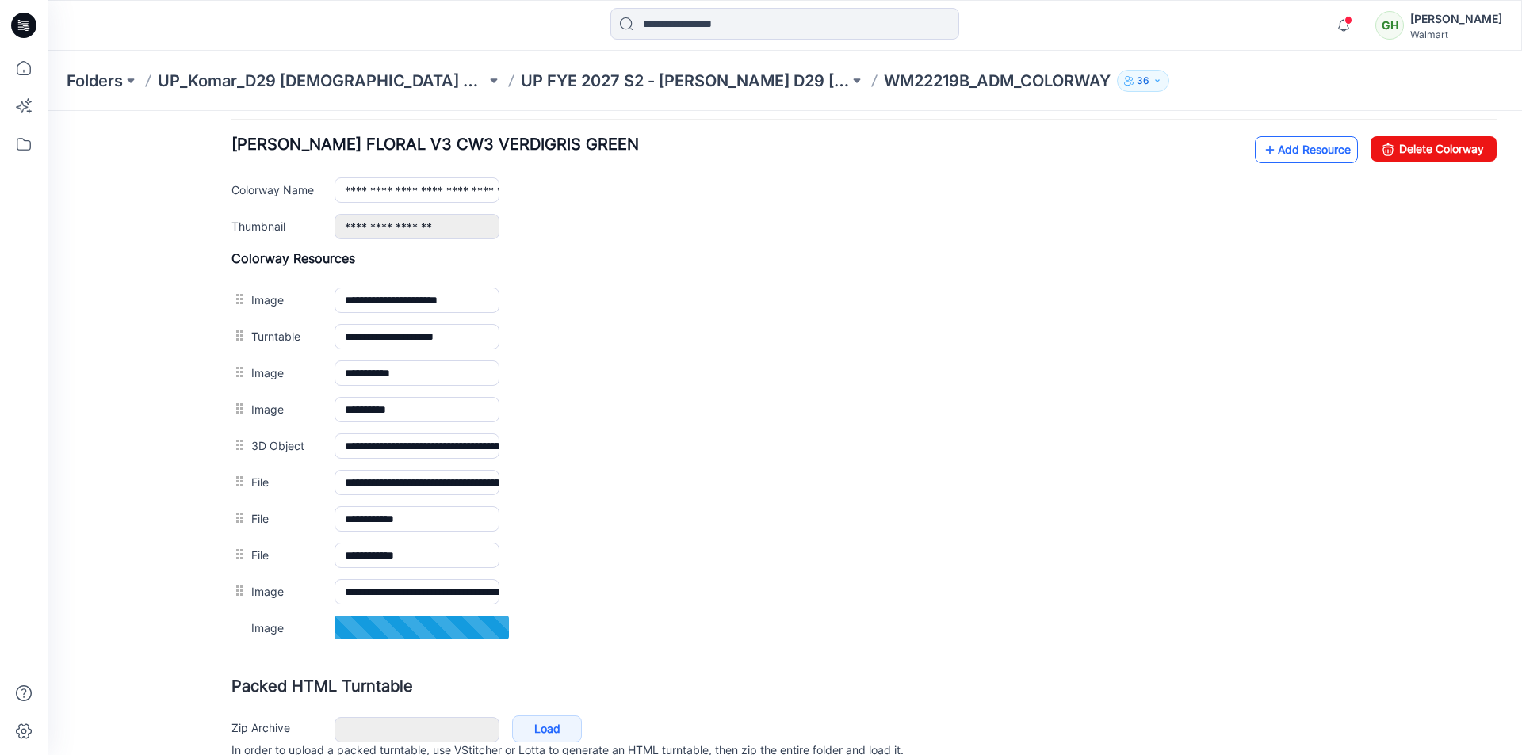
click at [1302, 160] on link "Add Resource" at bounding box center [1306, 149] width 103 height 27
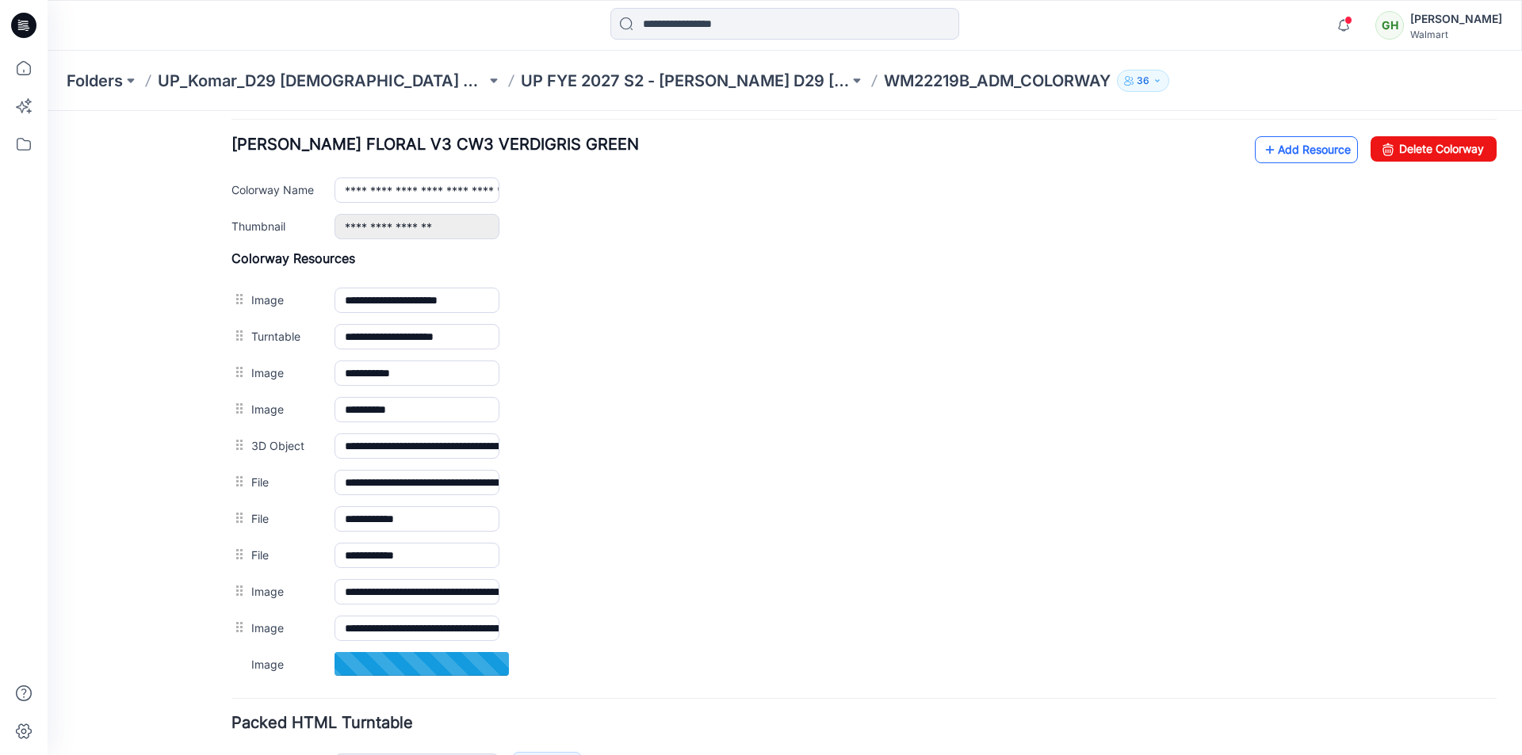
click at [1276, 145] on link "Add Resource" at bounding box center [1306, 149] width 103 height 27
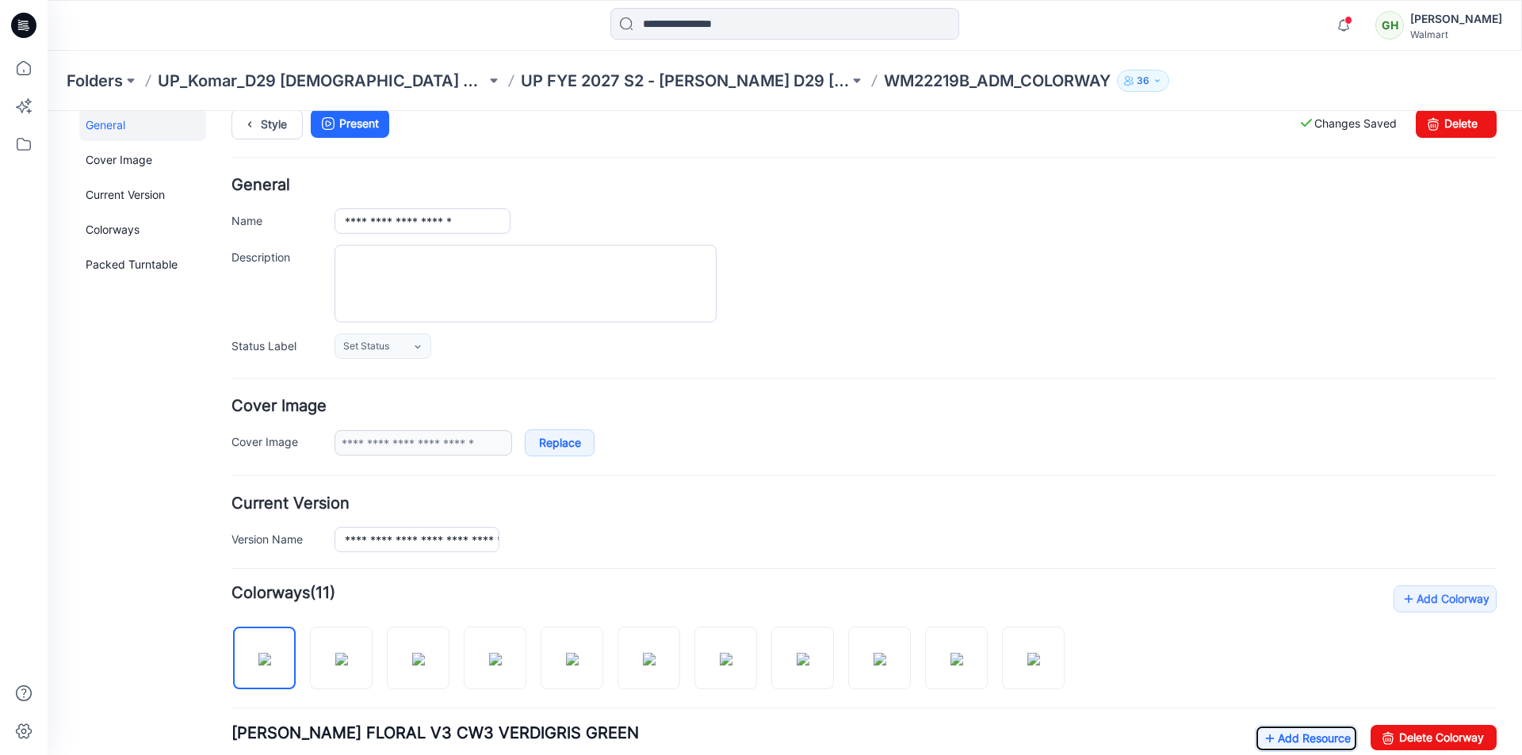
scroll to position [0, 0]
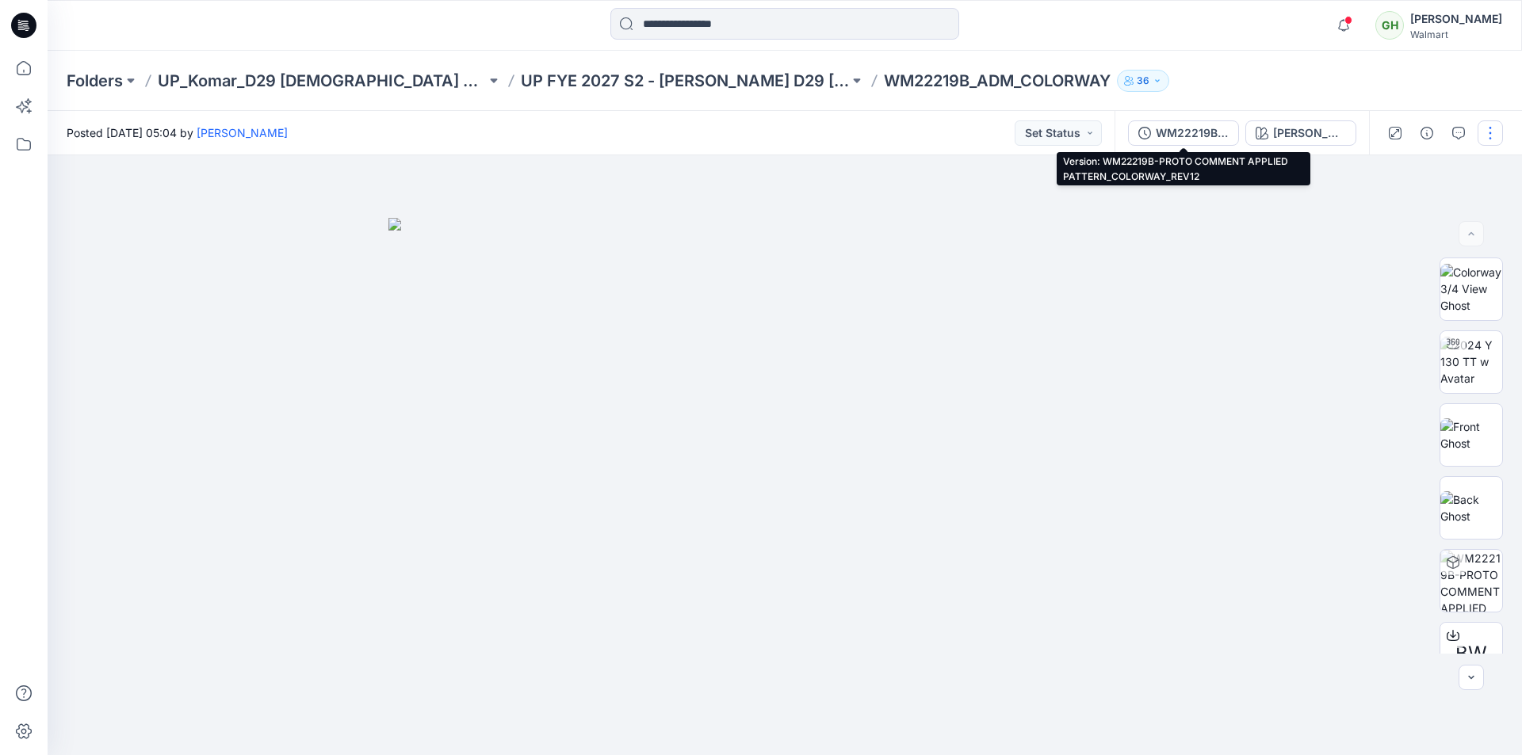
click at [1179, 131] on div "WM22219B-PROTO COMMENT APPLIED PATTERN_COLORWAY_REV12" at bounding box center [1192, 132] width 73 height 17
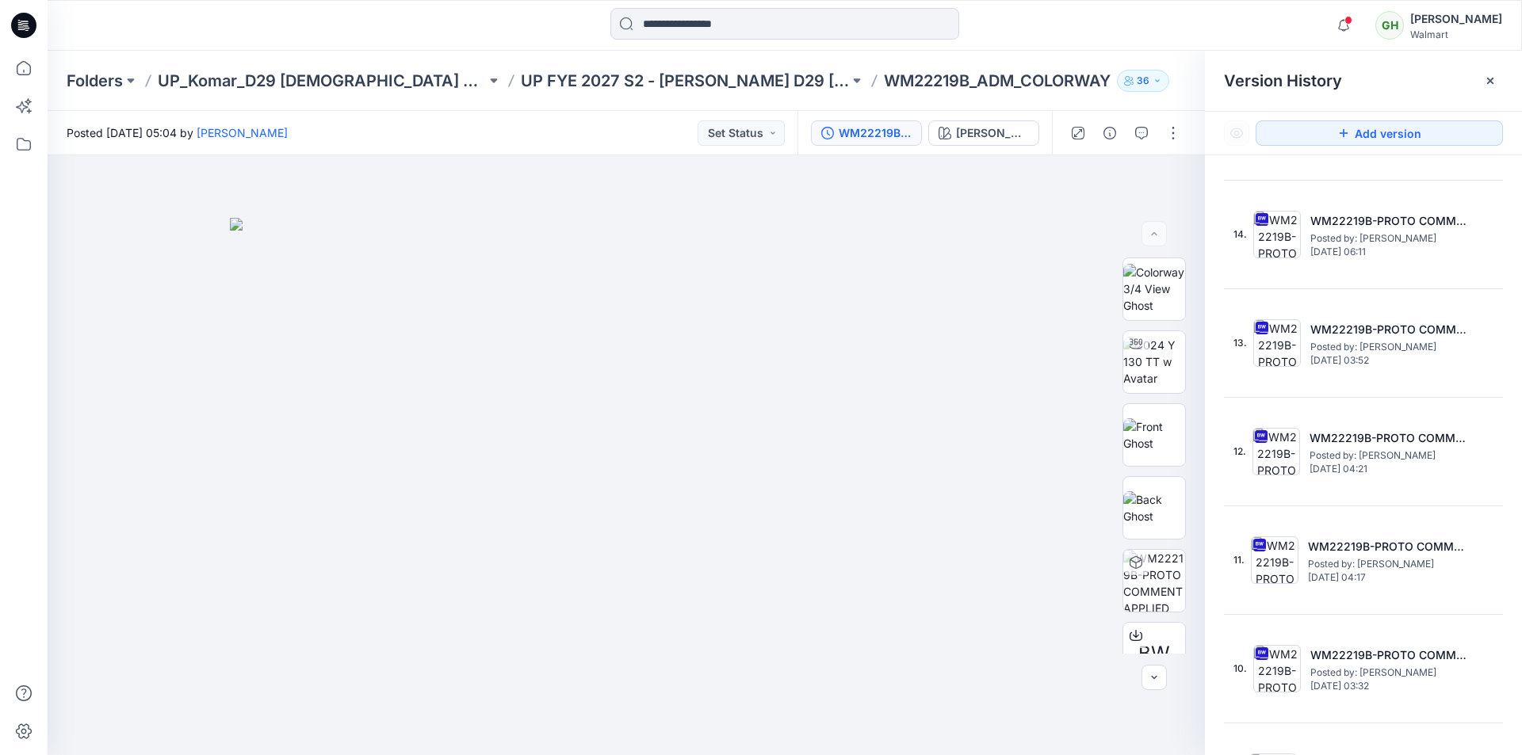
click at [34, 40] on icon at bounding box center [23, 25] width 25 height 51
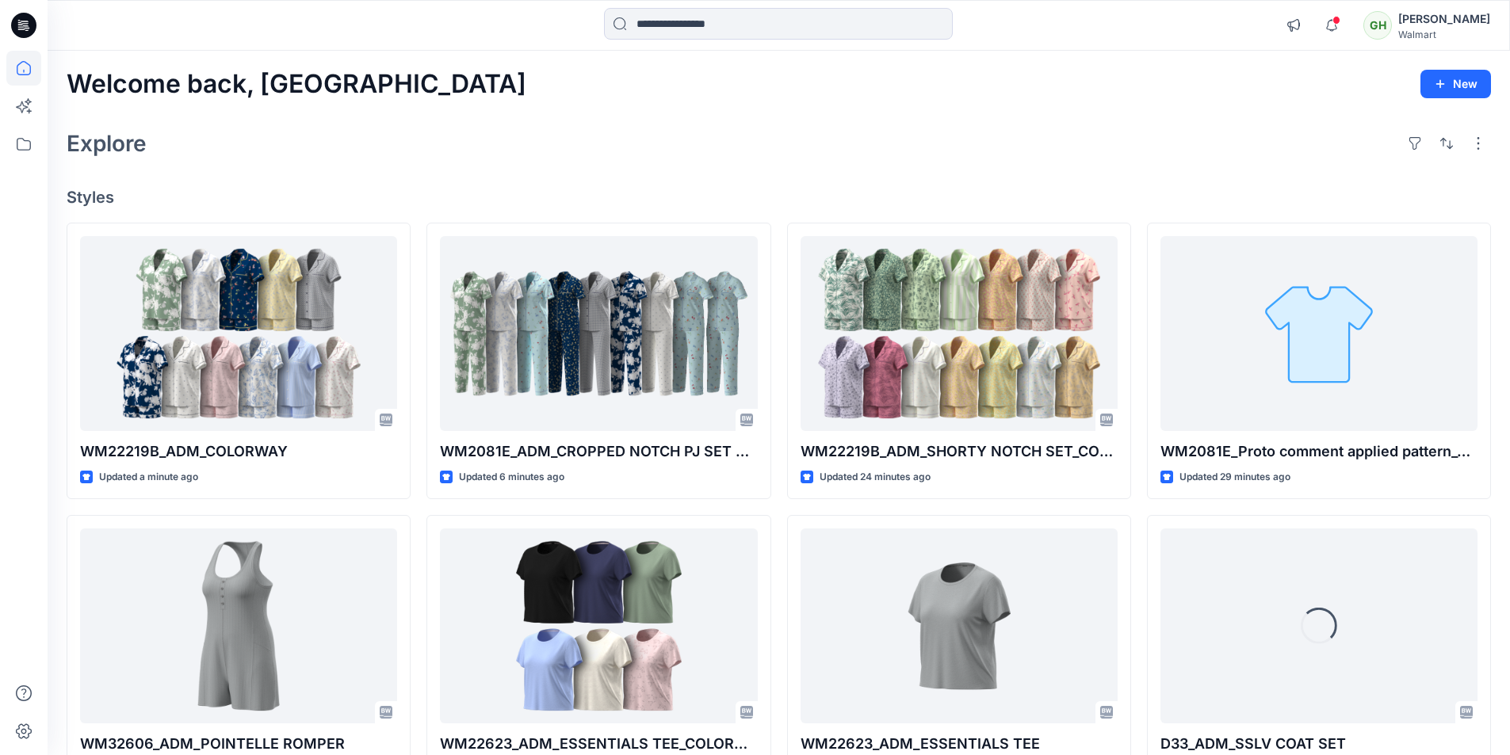
click at [519, 177] on div "Welcome back, Gayan New Explore Styles WM22219B_ADM_COLORWAY Updated a minute a…" at bounding box center [779, 606] width 1463 height 1110
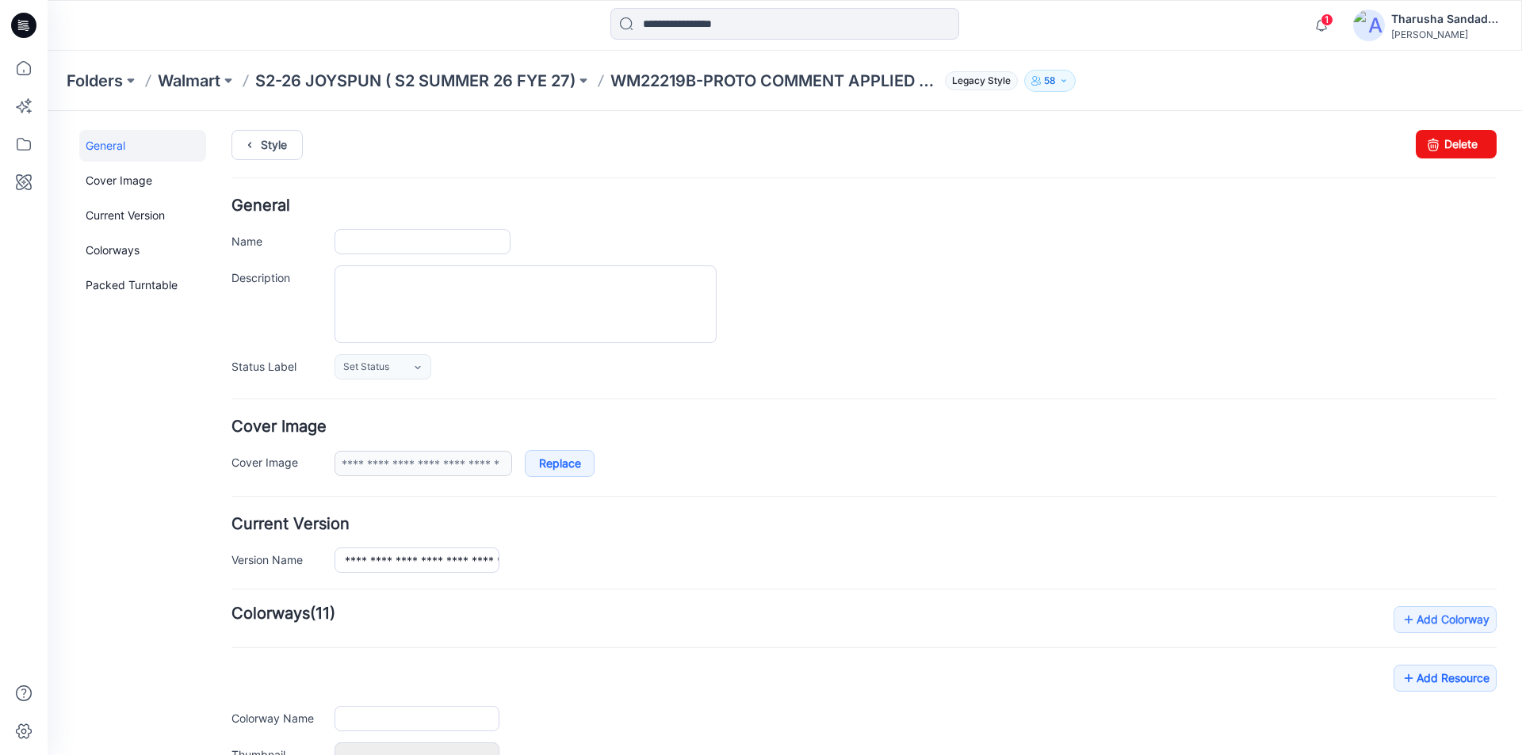
type input "**********"
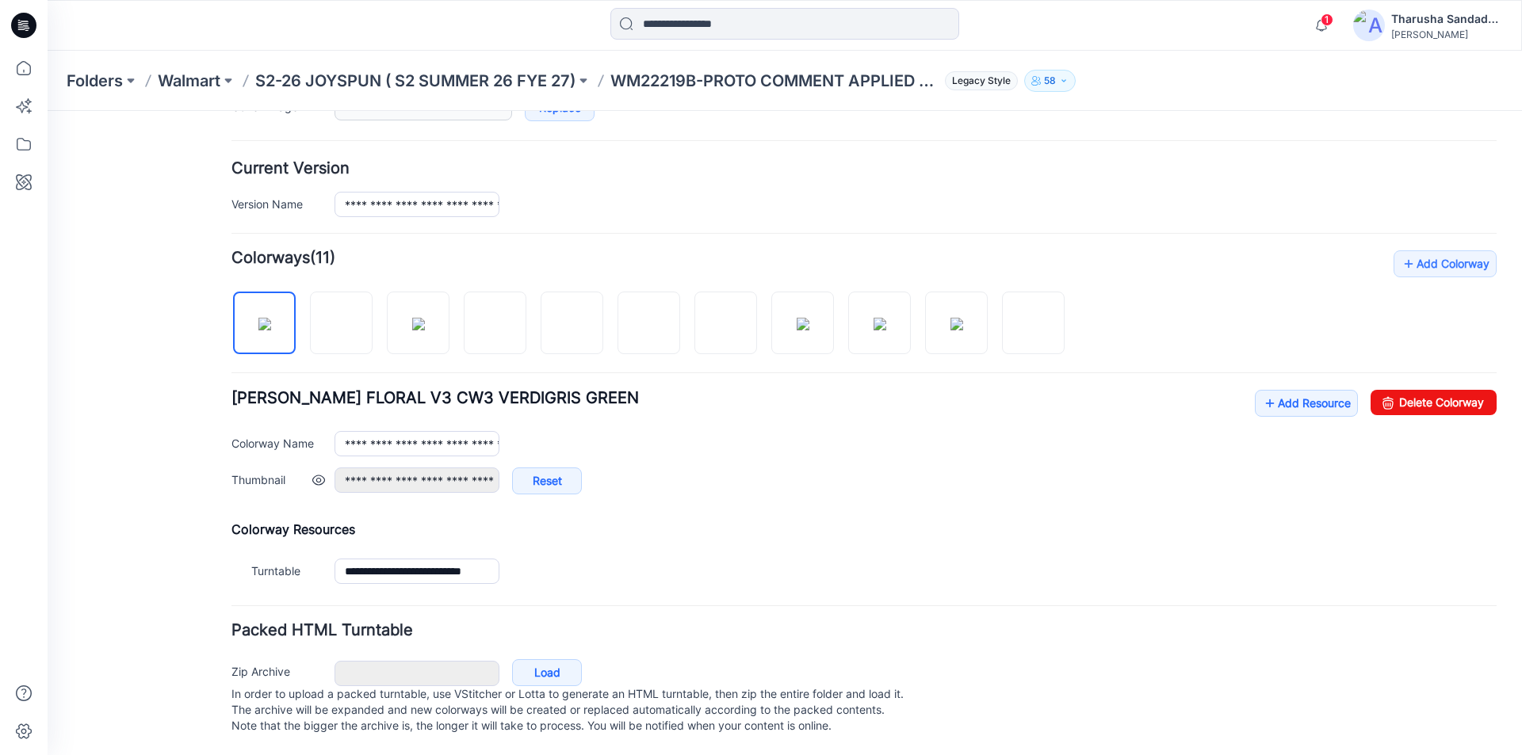
scroll to position [372, 0]
click at [1290, 392] on link "Add Resource" at bounding box center [1306, 403] width 103 height 27
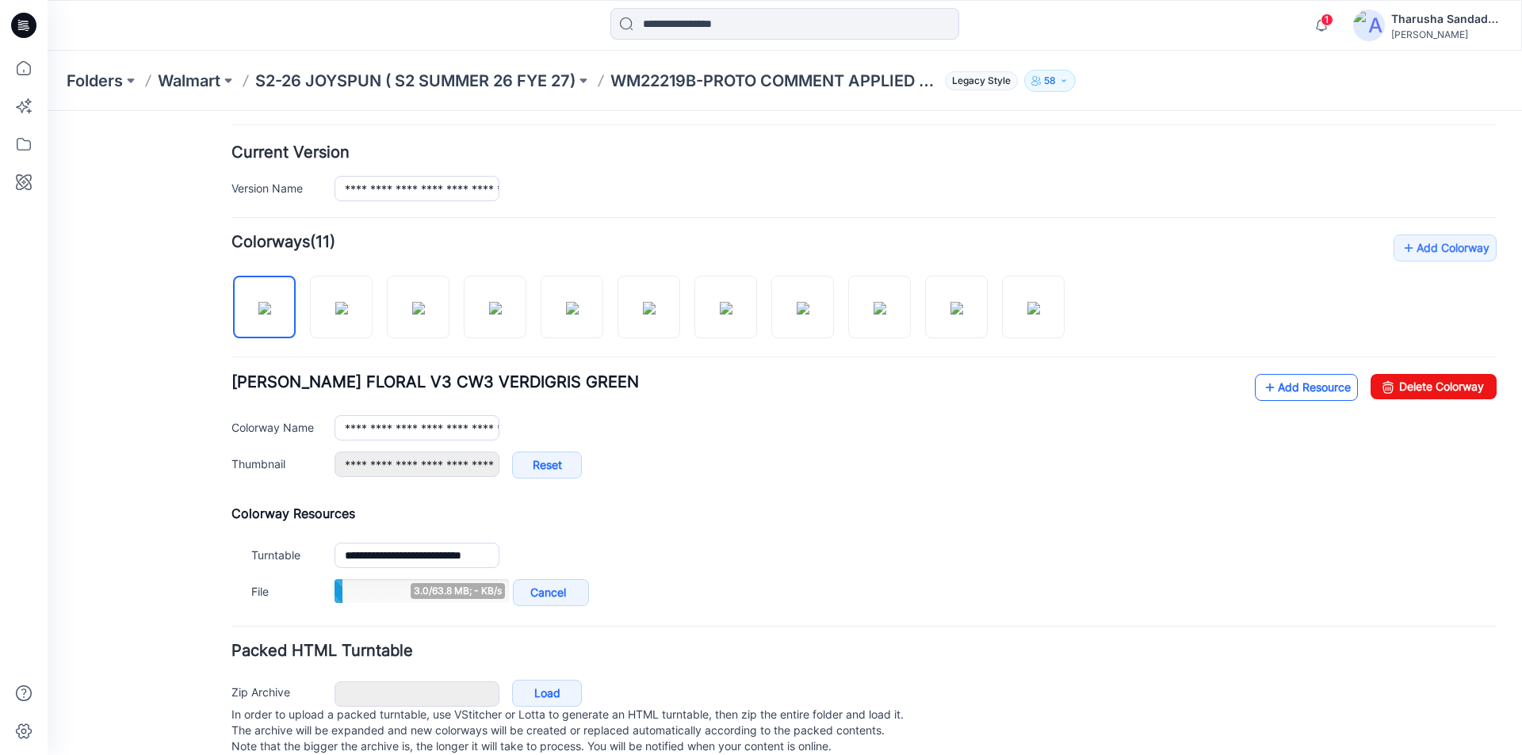
click at [1287, 381] on link "Add Resource" at bounding box center [1306, 387] width 103 height 27
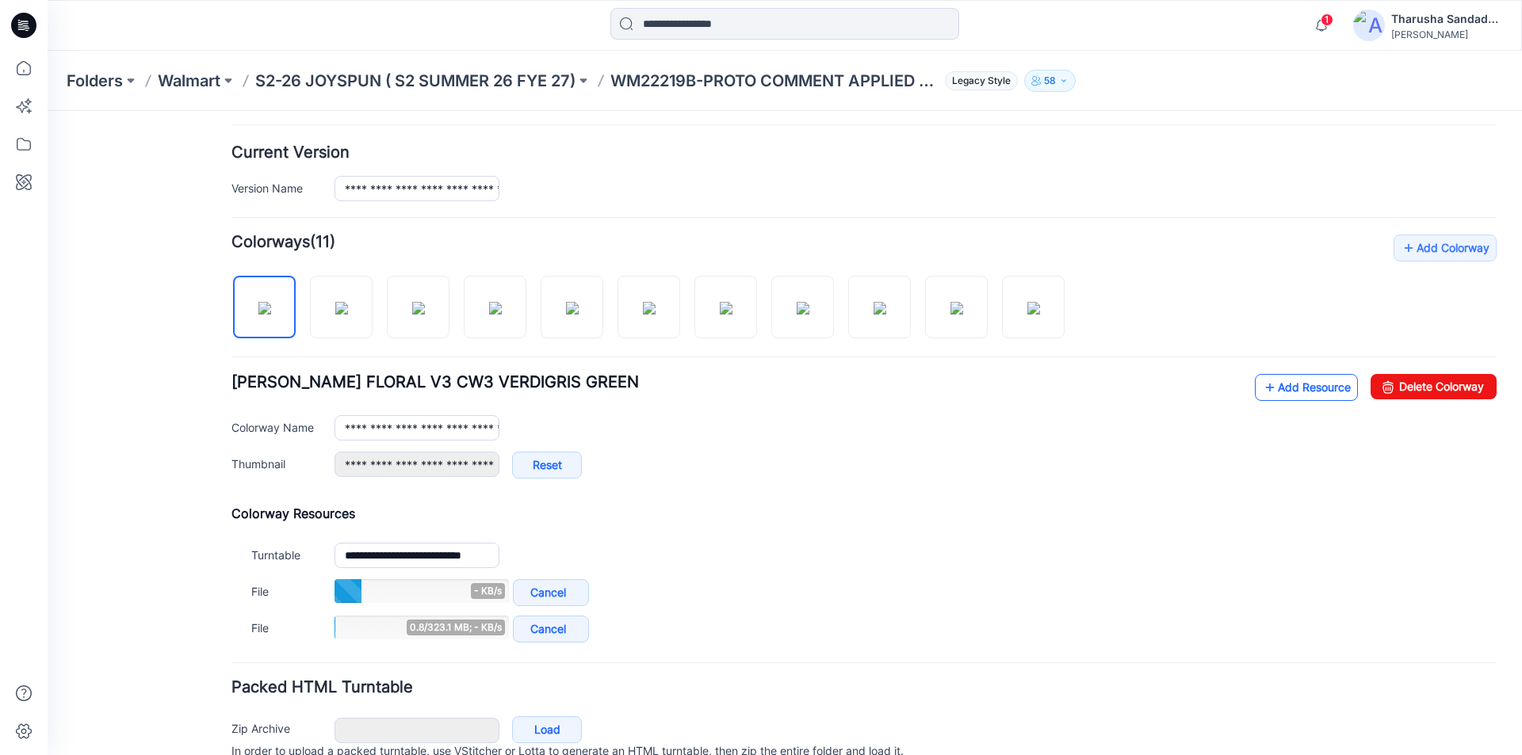
click at [1304, 393] on link "Add Resource" at bounding box center [1306, 387] width 103 height 27
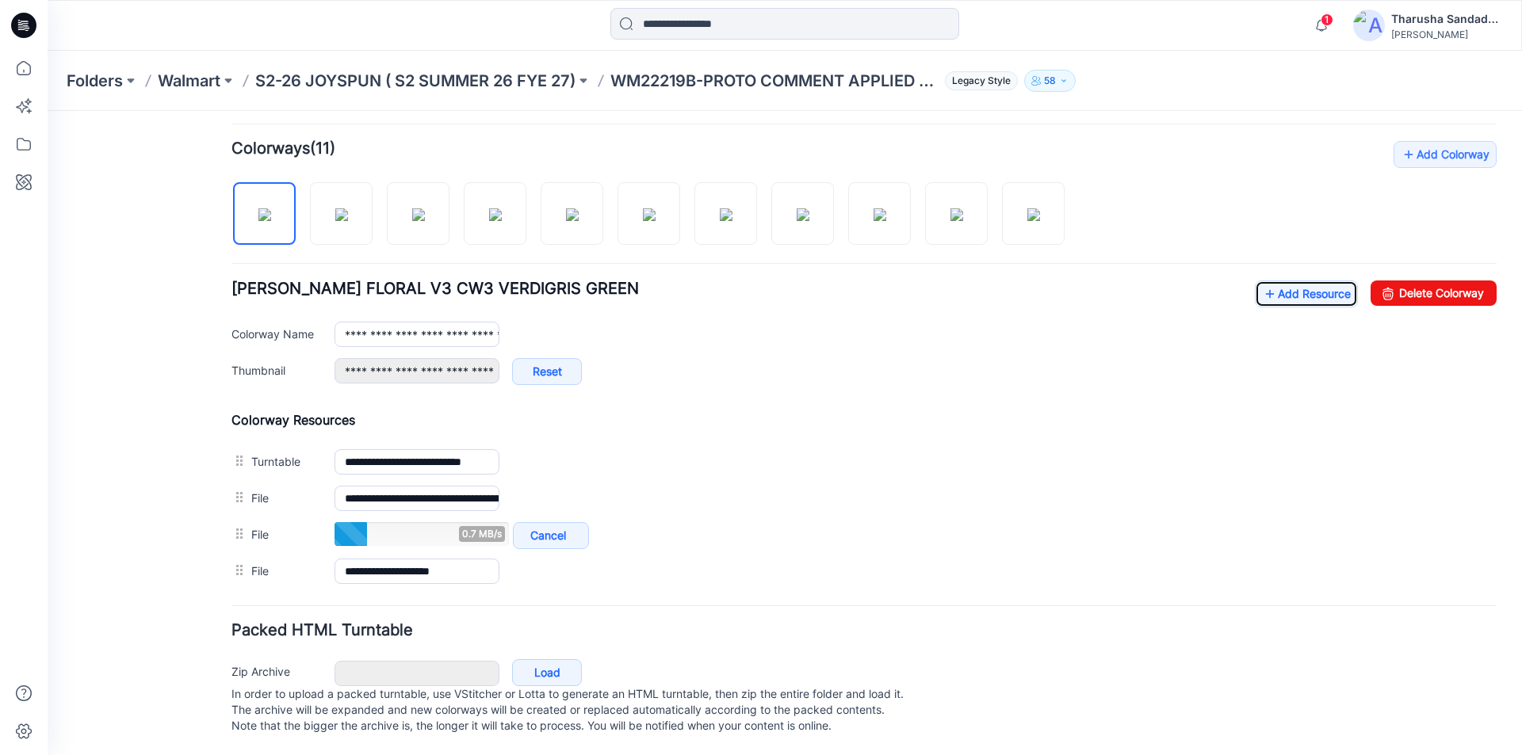
scroll to position [481, 0]
click at [267, 40] on div at bounding box center [232, 25] width 369 height 35
click at [656, 587] on form "**********" at bounding box center [863, 236] width 1265 height 1007
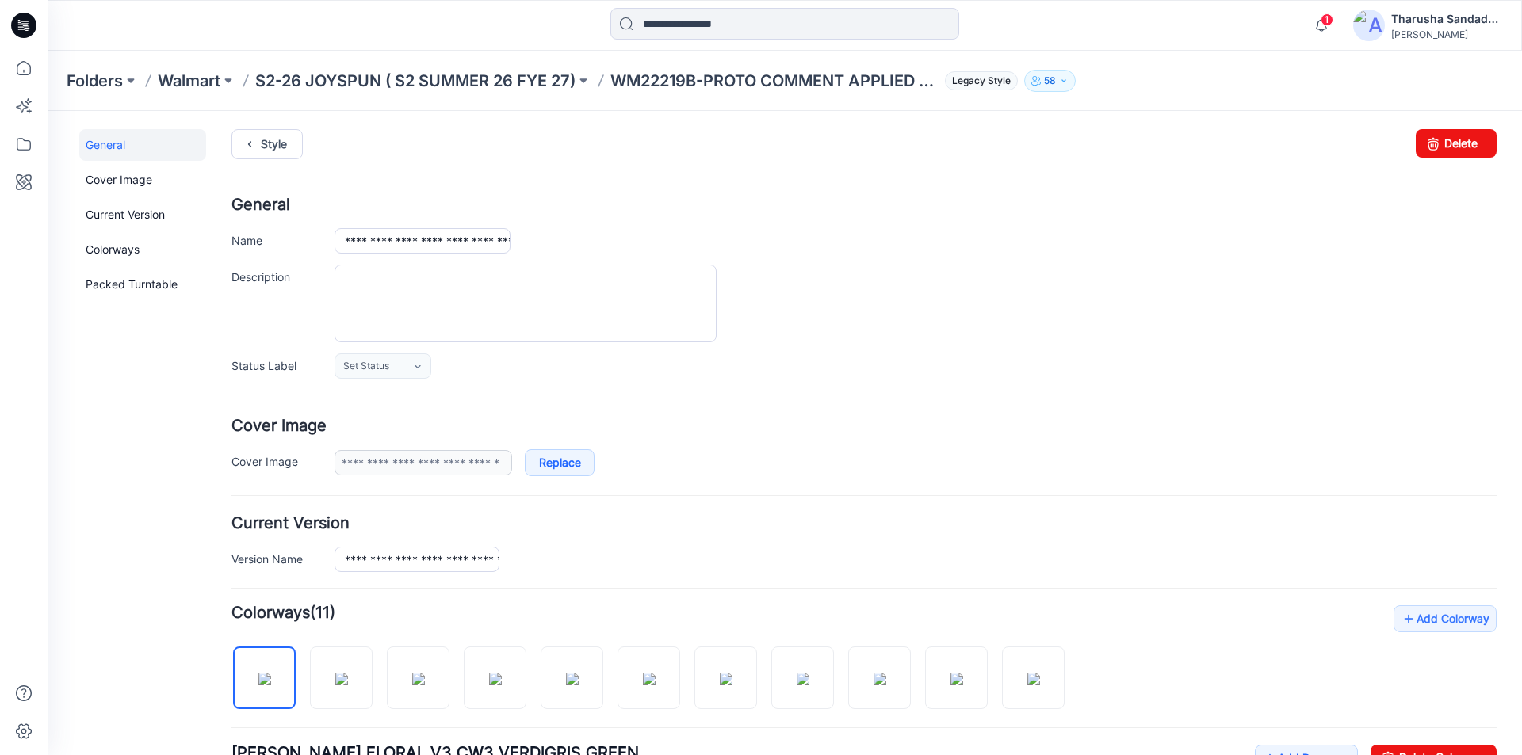
scroll to position [0, 0]
click at [288, 146] on link "Style" at bounding box center [266, 145] width 71 height 30
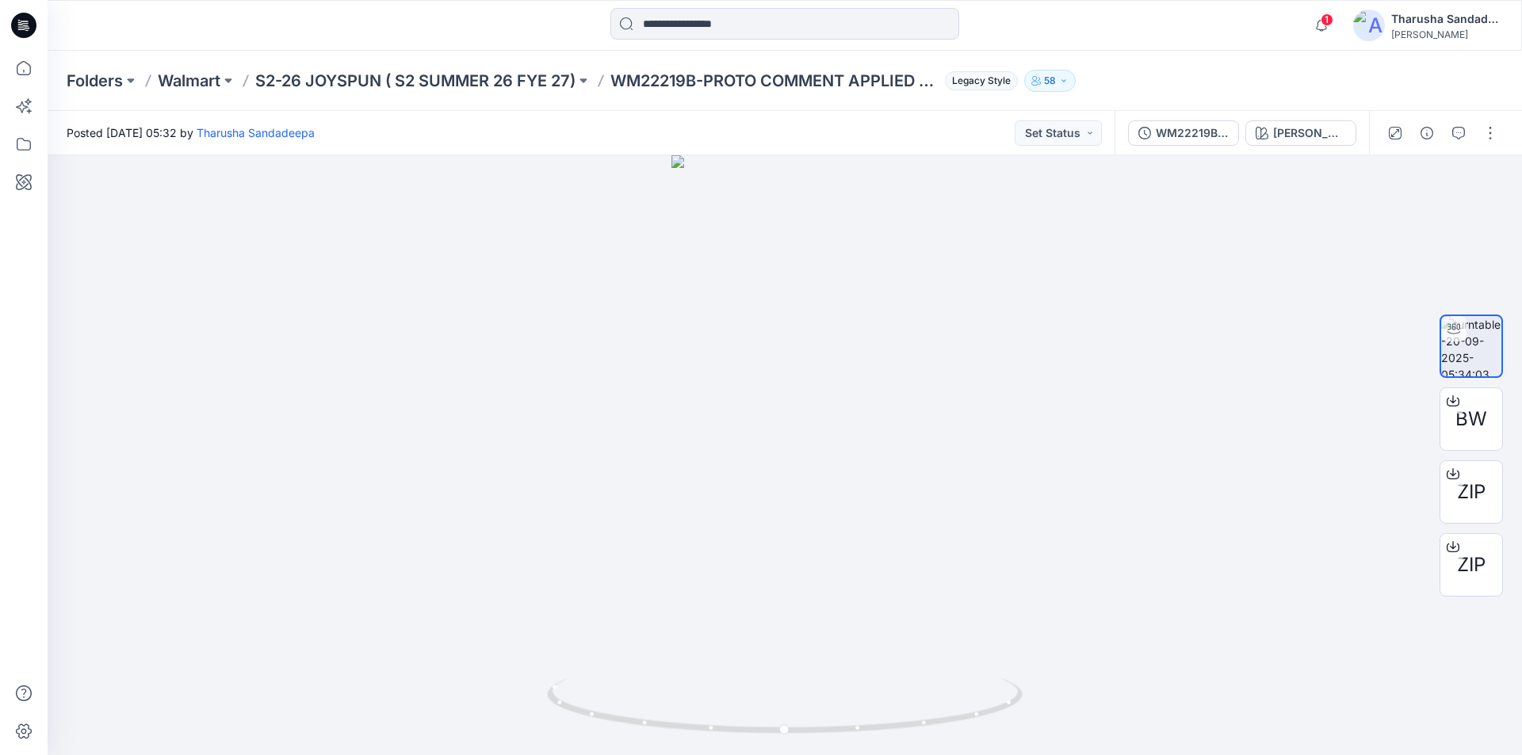
click at [36, 27] on div at bounding box center [23, 25] width 51 height 51
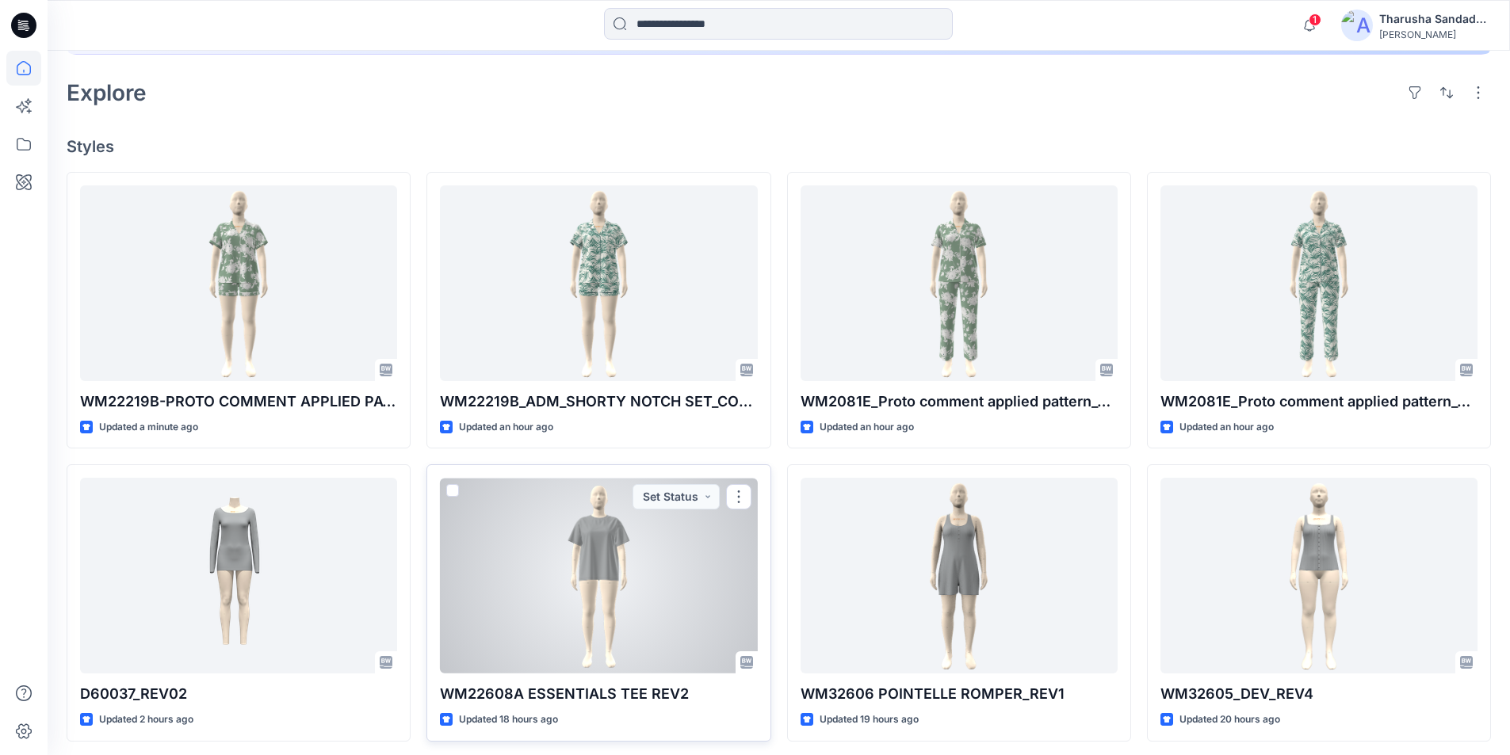
scroll to position [347, 0]
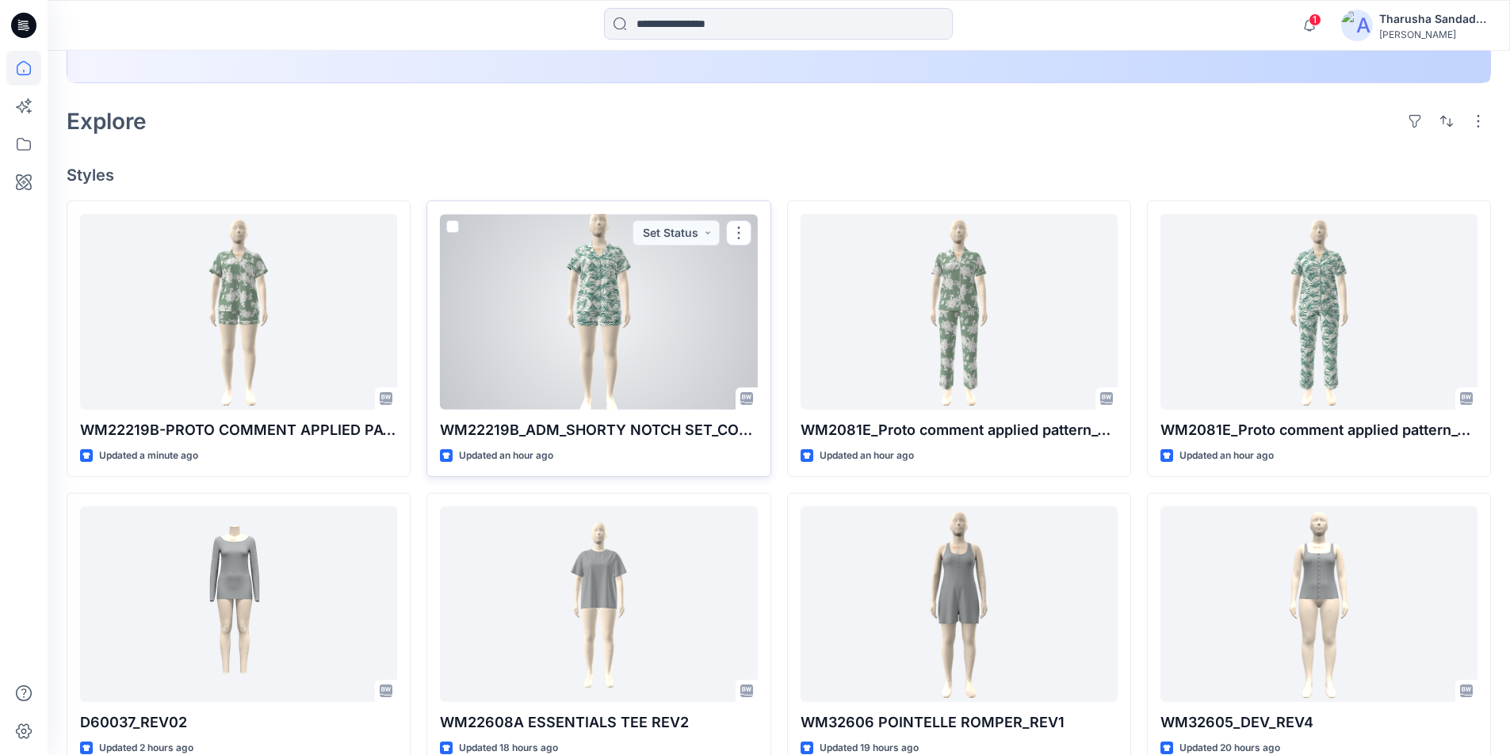
drag, startPoint x: 595, startPoint y: 313, endPoint x: 587, endPoint y: 311, distance: 8.3
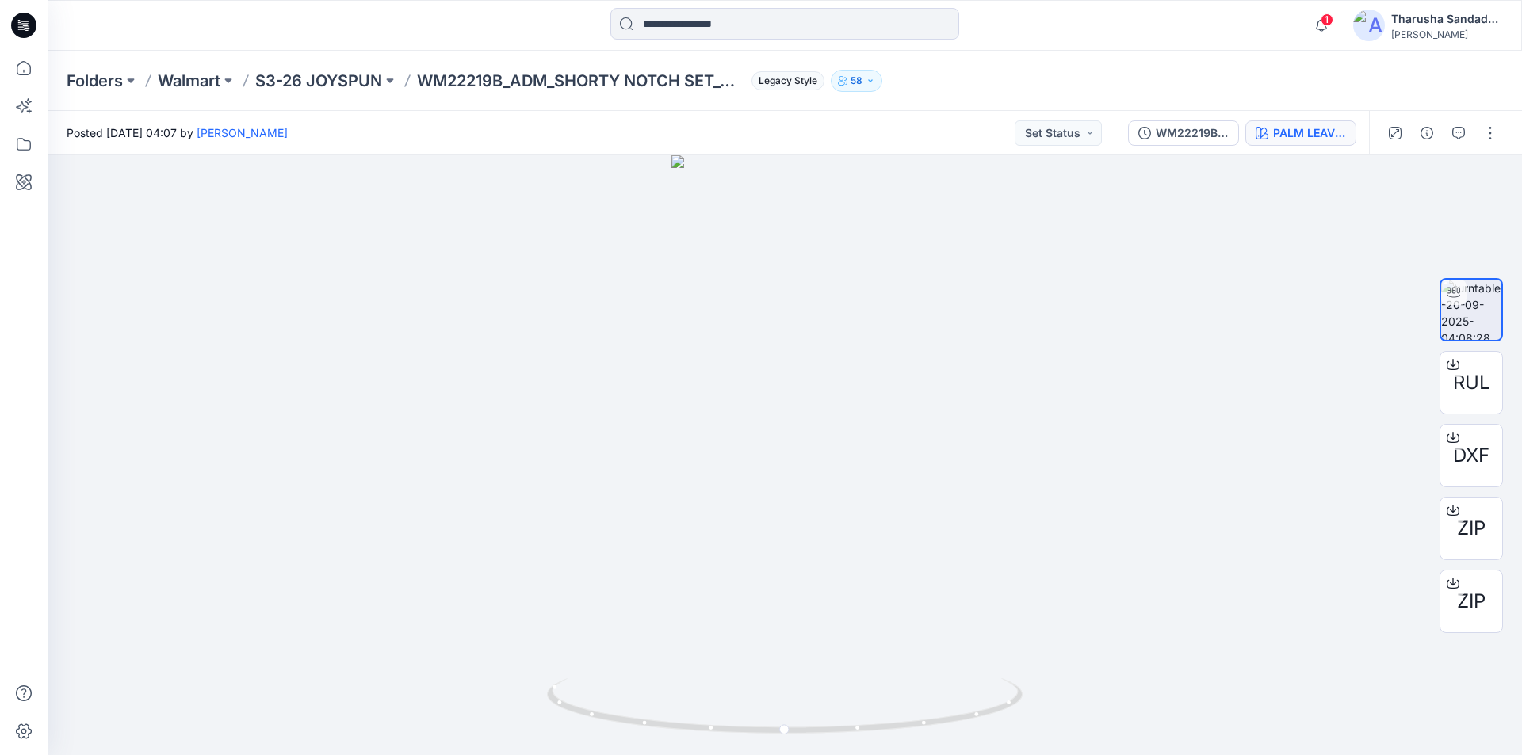
click at [1292, 134] on div "PALM LEAVES V1 CW9 WINTER WHITE" at bounding box center [1309, 132] width 73 height 17
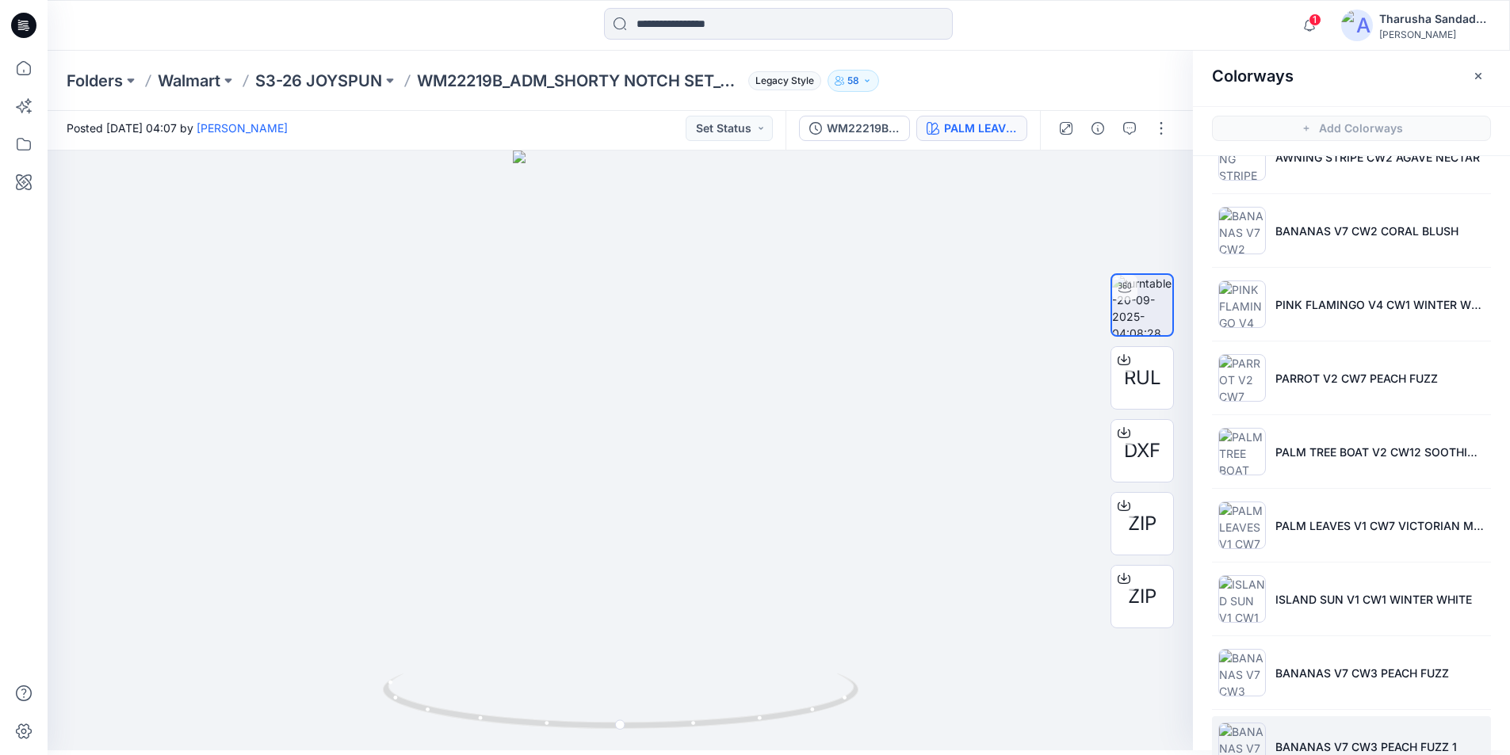
scroll to position [464, 0]
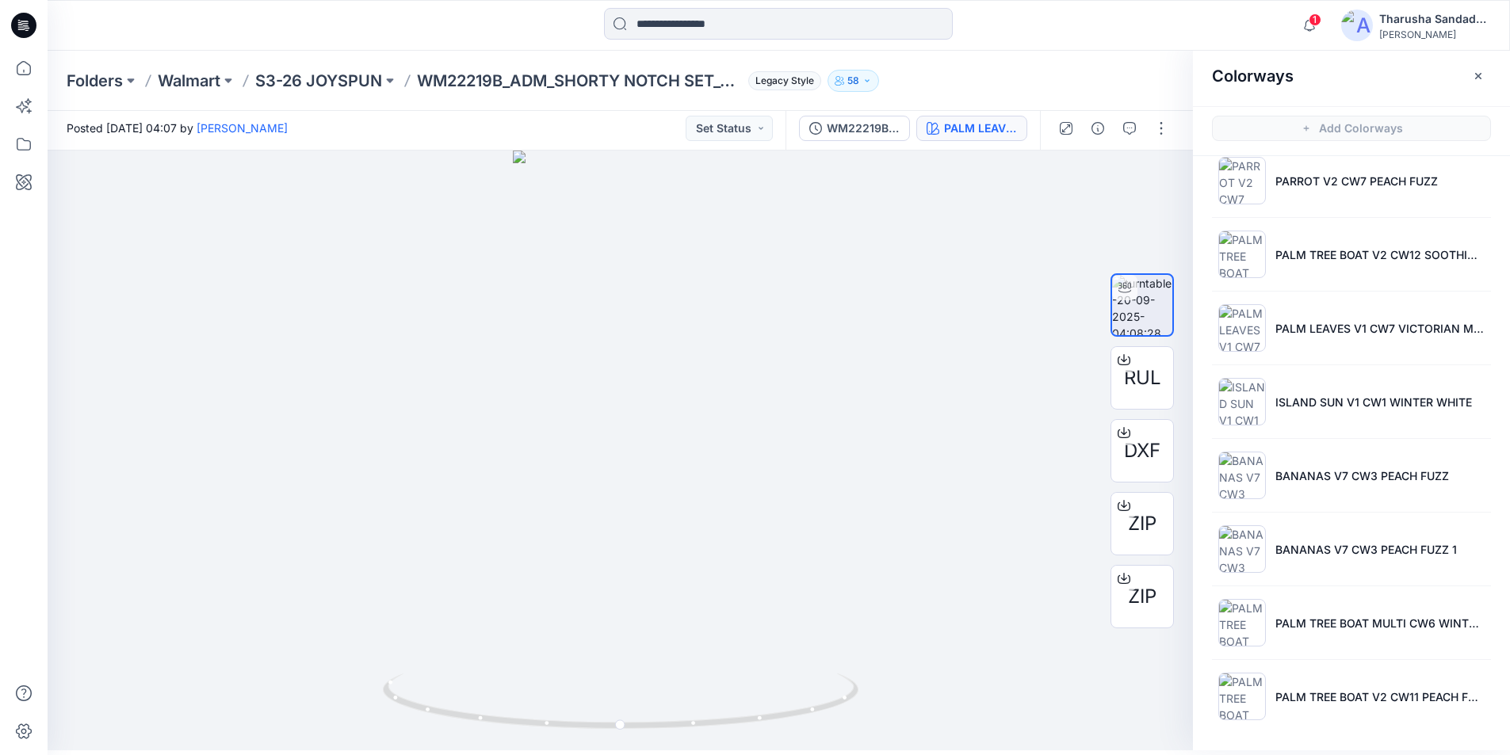
click at [27, 36] on icon at bounding box center [23, 25] width 25 height 25
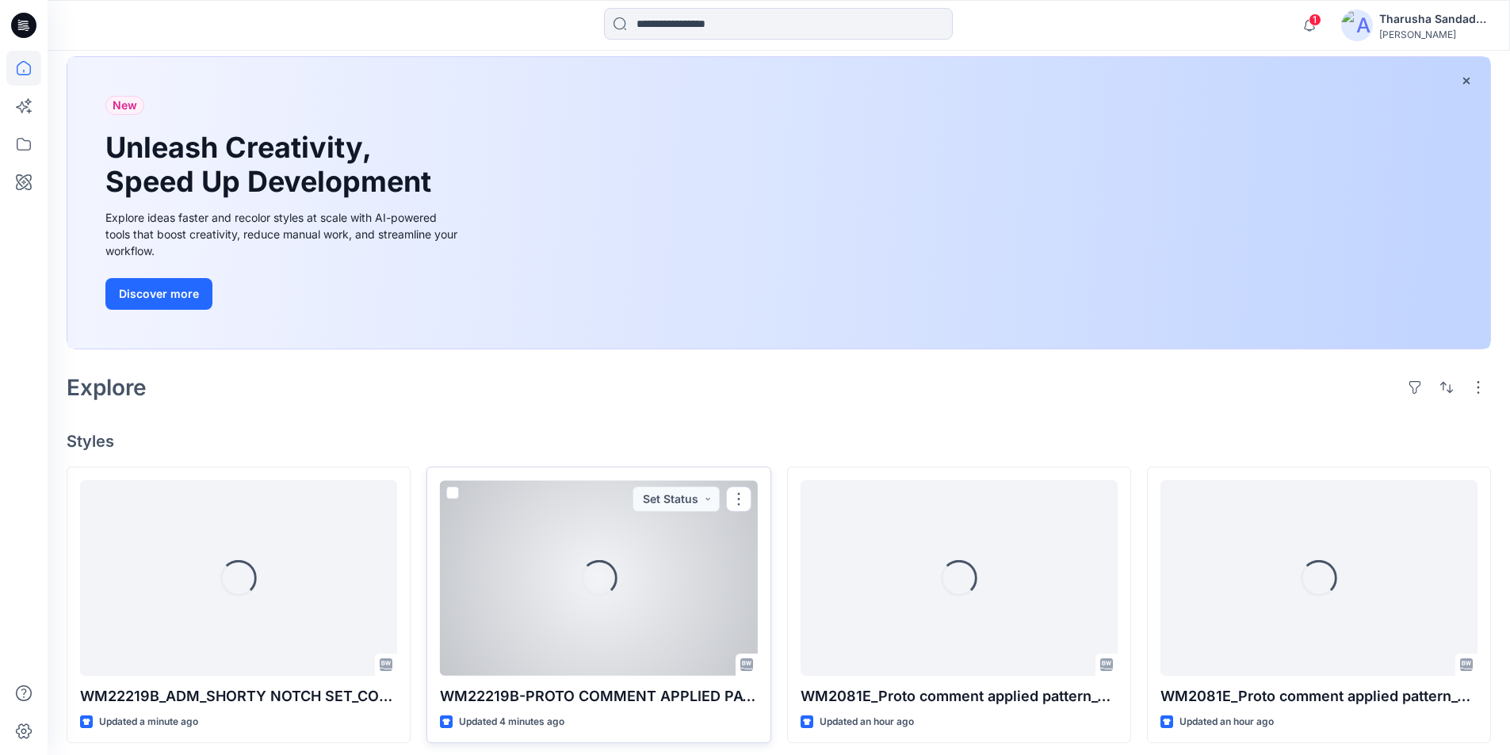
scroll to position [238, 0]
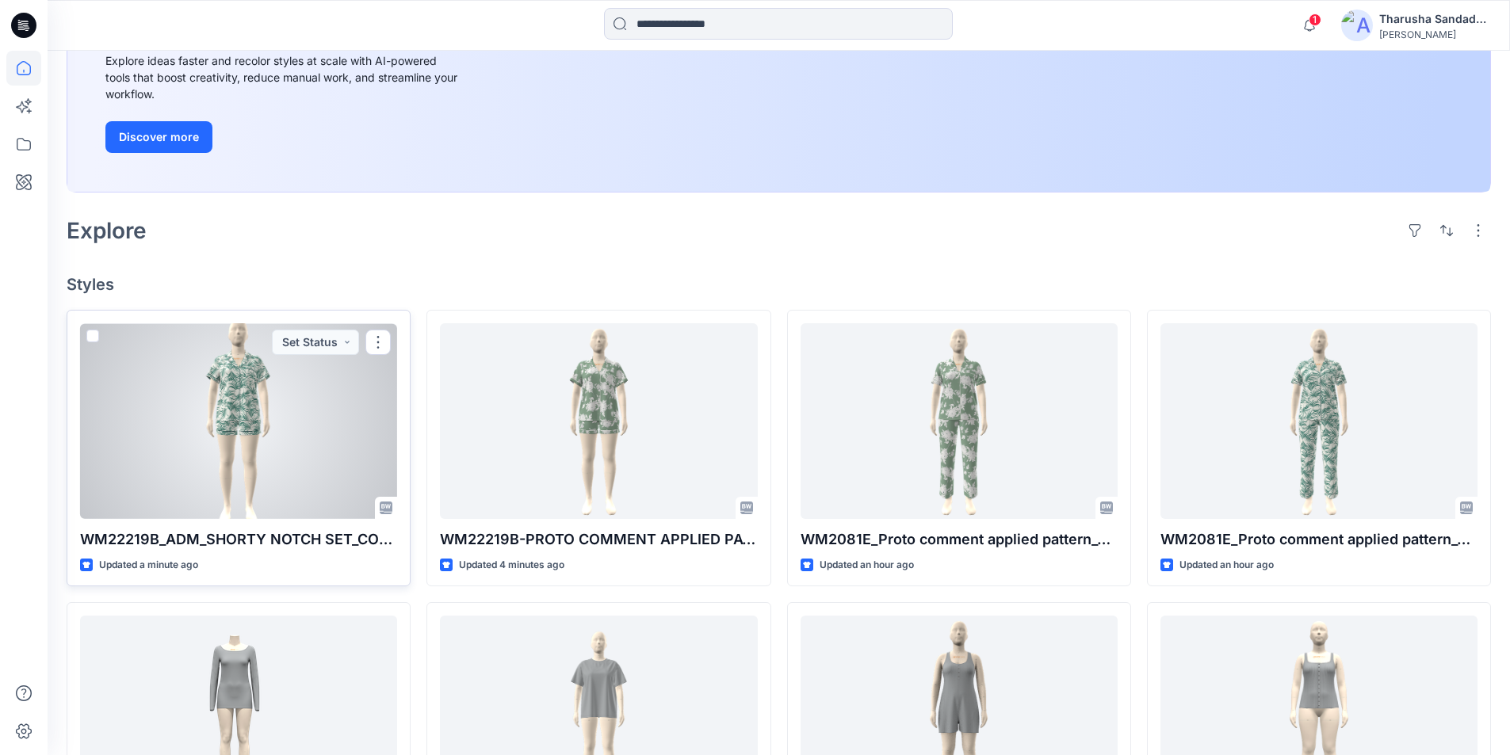
click at [215, 387] on div at bounding box center [238, 421] width 317 height 196
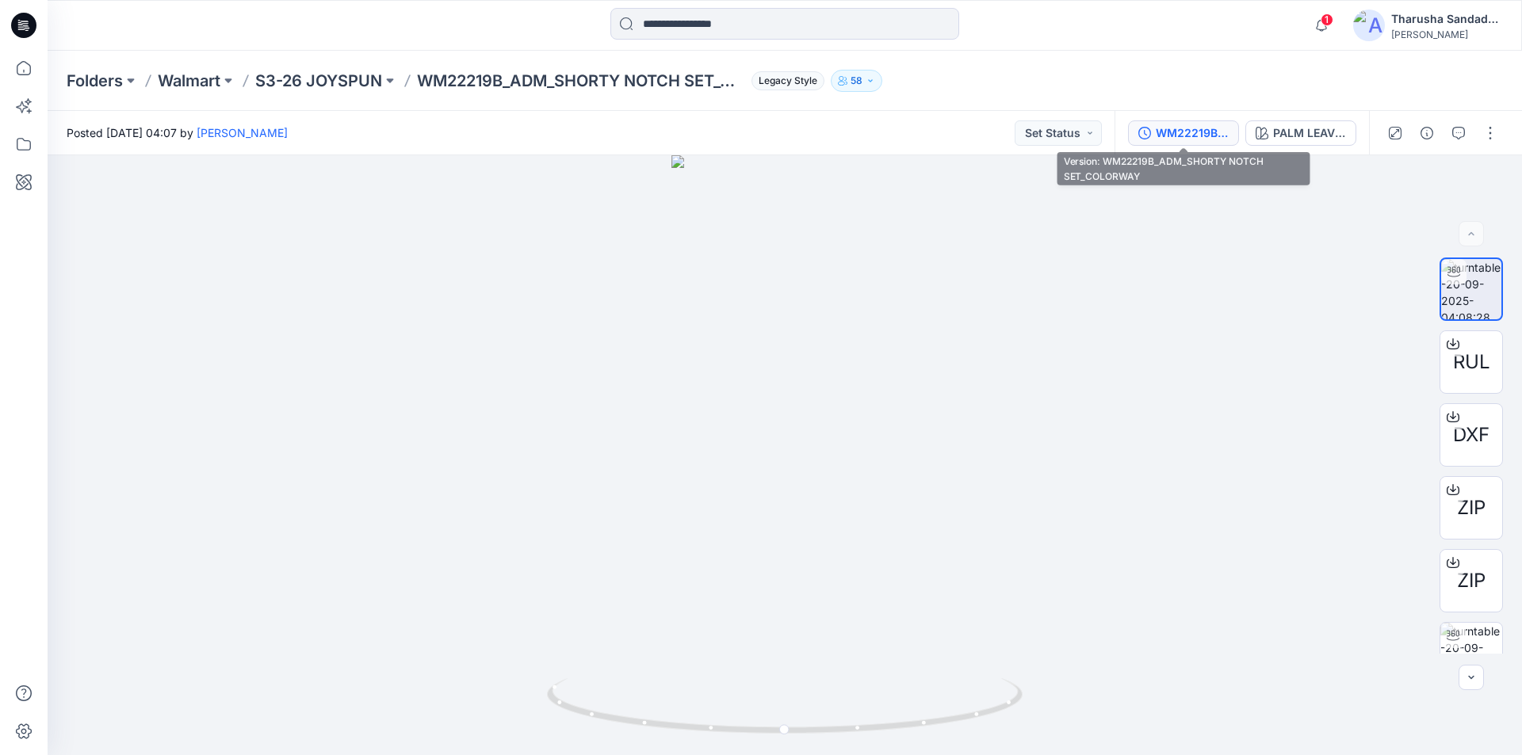
click at [1217, 134] on div "WM22219B_ADM_SHORTY NOTCH SET_COLORWAY" at bounding box center [1192, 132] width 73 height 17
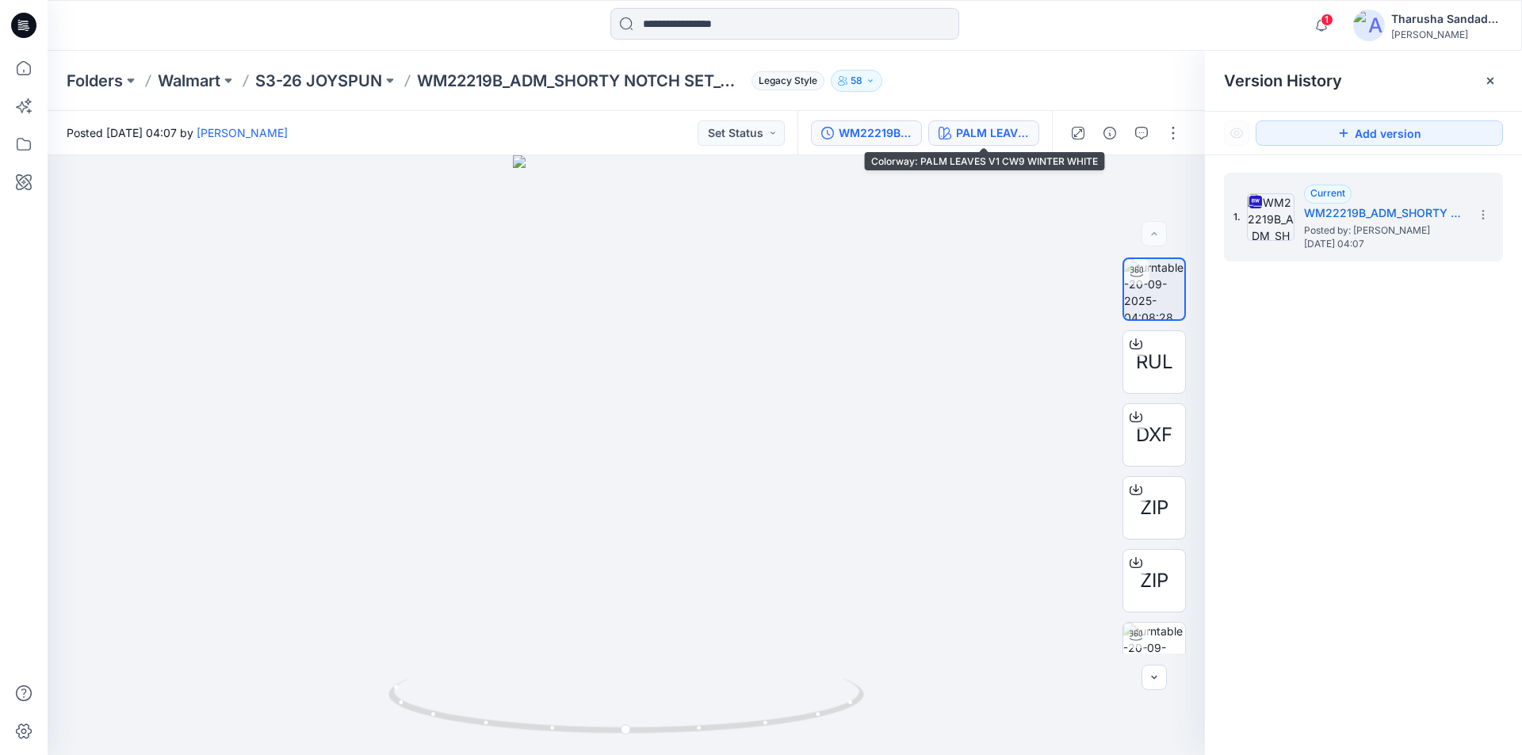
click at [1003, 135] on div "PALM LEAVES V1 CW9 WINTER WHITE" at bounding box center [992, 132] width 73 height 17
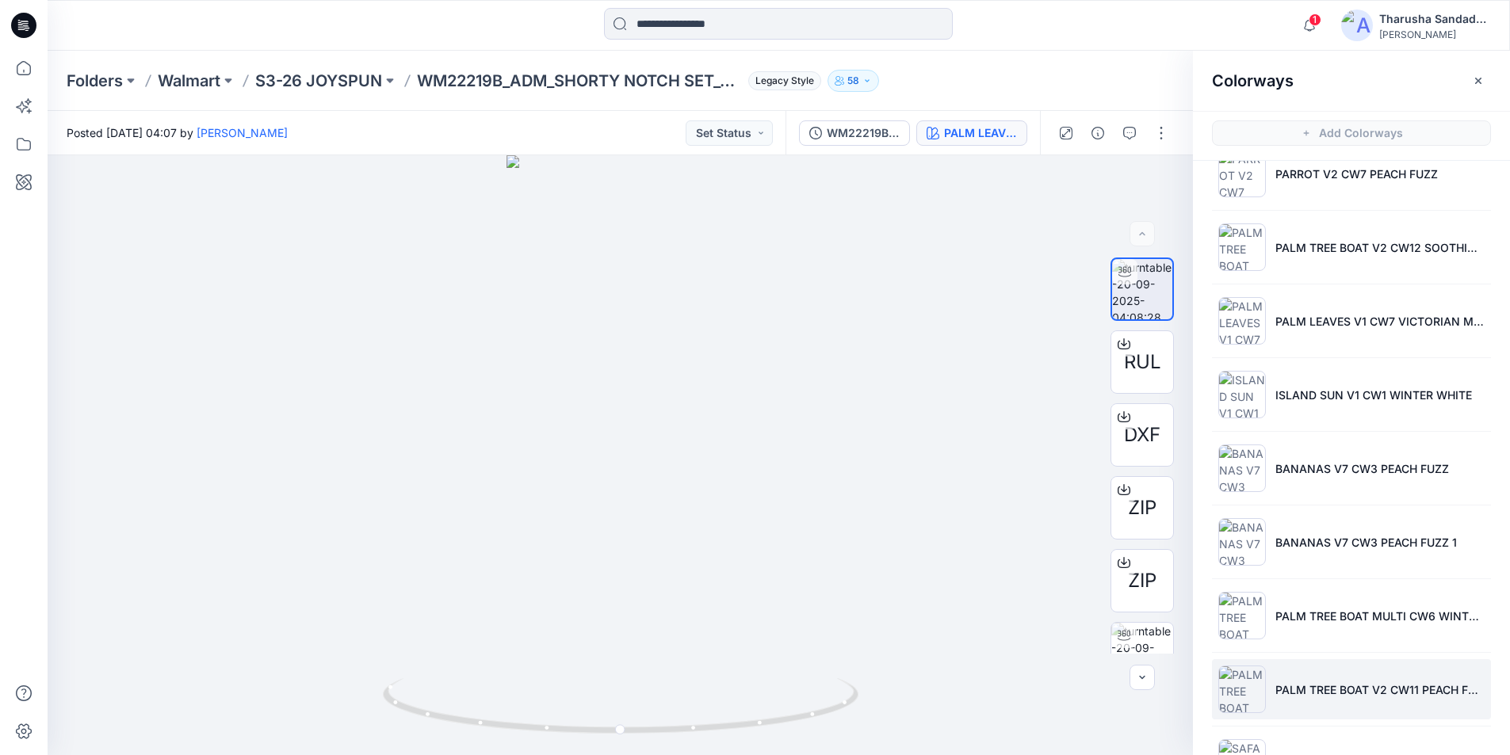
scroll to position [537, 0]
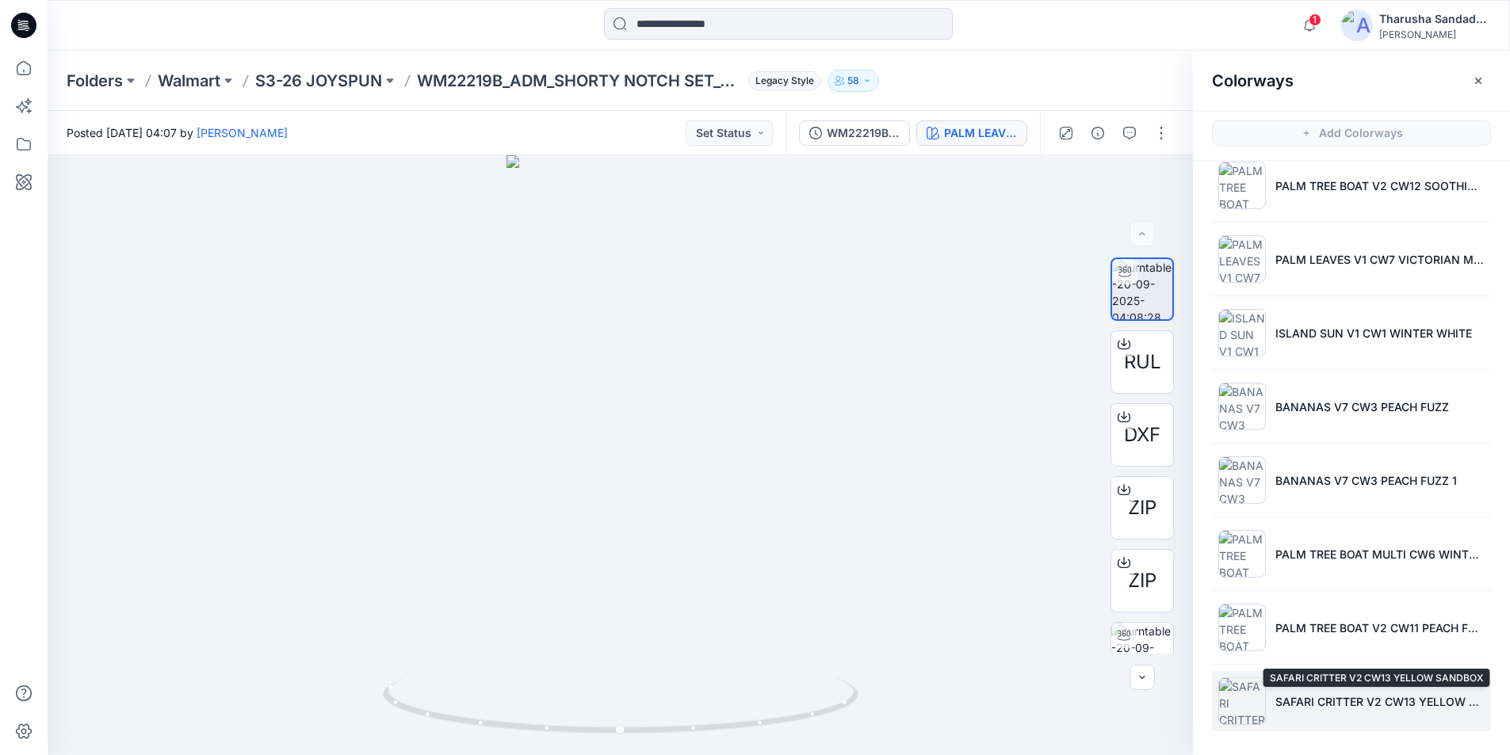
click at [1288, 706] on p "SAFARI CRITTER V2 CW13 YELLOW SANDBOX" at bounding box center [1380, 702] width 209 height 17
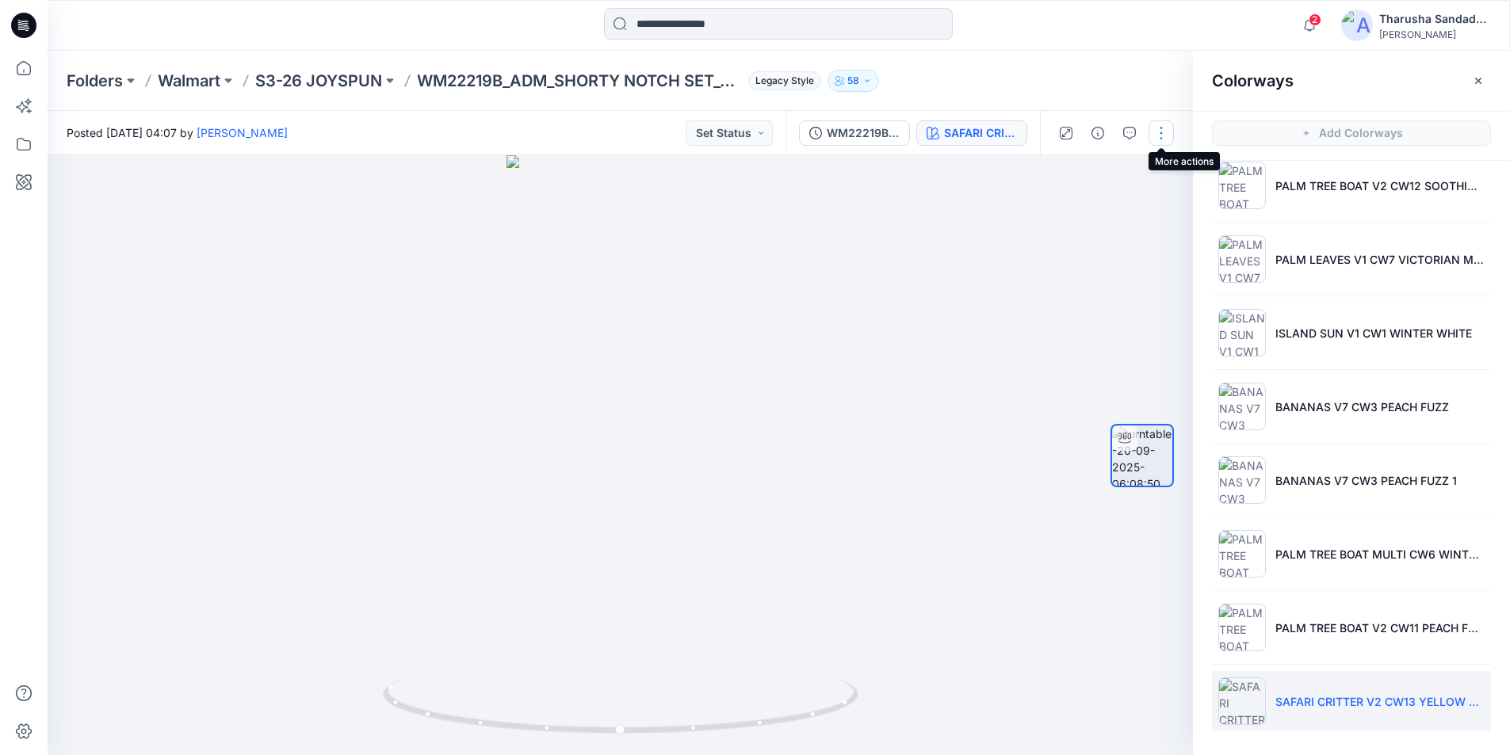
click at [1165, 138] on button "button" at bounding box center [1161, 132] width 25 height 25
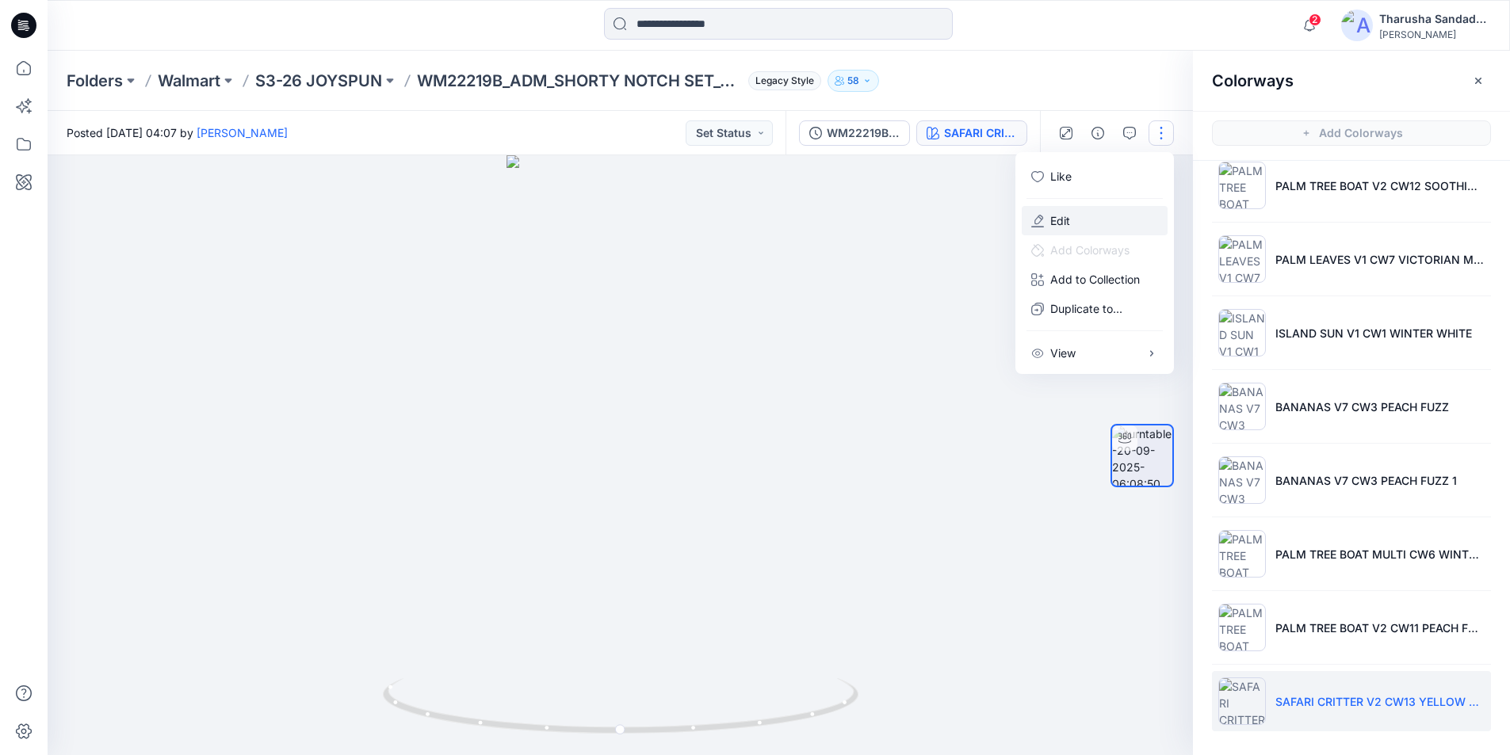
click at [1077, 222] on button "Edit" at bounding box center [1095, 220] width 146 height 29
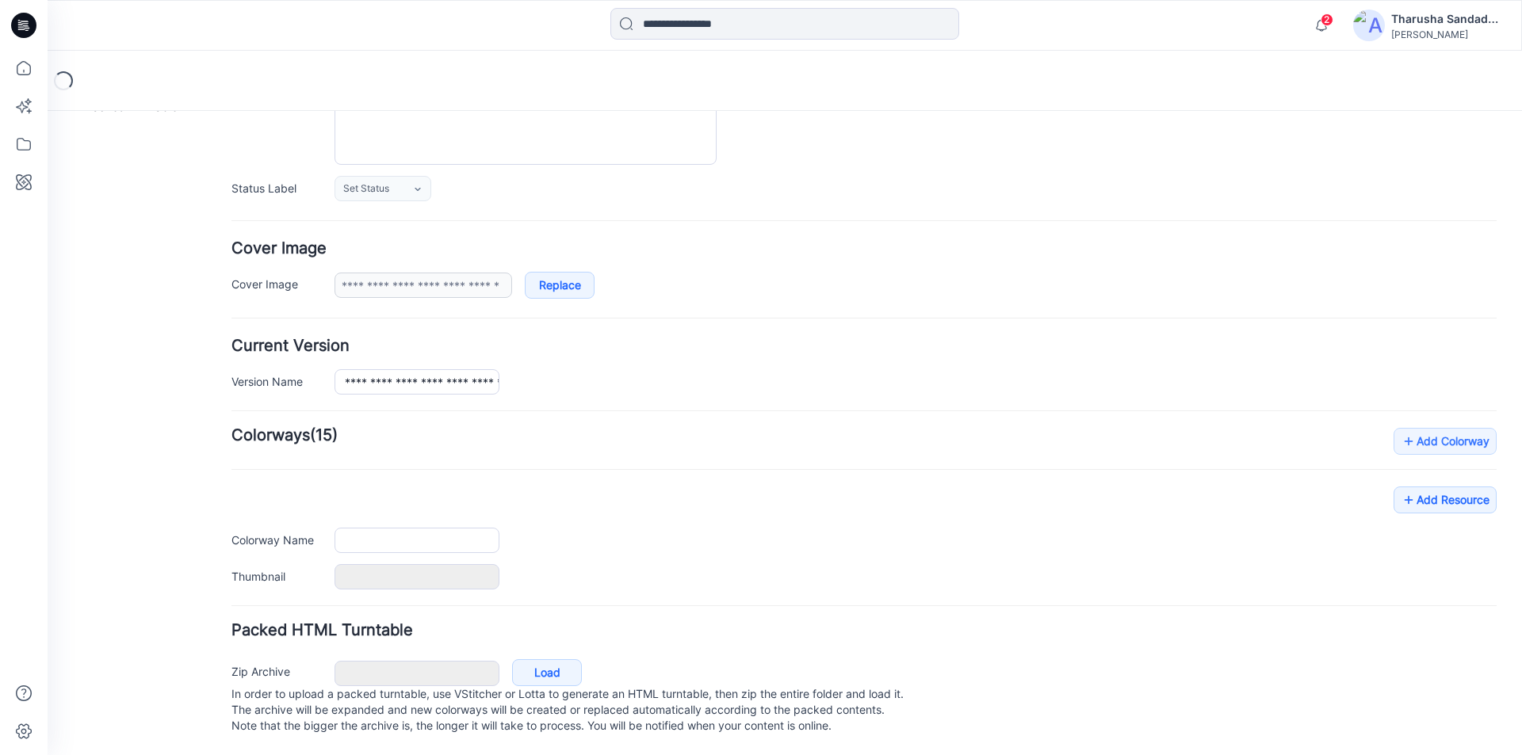
scroll to position [194, 0]
type input "**********"
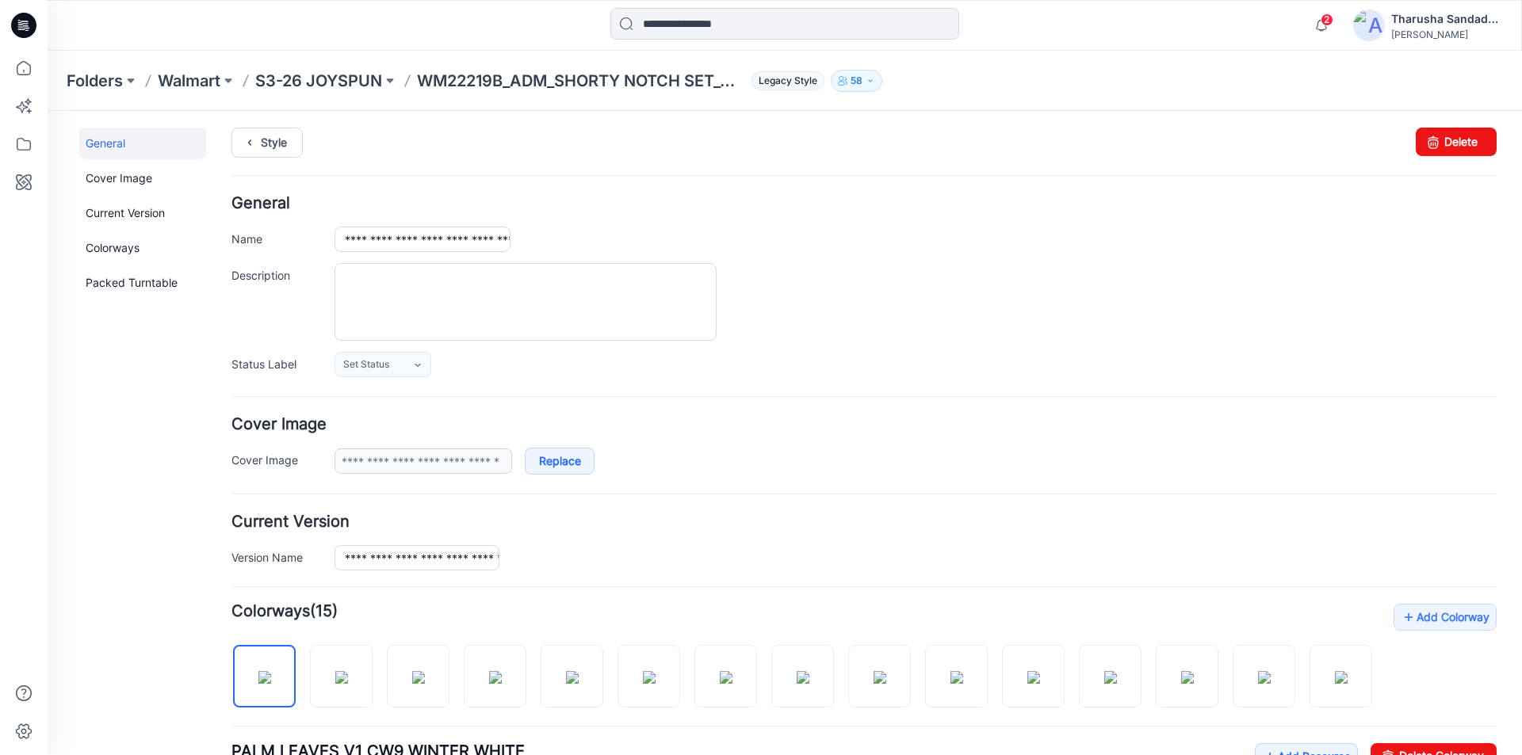
scroll to position [0, 0]
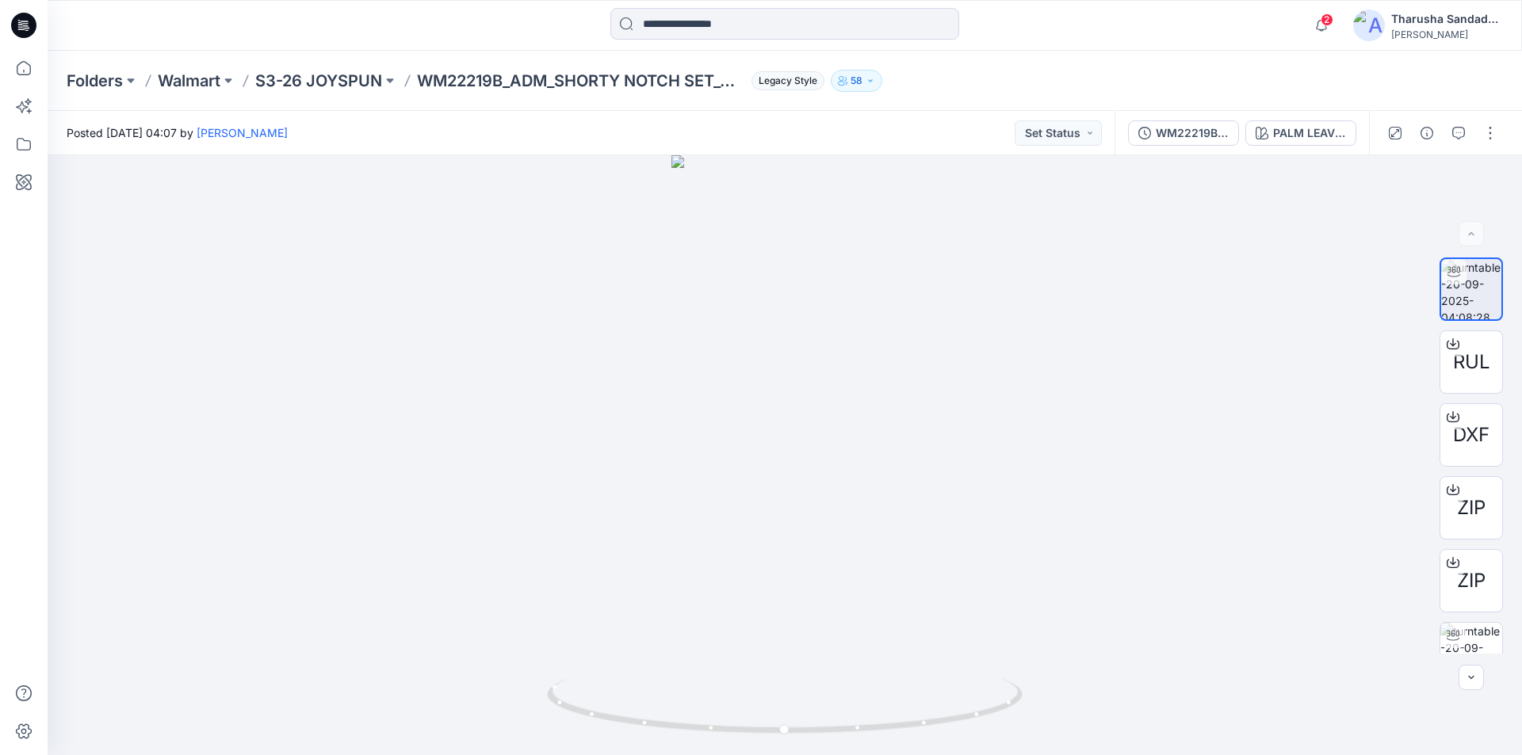
click at [30, 36] on icon at bounding box center [23, 25] width 25 height 25
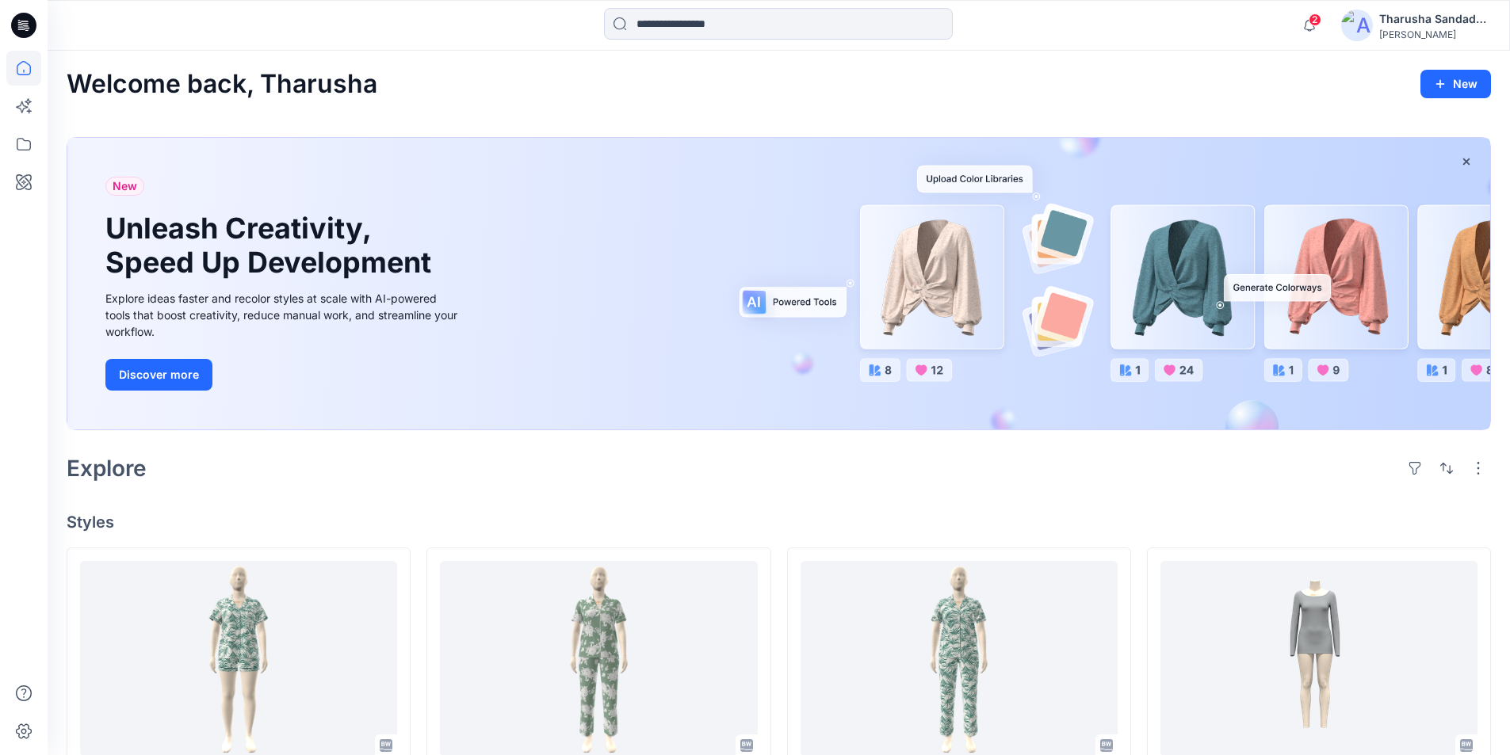
scroll to position [159, 0]
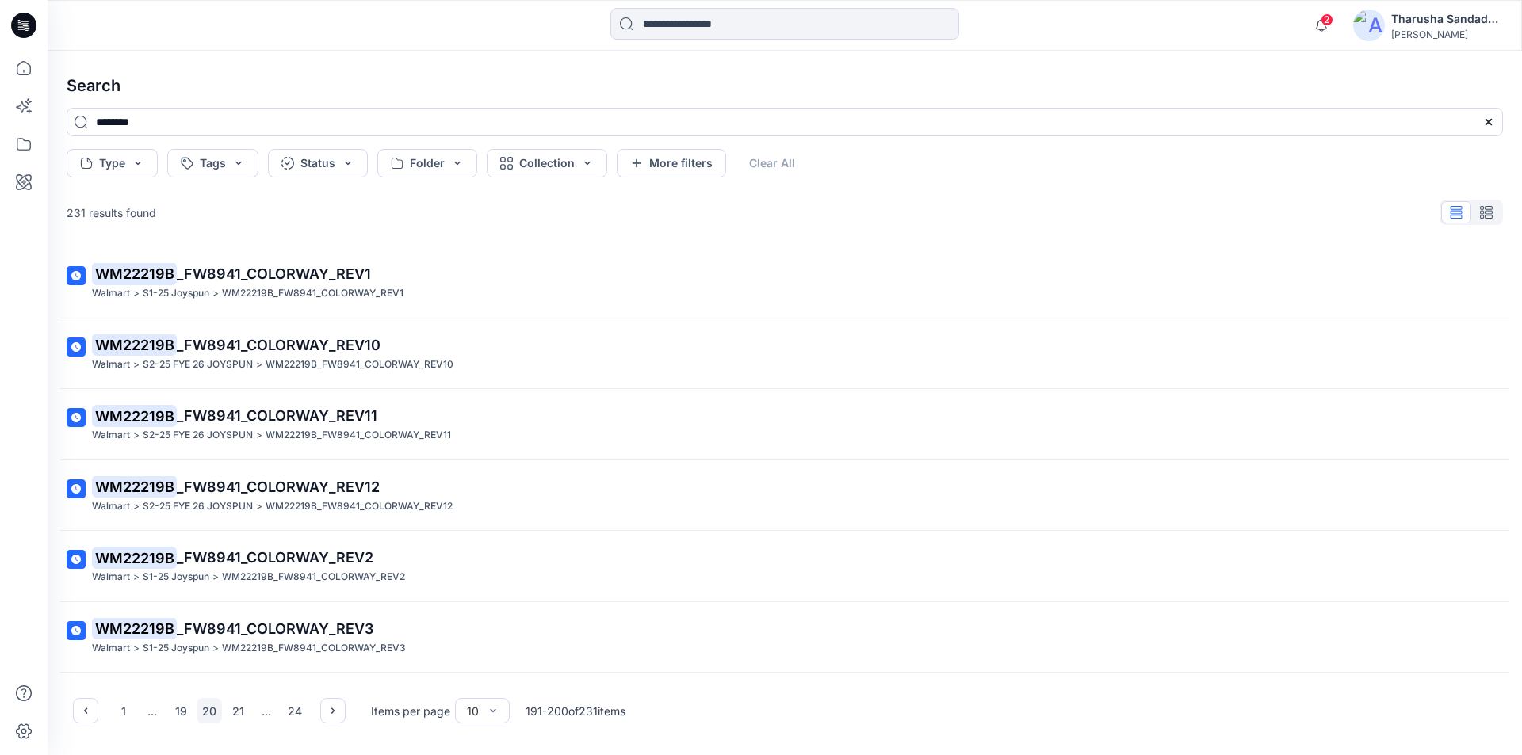
click at [24, 30] on icon at bounding box center [23, 25] width 25 height 25
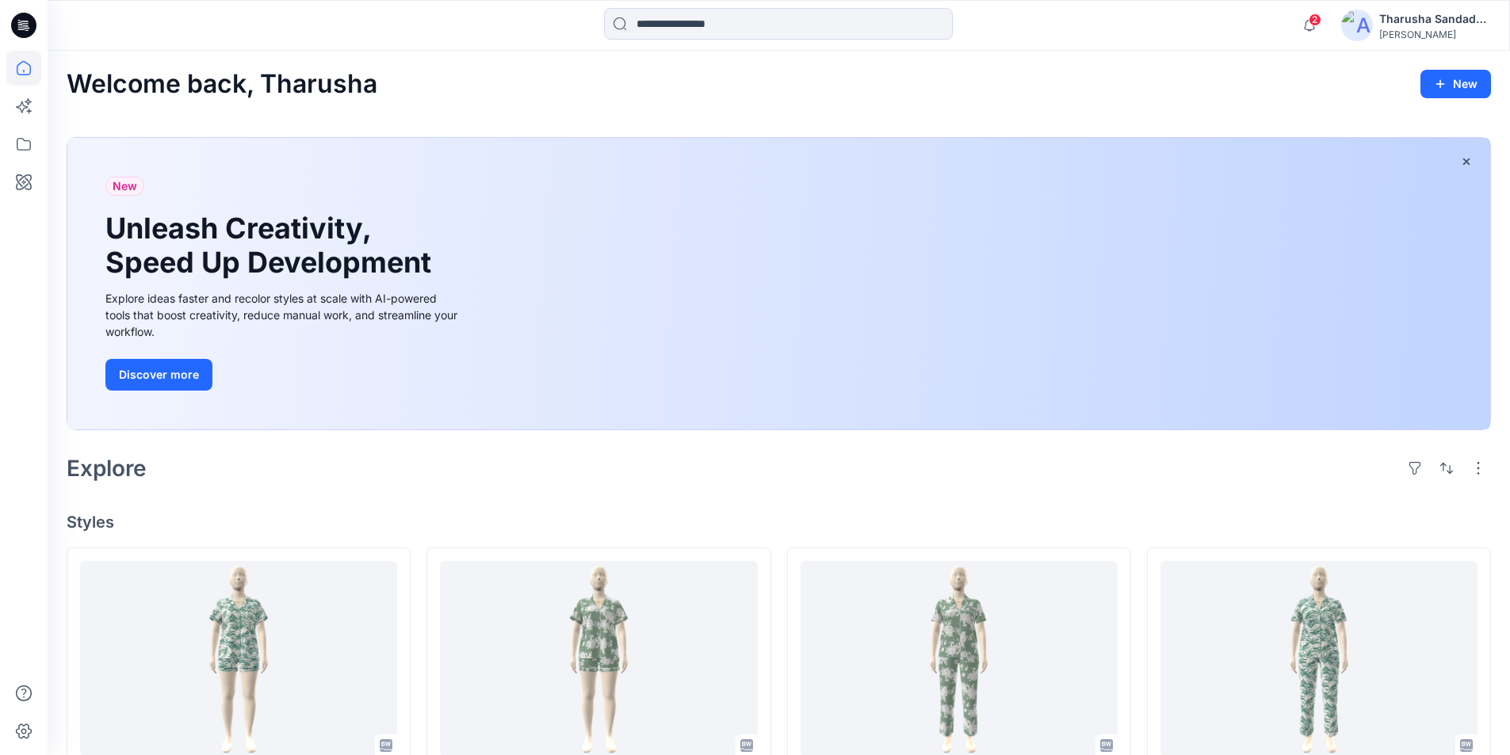
click at [33, 23] on icon at bounding box center [23, 25] width 25 height 25
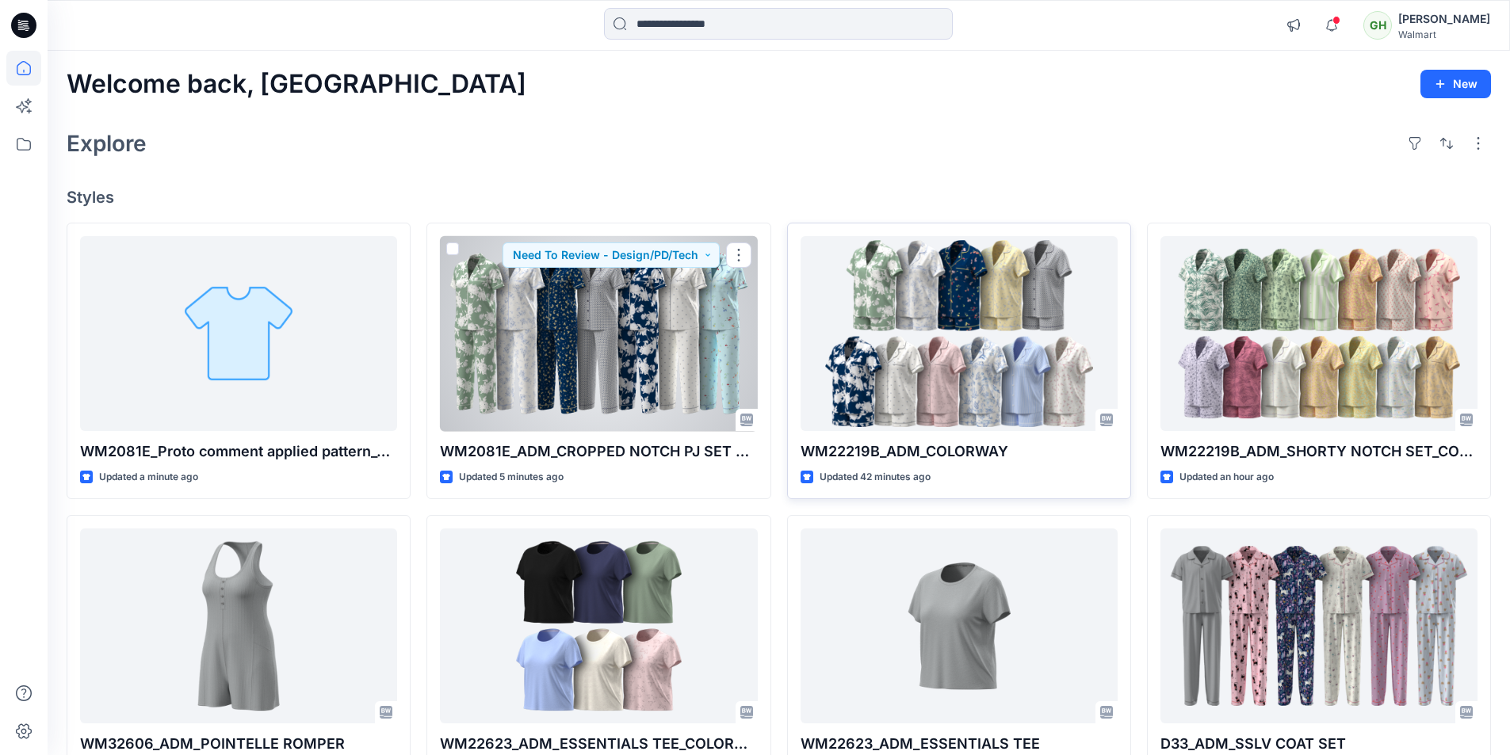
drag, startPoint x: 564, startPoint y: 339, endPoint x: 961, endPoint y: 340, distance: 397.2
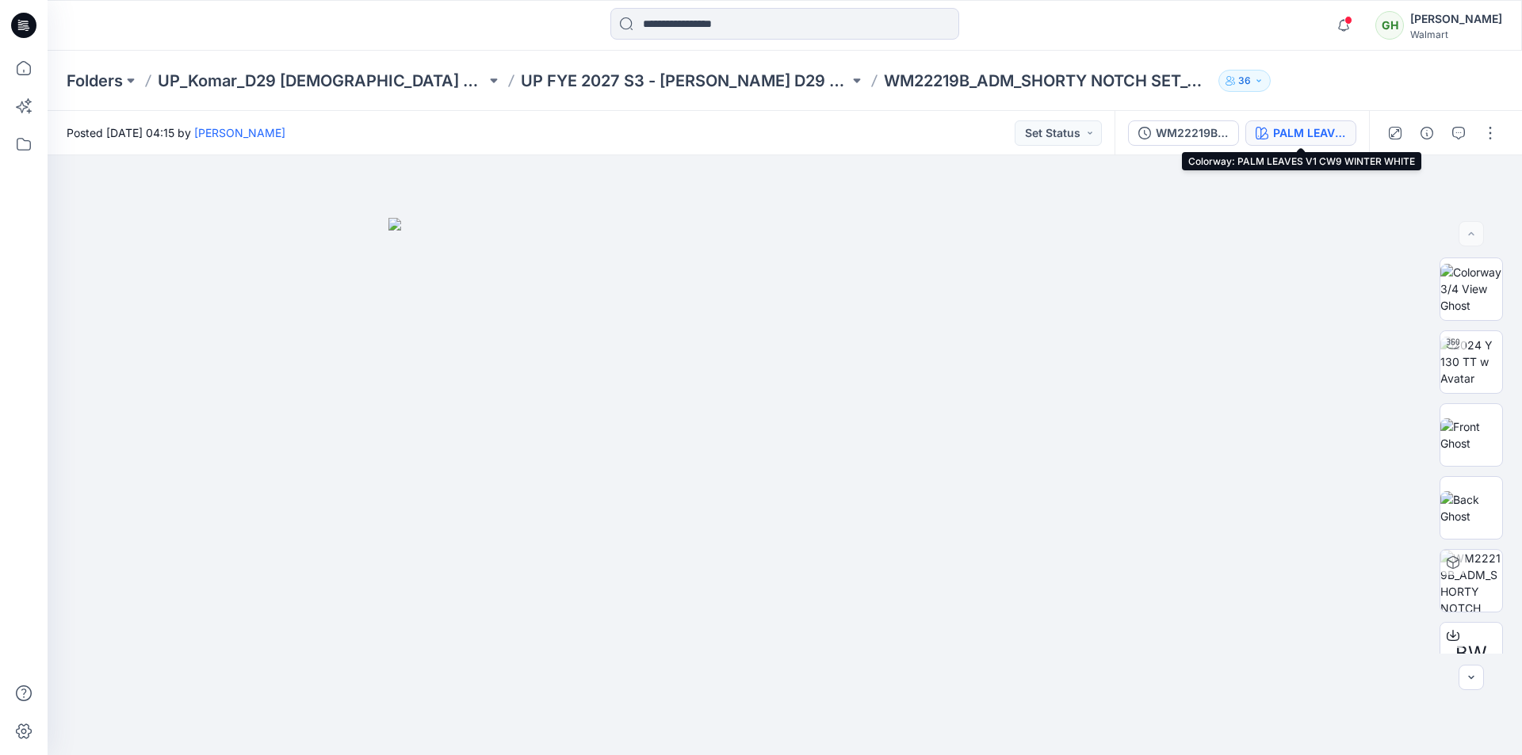
click at [1297, 135] on div "PALM LEAVES V1 CW9 WINTER WHITE" at bounding box center [1309, 132] width 73 height 17
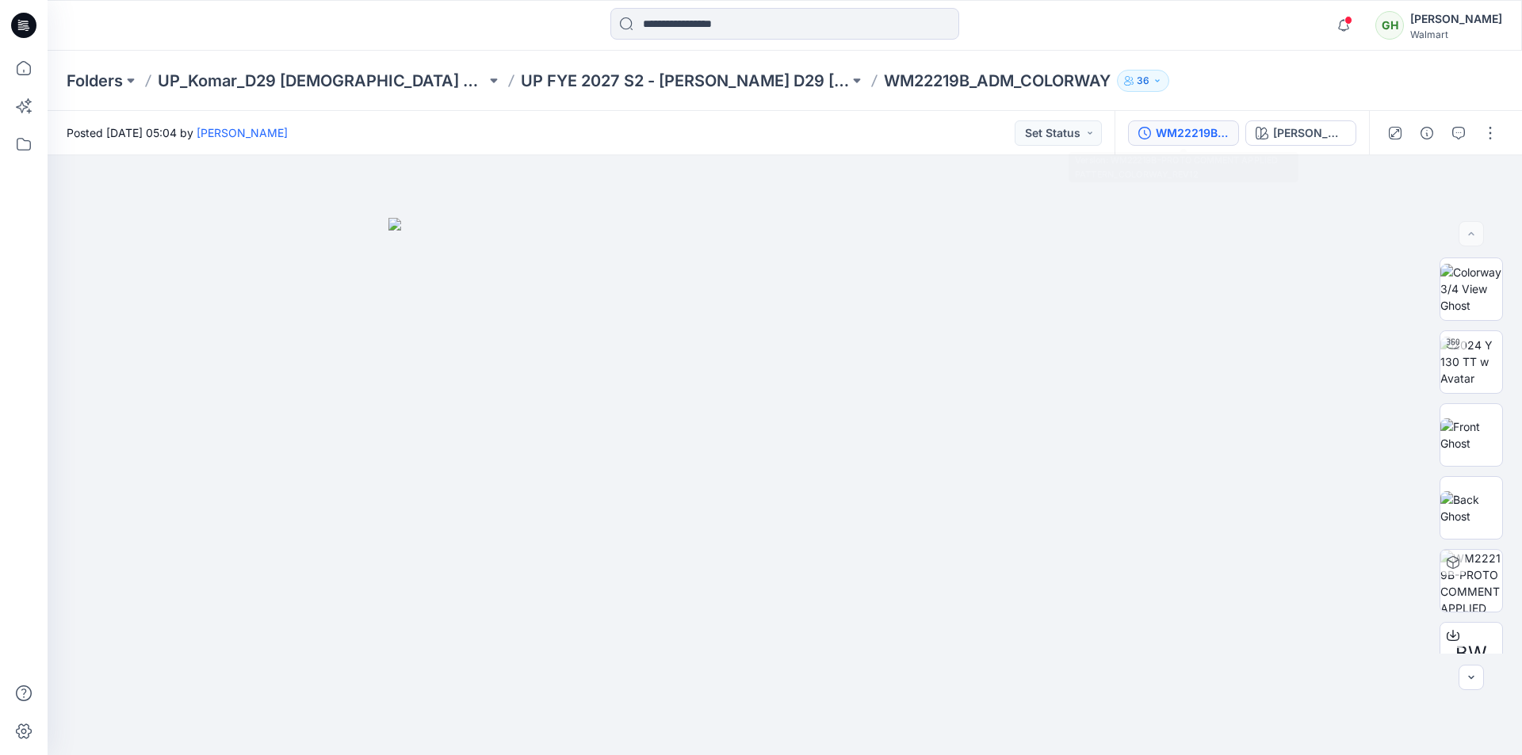
click at [1200, 136] on div "WM22219B-PROTO COMMENT APPLIED PATTERN_COLORWAY_REV12" at bounding box center [1192, 132] width 73 height 17
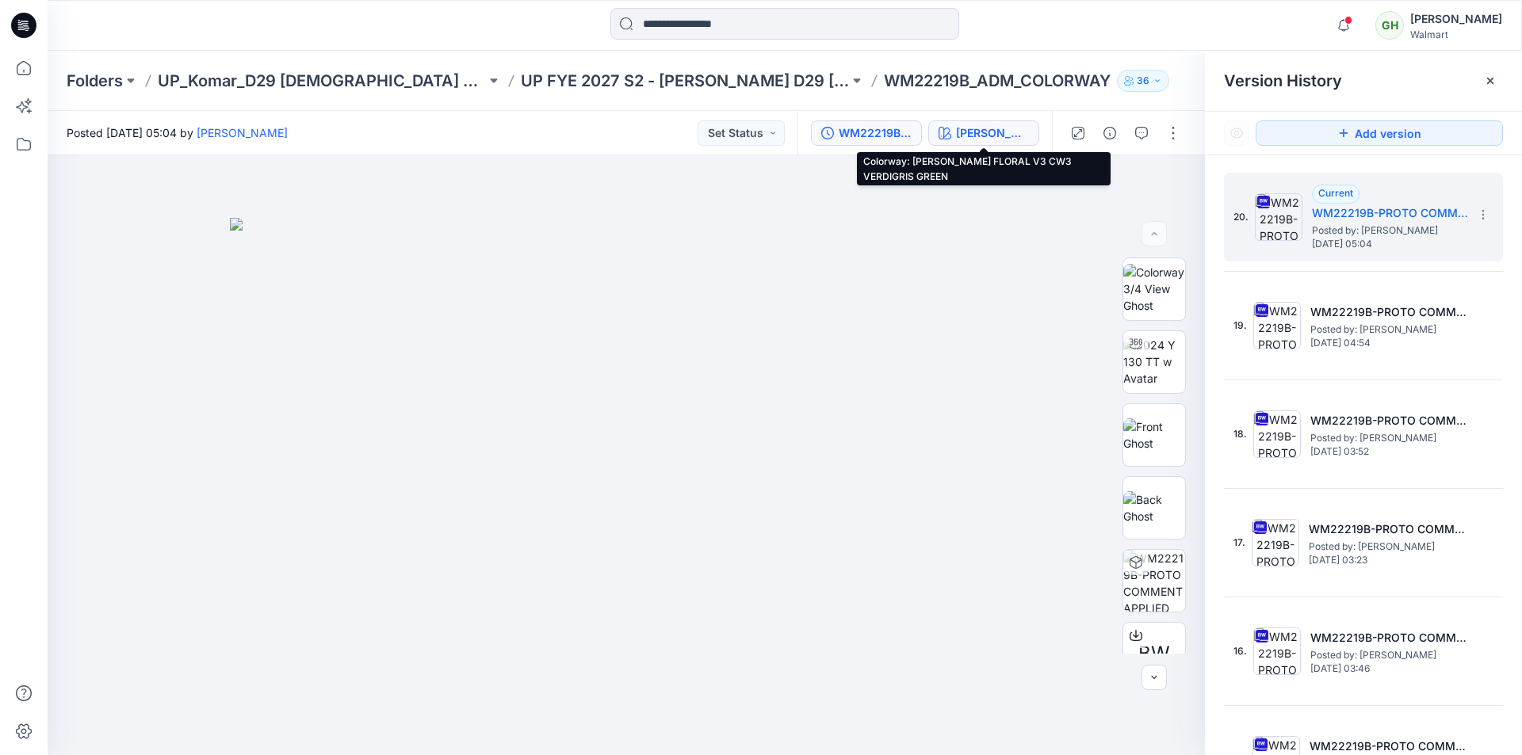
click at [1016, 139] on div "ATHIYA FLORAL V3 CW3 VERDIGRIS GREEN" at bounding box center [992, 132] width 73 height 17
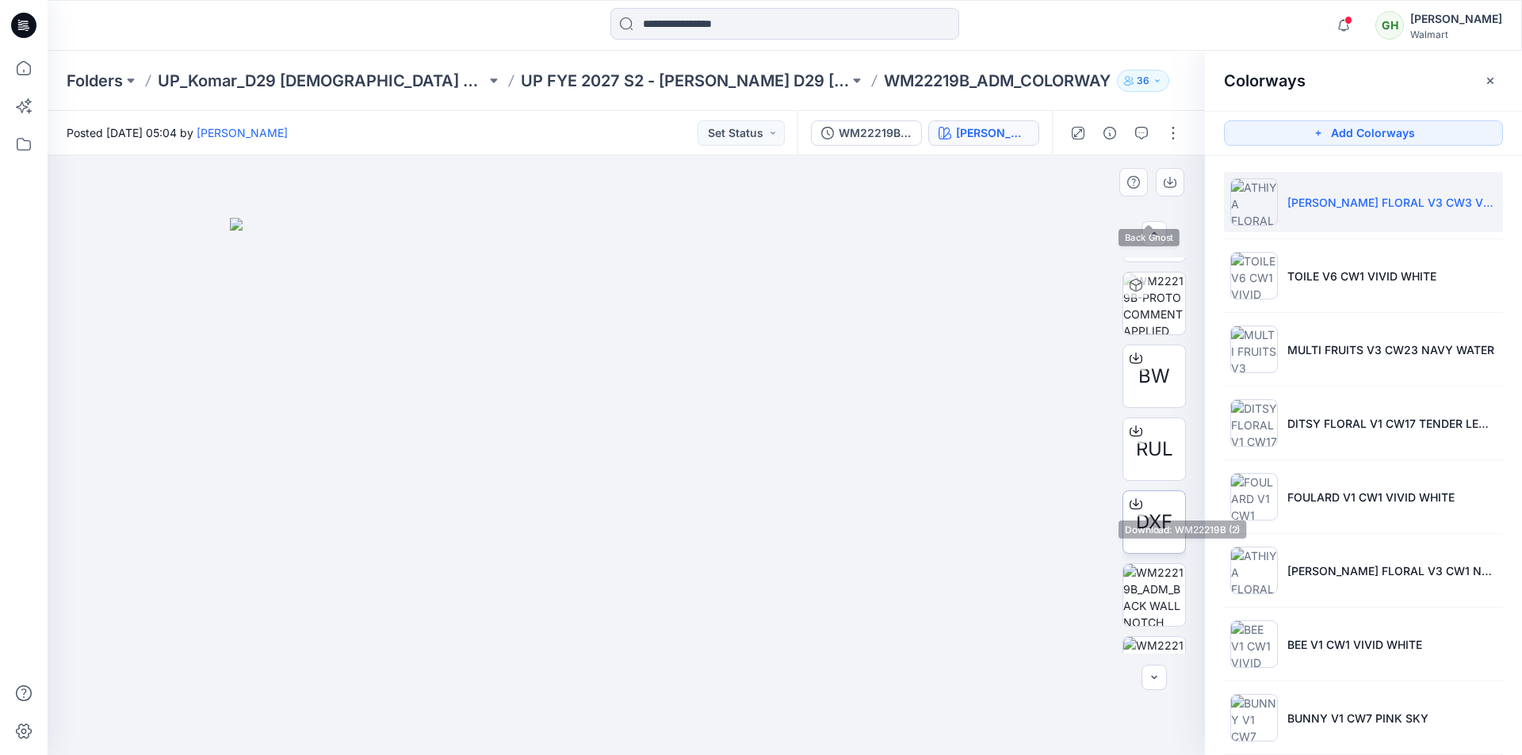
scroll to position [317, 0]
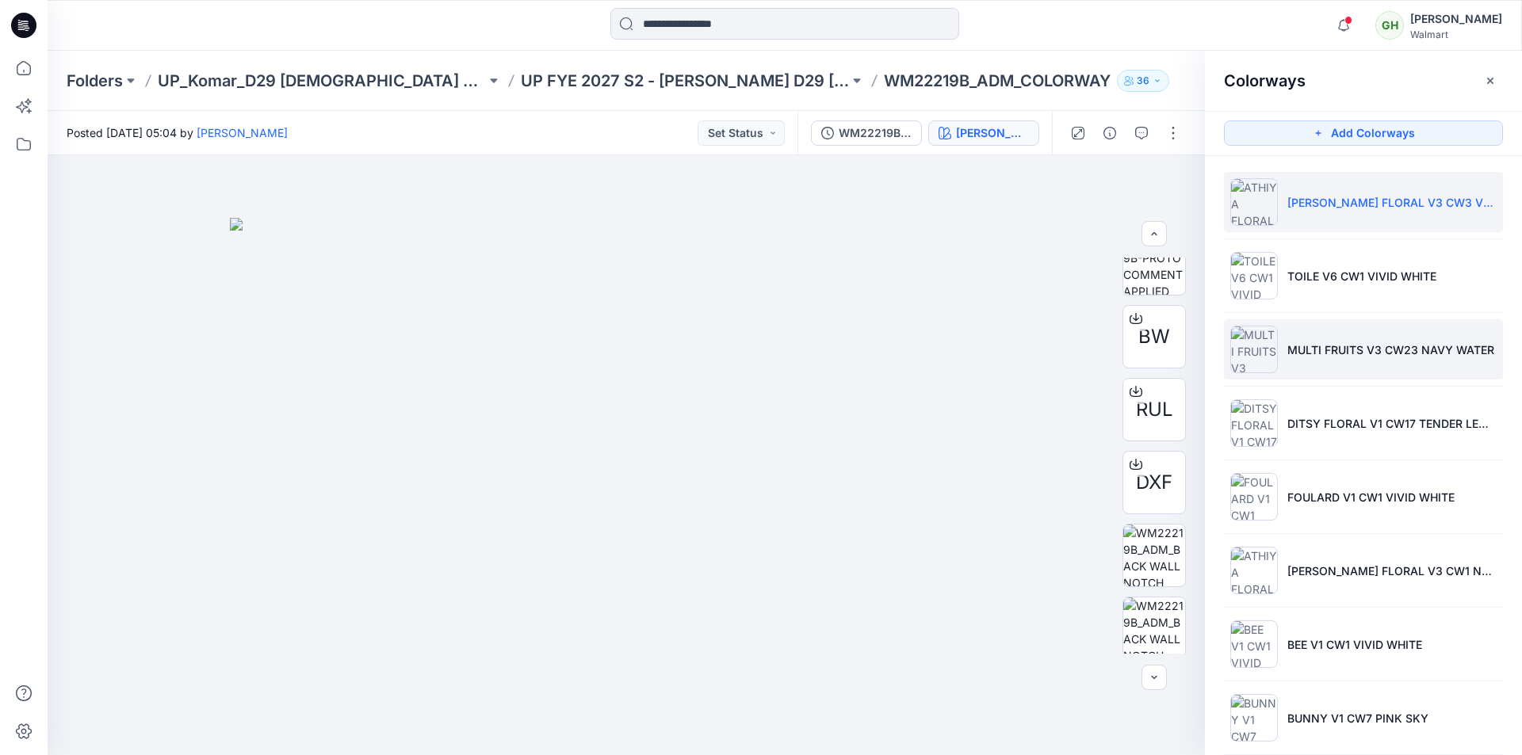
click at [1330, 362] on li "MULTI FRUITS V3 CW23 NAVY WATER" at bounding box center [1363, 349] width 279 height 60
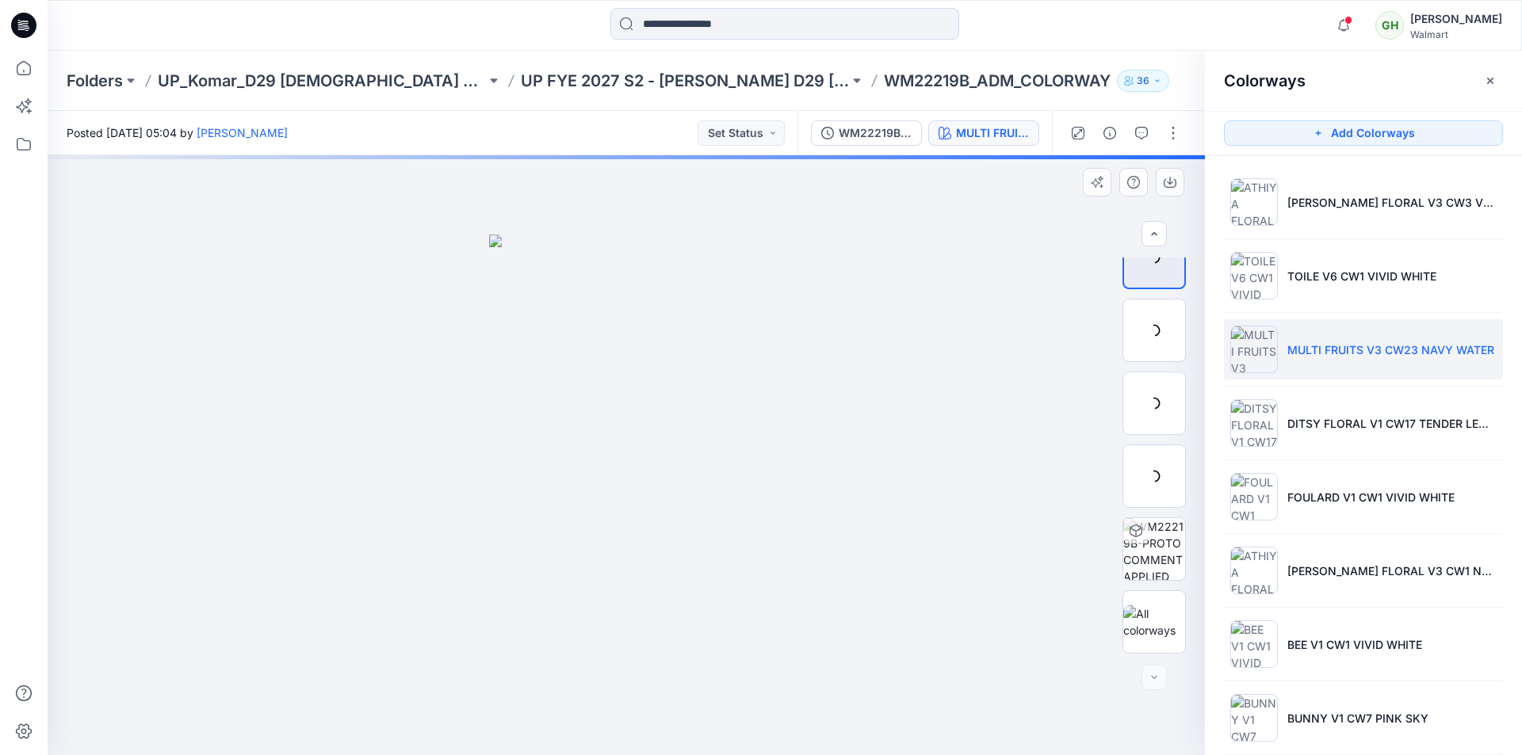
scroll to position [32, 0]
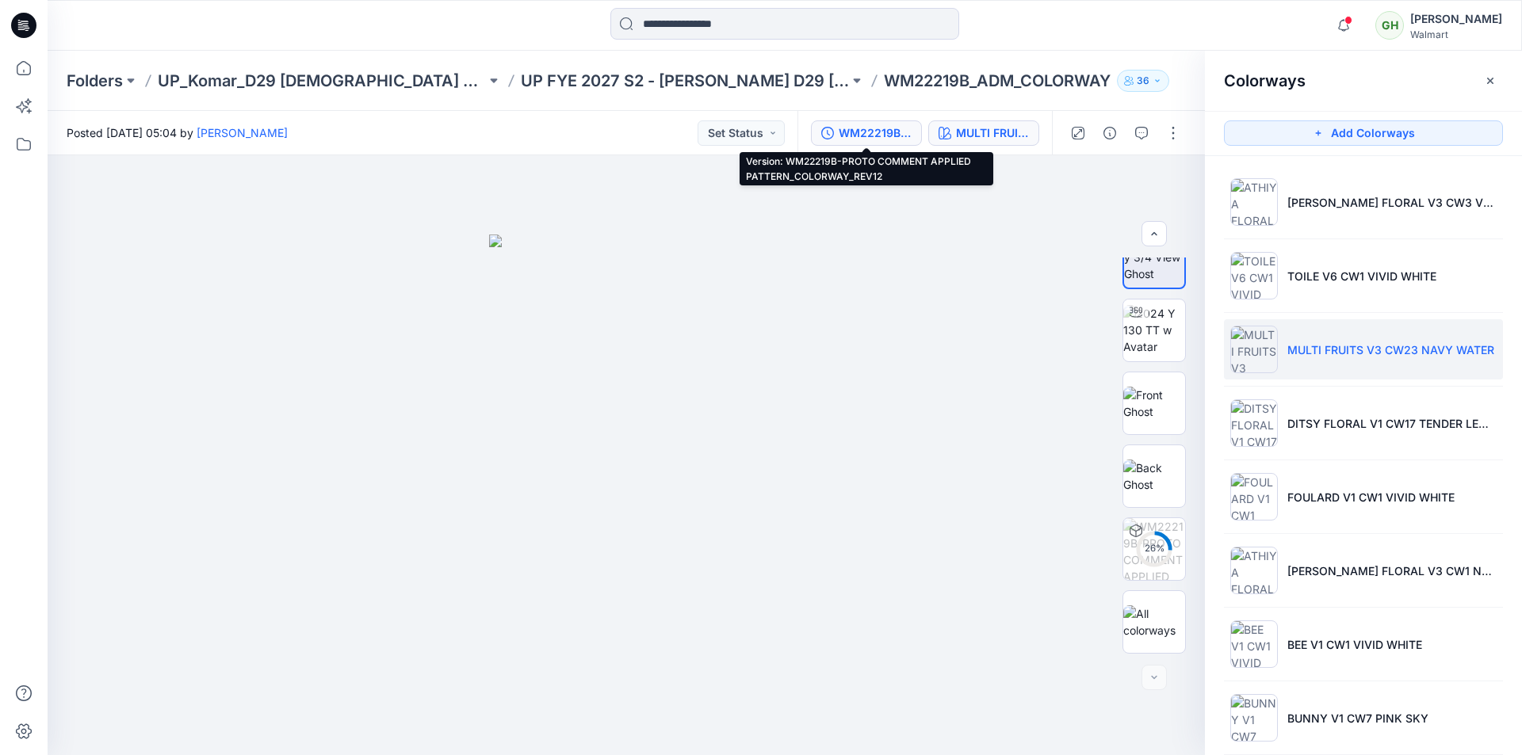
click at [889, 131] on div "WM22219B-PROTO COMMENT APPLIED PATTERN_COLORWAY_REV12" at bounding box center [875, 132] width 73 height 17
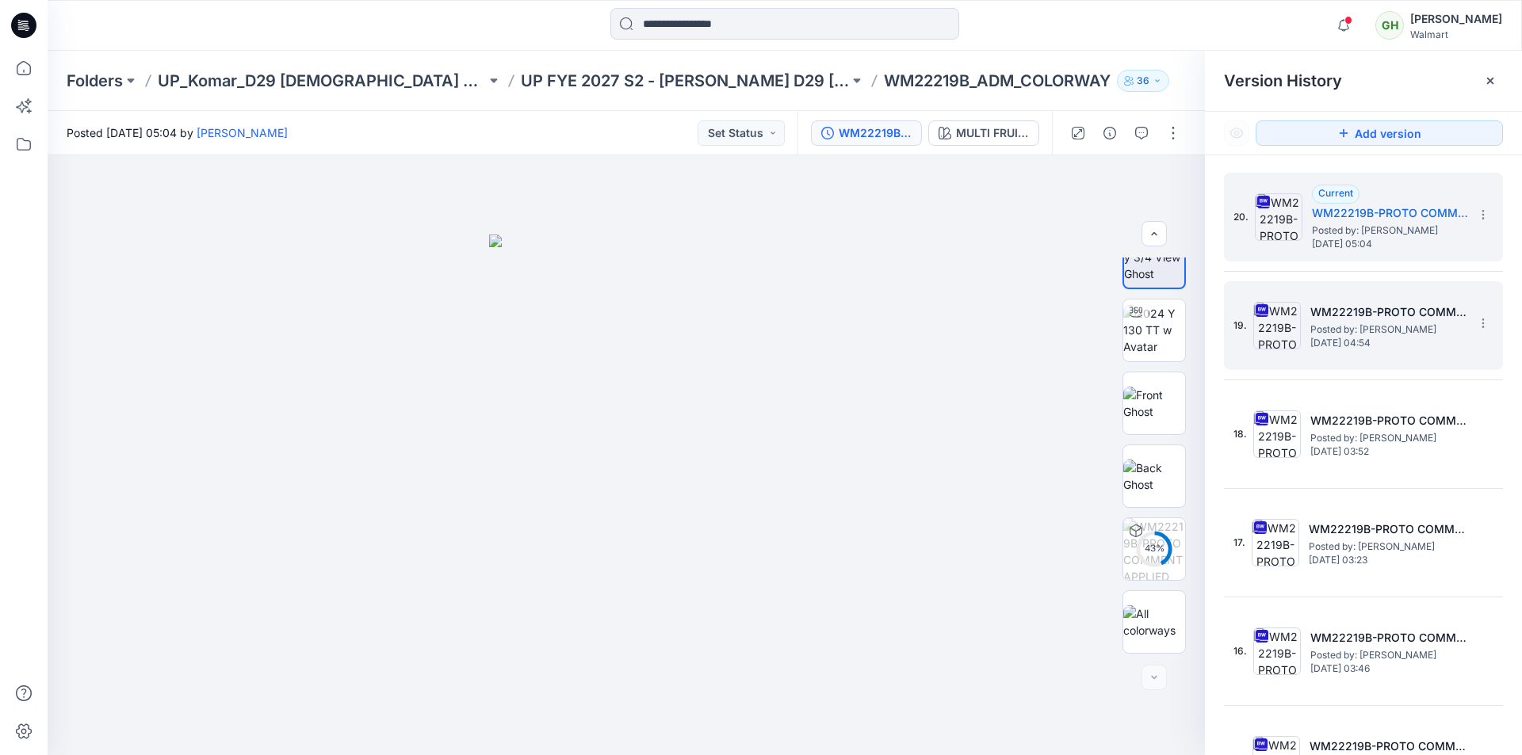
click at [1337, 323] on span "Posted by: Gayan Hettiarachchi" at bounding box center [1389, 330] width 159 height 16
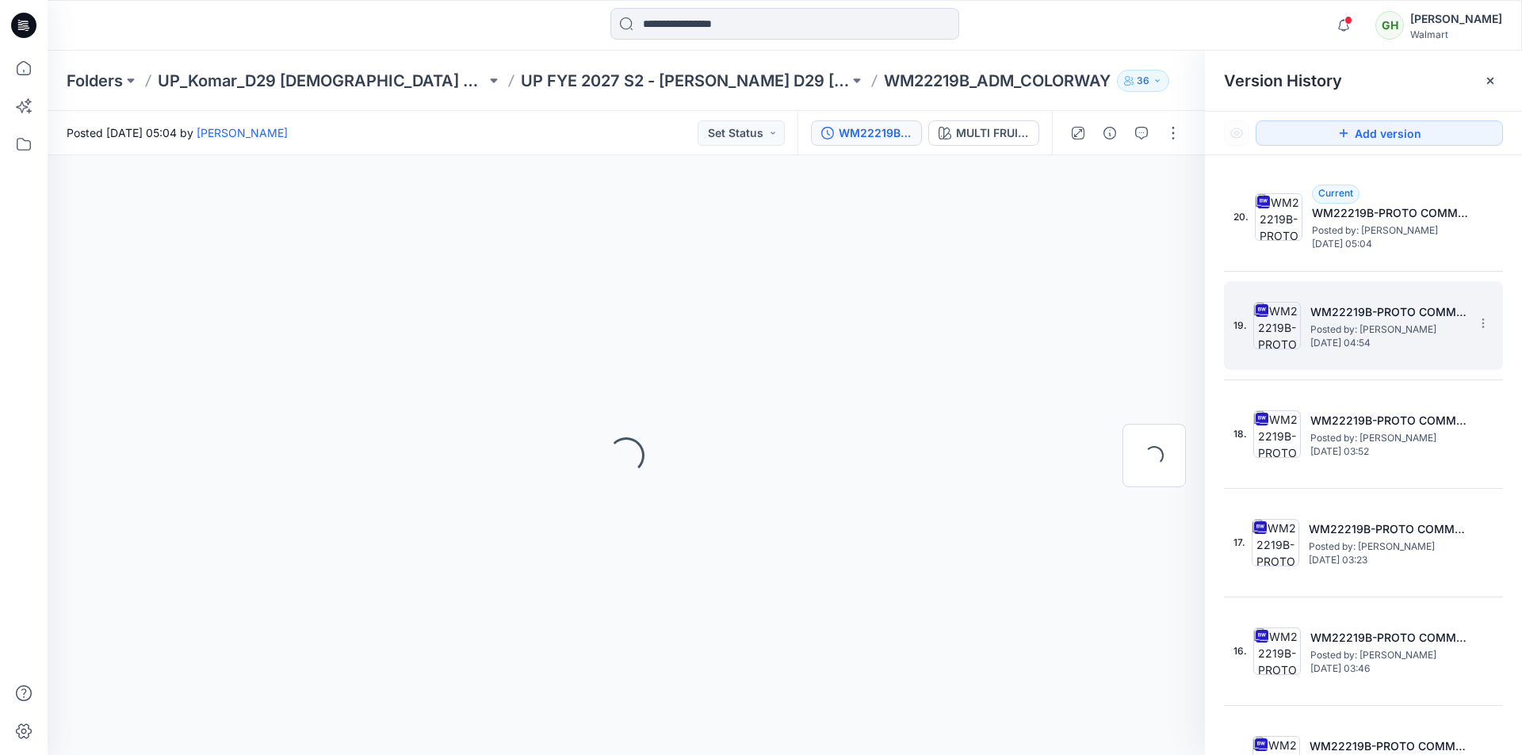
scroll to position [0, 0]
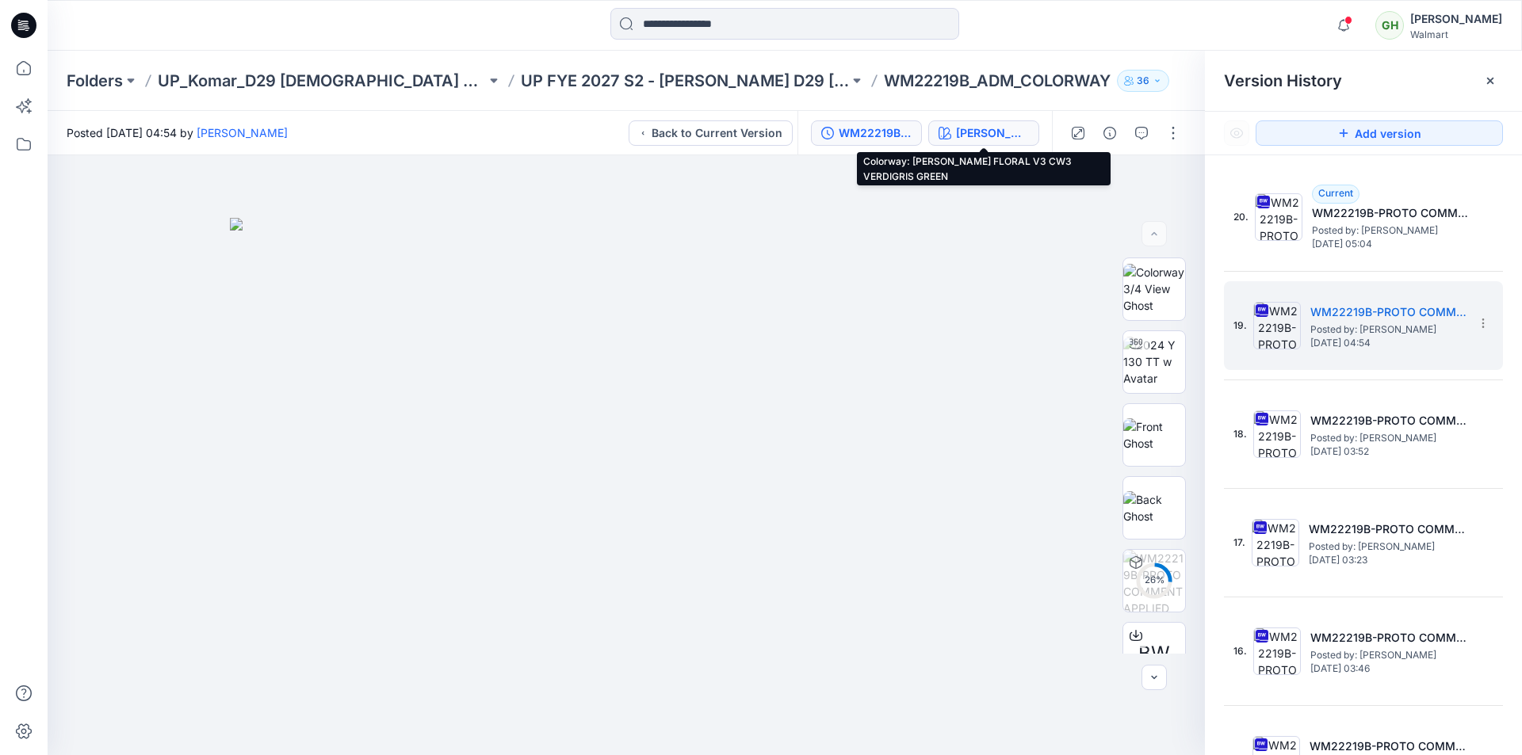
click at [989, 130] on div "ATHIYA FLORAL V3 CW3 VERDIGRIS GREEN" at bounding box center [992, 132] width 73 height 17
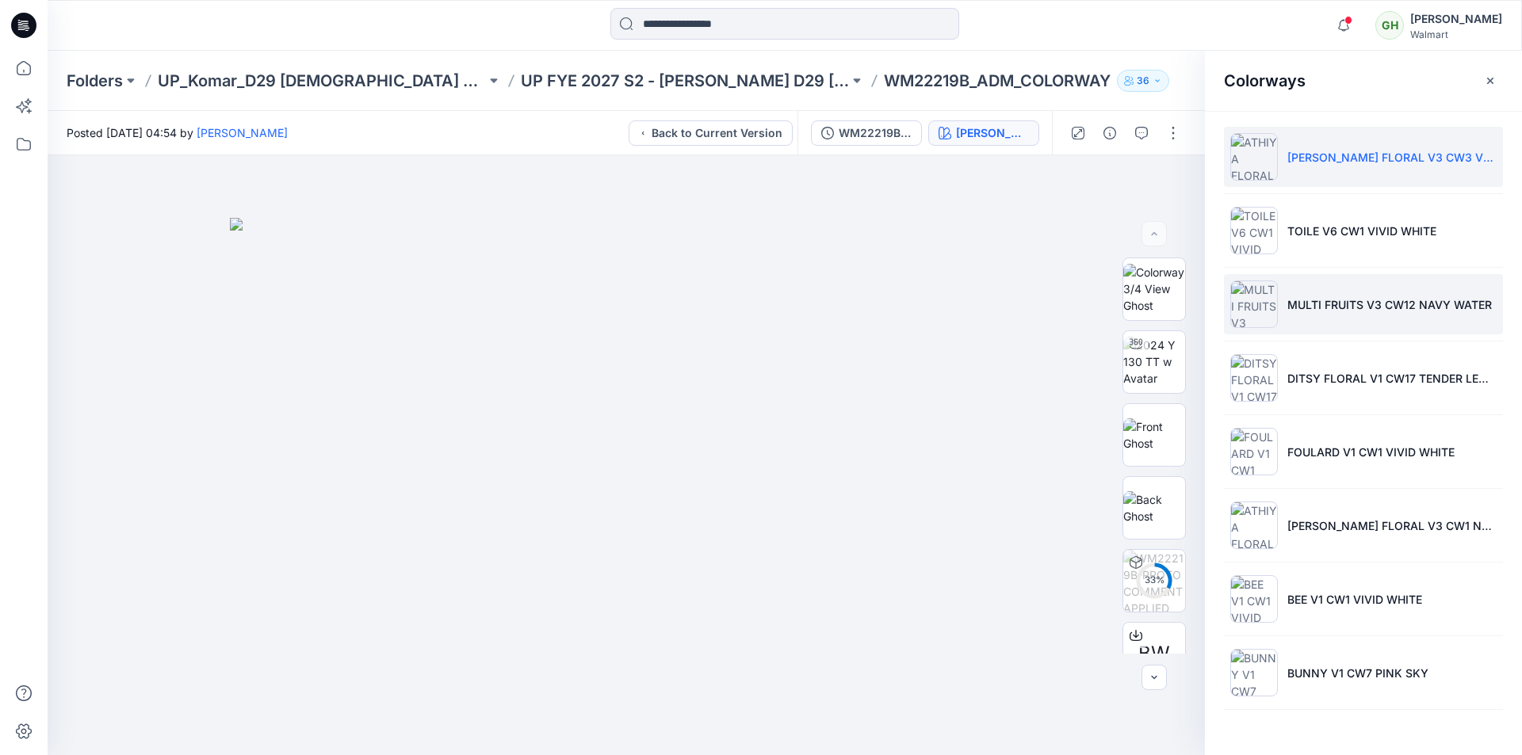
click at [1324, 304] on p "MULTI FRUITS V3 CW12 NAVY WATER" at bounding box center [1389, 304] width 205 height 17
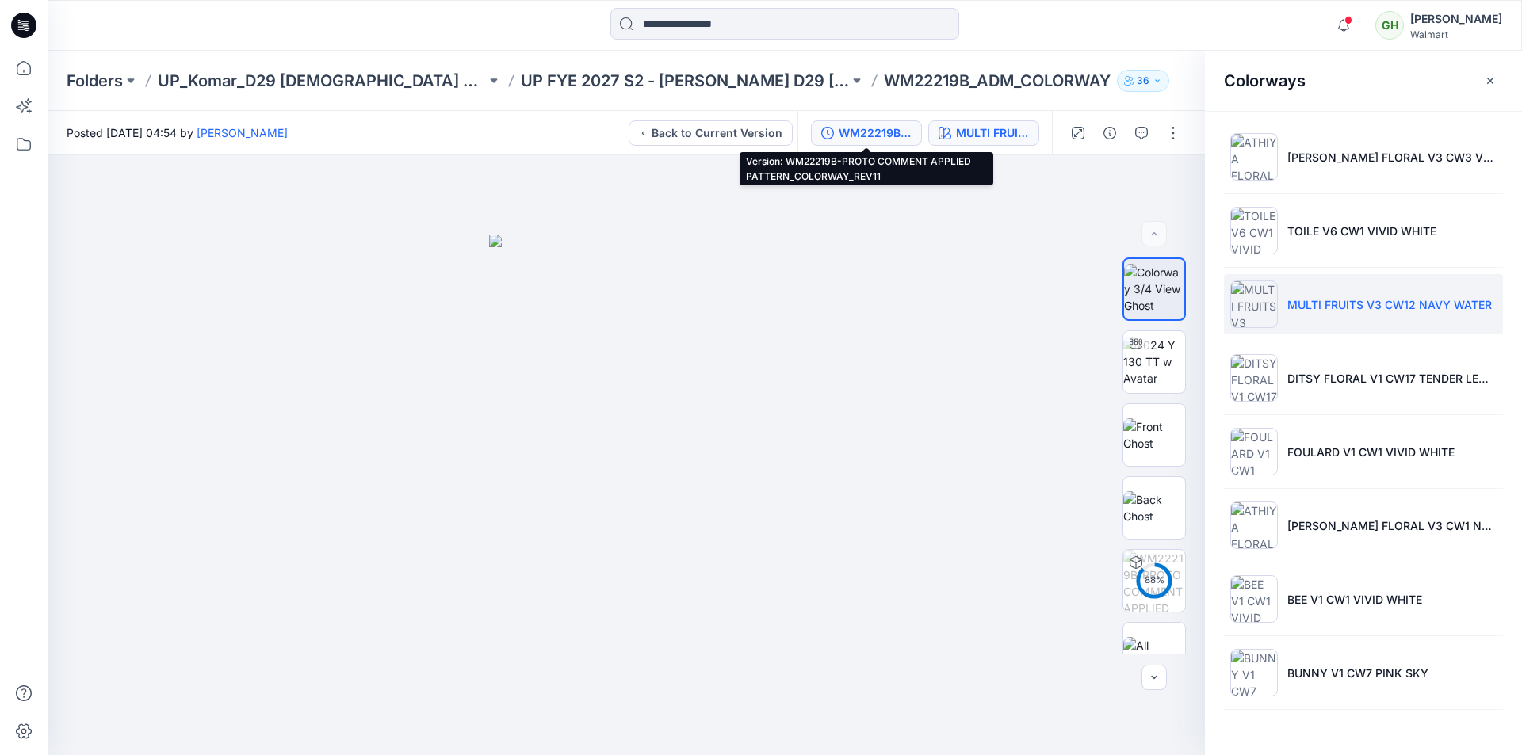
click at [903, 140] on div "WM22219B-PROTO COMMENT APPLIED PATTERN_COLORWAY_REV11" at bounding box center [875, 132] width 73 height 17
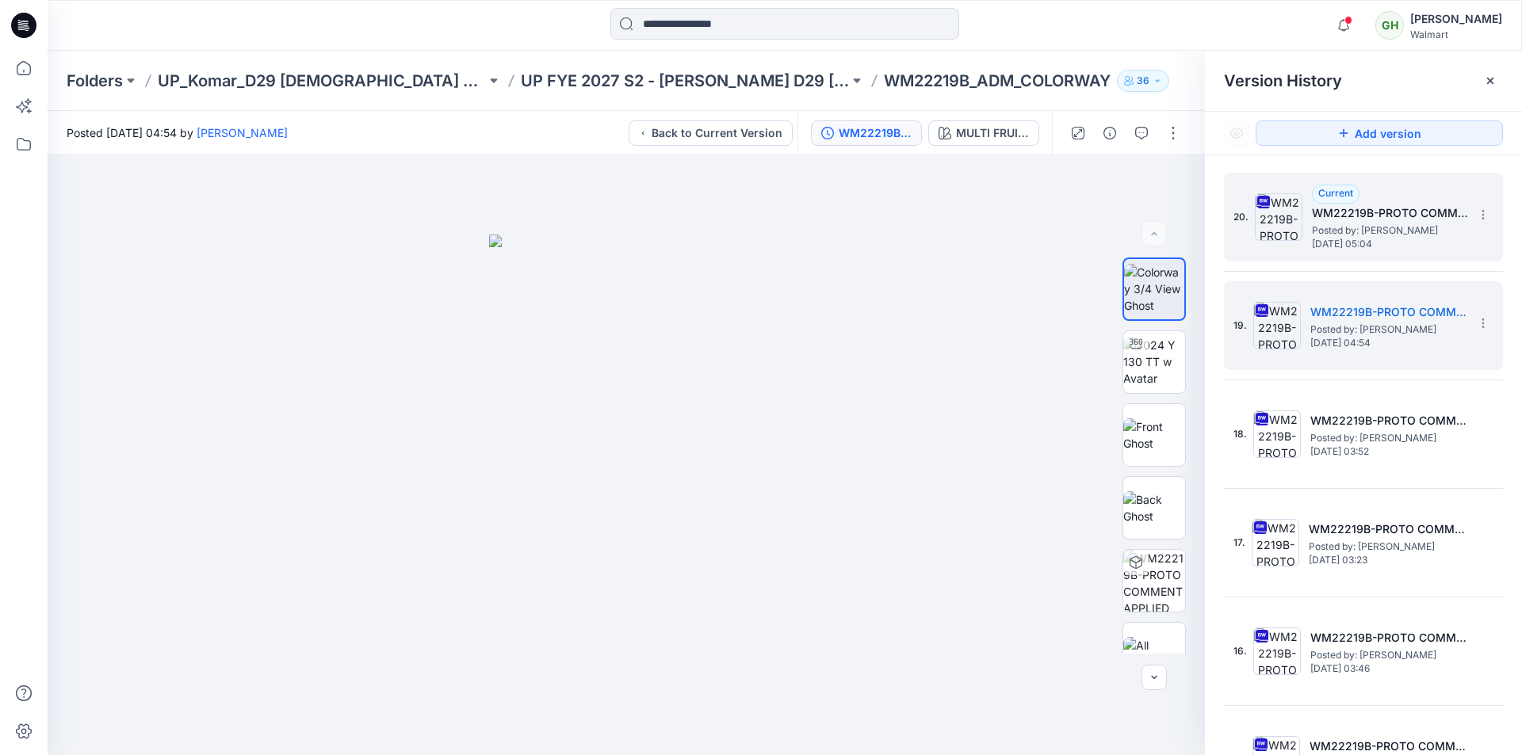
click at [1395, 223] on span "Posted by: Gayan Hettiarachchi" at bounding box center [1391, 231] width 159 height 16
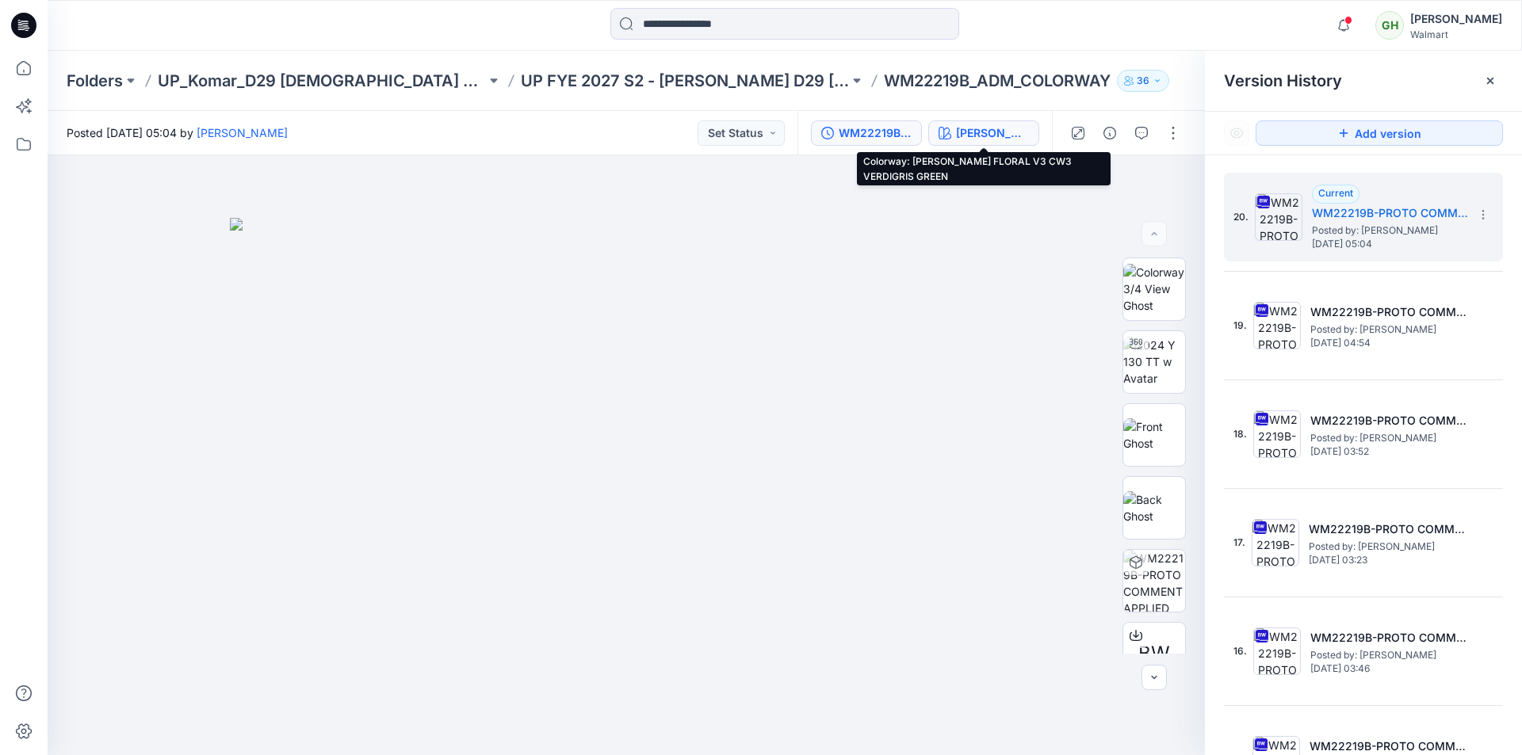
click at [1016, 135] on div "ATHIYA FLORAL V3 CW3 VERDIGRIS GREEN" at bounding box center [992, 132] width 73 height 17
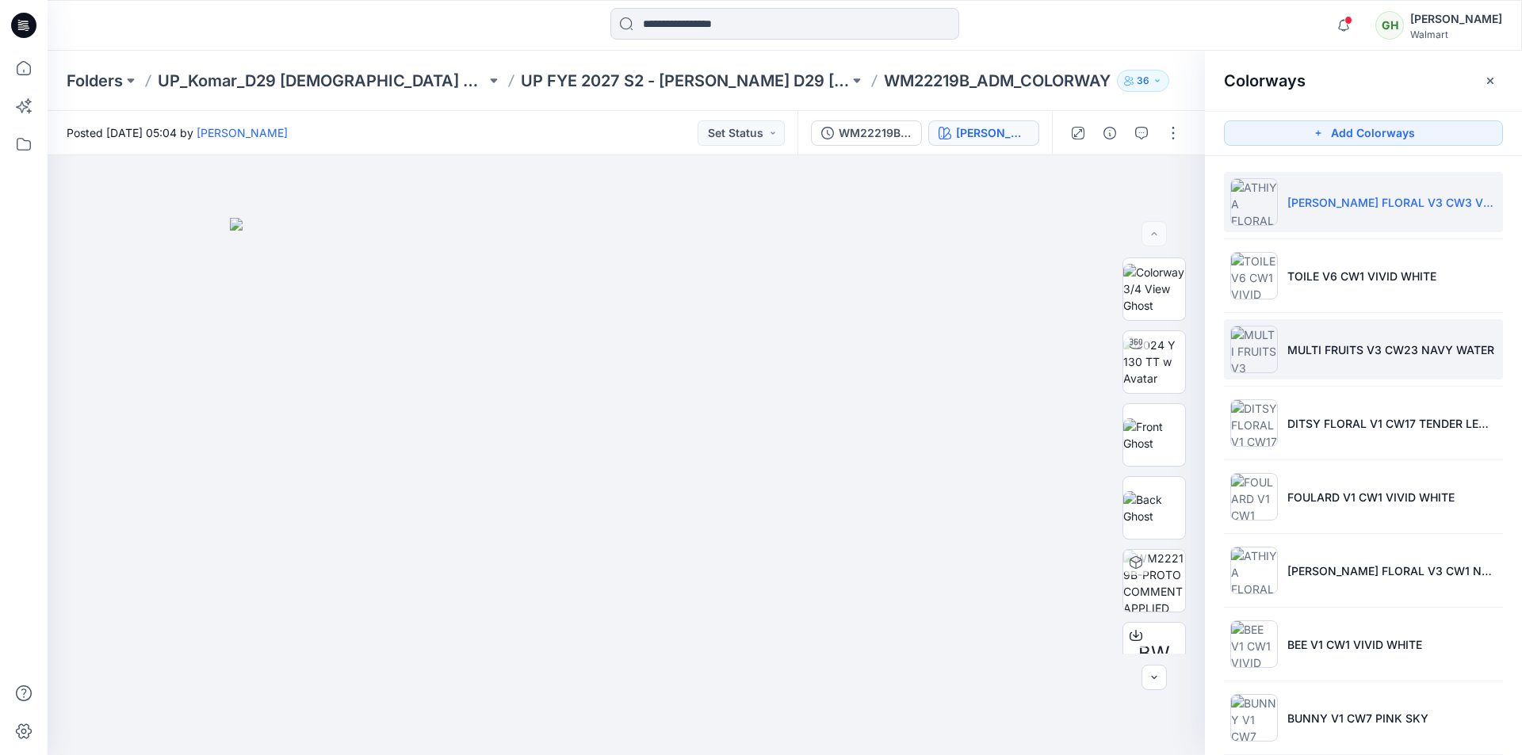
click at [1335, 342] on p "MULTI FRUITS V3 CW23 NAVY WATER" at bounding box center [1390, 350] width 207 height 17
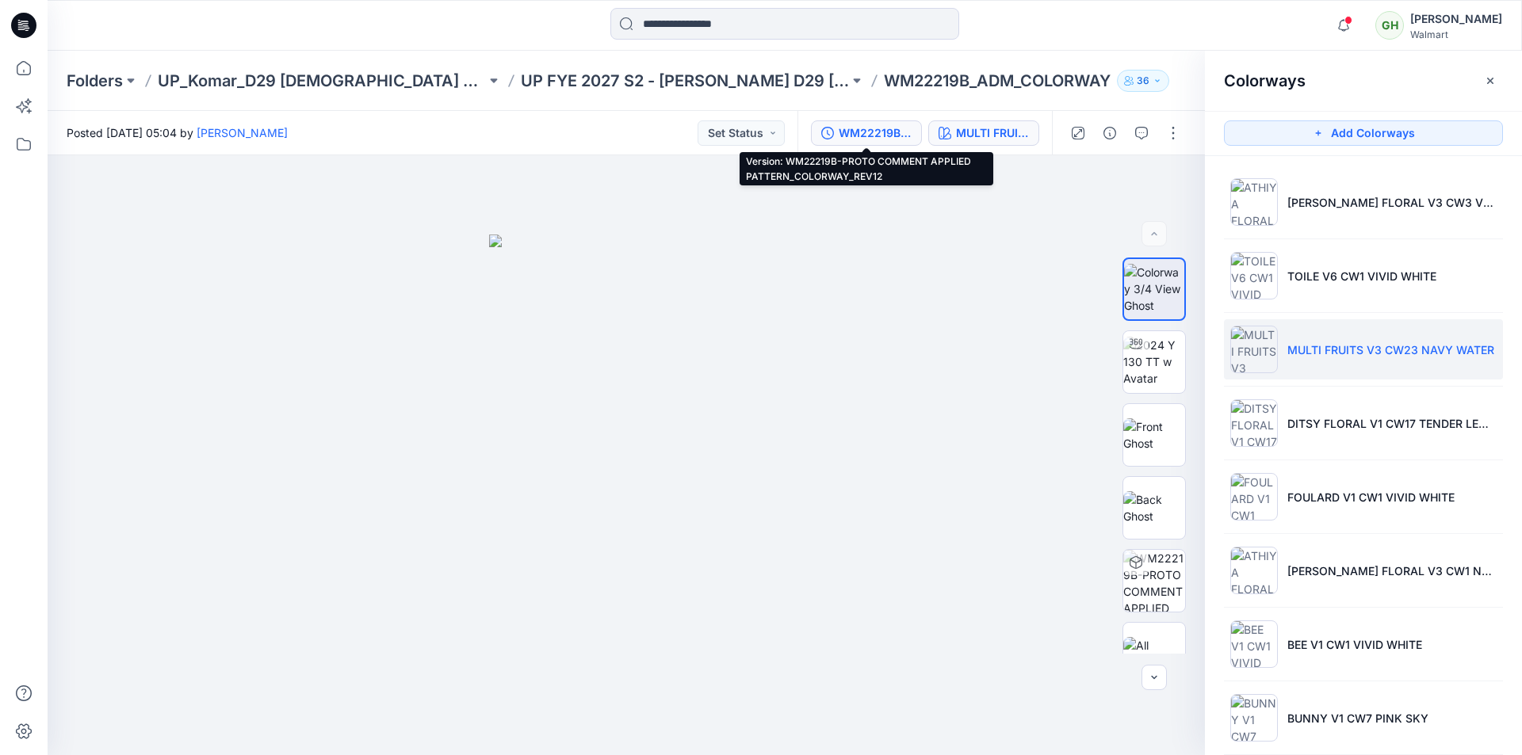
click at [882, 136] on div "WM22219B-PROTO COMMENT APPLIED PATTERN_COLORWAY_REV12" at bounding box center [875, 132] width 73 height 17
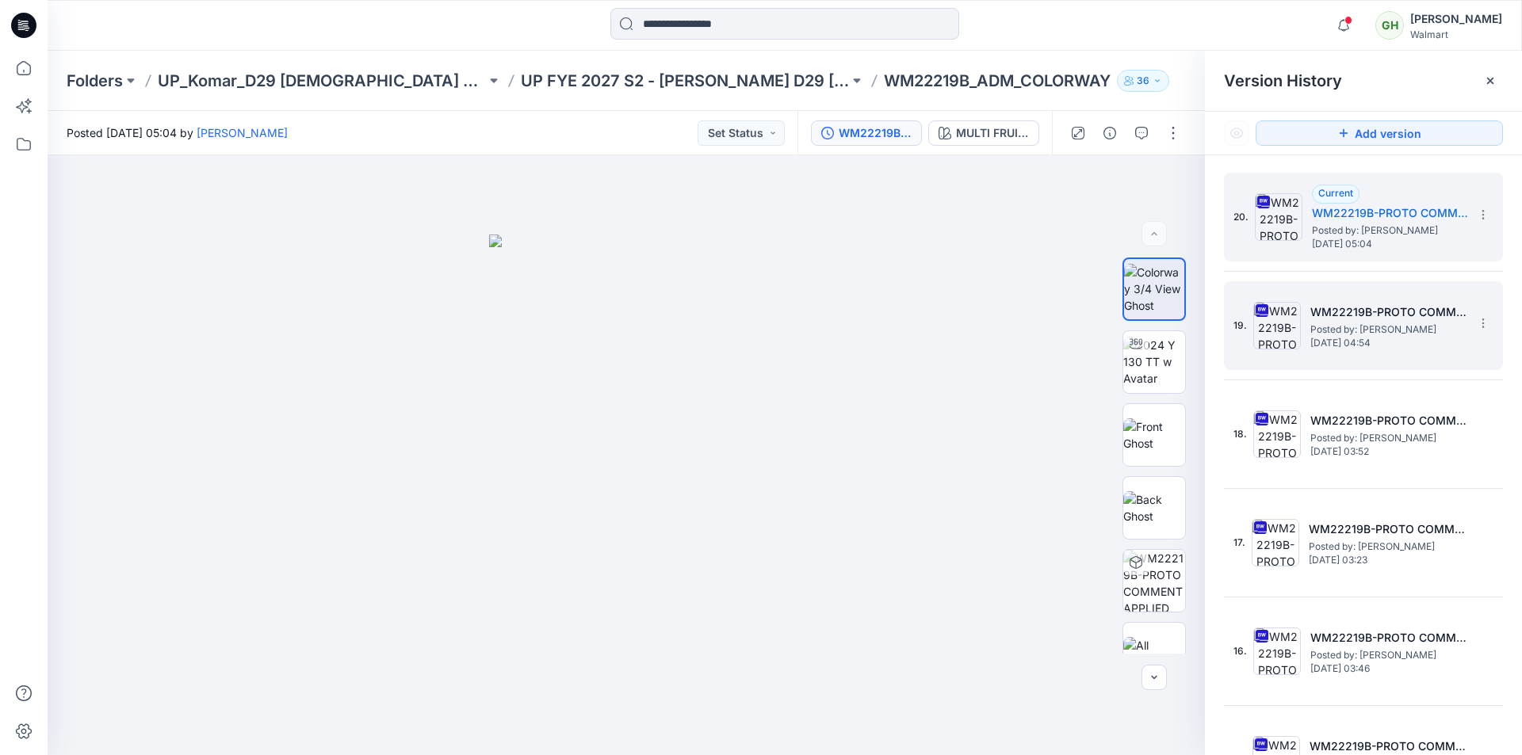
click at [1318, 338] on span "Saturday, September 06, 2025 04:54" at bounding box center [1389, 343] width 159 height 11
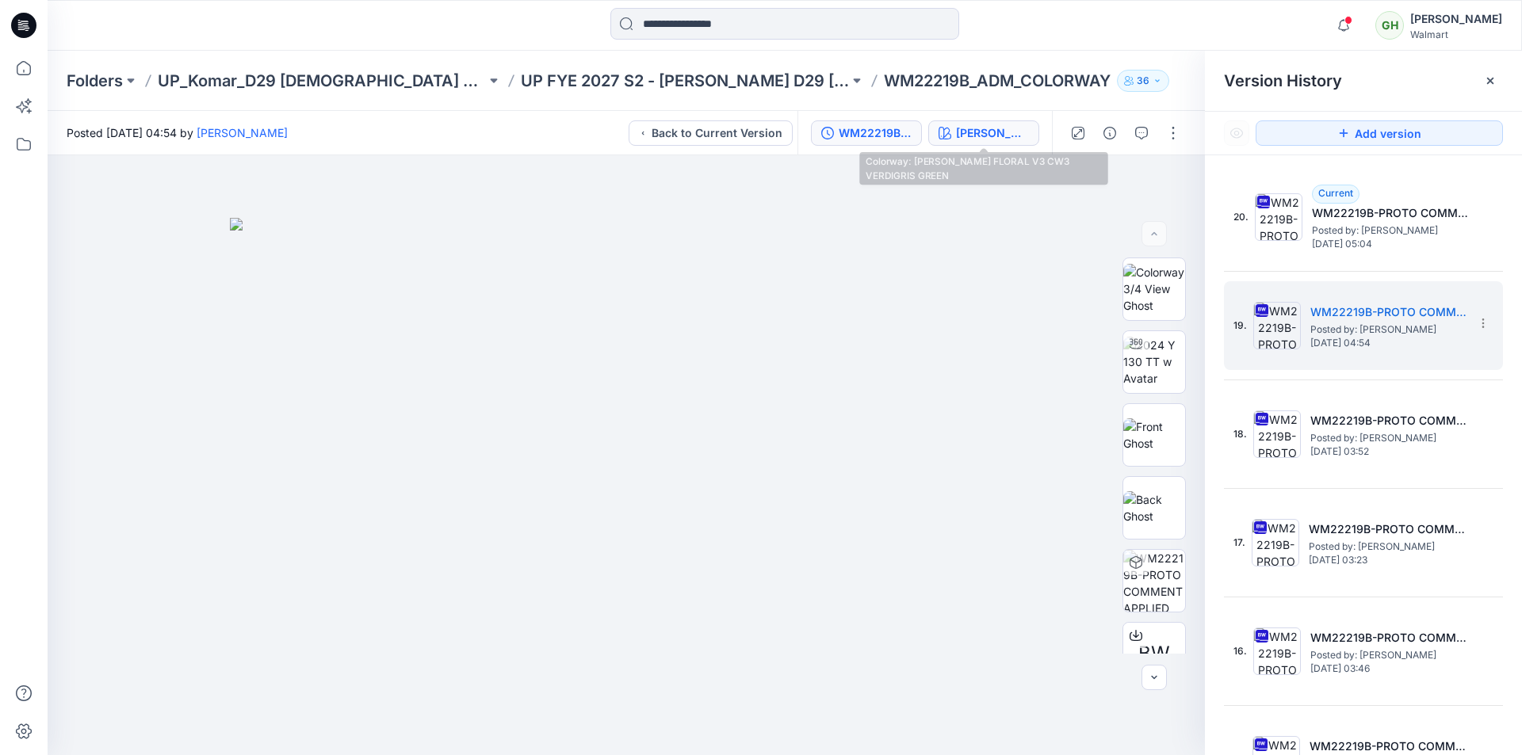
click at [997, 138] on div "ATHIYA FLORAL V3 CW3 VERDIGRIS GREEN" at bounding box center [992, 132] width 73 height 17
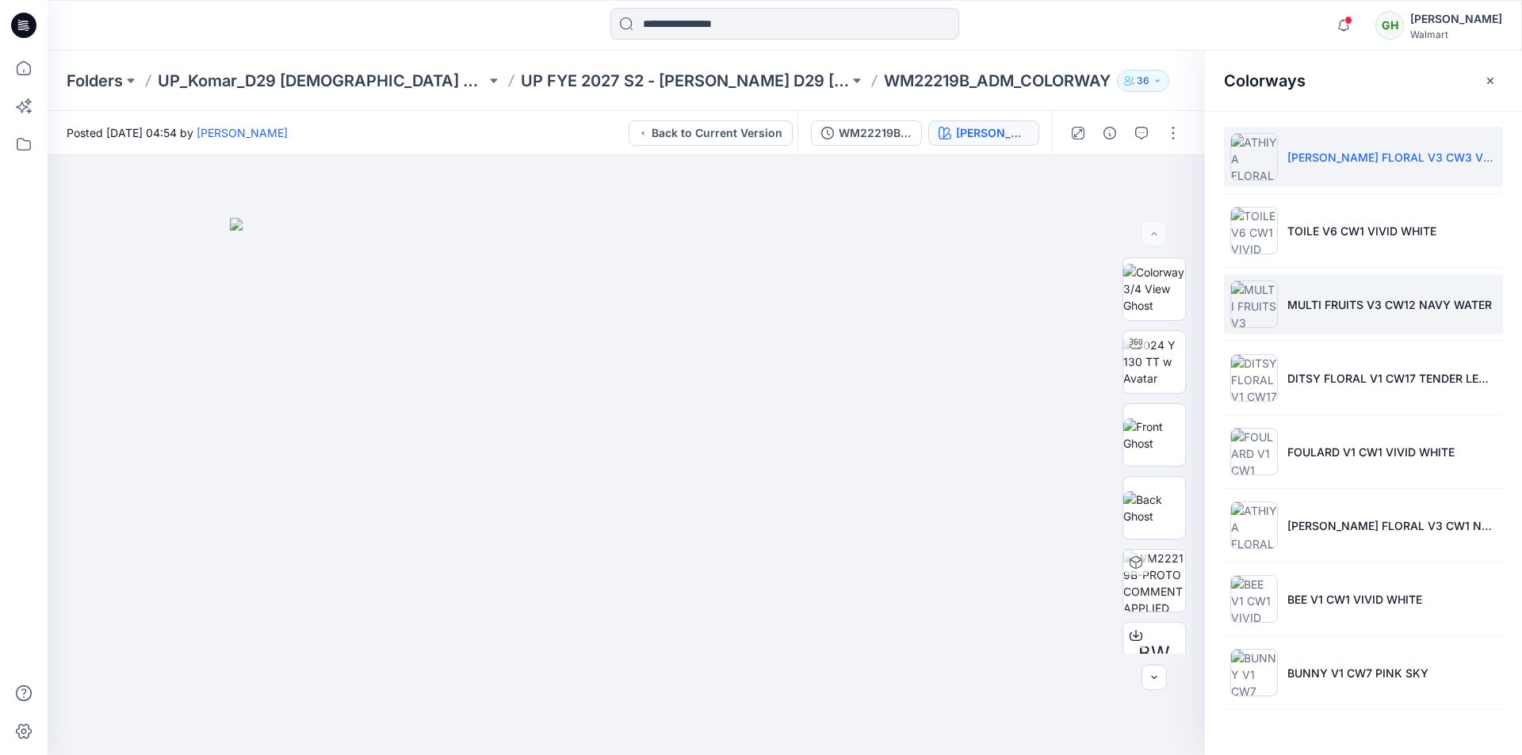
click at [1340, 311] on p "MULTI FRUITS V3 CW12 NAVY WATER" at bounding box center [1389, 304] width 205 height 17
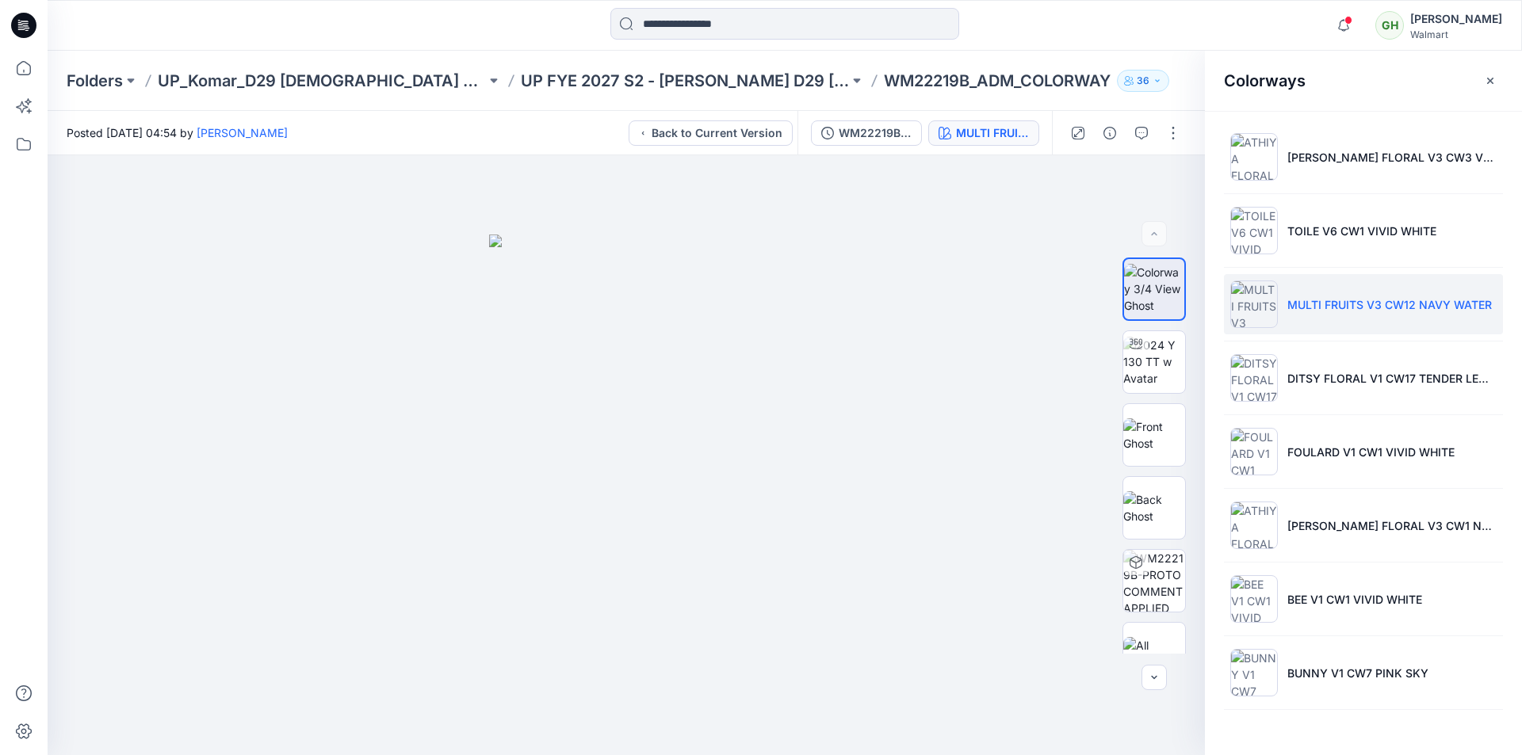
click at [18, 24] on icon at bounding box center [23, 25] width 25 height 25
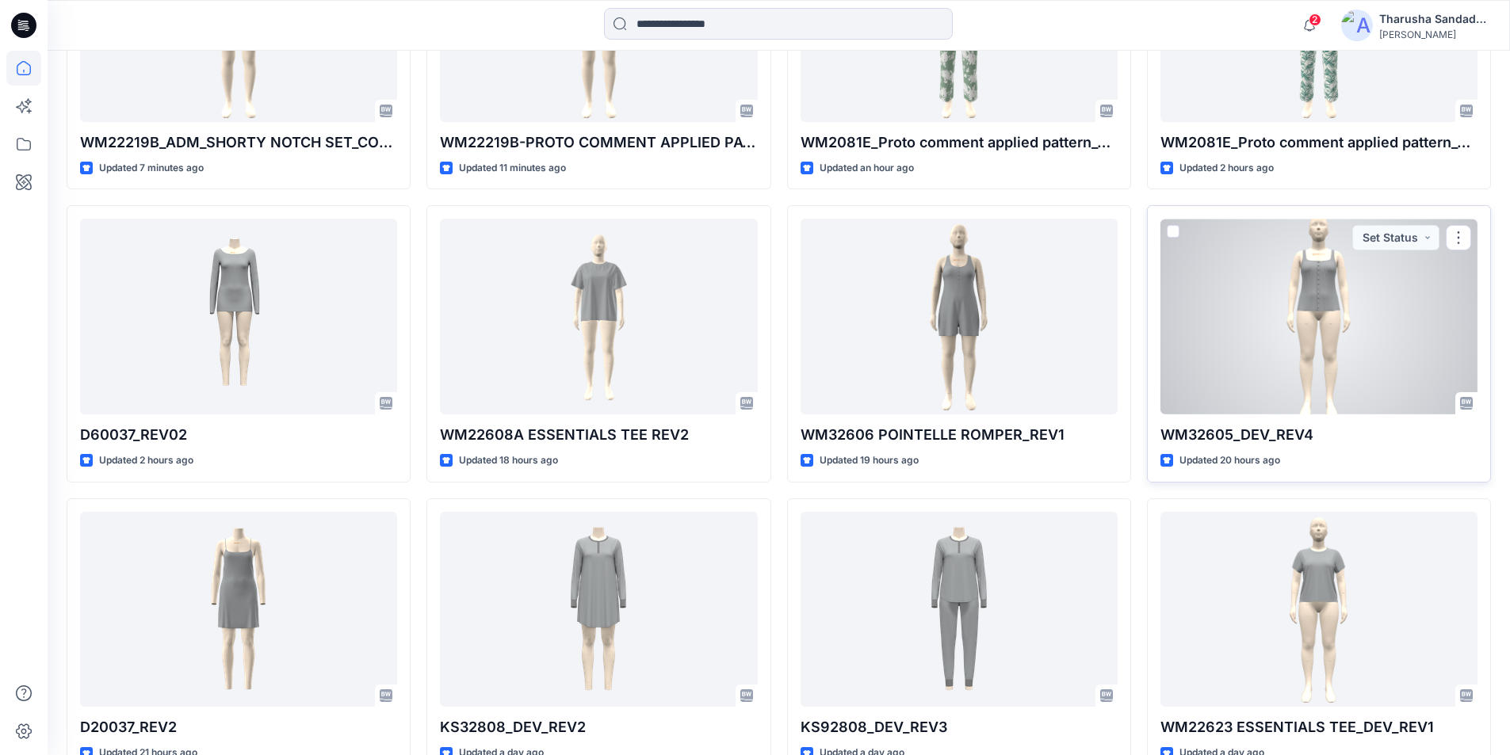
scroll to position [713, 0]
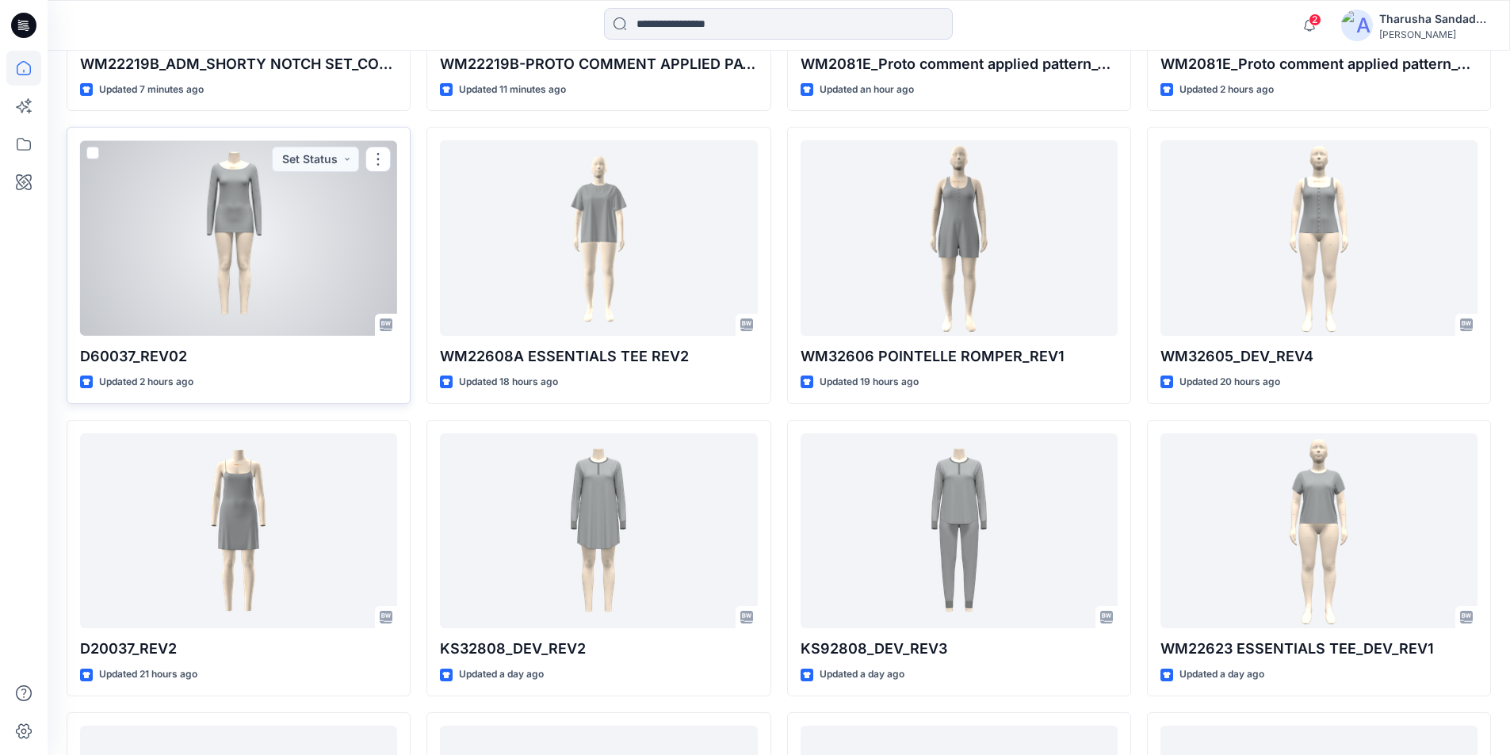
click at [268, 273] on div at bounding box center [238, 238] width 317 height 196
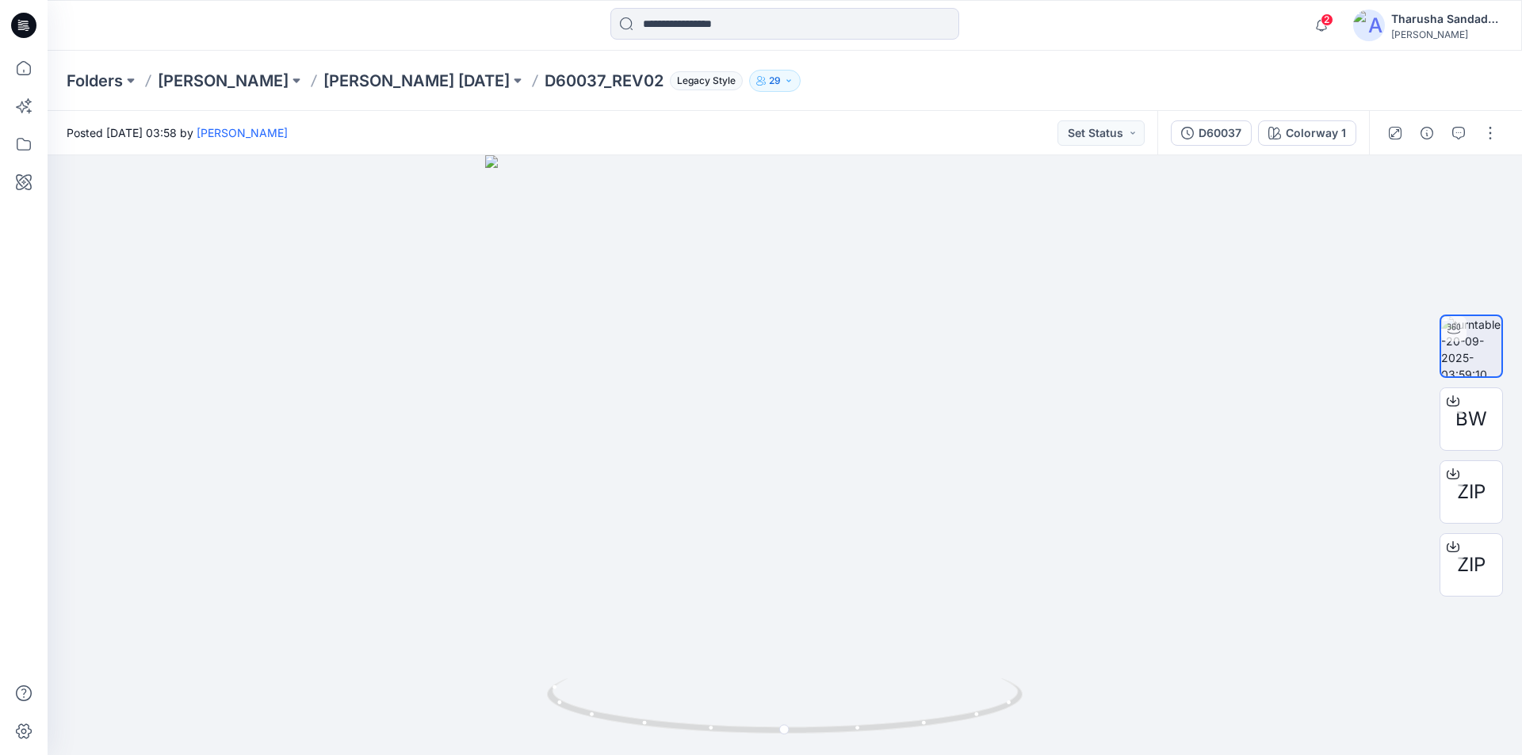
click at [29, 33] on icon at bounding box center [23, 25] width 25 height 25
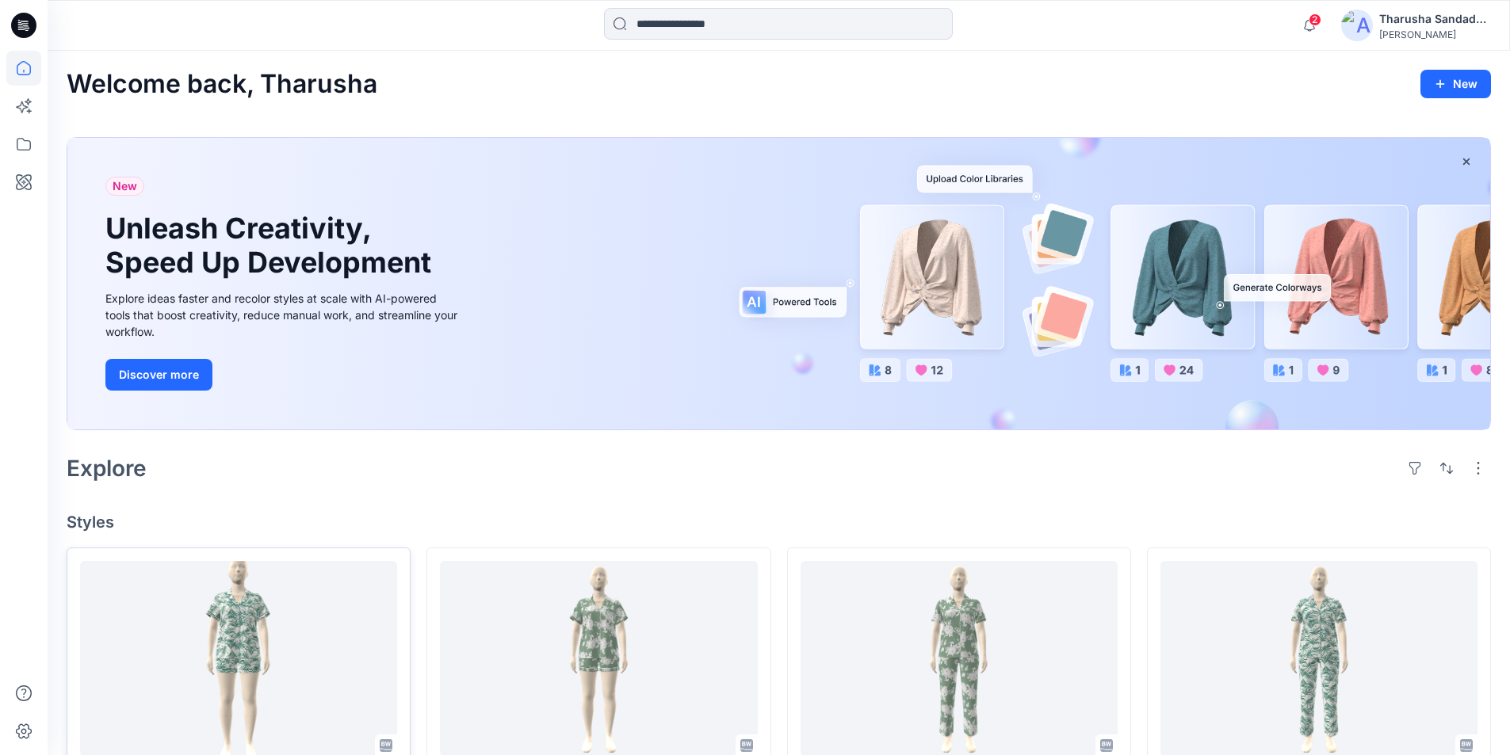
scroll to position [159, 0]
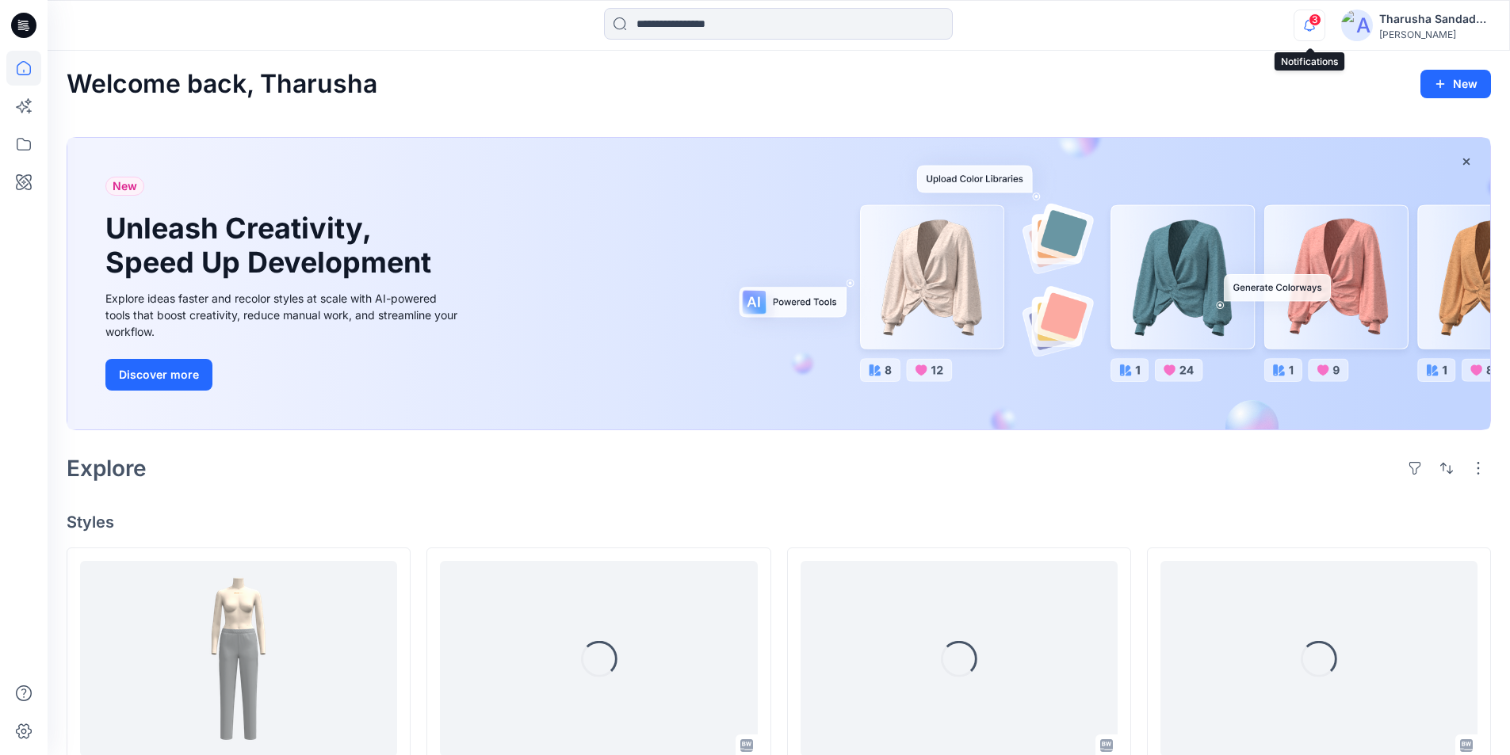
click at [1310, 27] on icon "button" at bounding box center [1310, 26] width 30 height 32
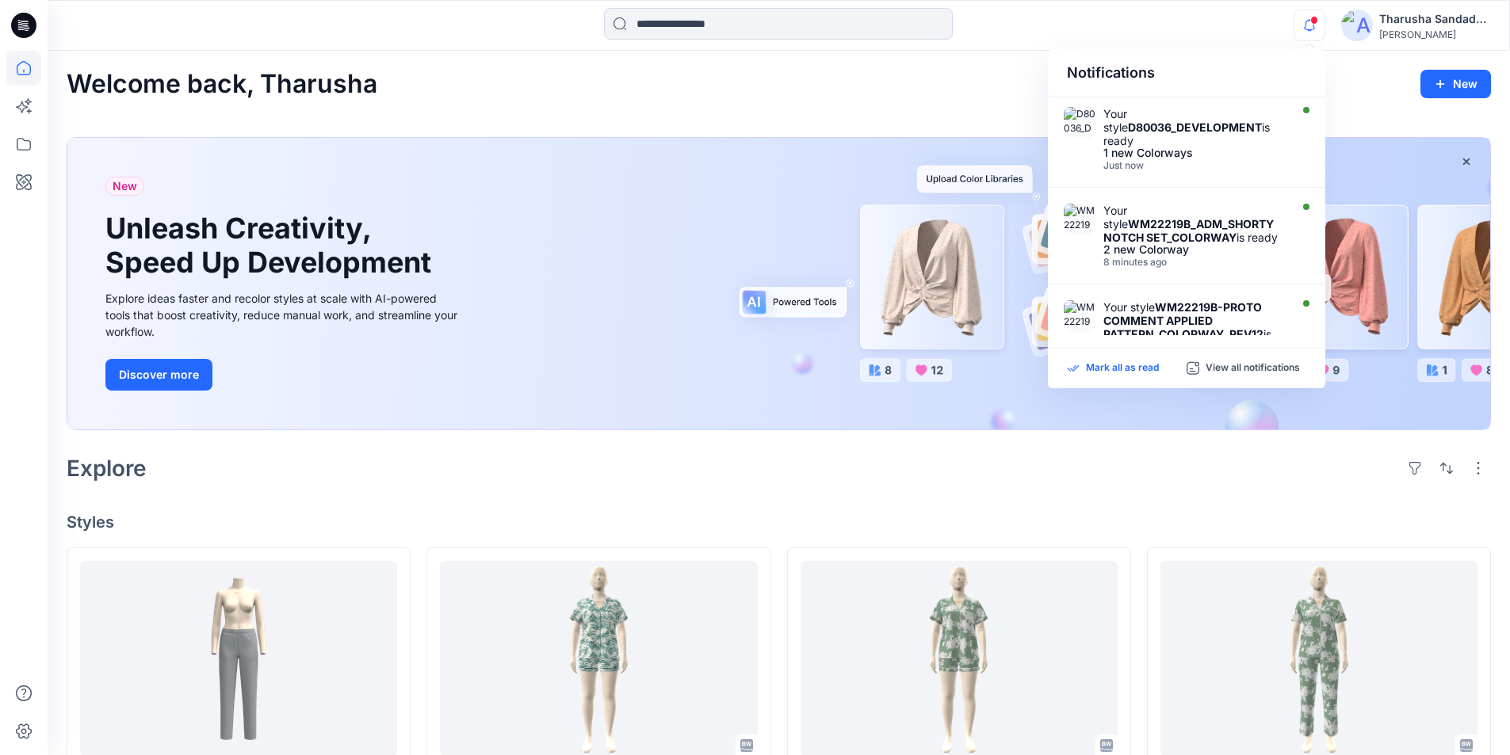
click at [1090, 371] on p "Mark all as read" at bounding box center [1122, 368] width 73 height 14
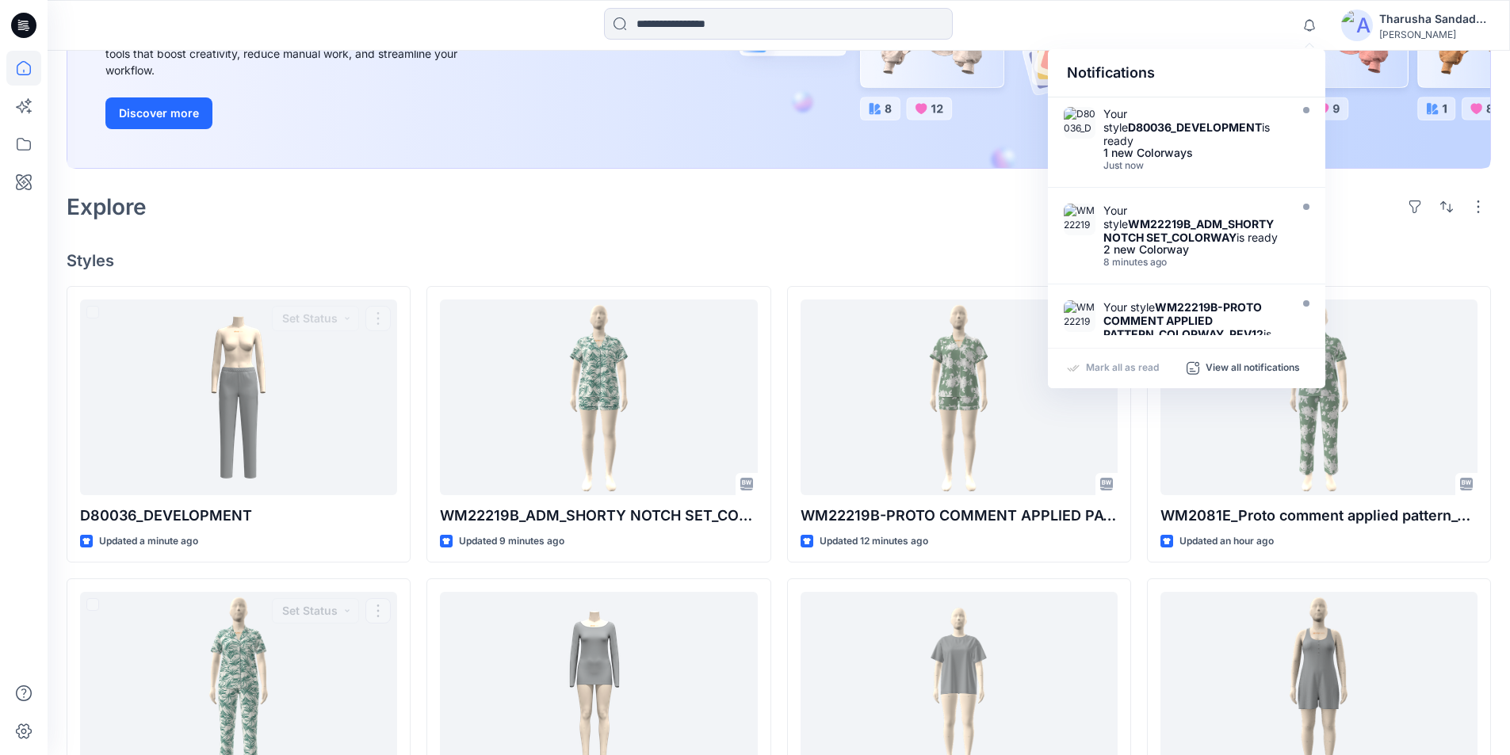
scroll to position [317, 0]
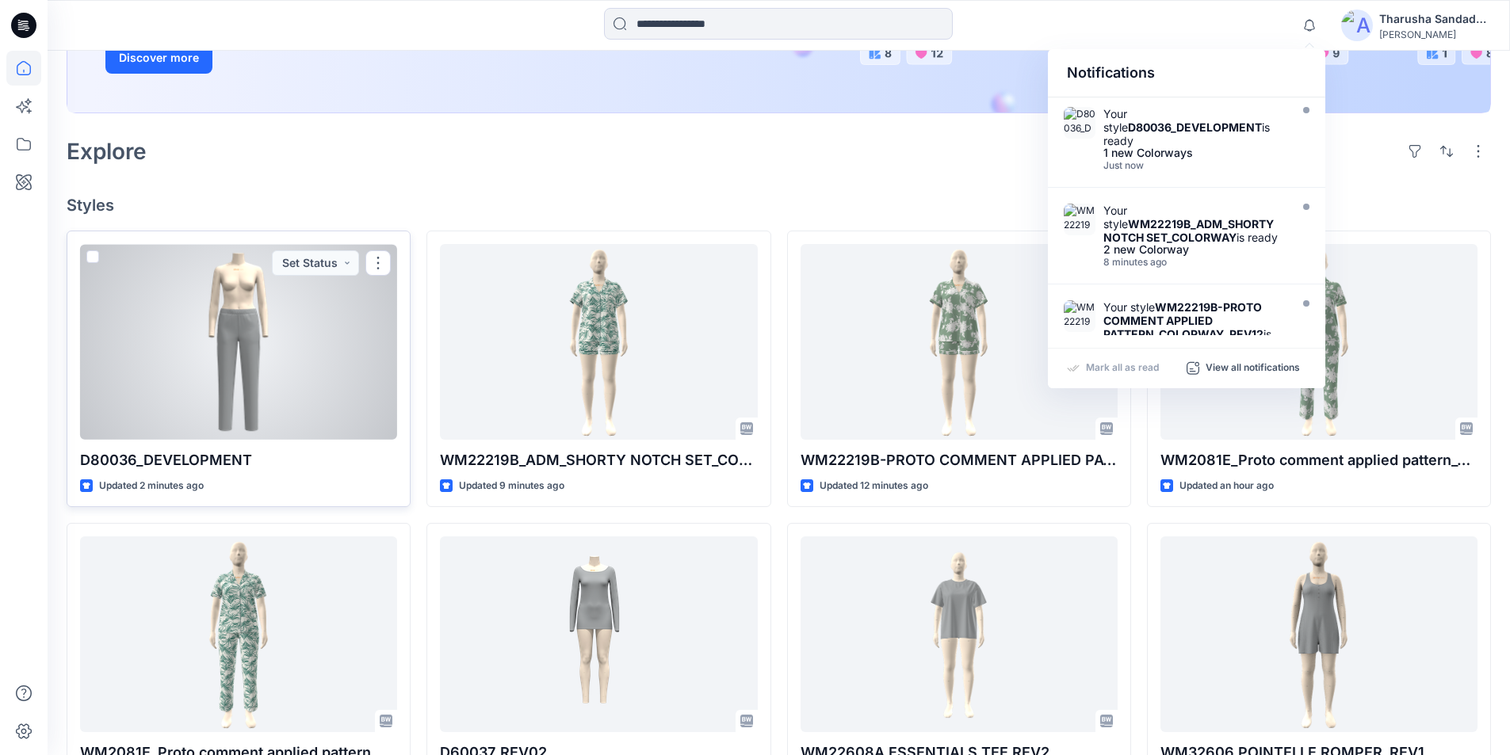
click at [181, 306] on div at bounding box center [238, 342] width 317 height 196
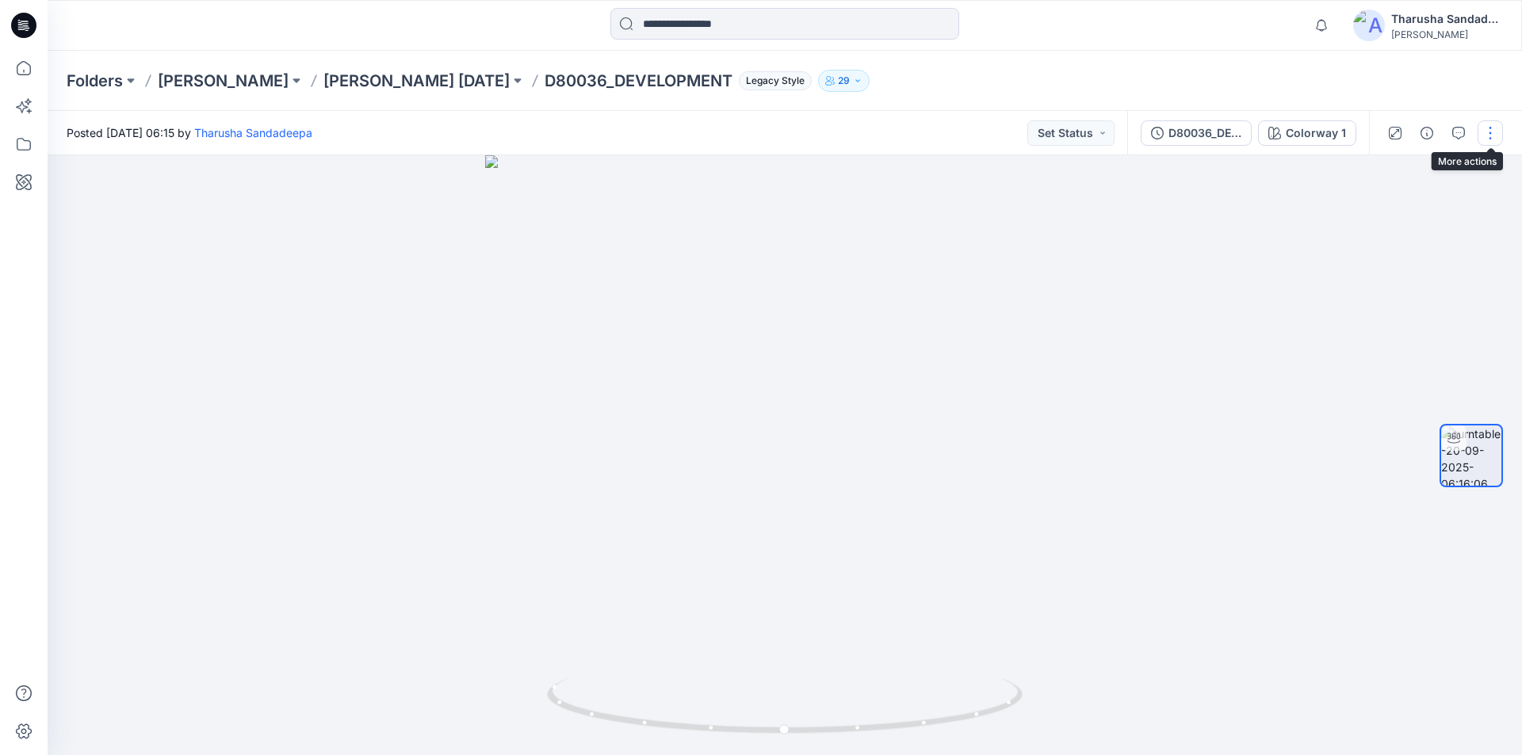
click at [1484, 124] on button "button" at bounding box center [1490, 132] width 25 height 25
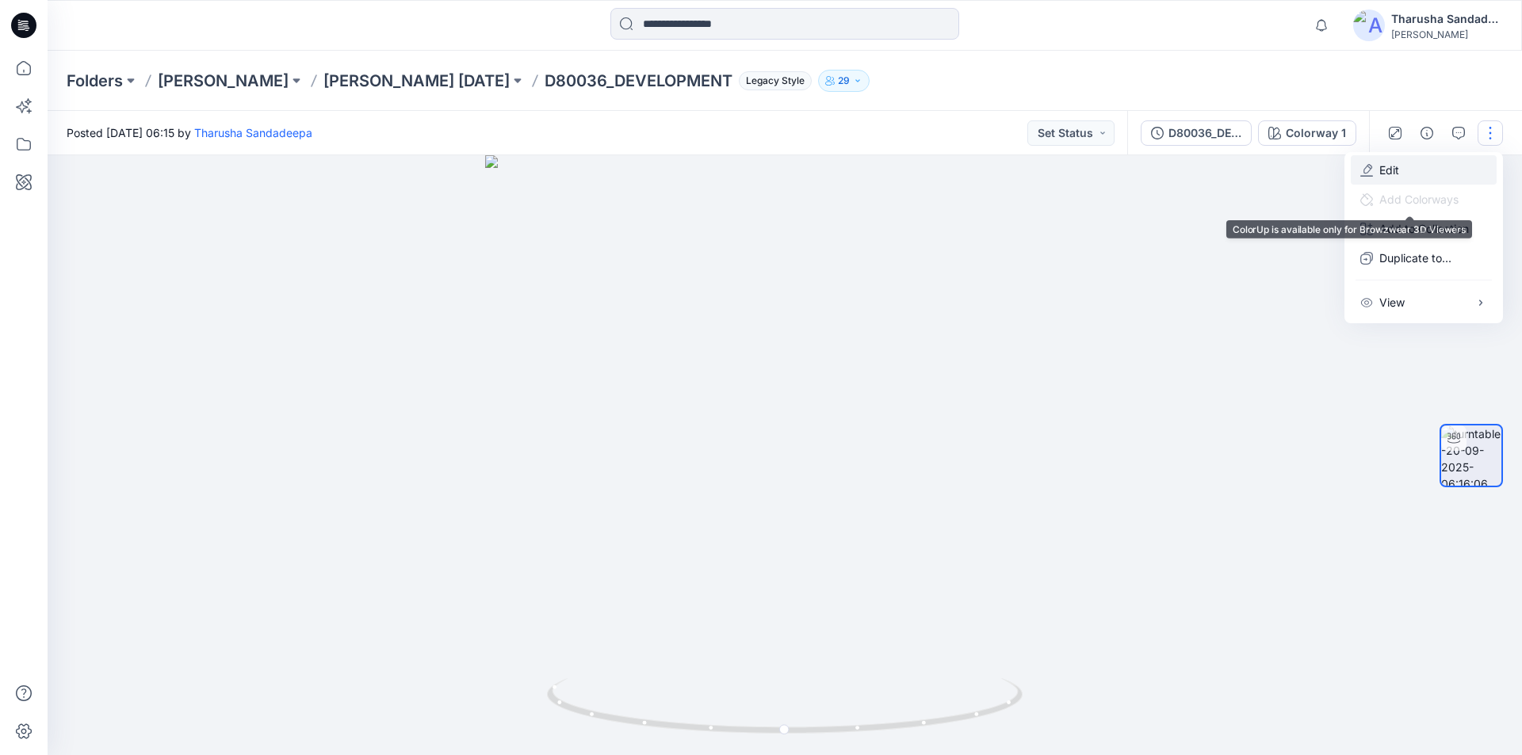
click at [1408, 171] on button "Edit" at bounding box center [1424, 169] width 146 height 29
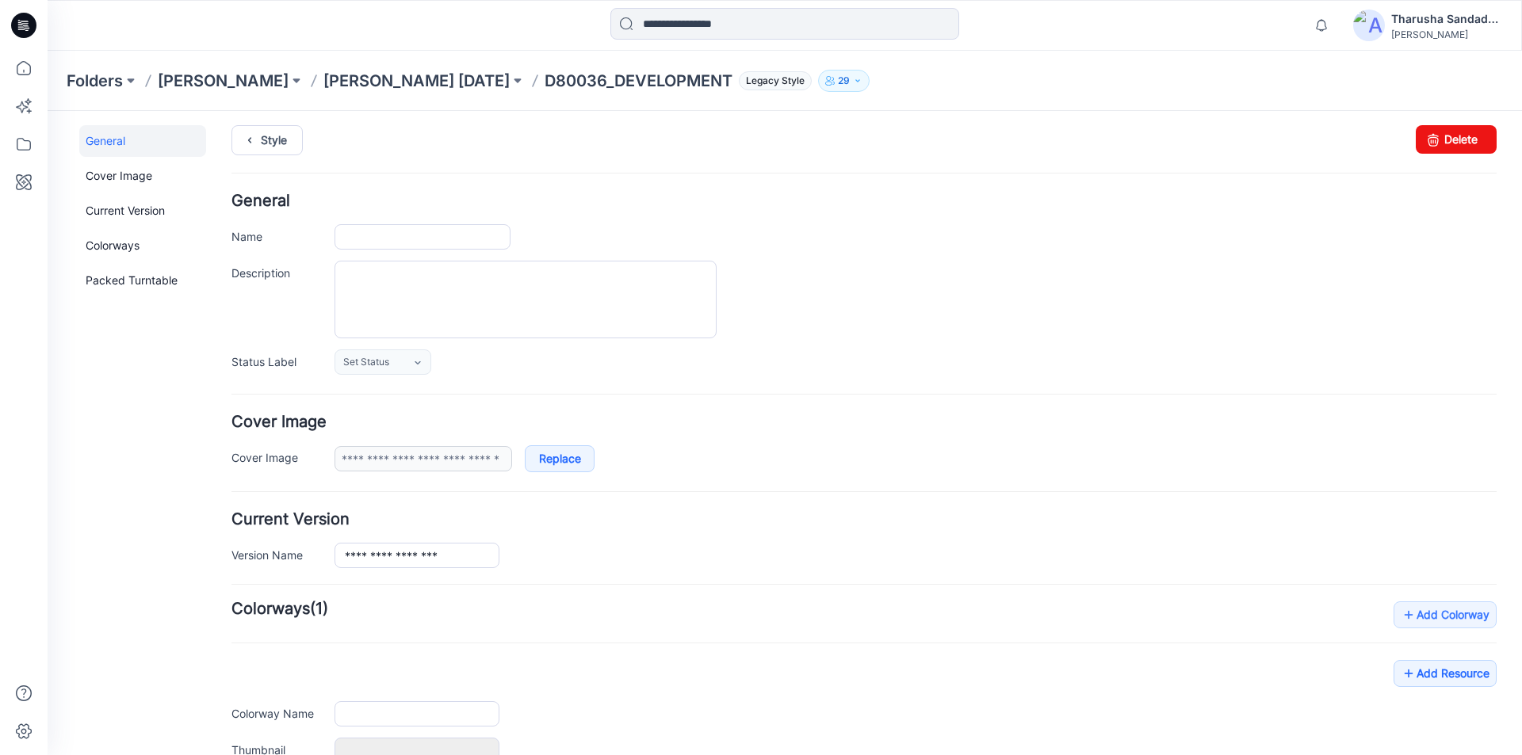
scroll to position [194, 0]
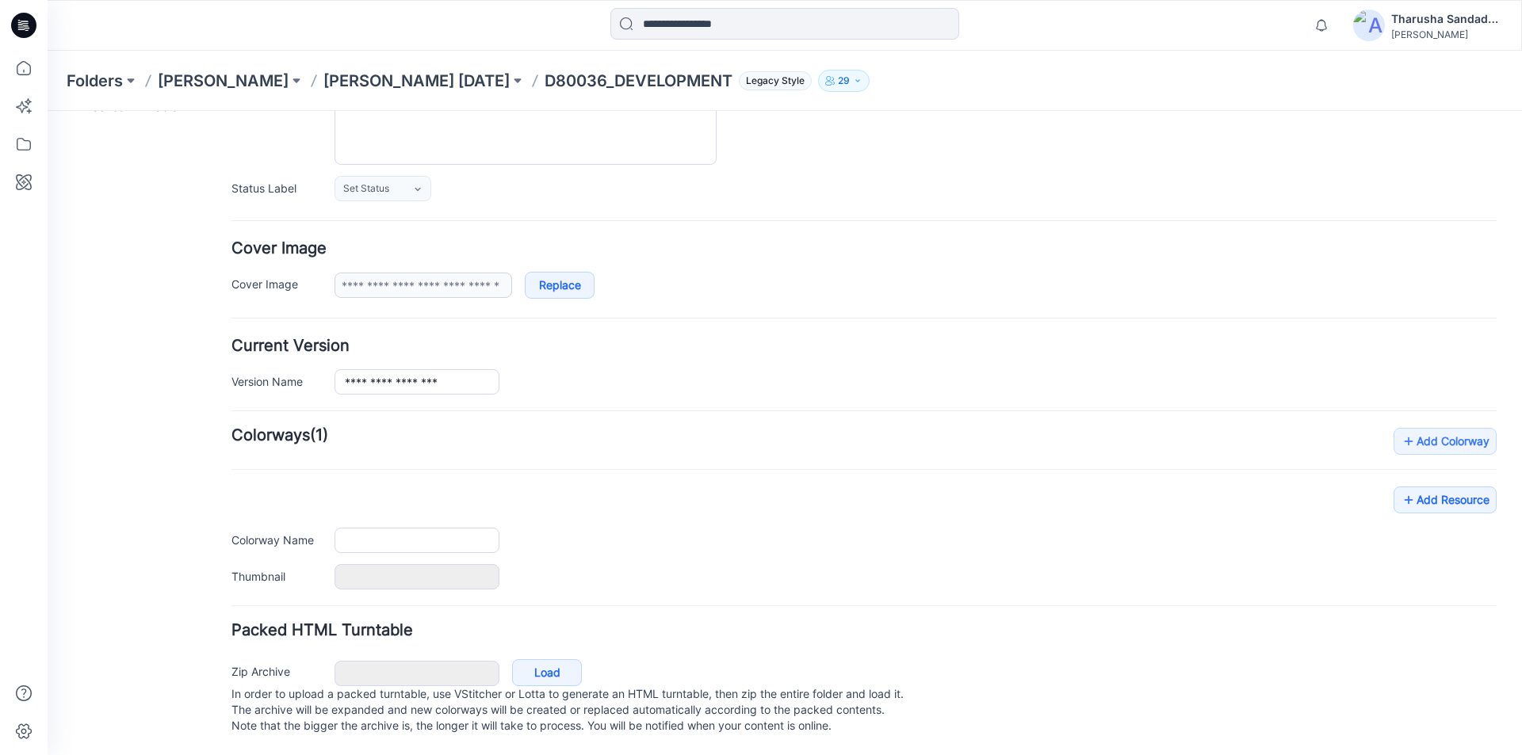
type input "**********"
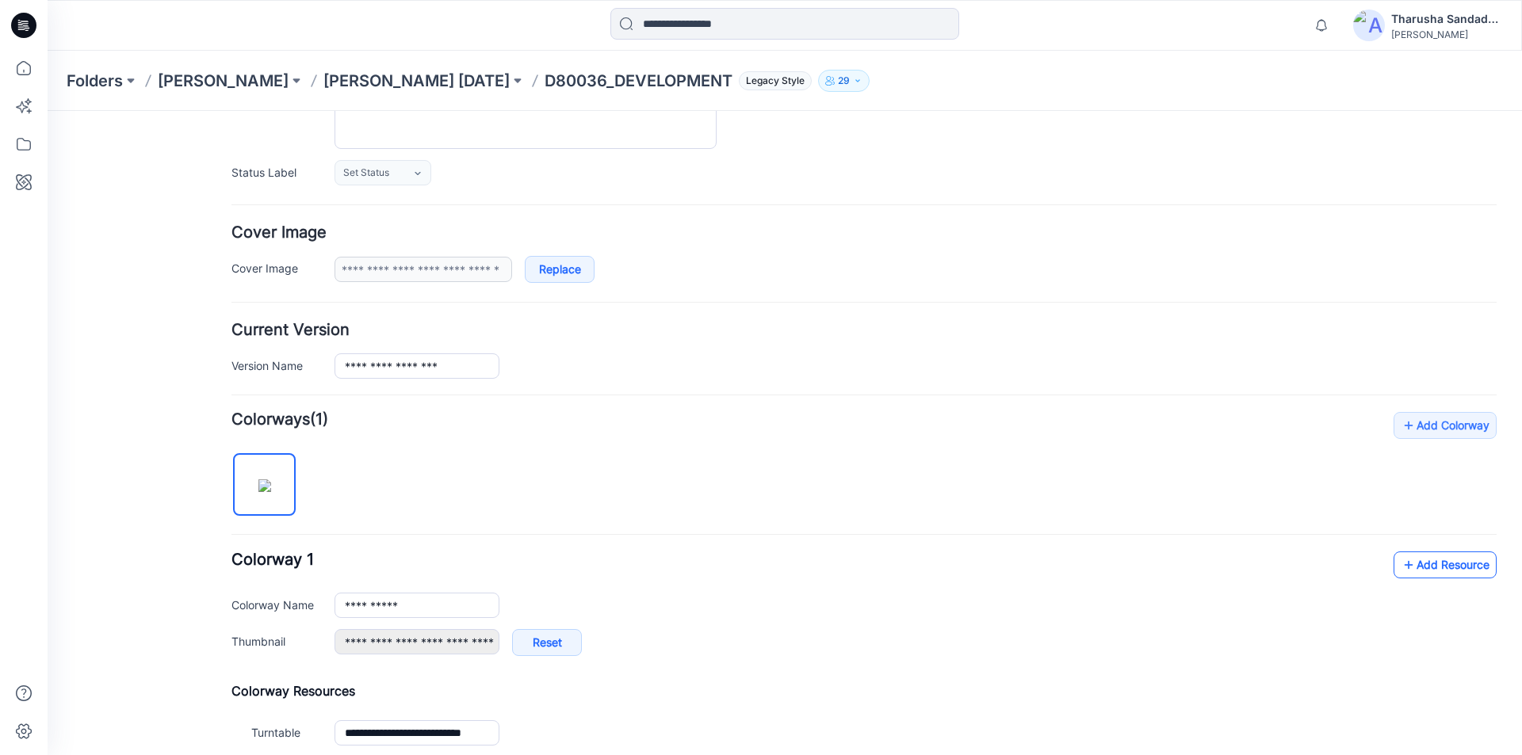
click at [1424, 570] on link "Add Resource" at bounding box center [1445, 565] width 103 height 27
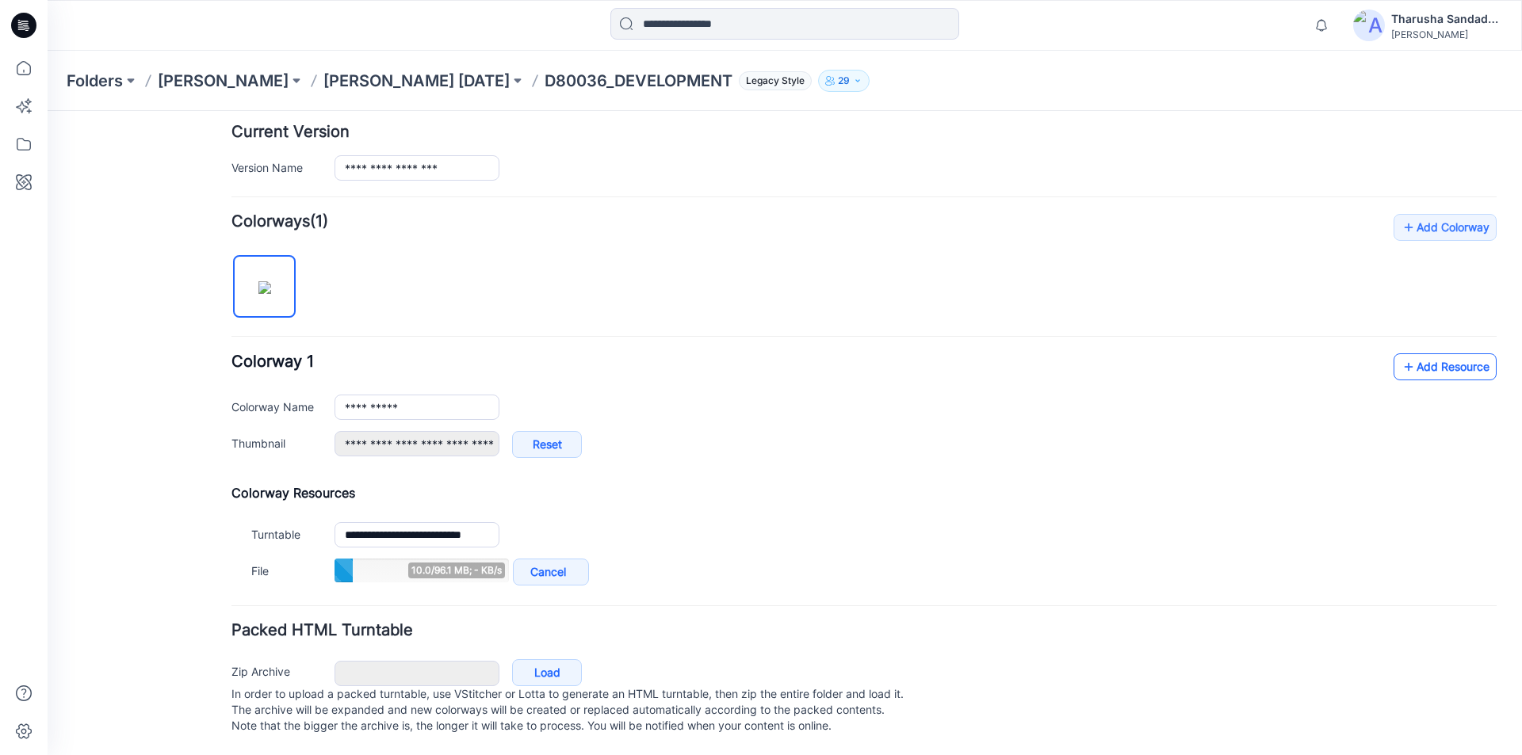
click at [1422, 354] on link "Add Resource" at bounding box center [1445, 367] width 103 height 27
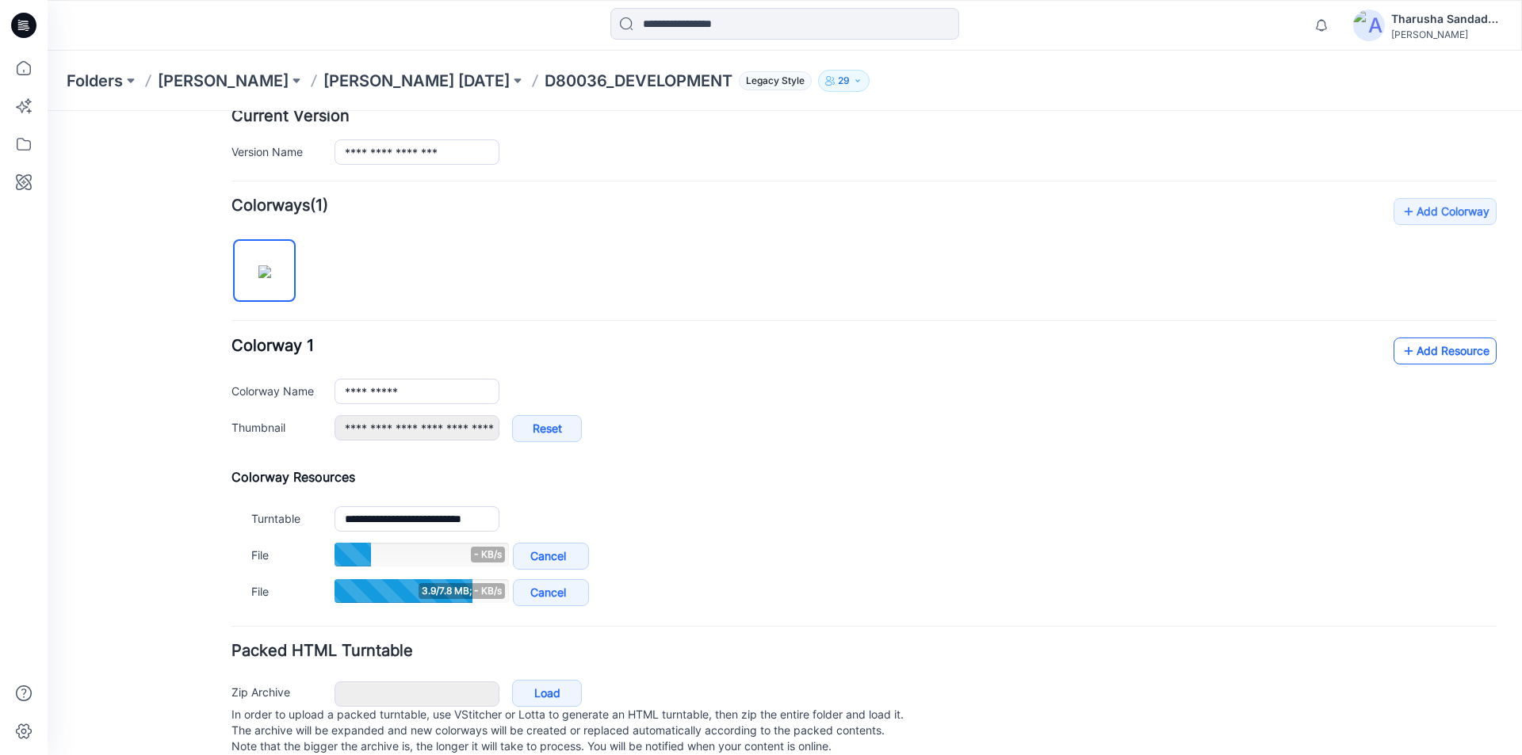
click at [1443, 360] on link "Add Resource" at bounding box center [1445, 351] width 103 height 27
click at [1452, 424] on div "**********" at bounding box center [916, 436] width 1162 height 43
click at [1410, 348] on link "Add Resource" at bounding box center [1445, 351] width 103 height 27
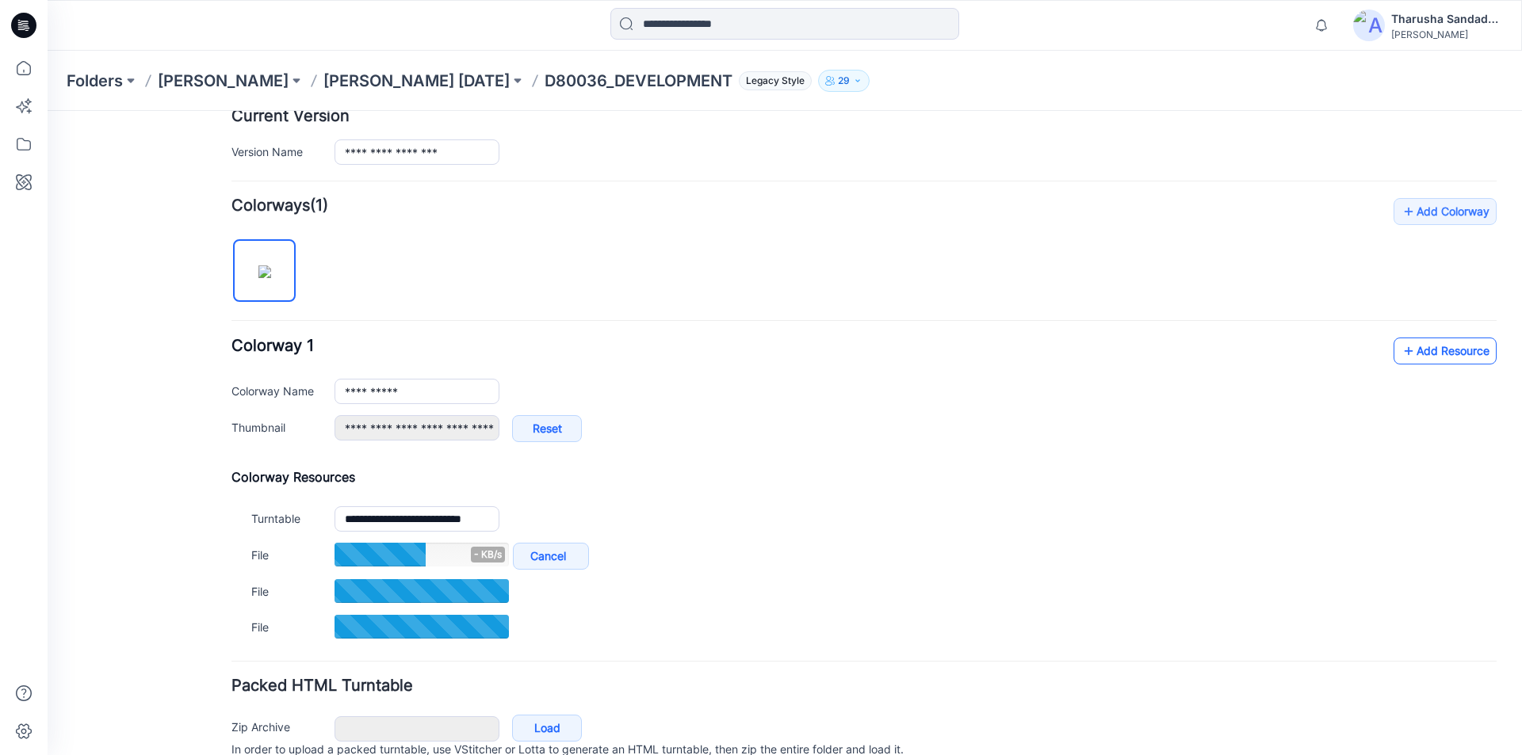
click at [1404, 346] on link "Add Resource" at bounding box center [1445, 351] width 103 height 27
click at [1422, 353] on link "Add Resource" at bounding box center [1445, 351] width 103 height 27
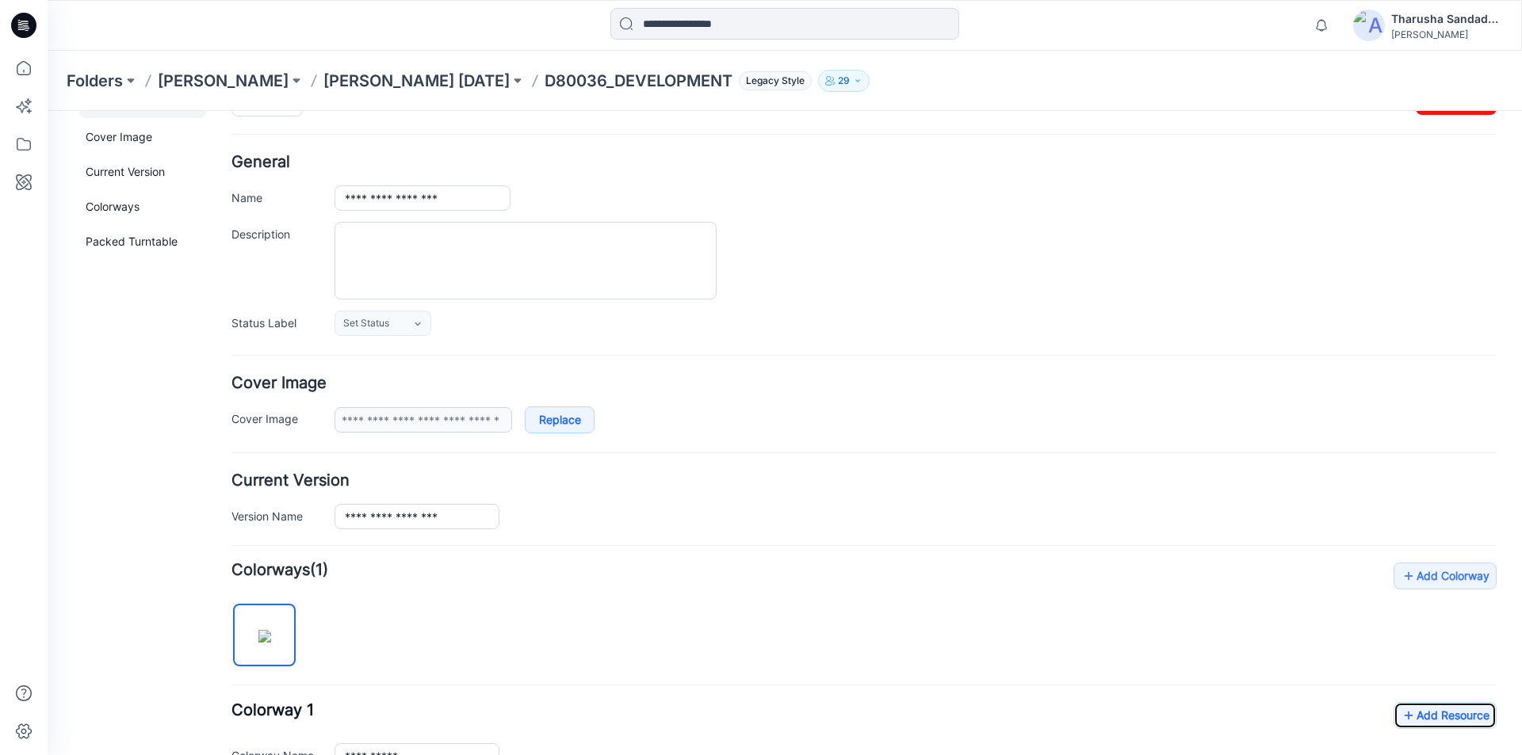
scroll to position [0, 0]
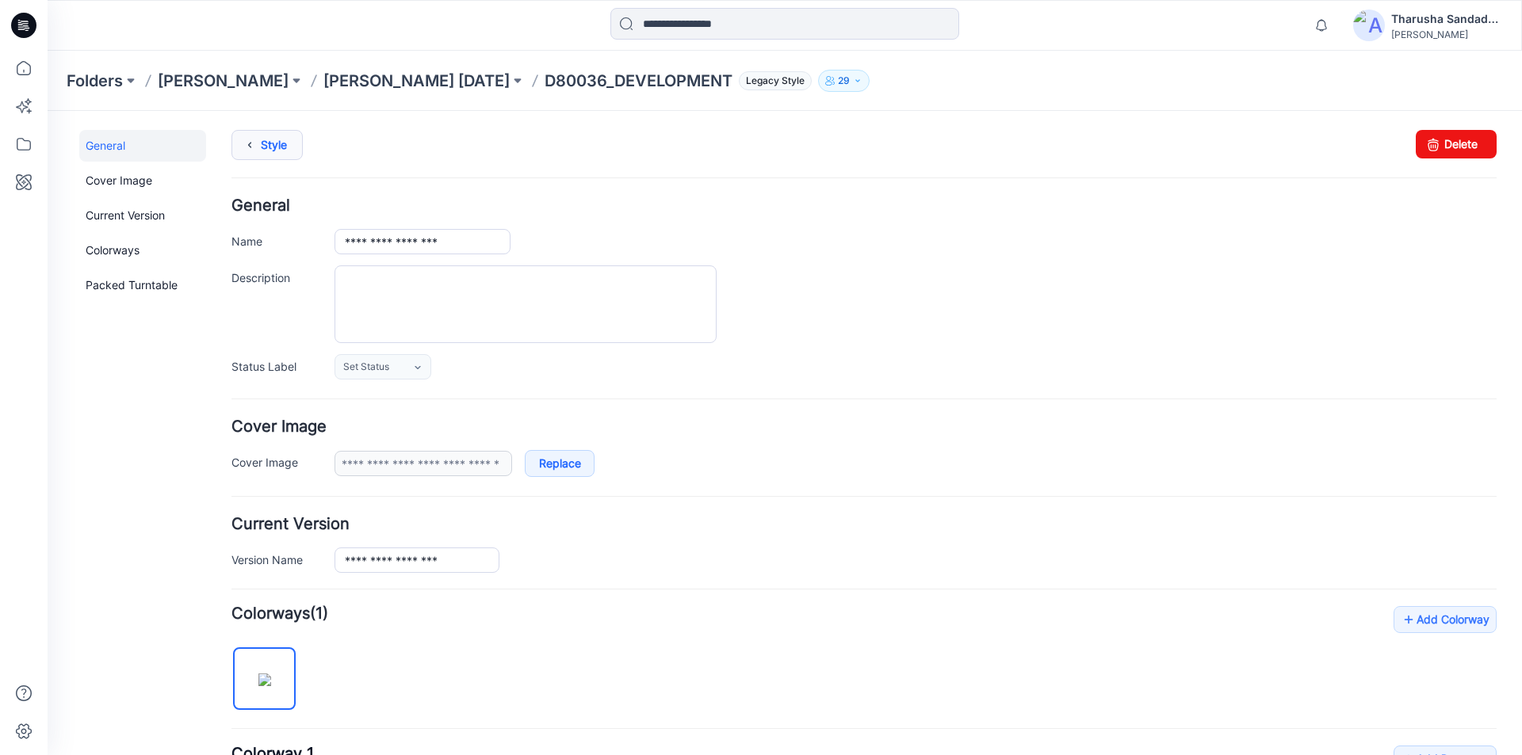
click at [277, 146] on link "Style" at bounding box center [266, 145] width 71 height 30
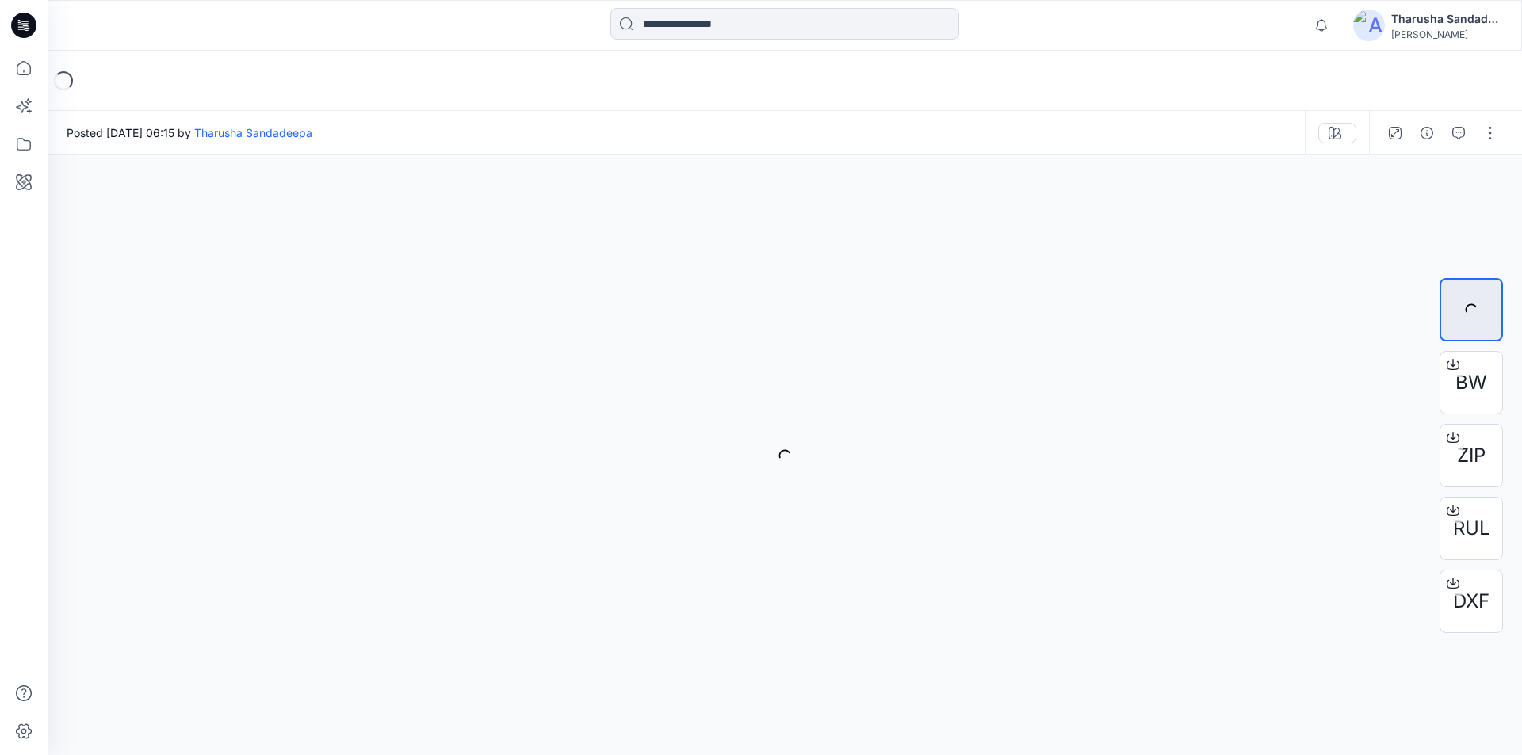
click at [469, 38] on div at bounding box center [784, 25] width 737 height 35
